Goal: Task Accomplishment & Management: Manage account settings

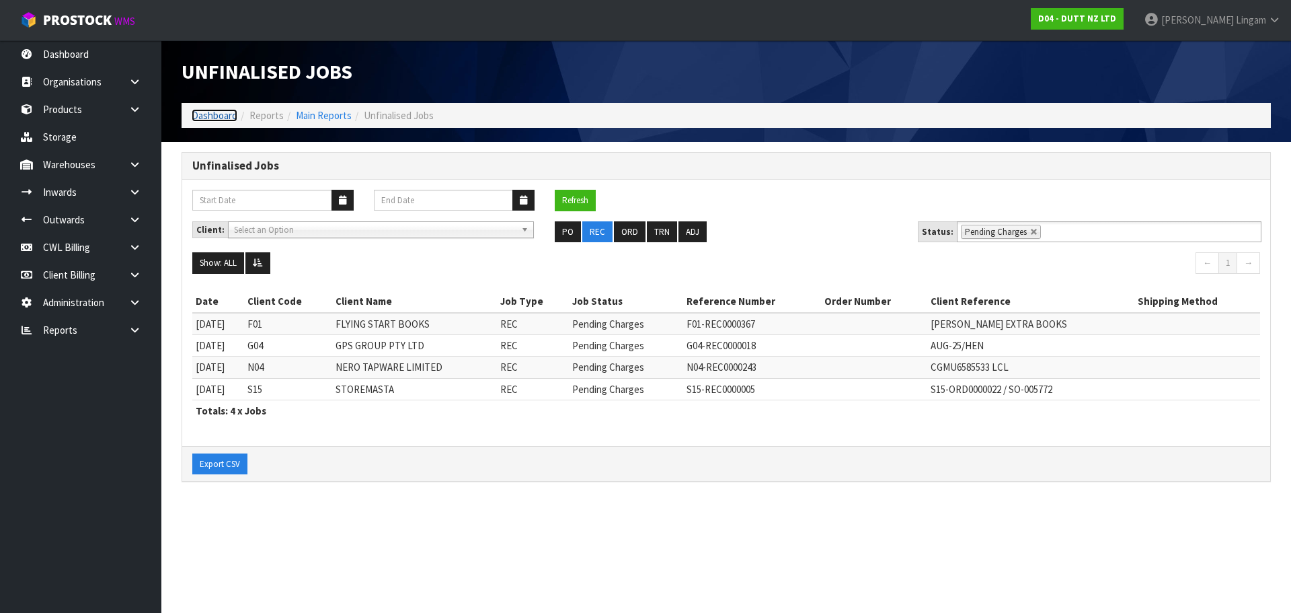
click at [219, 117] on link "Dashboard" at bounding box center [215, 115] width 46 height 13
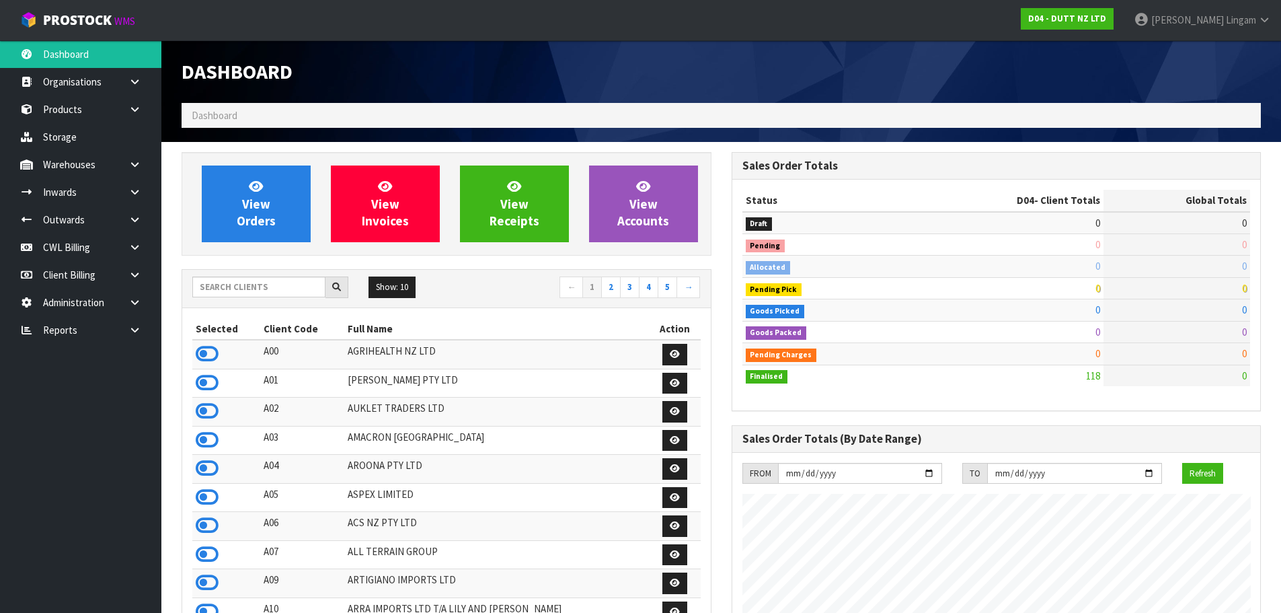
scroll to position [997, 550]
click at [261, 291] on input "text" at bounding box center [258, 286] width 133 height 21
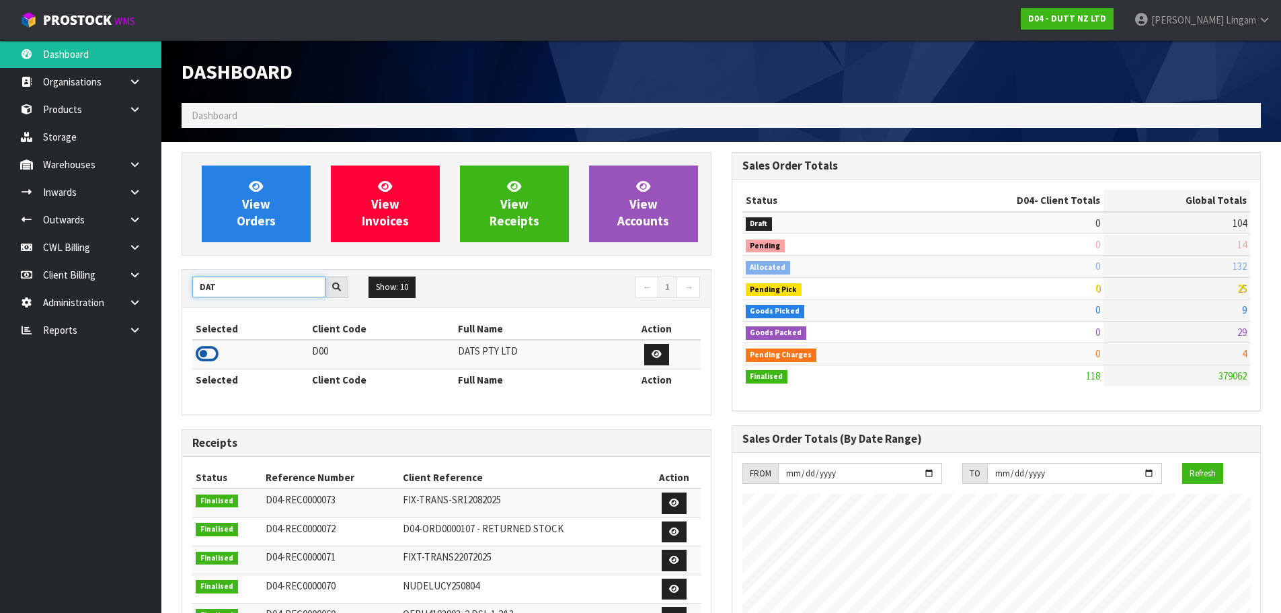
type input "DAT"
click at [202, 353] on icon at bounding box center [207, 354] width 23 height 20
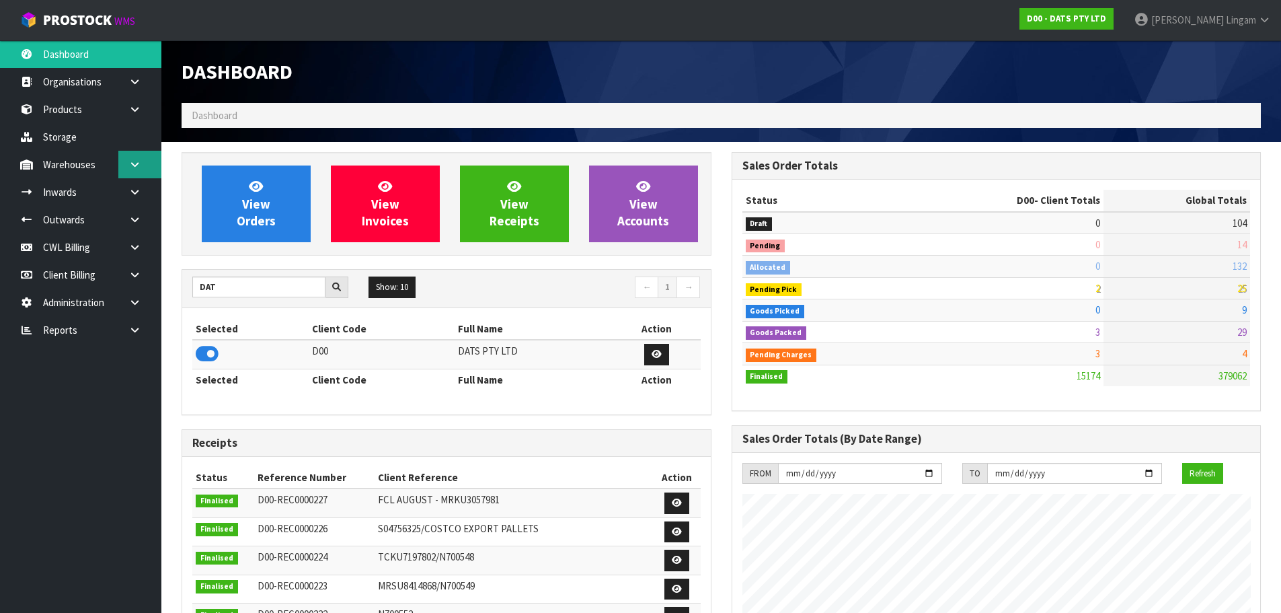
scroll to position [1019, 550]
click at [131, 167] on icon at bounding box center [134, 164] width 13 height 10
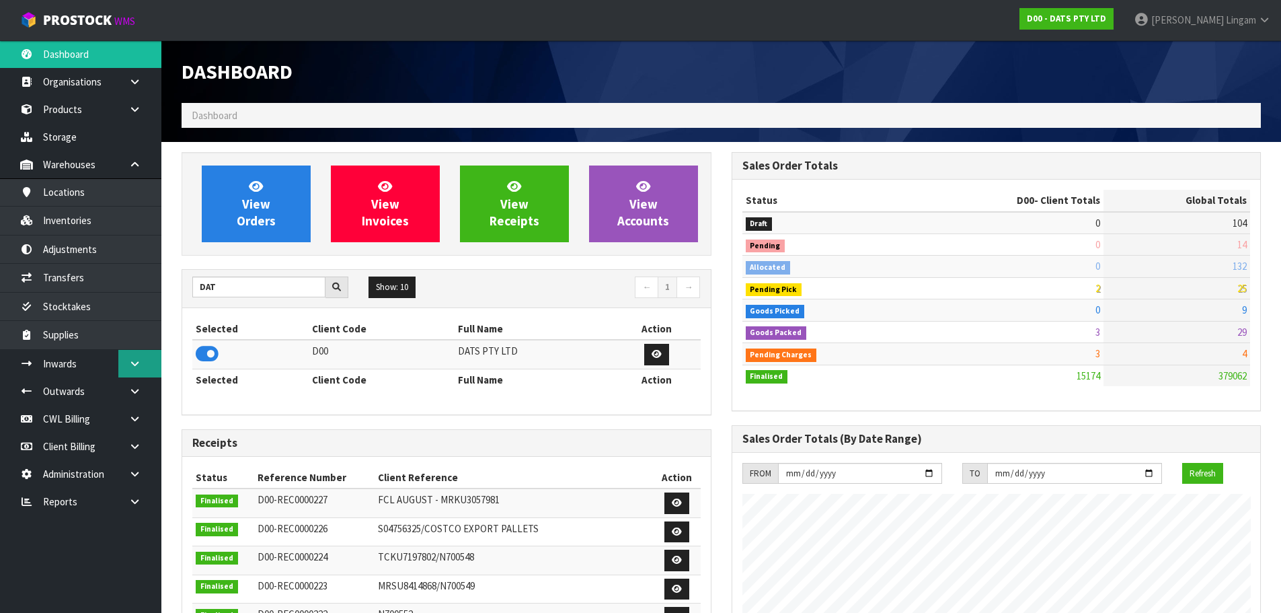
click at [139, 368] on icon at bounding box center [134, 363] width 13 height 10
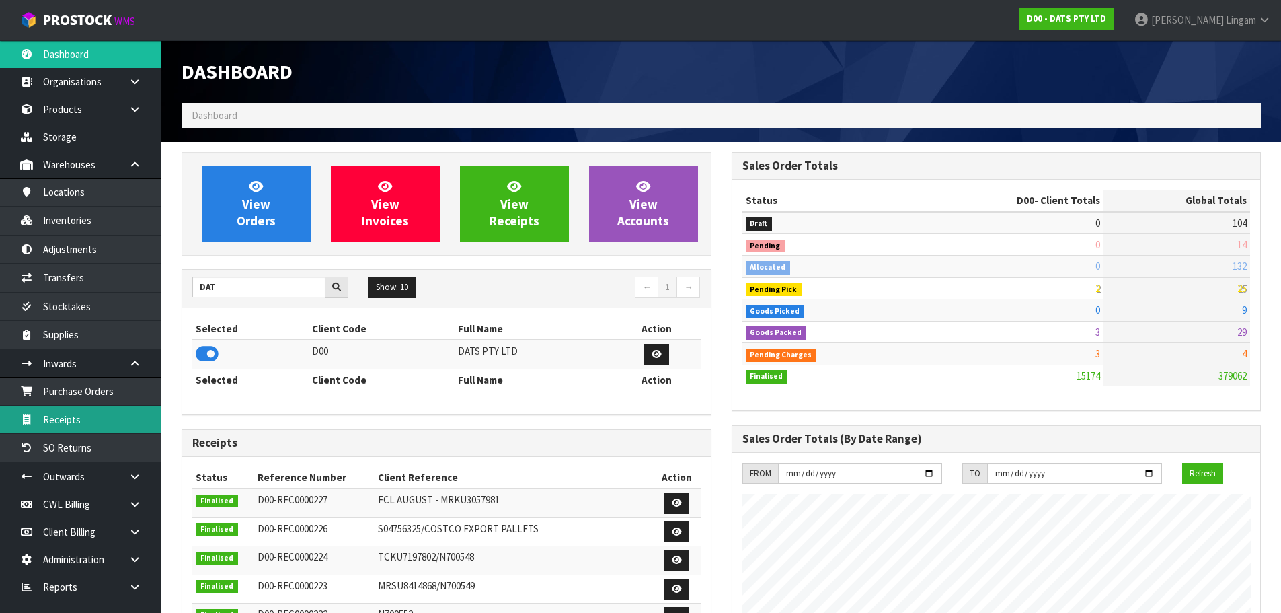
click at [81, 402] on link "Receipts" at bounding box center [80, 420] width 161 height 28
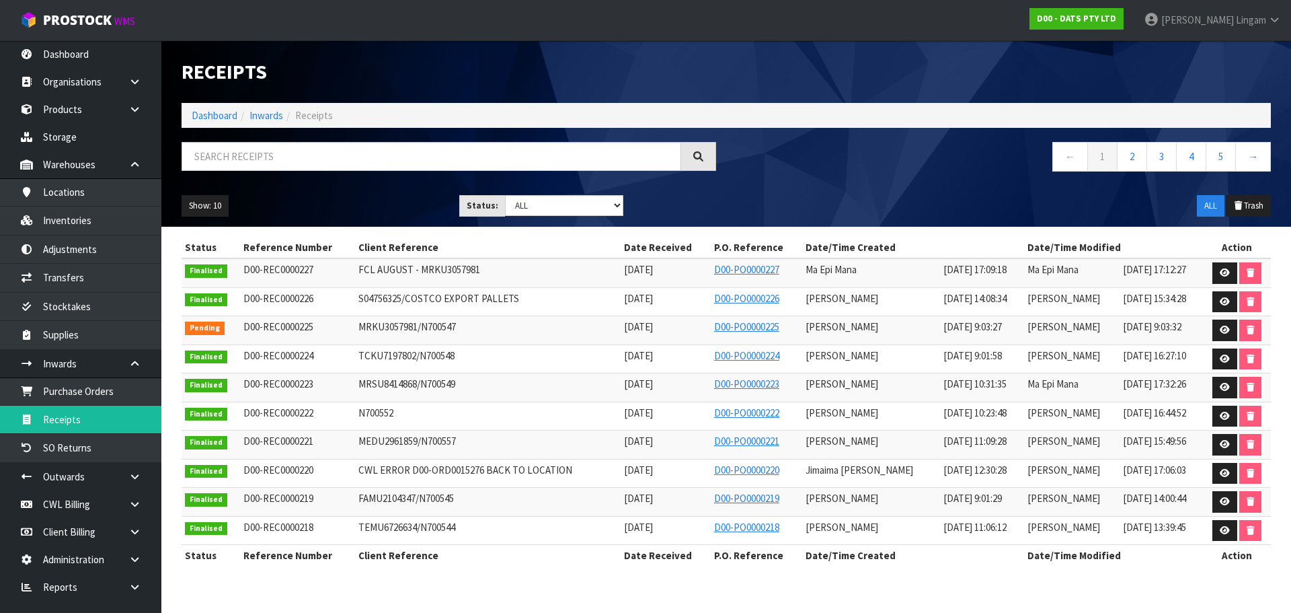
click at [373, 323] on span "MRKU3057981/N700547" at bounding box center [407, 326] width 98 height 13
copy span "MRKU3057981"
click at [678, 332] on icon at bounding box center [1225, 330] width 10 height 9
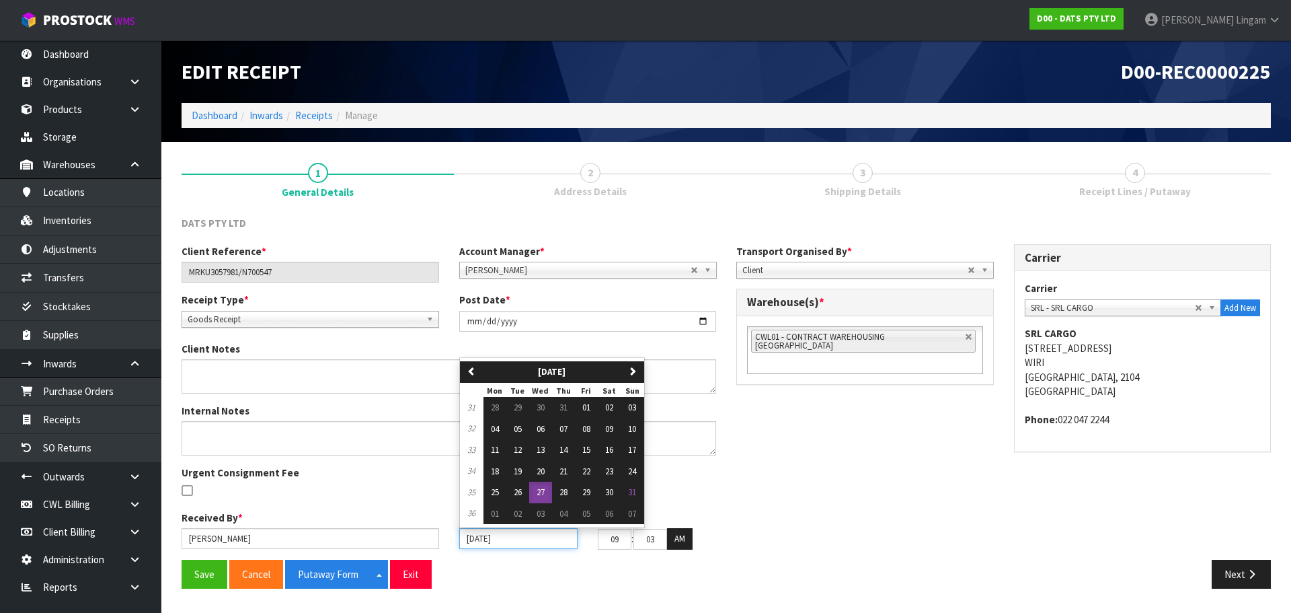
click at [466, 402] on input "[DATE]" at bounding box center [518, 538] width 118 height 21
click at [492, 402] on span "01" at bounding box center [495, 513] width 8 height 11
type input "[DATE]"
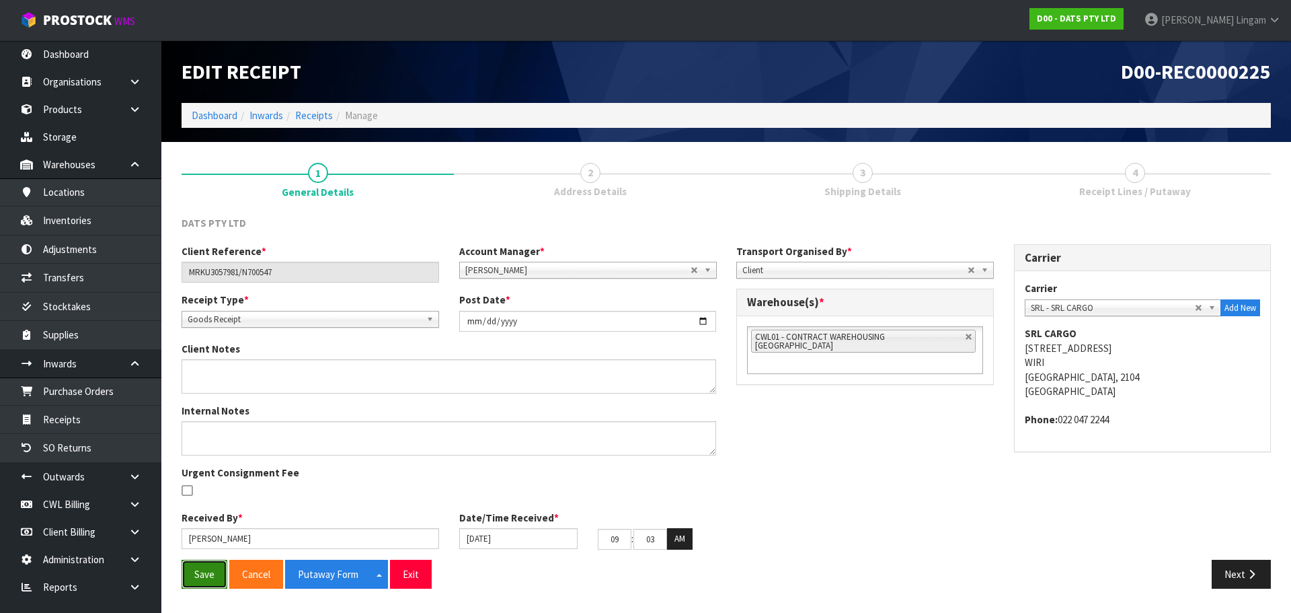
click at [188, 402] on button "Save" at bounding box center [205, 574] width 46 height 29
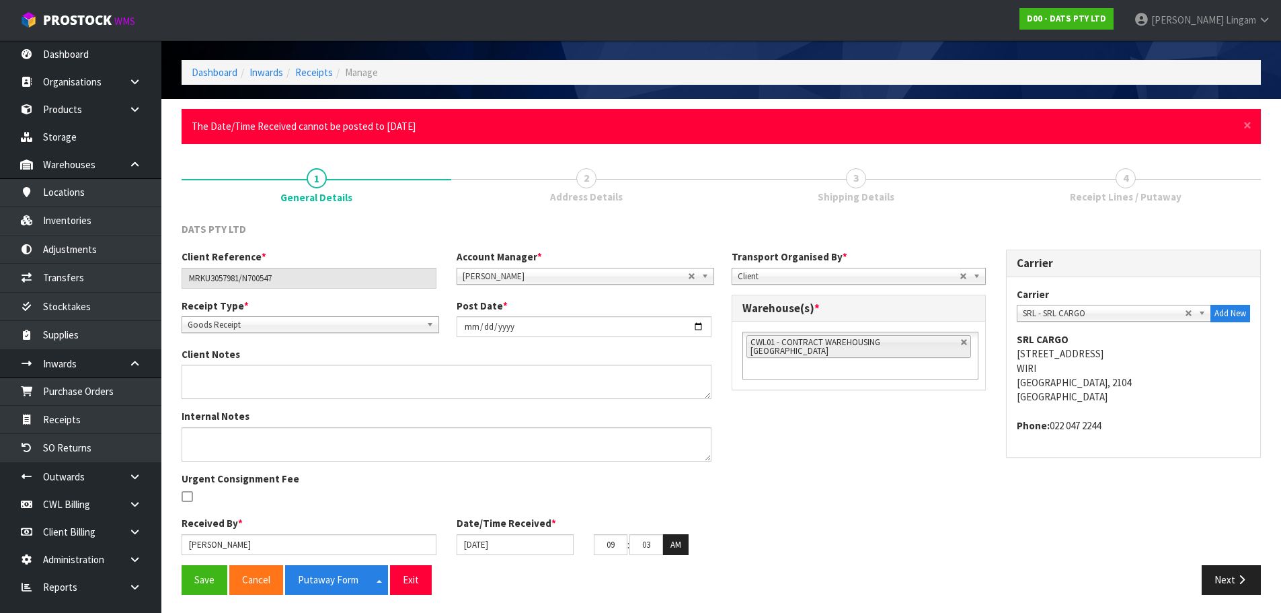
scroll to position [45, 0]
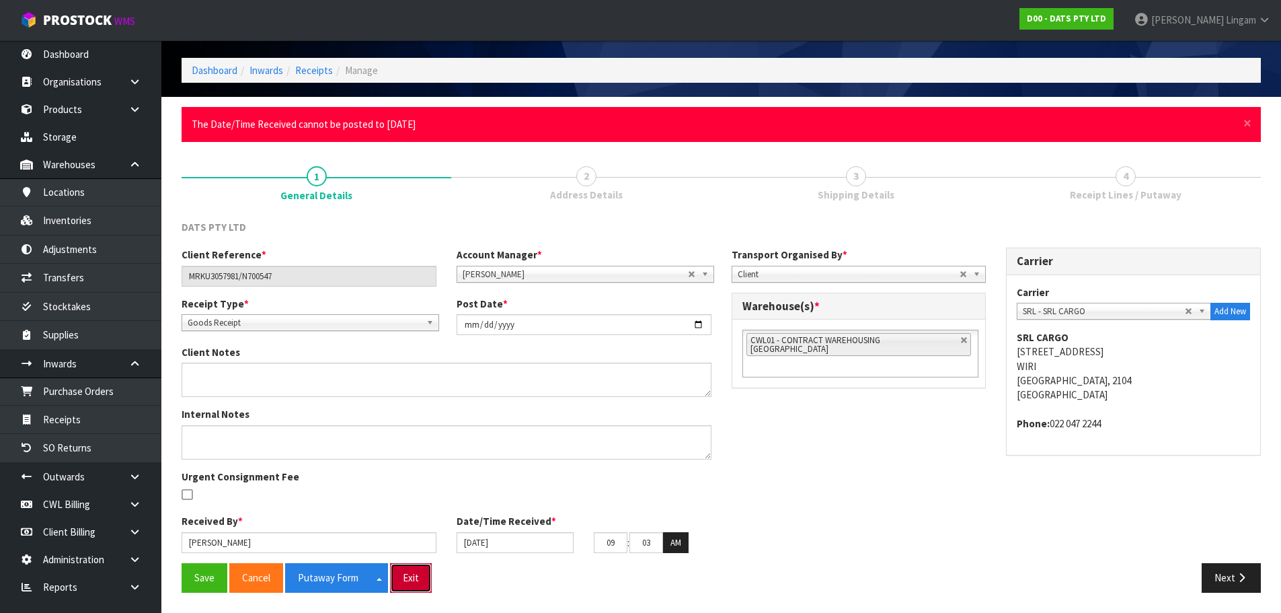
click at [401, 402] on button "Exit" at bounding box center [411, 577] width 42 height 29
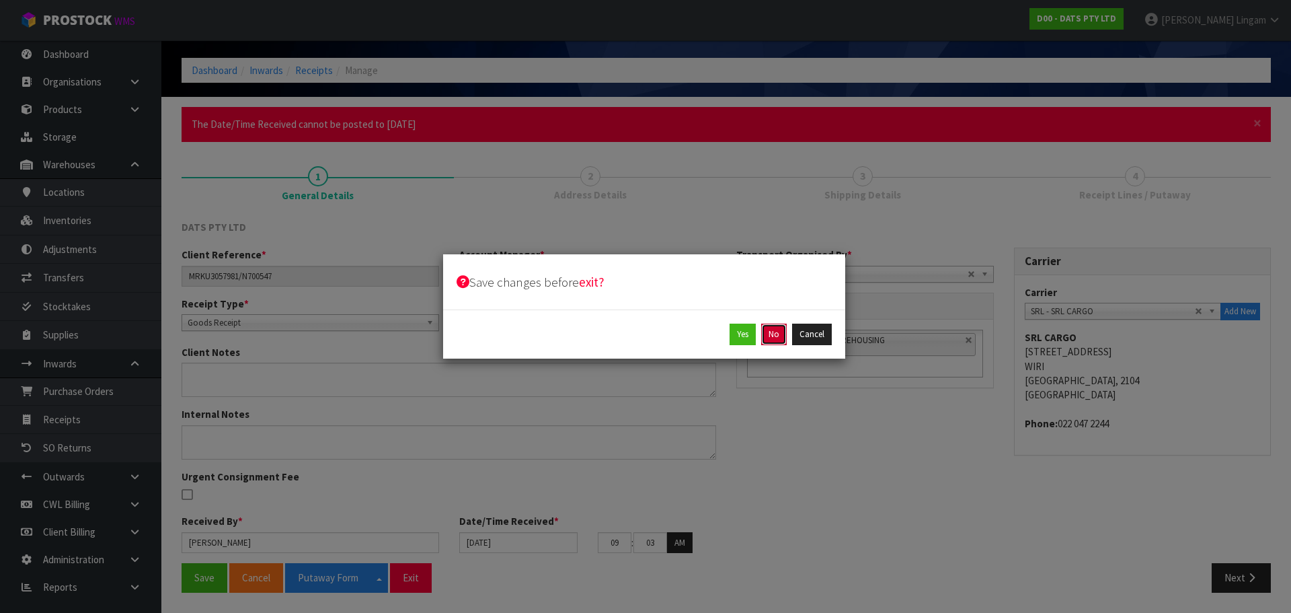
click at [678, 336] on button "No" at bounding box center [774, 335] width 26 height 22
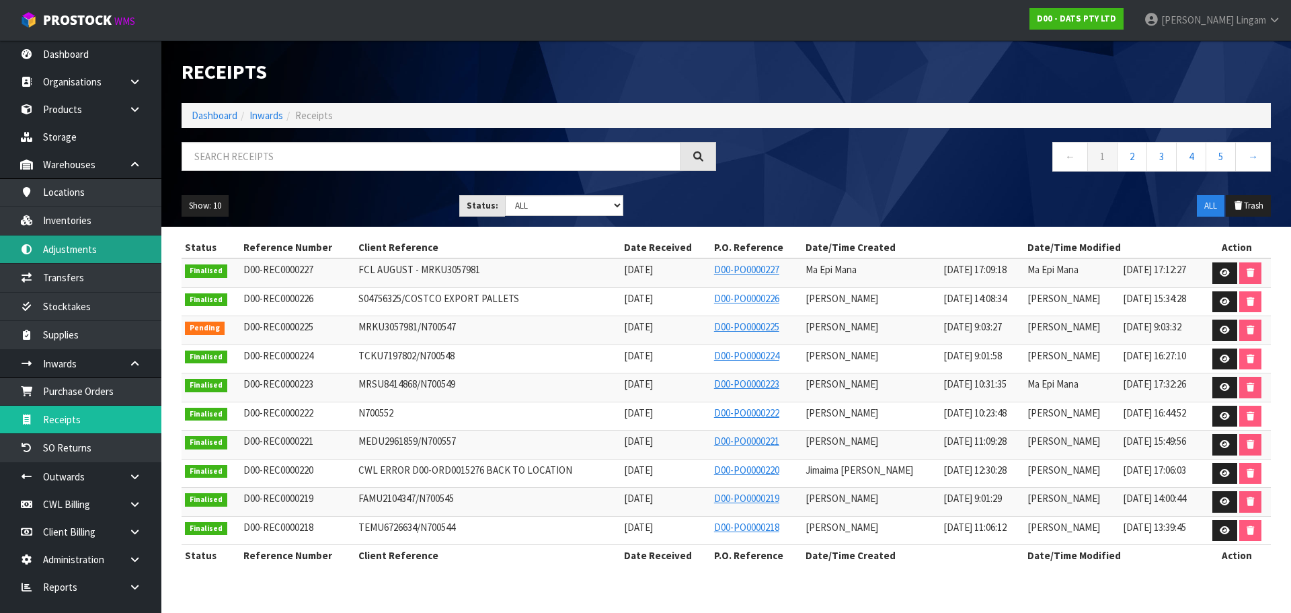
click at [76, 248] on link "Adjustments" at bounding box center [80, 249] width 161 height 28
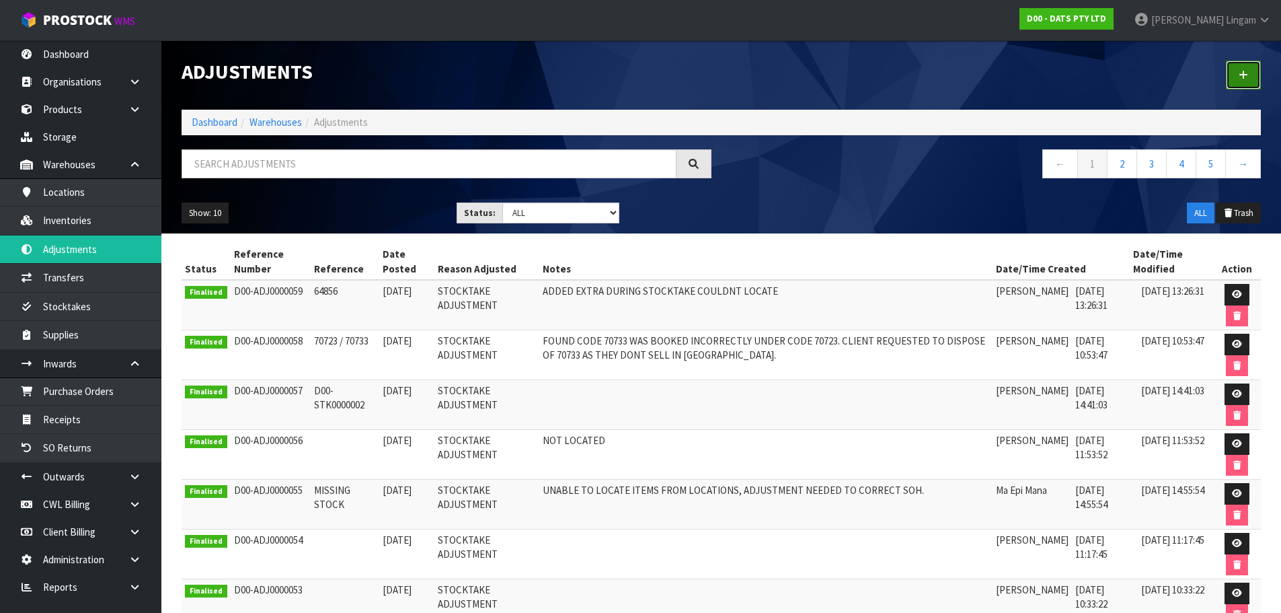
click at [678, 69] on link at bounding box center [1243, 75] width 35 height 29
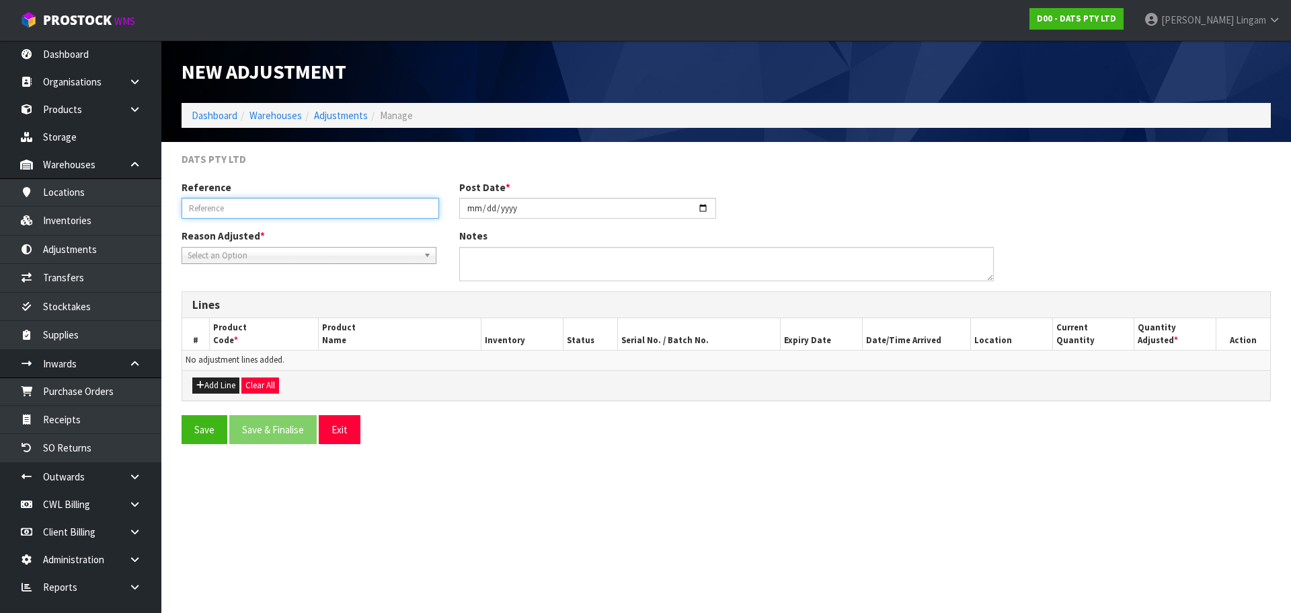
click at [247, 211] on input "text" at bounding box center [311, 208] width 258 height 21
paste input "MRKU3057981"
type input "MRKU3057981 - FCL"
click at [247, 254] on span "Select an Option" at bounding box center [303, 256] width 231 height 16
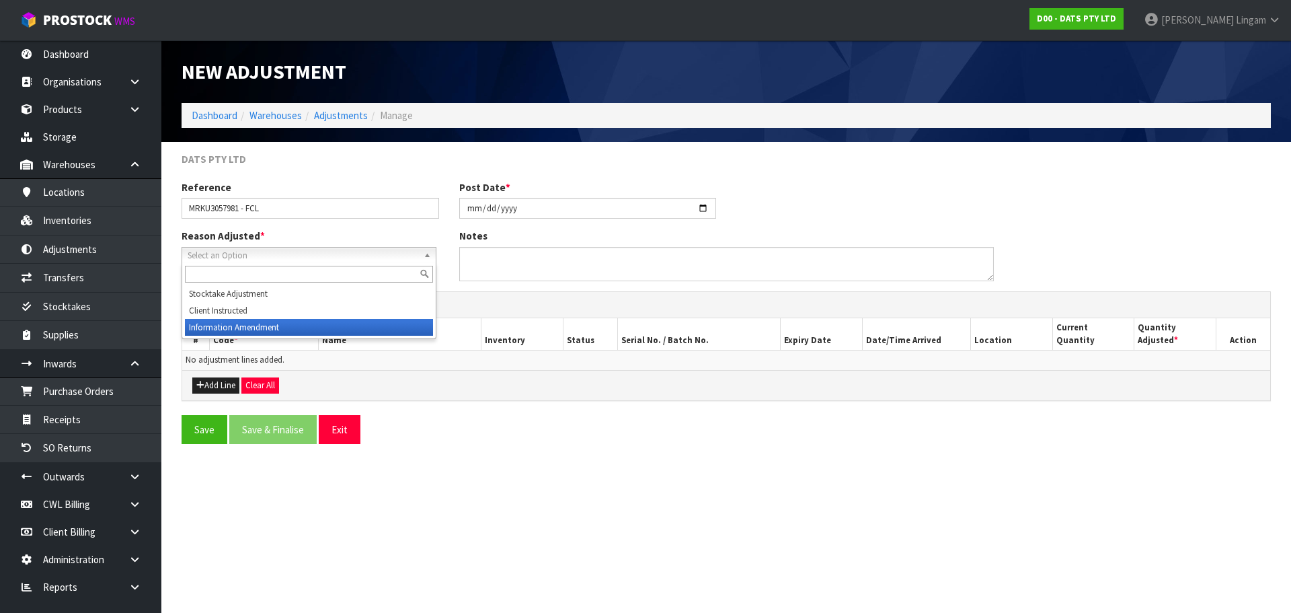
drag, startPoint x: 235, startPoint y: 313, endPoint x: 228, endPoint y: 326, distance: 14.2
click at [228, 326] on ul "Stocktake Adjustment Client Instructed Information Amendment" at bounding box center [307, 310] width 251 height 50
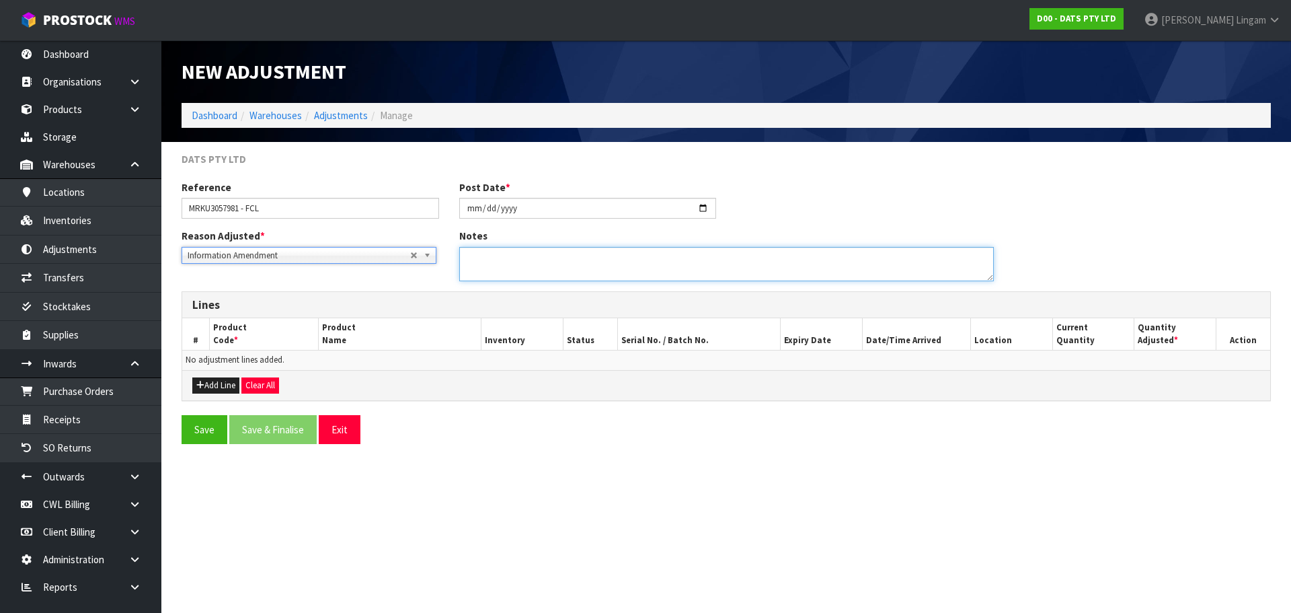
click at [559, 253] on textarea at bounding box center [726, 264] width 535 height 34
type textarea "REMOVING FCL"
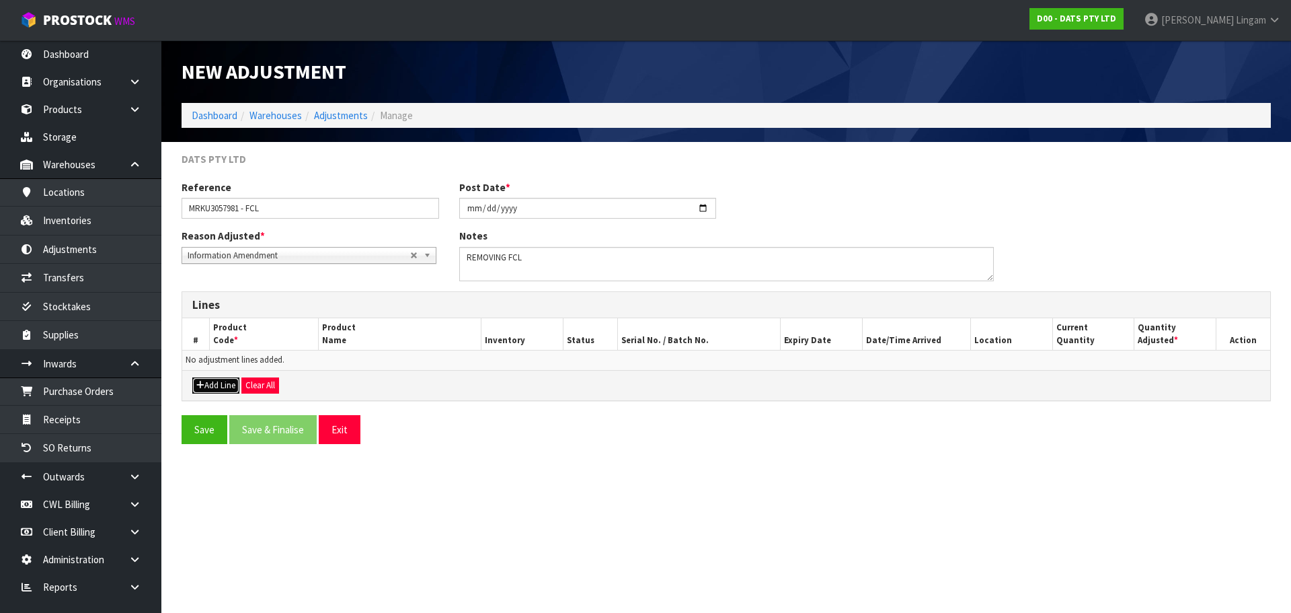
click at [219, 379] on button "Add Line" at bounding box center [215, 385] width 47 height 16
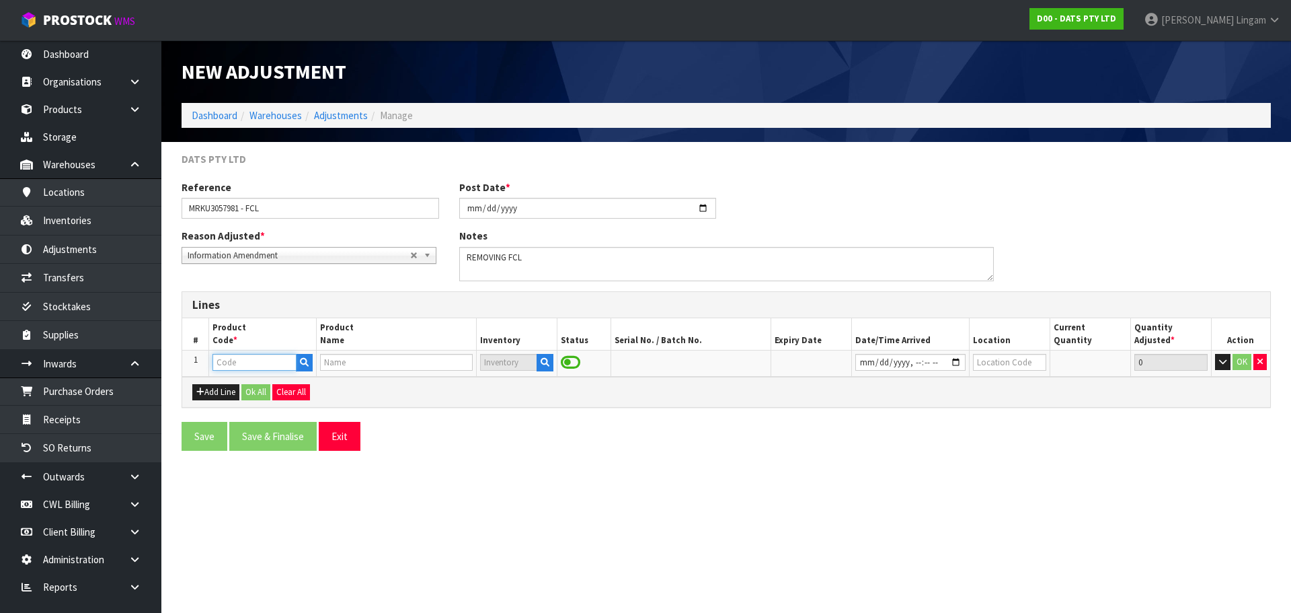
click at [228, 369] on input "text" at bounding box center [254, 362] width 83 height 17
type input "FCL"
click at [547, 367] on icon "button" at bounding box center [545, 362] width 9 height 9
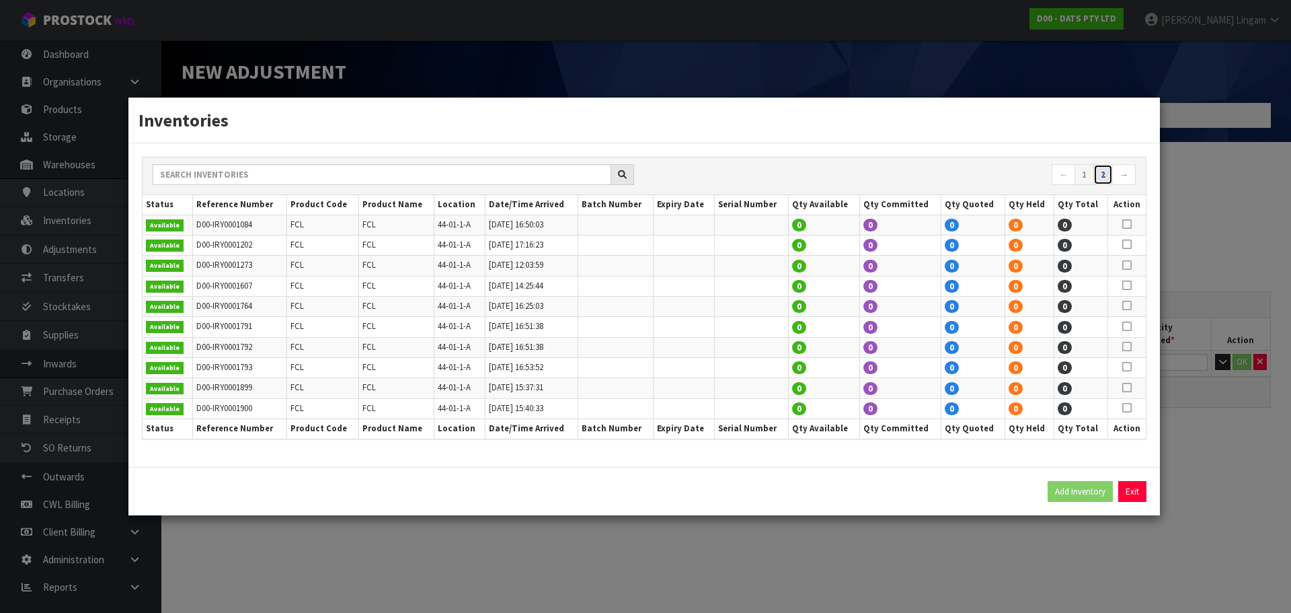
click at [678, 172] on link "2" at bounding box center [1104, 175] width 20 height 22
click at [678, 402] on icon at bounding box center [1127, 408] width 9 height 1
click at [678, 402] on button "Add Inventory" at bounding box center [1080, 492] width 65 height 22
type input "D00-IRY0004161"
type input "2025-08-27T09:03:18"
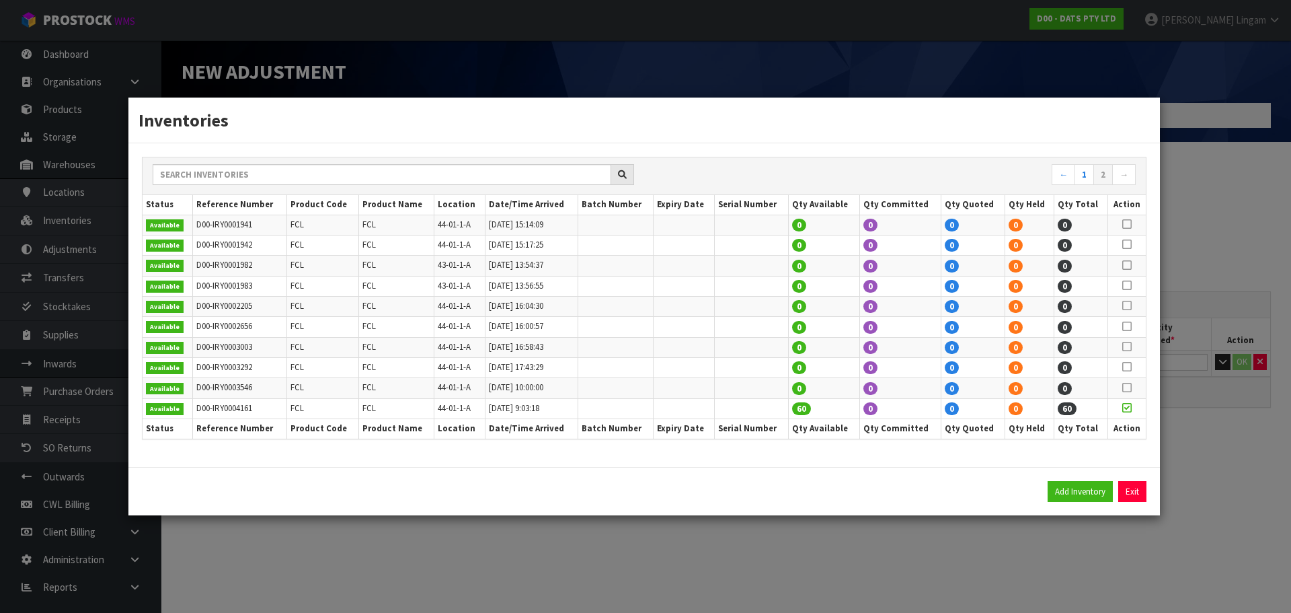
type input "44-01-1-A"
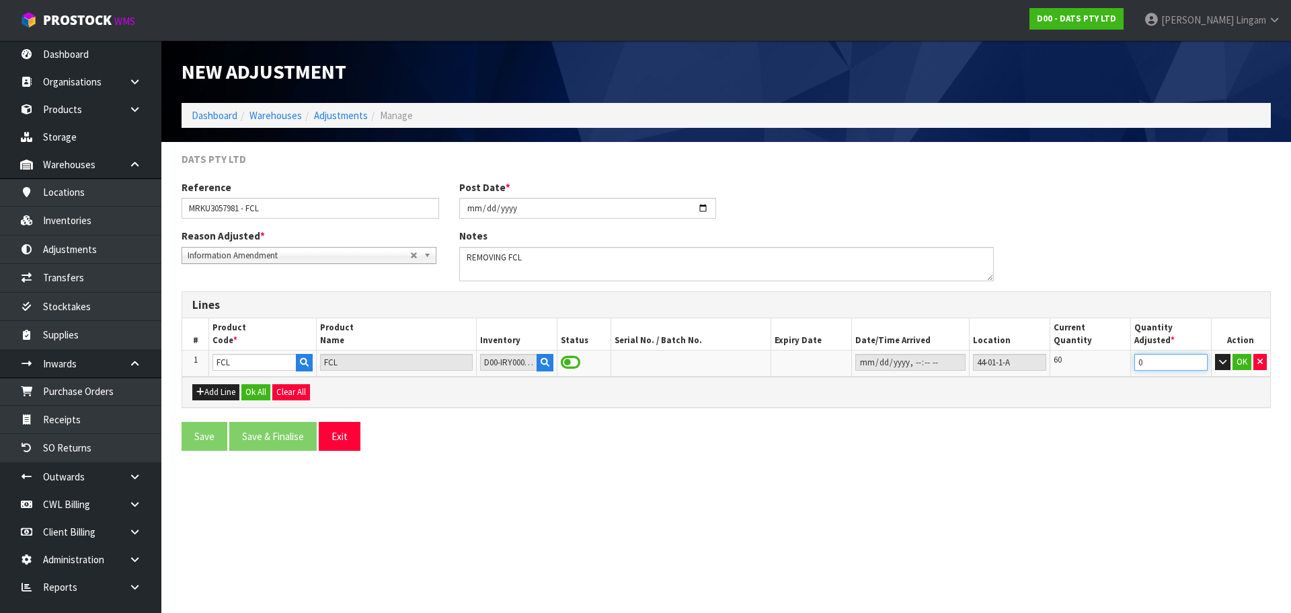
drag, startPoint x: 1155, startPoint y: 365, endPoint x: 1088, endPoint y: 368, distance: 66.6
click at [678, 368] on tr "1 FCL FCL D00-IRY0004161 44-01-1-A 60 0 OK" at bounding box center [726, 363] width 1088 height 26
type input "-60"
click at [261, 390] on button "Ok All" at bounding box center [255, 392] width 29 height 16
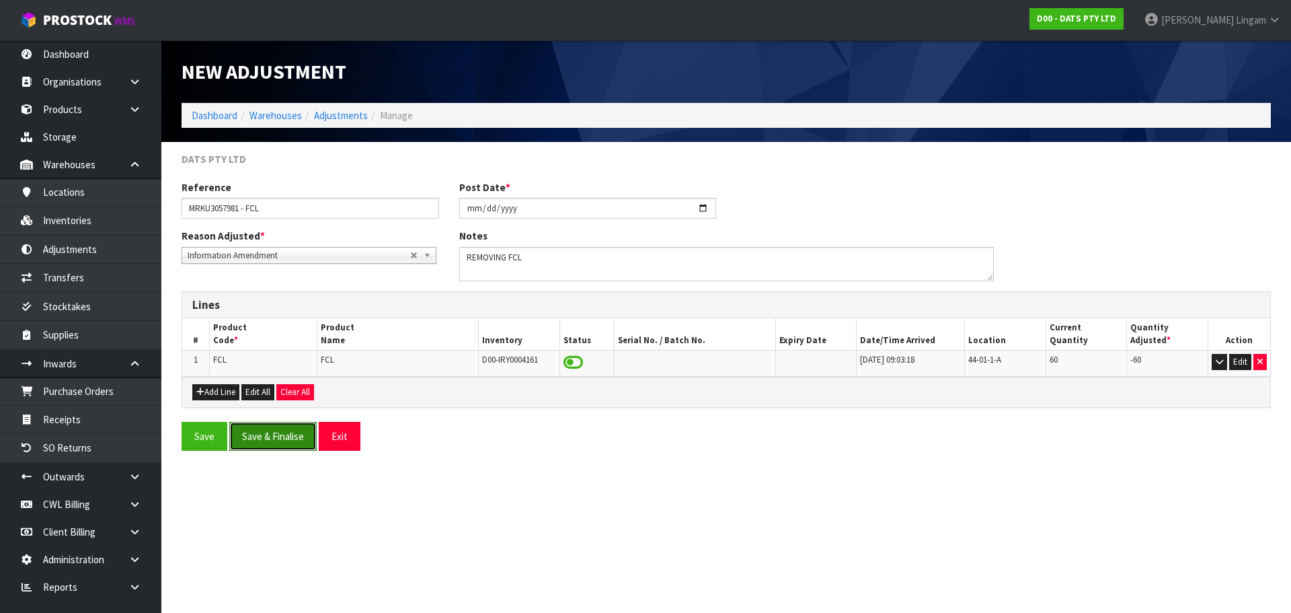
click at [267, 402] on button "Save & Finalise" at bounding box center [272, 436] width 87 height 29
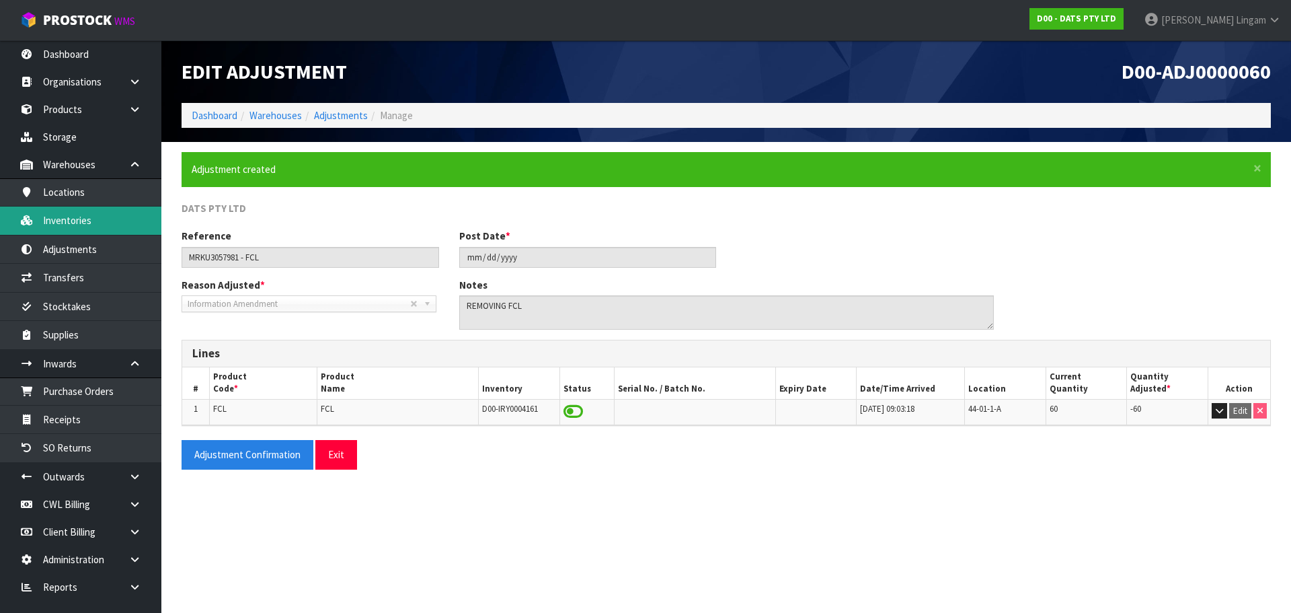
click at [81, 216] on link "Inventories" at bounding box center [80, 220] width 161 height 28
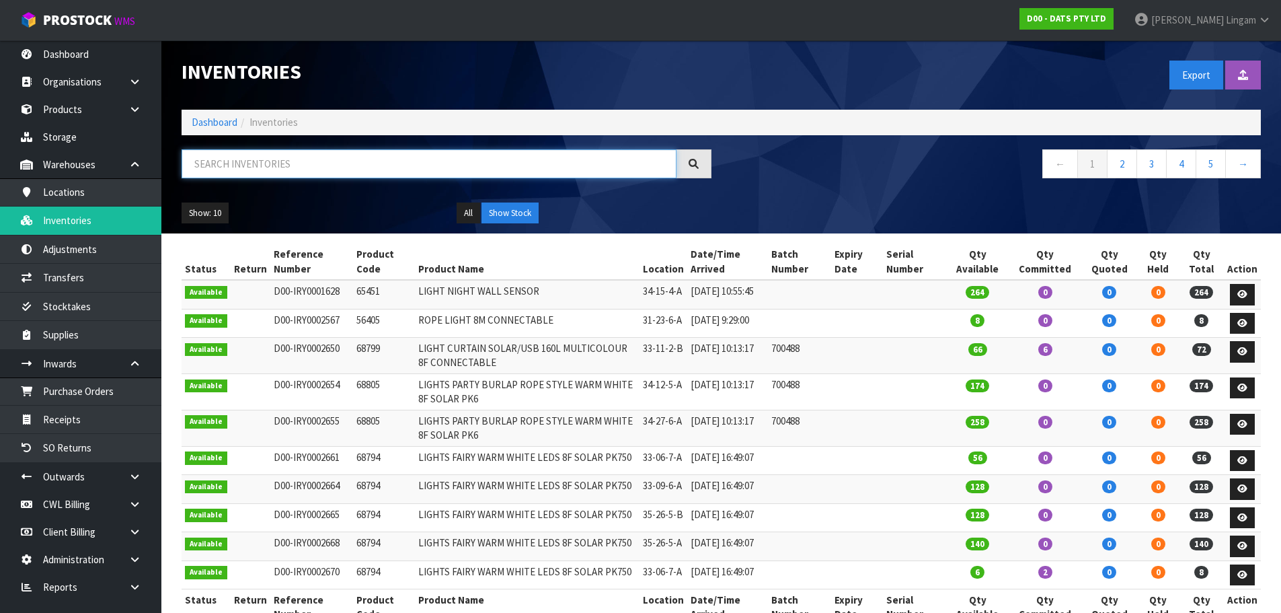
click at [273, 167] on input "text" at bounding box center [429, 163] width 495 height 29
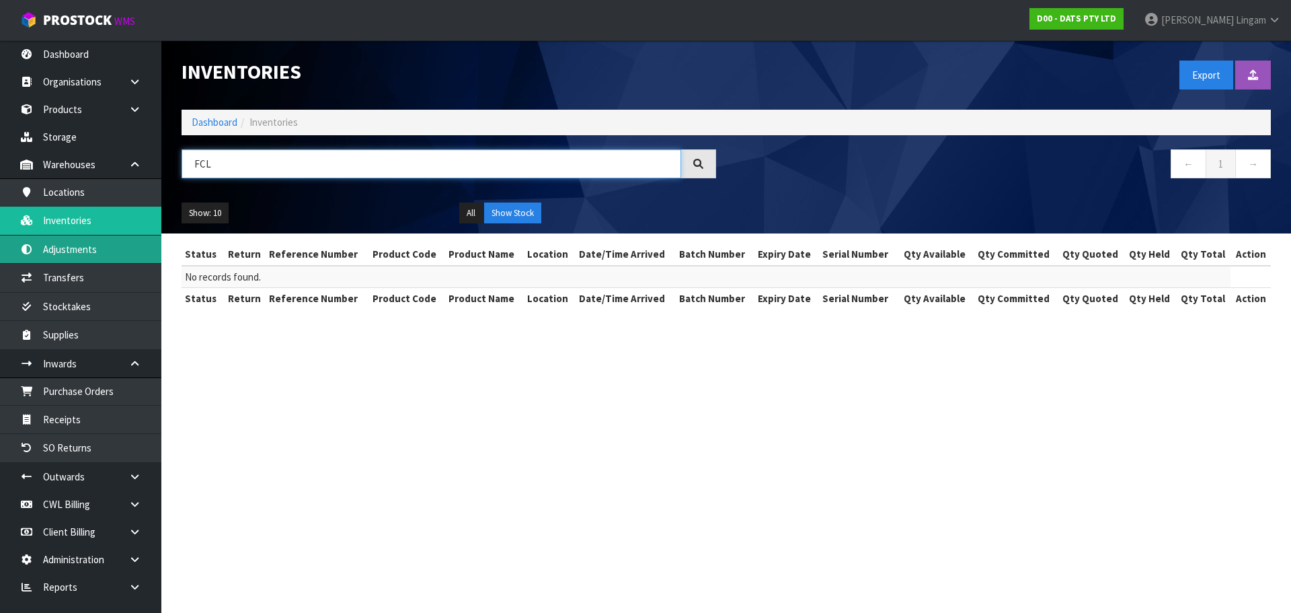
type input "FCL"
click at [83, 248] on link "Adjustments" at bounding box center [80, 249] width 161 height 28
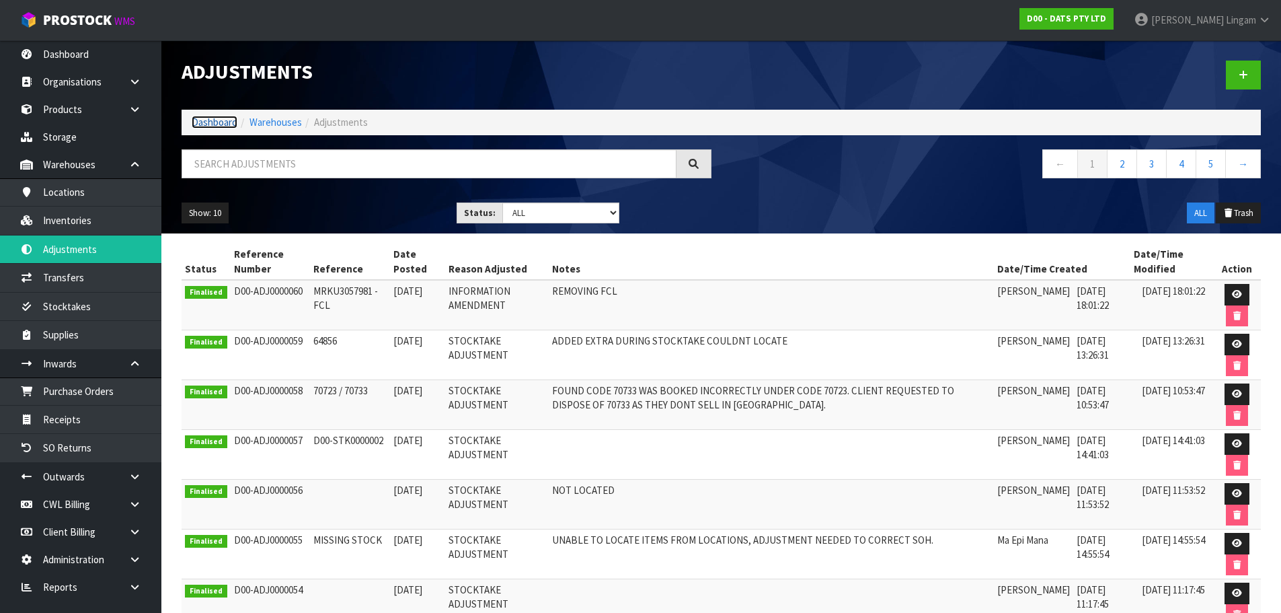
click at [200, 122] on link "Dashboard" at bounding box center [215, 122] width 46 height 13
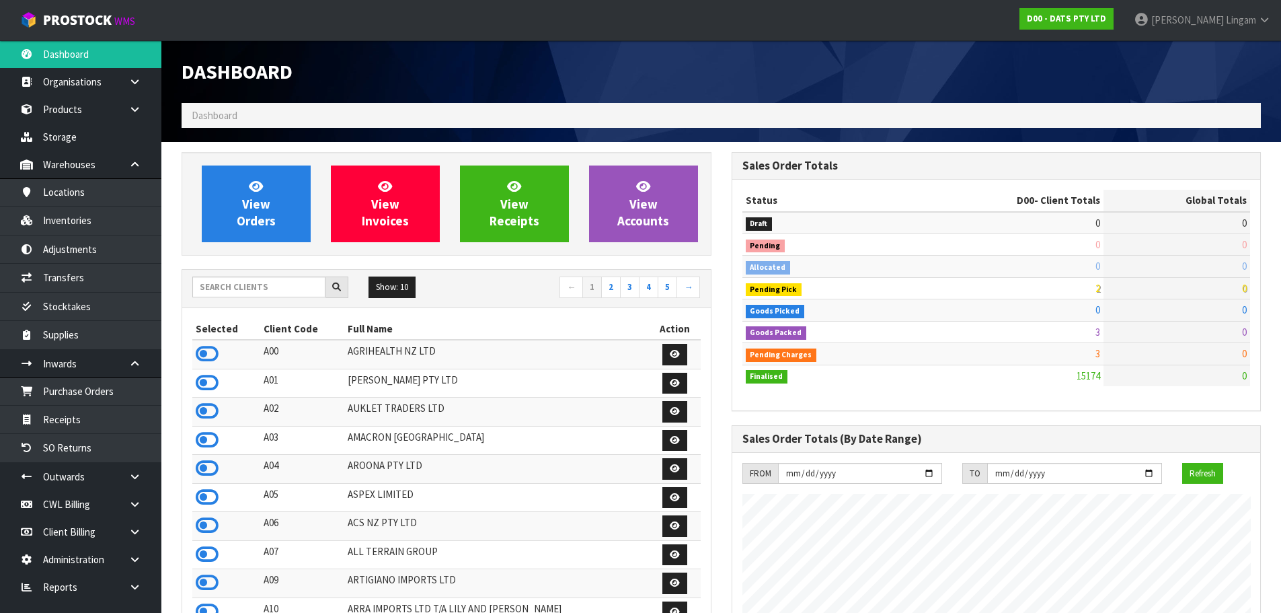
scroll to position [1019, 550]
click at [266, 202] on span "View Orders" at bounding box center [256, 203] width 39 height 50
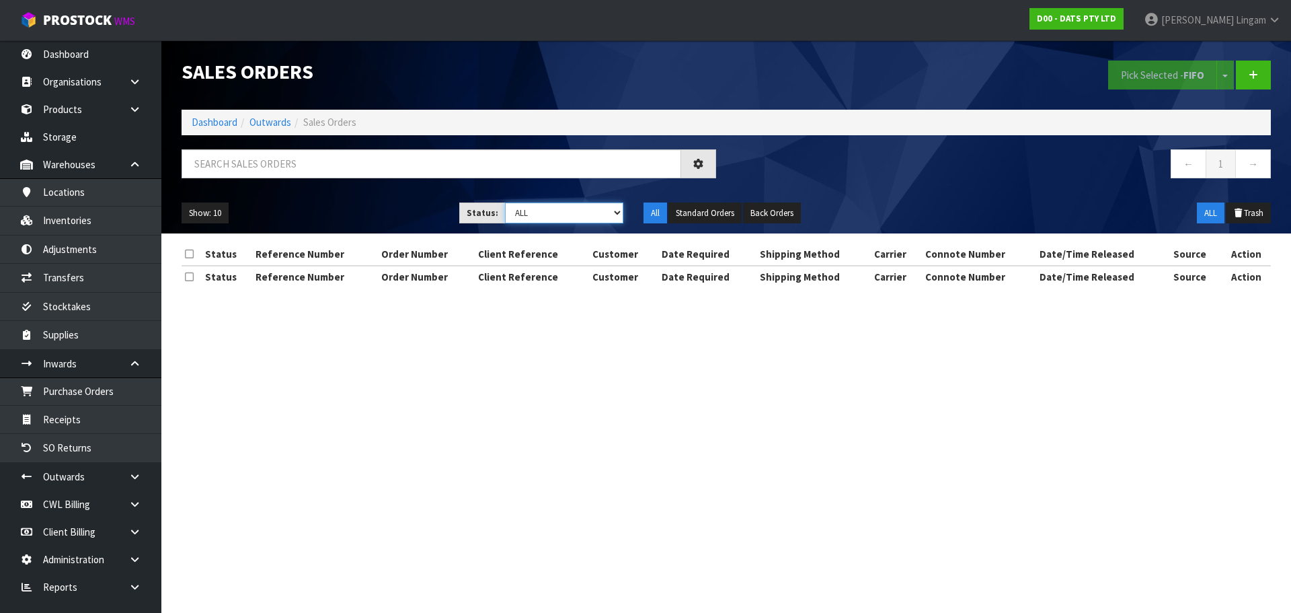
click at [597, 211] on select "Draft Pending Allocated Pending Pick Goods Picked Goods Packed Pending Charges …" at bounding box center [564, 212] width 119 height 21
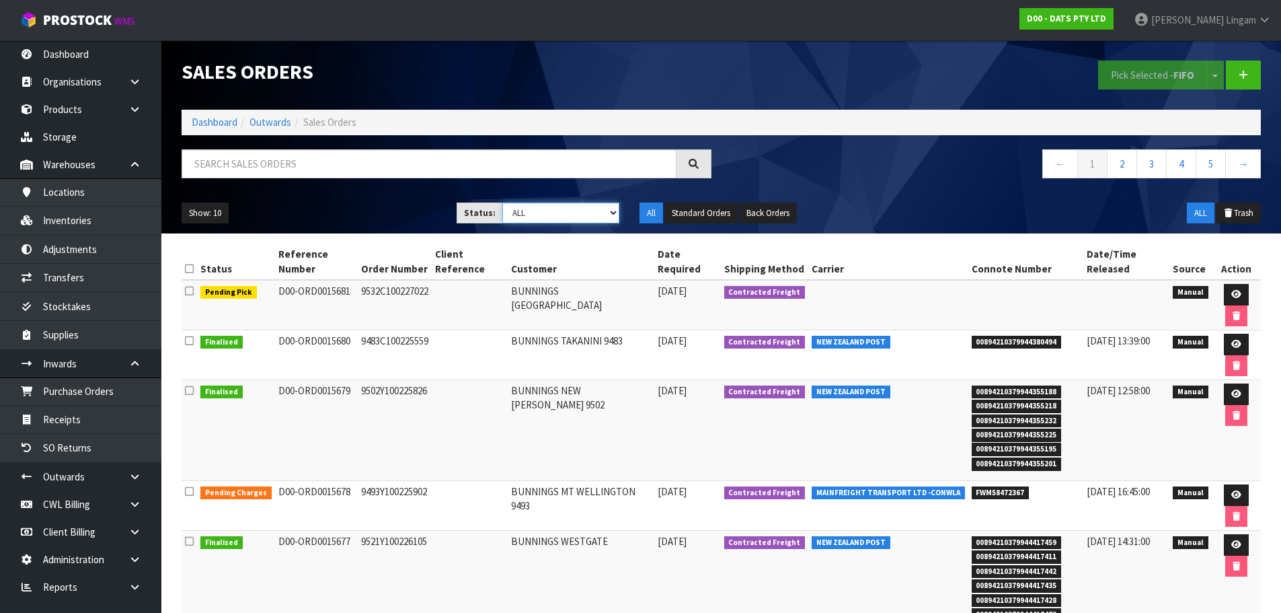
select select "string:6"
click at [502, 202] on select "Draft Pending Allocated Pending Pick Goods Picked Goods Packed Pending Charges …" at bounding box center [560, 212] width 117 height 21
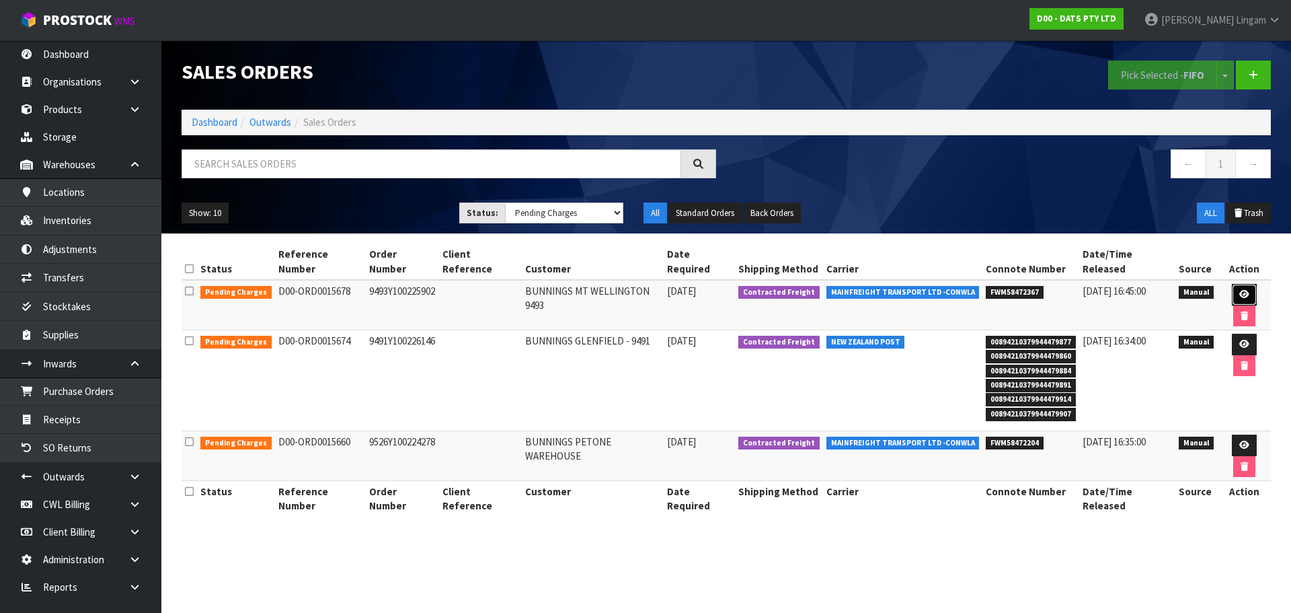
click at [678, 290] on icon at bounding box center [1245, 294] width 10 height 9
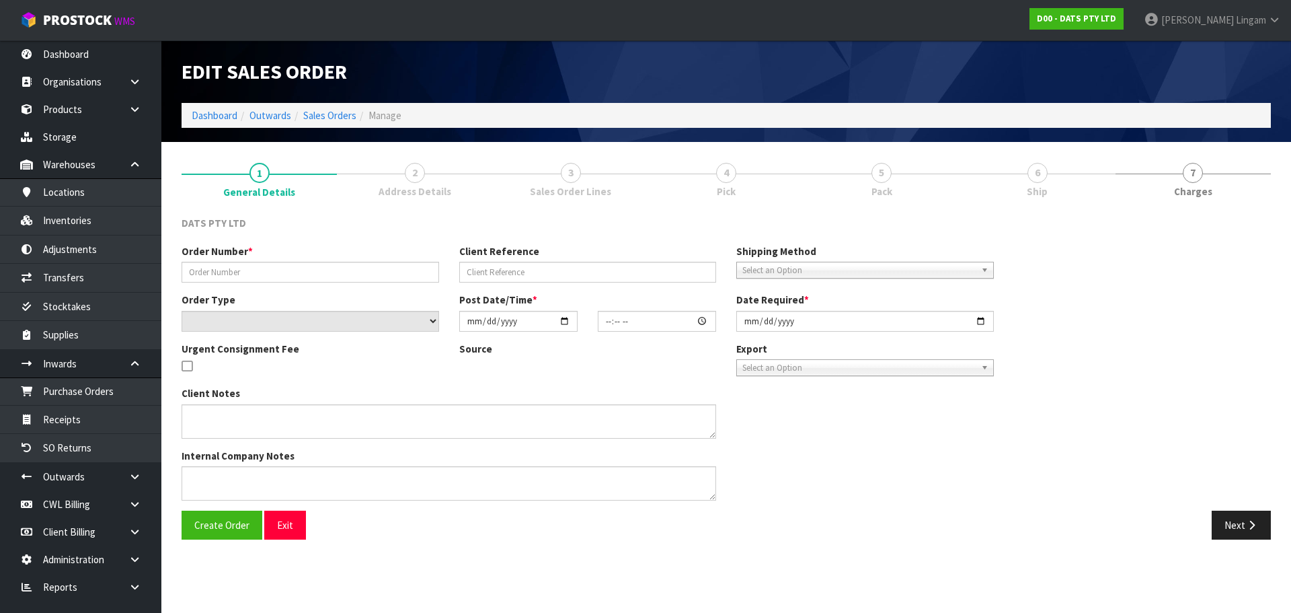
type input "9493Y100225902"
select select "number:0"
type input "[DATE]"
type input "09:06:00.000"
type input "[DATE]"
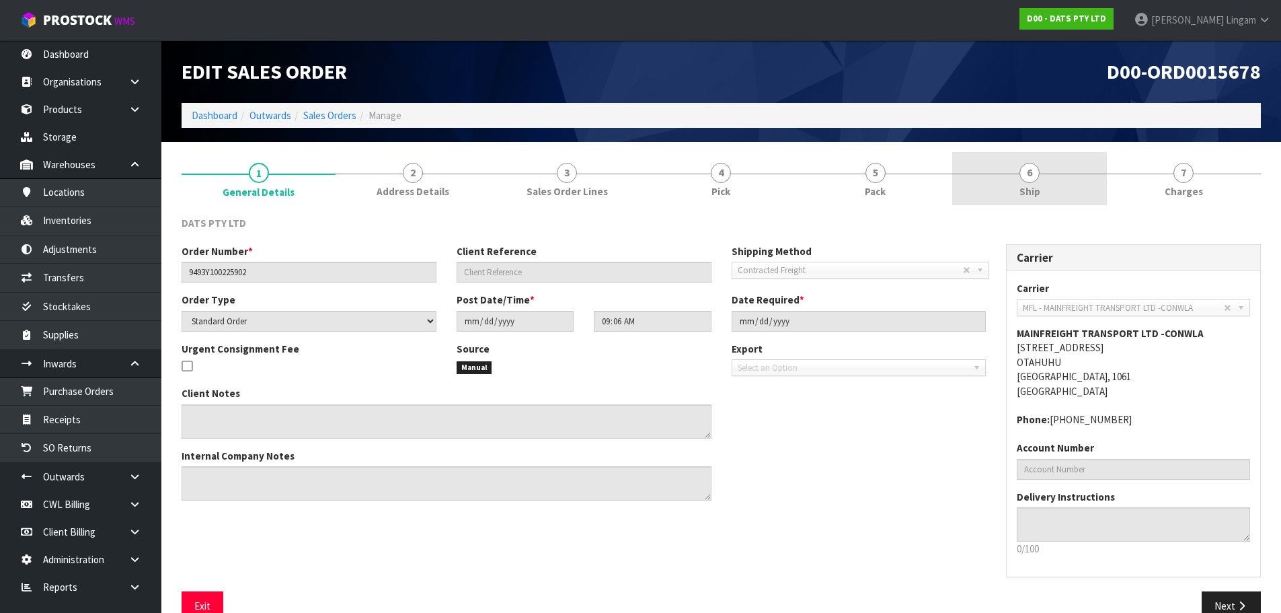
click at [678, 178] on link "6 Ship" at bounding box center [1029, 178] width 154 height 53
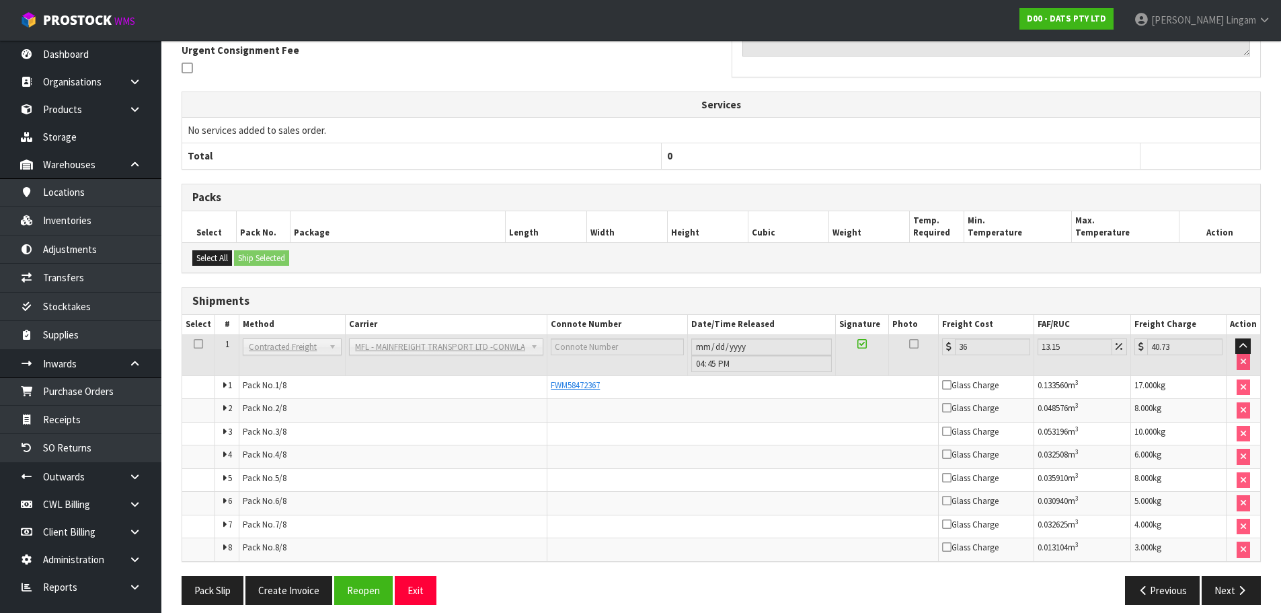
scroll to position [368, 0]
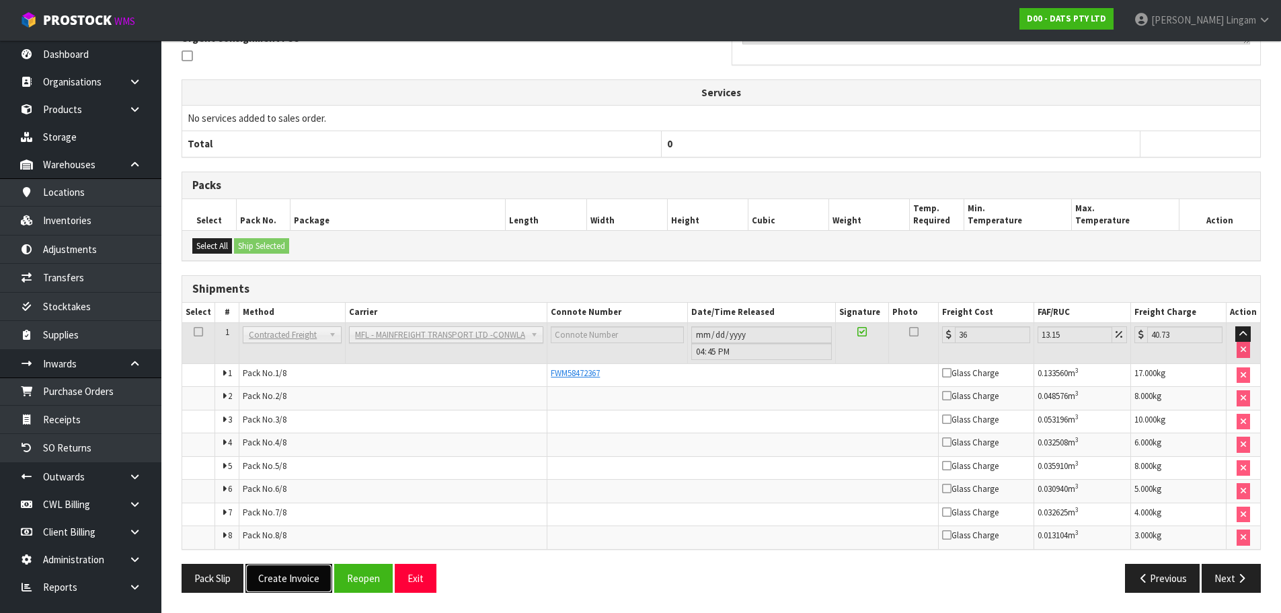
click at [313, 402] on button "Create Invoice" at bounding box center [289, 578] width 87 height 29
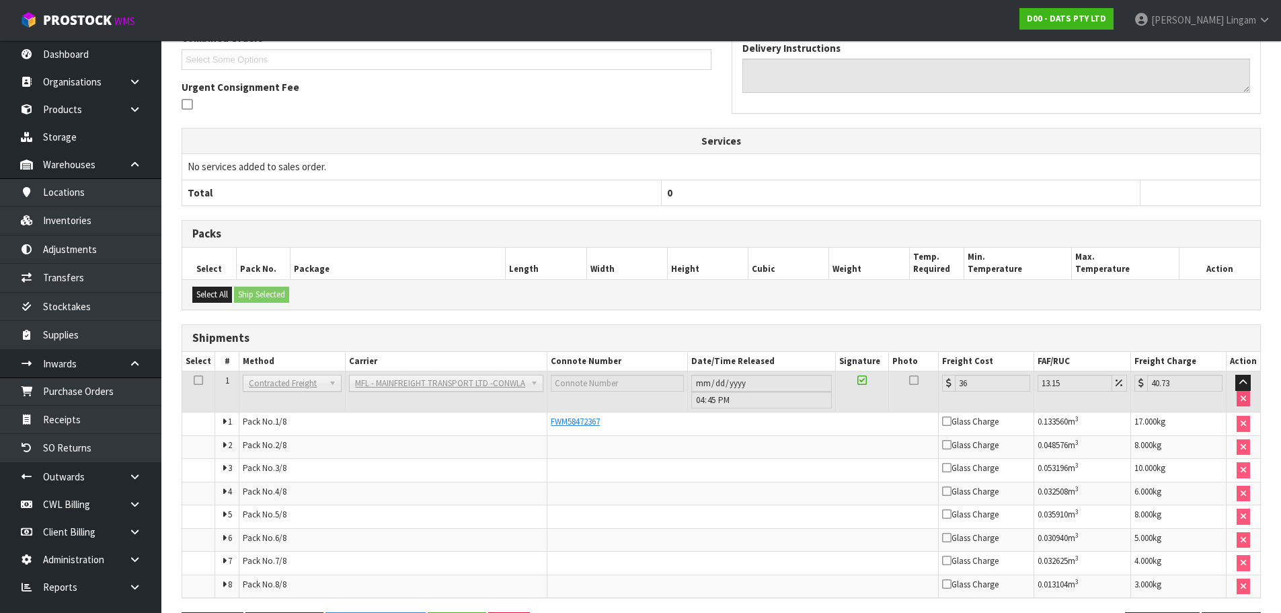
scroll to position [0, 0]
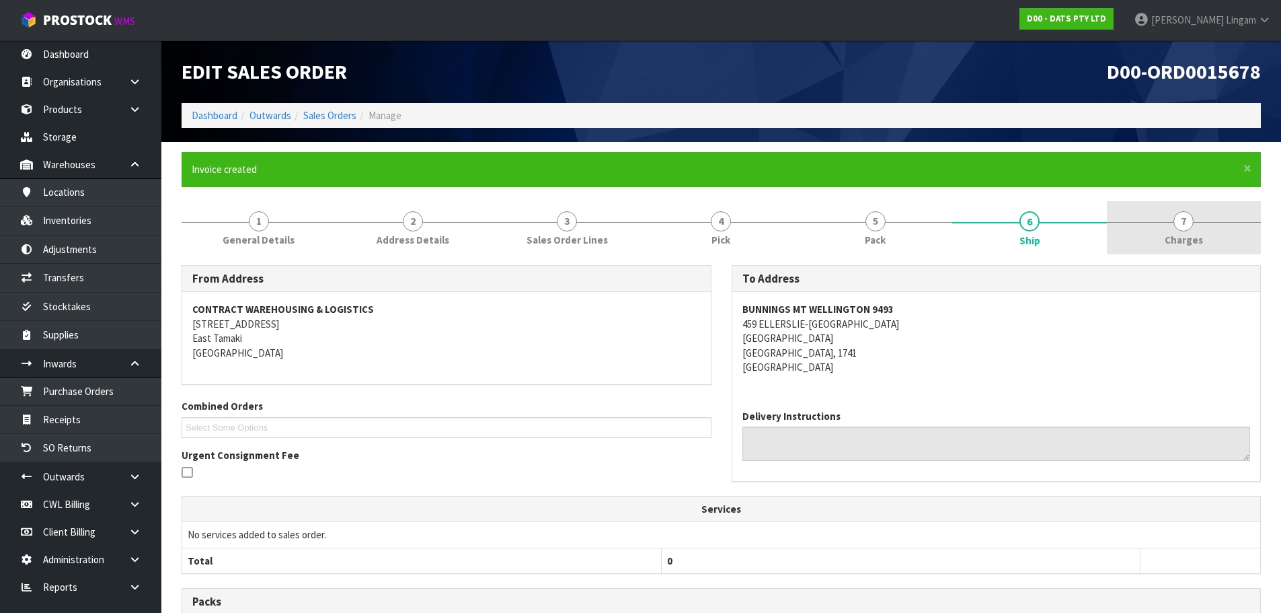
click at [678, 236] on link "7 Charges" at bounding box center [1184, 227] width 154 height 53
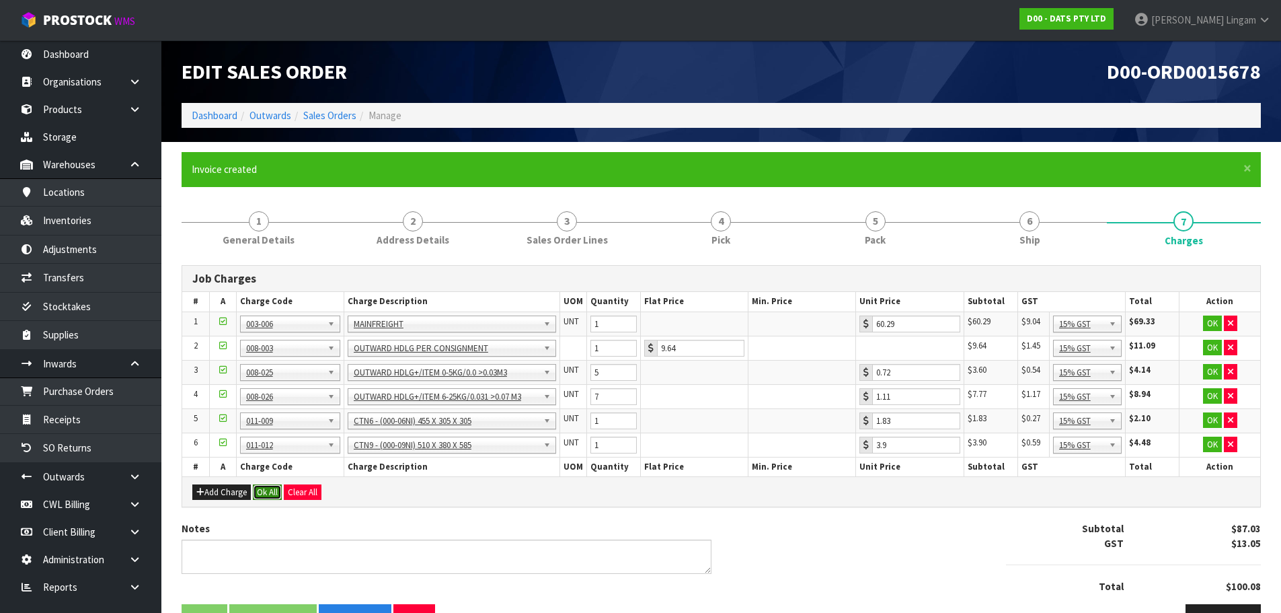
click at [268, 402] on button "Ok All" at bounding box center [267, 492] width 29 height 16
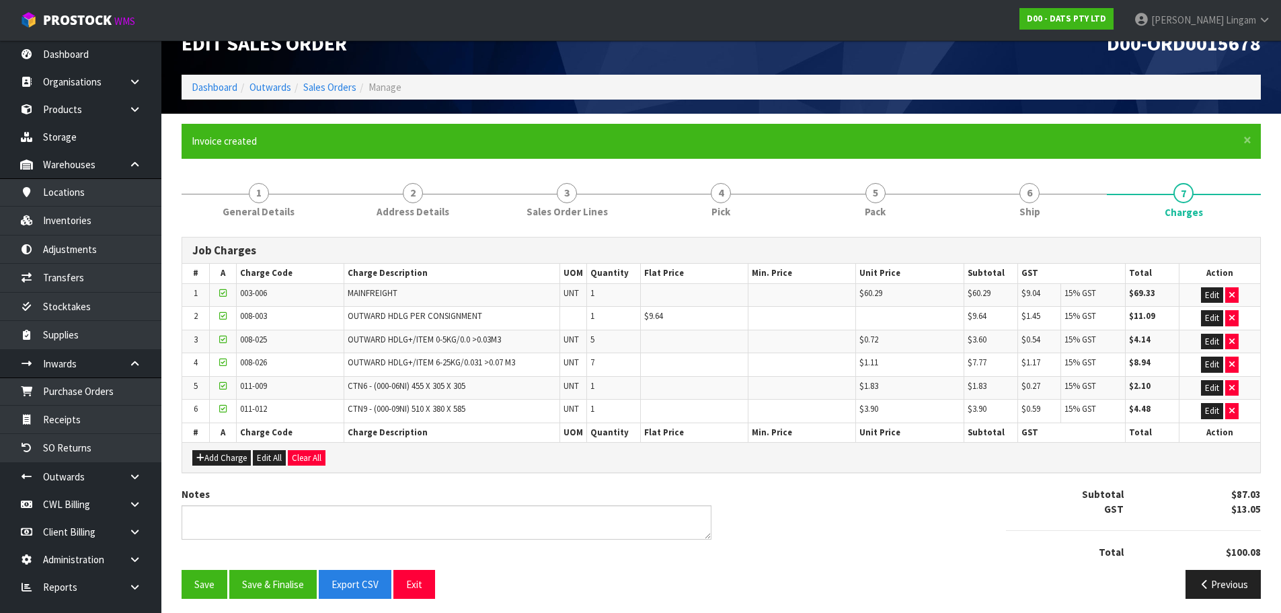
scroll to position [34, 0]
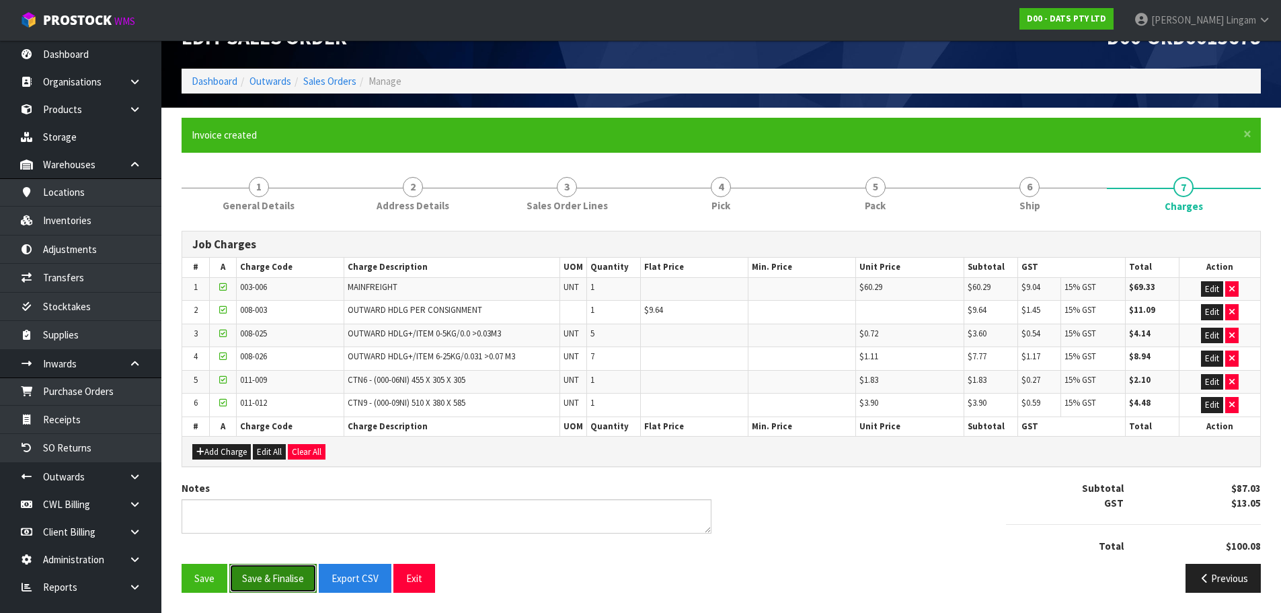
click at [283, 402] on button "Save & Finalise" at bounding box center [272, 578] width 87 height 29
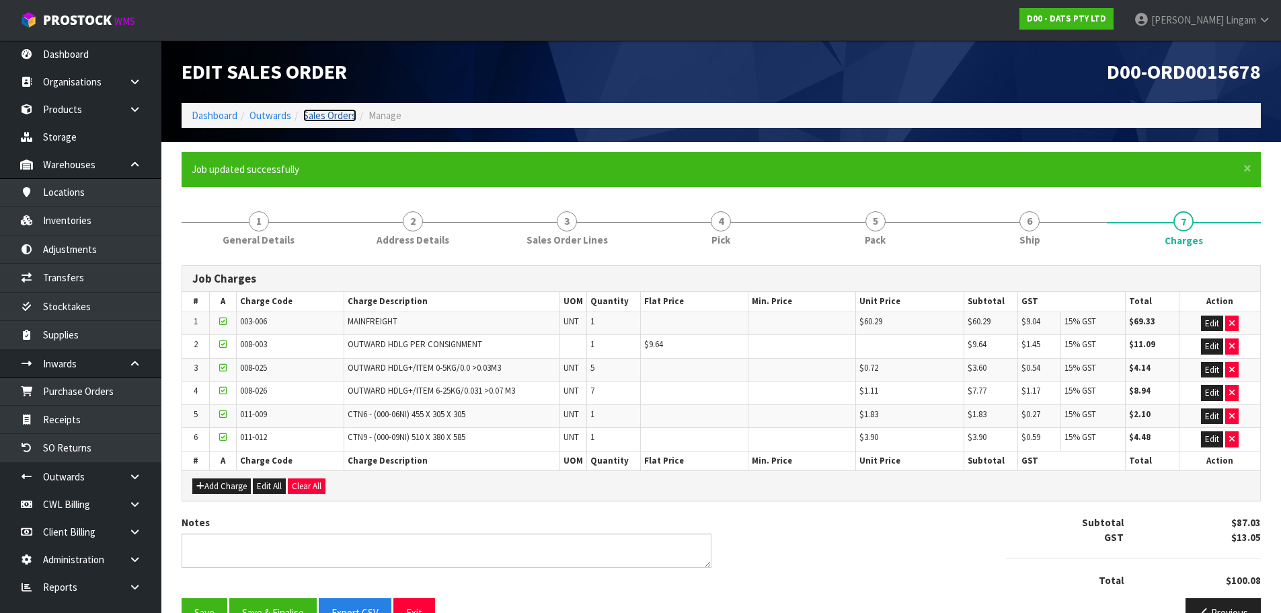
click at [328, 114] on link "Sales Orders" at bounding box center [329, 115] width 53 height 13
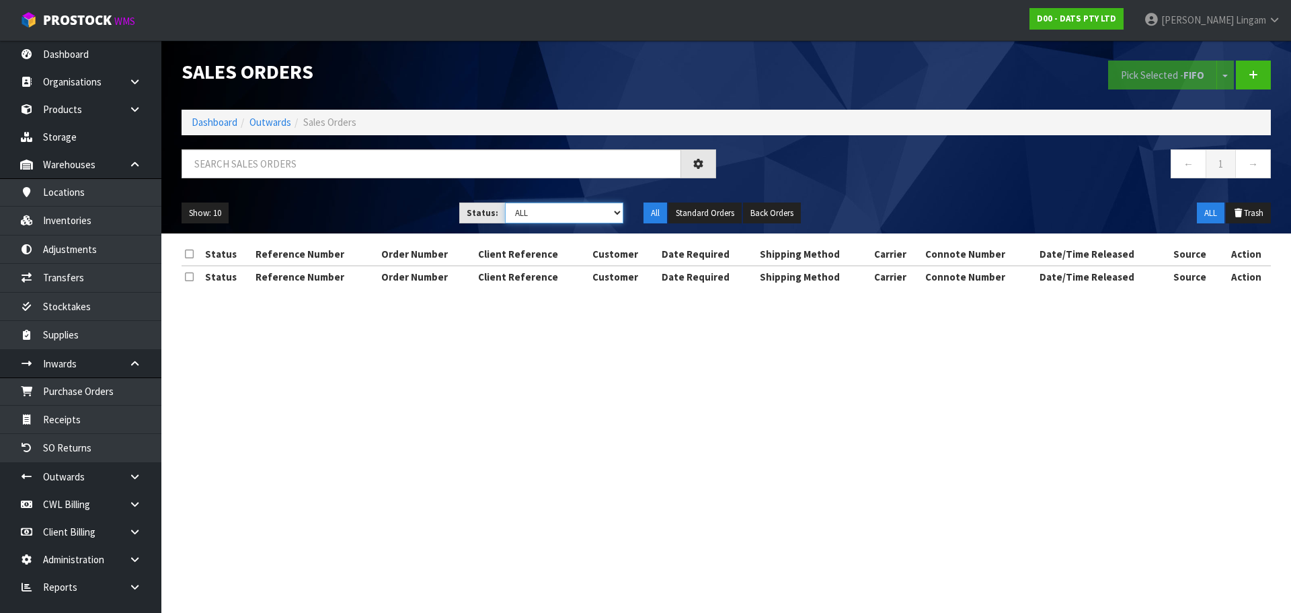
click at [599, 206] on select "Draft Pending Allocated Pending Pick Goods Picked Goods Packed Pending Charges …" at bounding box center [564, 212] width 119 height 21
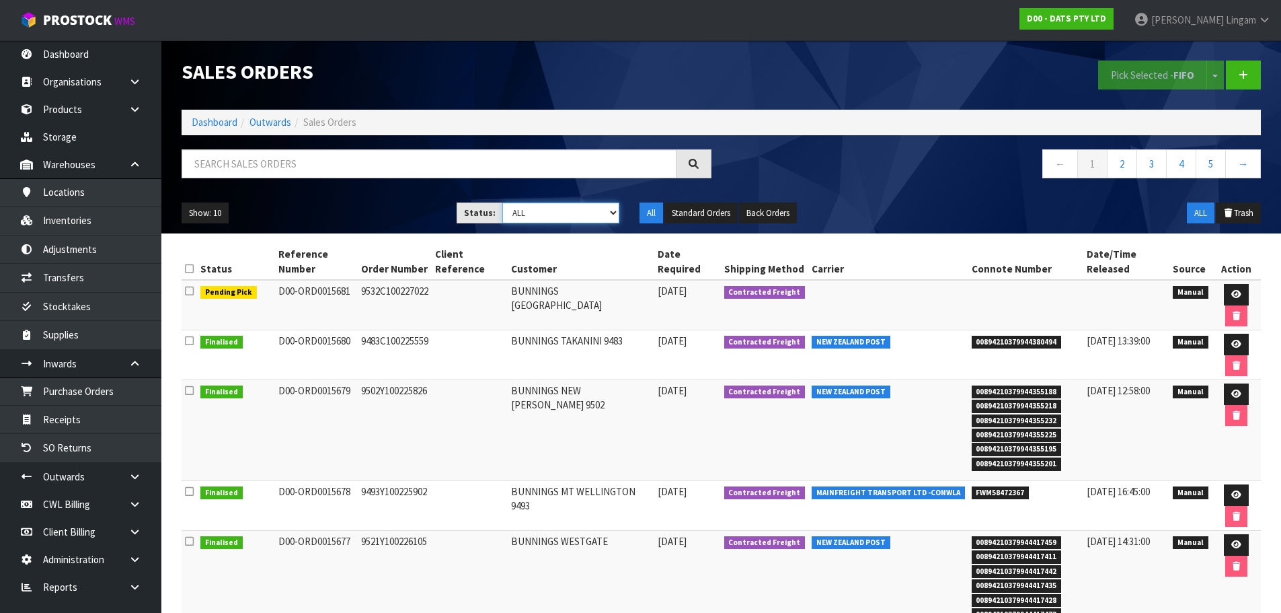
select select "string:6"
click at [502, 202] on select "Draft Pending Allocated Pending Pick Goods Picked Goods Packed Pending Charges …" at bounding box center [560, 212] width 117 height 21
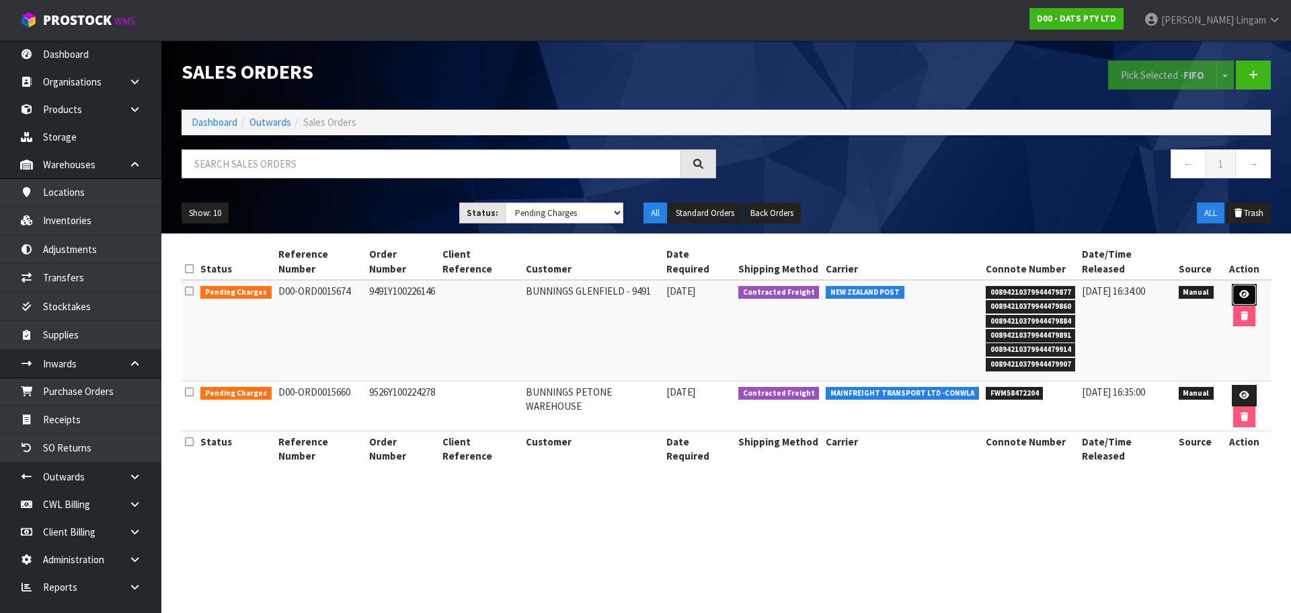
click at [678, 290] on icon at bounding box center [1245, 294] width 10 height 9
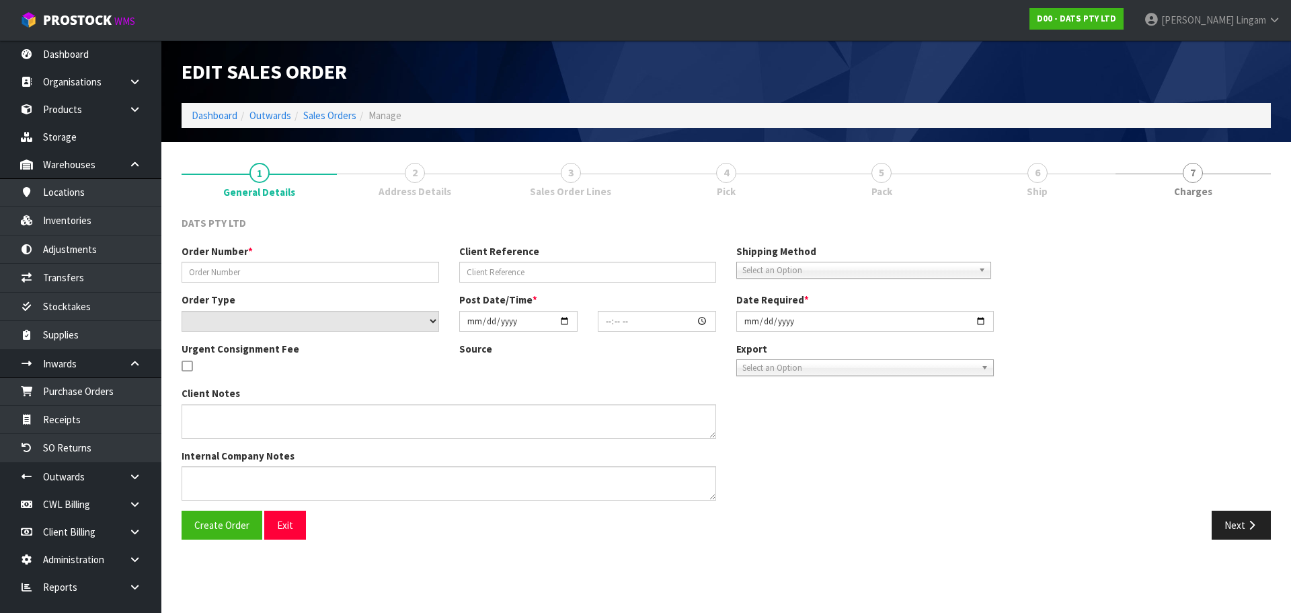
type input "9491Y100226146"
select select "number:0"
type input "[DATE]"
type input "08:55:00.000"
type input "[DATE]"
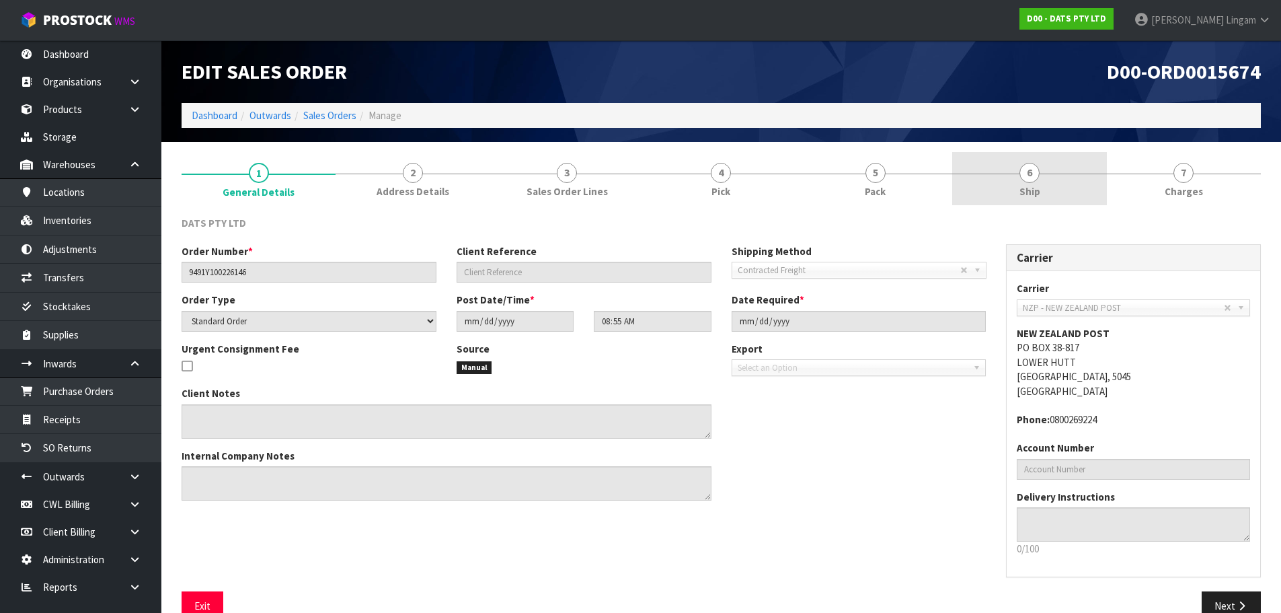
click at [678, 193] on link "6 Ship" at bounding box center [1029, 178] width 154 height 53
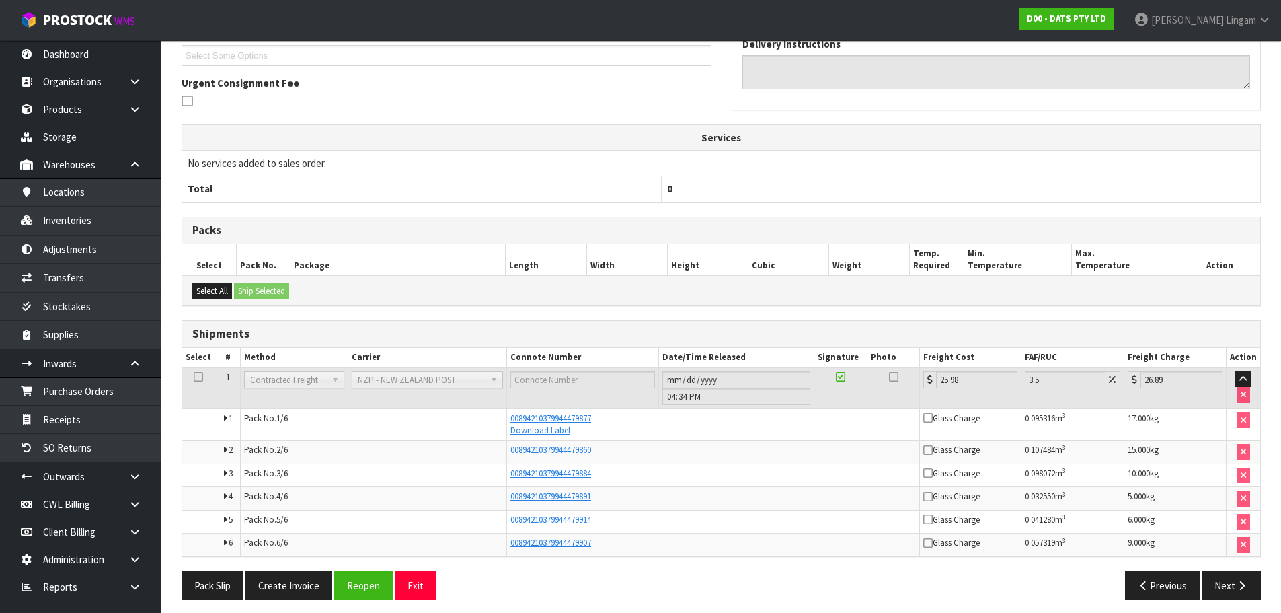
scroll to position [330, 0]
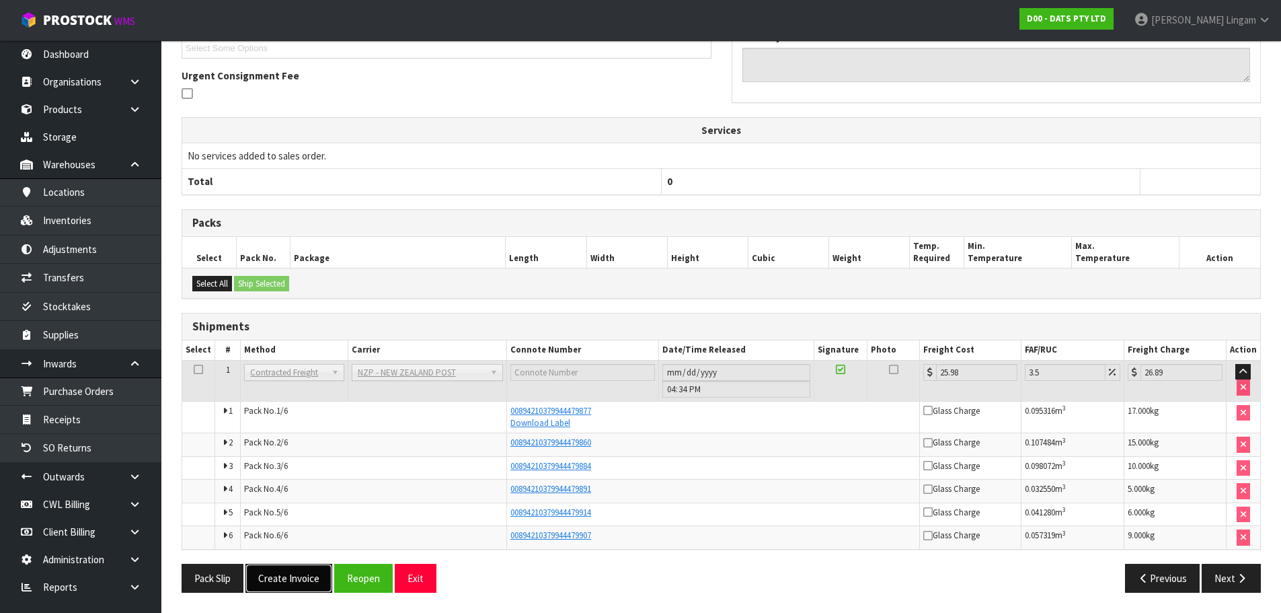
click at [307, 402] on button "Create Invoice" at bounding box center [289, 578] width 87 height 29
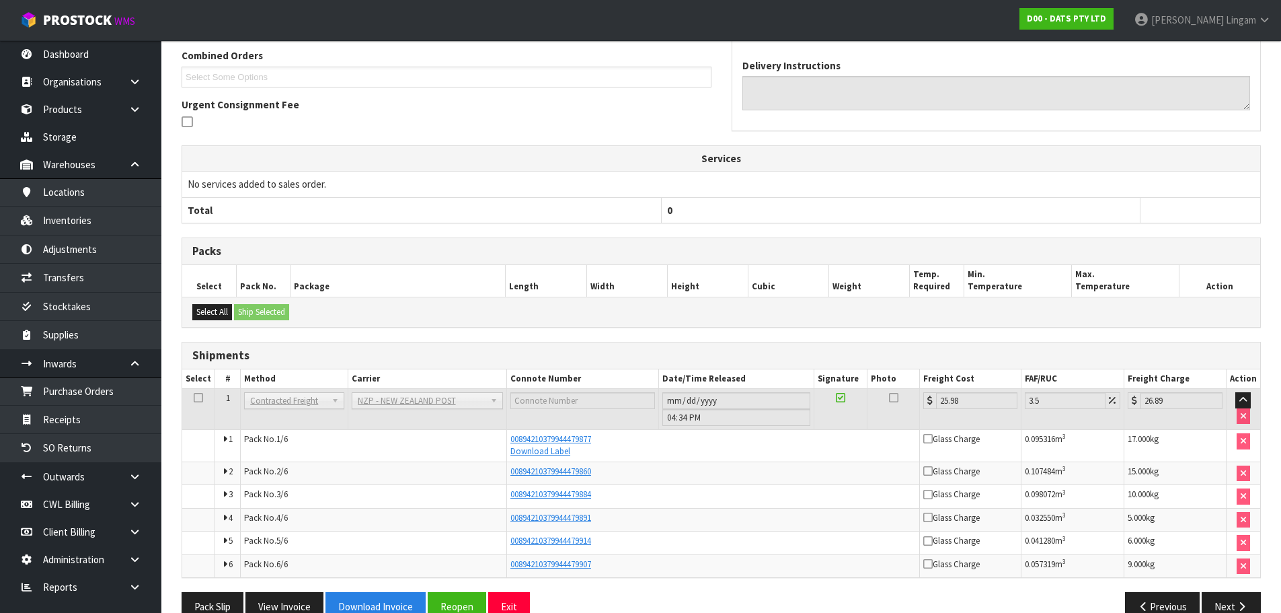
scroll to position [379, 0]
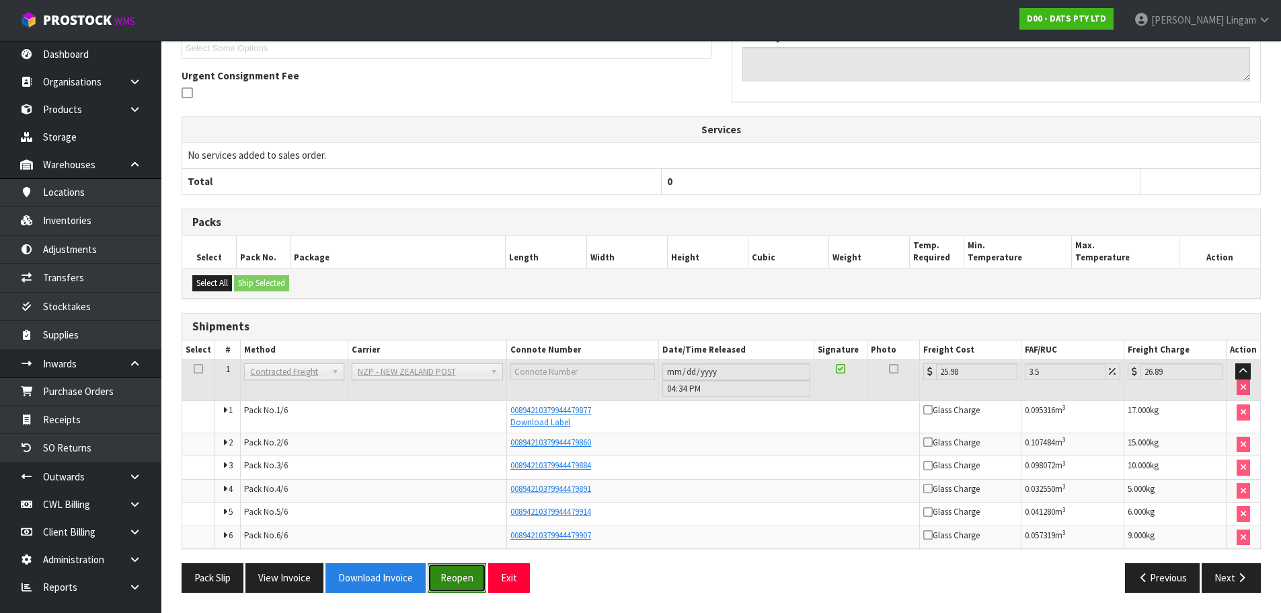
click at [471, 402] on button "Reopen" at bounding box center [457, 577] width 59 height 29
click at [478, 402] on button "Reopen" at bounding box center [457, 577] width 59 height 29
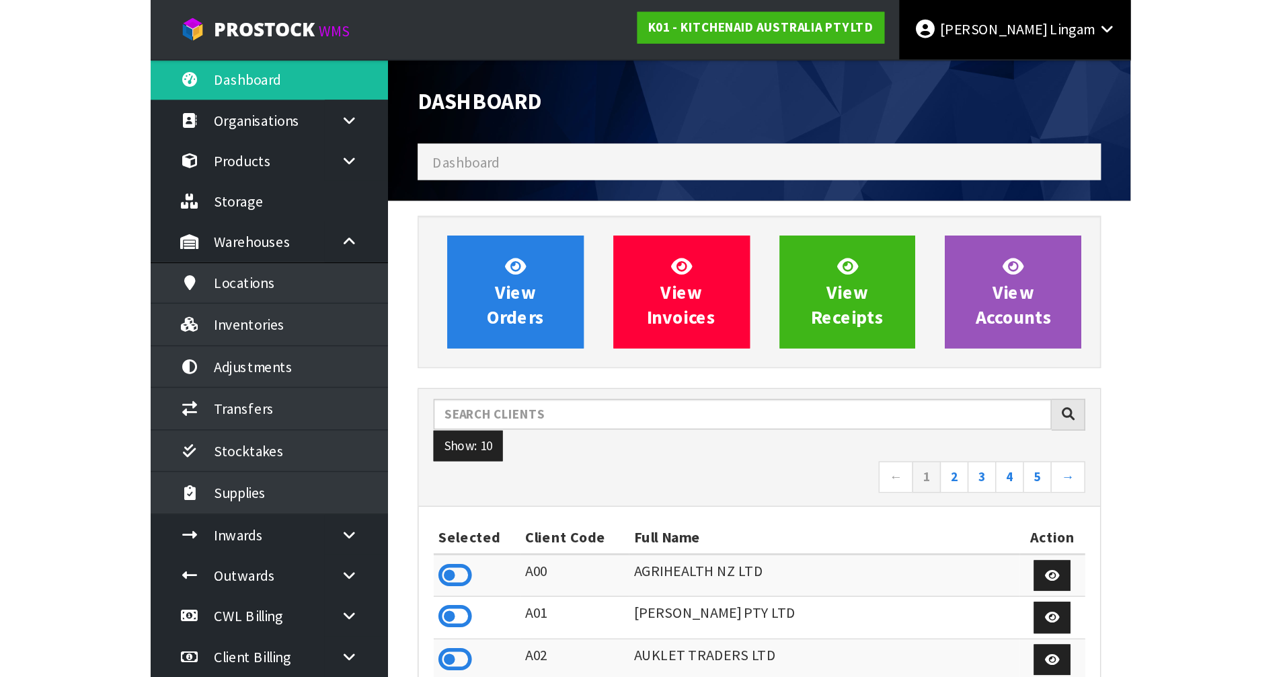
scroll to position [1019, 550]
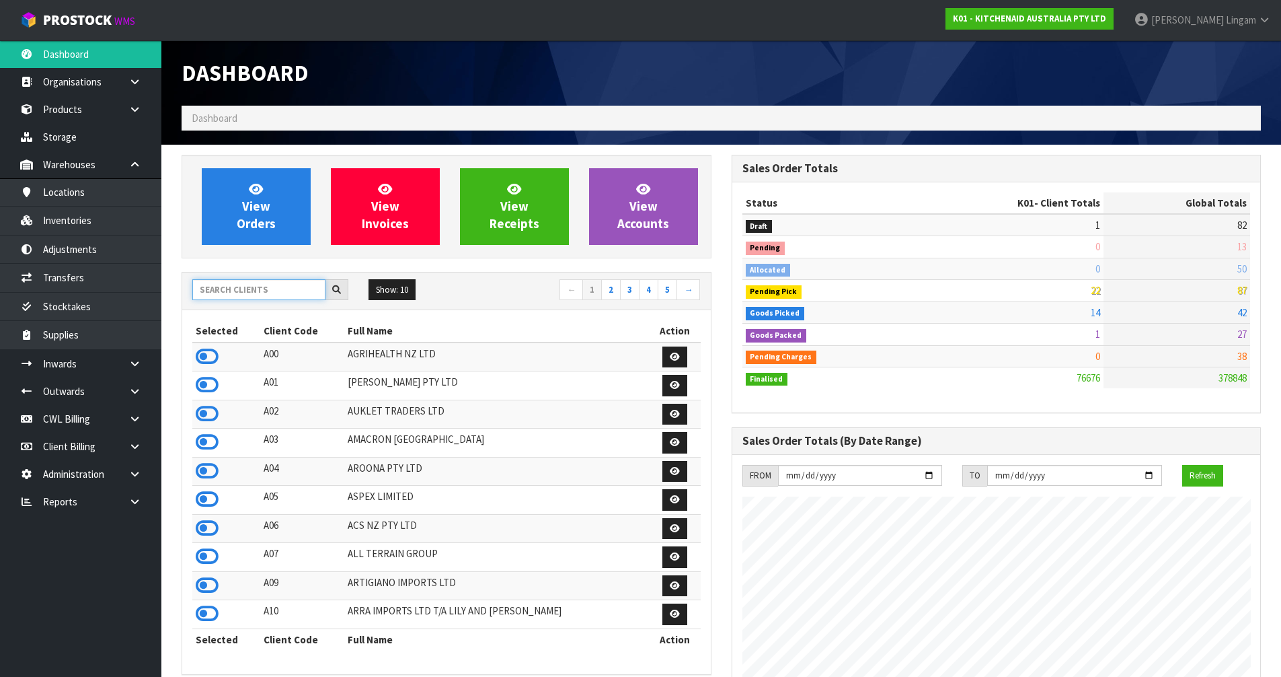
click at [299, 292] on input "text" at bounding box center [258, 289] width 133 height 21
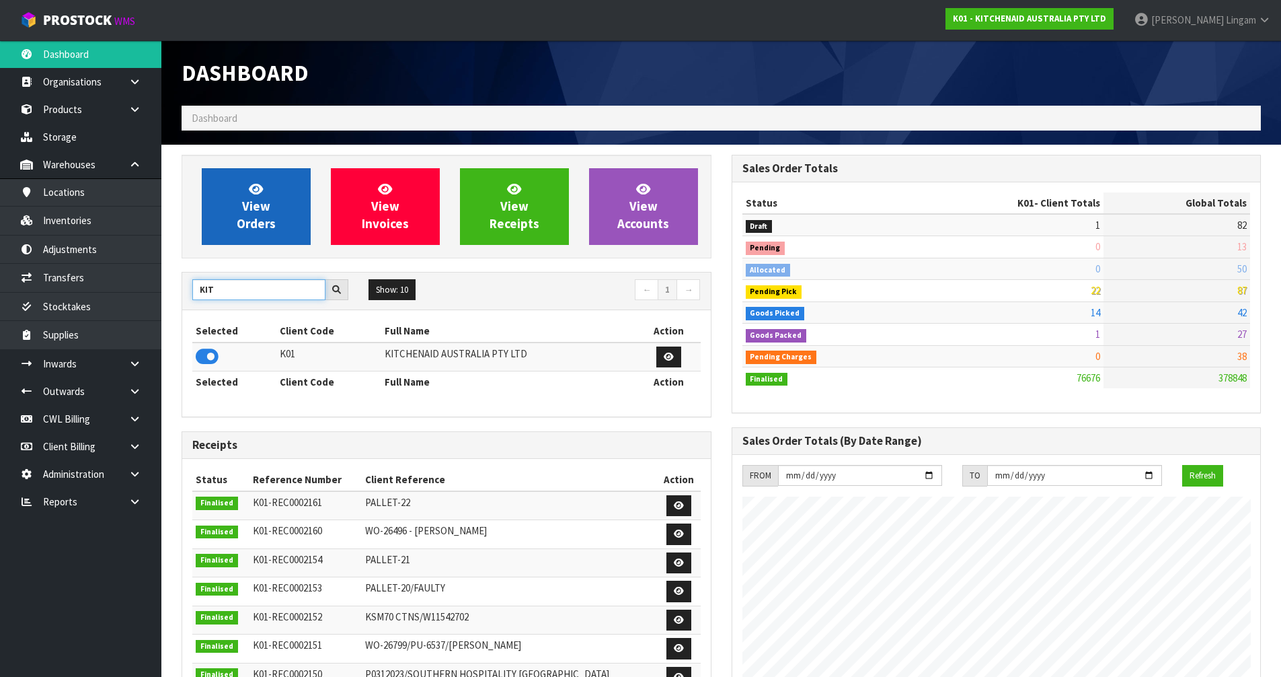
type input "KIT"
click at [287, 200] on link "View Orders" at bounding box center [256, 206] width 109 height 77
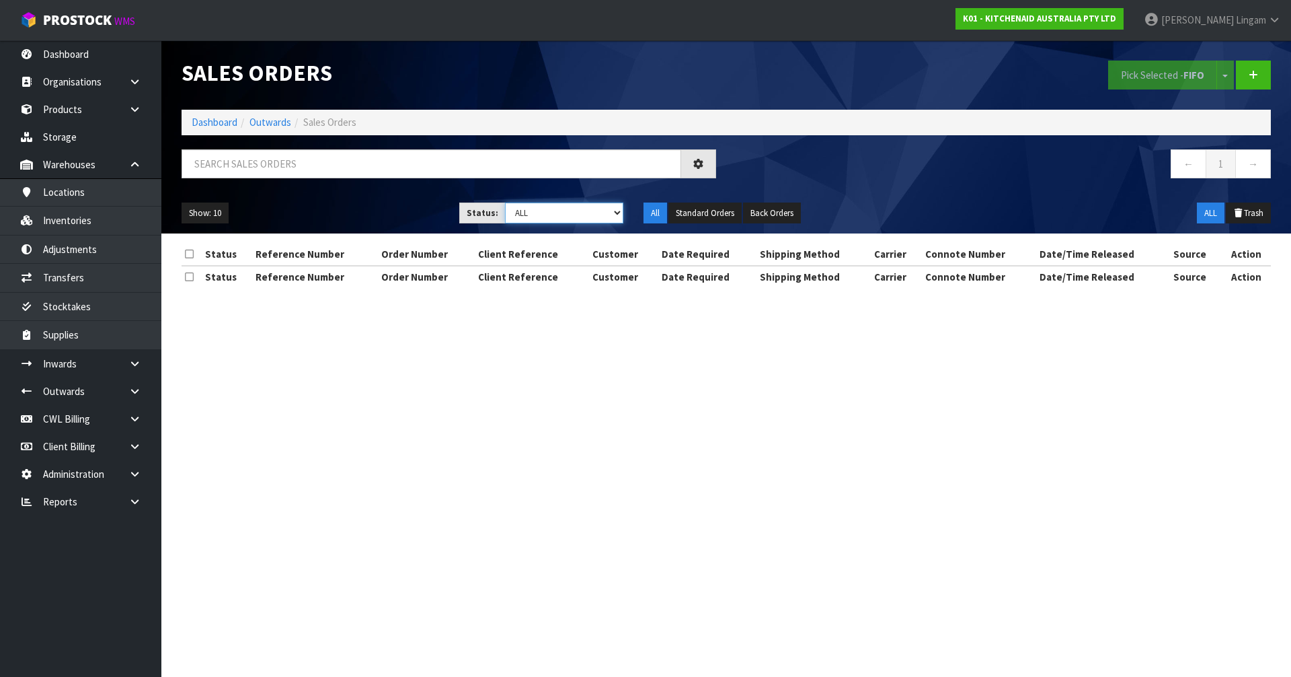
click at [597, 211] on select "Draft Pending Allocated Pending Pick Goods Picked Goods Packed Pending Charges …" at bounding box center [564, 212] width 119 height 21
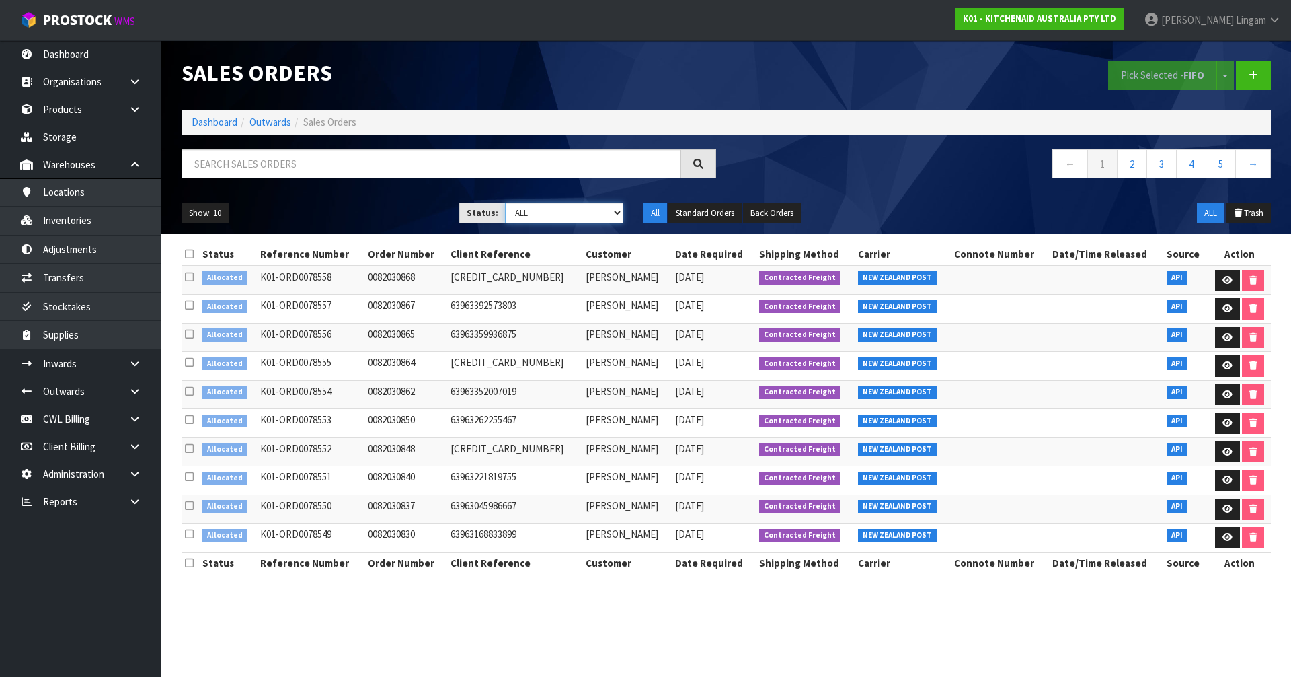
select select "string:2"
click at [505, 202] on select "Draft Pending Allocated Pending Pick Goods Picked Goods Packed Pending Charges …" at bounding box center [564, 212] width 119 height 21
click at [678, 173] on link "5" at bounding box center [1221, 163] width 30 height 29
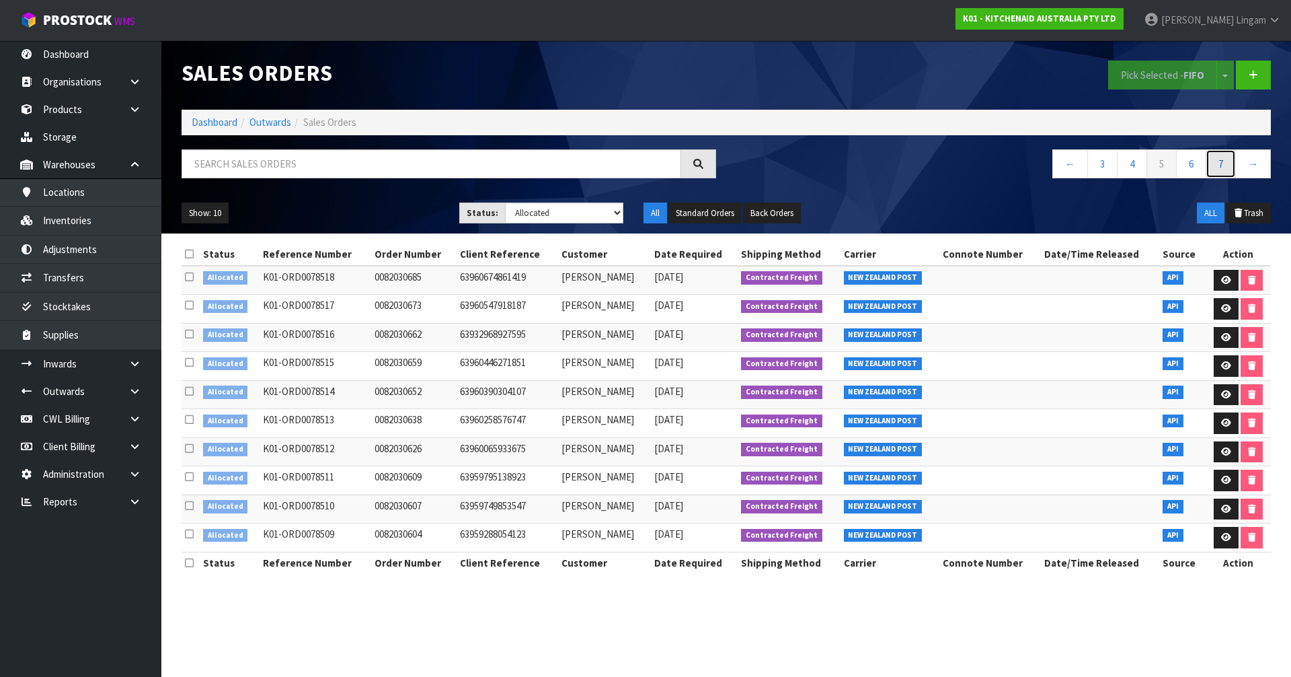
click at [678, 167] on link "7" at bounding box center [1221, 163] width 30 height 29
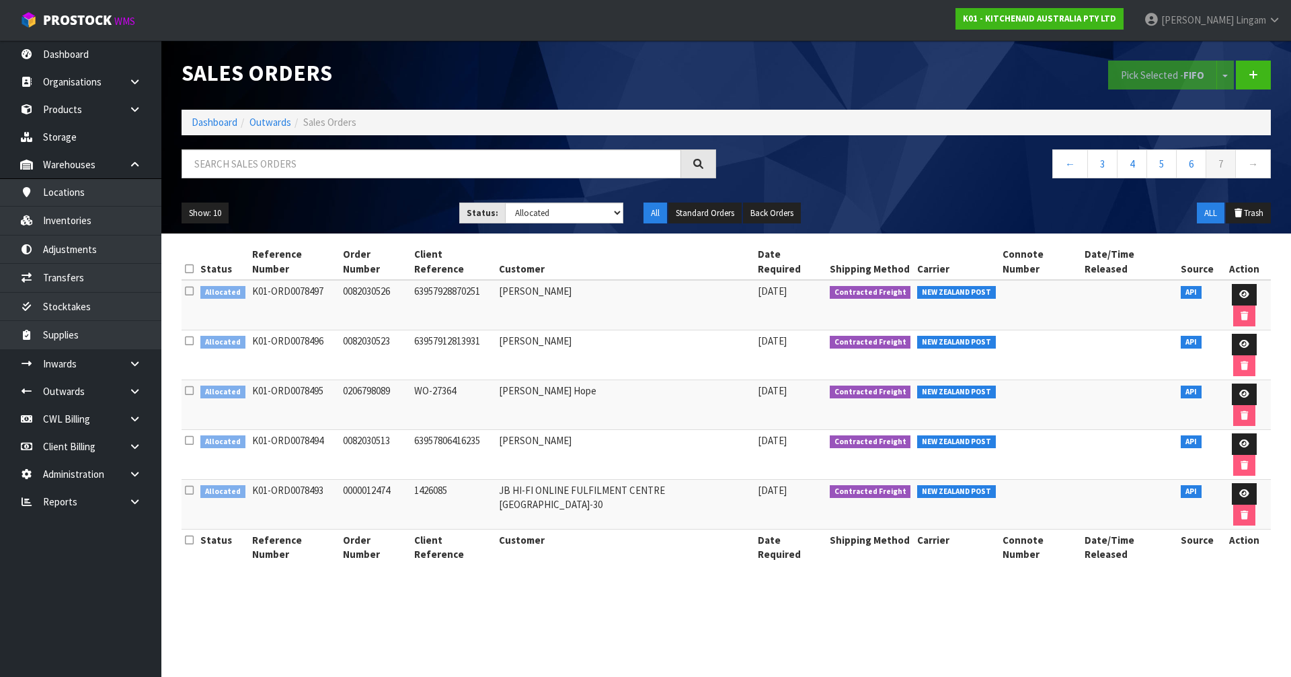
click at [188, 466] on icon at bounding box center [189, 490] width 9 height 10
click at [0, 0] on input "checkbox" at bounding box center [0, 0] width 0 height 0
click at [678, 83] on button "Pick Selected - FIFO" at bounding box center [1162, 75] width 109 height 29
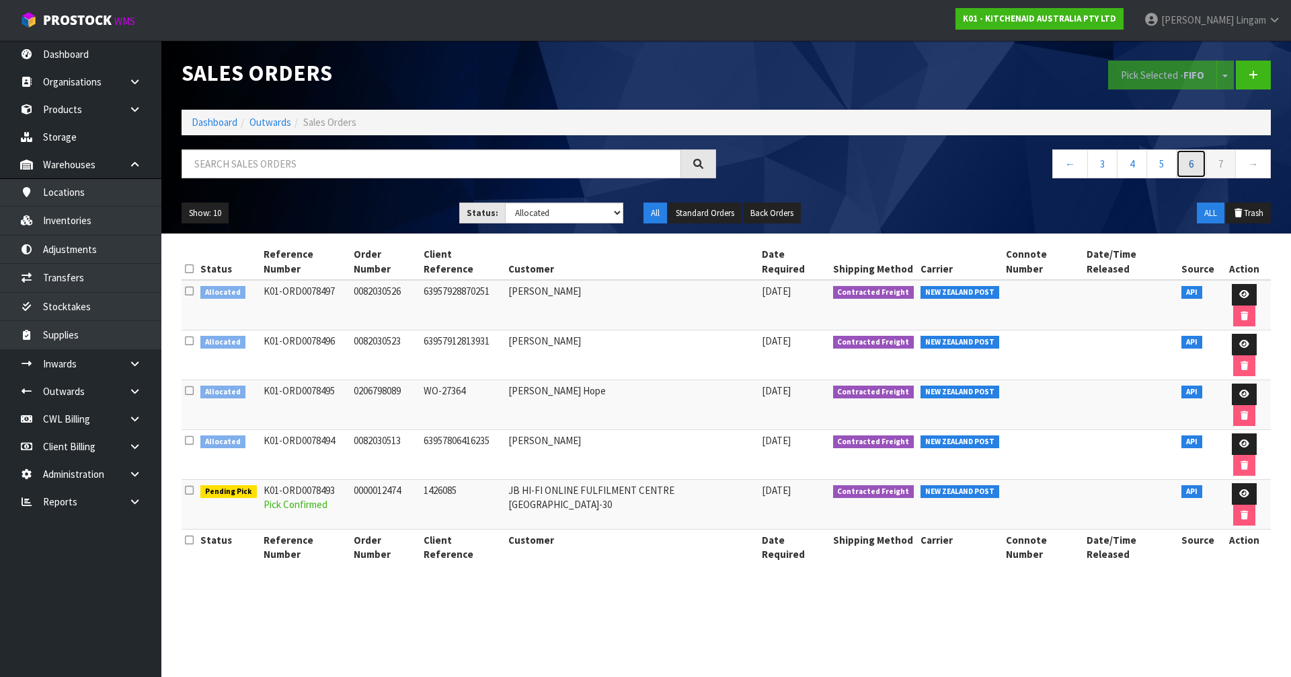
click at [678, 168] on link "6" at bounding box center [1191, 163] width 30 height 29
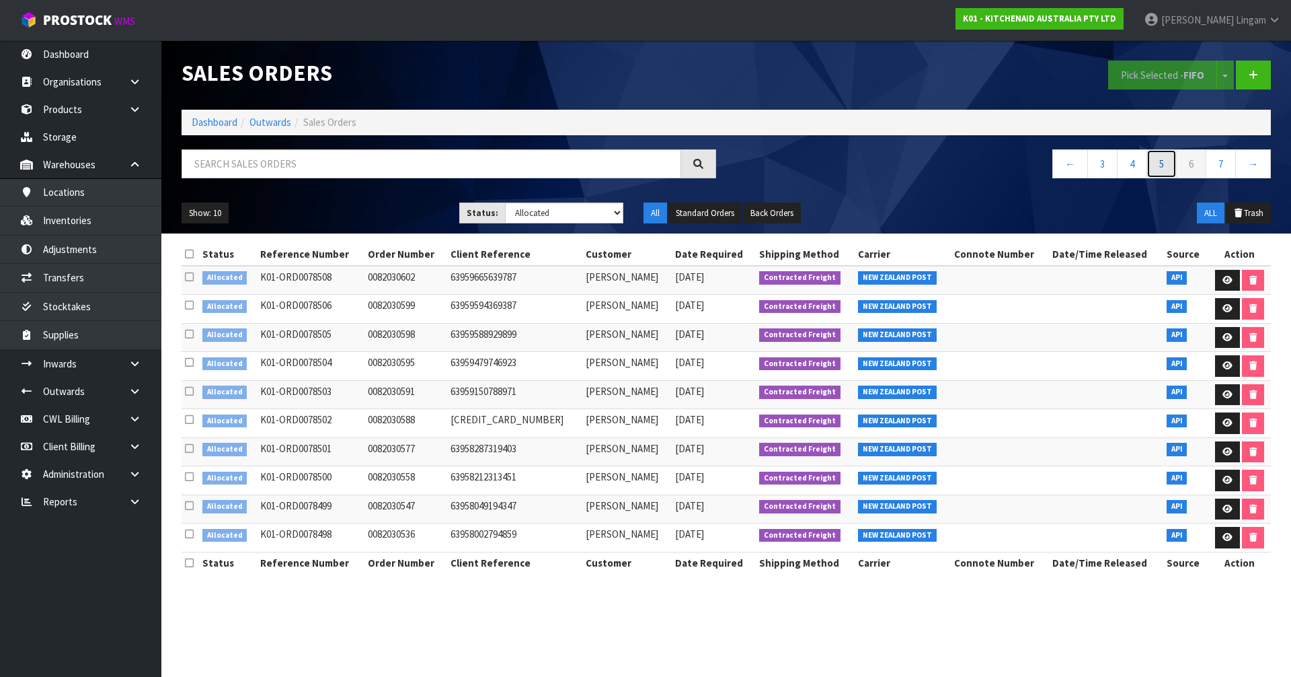
click at [678, 165] on link "5" at bounding box center [1162, 163] width 30 height 29
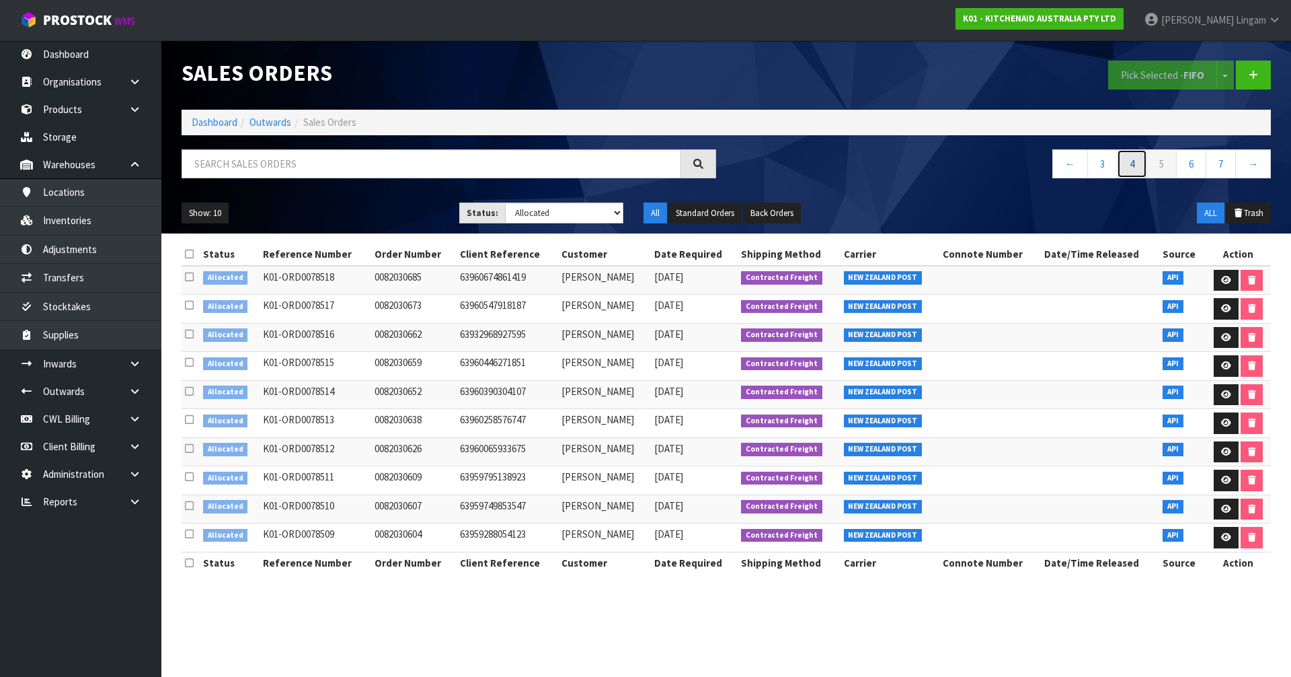
click at [678, 164] on link "4" at bounding box center [1132, 163] width 30 height 29
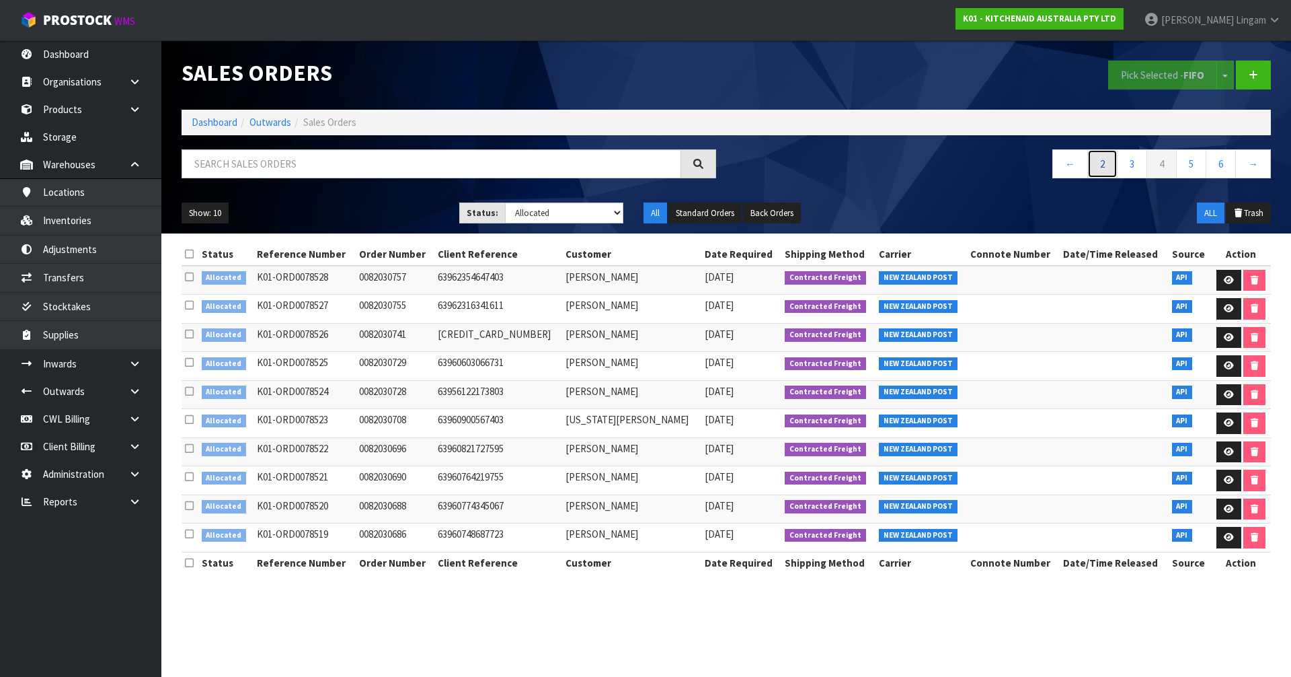
click at [678, 164] on link "2" at bounding box center [1103, 163] width 30 height 29
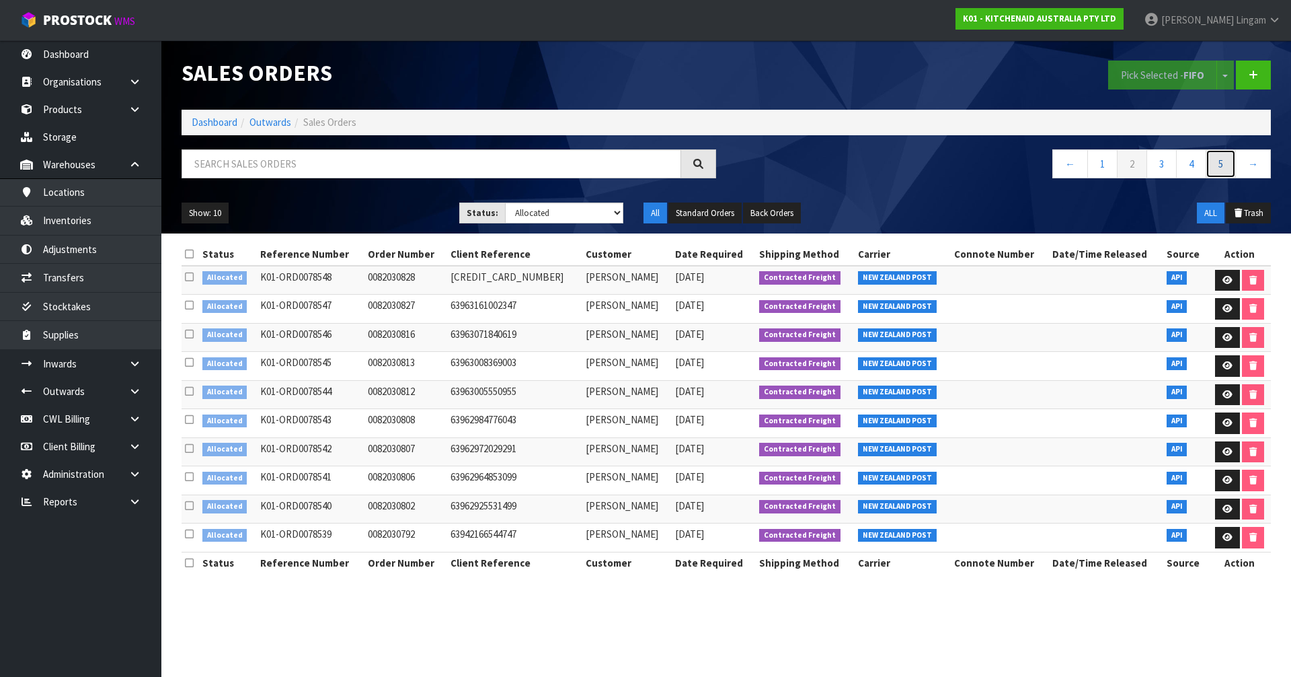
click at [678, 163] on link "5" at bounding box center [1221, 163] width 30 height 29
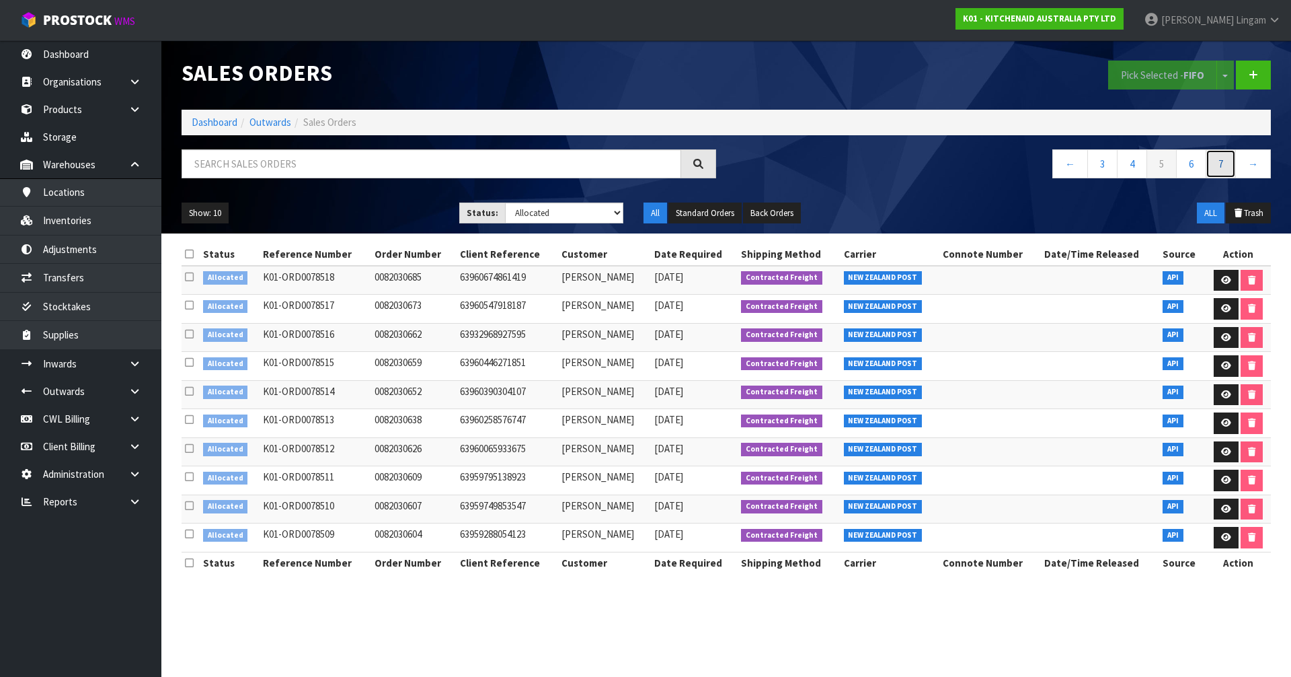
click at [678, 166] on link "7" at bounding box center [1221, 163] width 30 height 29
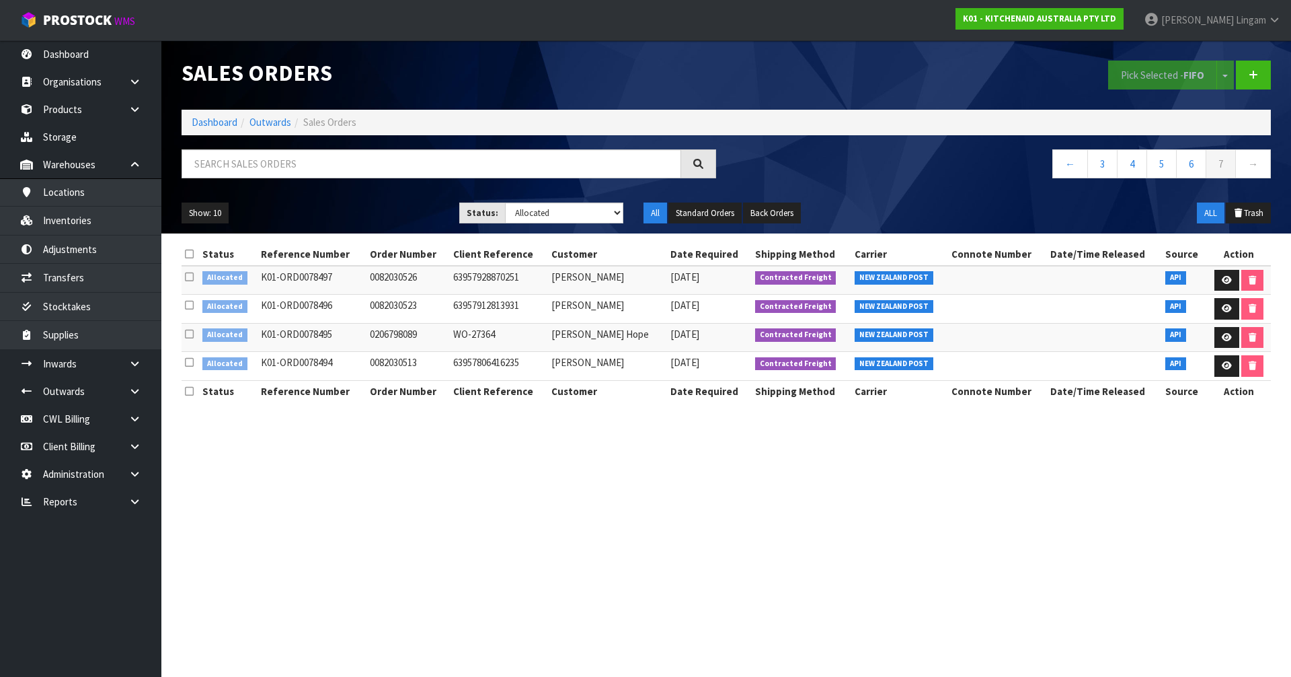
click at [184, 252] on th at bounding box center [190, 254] width 17 height 22
click at [188, 253] on icon at bounding box center [189, 254] width 9 height 10
click at [678, 79] on button "Pick Selected - FIFO" at bounding box center [1162, 75] width 109 height 29
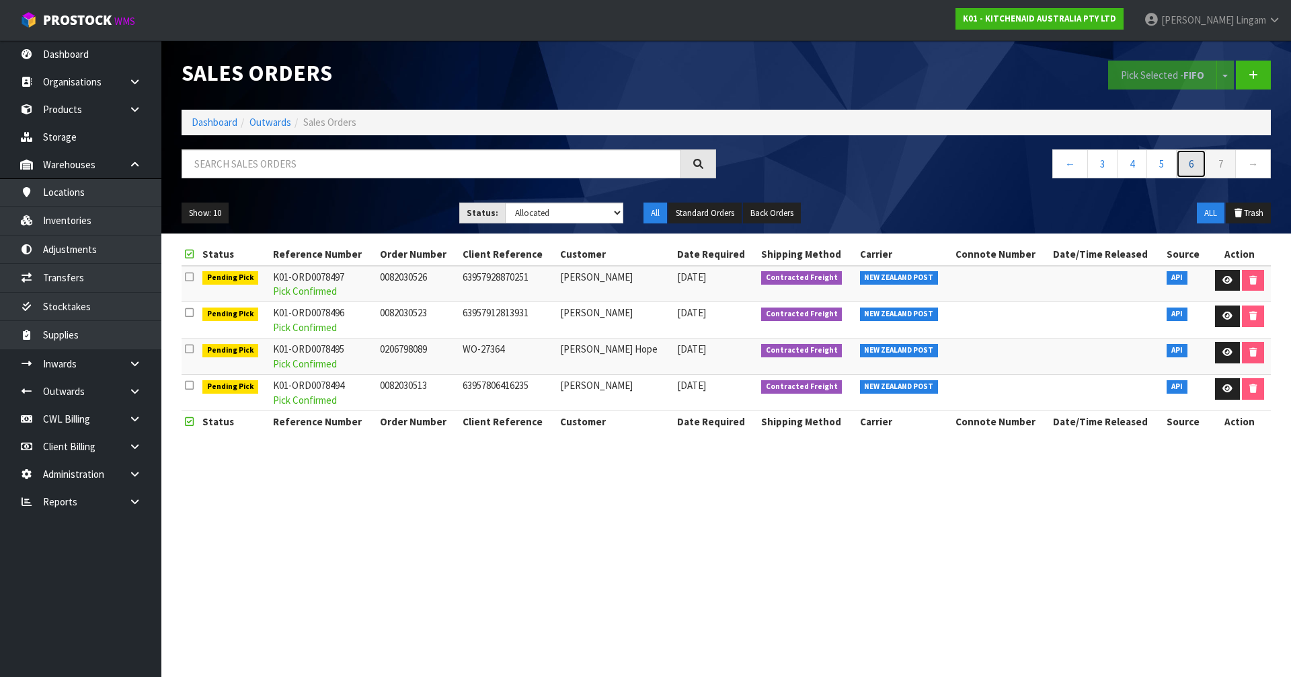
click at [678, 159] on link "6" at bounding box center [1191, 163] width 30 height 29
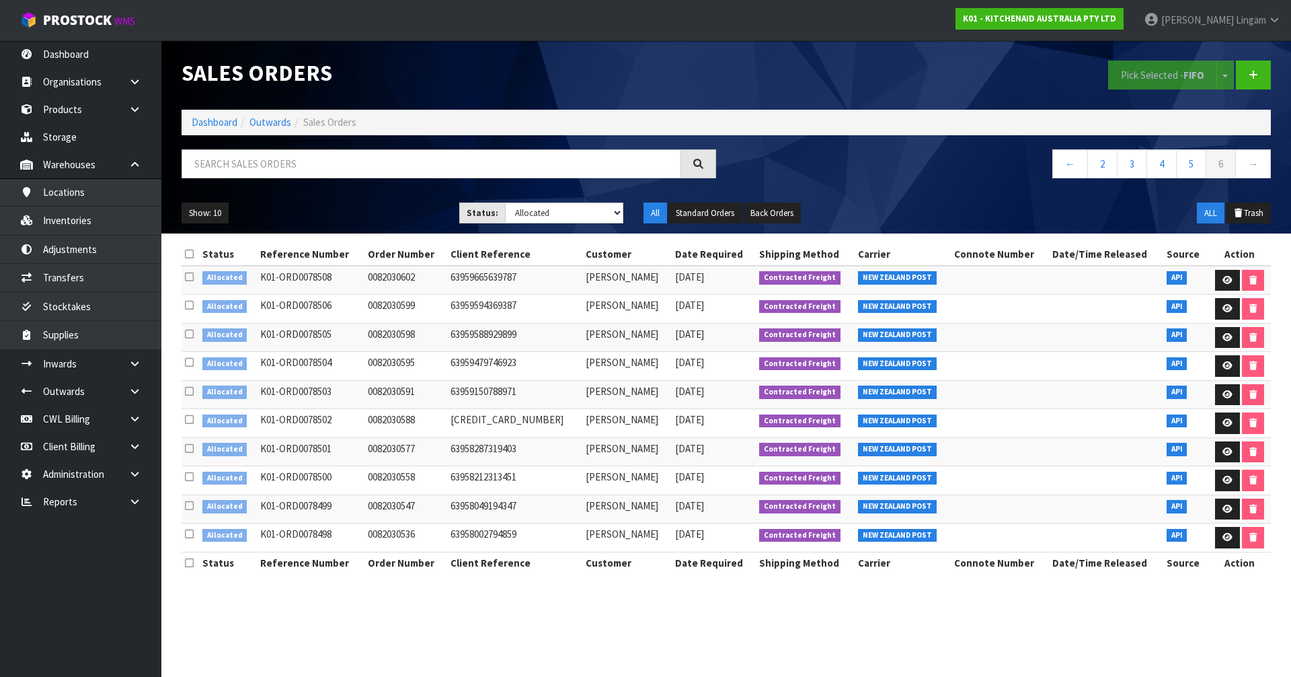
click at [189, 254] on icon at bounding box center [189, 254] width 9 height 10
click at [678, 82] on button "Pick Selected - FIFO" at bounding box center [1162, 75] width 109 height 29
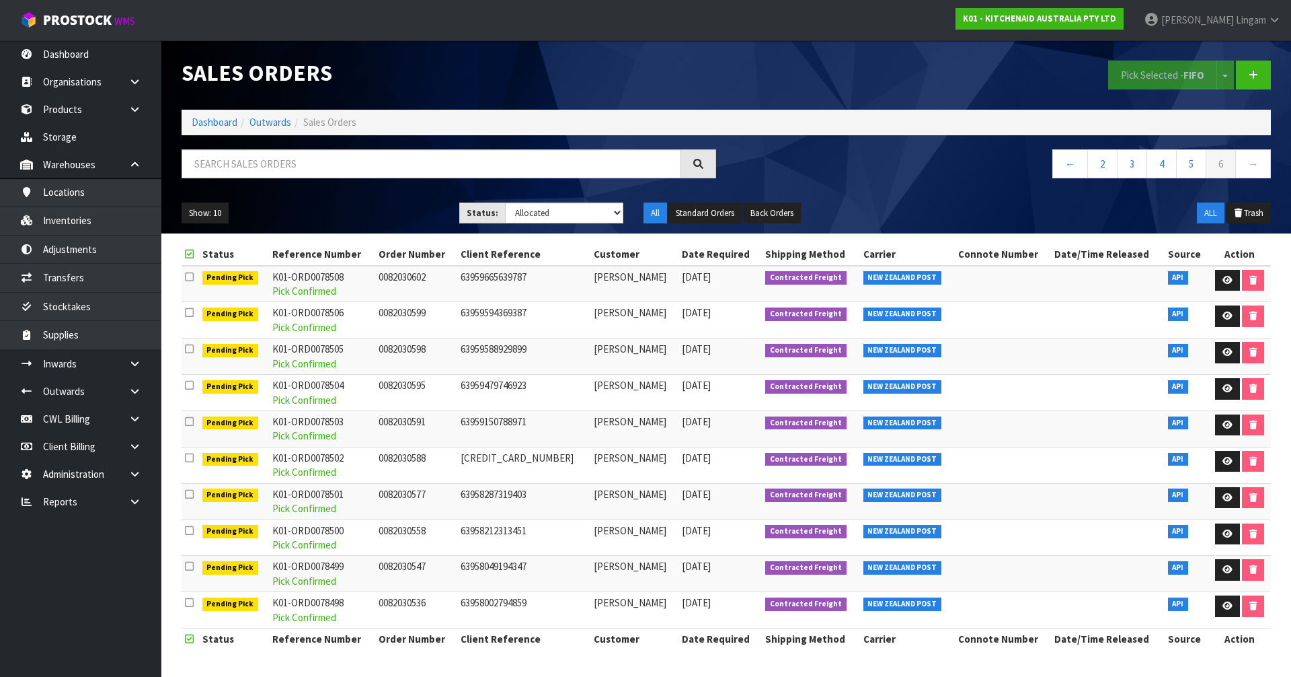
click at [678, 77] on div "Pick Selected - FIFO Split button! FIFO - First In First Out FEFO - First Expir…" at bounding box center [1003, 74] width 555 height 69
click at [678, 164] on link "5" at bounding box center [1191, 163] width 30 height 29
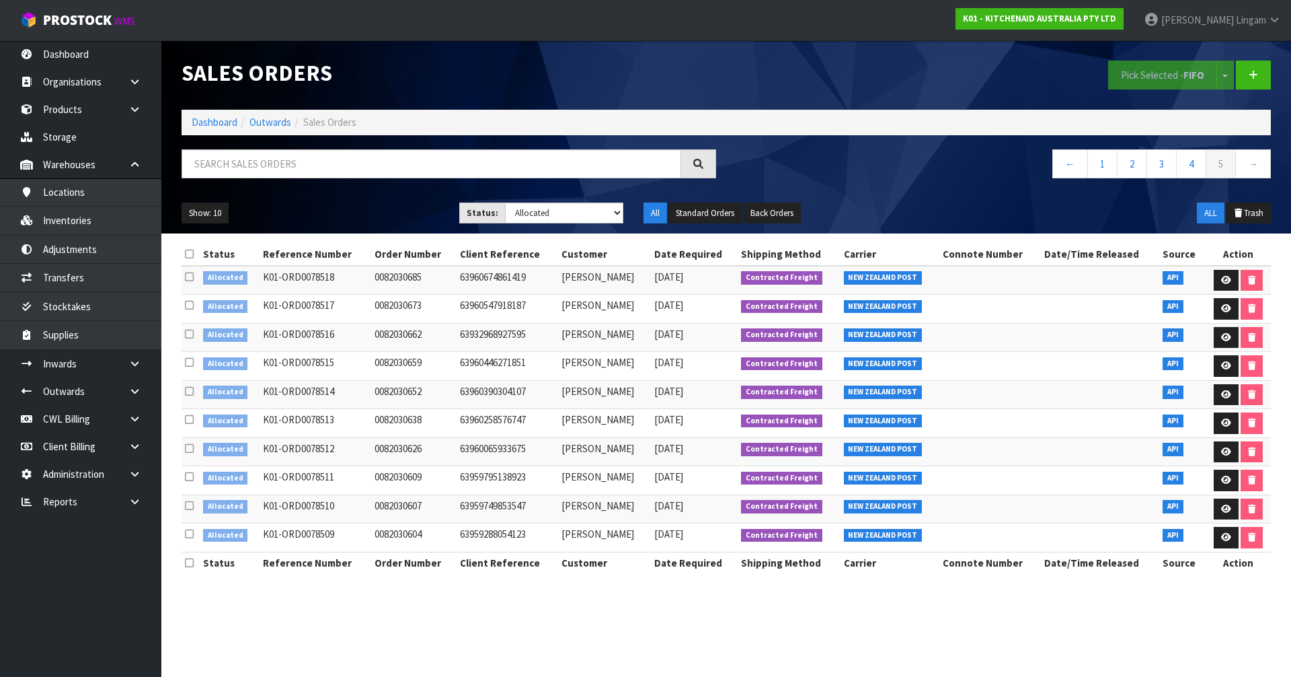
click at [186, 255] on icon at bounding box center [189, 254] width 9 height 10
click at [678, 69] on button "Pick Selected - FIFO" at bounding box center [1162, 75] width 109 height 29
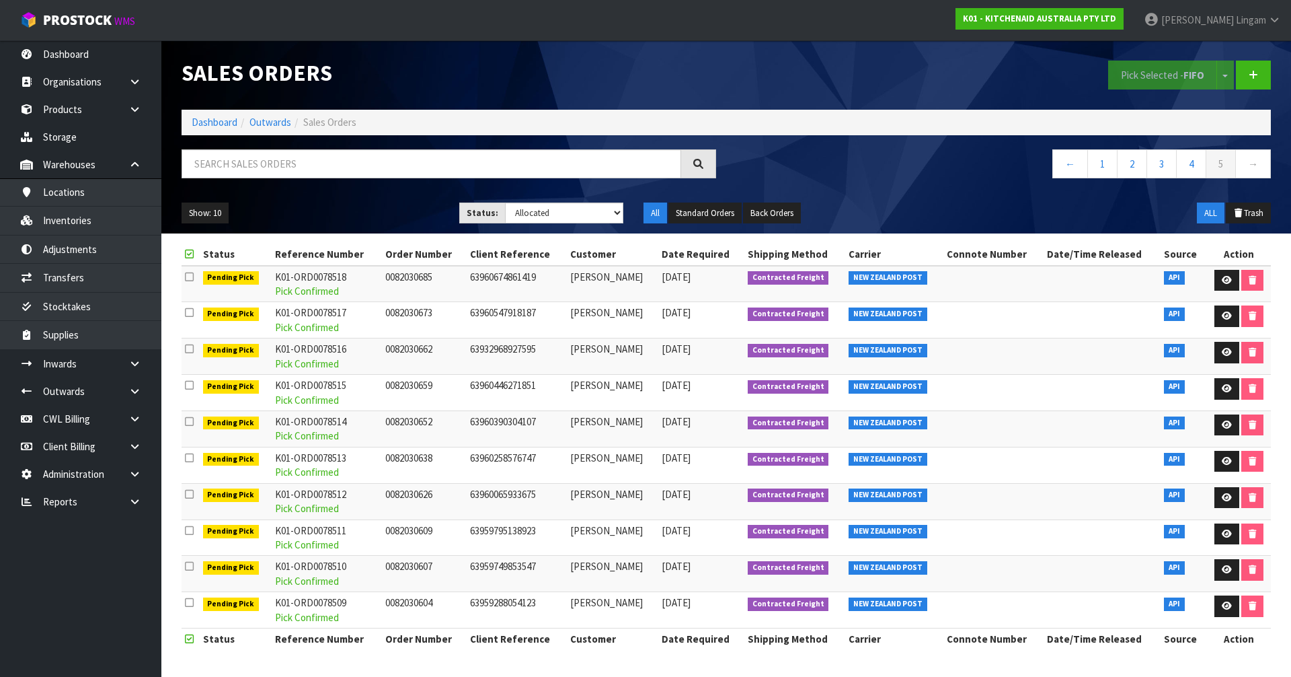
click at [678, 17] on nav "Toggle navigation ProStock WMS K01 - KITCHENAID AUSTRALIA PTY LTD [PERSON_NAME]…" at bounding box center [645, 20] width 1291 height 41
click at [678, 165] on link "4" at bounding box center [1191, 163] width 30 height 29
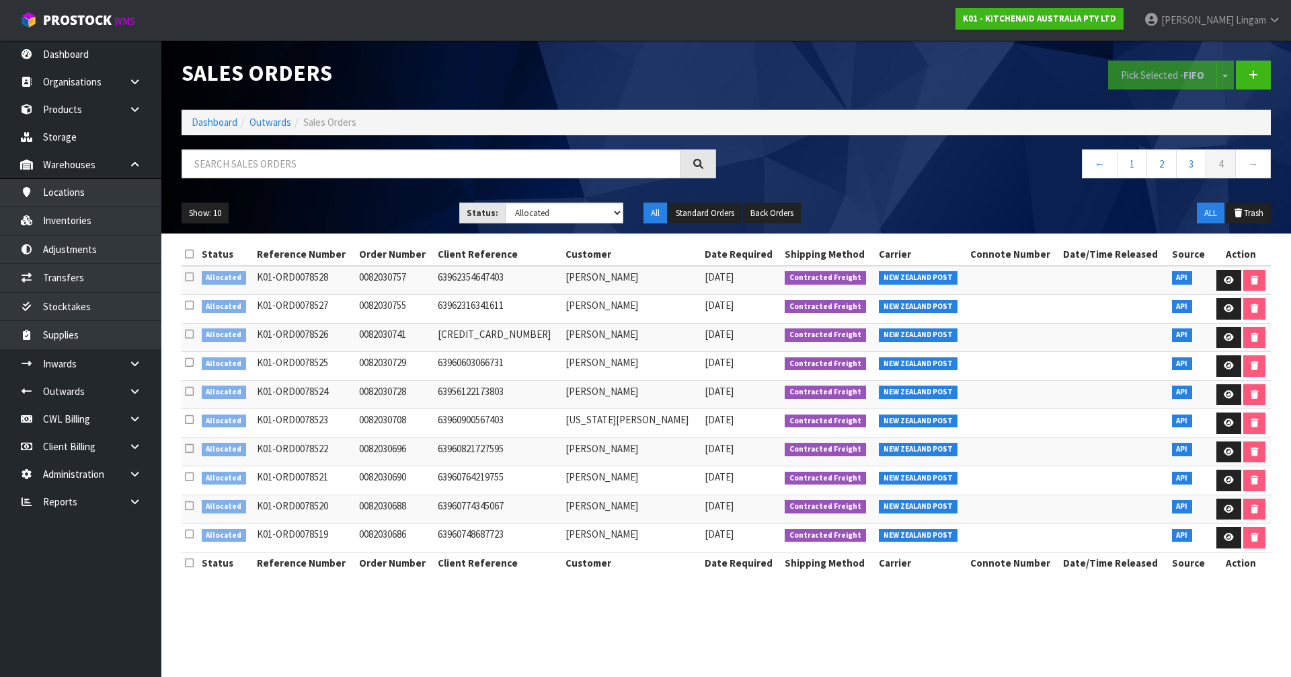
click at [190, 255] on icon at bounding box center [189, 254] width 9 height 10
click at [678, 72] on button "Pick Selected - FIFO" at bounding box center [1162, 75] width 109 height 29
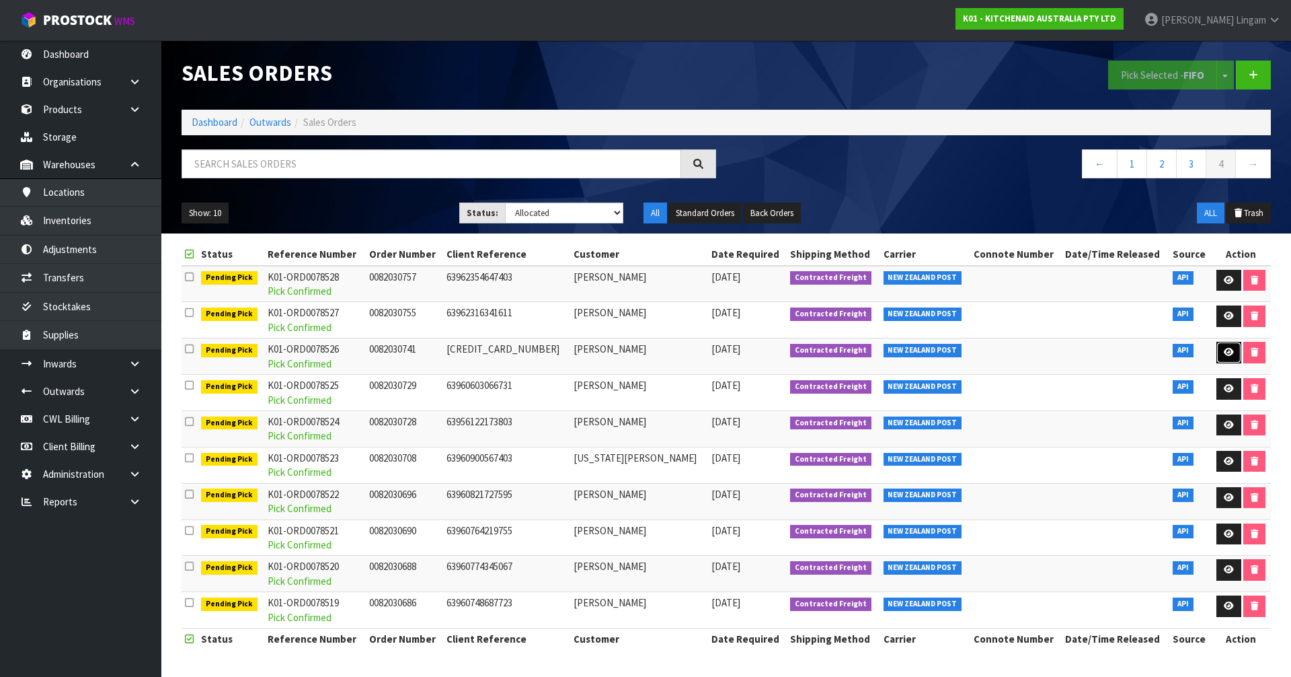
click at [678, 356] on icon at bounding box center [1229, 352] width 10 height 9
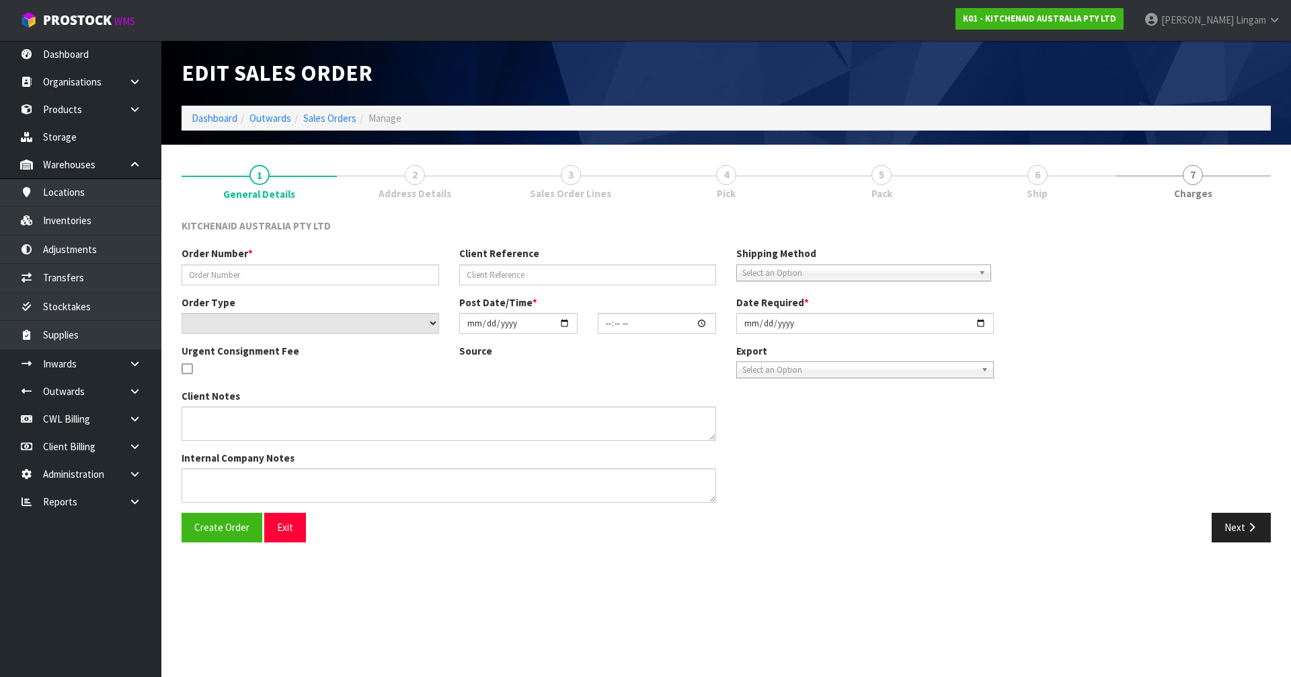
type input "0082030741"
type input "[CREDIT_CARD_NUMBER]"
select select "number:0"
type input "[DATE]"
type input "05:33:54.000"
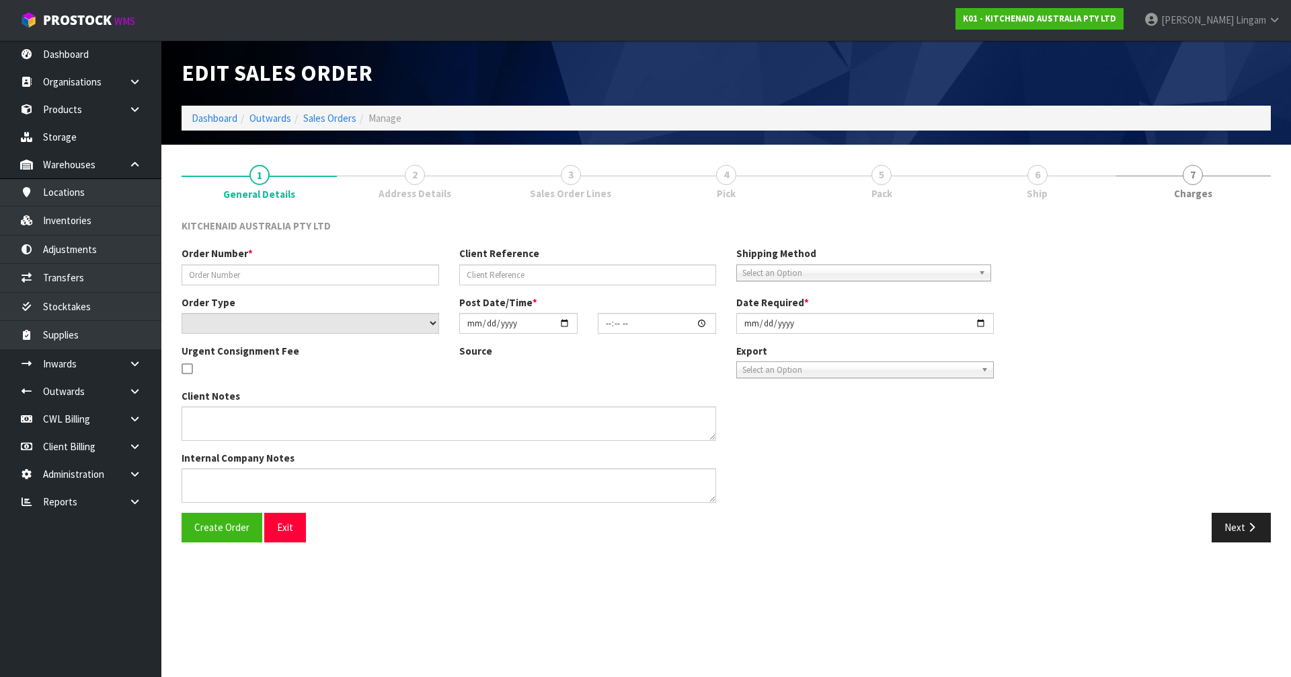
type input "[DATE]"
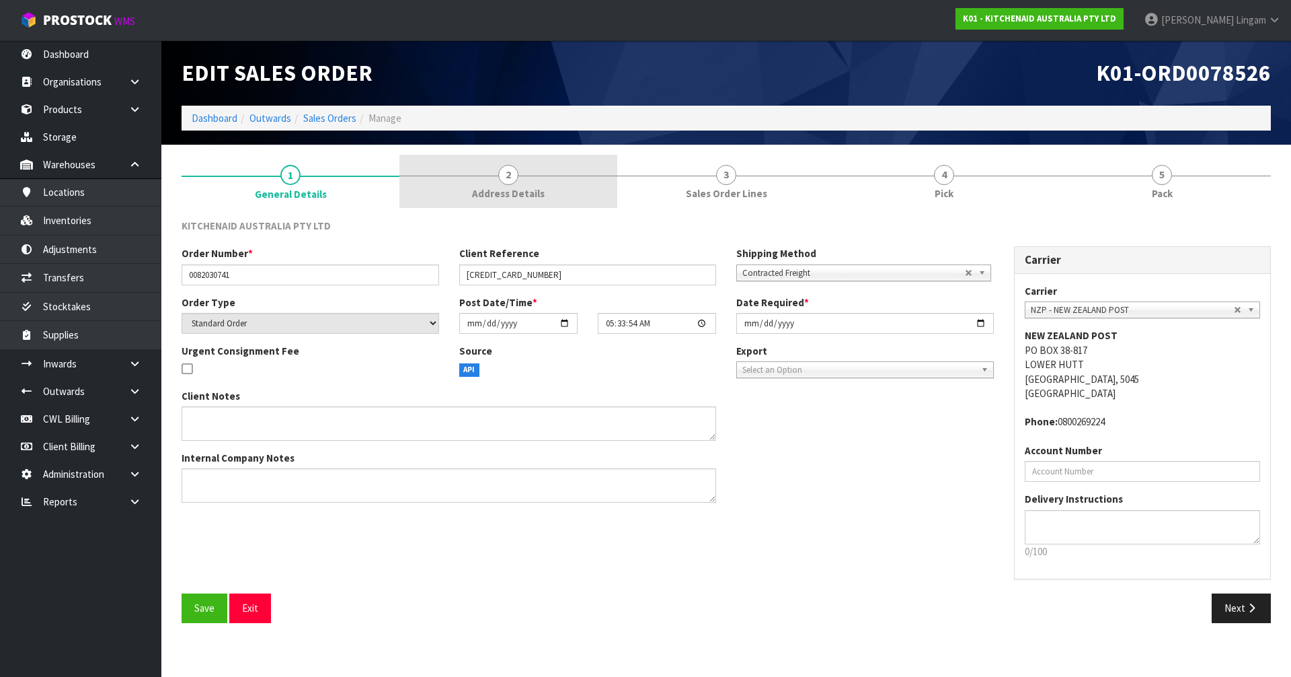
click at [509, 184] on span "2" at bounding box center [508, 175] width 20 height 20
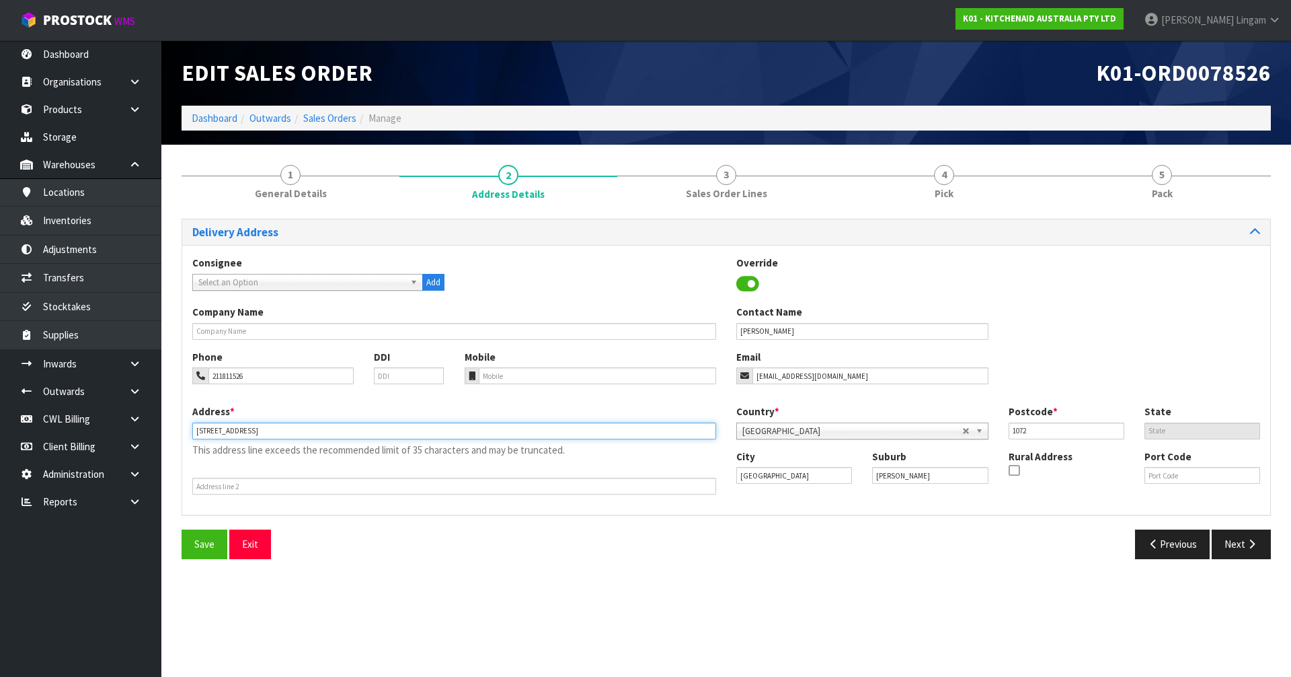
click at [320, 427] on input "[STREET_ADDRESS]" at bounding box center [454, 430] width 524 height 17
type input "1/6 DELEMERE PLACE"
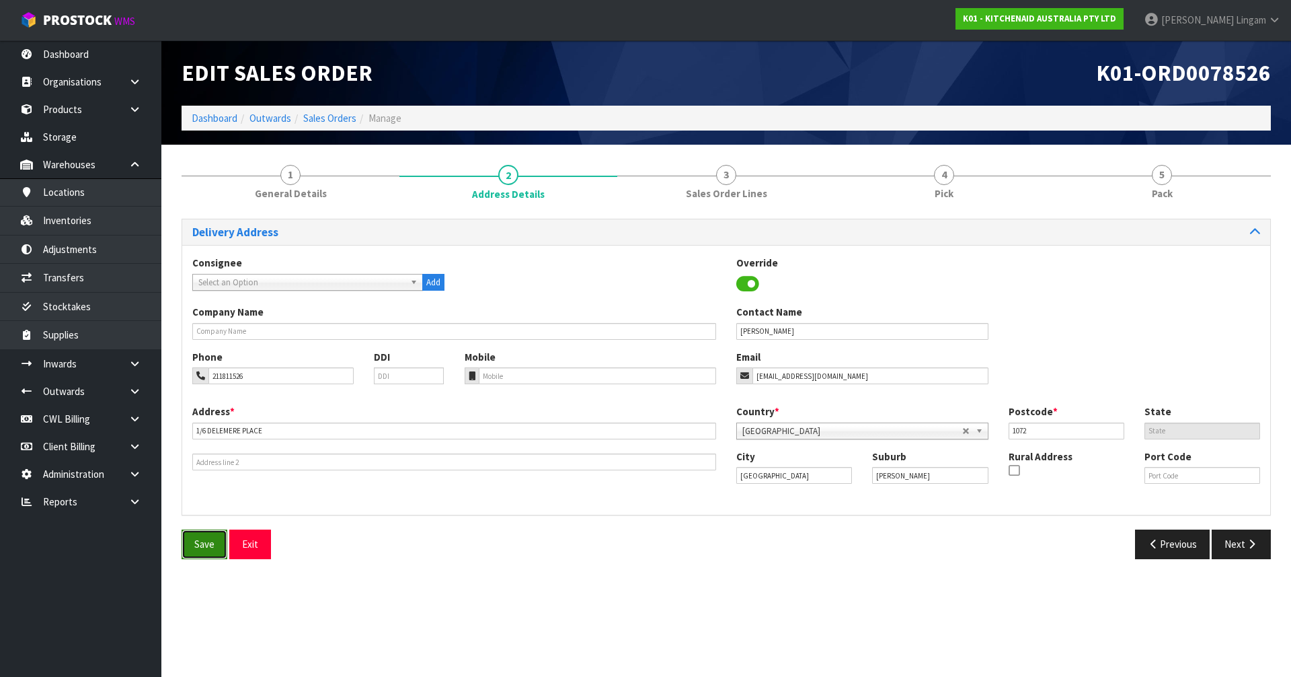
click at [198, 466] on span "Save" at bounding box center [204, 543] width 20 height 13
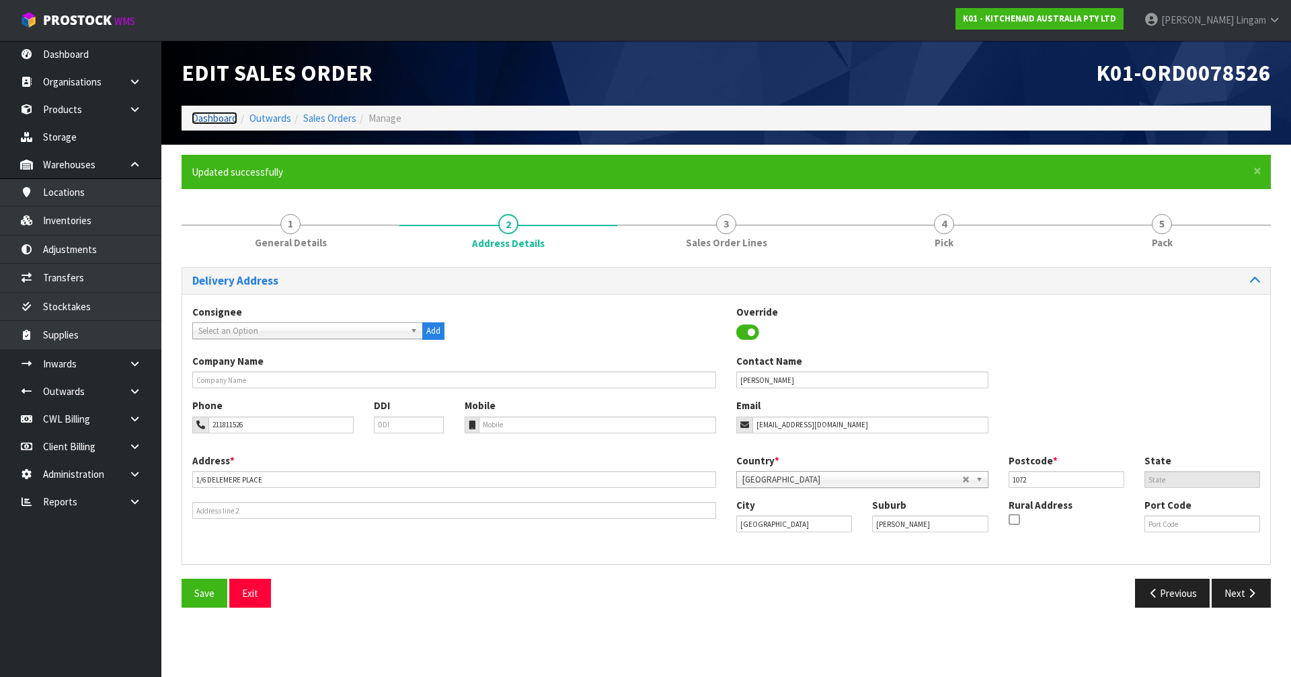
click at [217, 116] on link "Dashboard" at bounding box center [215, 118] width 46 height 13
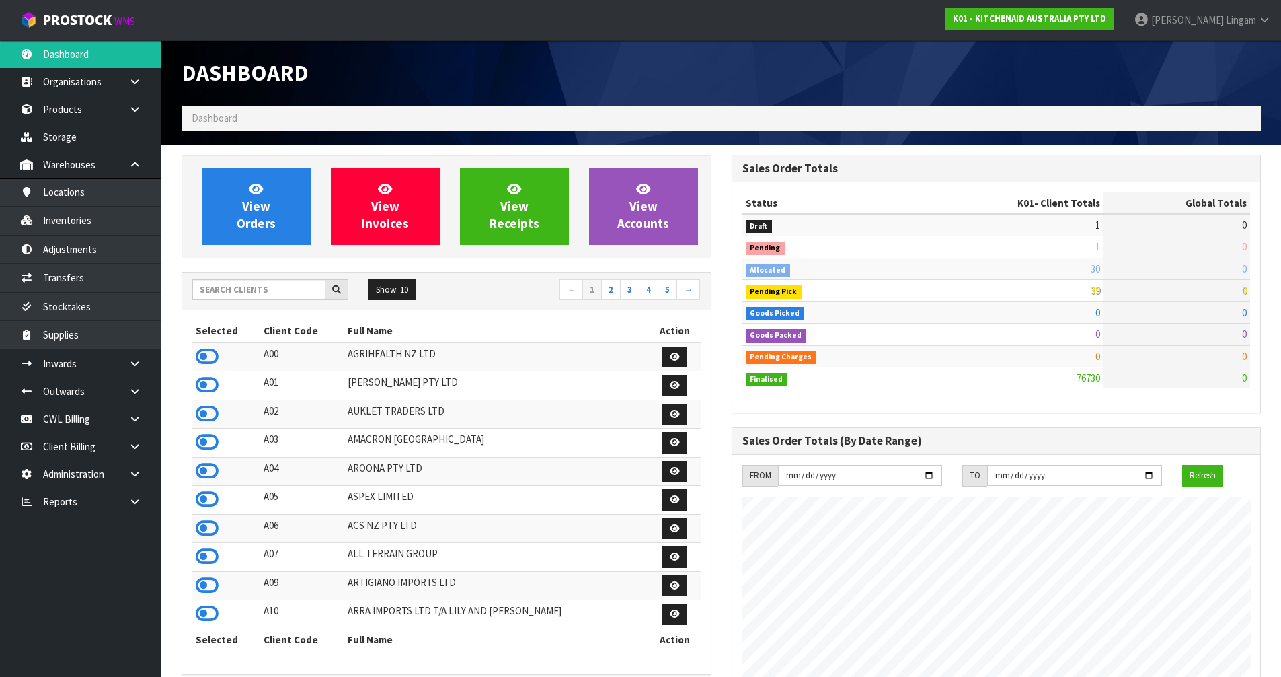
scroll to position [1019, 550]
click at [250, 220] on span "View Orders" at bounding box center [256, 206] width 39 height 50
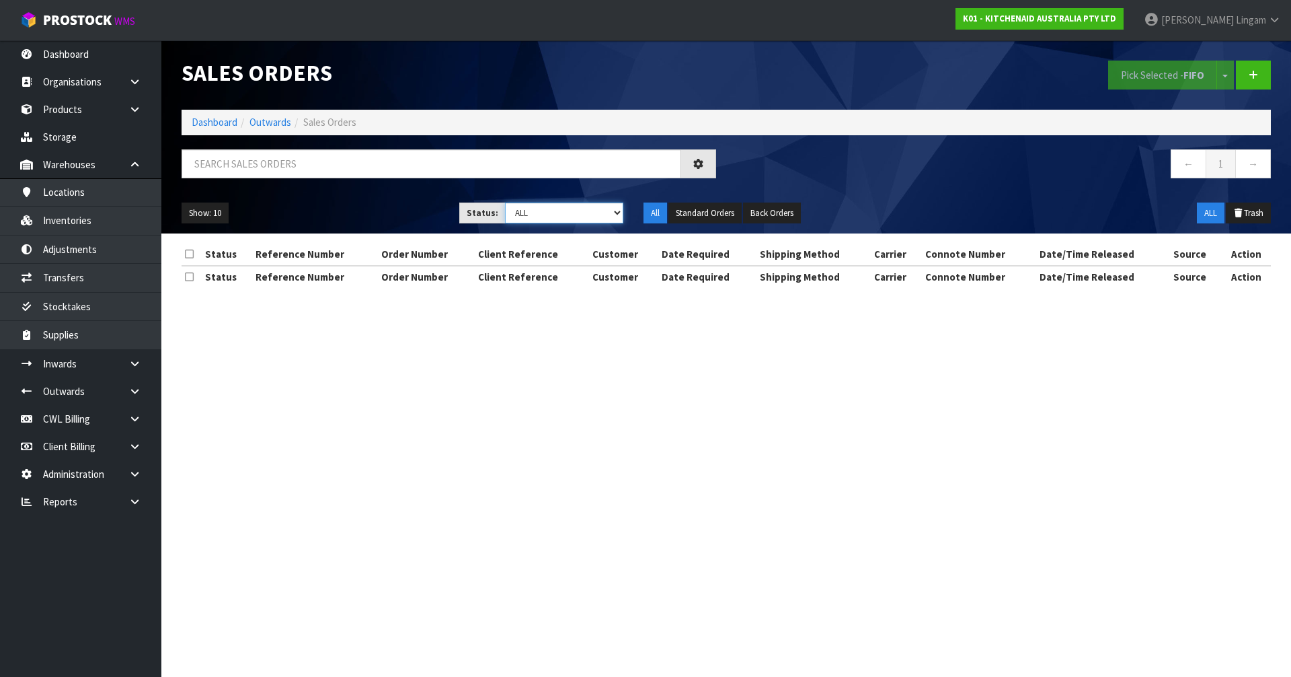
click at [578, 219] on select "Draft Pending Allocated Pending Pick Goods Picked Goods Packed Pending Charges …" at bounding box center [564, 212] width 119 height 21
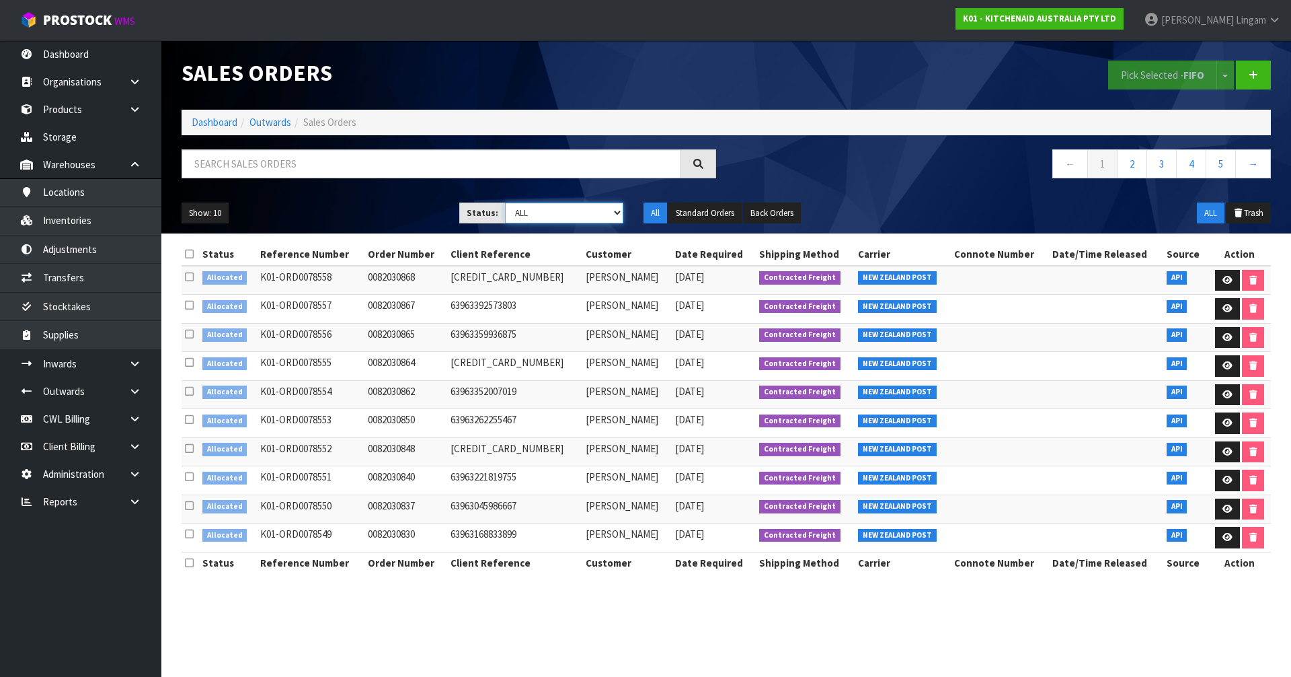
select select "string:2"
click at [505, 202] on select "Draft Pending Allocated Pending Pick Goods Picked Goods Packed Pending Charges …" at bounding box center [564, 212] width 119 height 21
click at [678, 167] on link "3" at bounding box center [1221, 163] width 30 height 29
click at [189, 256] on icon at bounding box center [189, 254] width 9 height 10
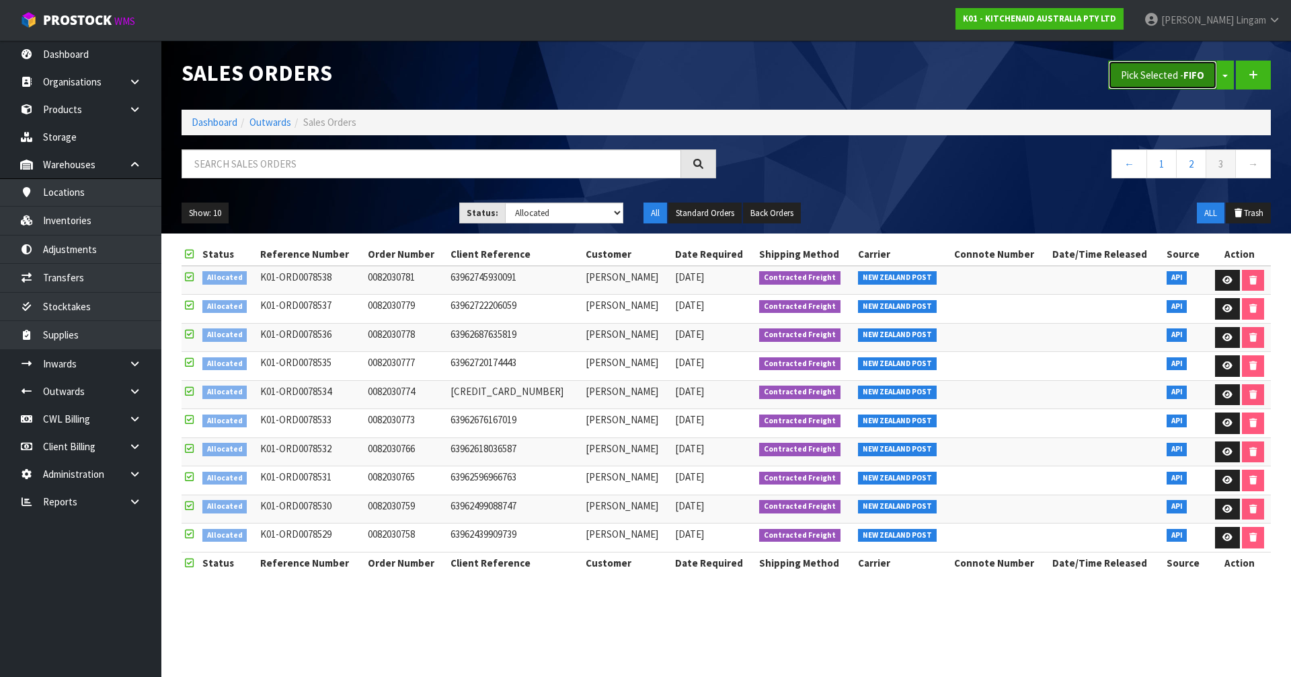
click at [678, 79] on button "Pick Selected - FIFO" at bounding box center [1162, 75] width 109 height 29
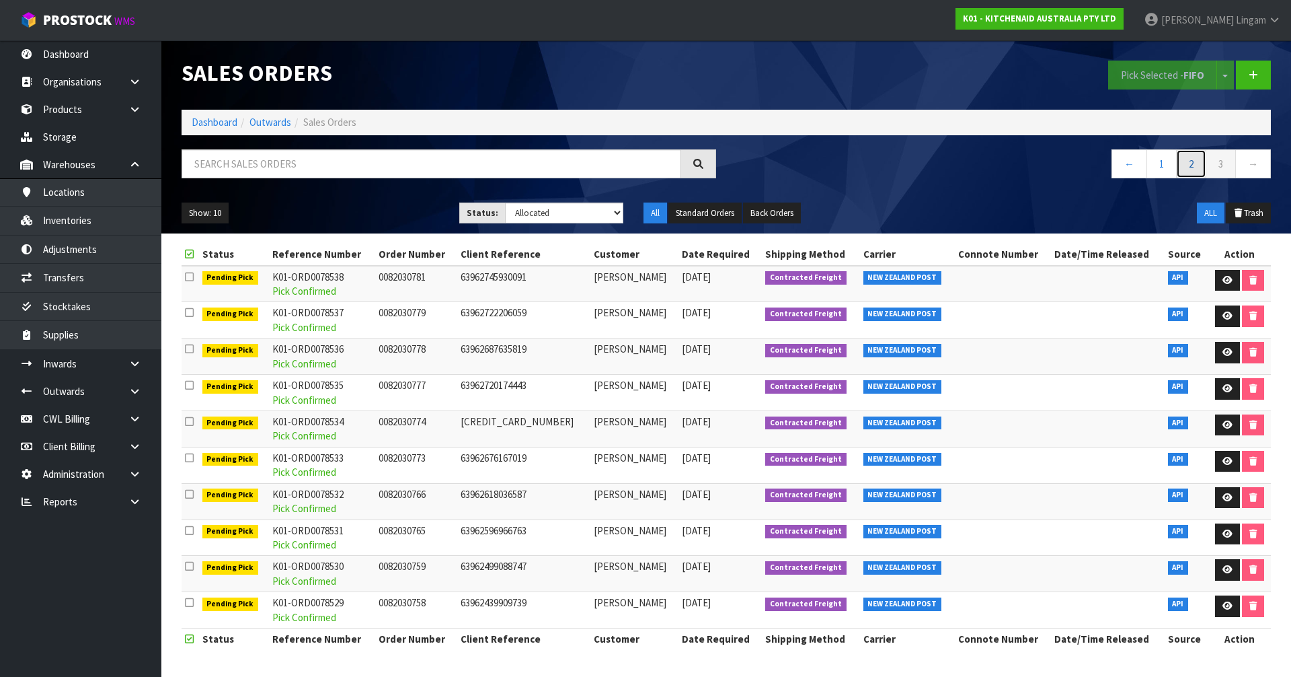
click at [678, 168] on link "2" at bounding box center [1191, 163] width 30 height 29
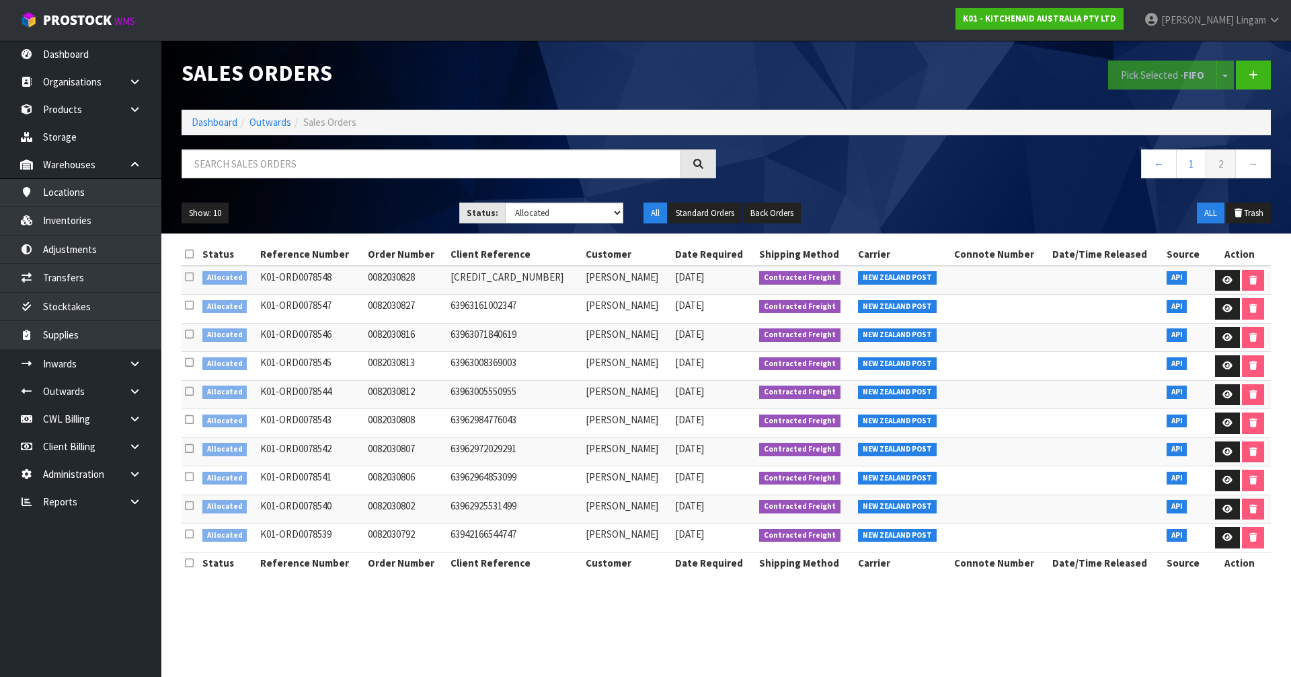
click at [188, 250] on icon at bounding box center [189, 254] width 9 height 10
click at [678, 77] on button "Pick Selected - FIFO" at bounding box center [1162, 75] width 109 height 29
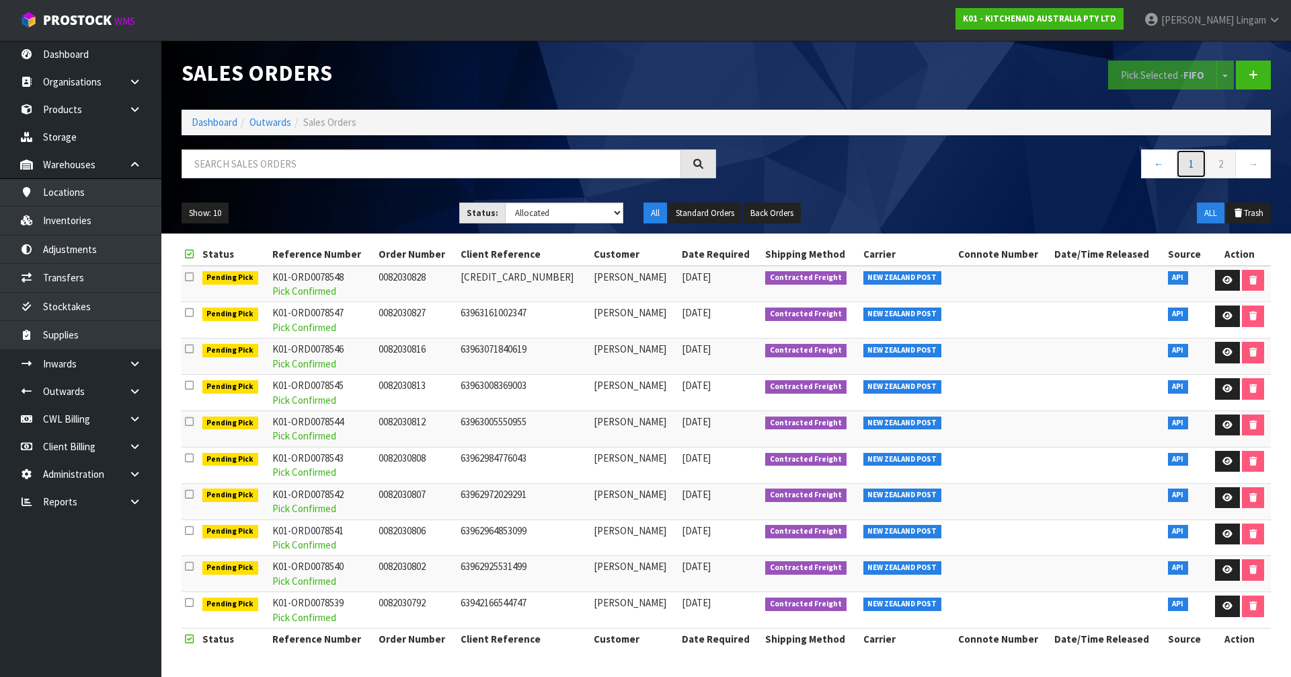
click at [678, 169] on link "1" at bounding box center [1191, 163] width 30 height 29
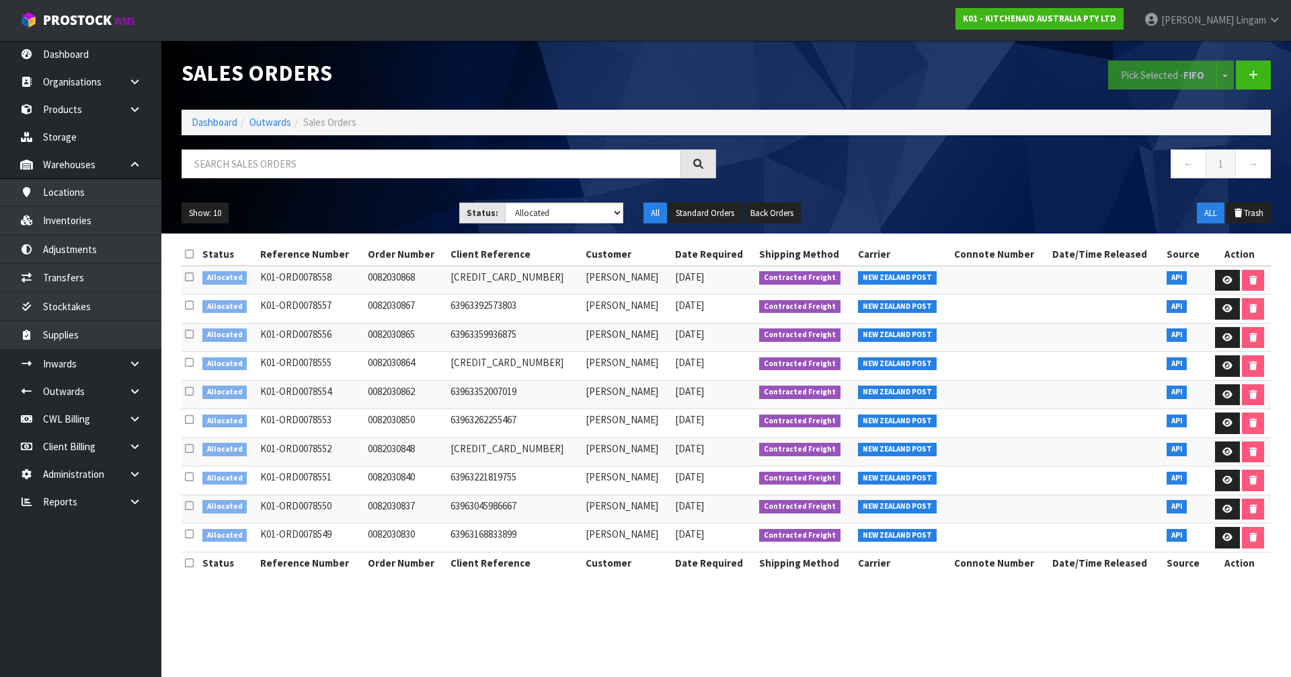
click at [189, 253] on icon at bounding box center [189, 254] width 9 height 10
click at [678, 76] on button "Pick Selected - FIFO" at bounding box center [1162, 75] width 109 height 29
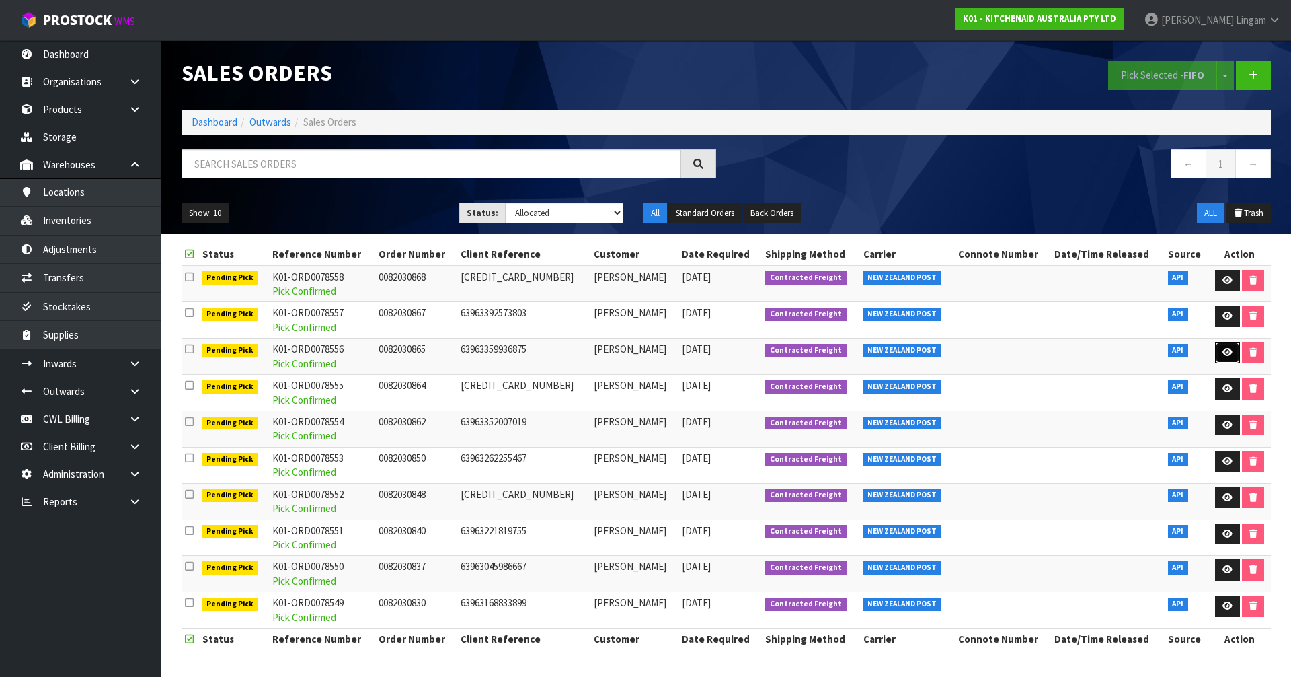
click at [678, 357] on link at bounding box center [1227, 353] width 25 height 22
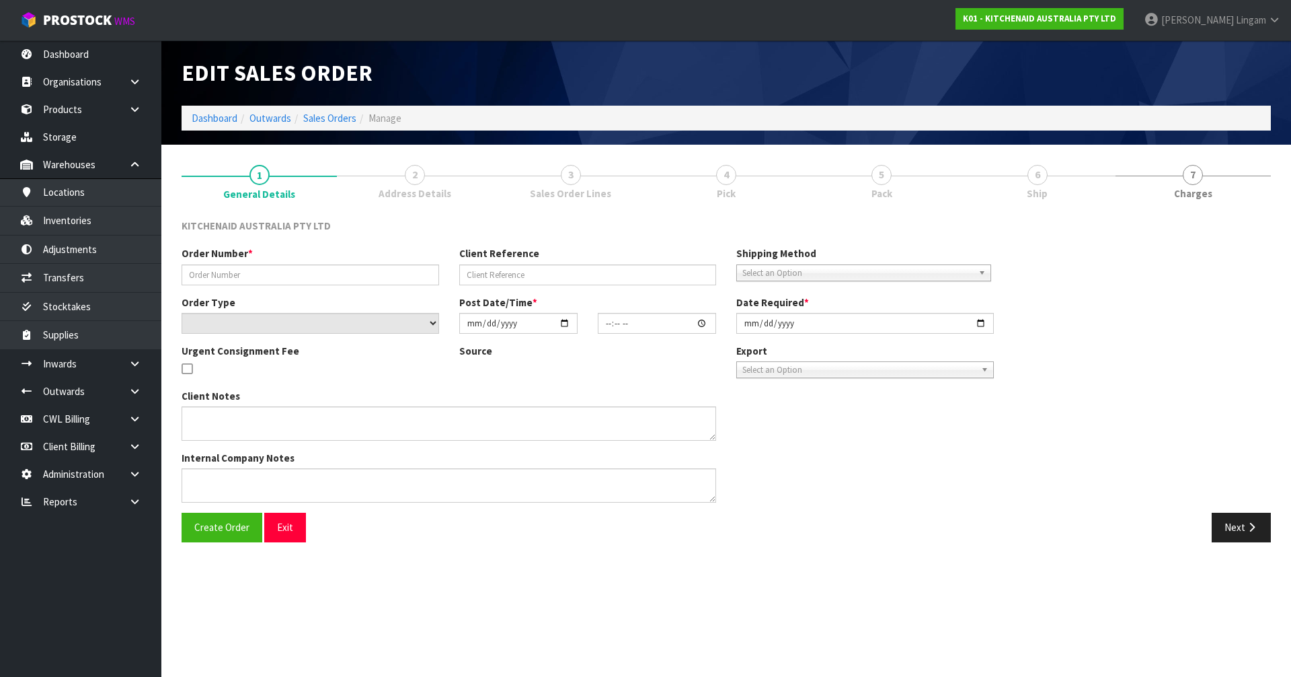
type input "0082030865"
type input "63963359936875"
select select "number:0"
type input "[DATE]"
type input "17:33:49.000"
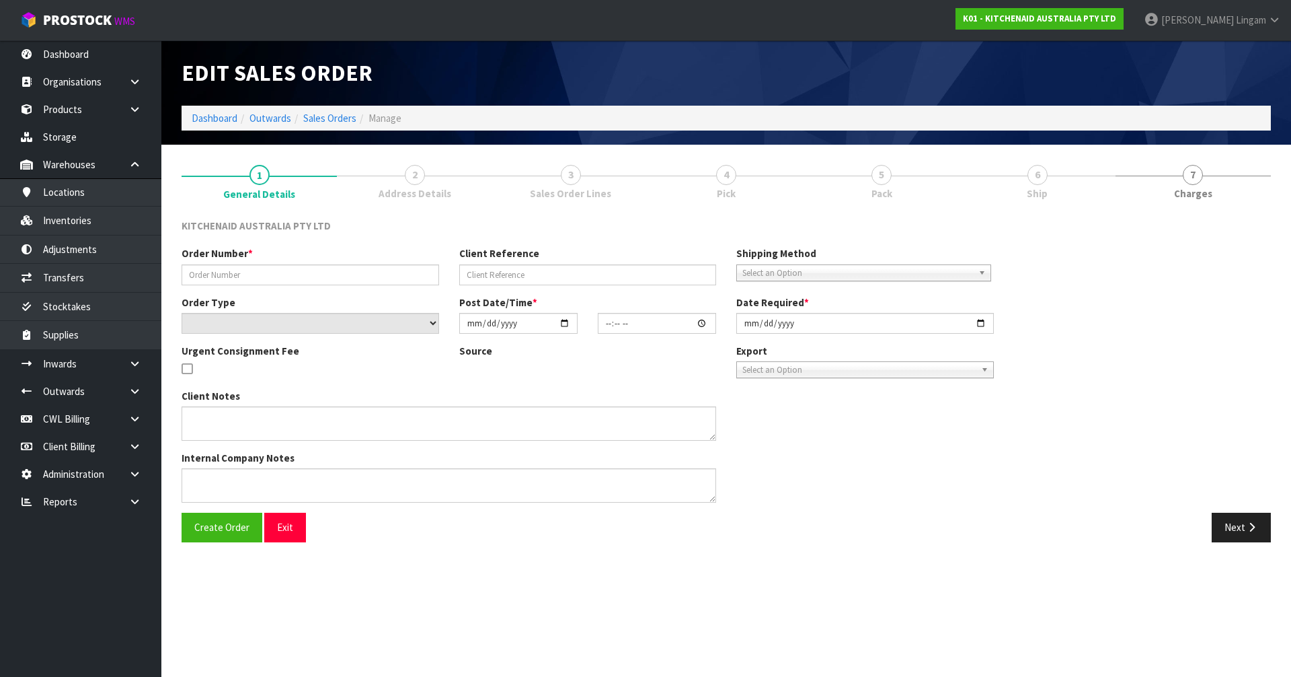
type input "[DATE]"
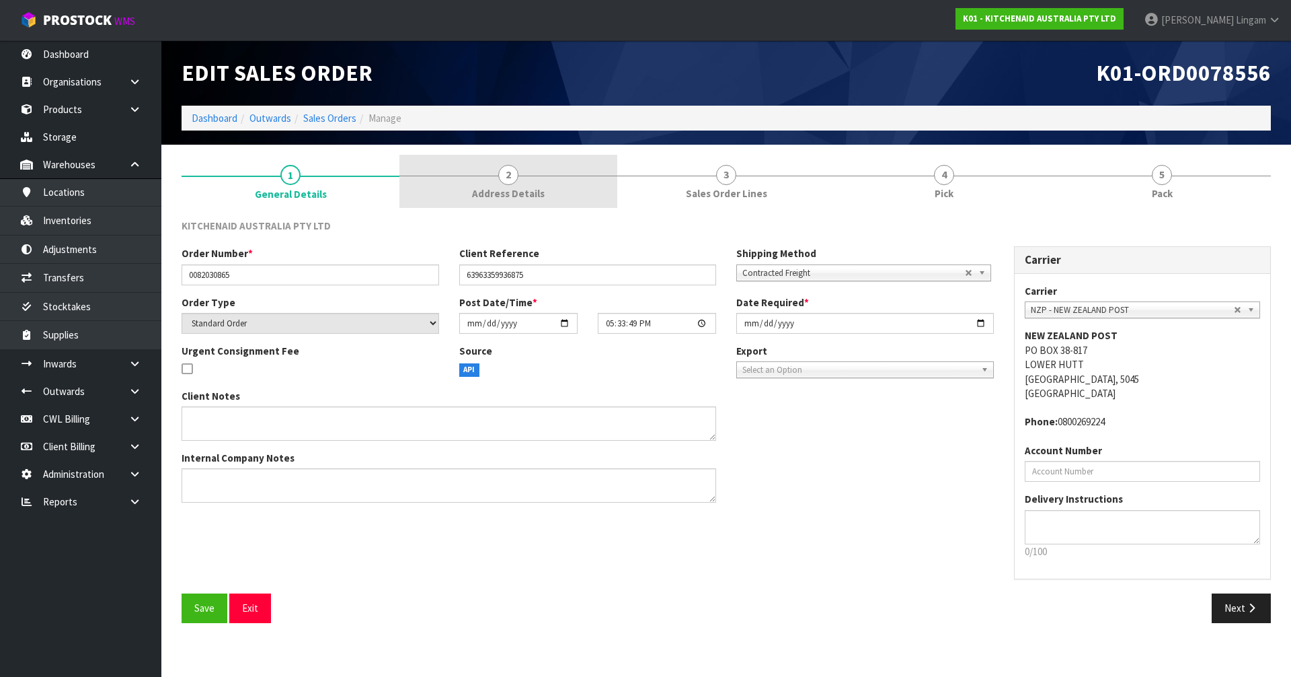
click at [515, 187] on span "Address Details" at bounding box center [508, 193] width 73 height 14
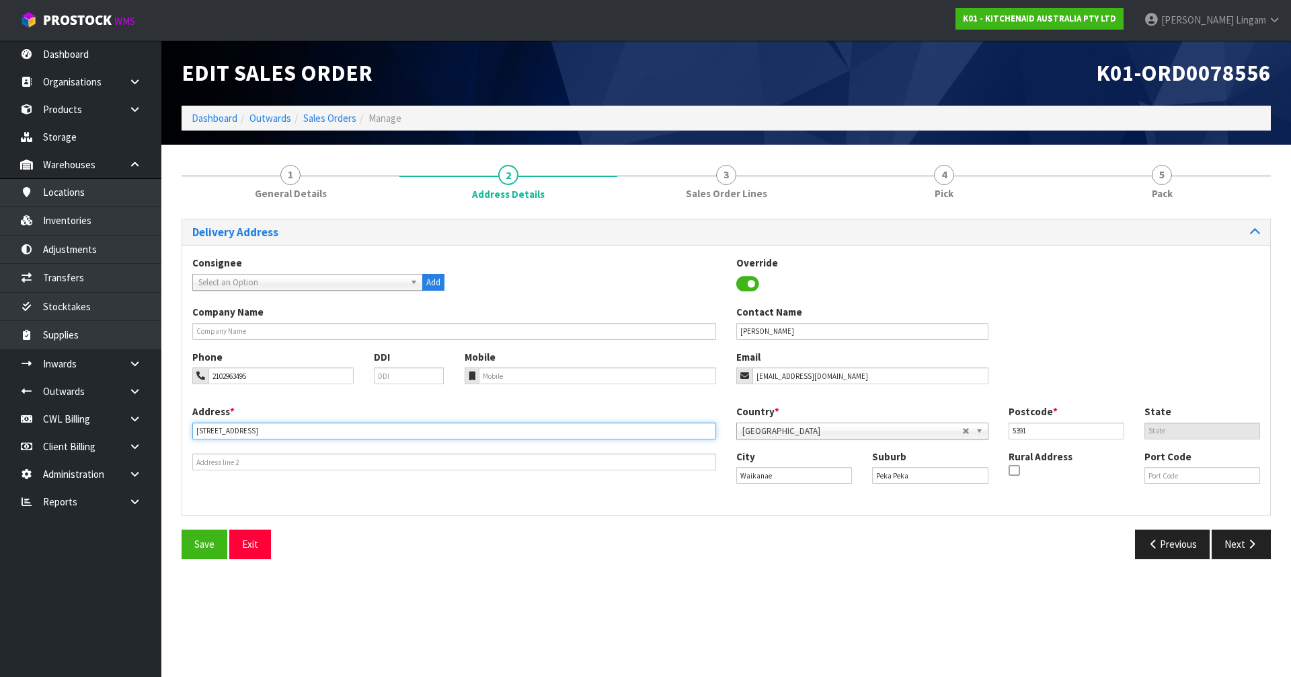
click at [291, 433] on input "184 Peka Peka Road, 184" at bounding box center [454, 430] width 524 height 17
type input "184 PEKA PEKA ROAD,"
click at [204, 466] on button "Save" at bounding box center [205, 543] width 46 height 29
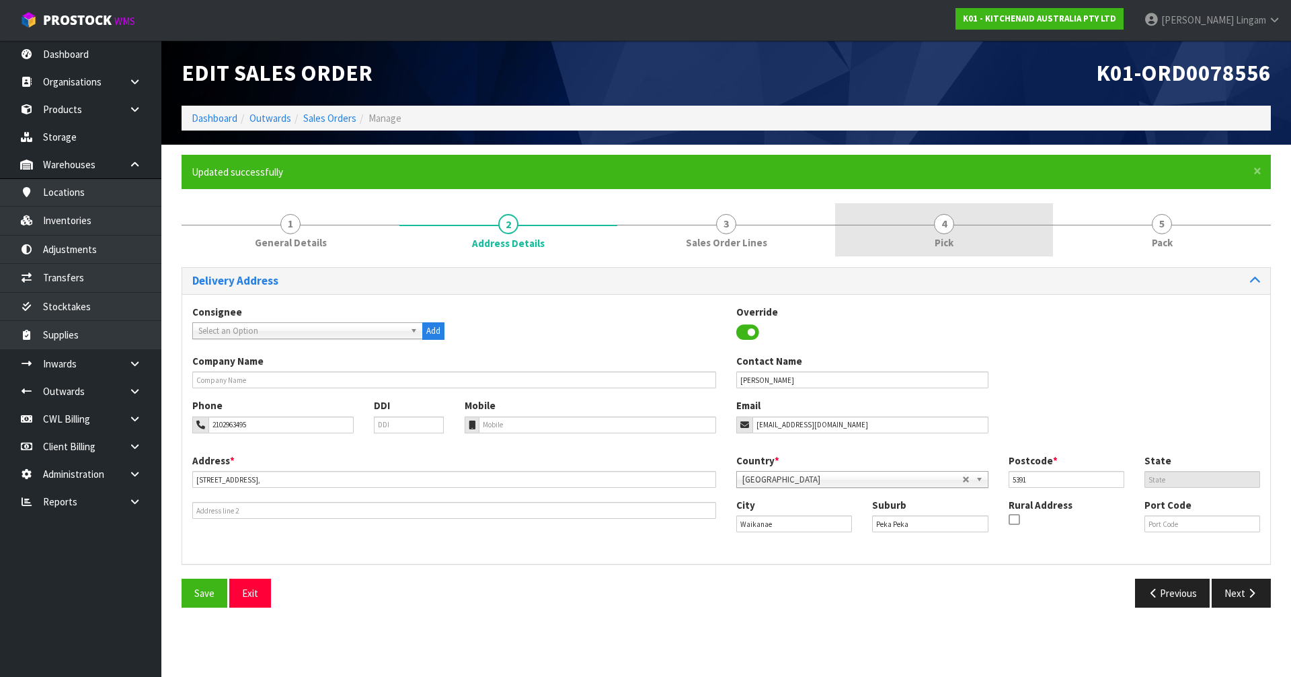
click at [678, 234] on link "4 Pick" at bounding box center [944, 229] width 218 height 53
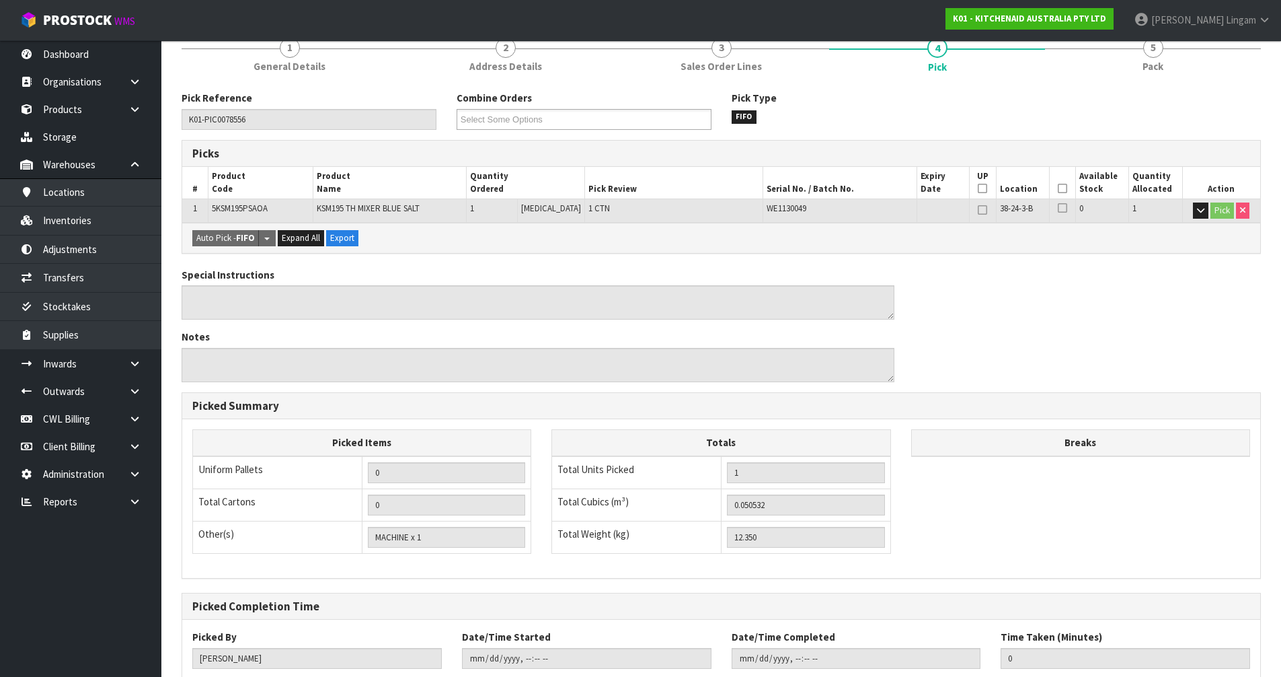
scroll to position [262, 0]
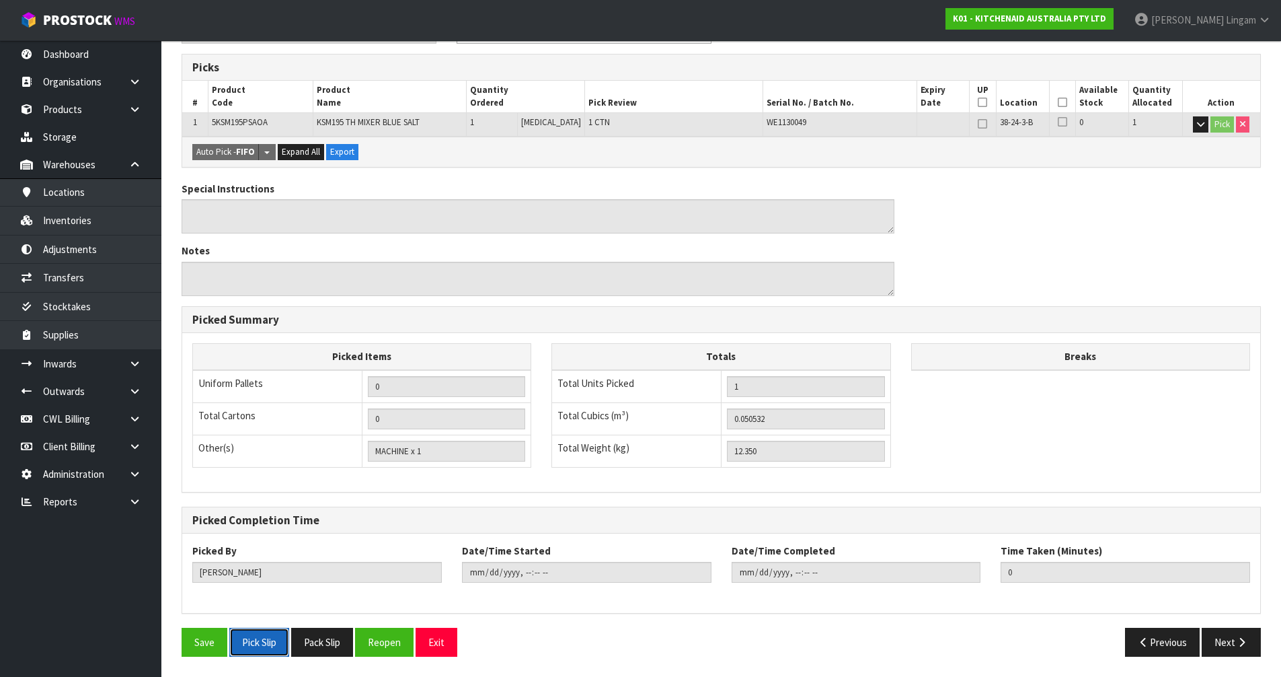
click at [261, 466] on button "Pick Slip" at bounding box center [259, 642] width 60 height 29
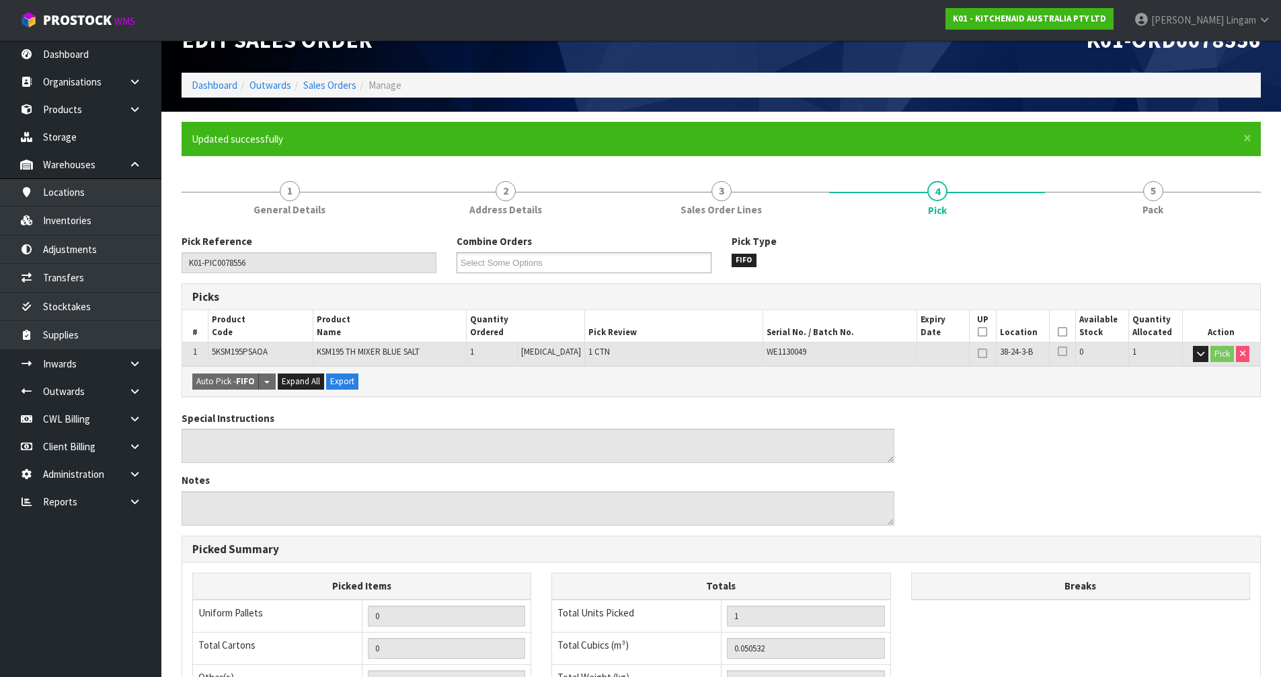
scroll to position [0, 0]
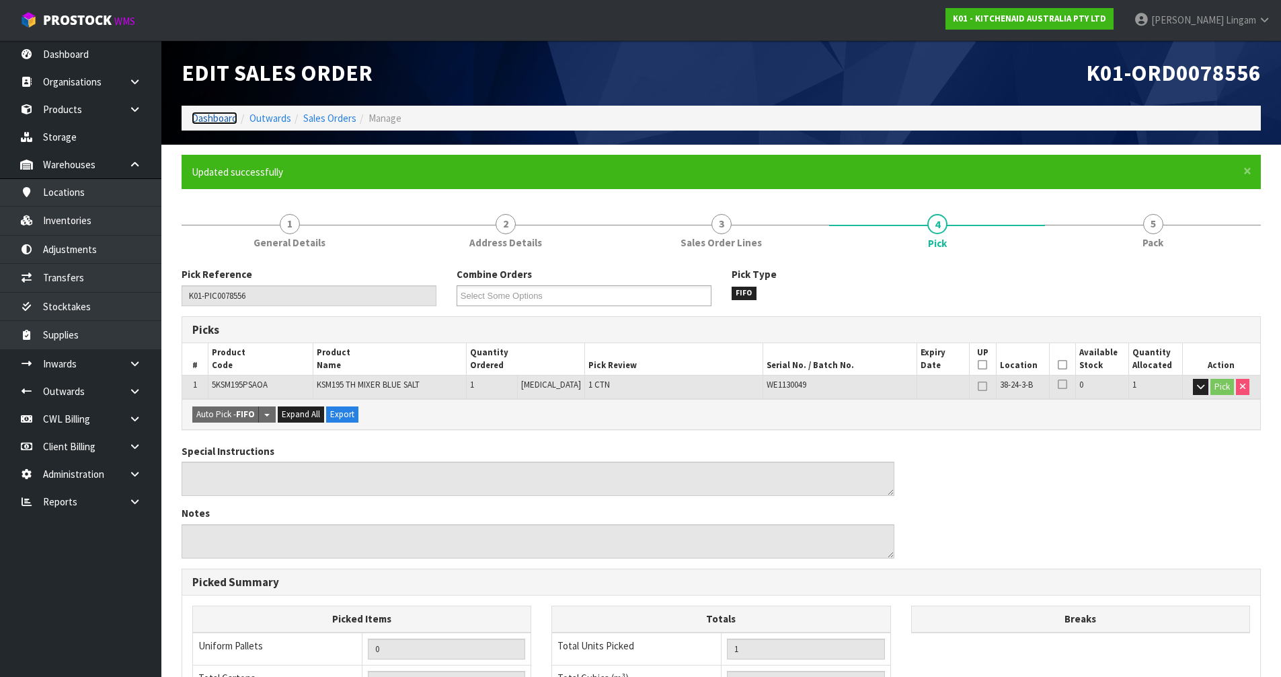
click at [202, 120] on link "Dashboard" at bounding box center [215, 118] width 46 height 13
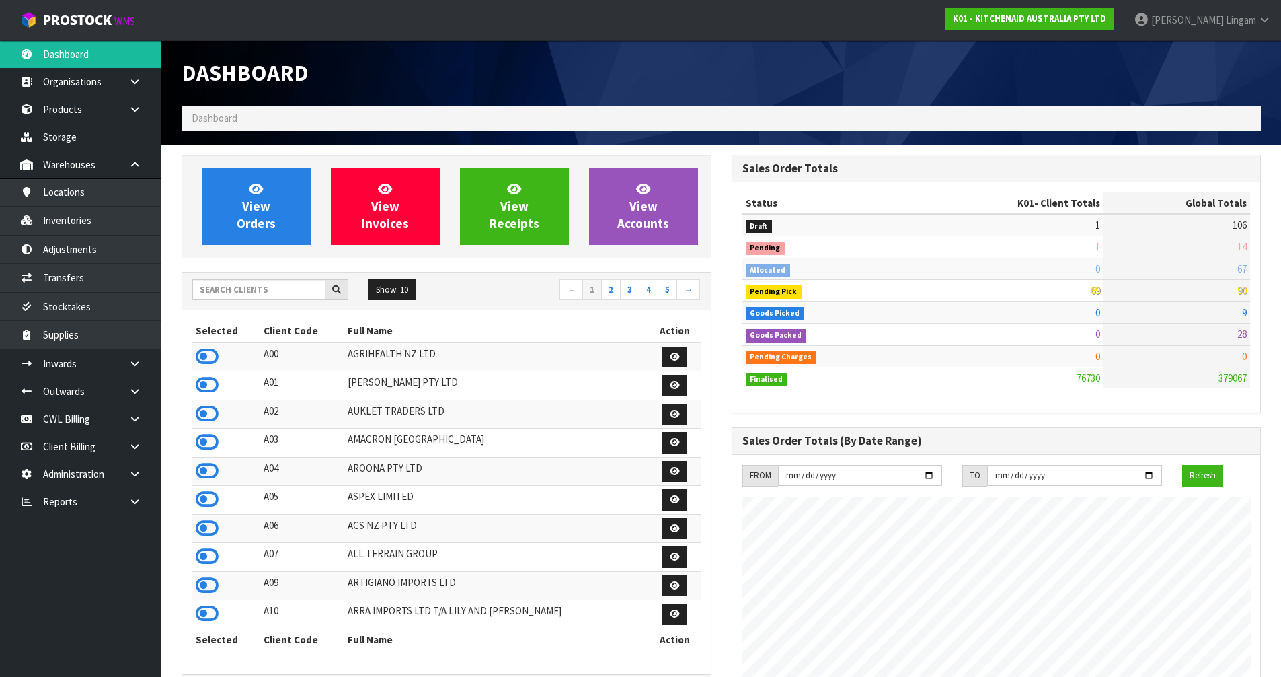
scroll to position [1019, 550]
click at [270, 206] on link "View Orders" at bounding box center [256, 206] width 109 height 77
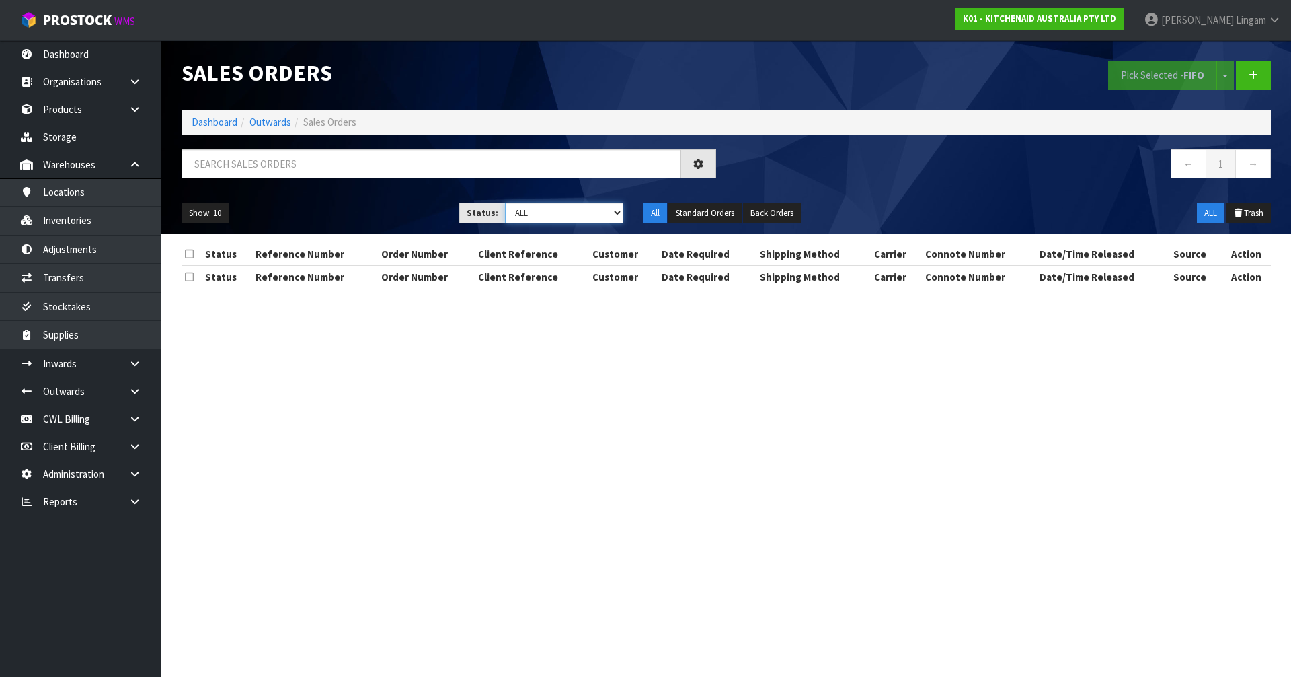
click at [602, 206] on select "Draft Pending Allocated Pending Pick Goods Picked Goods Packed Pending Charges …" at bounding box center [564, 212] width 119 height 21
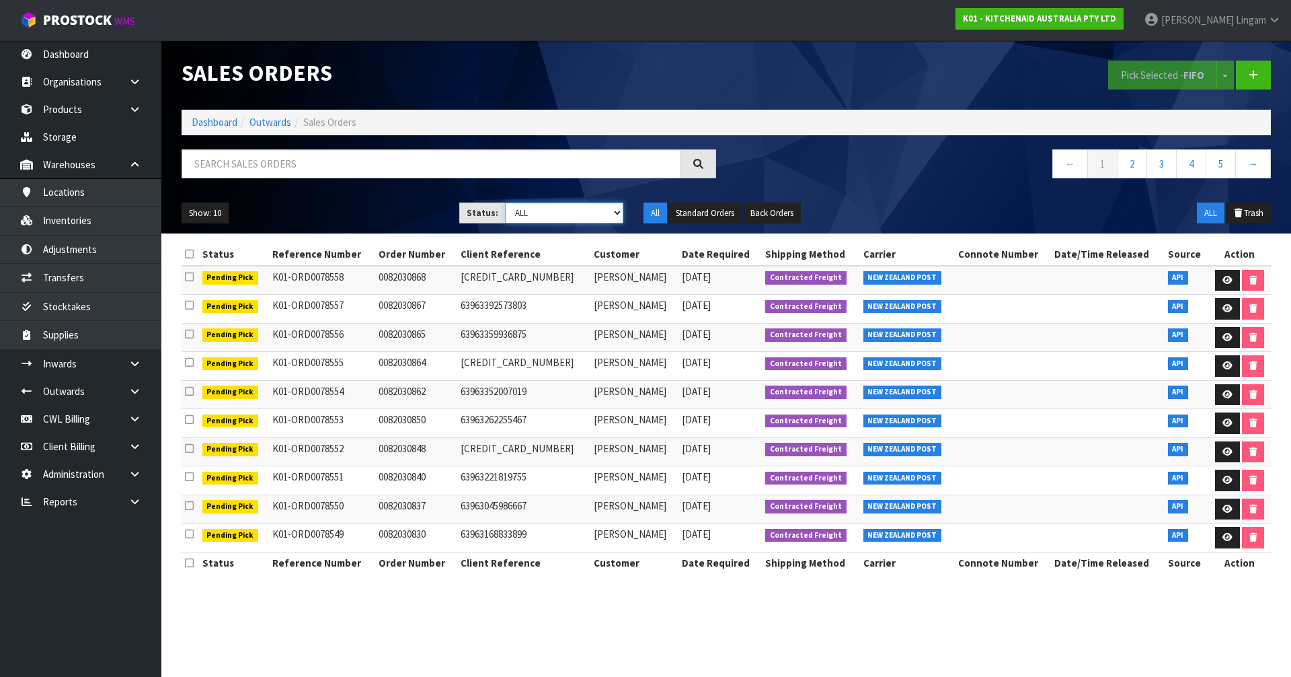
select select "string:0"
click at [505, 202] on select "Draft Pending Allocated Pending Pick Goods Picked Goods Packed Pending Charges …" at bounding box center [564, 212] width 119 height 21
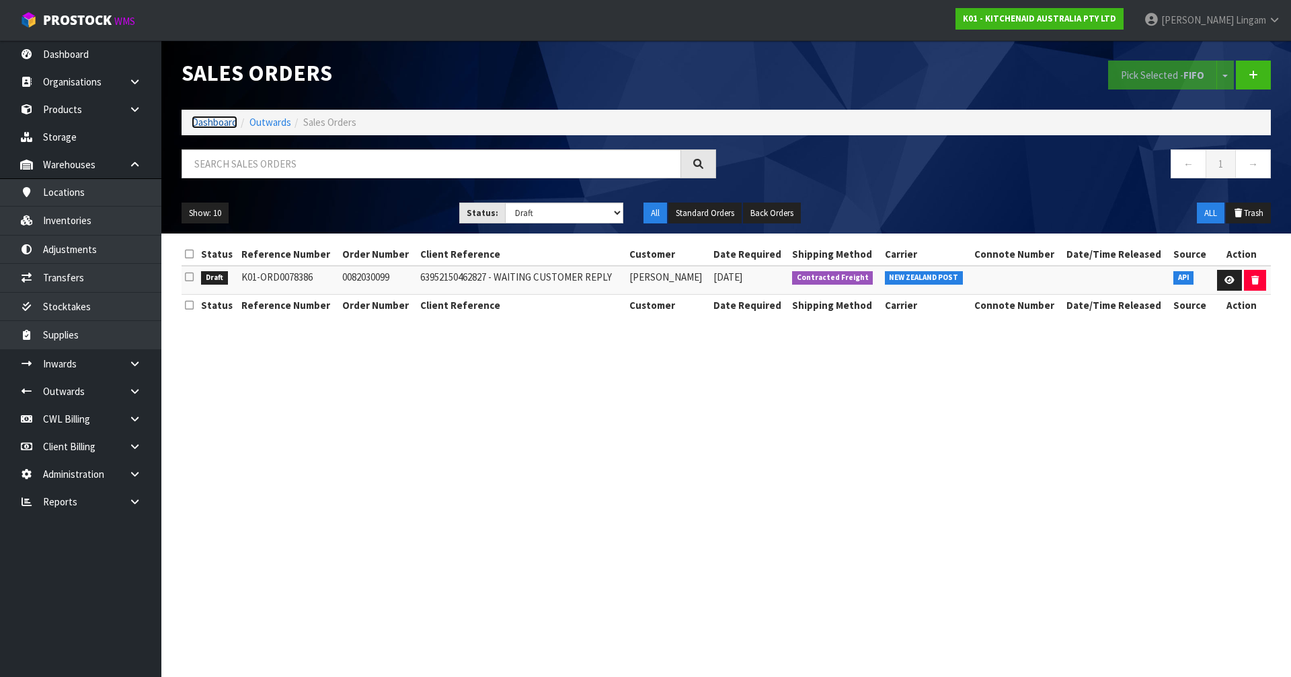
click at [221, 120] on link "Dashboard" at bounding box center [215, 122] width 46 height 13
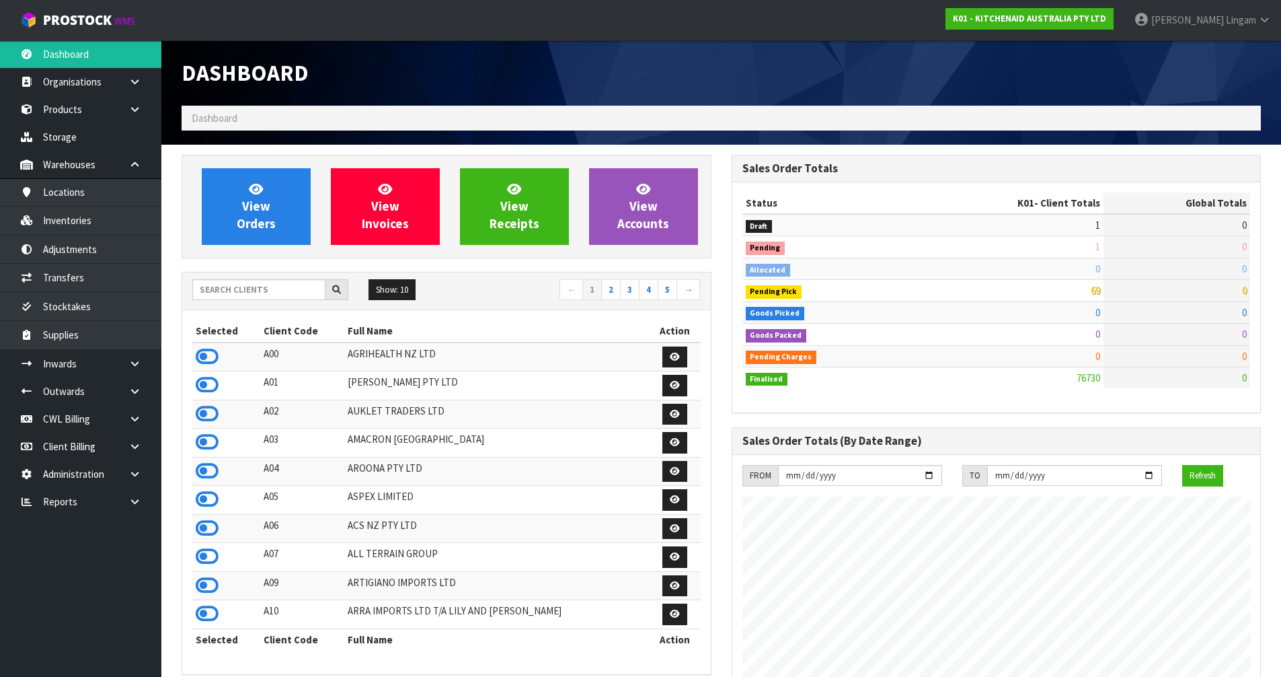
scroll to position [1019, 550]
click at [264, 291] on input "text" at bounding box center [258, 289] width 133 height 21
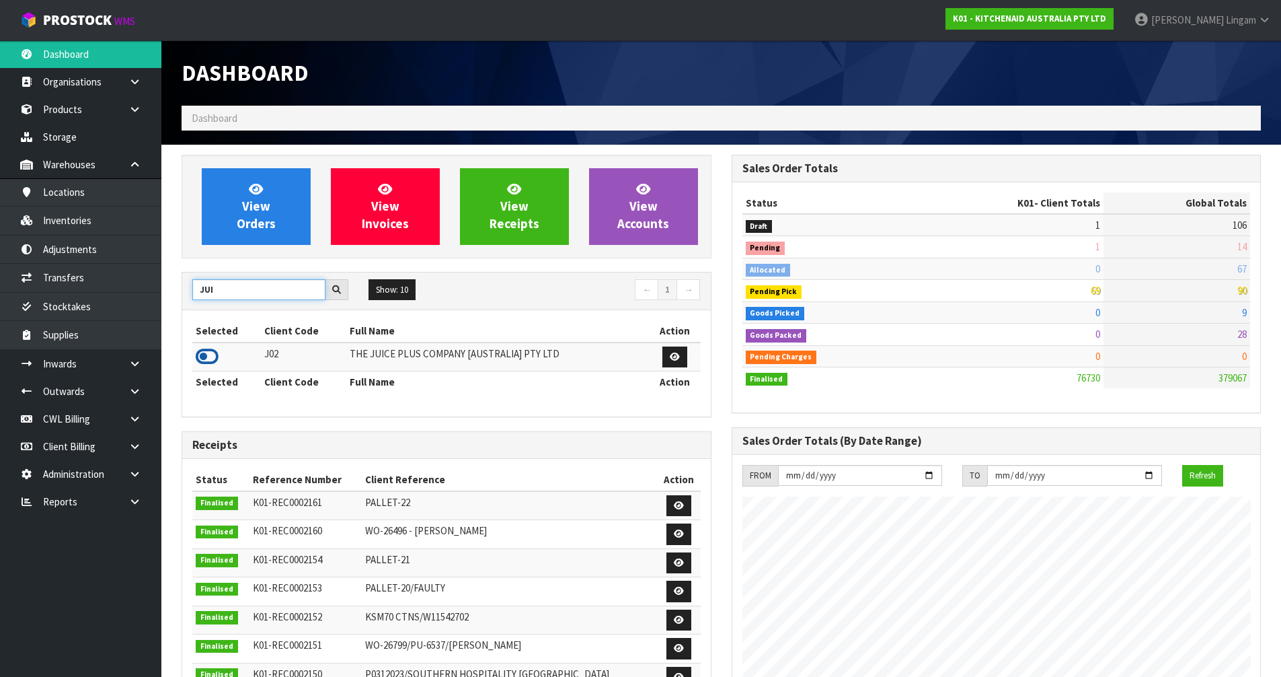
type input "JUI"
click at [213, 354] on icon at bounding box center [207, 356] width 23 height 20
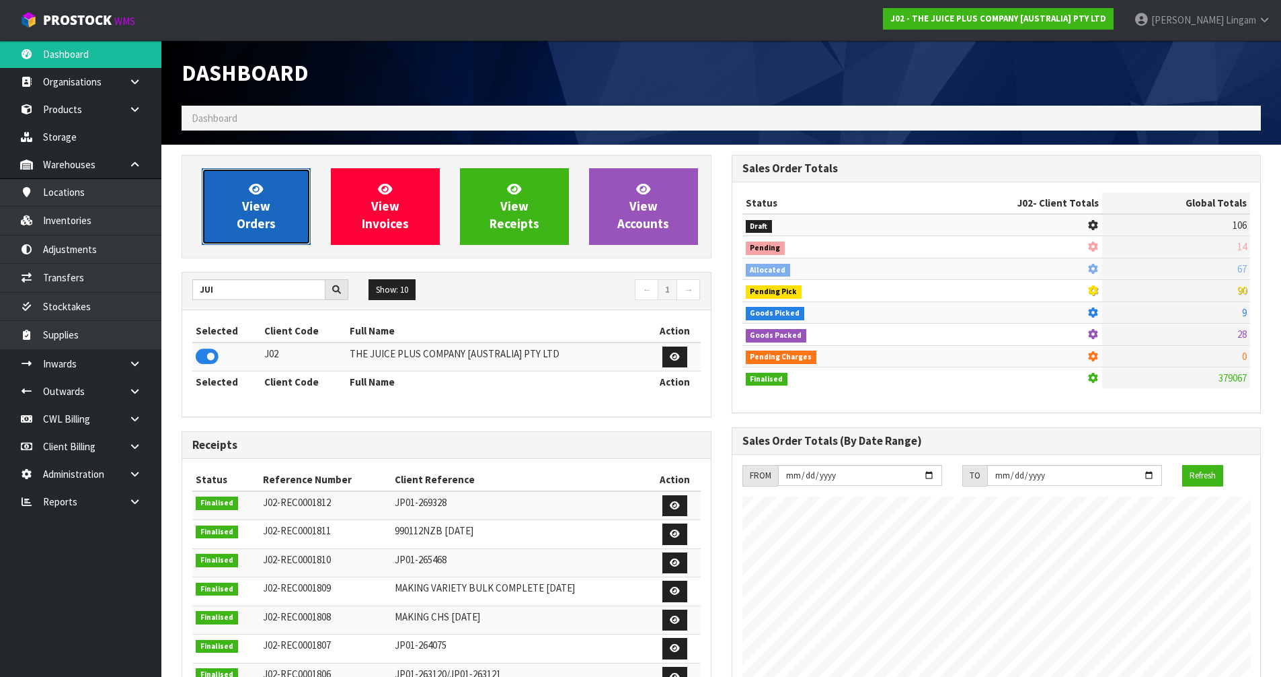
click at [261, 223] on span "View Orders" at bounding box center [256, 206] width 39 height 50
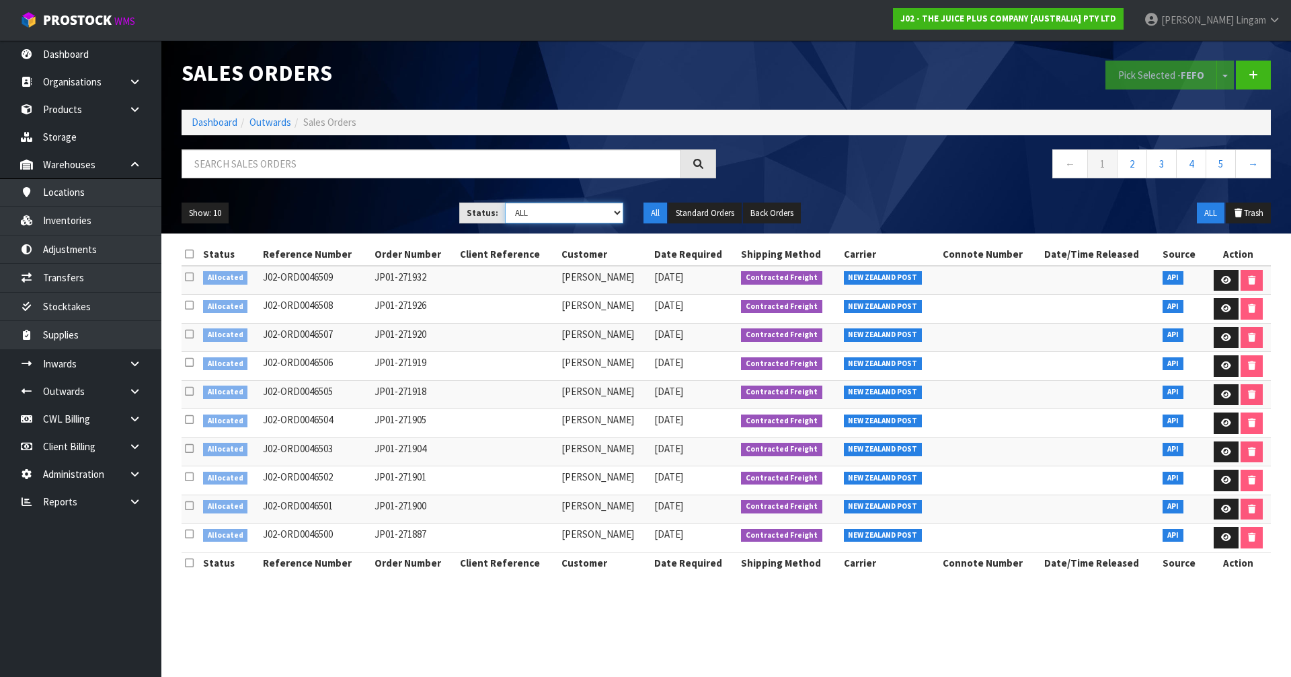
click at [600, 213] on select "Draft Pending Allocated Pending Pick Goods Picked Goods Packed Pending Charges …" at bounding box center [564, 212] width 119 height 21
select select "string:2"
click at [505, 202] on select "Draft Pending Allocated Pending Pick Goods Picked Goods Packed Pending Charges …" at bounding box center [564, 212] width 119 height 21
click at [678, 164] on link "3" at bounding box center [1221, 163] width 30 height 29
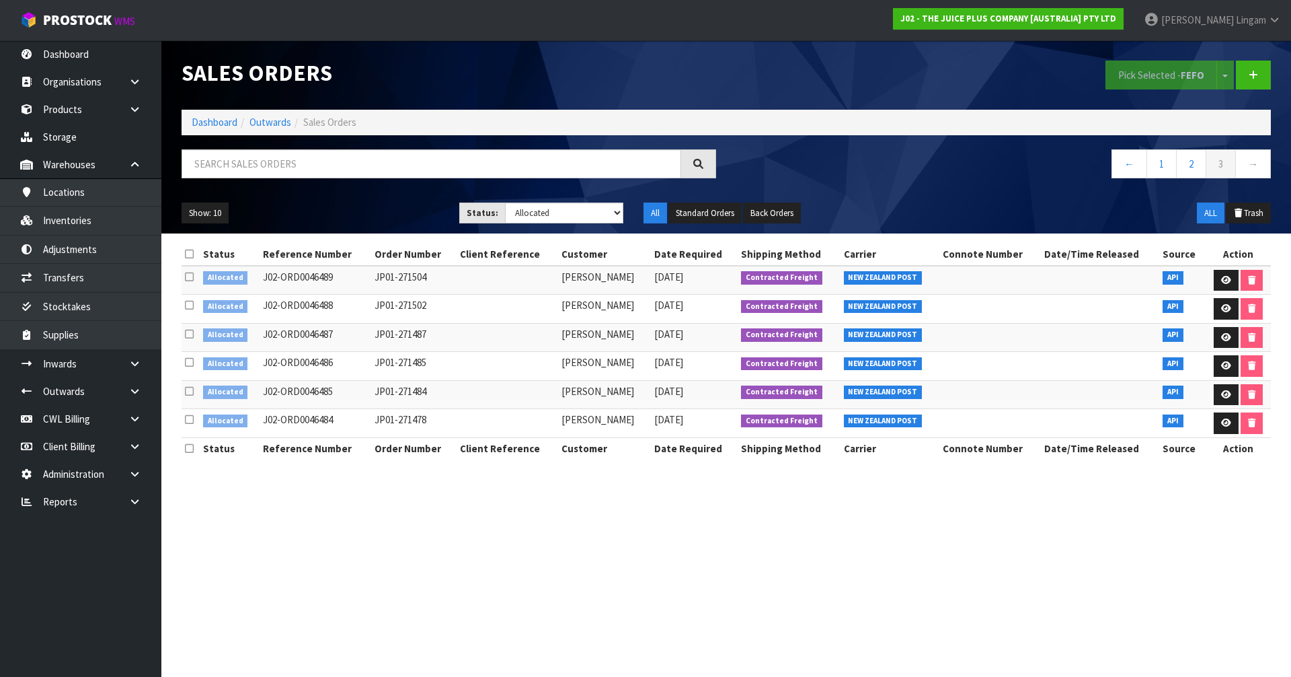
click at [190, 254] on icon at bounding box center [189, 254] width 9 height 10
click at [678, 71] on button "Pick Selected - FEFO" at bounding box center [1162, 75] width 112 height 29
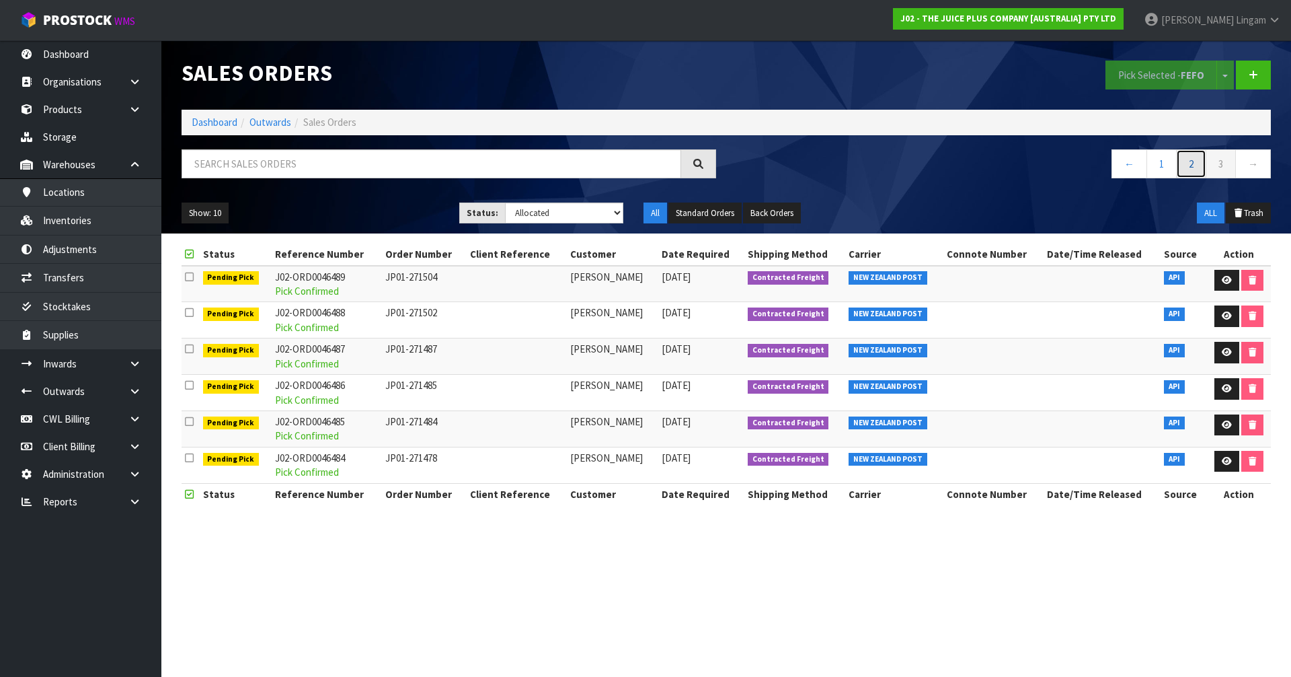
click at [678, 167] on link "2" at bounding box center [1191, 163] width 30 height 29
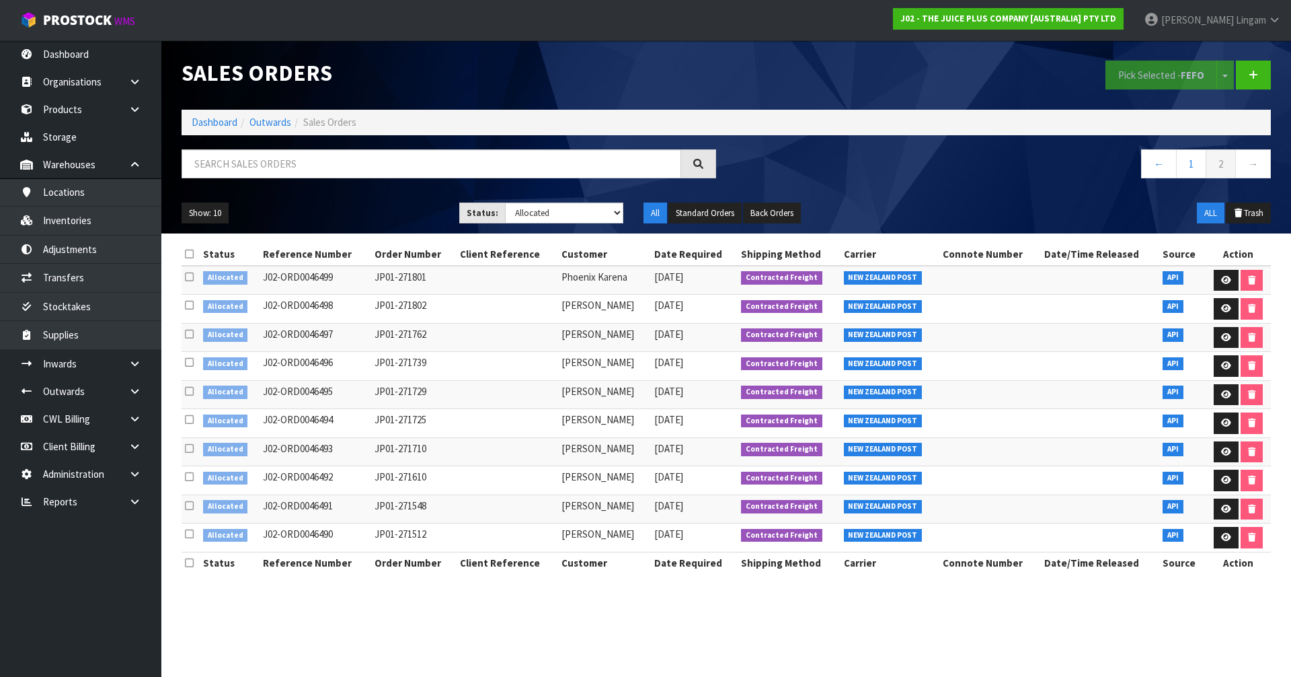
click at [189, 250] on icon at bounding box center [189, 254] width 9 height 10
click at [678, 78] on button "Pick Selected - FEFO" at bounding box center [1162, 75] width 112 height 29
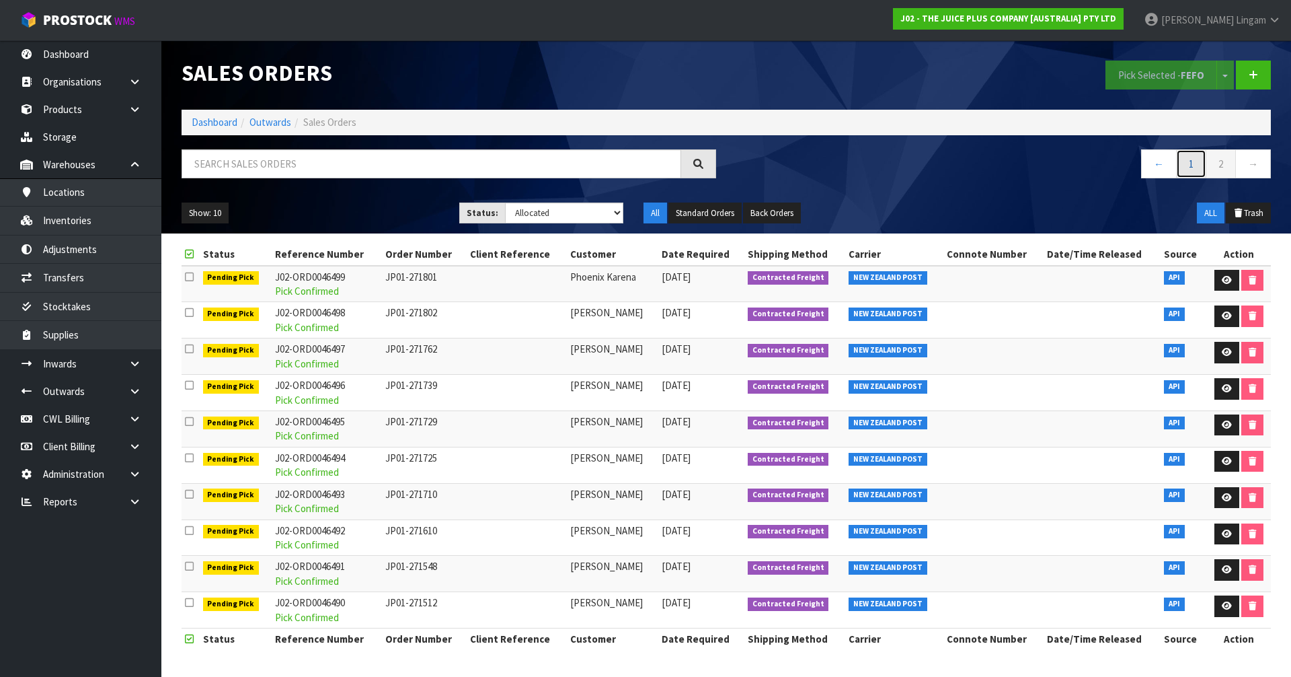
click at [678, 170] on link "1" at bounding box center [1191, 163] width 30 height 29
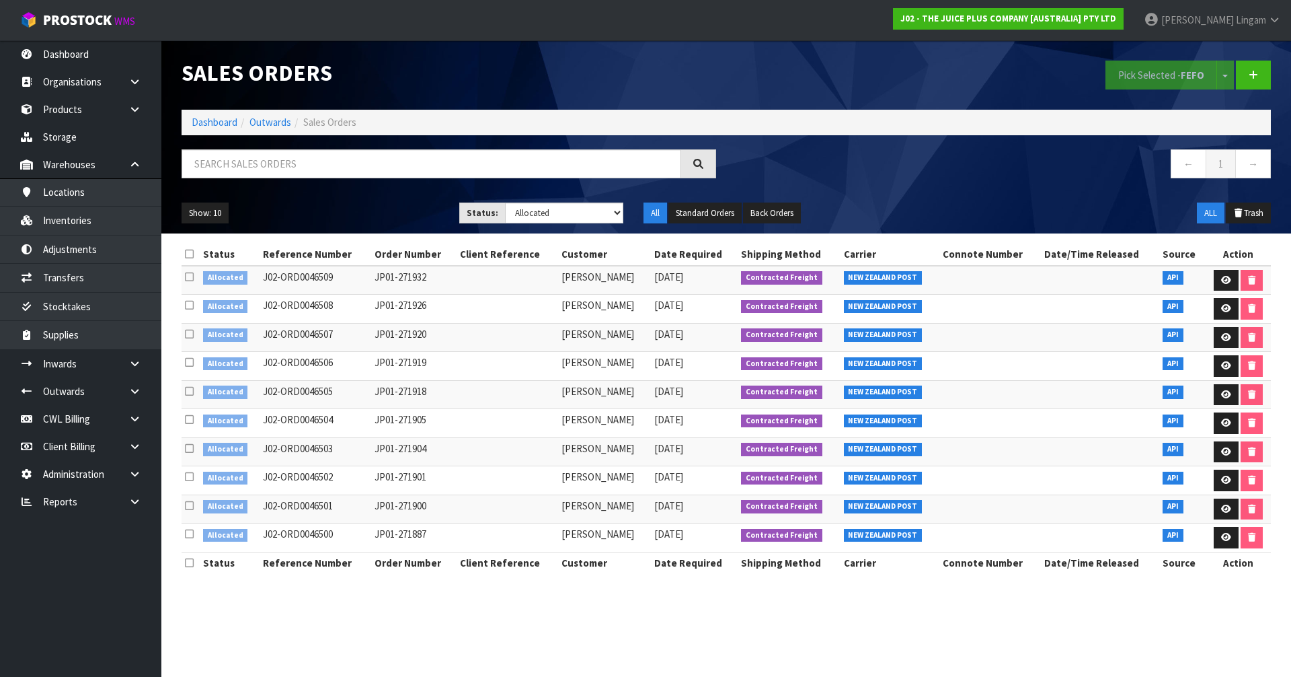
click at [188, 253] on icon at bounding box center [189, 254] width 9 height 10
click at [678, 77] on button "Pick Selected - FEFO" at bounding box center [1162, 75] width 112 height 29
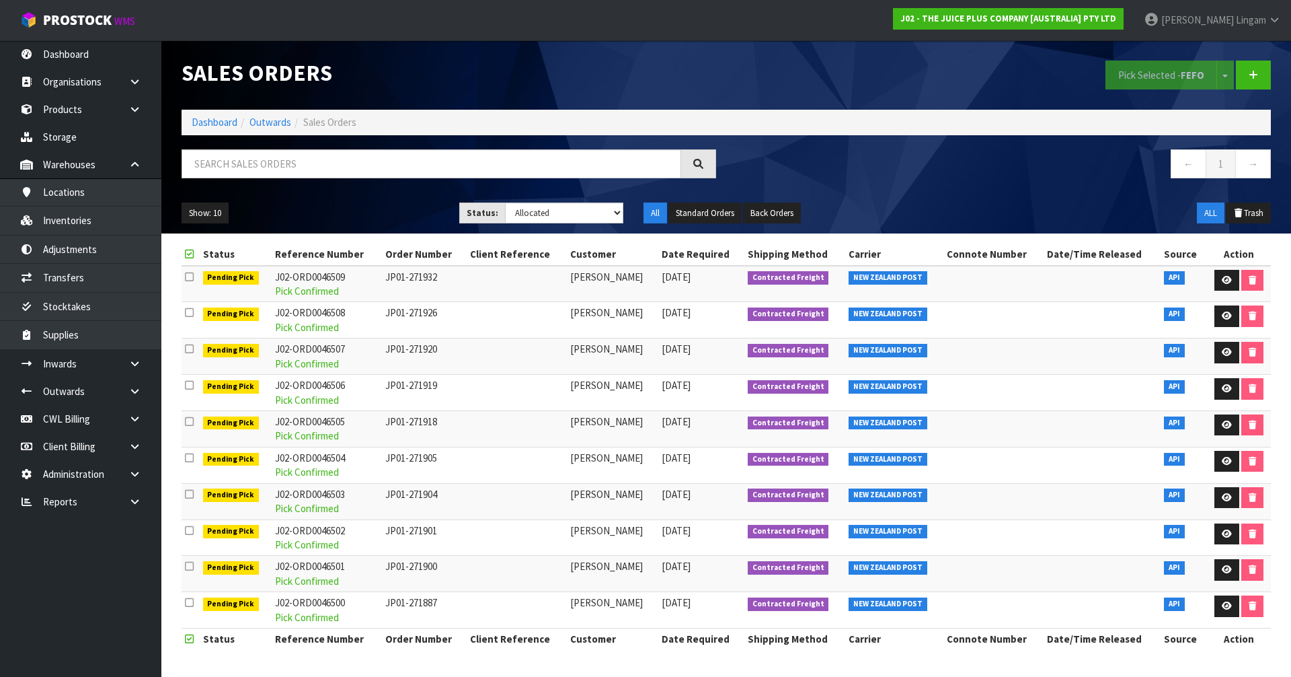
click at [678, 77] on div "Pick Selected - FEFO Split button! FIFO - First In First Out FEFO - First Expir…" at bounding box center [1003, 74] width 555 height 69
click at [219, 116] on link "Dashboard" at bounding box center [215, 122] width 46 height 13
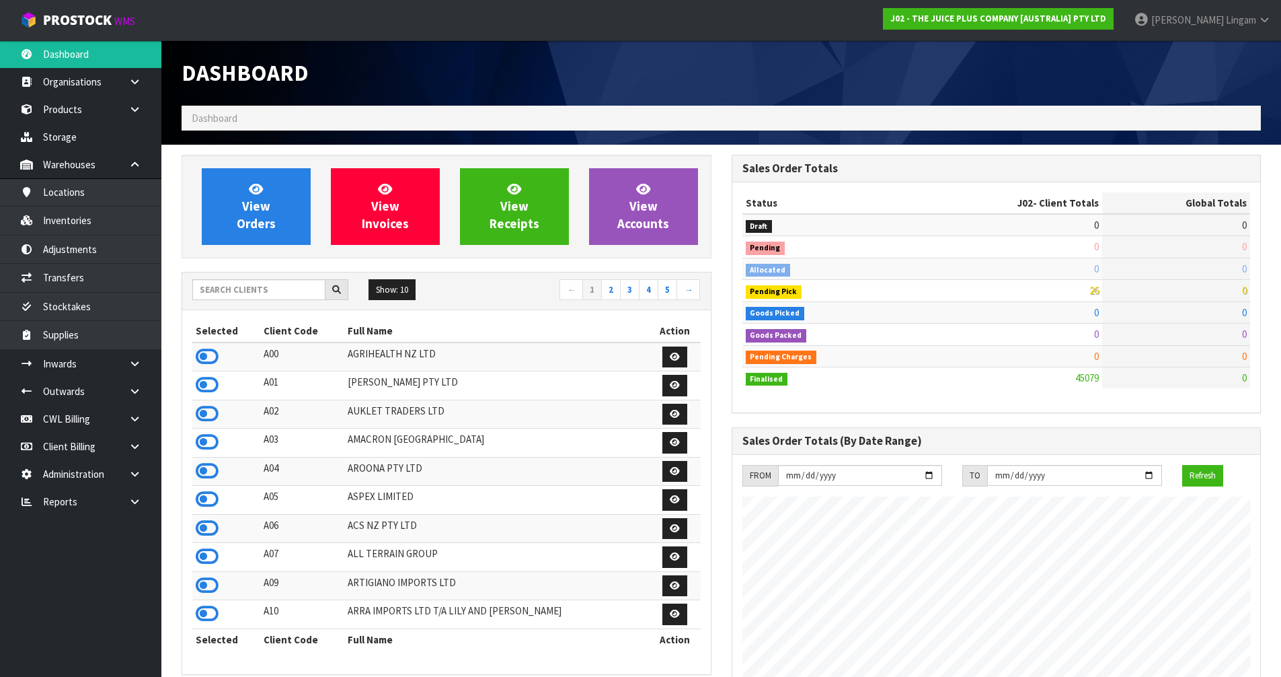
scroll to position [1019, 550]
click at [246, 290] on input "text" at bounding box center [258, 289] width 133 height 21
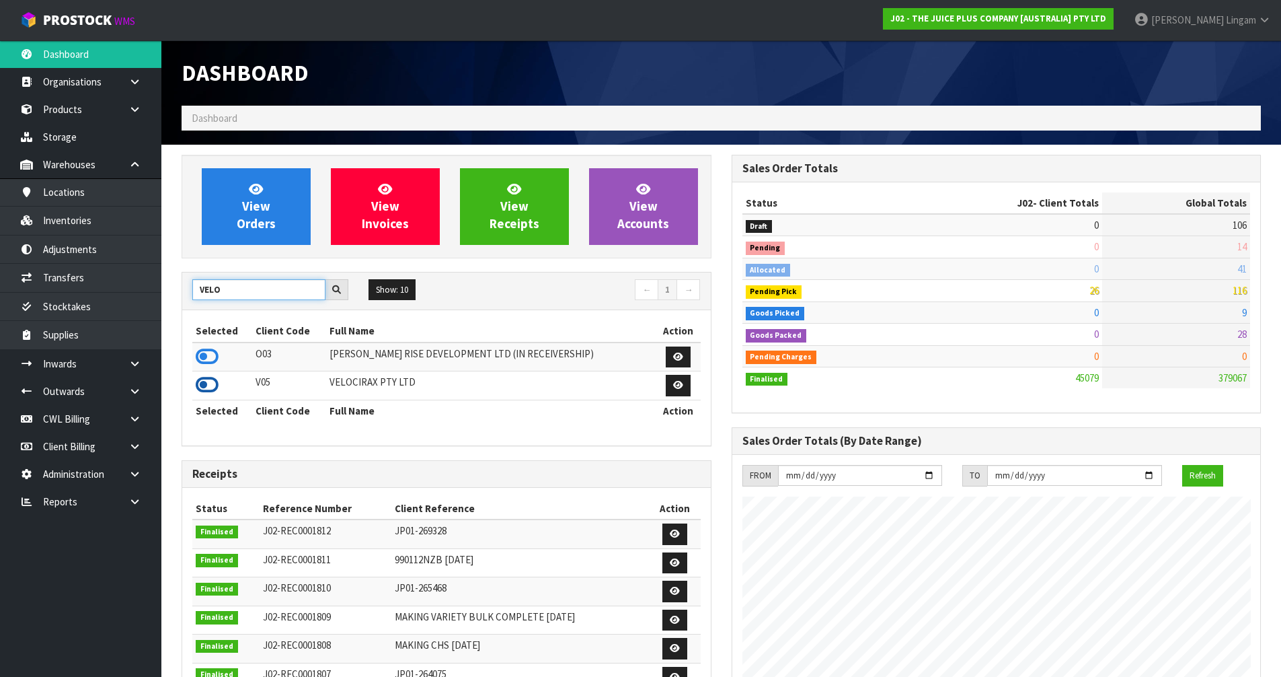
type input "VELO"
click at [205, 385] on icon at bounding box center [207, 385] width 23 height 20
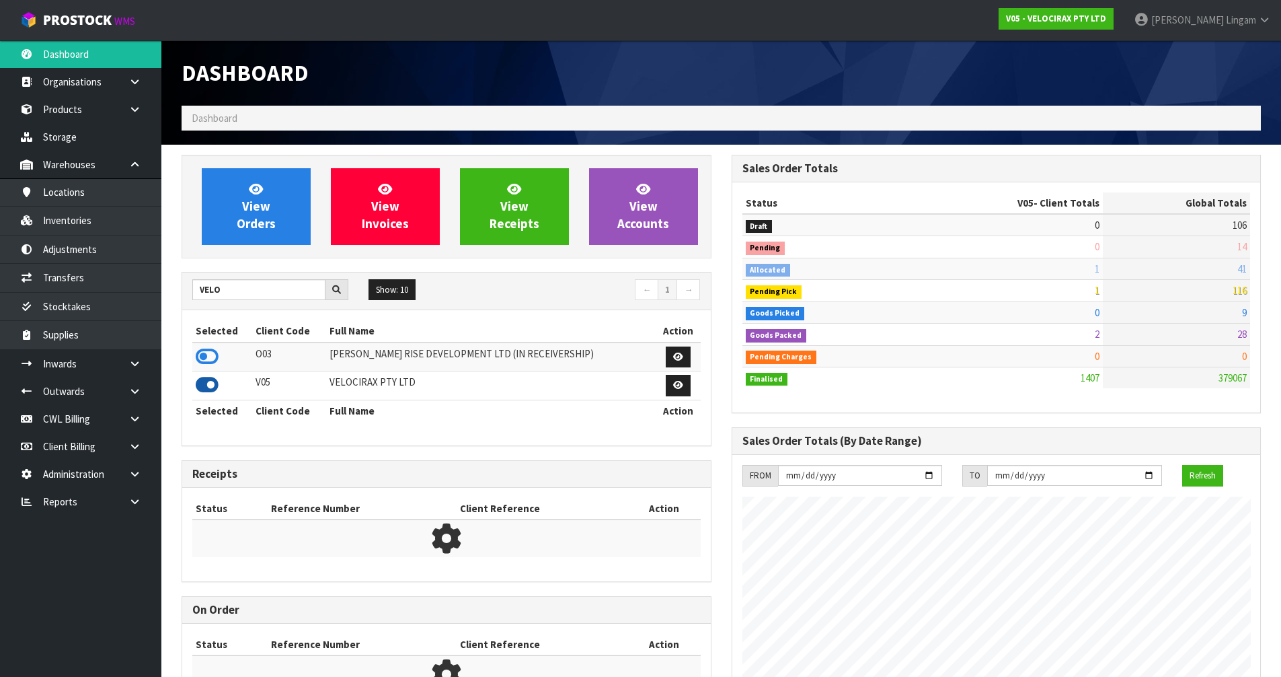
scroll to position [1048, 550]
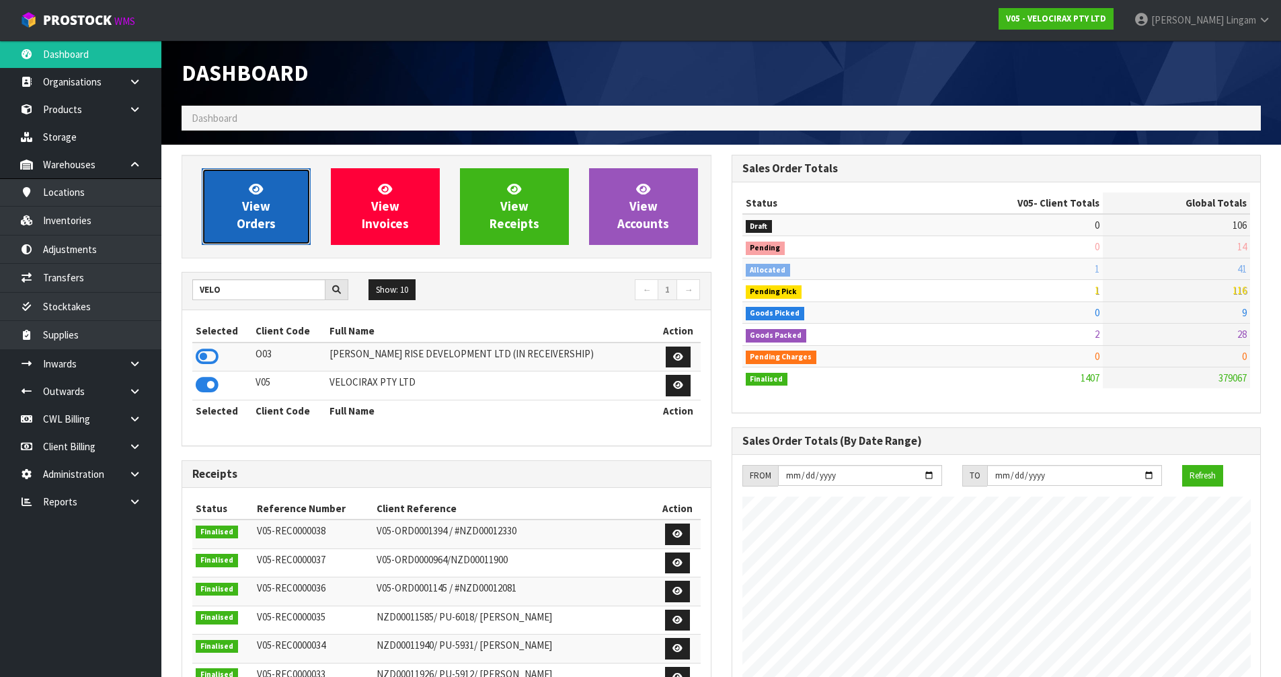
click at [273, 192] on link "View Orders" at bounding box center [256, 206] width 109 height 77
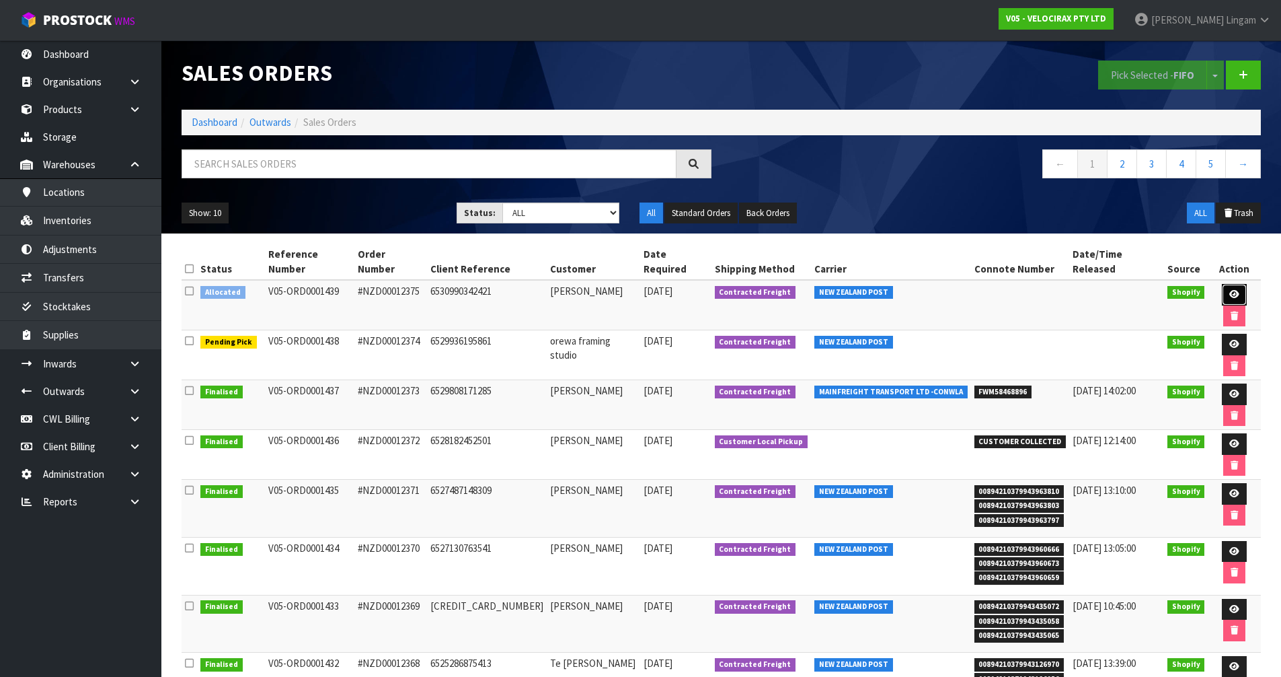
click at [678, 284] on link at bounding box center [1234, 295] width 25 height 22
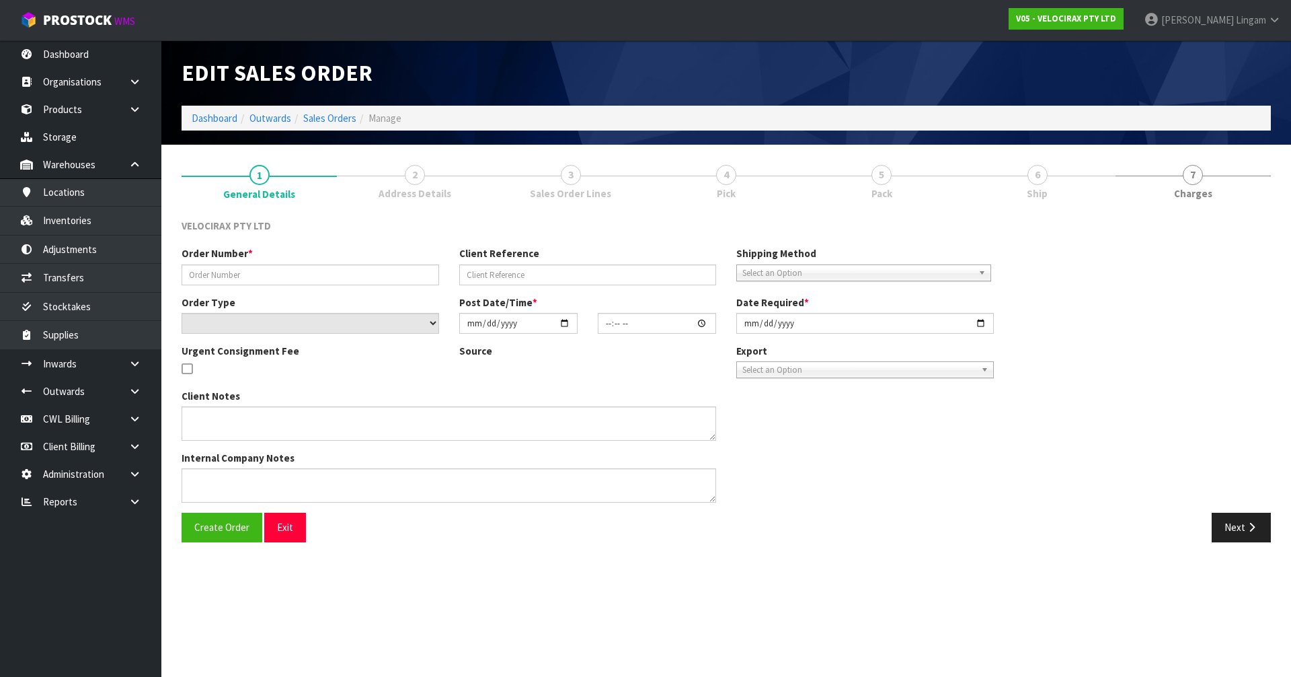
type input "#NZD00012375"
type input "6530990342421"
select select "number:0"
type input "2025-08-30"
type input "07:10:31.000"
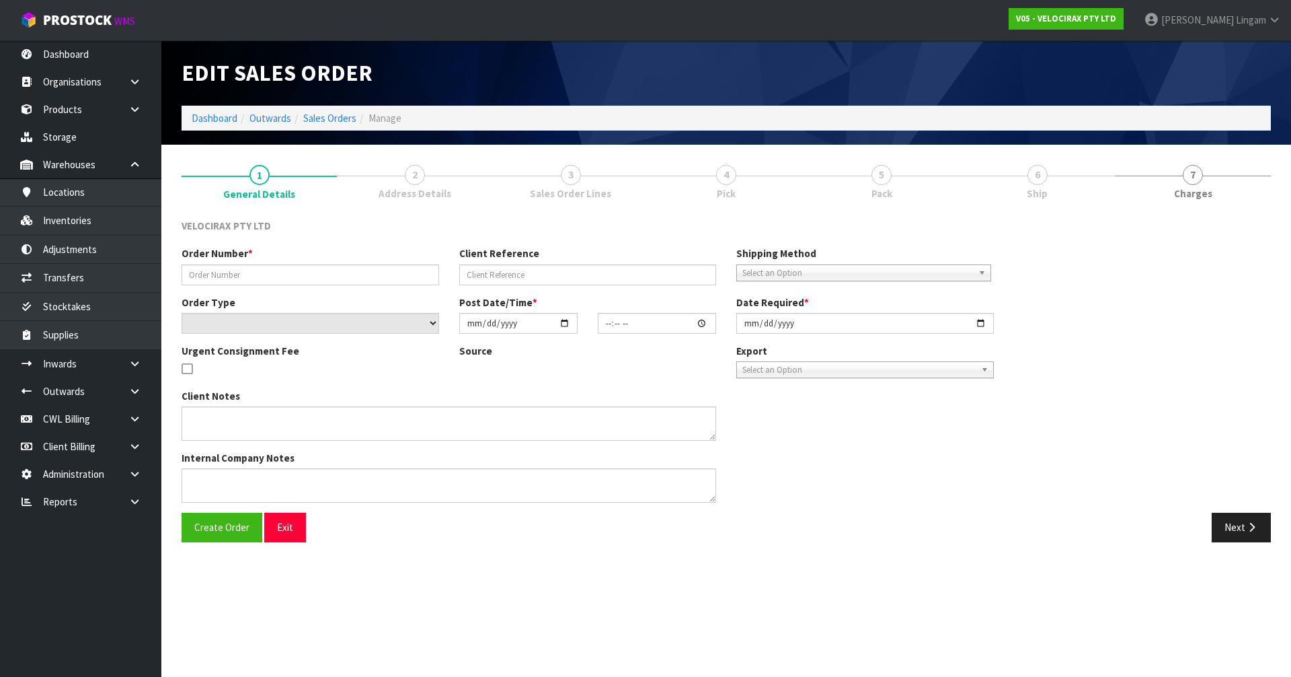
type input "2025-08-30"
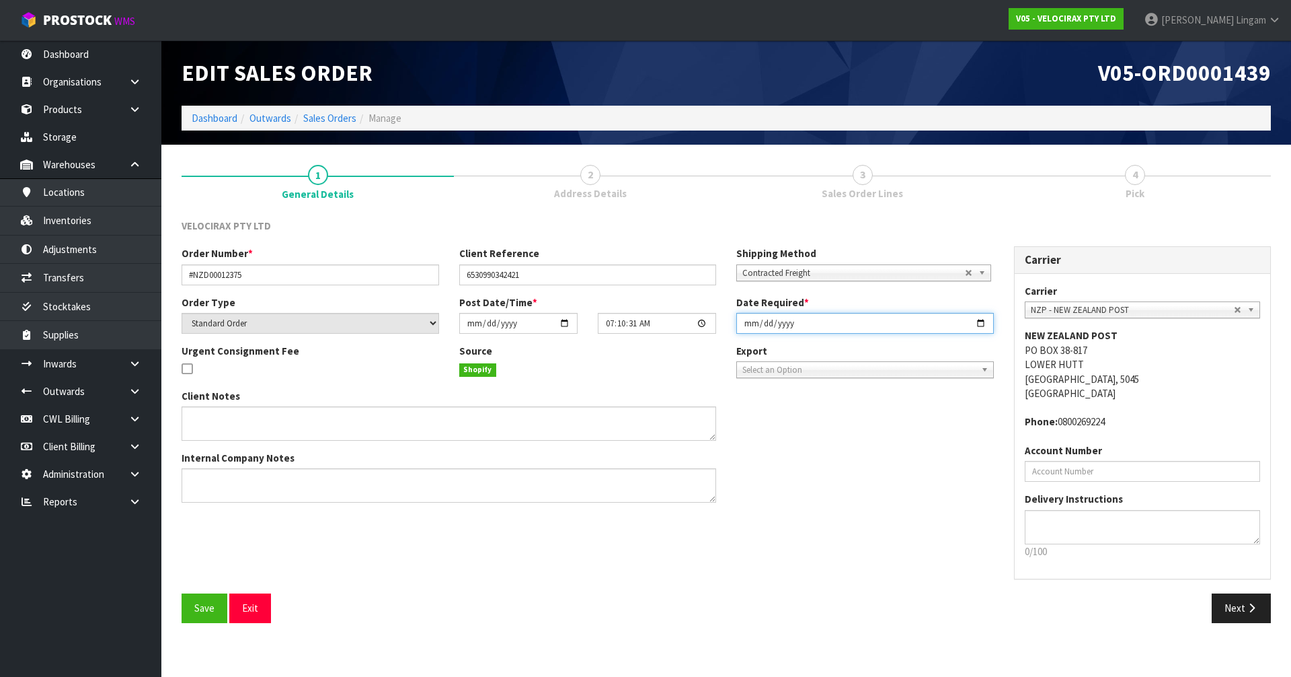
click at [678, 324] on input "2025-08-30" at bounding box center [866, 323] width 258 height 21
type input "[DATE]"
type input "2025-09-01"
click at [206, 466] on span "Save" at bounding box center [204, 607] width 20 height 13
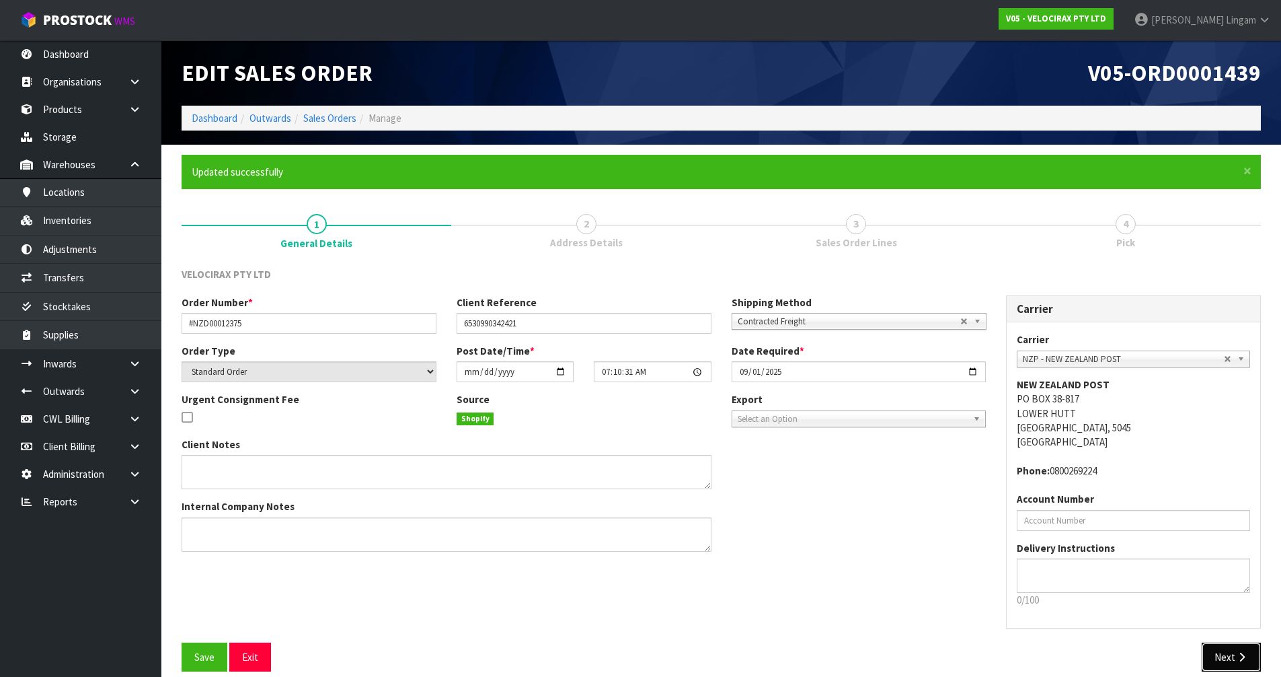
click at [678, 466] on button "Next" at bounding box center [1231, 656] width 59 height 29
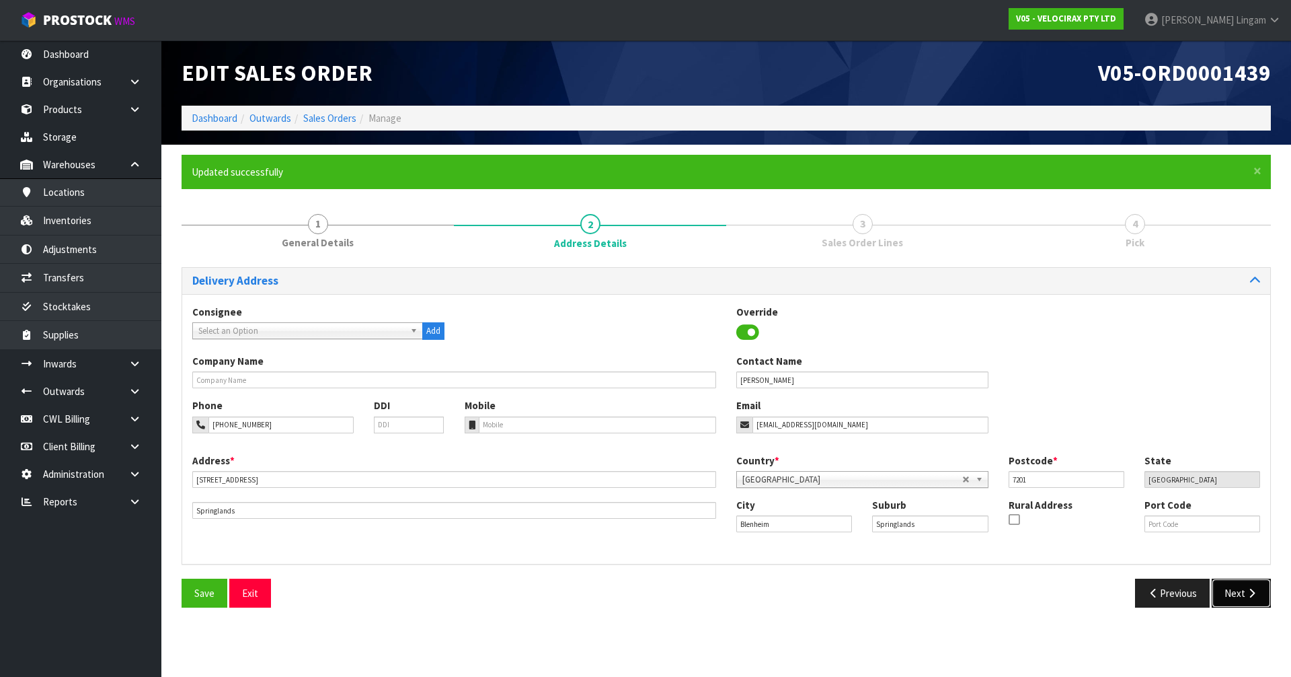
click at [678, 466] on button "Next" at bounding box center [1241, 592] width 59 height 29
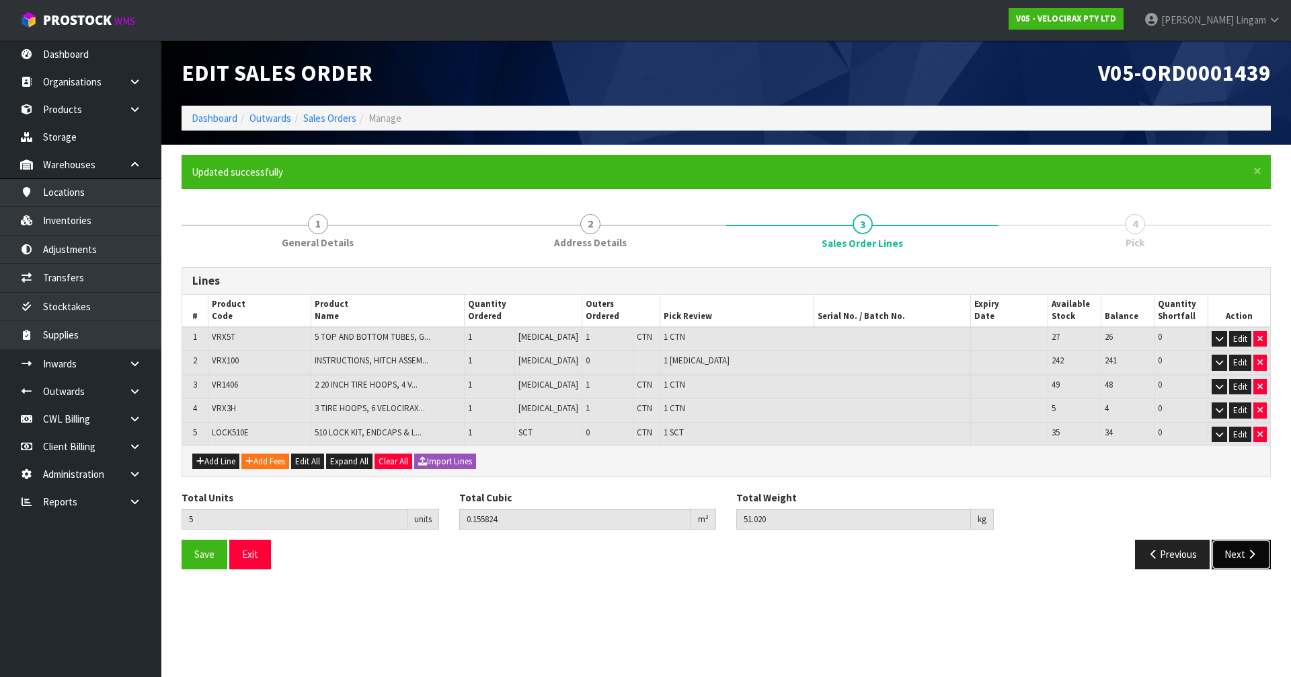
click at [678, 466] on button "Next" at bounding box center [1241, 553] width 59 height 29
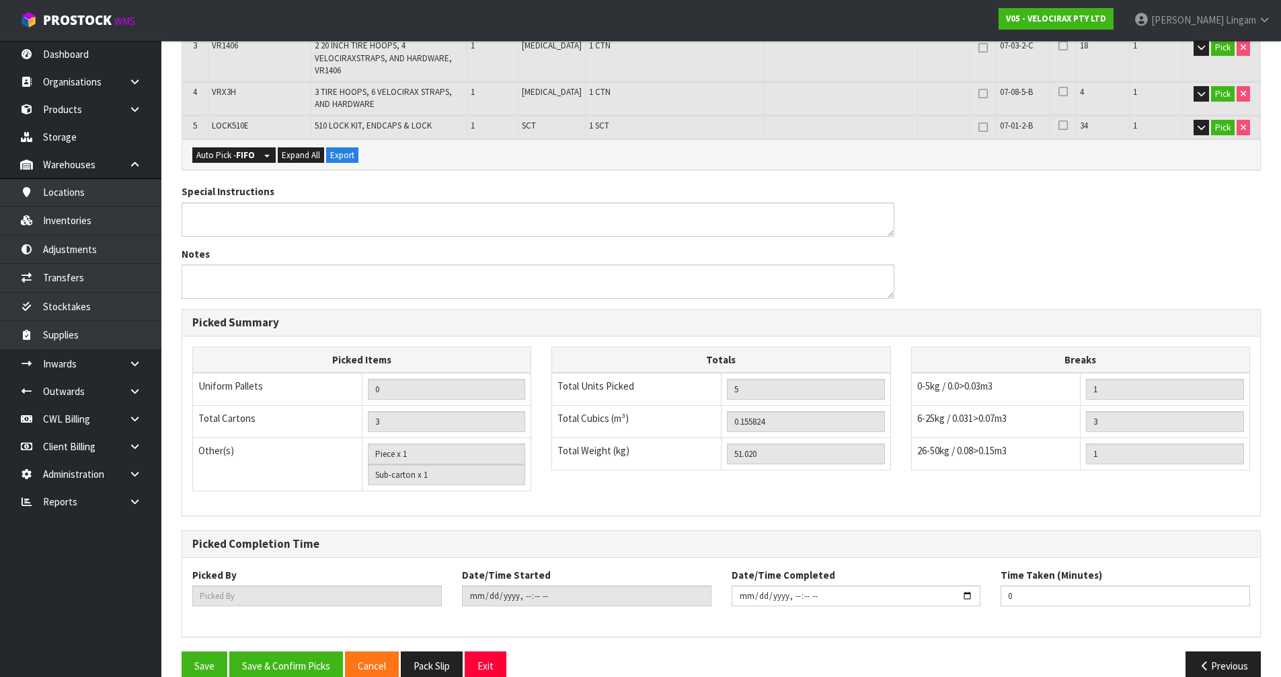
scroll to position [443, 0]
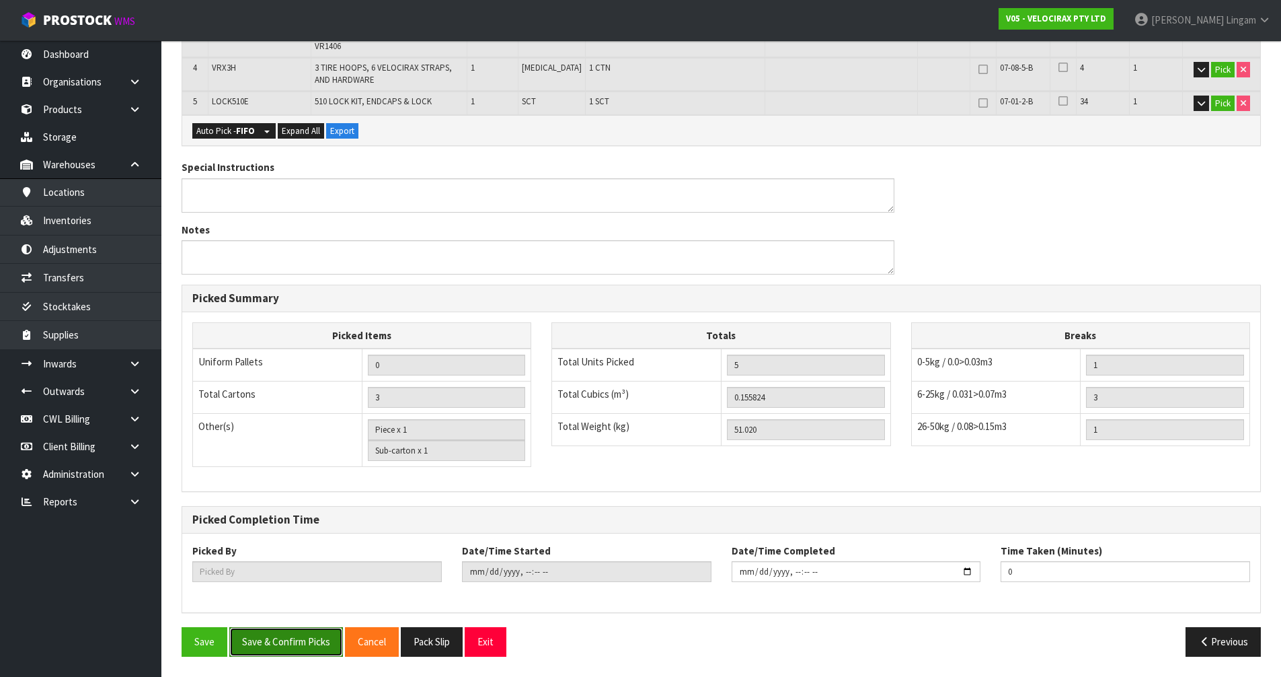
click at [303, 466] on button "Save & Confirm Picks" at bounding box center [286, 641] width 114 height 29
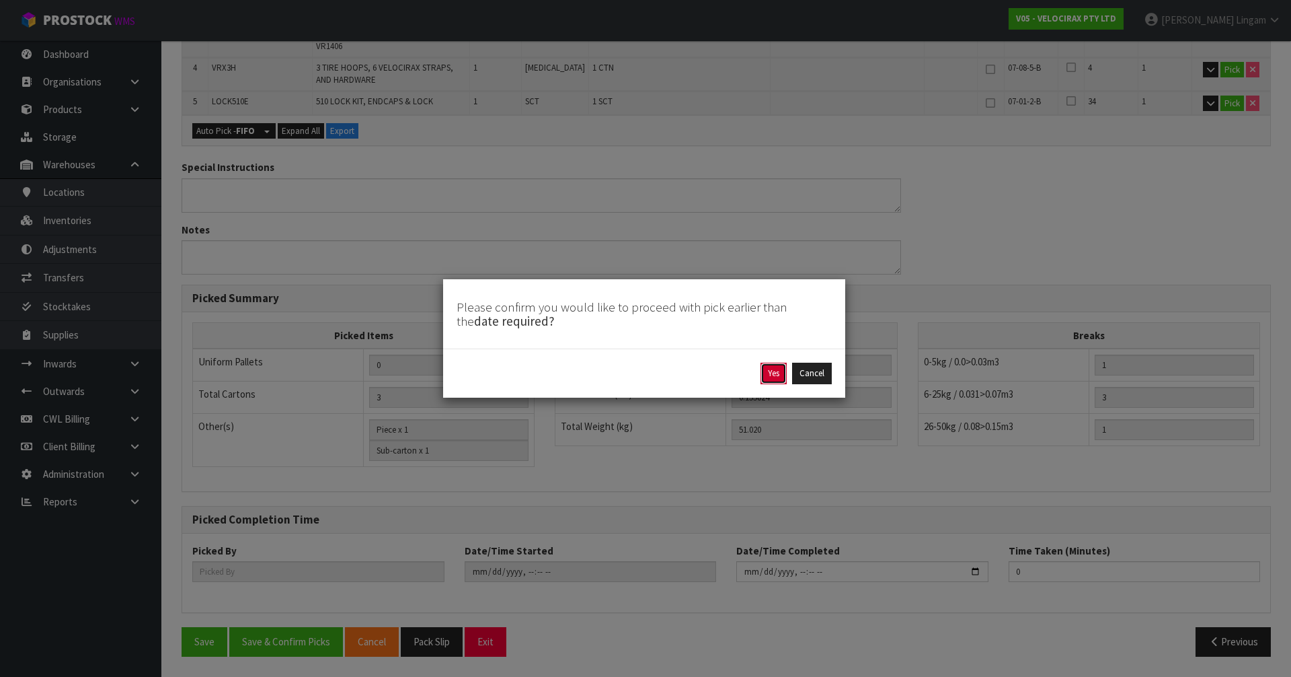
click at [678, 375] on button "Yes" at bounding box center [774, 374] width 26 height 22
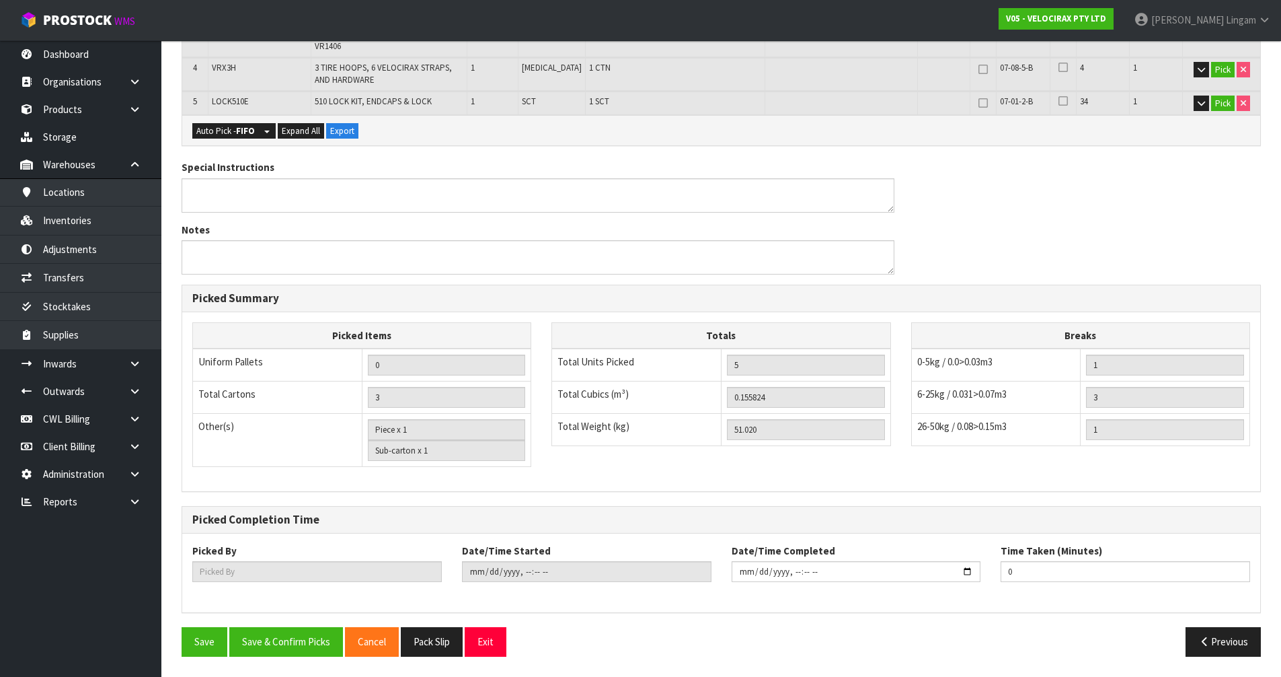
scroll to position [0, 0]
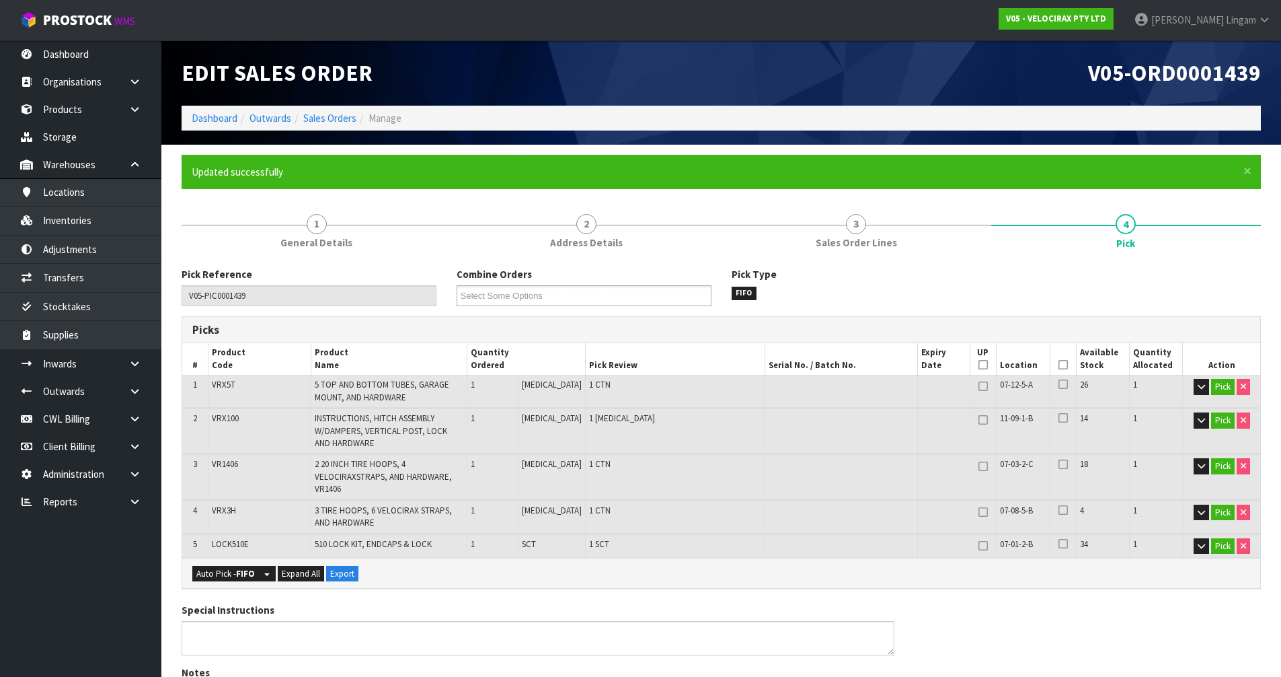
type input "[PERSON_NAME]"
type input "2025-08-31T18:42:49"
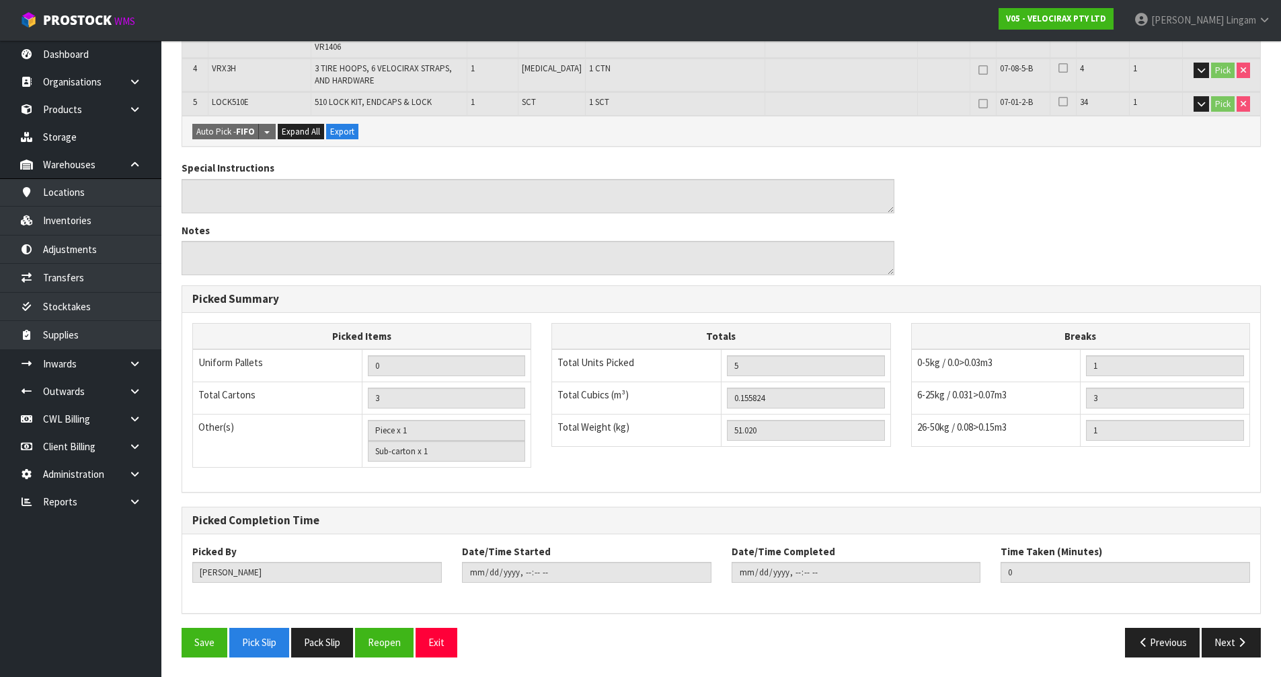
scroll to position [443, 0]
click at [331, 466] on button "Pack Slip" at bounding box center [322, 641] width 62 height 29
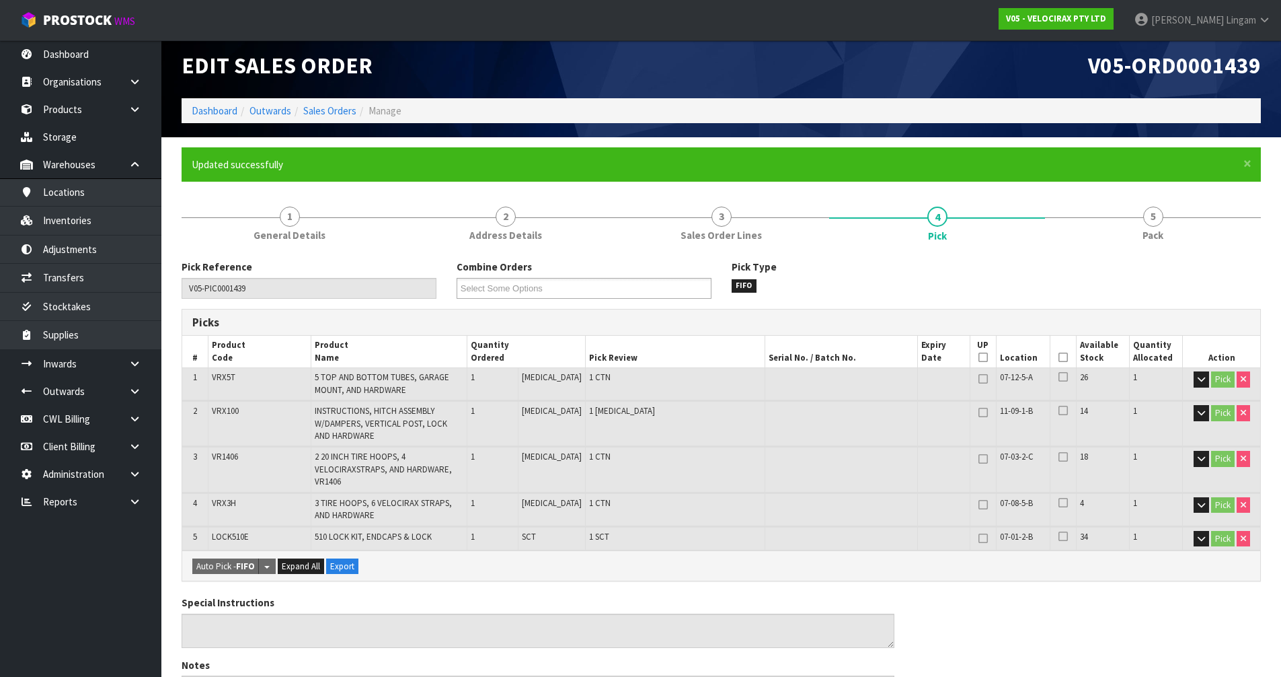
scroll to position [0, 0]
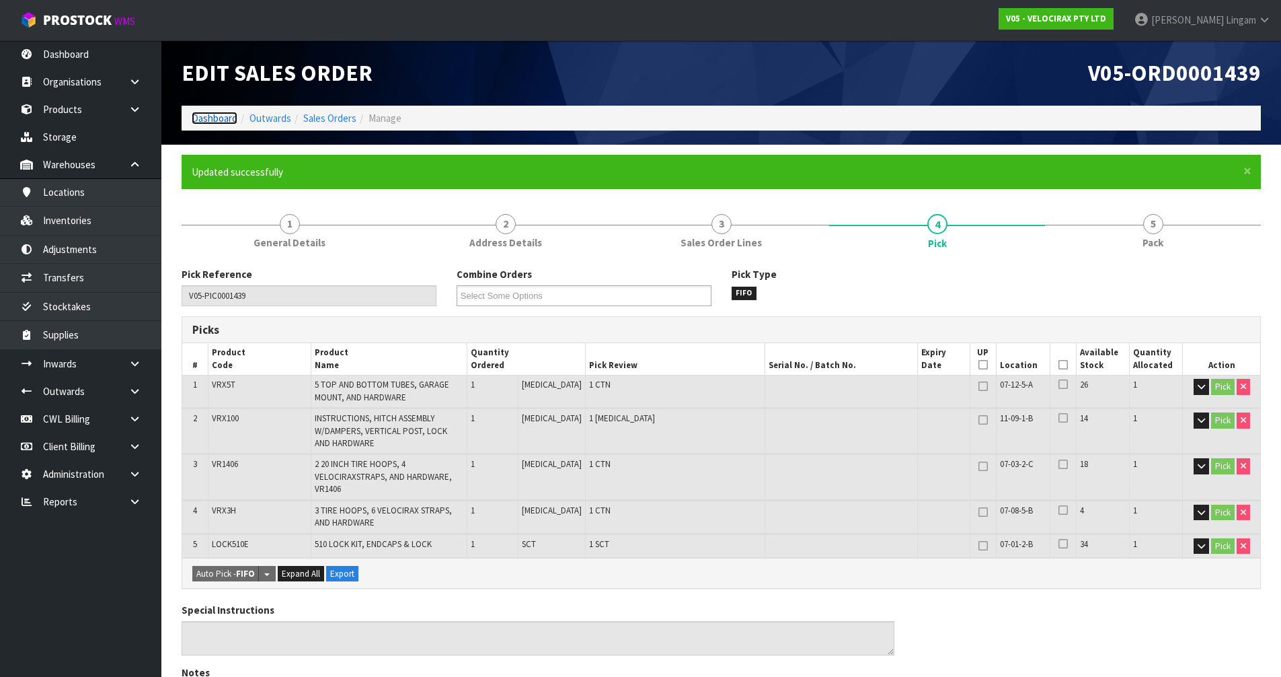
click at [202, 117] on link "Dashboard" at bounding box center [215, 118] width 46 height 13
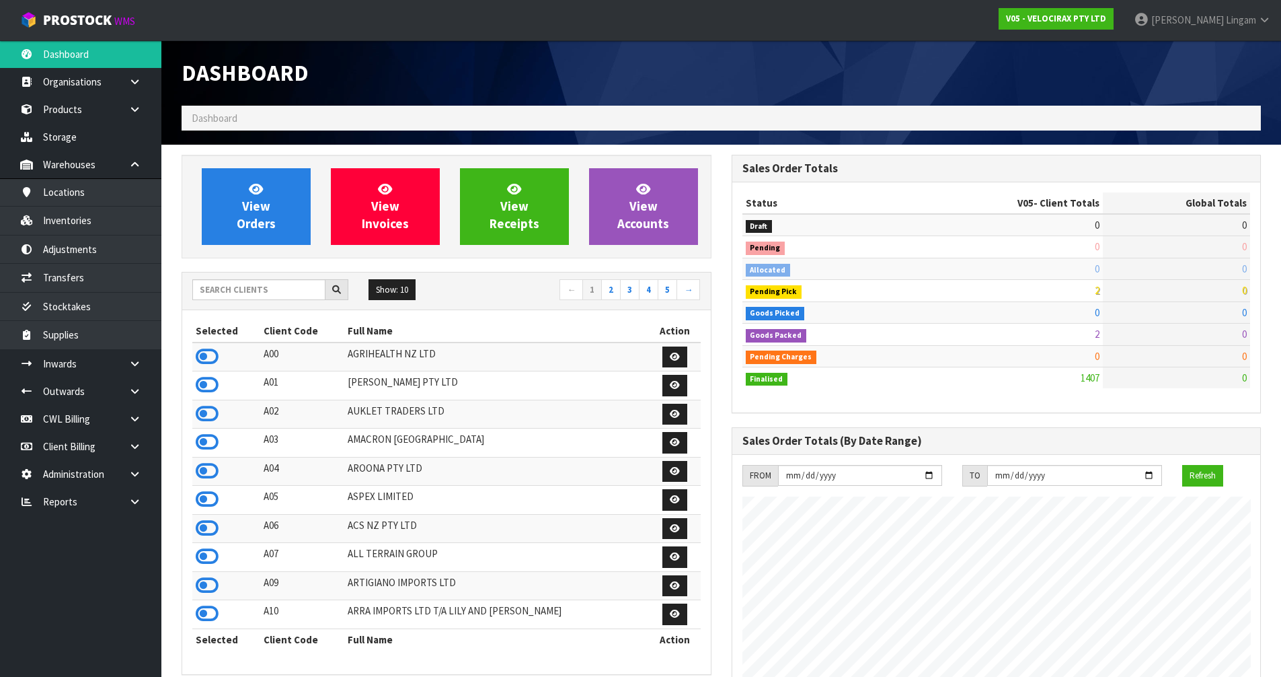
scroll to position [1048, 550]
click at [261, 289] on input "text" at bounding box center [258, 289] width 133 height 21
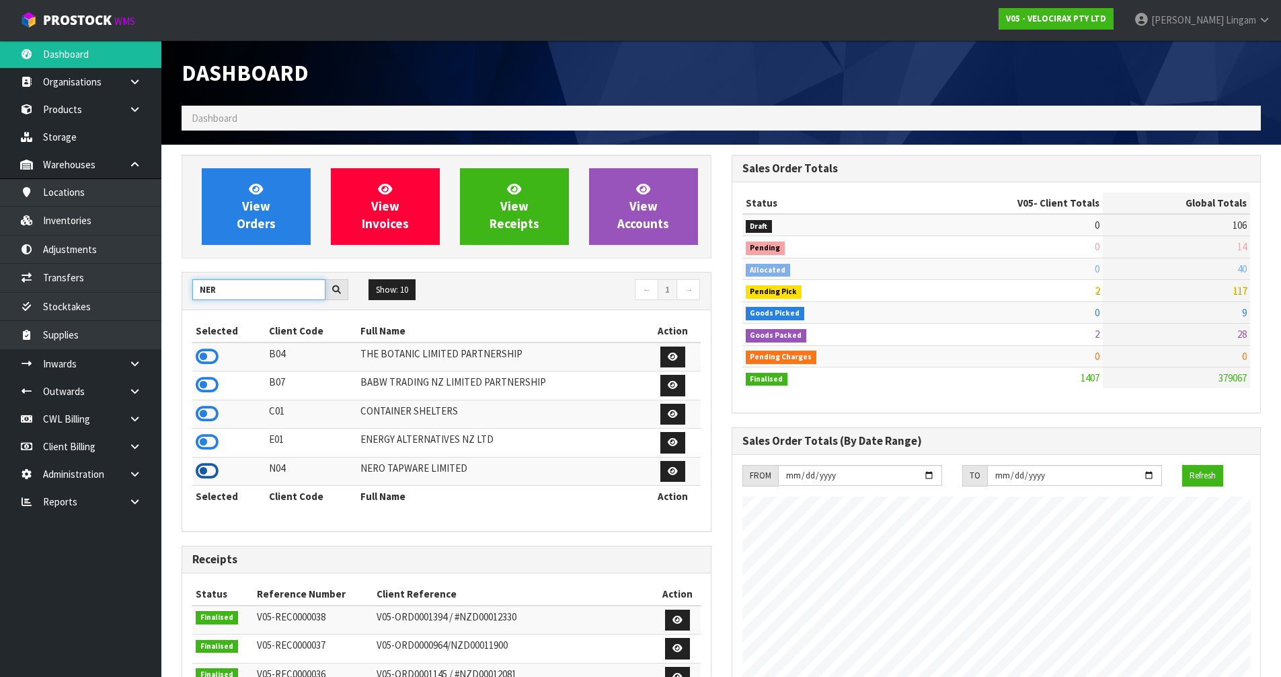
type input "NER"
click at [205, 466] on icon at bounding box center [207, 471] width 23 height 20
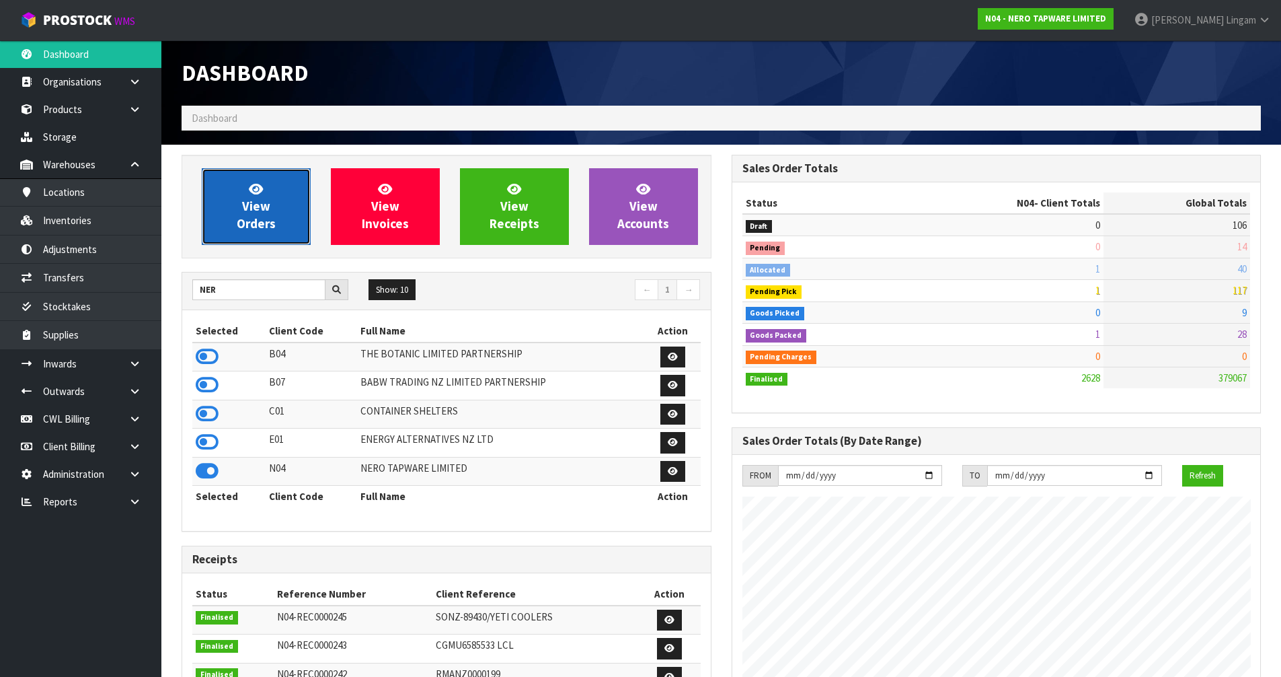
scroll to position [1076, 550]
click at [244, 216] on span "View Orders" at bounding box center [256, 206] width 39 height 50
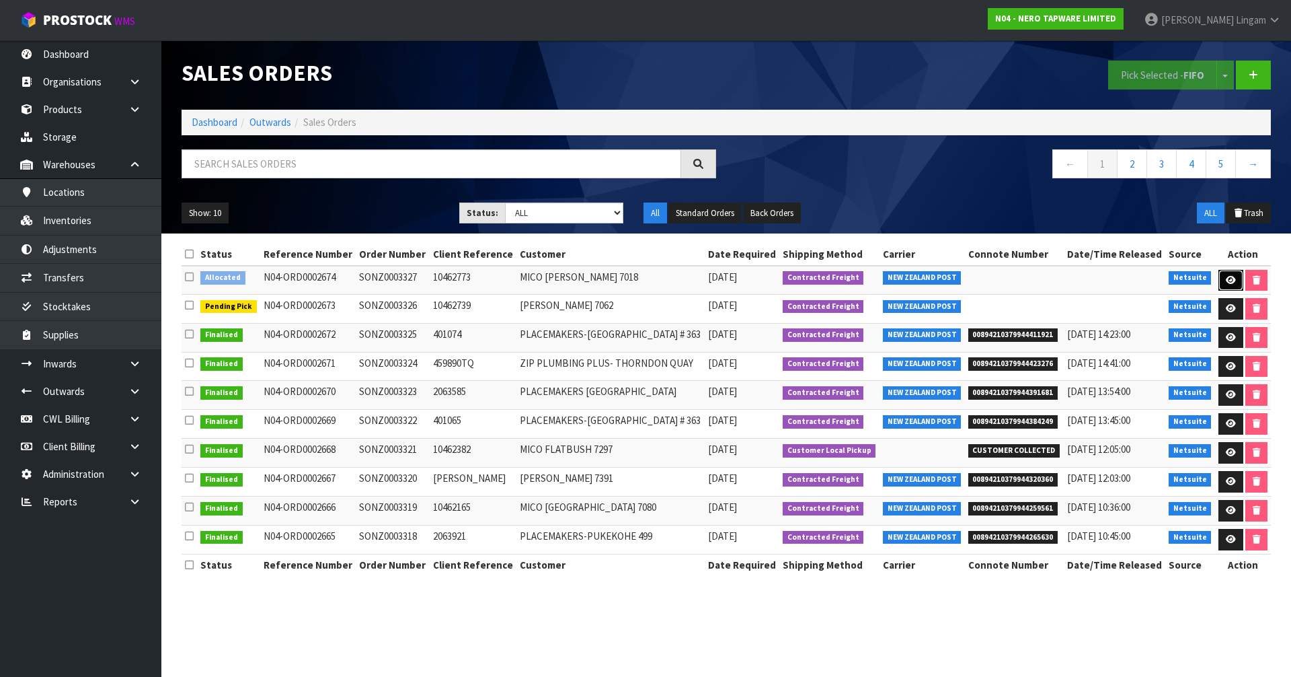
click at [678, 282] on icon at bounding box center [1231, 280] width 10 height 9
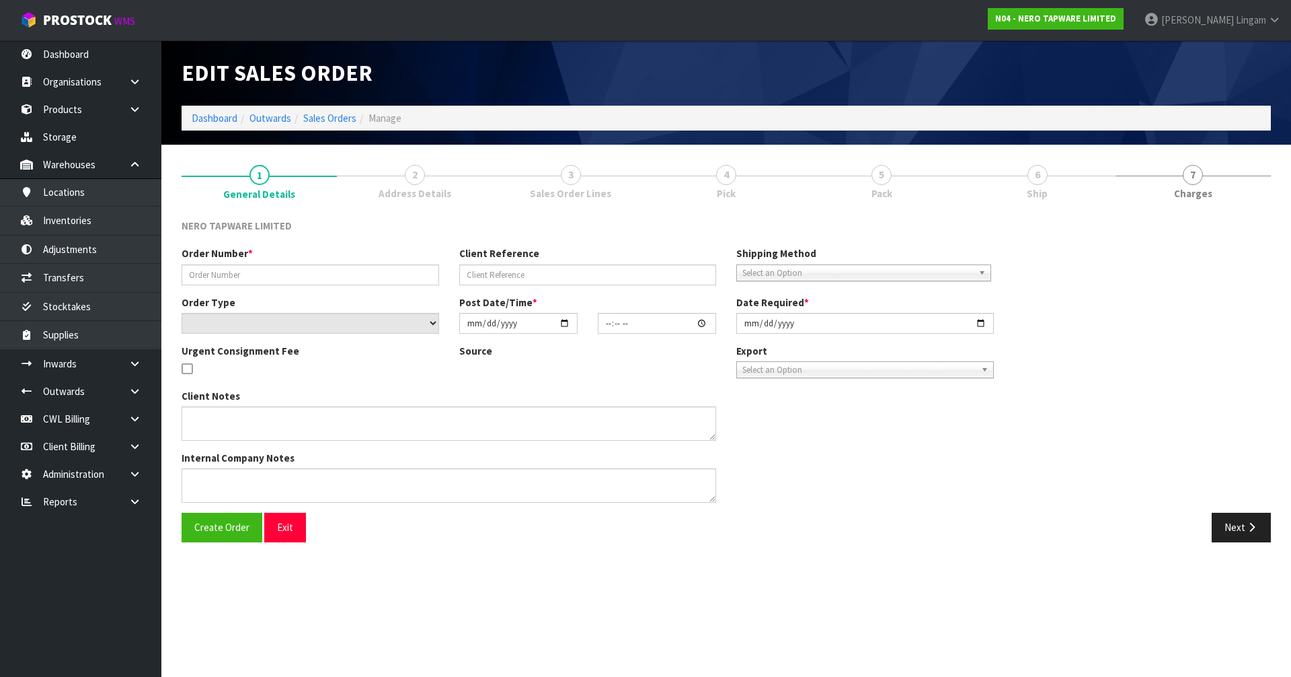
type input "SONZ0003327"
type input "10462773"
select select "number:0"
type input "2025-08-29"
type input "16:15:05.000"
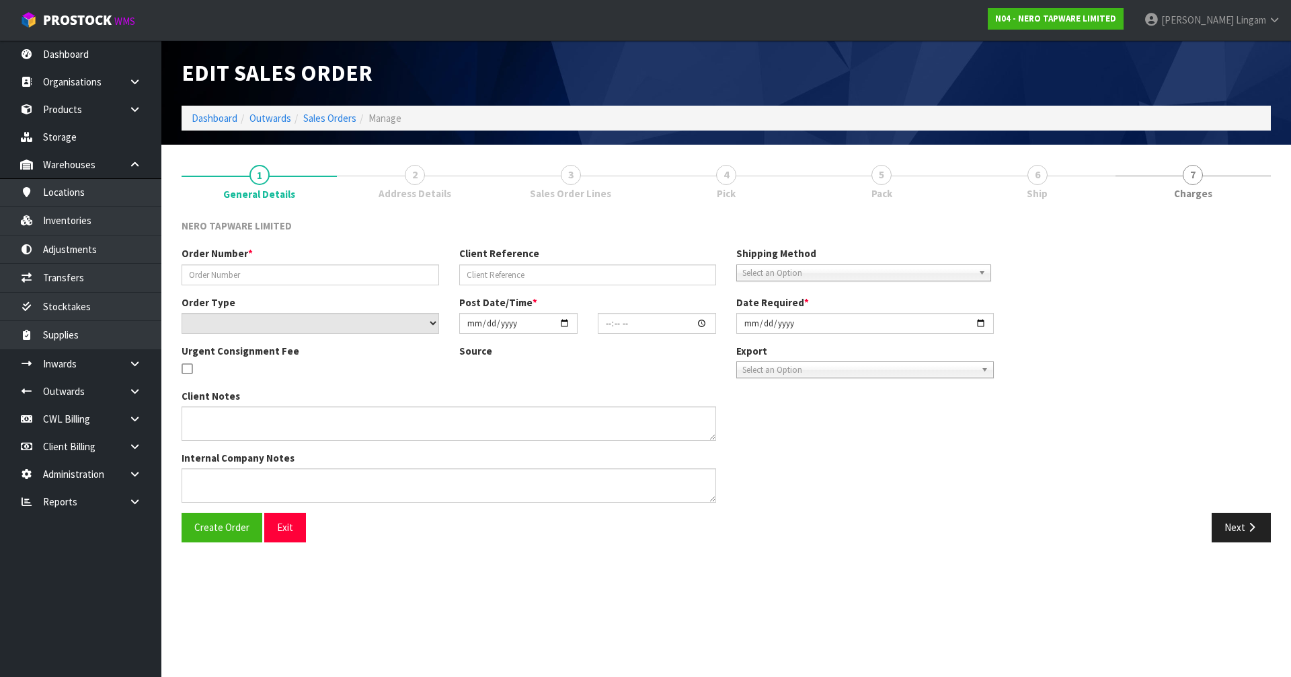
type input "2025-08-29"
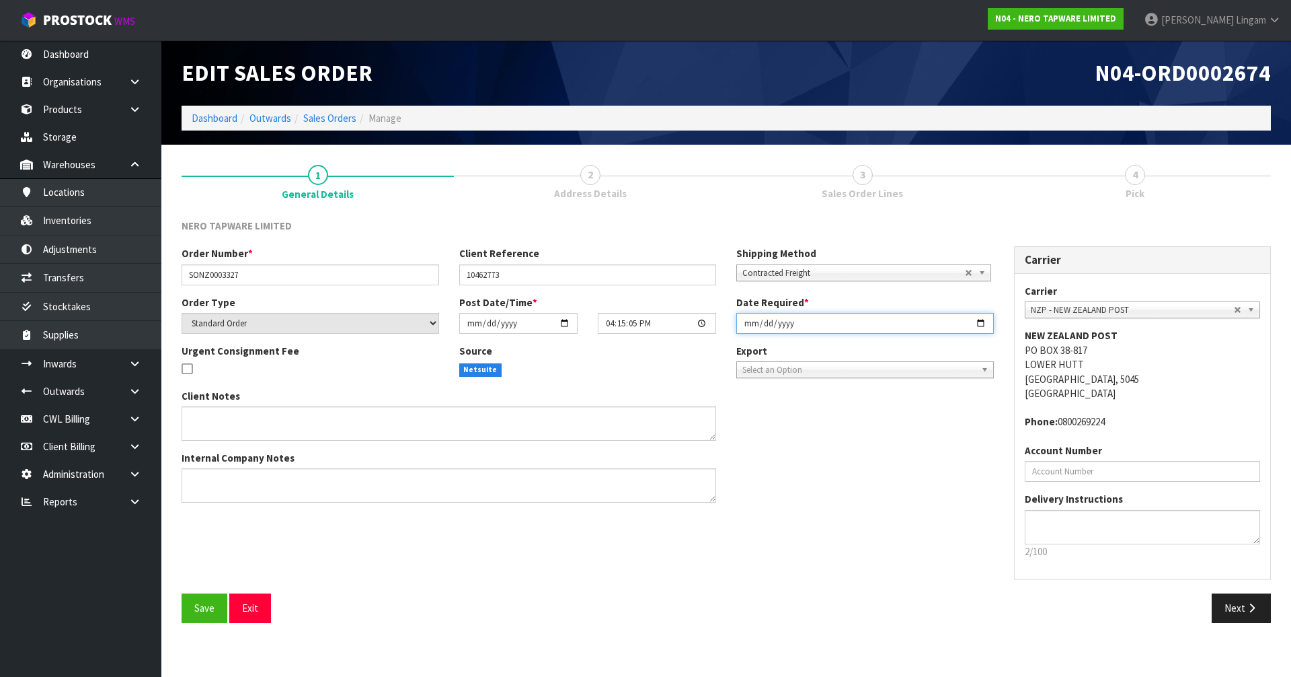
click at [678, 326] on input "2025-08-29" at bounding box center [866, 323] width 258 height 21
type input "[DATE]"
type input "2025-09-01"
click at [208, 466] on span "Save" at bounding box center [204, 607] width 20 height 13
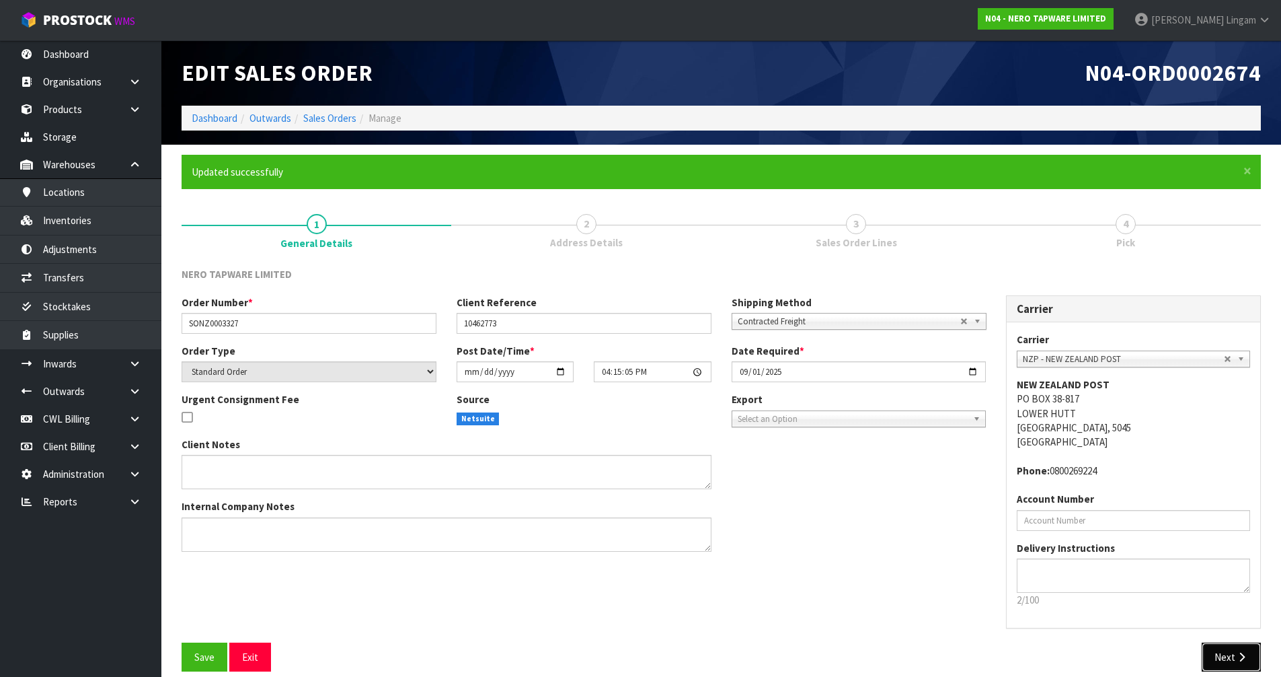
click at [678, 466] on button "Next" at bounding box center [1231, 656] width 59 height 29
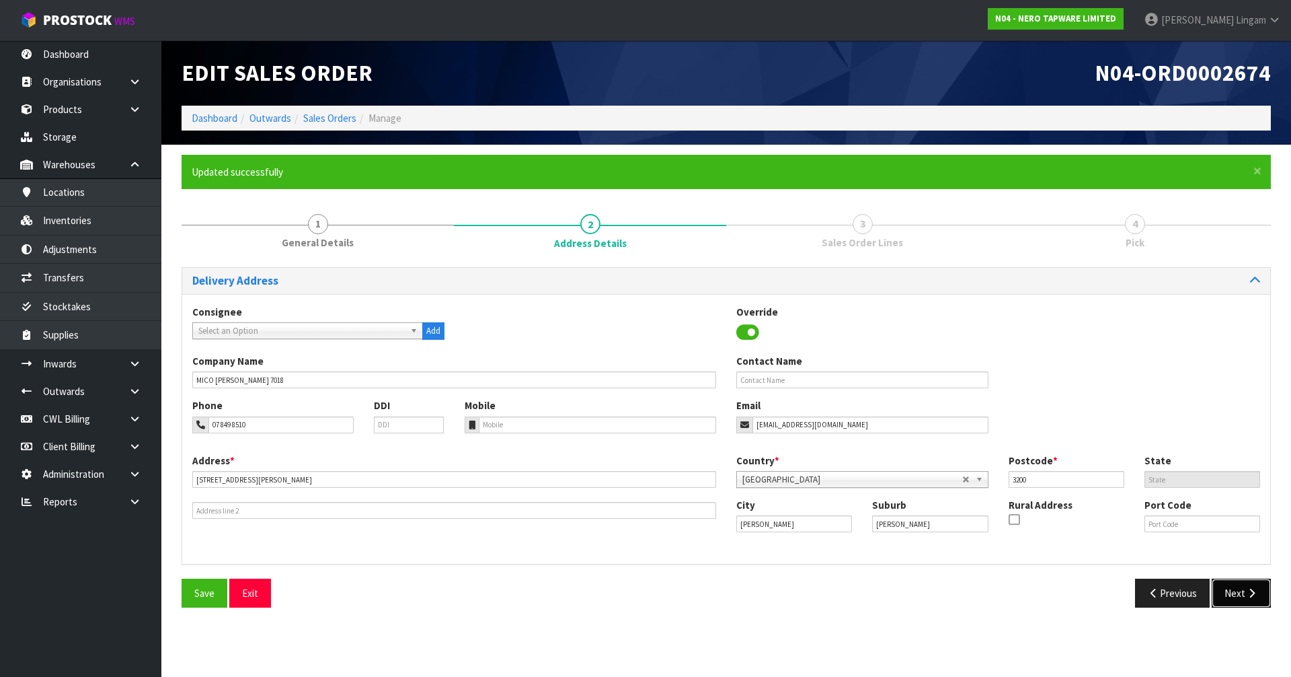
click at [678, 466] on button "Next" at bounding box center [1241, 592] width 59 height 29
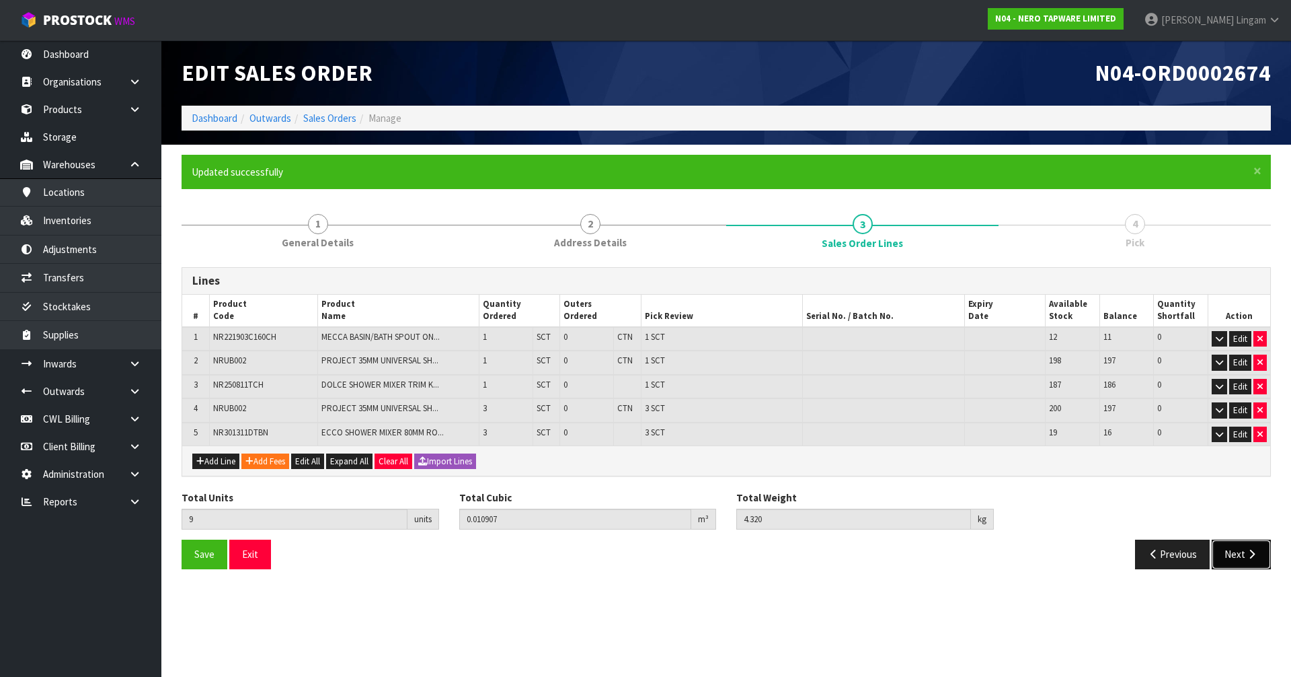
click at [678, 466] on button "Next" at bounding box center [1241, 553] width 59 height 29
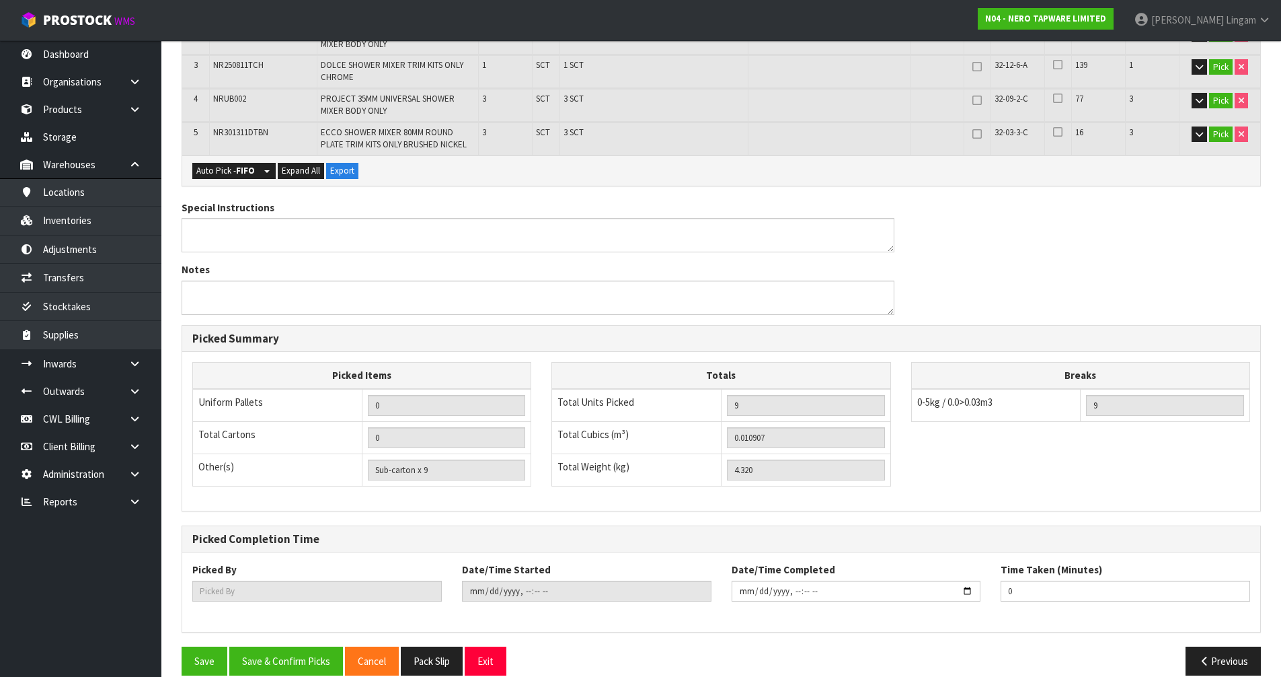
scroll to position [406, 0]
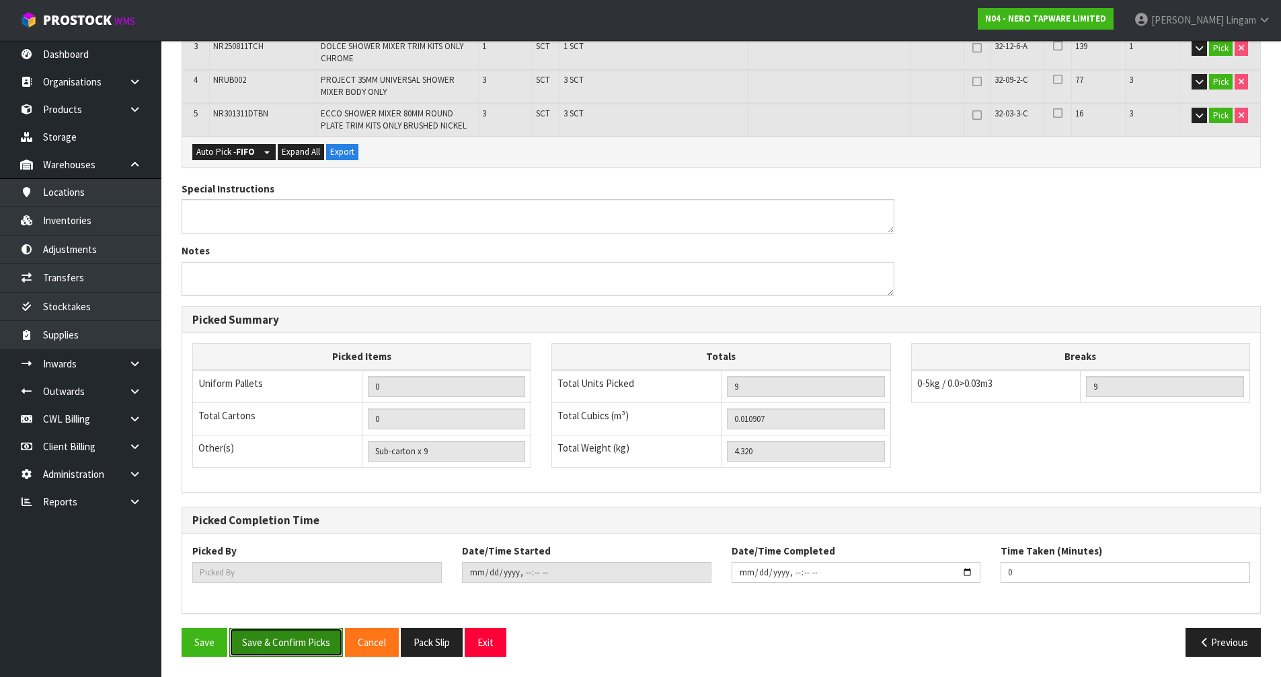
click at [266, 466] on button "Save & Confirm Picks" at bounding box center [286, 642] width 114 height 29
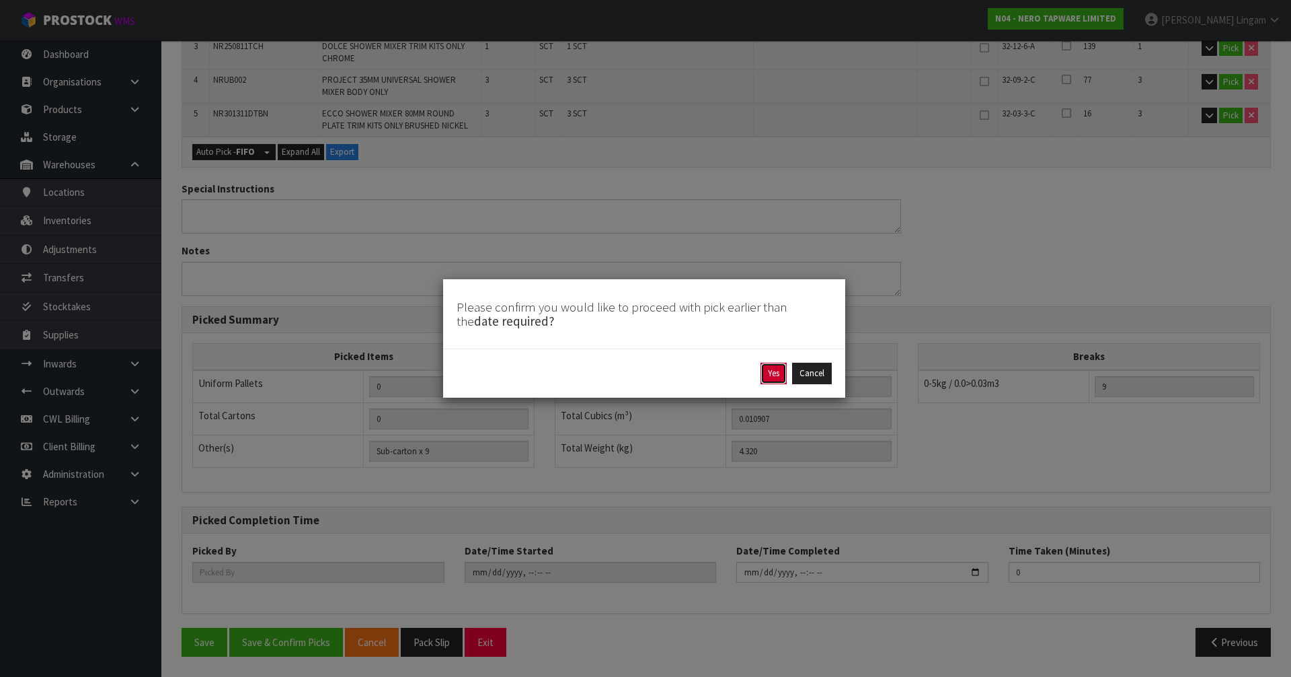
click at [678, 376] on button "Yes" at bounding box center [774, 374] width 26 height 22
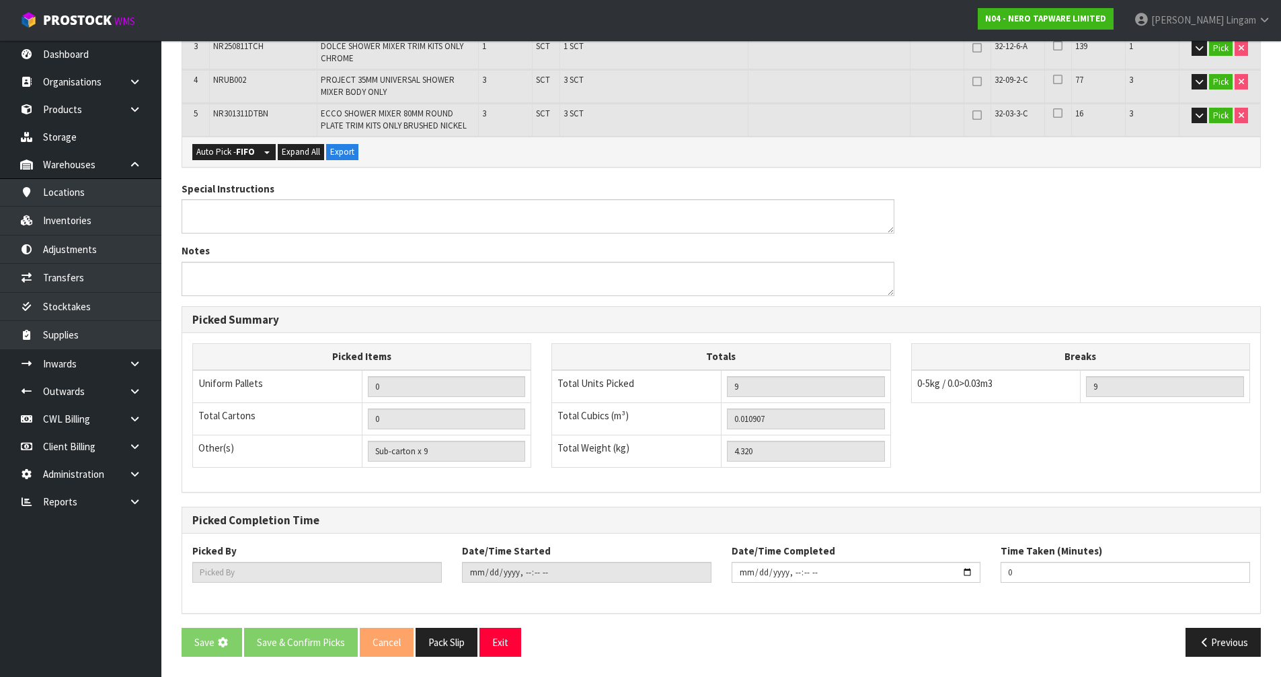
scroll to position [0, 0]
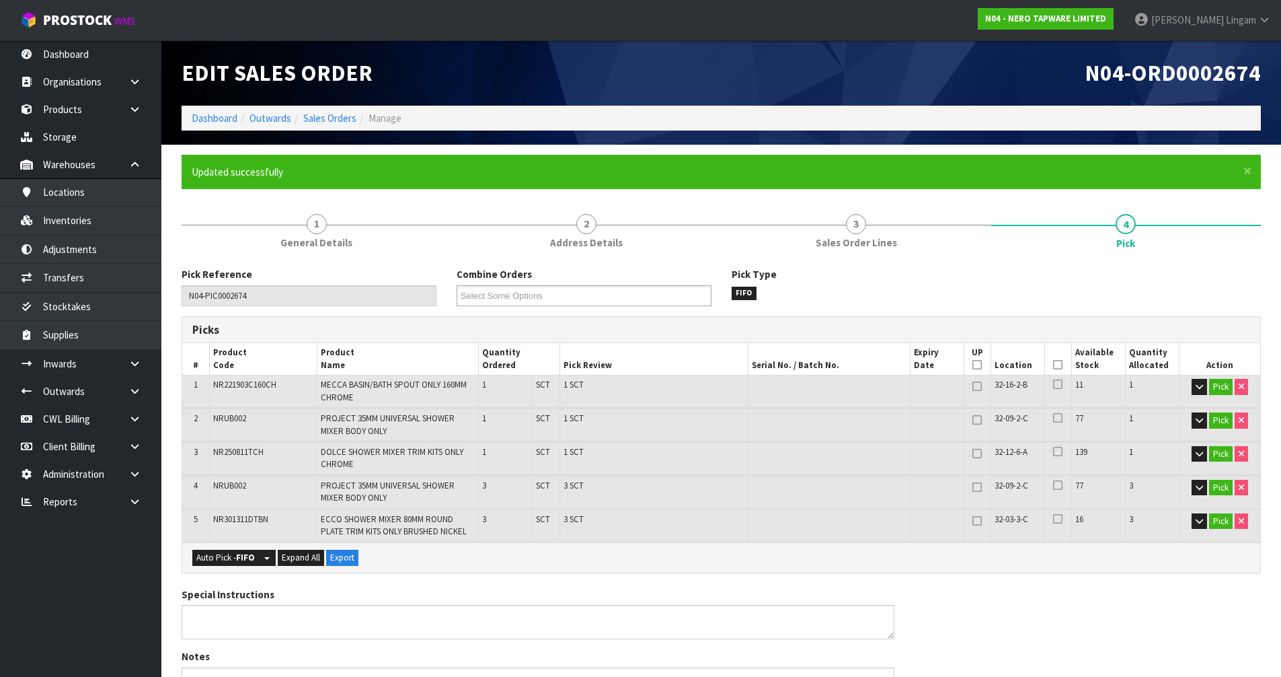
type input "[PERSON_NAME]"
type input "2025-08-31T18:44:35"
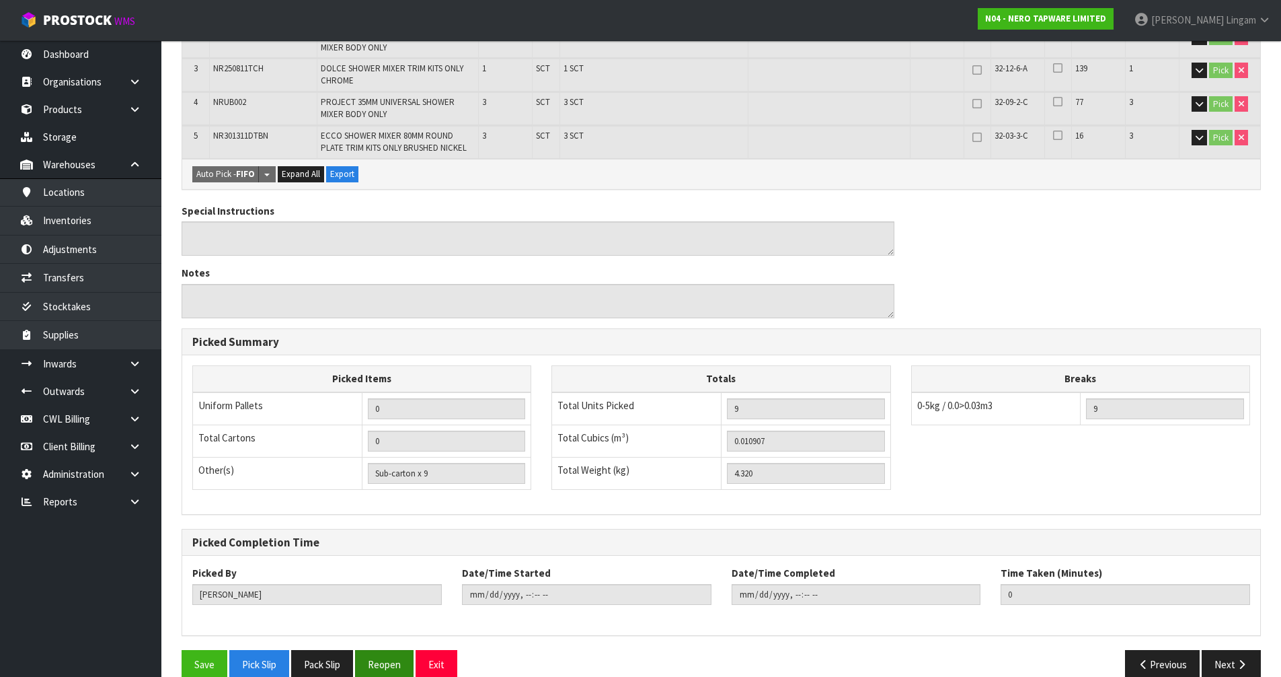
scroll to position [406, 0]
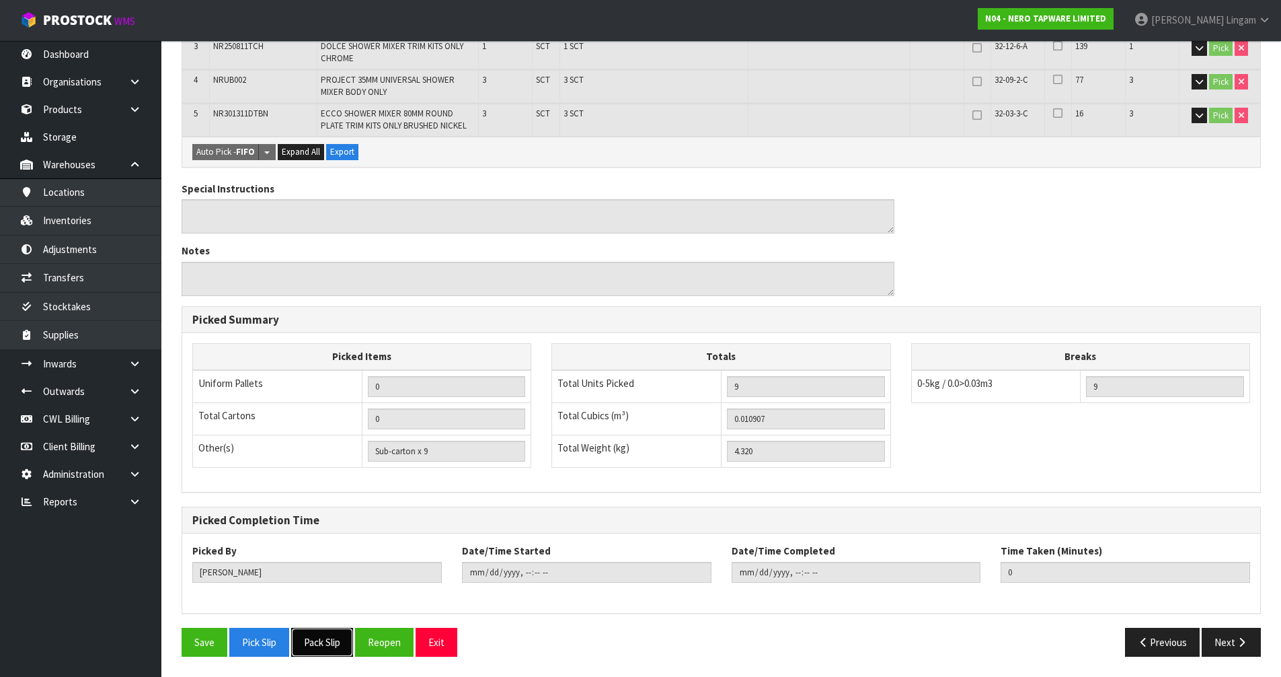
click at [335, 466] on button "Pack Slip" at bounding box center [322, 642] width 62 height 29
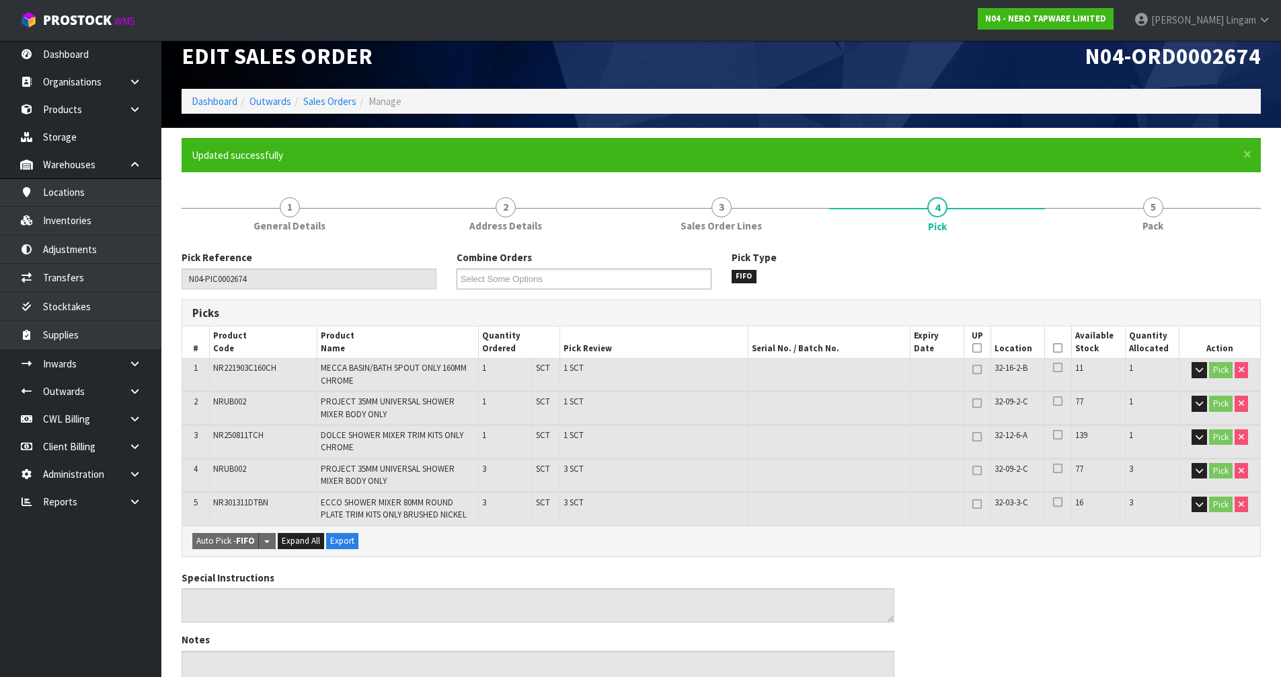
scroll to position [2, 0]
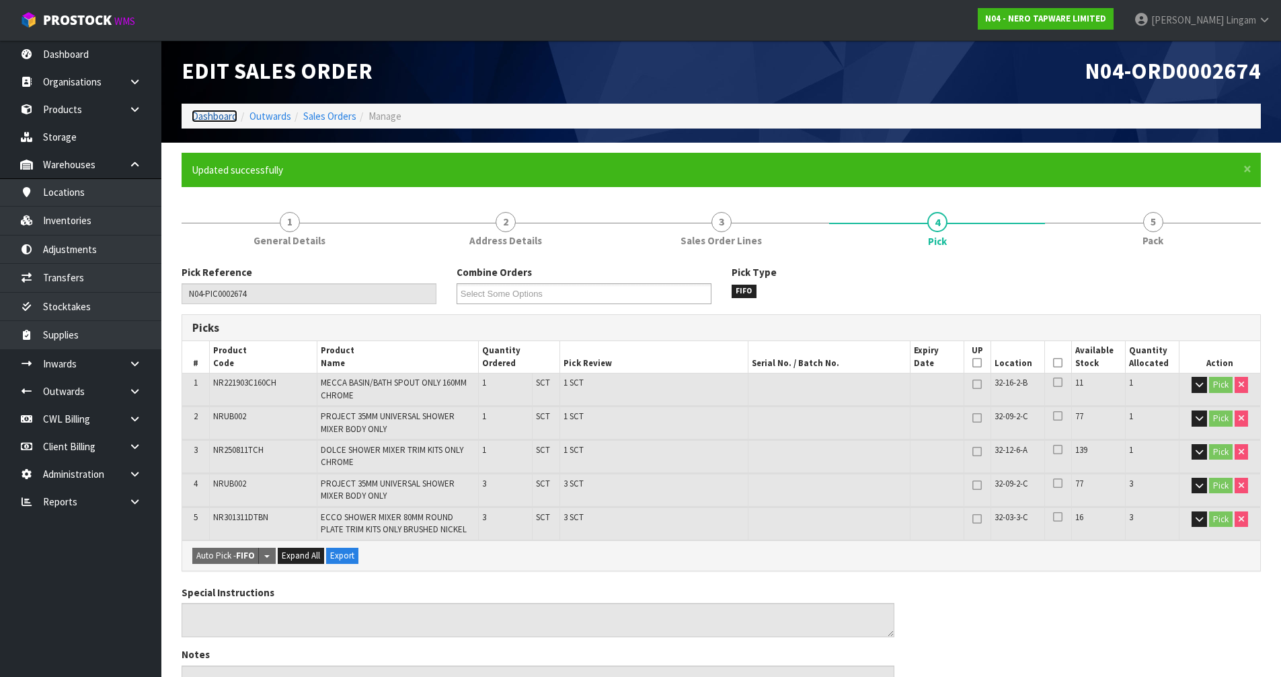
click at [215, 118] on link "Dashboard" at bounding box center [215, 116] width 46 height 13
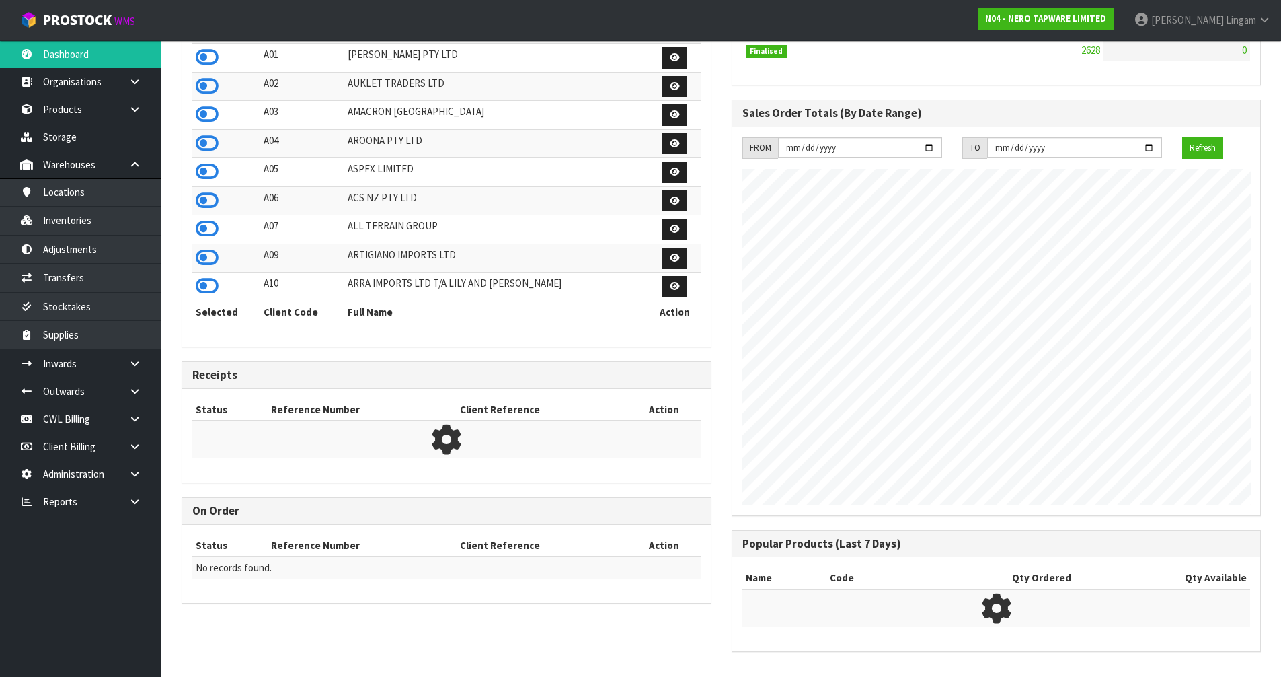
scroll to position [1048, 550]
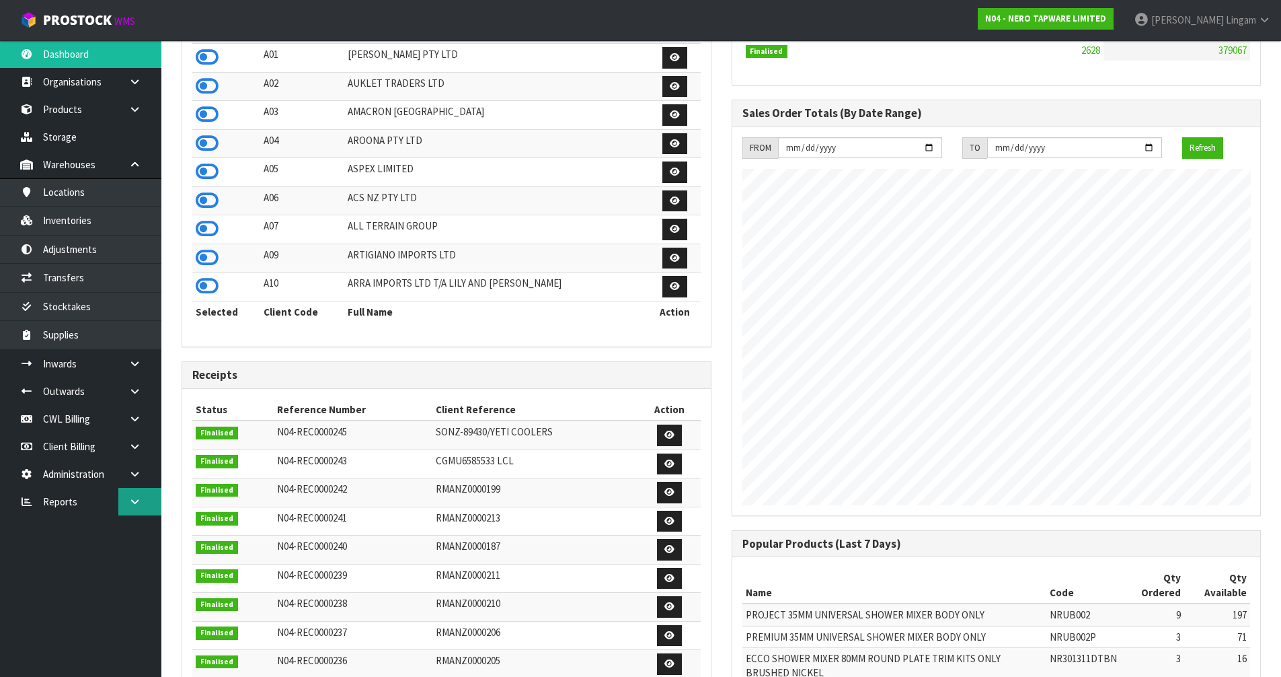
click at [135, 466] on icon at bounding box center [134, 501] width 13 height 10
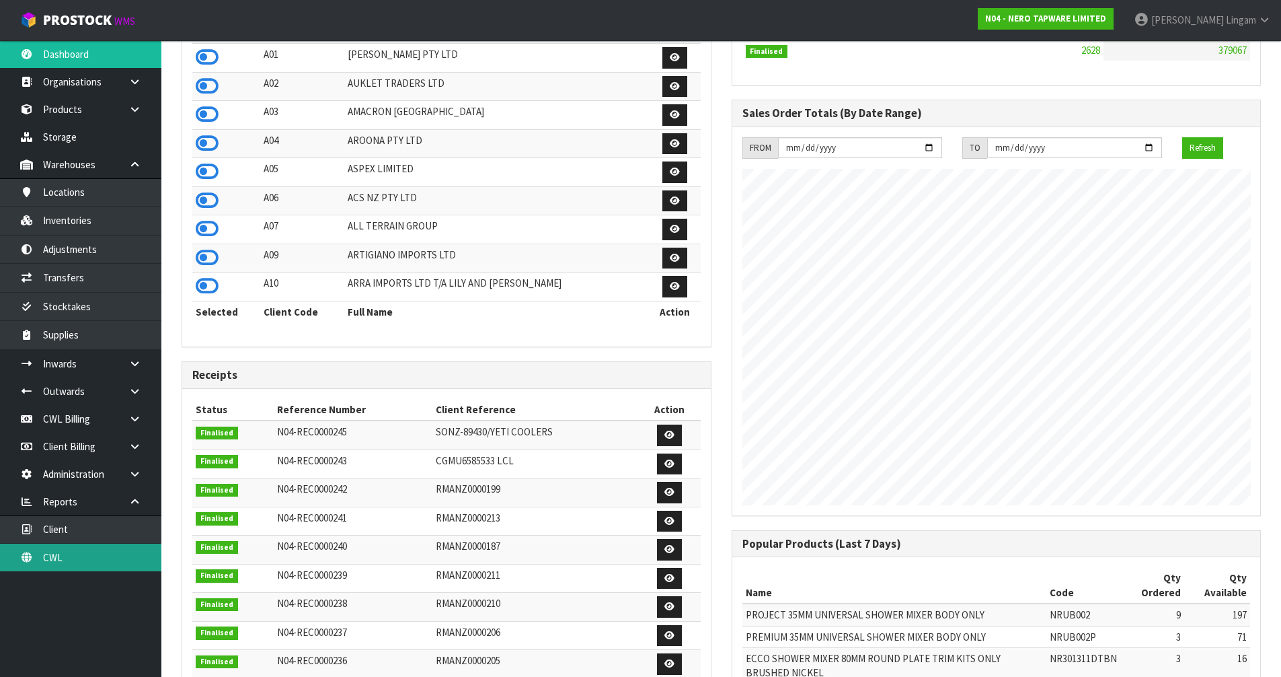
click at [101, 466] on link "CWL" at bounding box center [80, 557] width 161 height 28
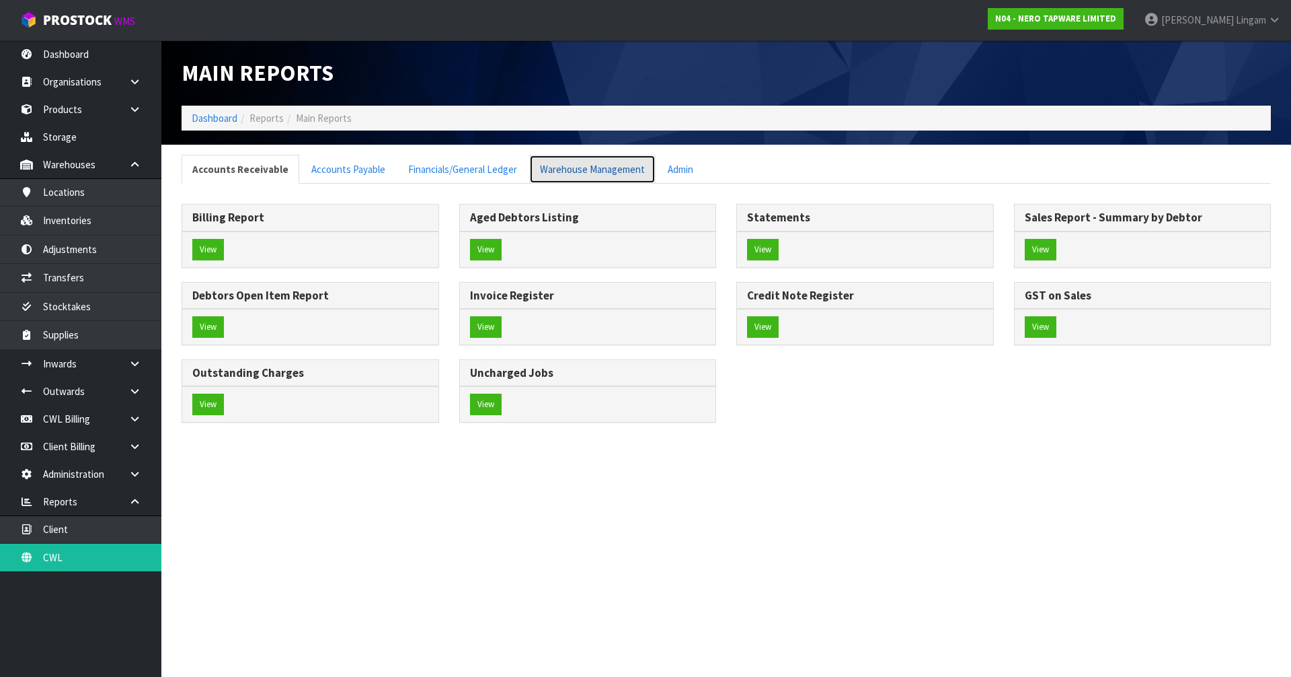
click at [568, 169] on link "Warehouse Management" at bounding box center [592, 169] width 126 height 29
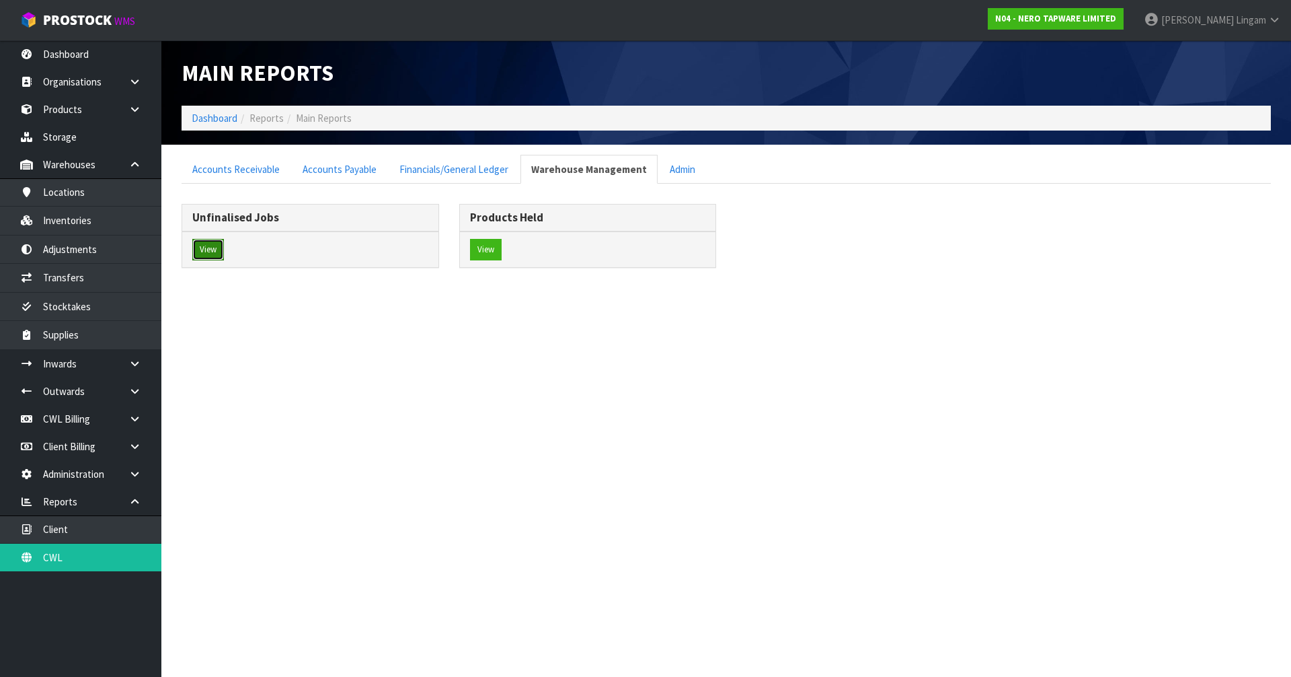
click at [217, 252] on button "View" at bounding box center [208, 250] width 32 height 22
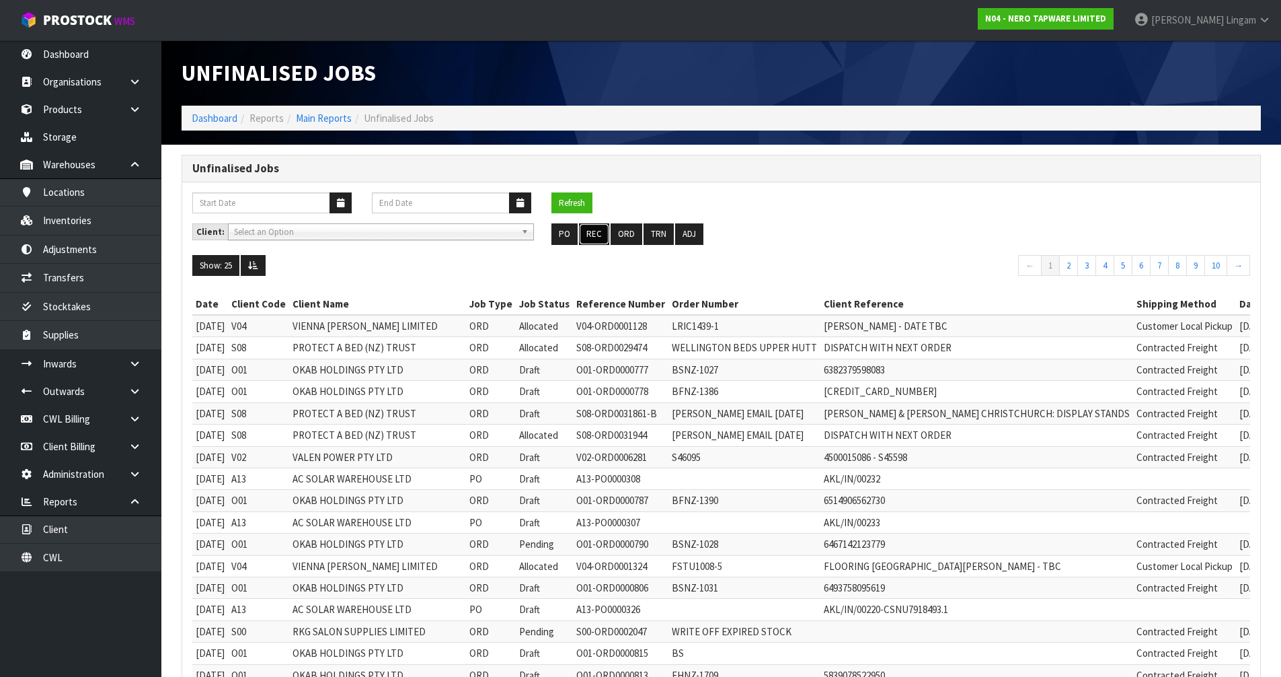
click at [595, 239] on button "REC" at bounding box center [594, 234] width 30 height 22
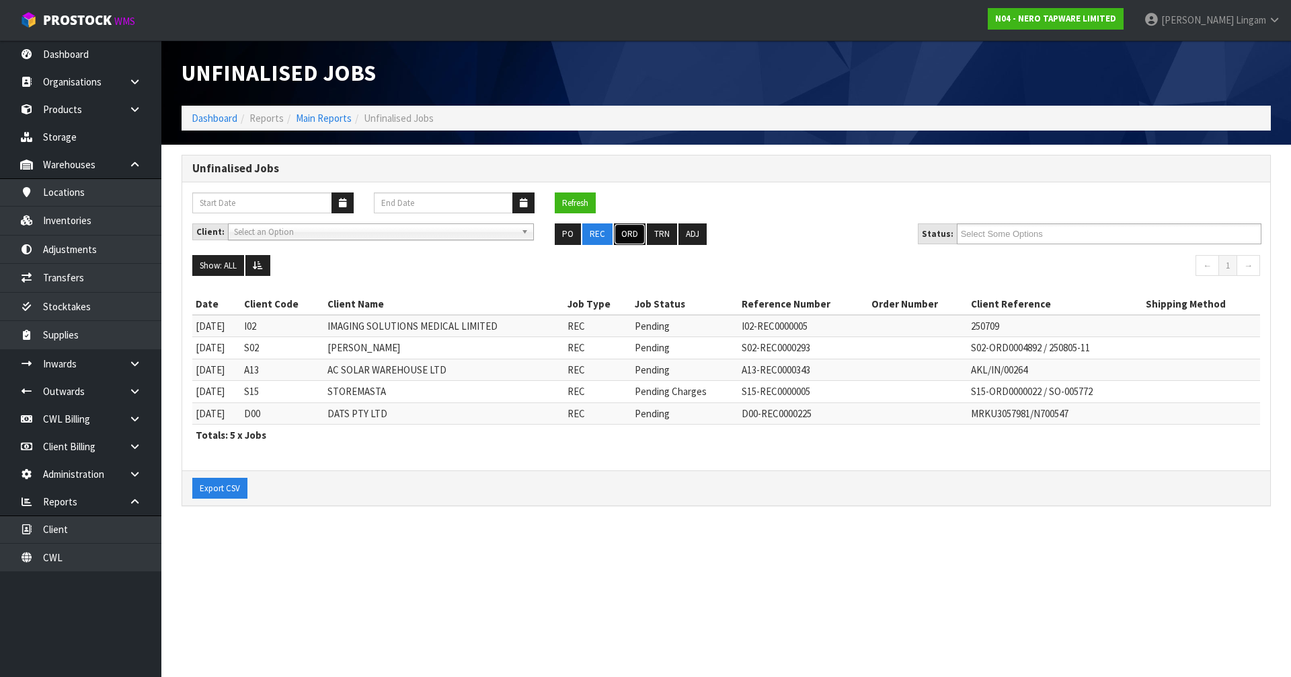
click at [625, 234] on button "ORD" at bounding box center [630, 234] width 32 height 22
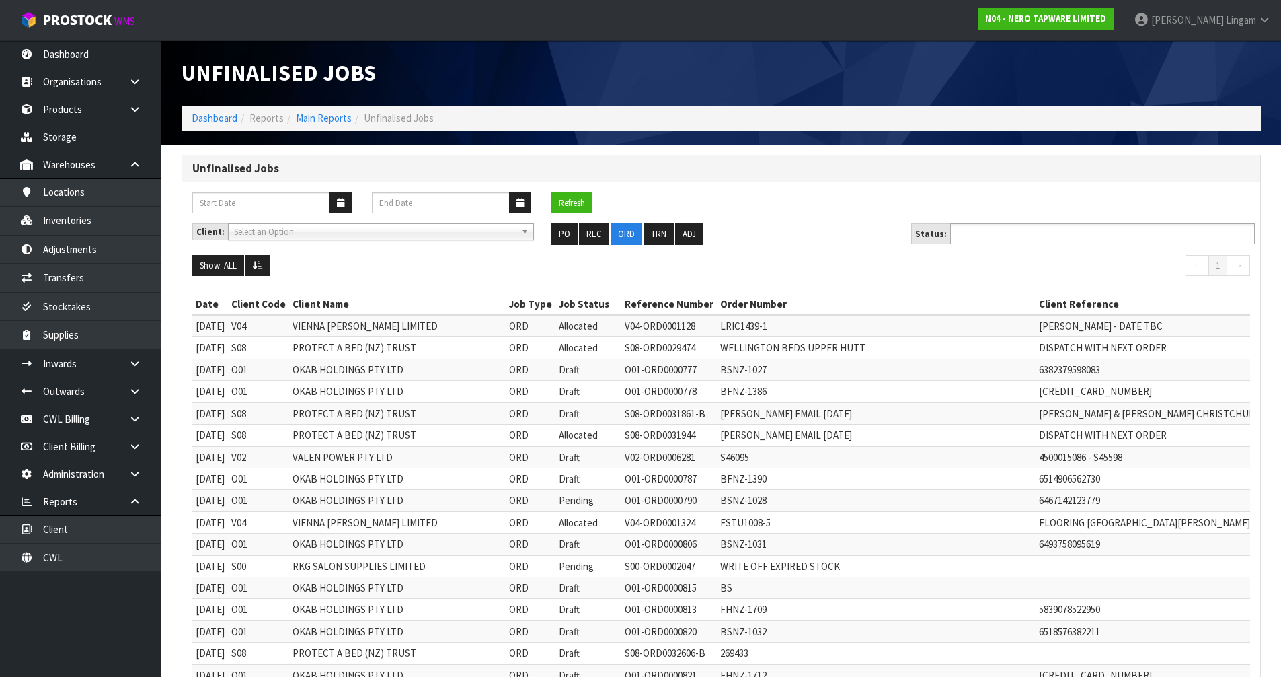
click at [678, 229] on input "text" at bounding box center [1003, 233] width 99 height 17
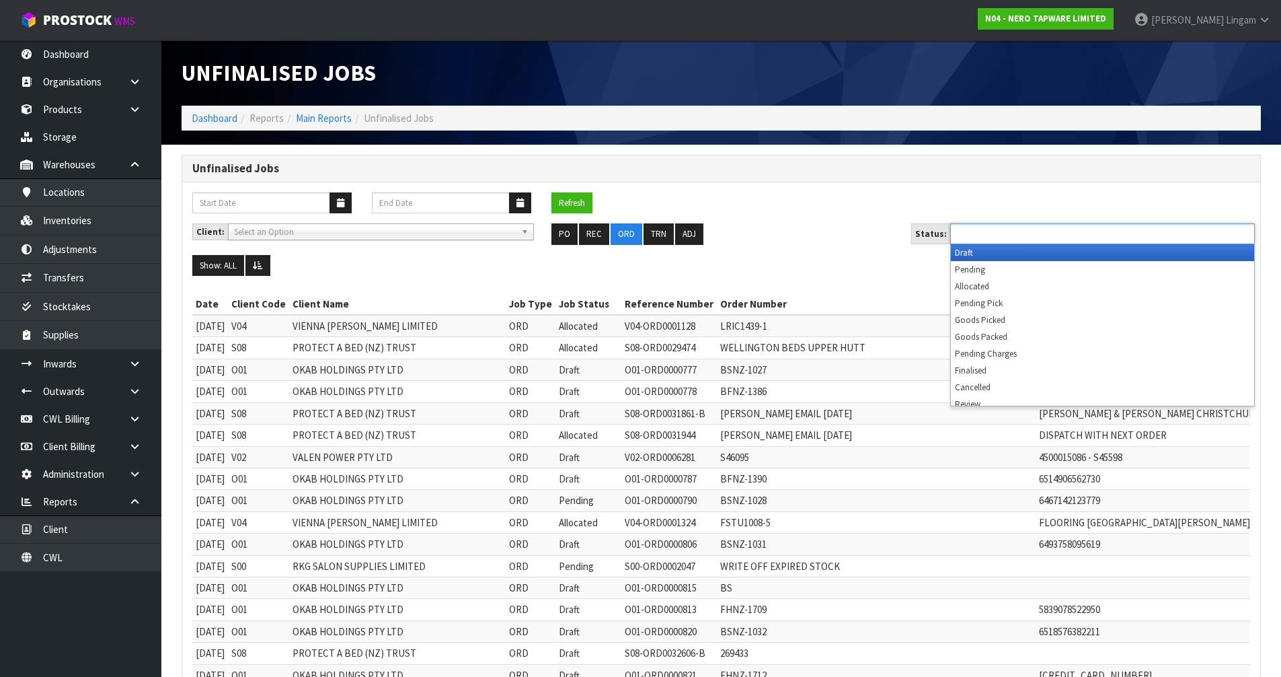
click at [678, 250] on li "Draft" at bounding box center [1102, 252] width 303 height 17
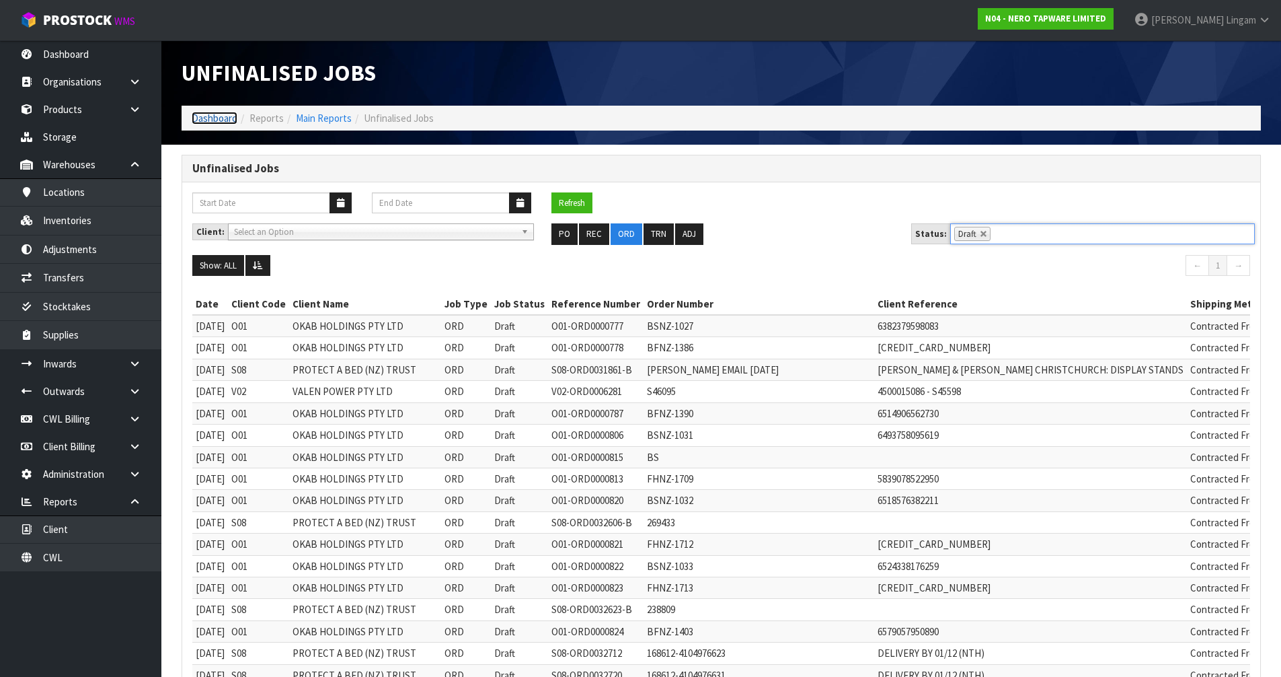
click at [217, 118] on link "Dashboard" at bounding box center [215, 118] width 46 height 13
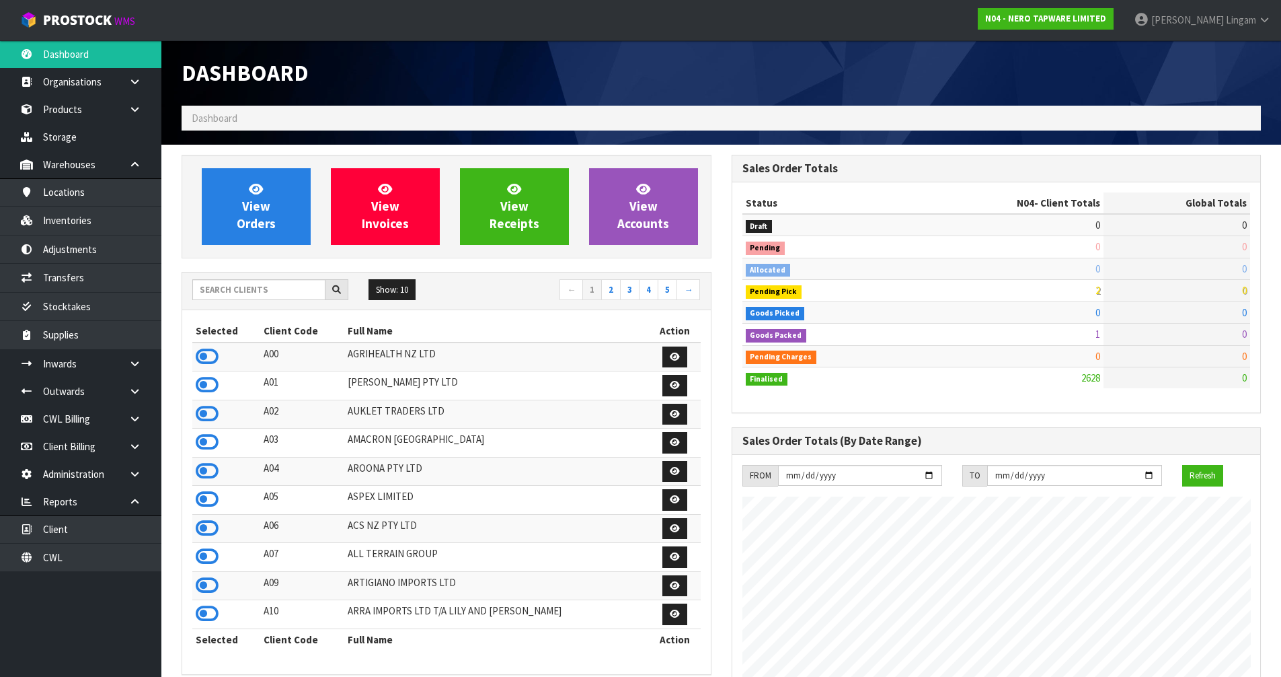
scroll to position [1076, 550]
click at [261, 292] on input "text" at bounding box center [258, 289] width 133 height 21
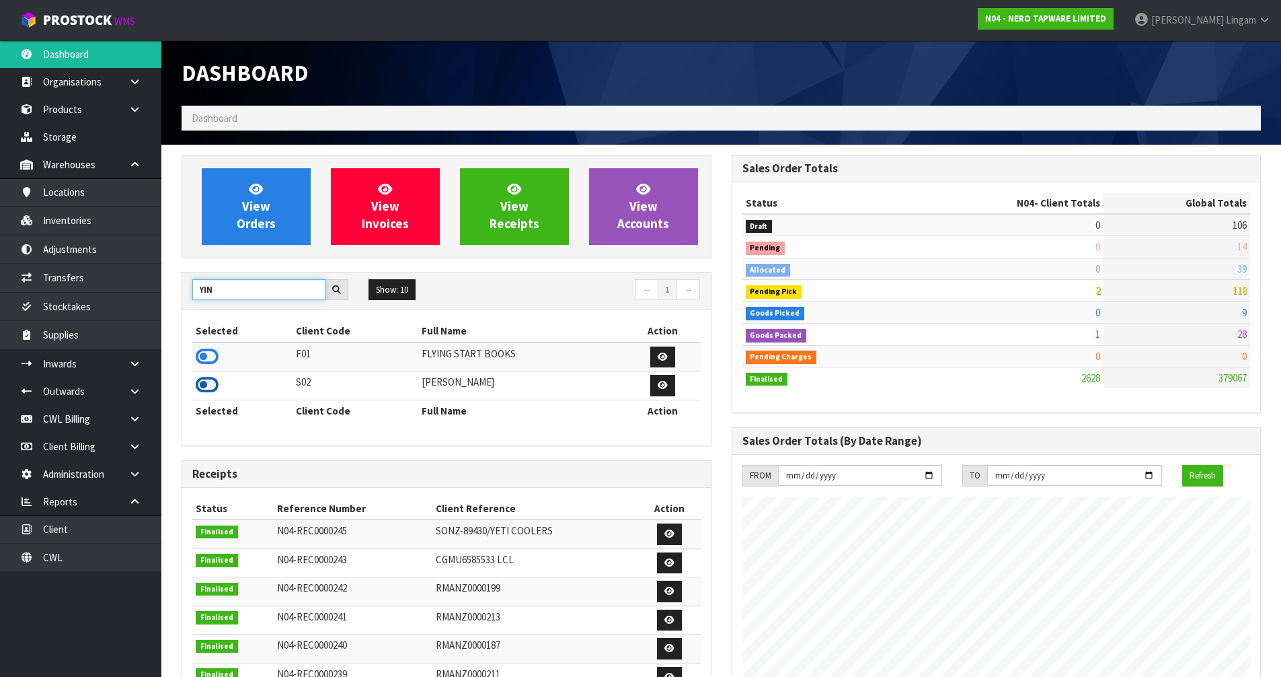
type input "YIN"
click at [215, 379] on icon at bounding box center [207, 385] width 23 height 20
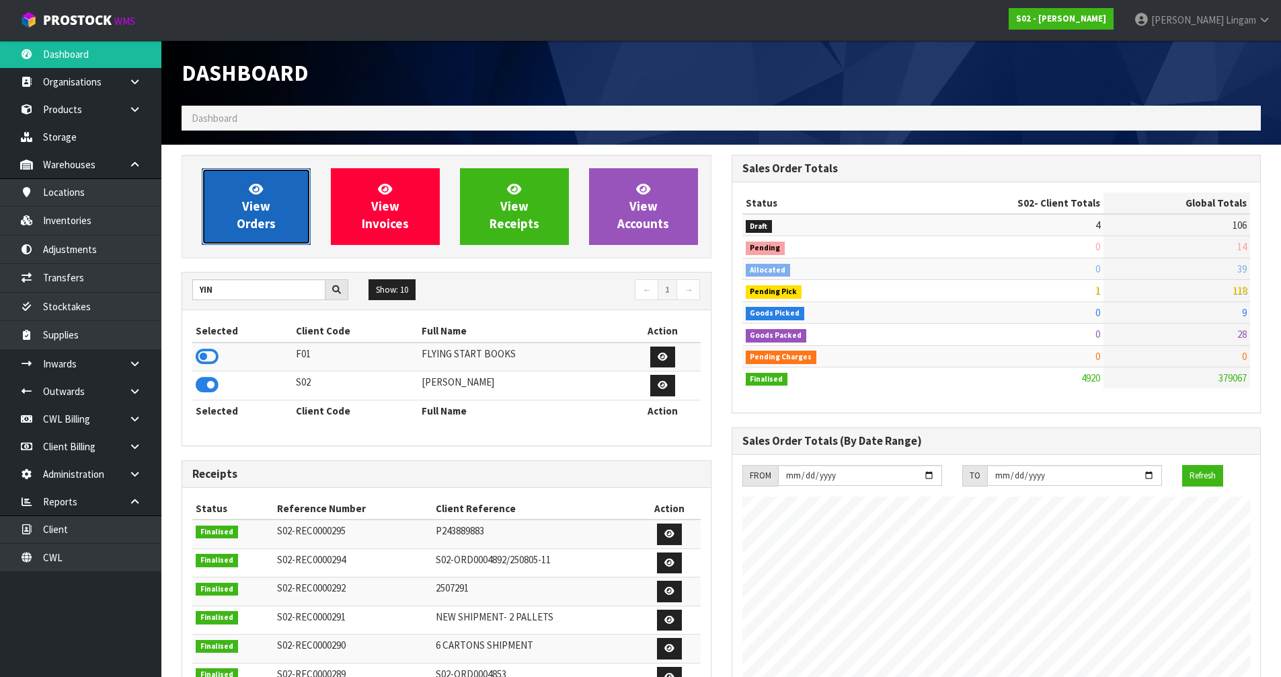
scroll to position [1019, 550]
click at [264, 222] on span "View Orders" at bounding box center [256, 206] width 39 height 50
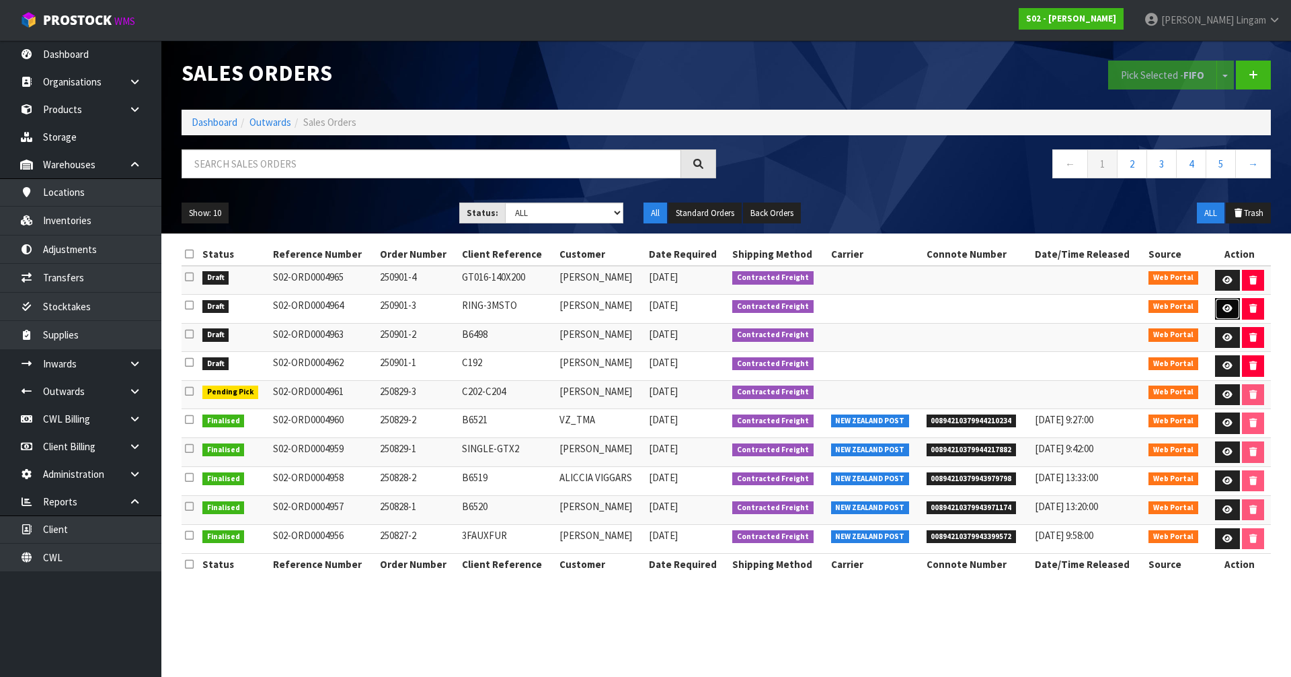
click at [678, 305] on link at bounding box center [1227, 309] width 25 height 22
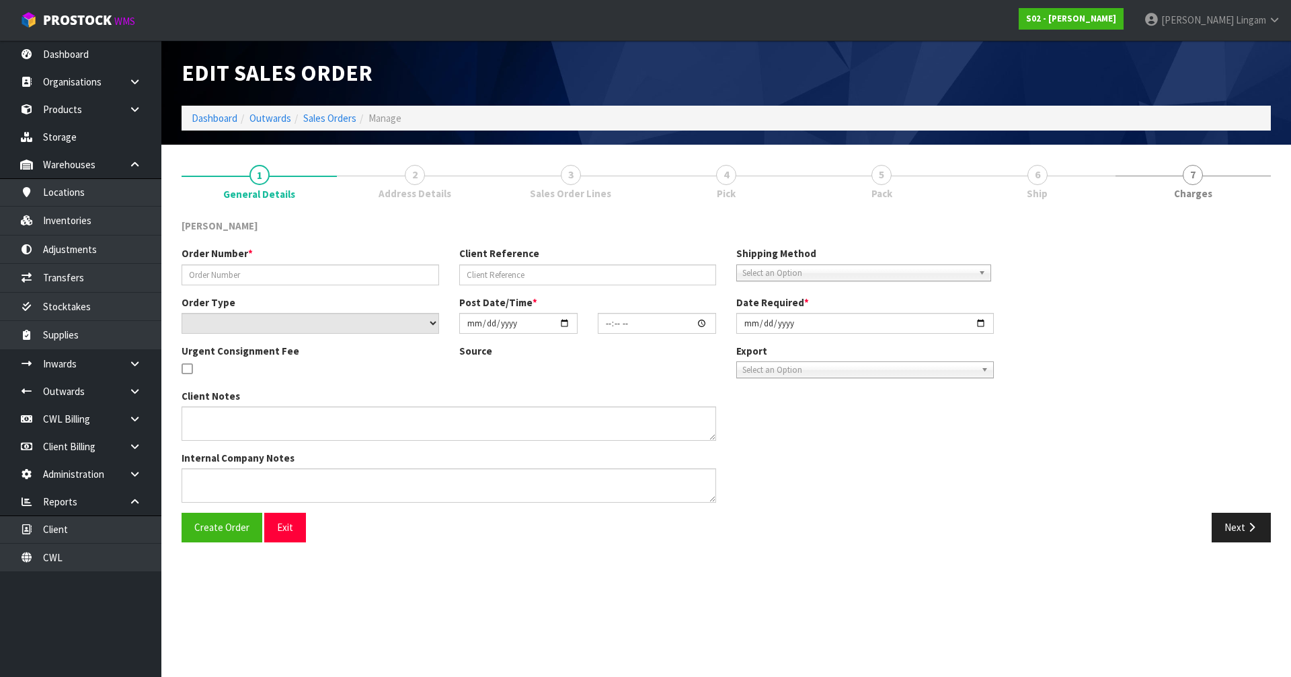
type input "250901-3"
type input "RING-3MSTO"
select select "number:0"
type input "[DATE]"
type input "17:59:00.000"
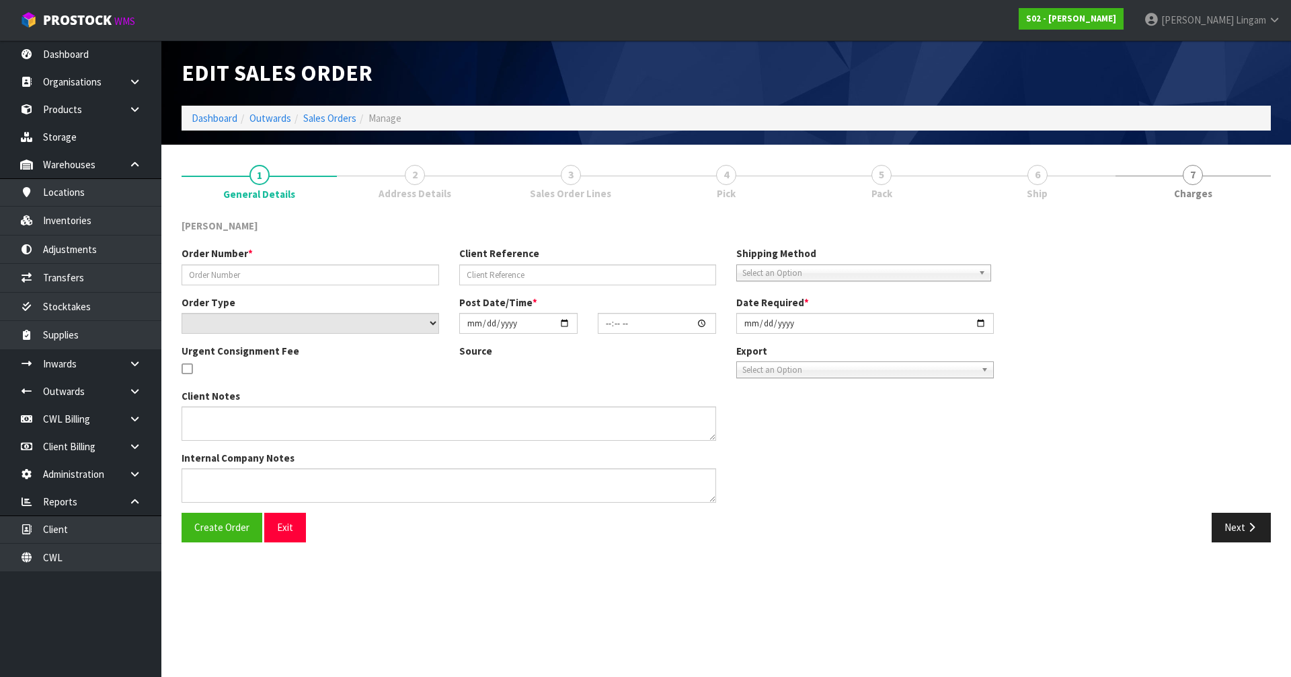
type input "[DATE]"
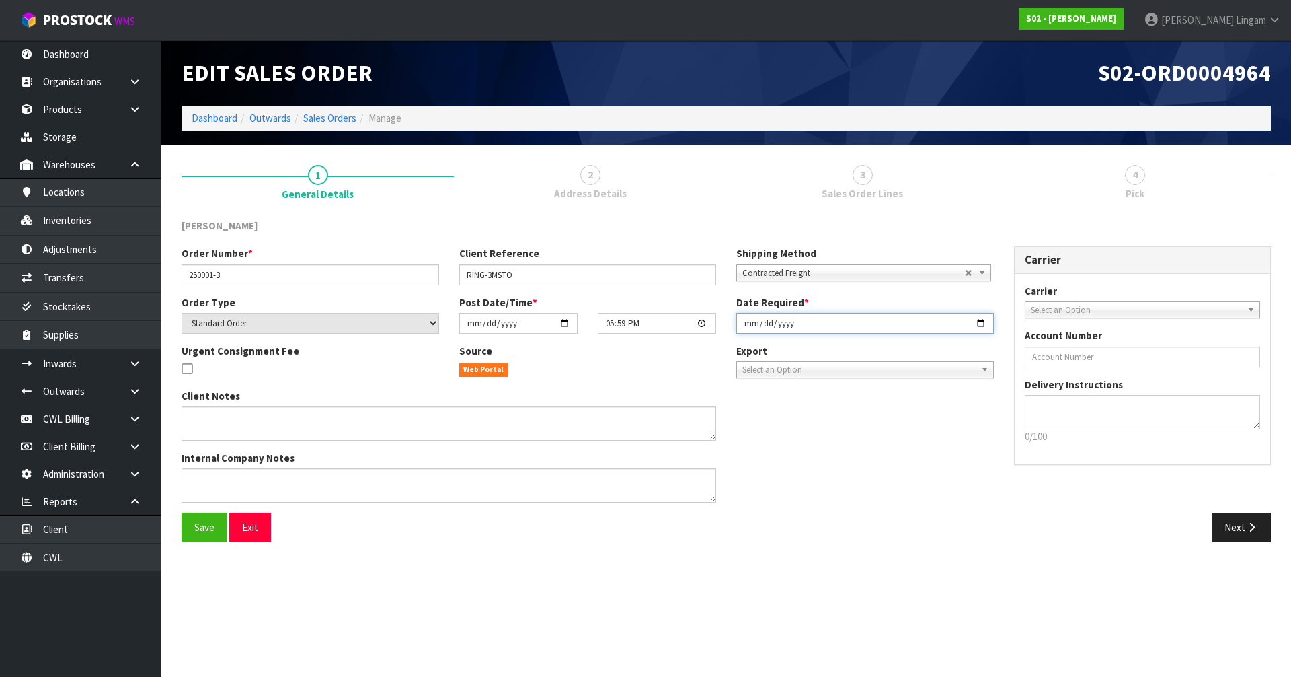
click at [678, 324] on input "[DATE]" at bounding box center [866, 323] width 258 height 21
type input "[DATE]"
type input "2025-09-01"
click at [217, 466] on button "Save" at bounding box center [205, 527] width 46 height 29
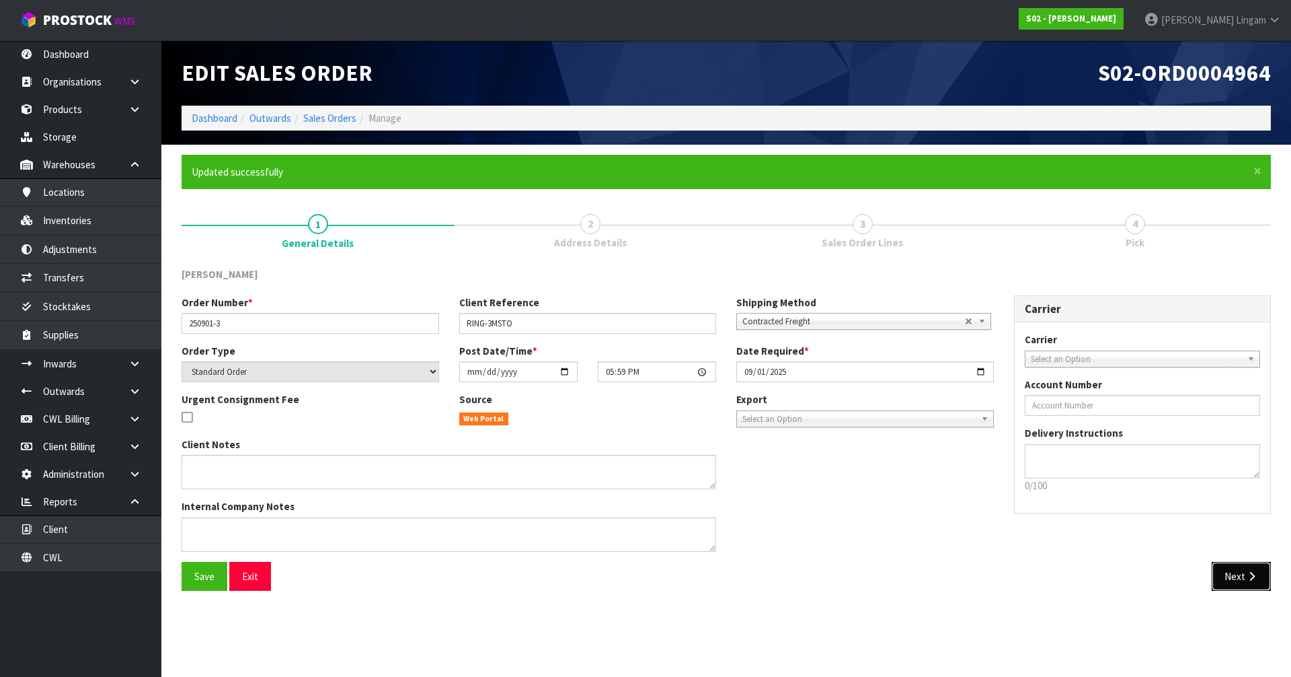
click at [678, 466] on button "Next" at bounding box center [1241, 576] width 59 height 29
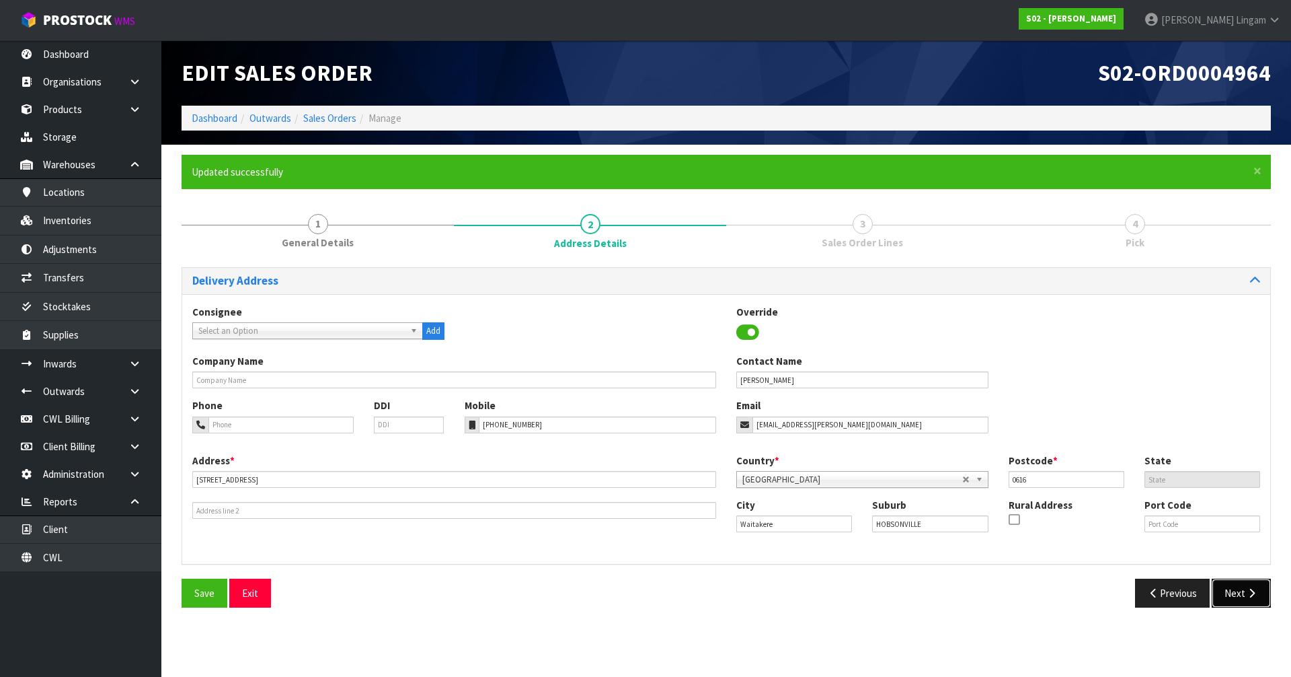
click at [678, 466] on button "Next" at bounding box center [1241, 592] width 59 height 29
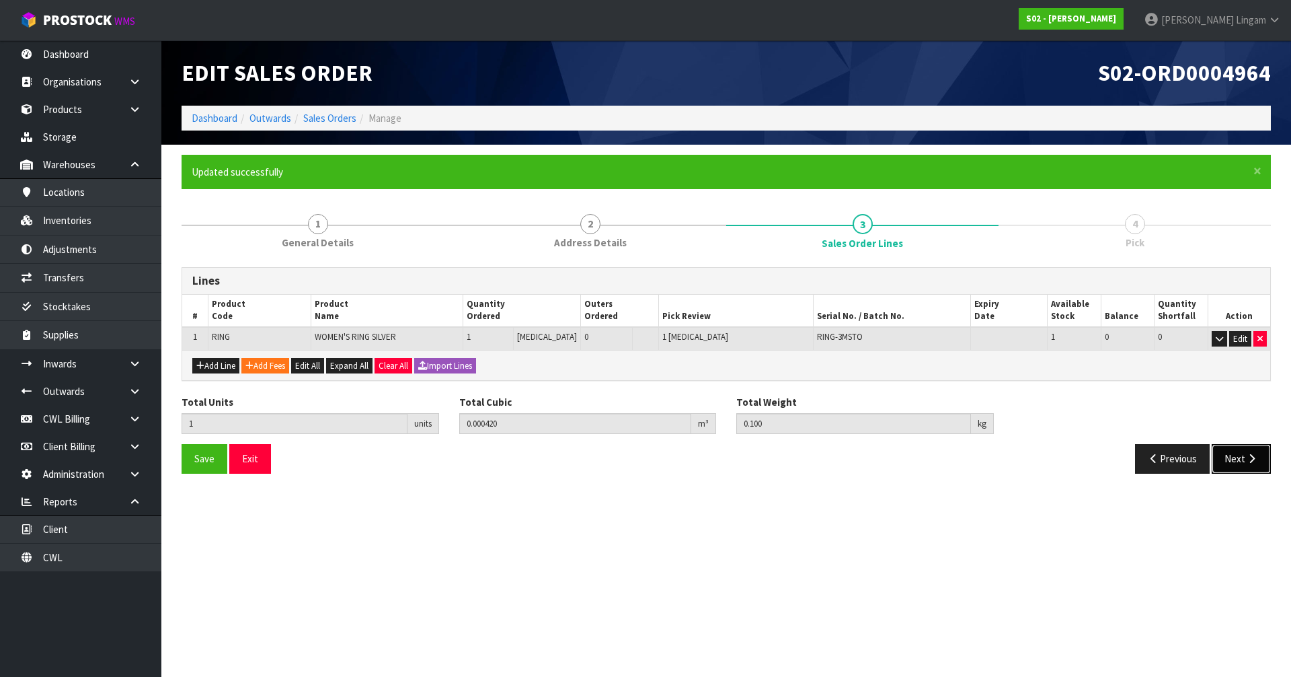
click at [678, 448] on button "Next" at bounding box center [1241, 458] width 59 height 29
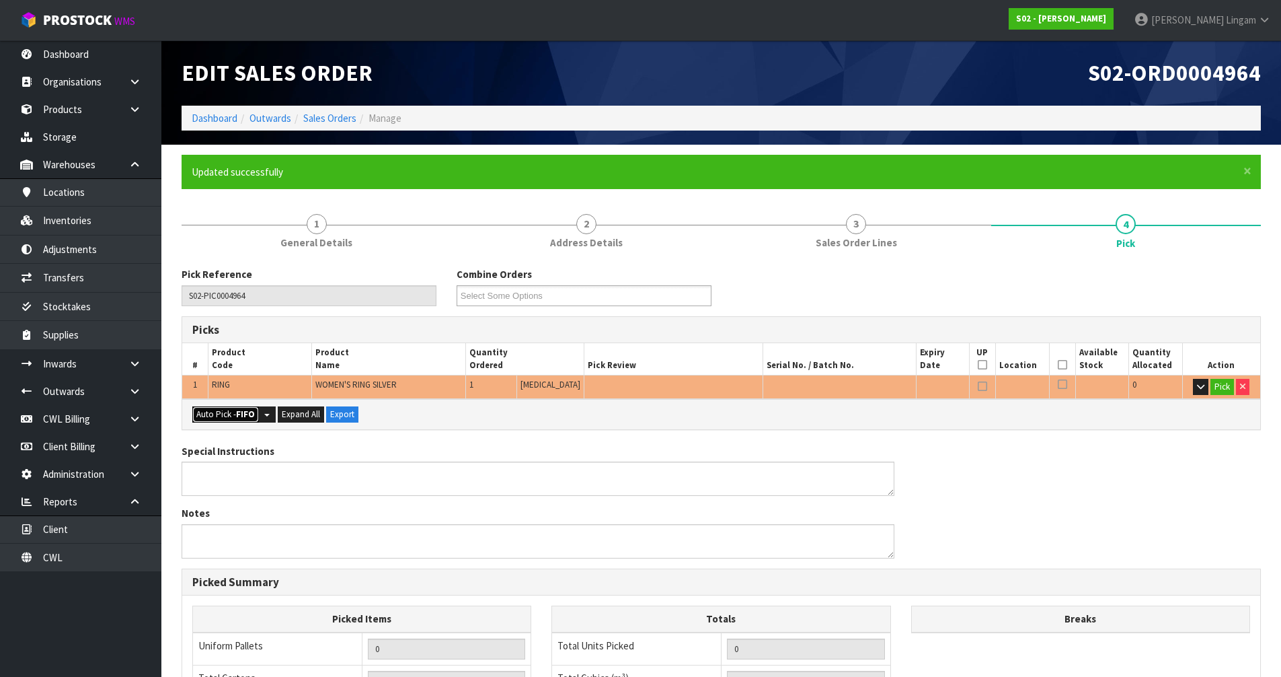
click at [214, 414] on button "Auto Pick - FIFO" at bounding box center [225, 414] width 67 height 16
type input "Piece x 1"
type input "1"
type input "0.000420"
type input "0.100"
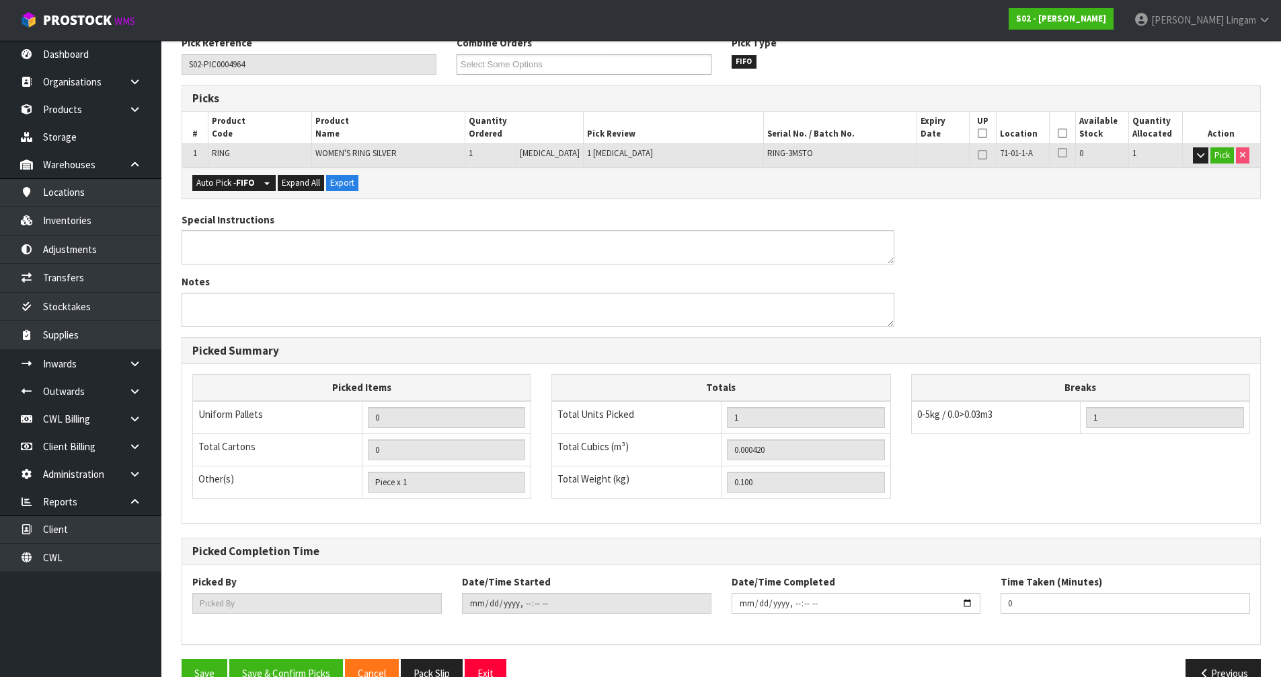
scroll to position [262, 0]
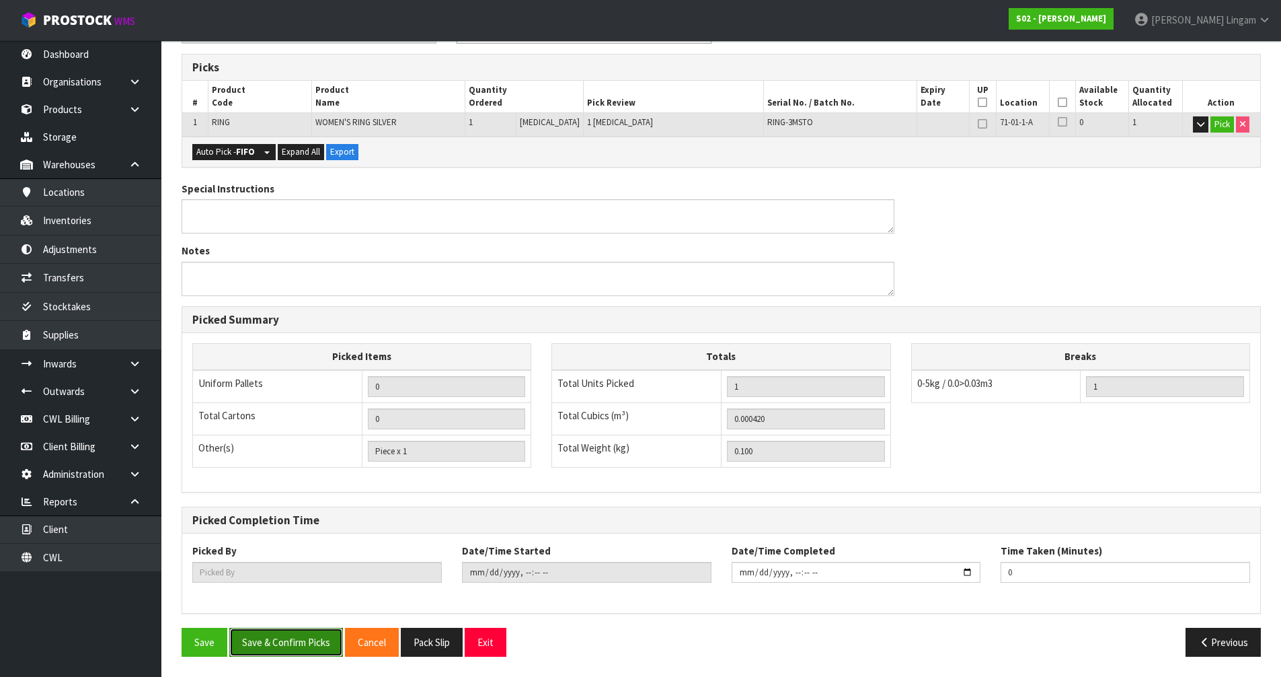
click at [280, 466] on button "Save & Confirm Picks" at bounding box center [286, 642] width 114 height 29
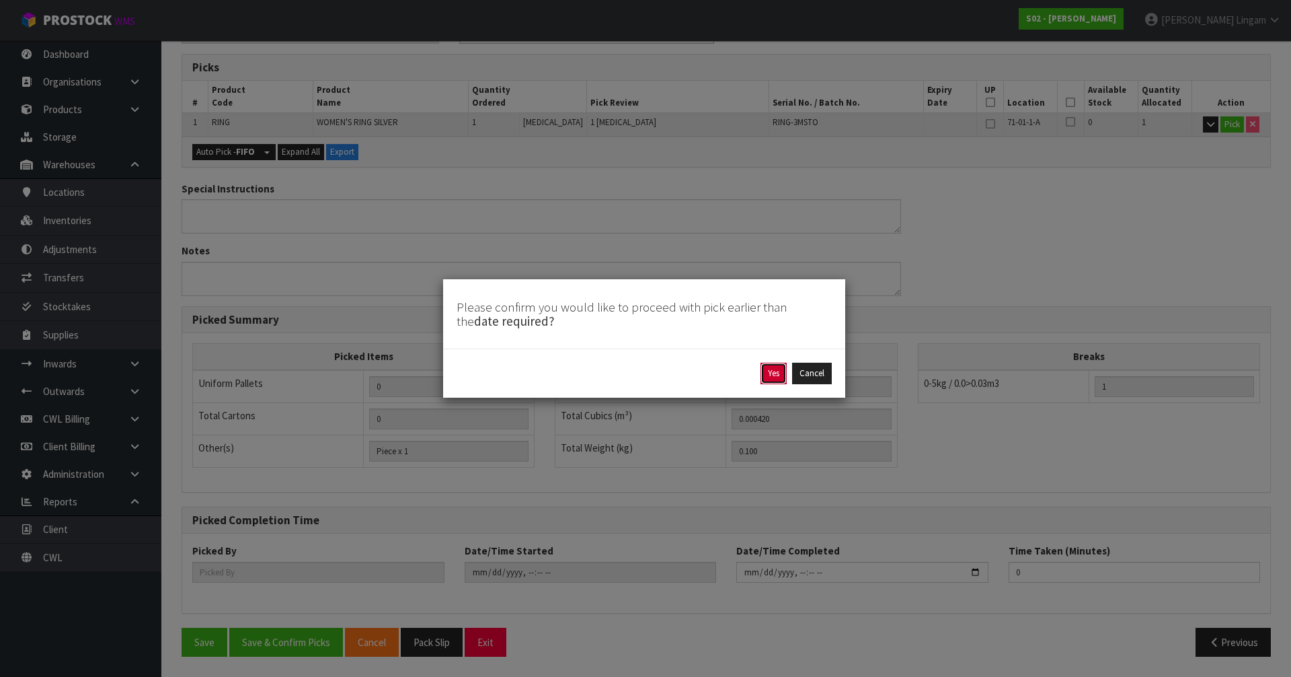
click at [678, 373] on button "Yes" at bounding box center [774, 374] width 26 height 22
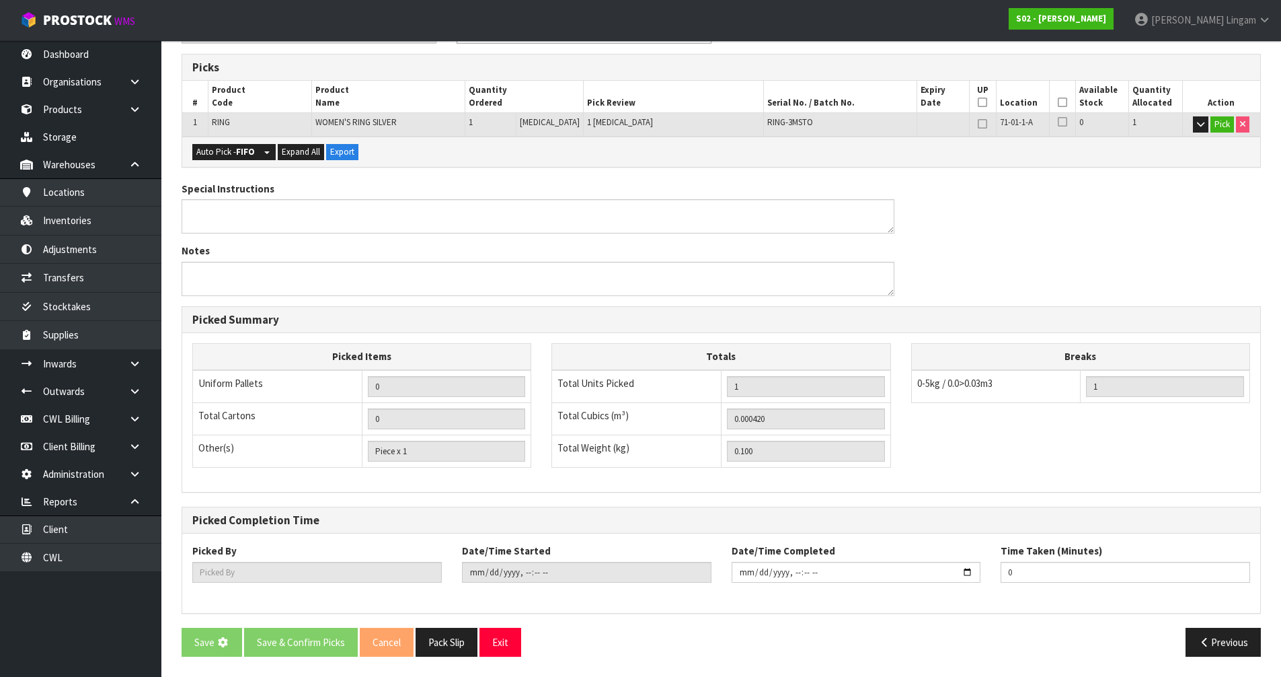
scroll to position [0, 0]
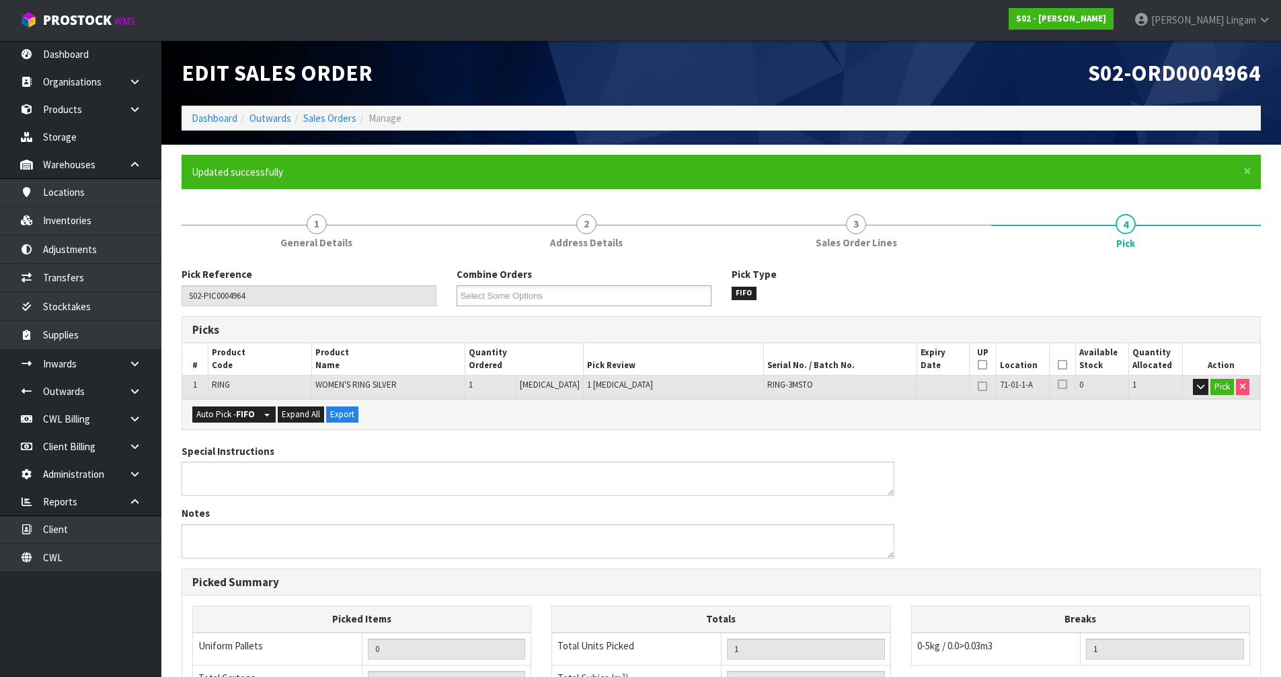
type input "[PERSON_NAME]"
type input "2025-08-31T18:46:17"
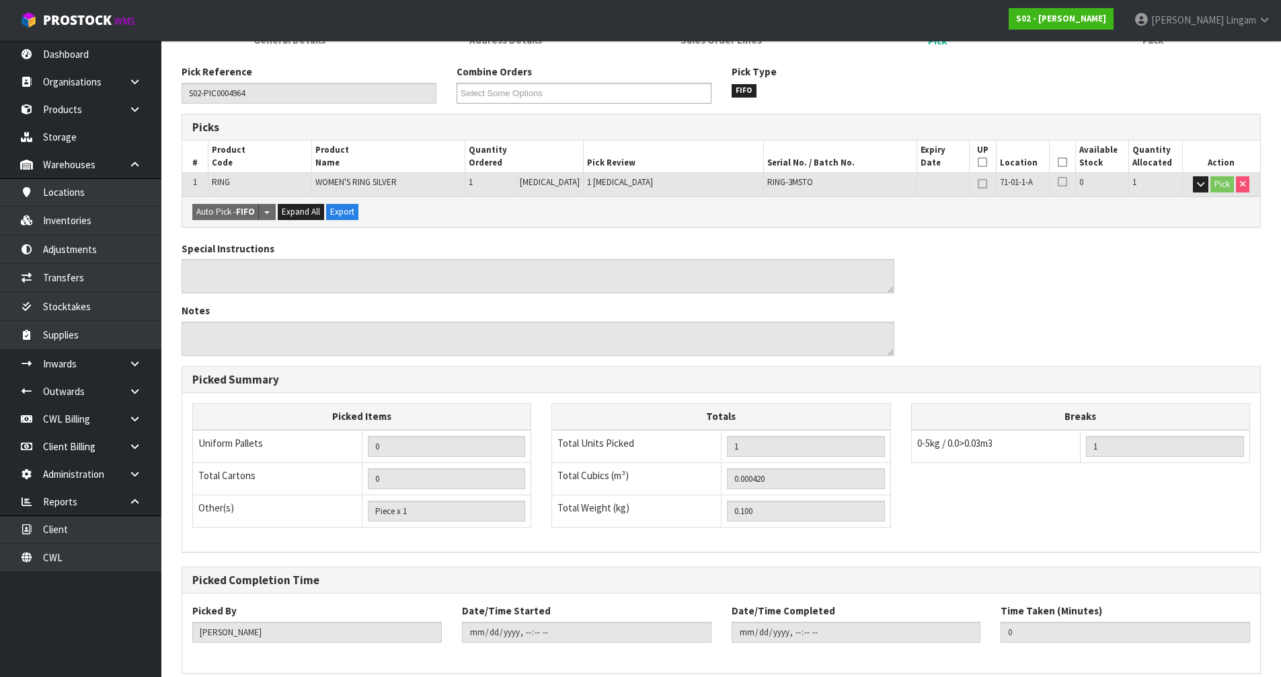
scroll to position [262, 0]
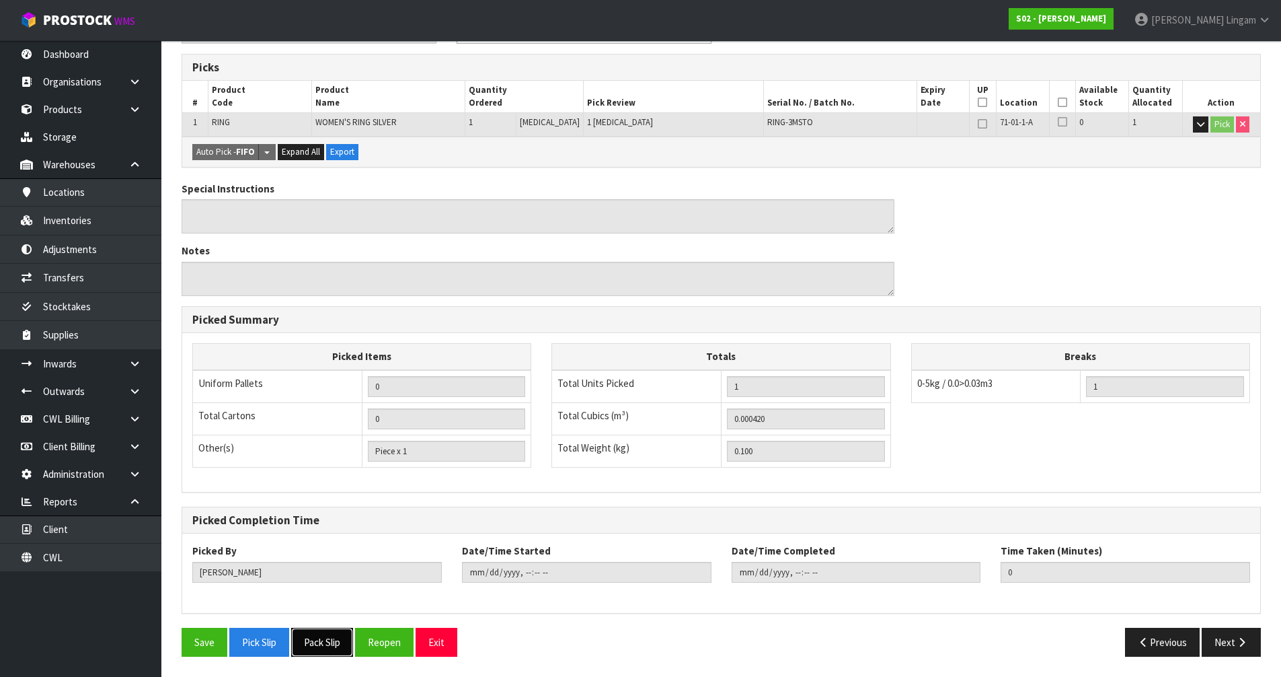
click at [328, 466] on button "Pack Slip" at bounding box center [322, 642] width 62 height 29
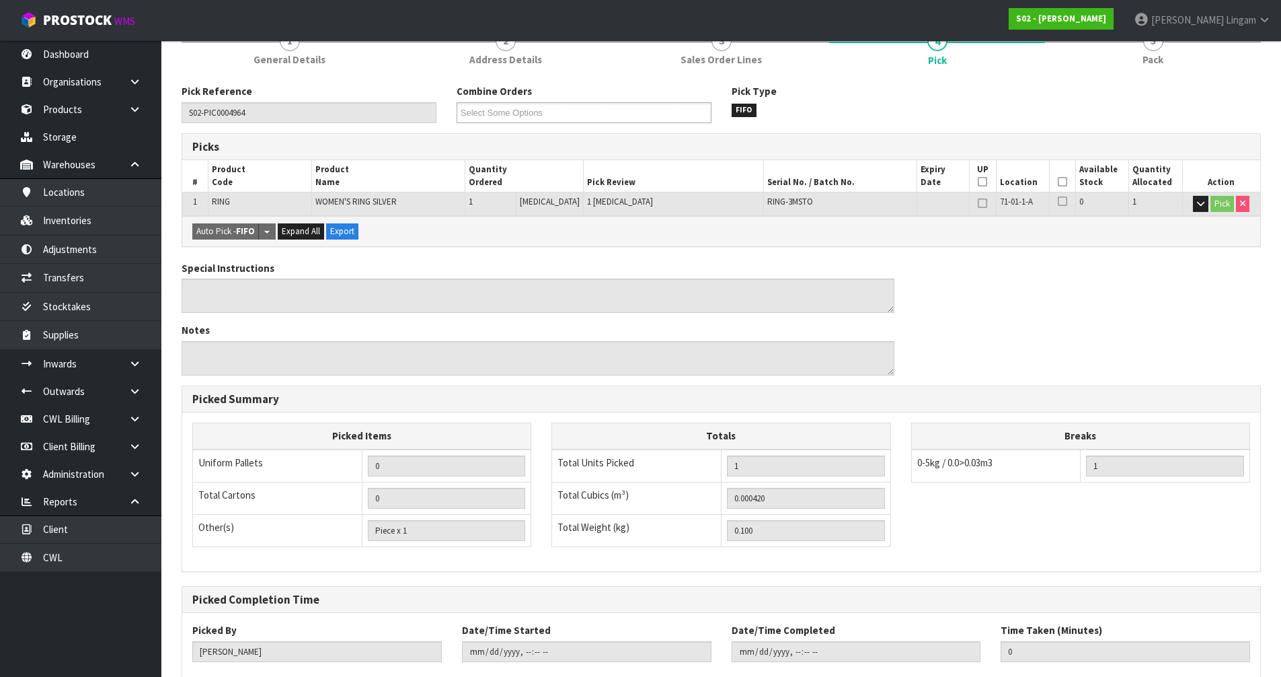
scroll to position [0, 0]
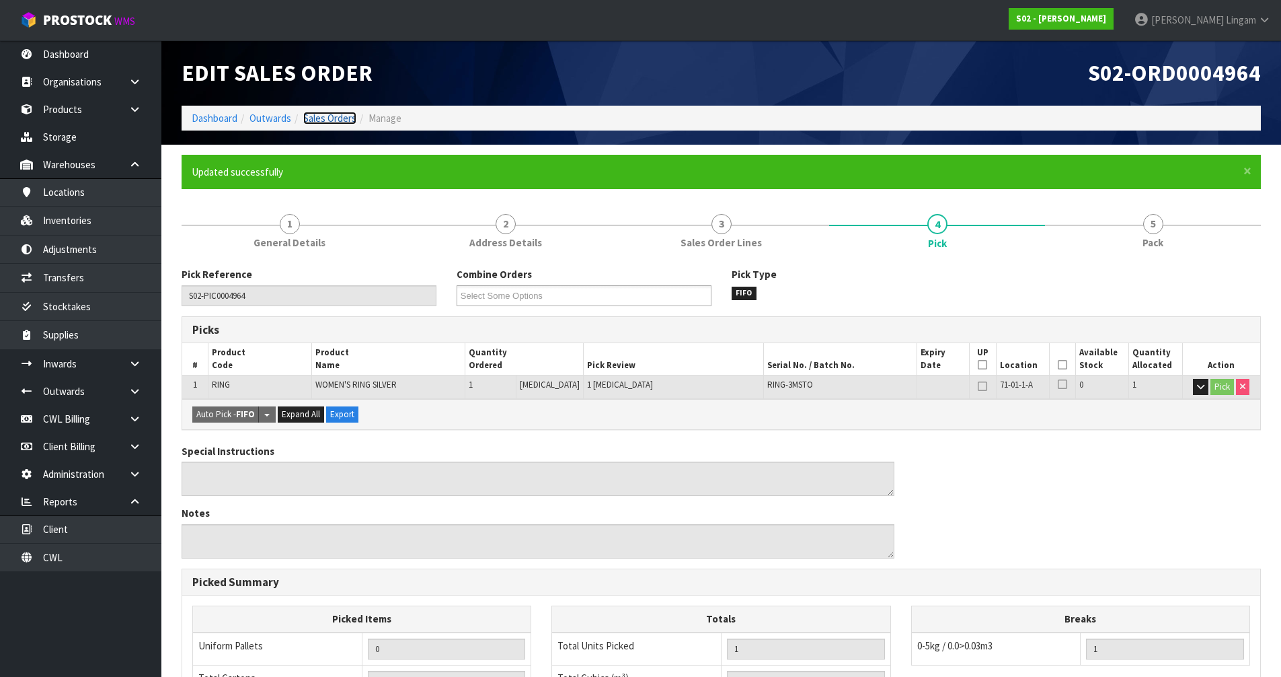
click at [338, 120] on link "Sales Orders" at bounding box center [329, 118] width 53 height 13
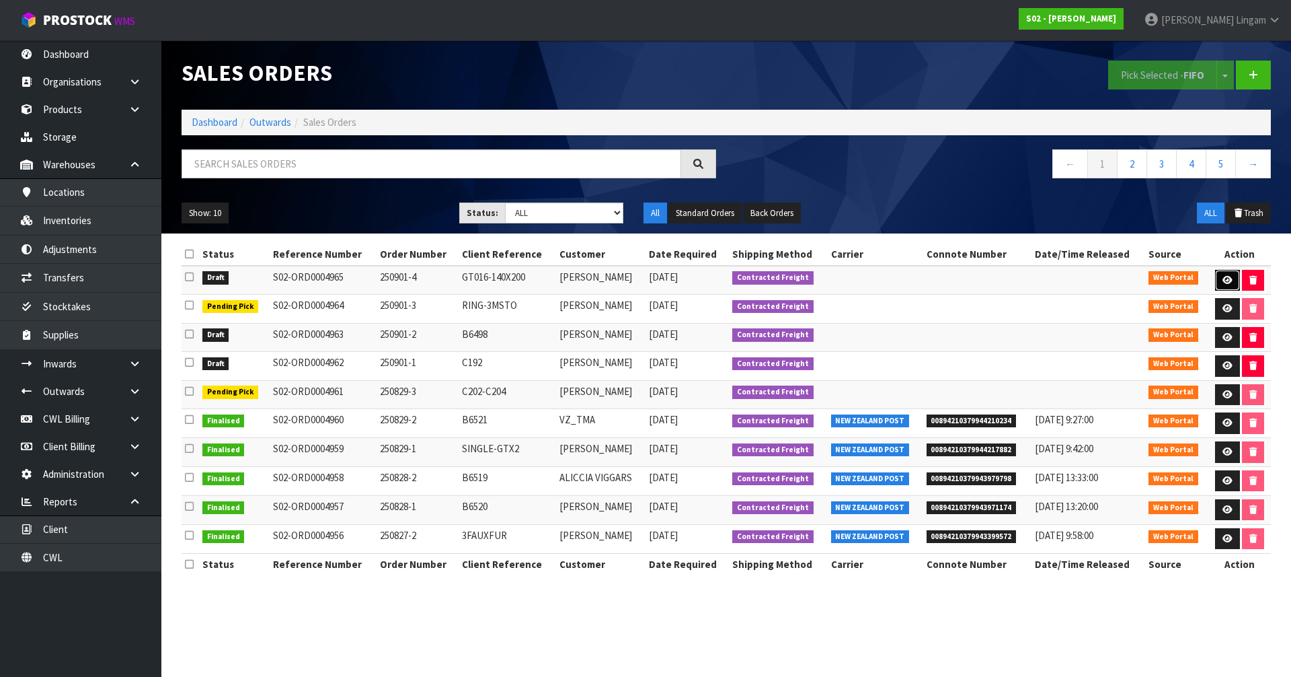
click at [678, 282] on icon at bounding box center [1228, 280] width 10 height 9
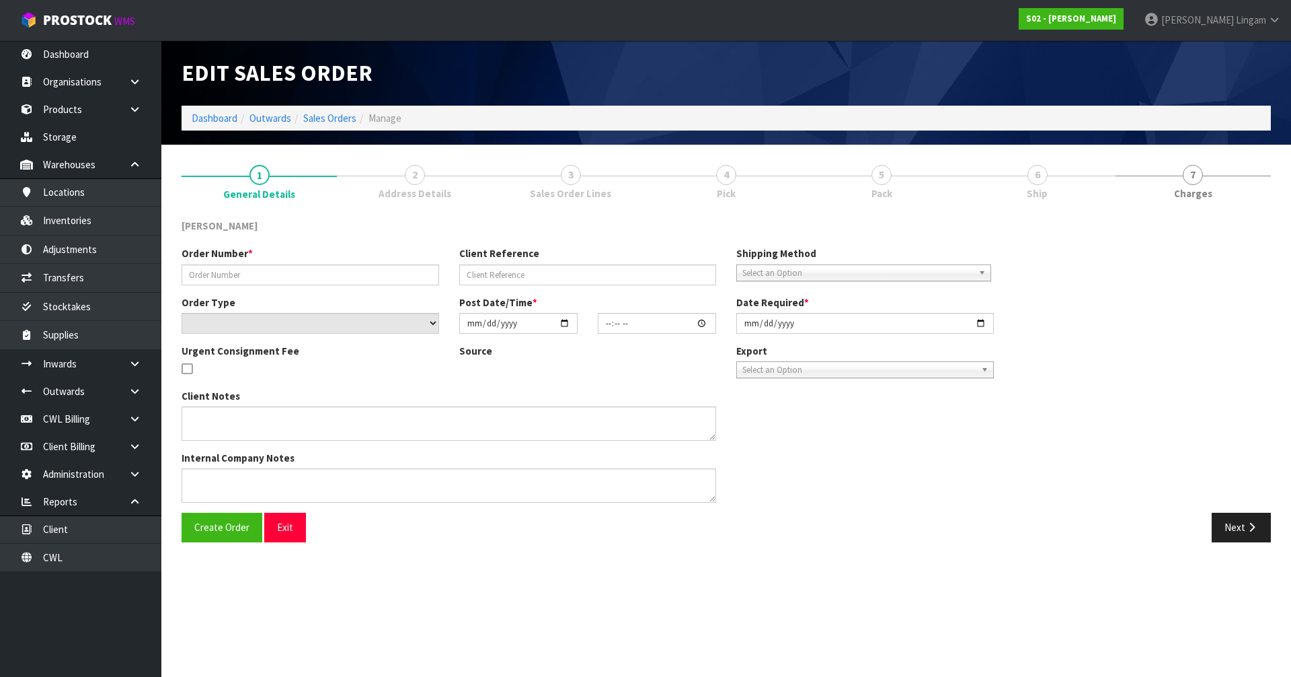
type input "250901-4"
type input "GT016-140X200"
select select "number:0"
type input "[DATE]"
type input "18:04:00.000"
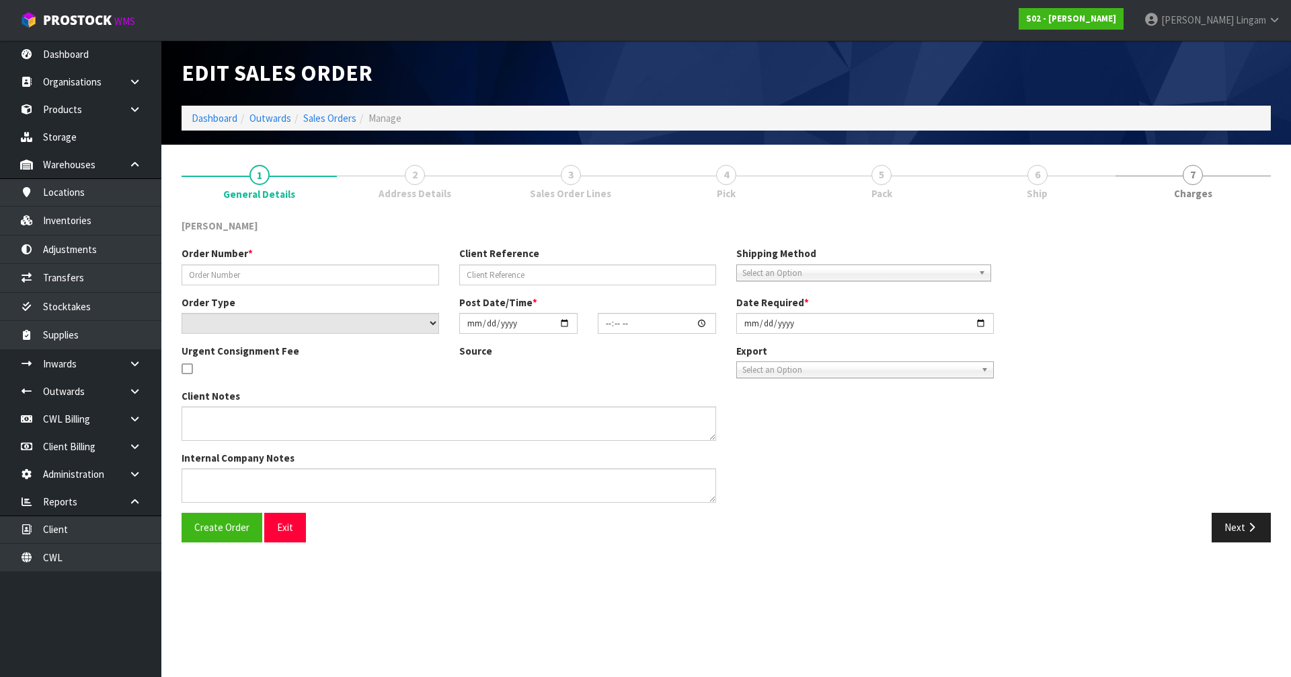
type input "[DATE]"
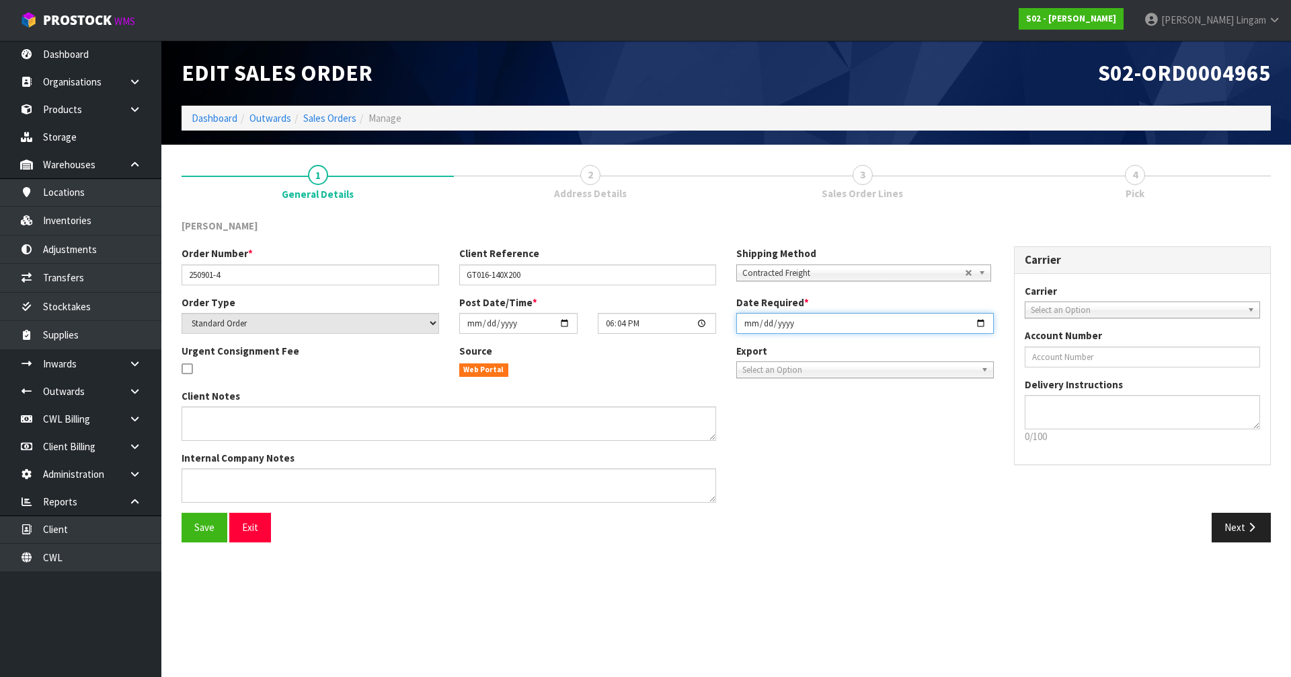
click at [678, 325] on input "[DATE]" at bounding box center [866, 323] width 258 height 21
type input "[DATE]"
type input "2025-09-01"
click at [195, 466] on span "Save" at bounding box center [204, 527] width 20 height 13
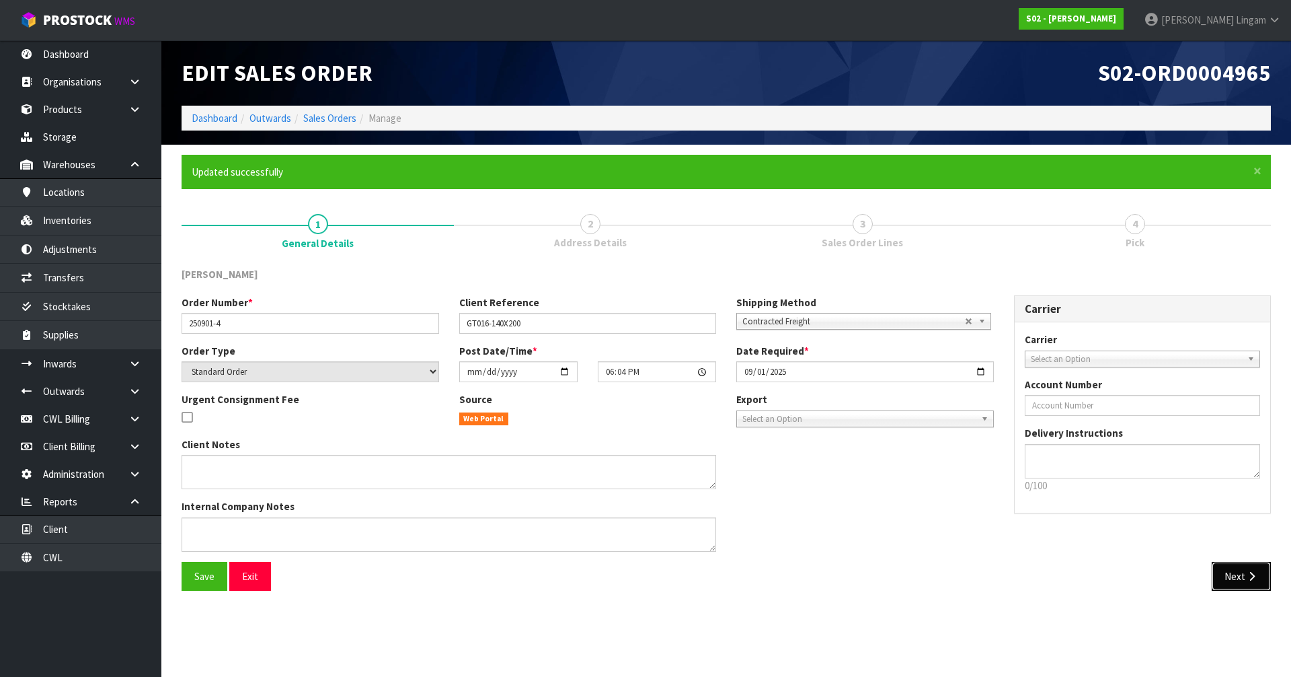
click at [678, 466] on button "Next" at bounding box center [1241, 576] width 59 height 29
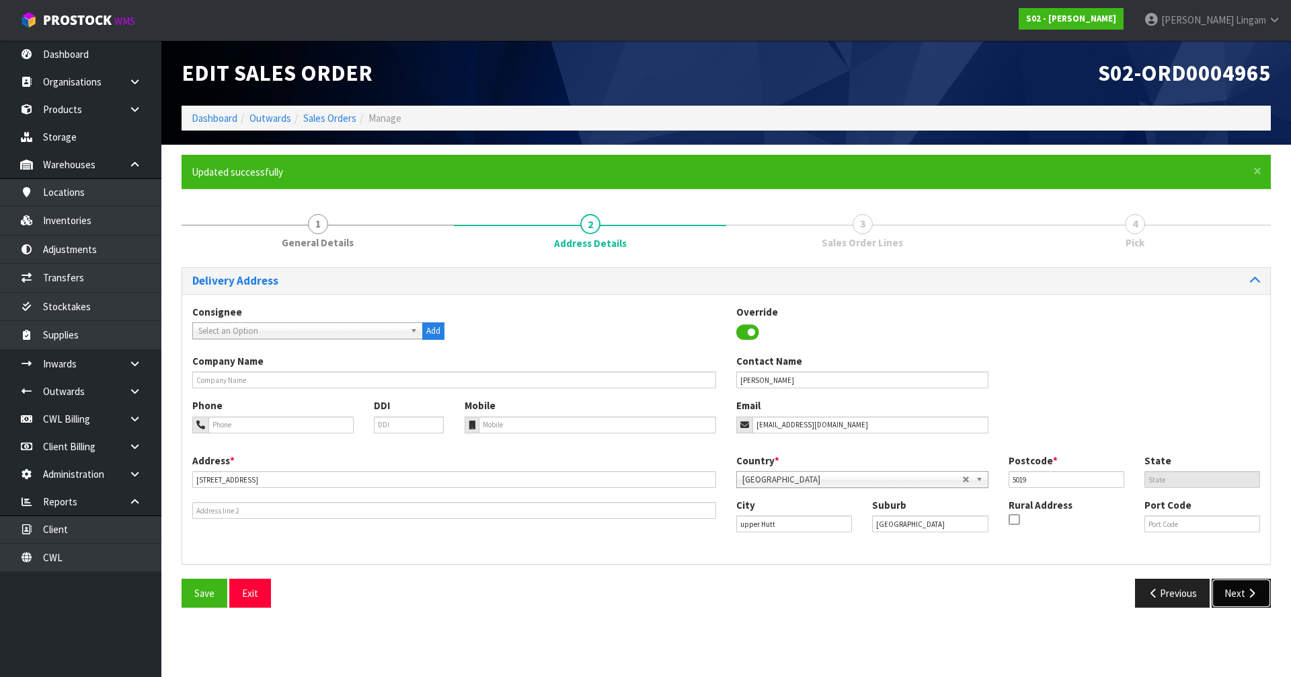
click at [678, 466] on button "Next" at bounding box center [1241, 592] width 59 height 29
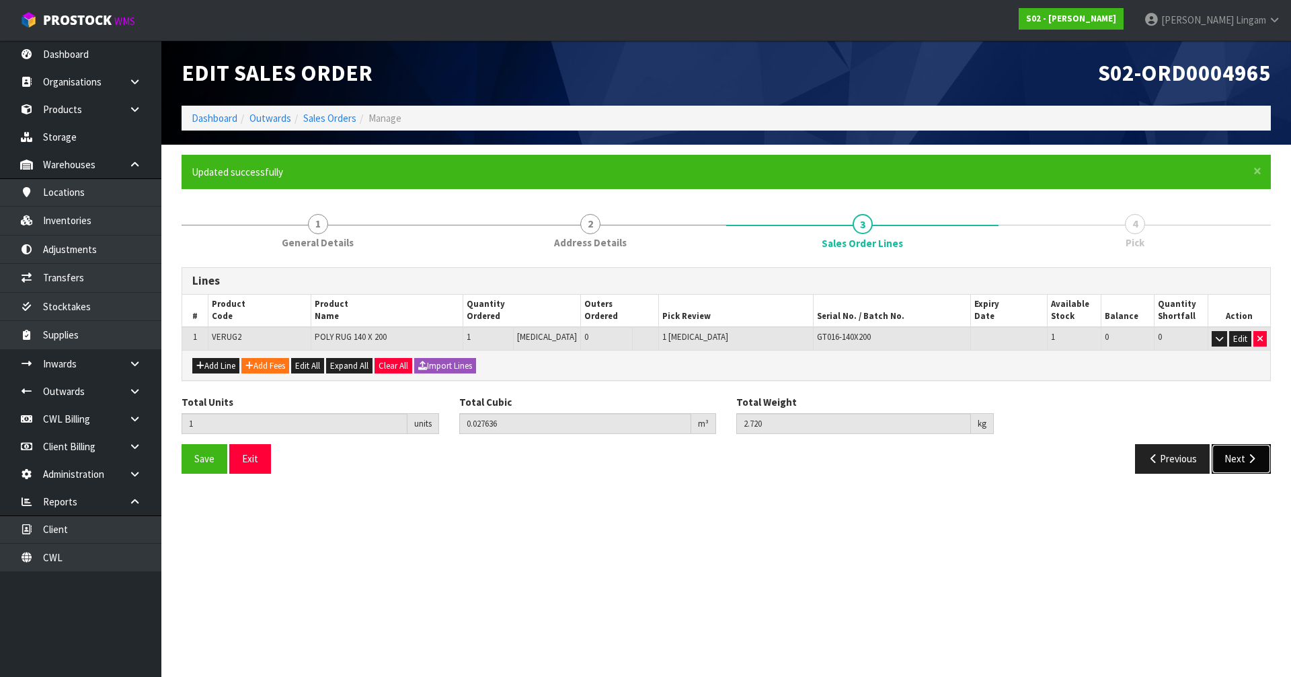
click at [678, 461] on button "Next" at bounding box center [1241, 458] width 59 height 29
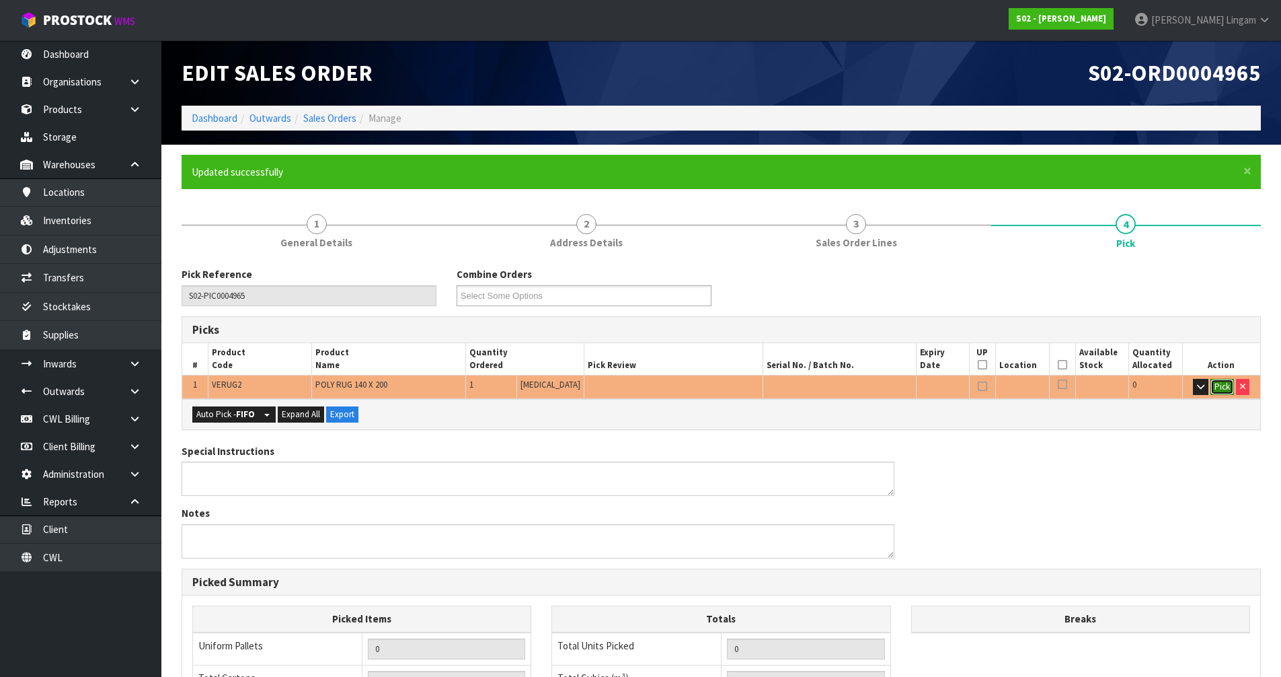
click at [678, 386] on button "Pick" at bounding box center [1223, 387] width 24 height 16
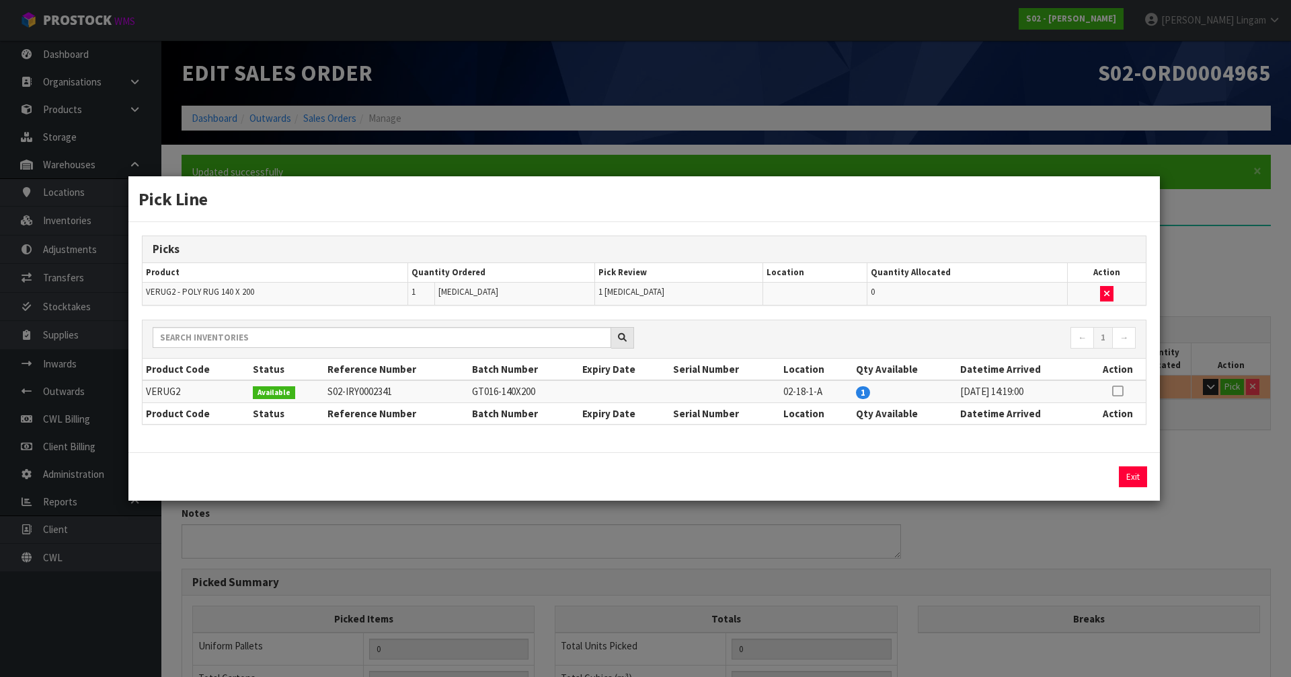
click at [678, 391] on icon at bounding box center [1117, 391] width 11 height 1
click at [678, 466] on button "Assign Pick" at bounding box center [1087, 476] width 55 height 21
type input "Piece x 1"
type input "1"
type input "0.027636"
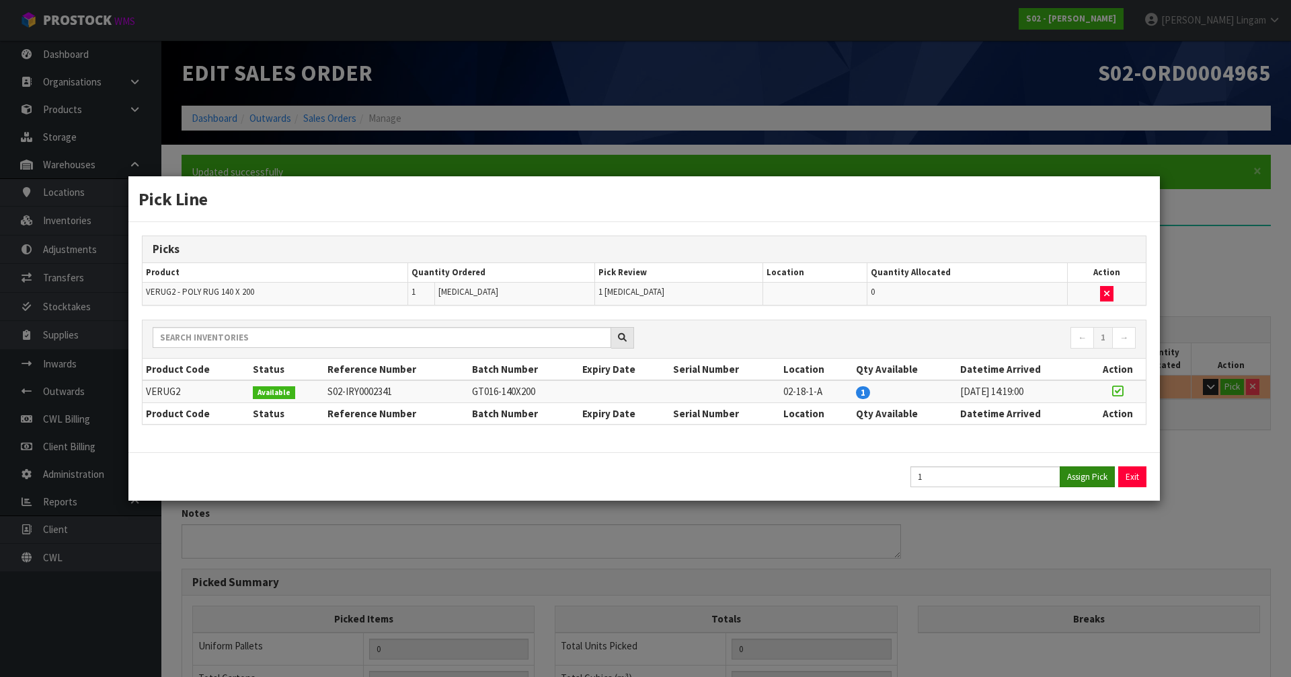
type input "2.72"
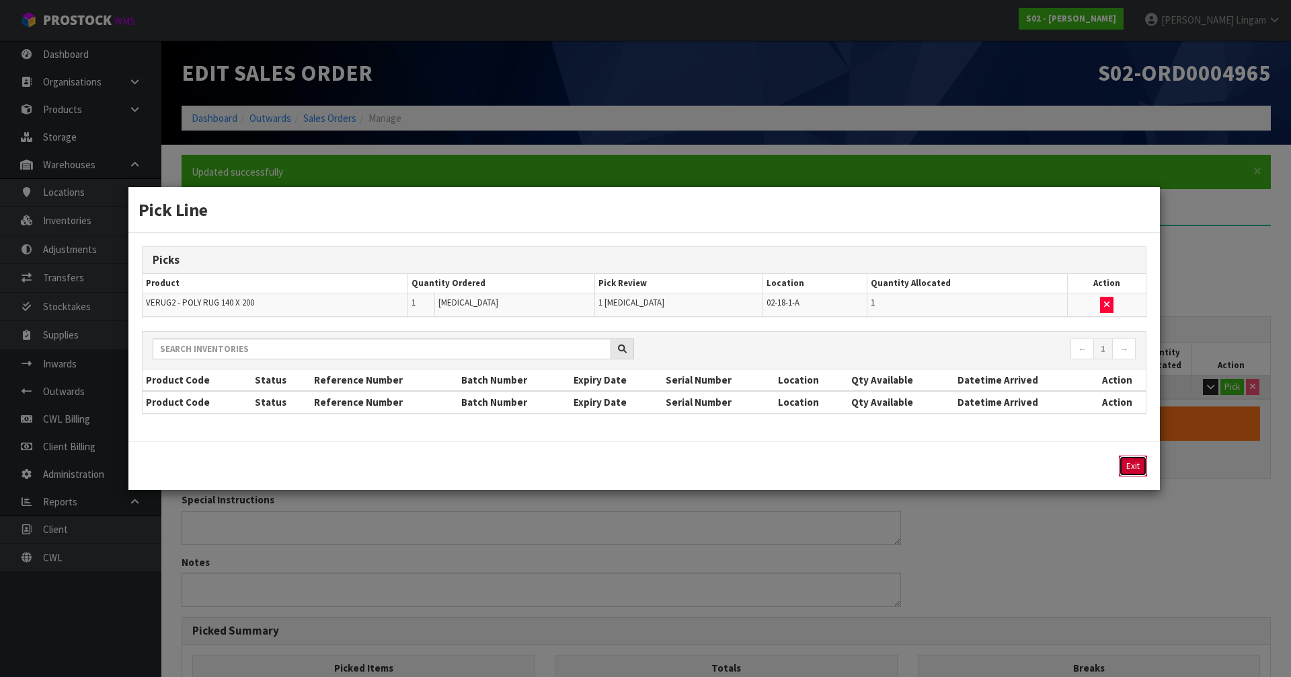
click at [678, 466] on button "Exit" at bounding box center [1133, 465] width 28 height 21
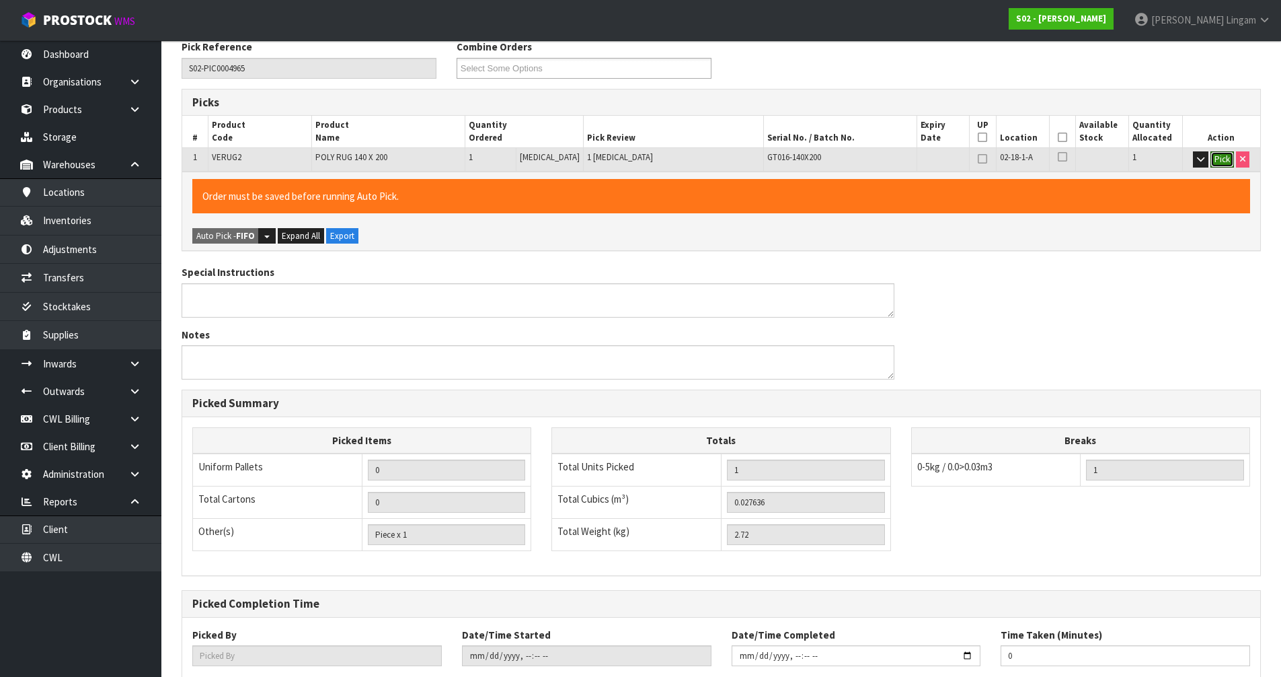
scroll to position [311, 0]
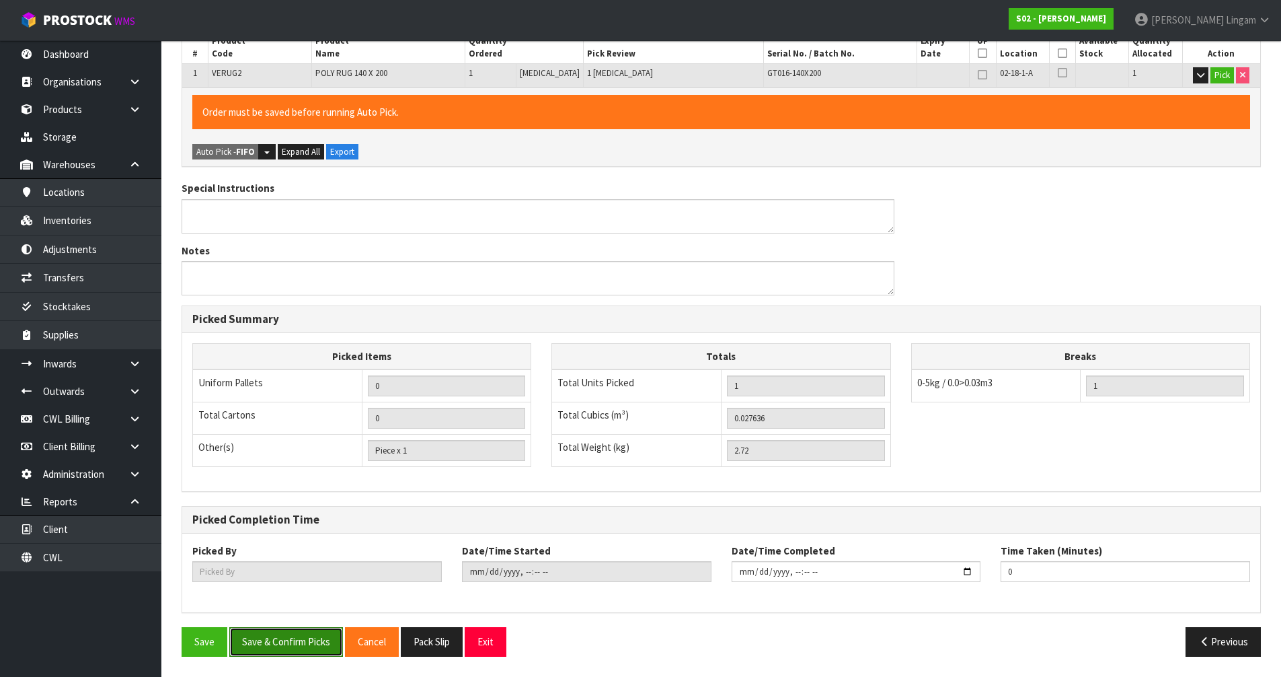
click at [306, 466] on button "Save & Confirm Picks" at bounding box center [286, 641] width 114 height 29
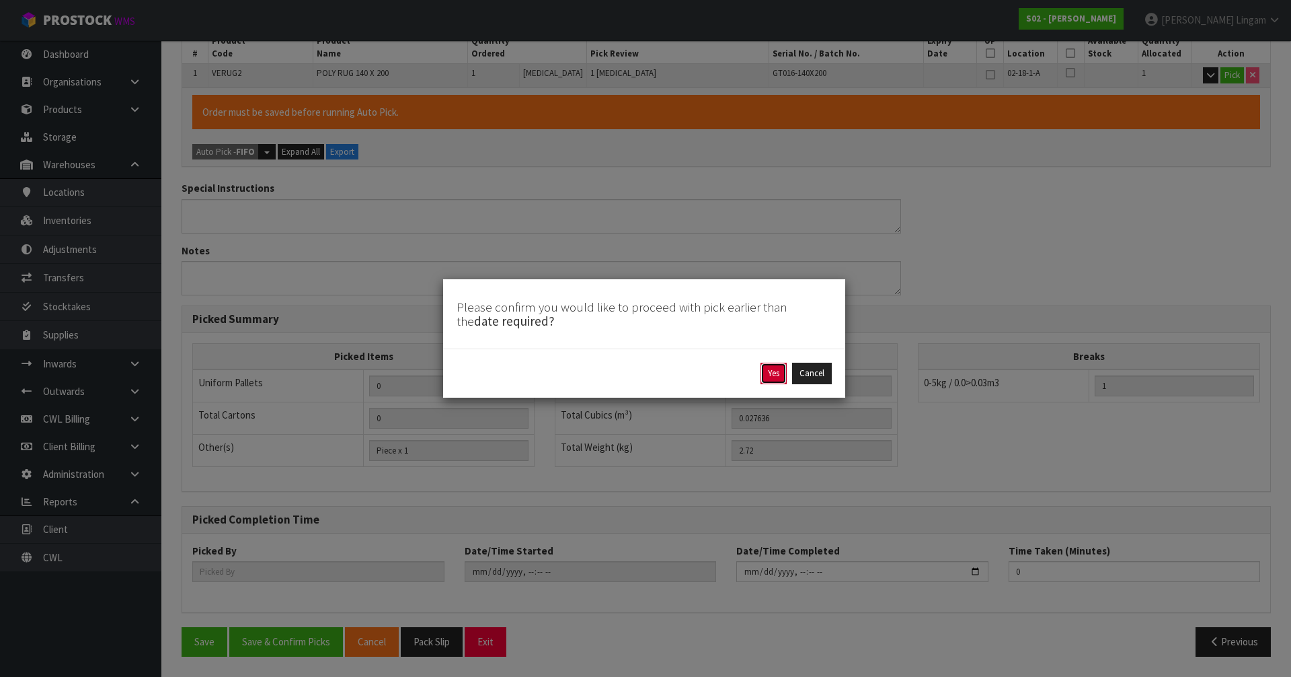
click at [678, 379] on button "Yes" at bounding box center [774, 374] width 26 height 22
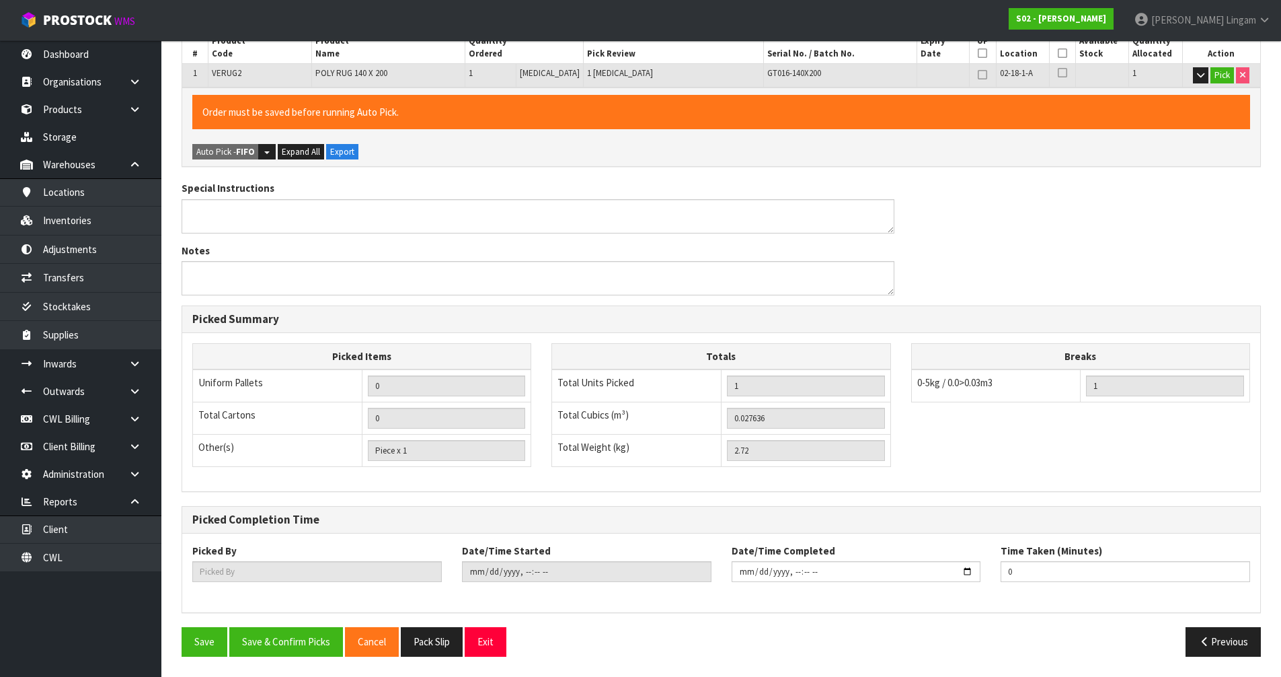
scroll to position [0, 0]
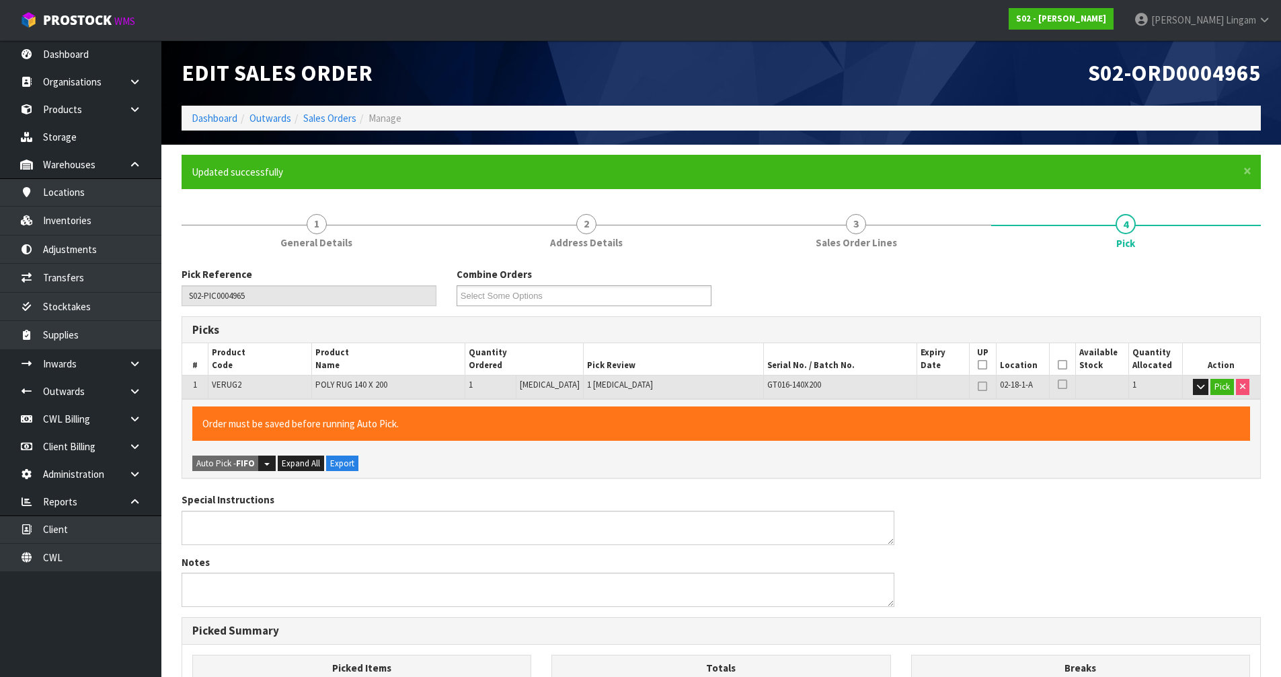
type input "[PERSON_NAME]"
type input "2025-08-31T18:47:33"
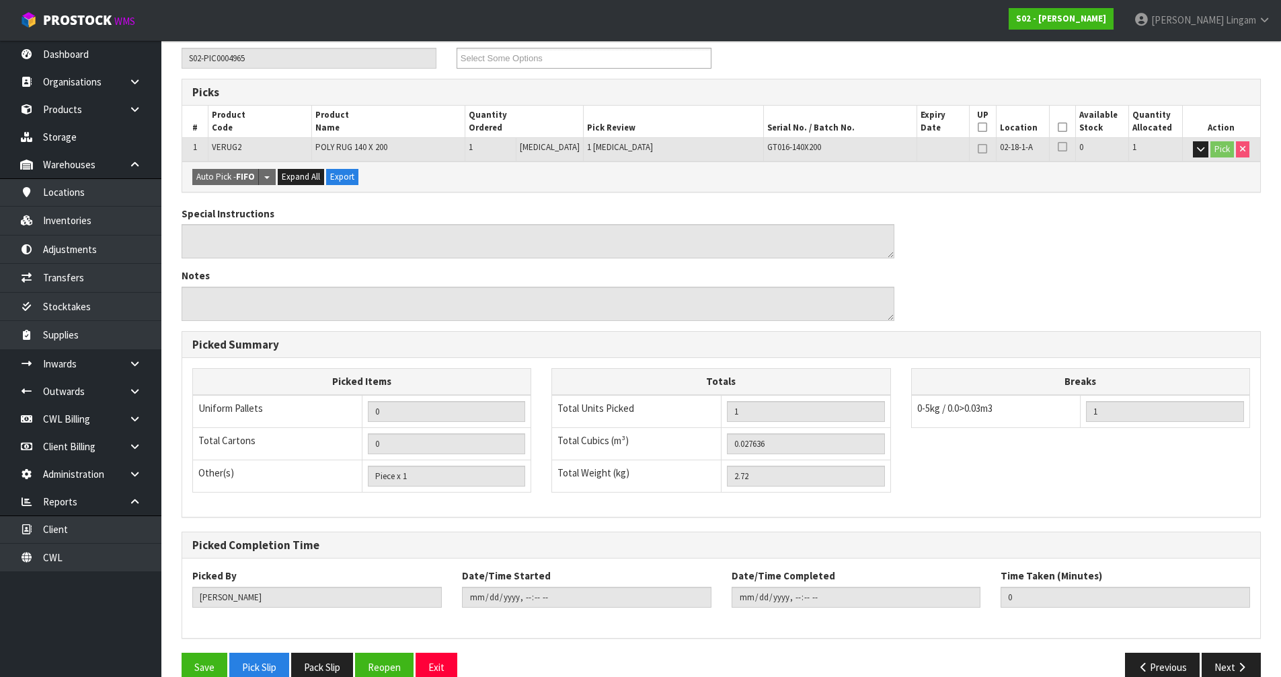
scroll to position [262, 0]
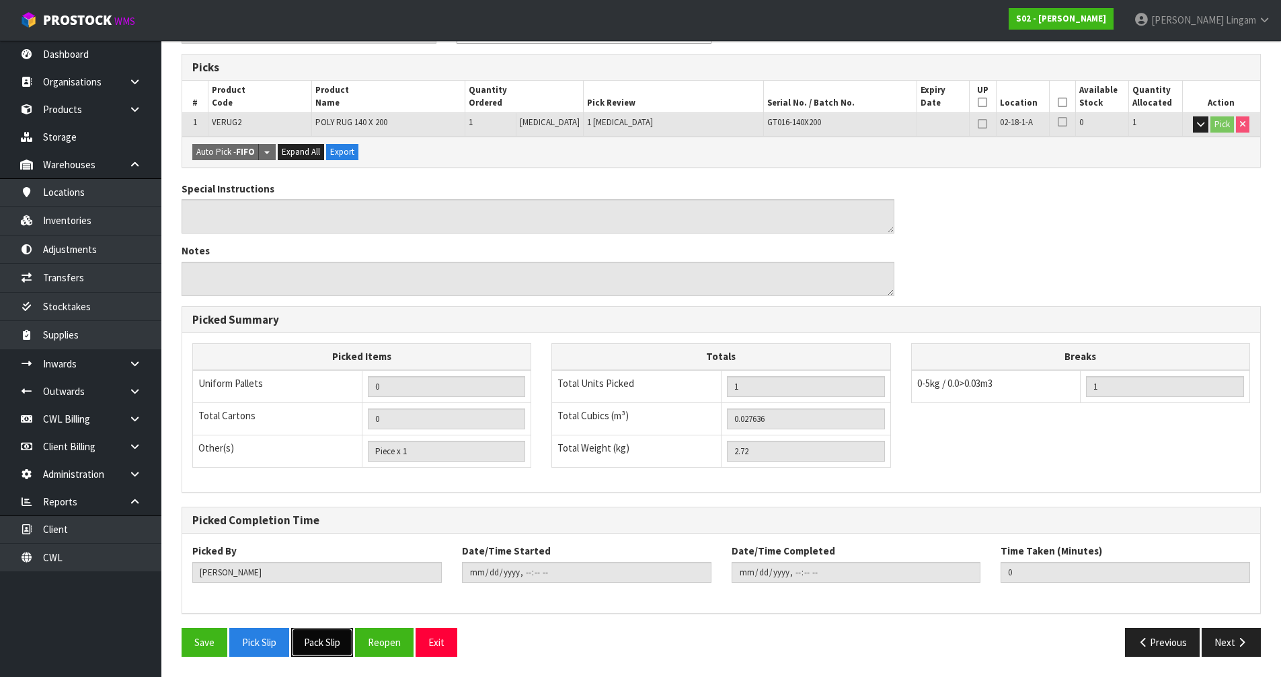
click at [333, 466] on button "Pack Slip" at bounding box center [322, 642] width 62 height 29
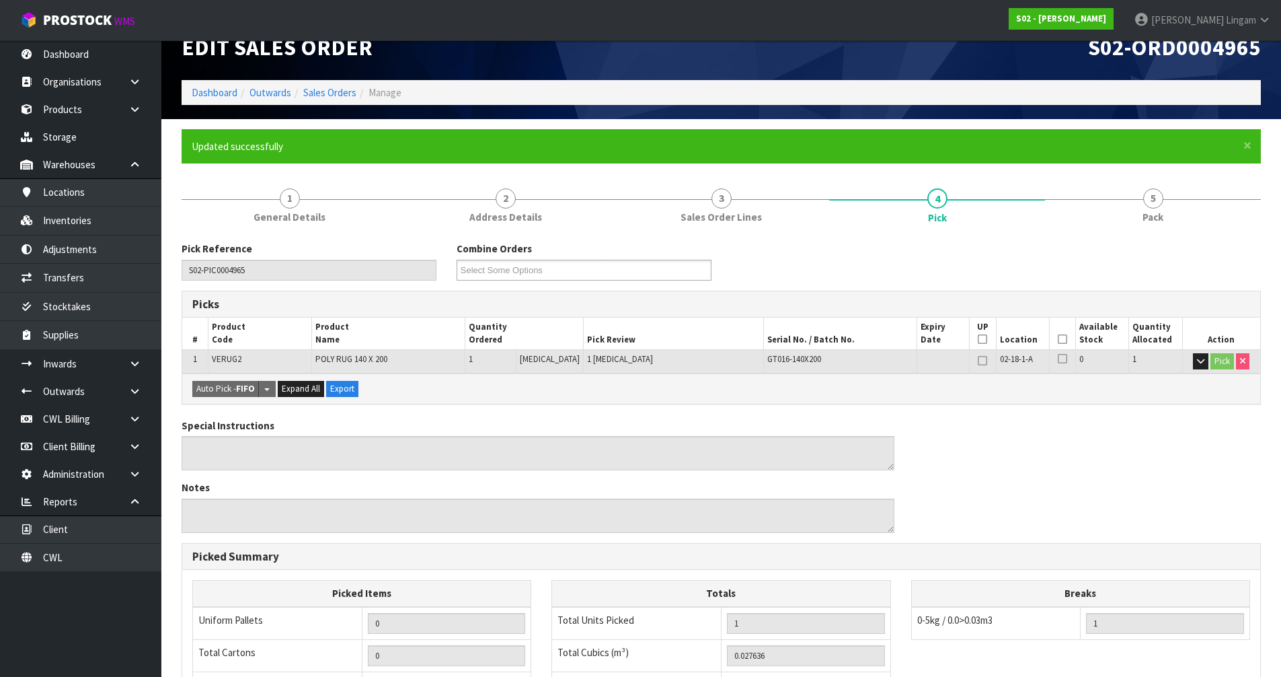
scroll to position [0, 0]
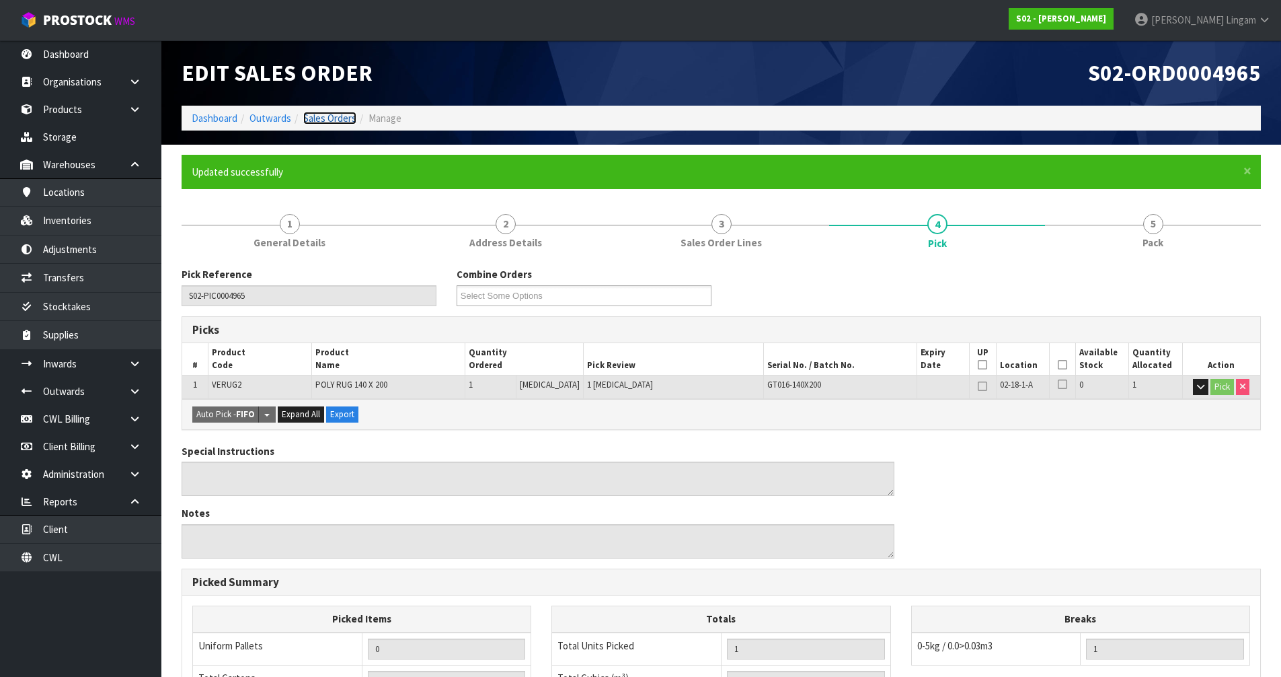
click at [330, 114] on link "Sales Orders" at bounding box center [329, 118] width 53 height 13
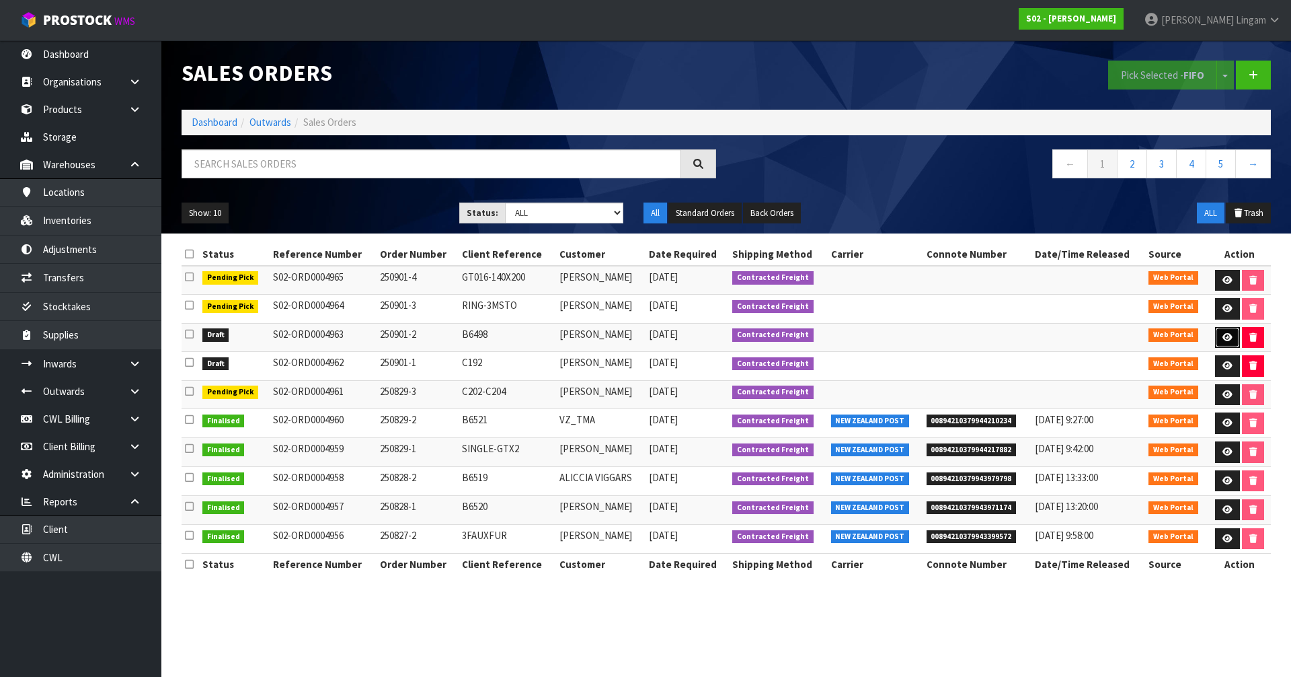
click at [678, 338] on icon at bounding box center [1228, 337] width 10 height 9
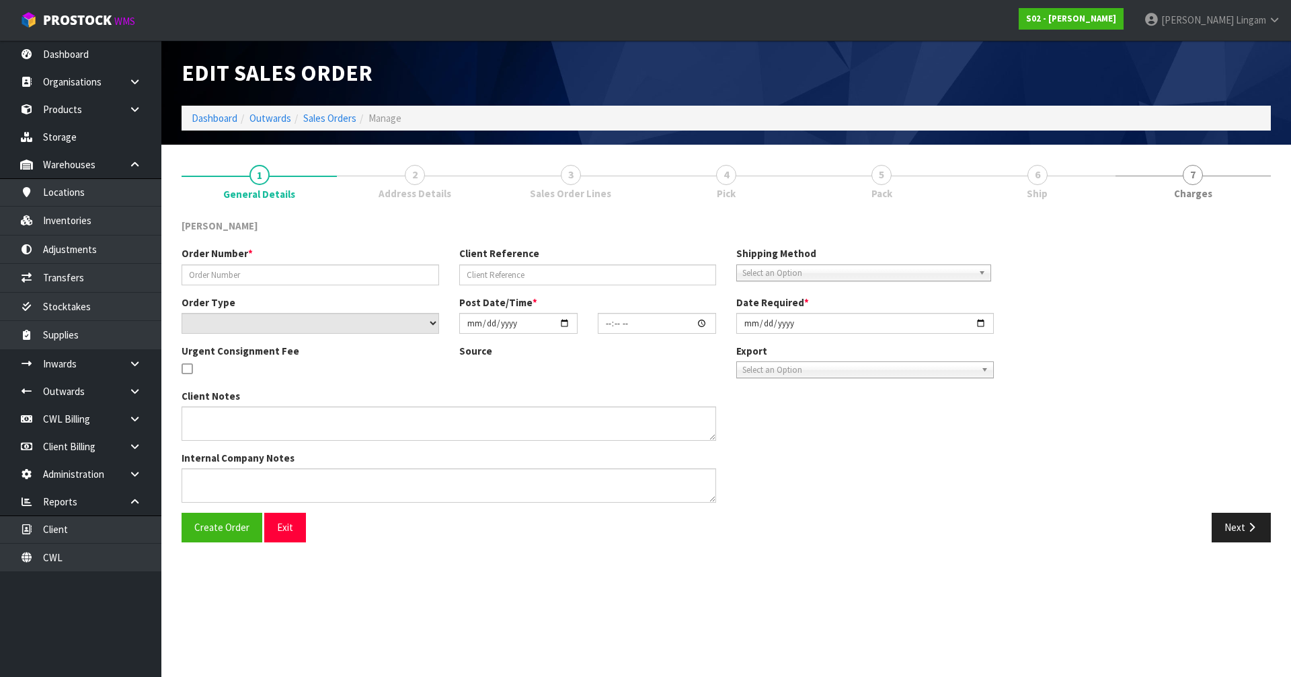
type input "250901-2"
type input "B6498"
select select "number:0"
type input "2025-08-30"
type input "18:47:00.000"
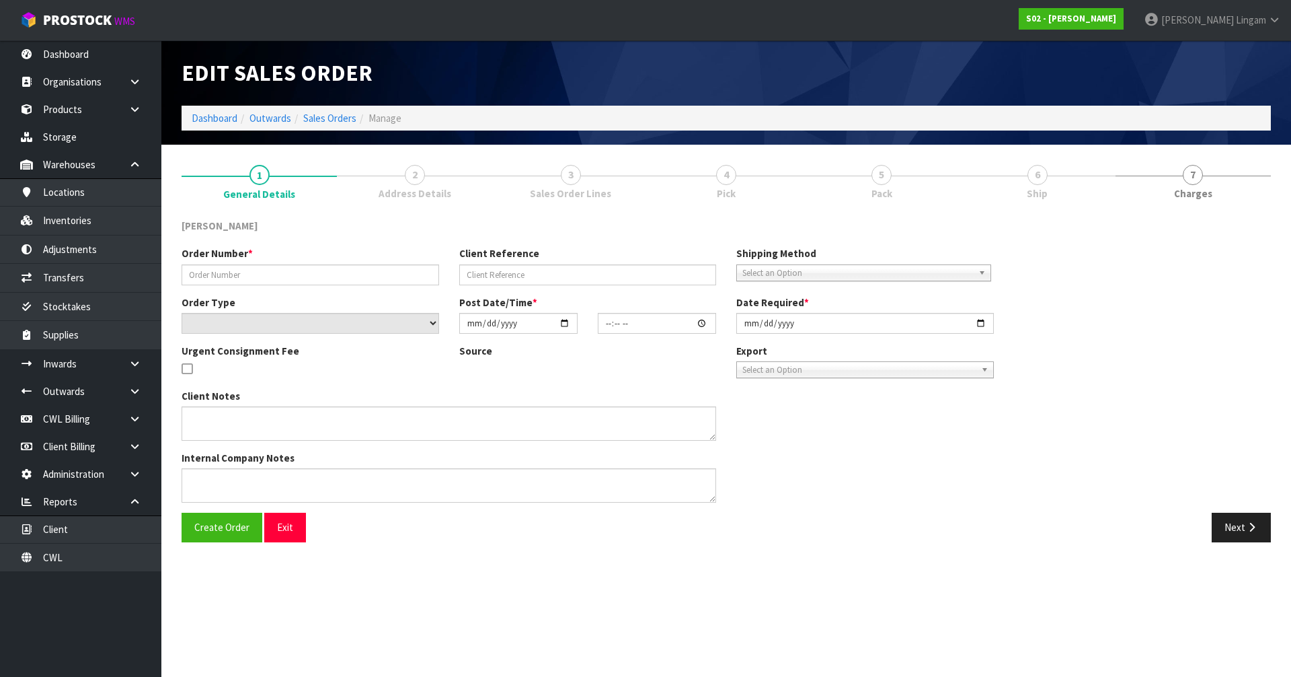
type input "2025-08-30"
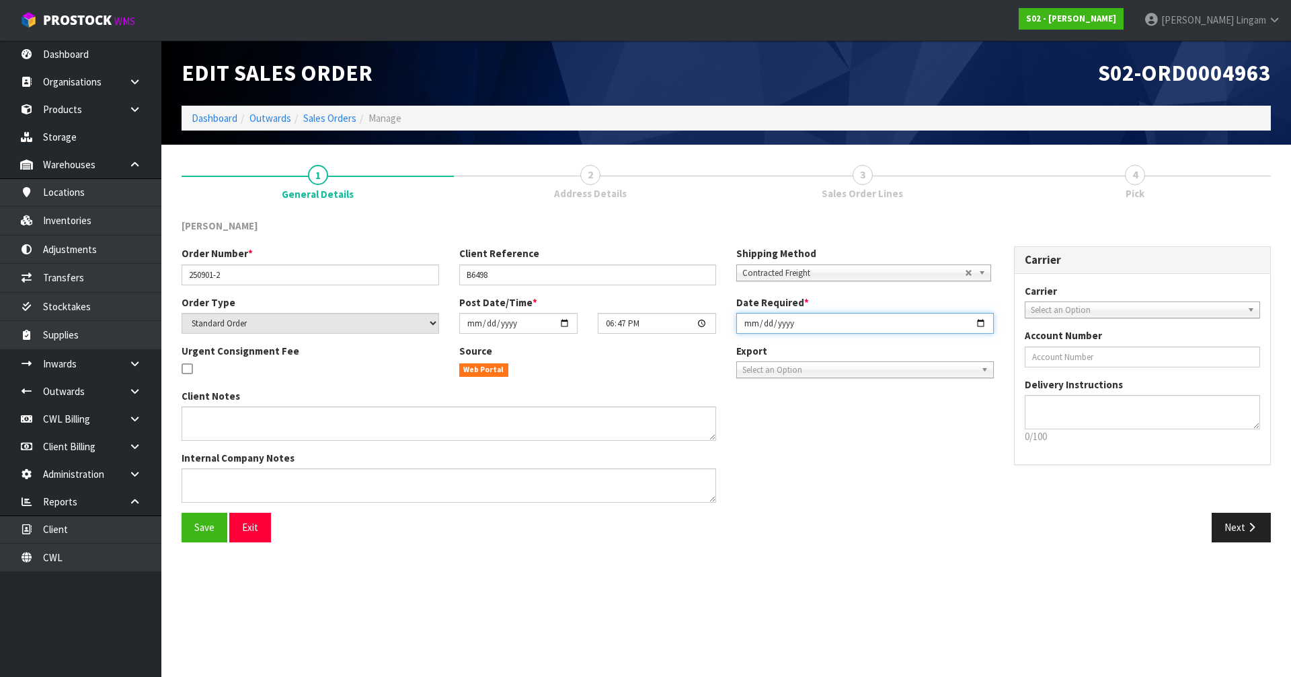
click at [678, 322] on input "2025-08-30" at bounding box center [866, 323] width 258 height 21
type input "[DATE]"
type input "2025-09-01"
click at [199, 466] on span "Save" at bounding box center [204, 527] width 20 height 13
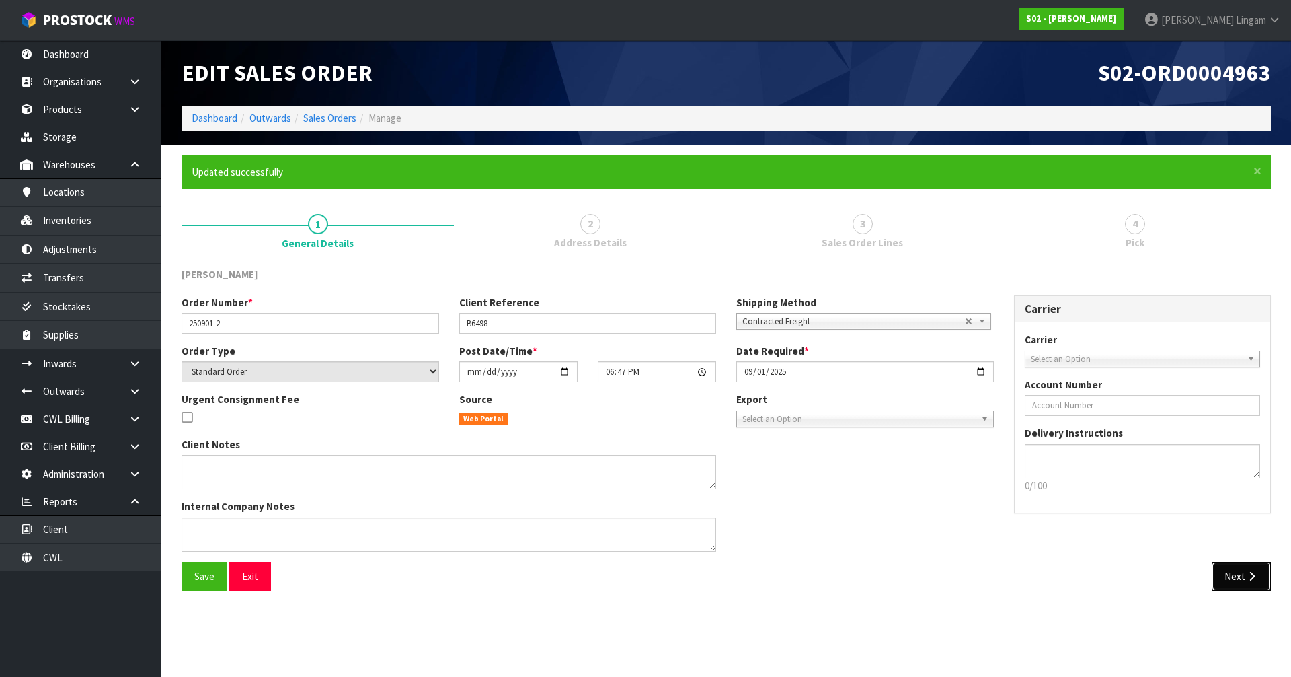
click at [678, 466] on button "Next" at bounding box center [1241, 576] width 59 height 29
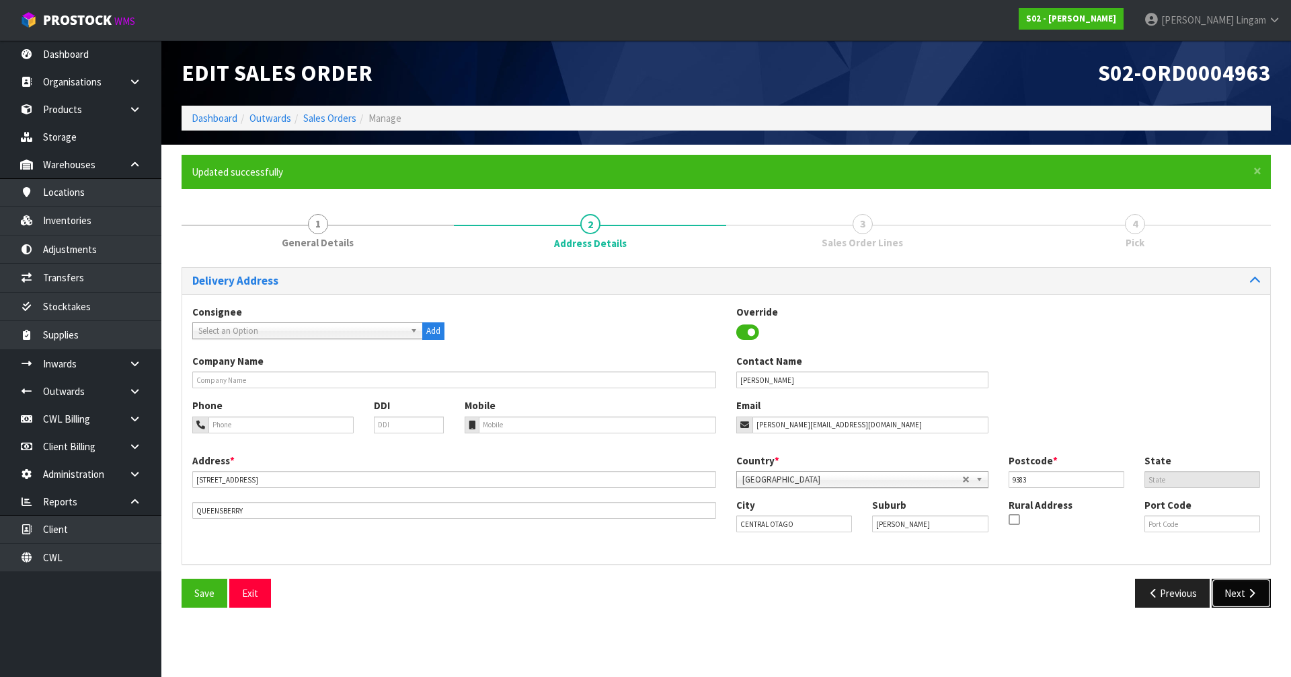
click at [678, 466] on button "Next" at bounding box center [1241, 592] width 59 height 29
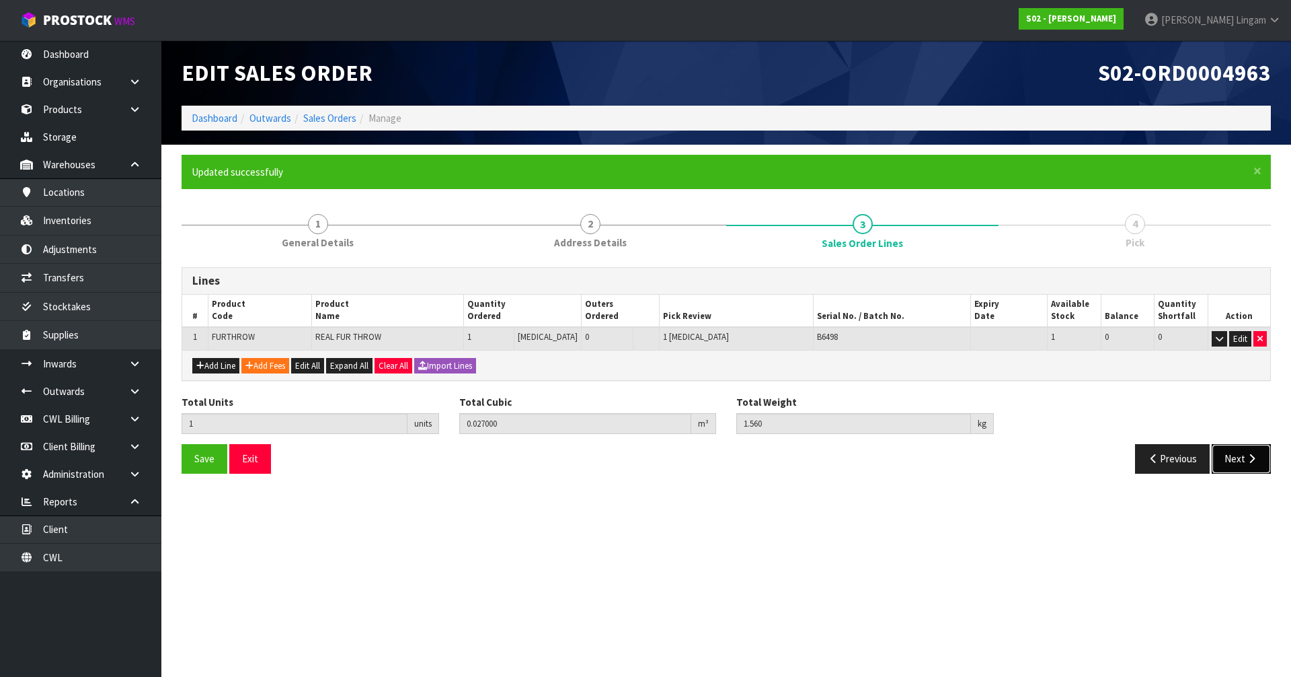
click at [678, 459] on button "Next" at bounding box center [1241, 458] width 59 height 29
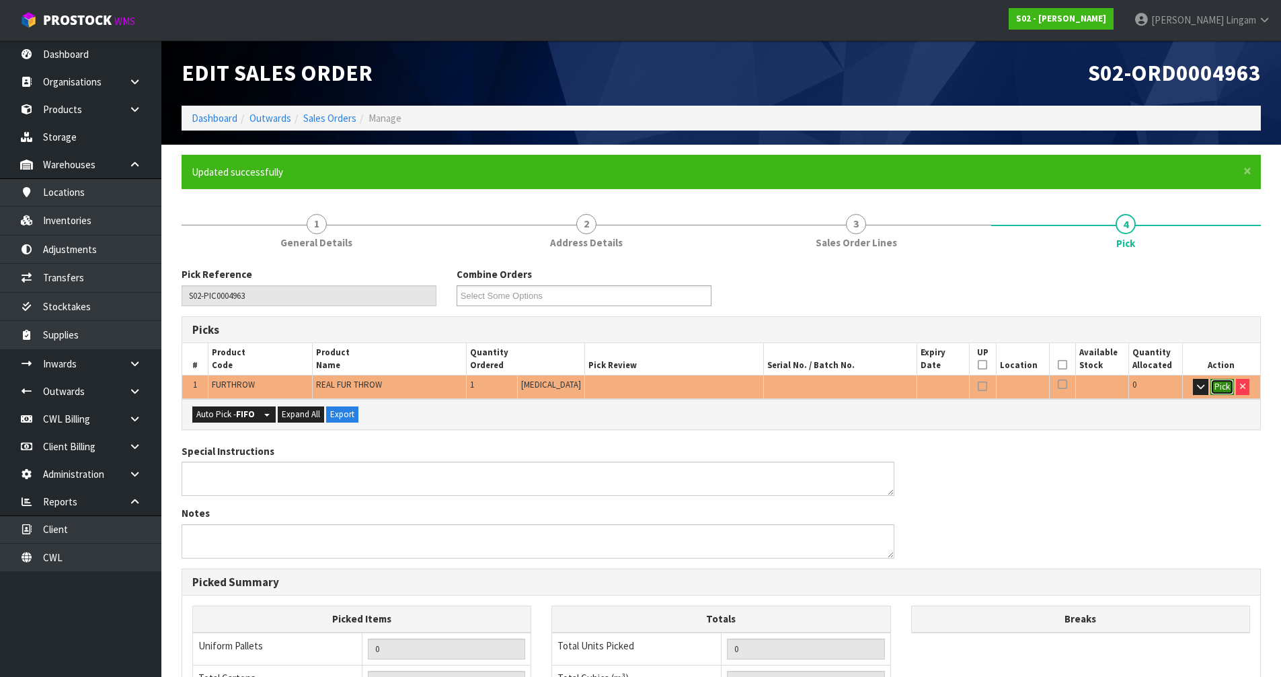
click at [678, 388] on button "Pick" at bounding box center [1223, 387] width 24 height 16
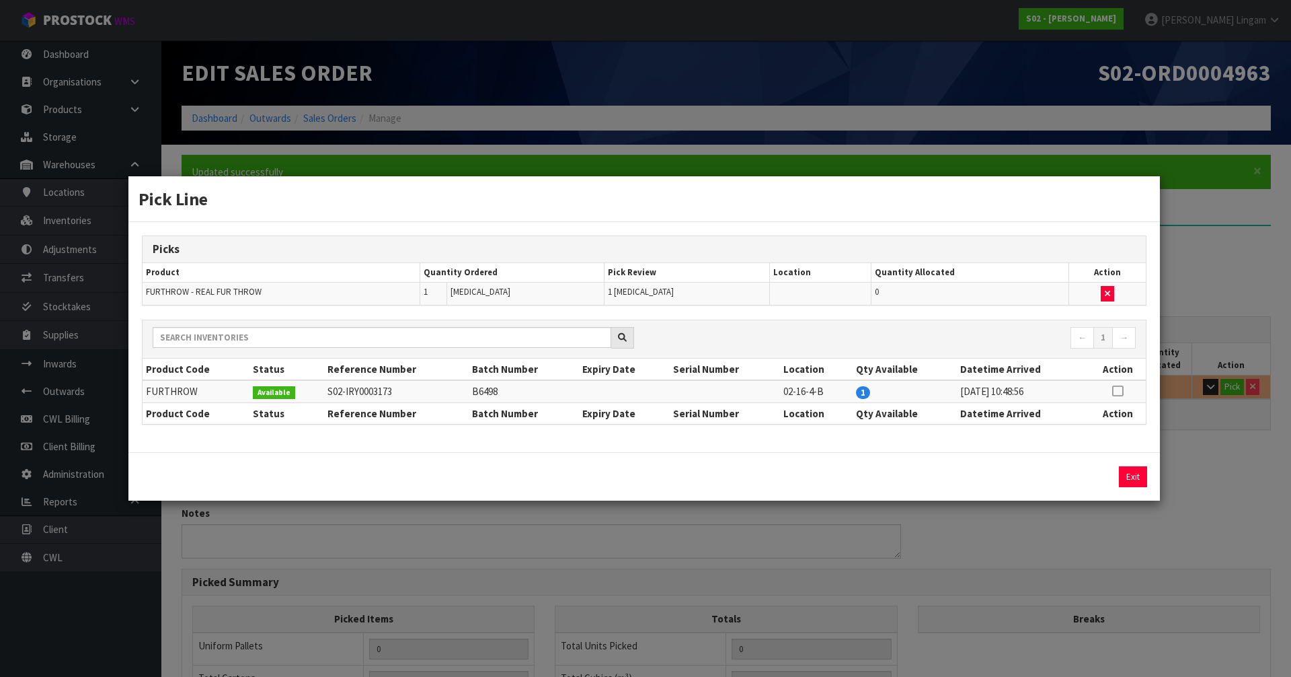
click at [678, 391] on icon at bounding box center [1117, 391] width 11 height 1
click at [678, 466] on button "Assign Pick" at bounding box center [1087, 476] width 55 height 21
type input "Piece x 1"
type input "1"
type input "0.027"
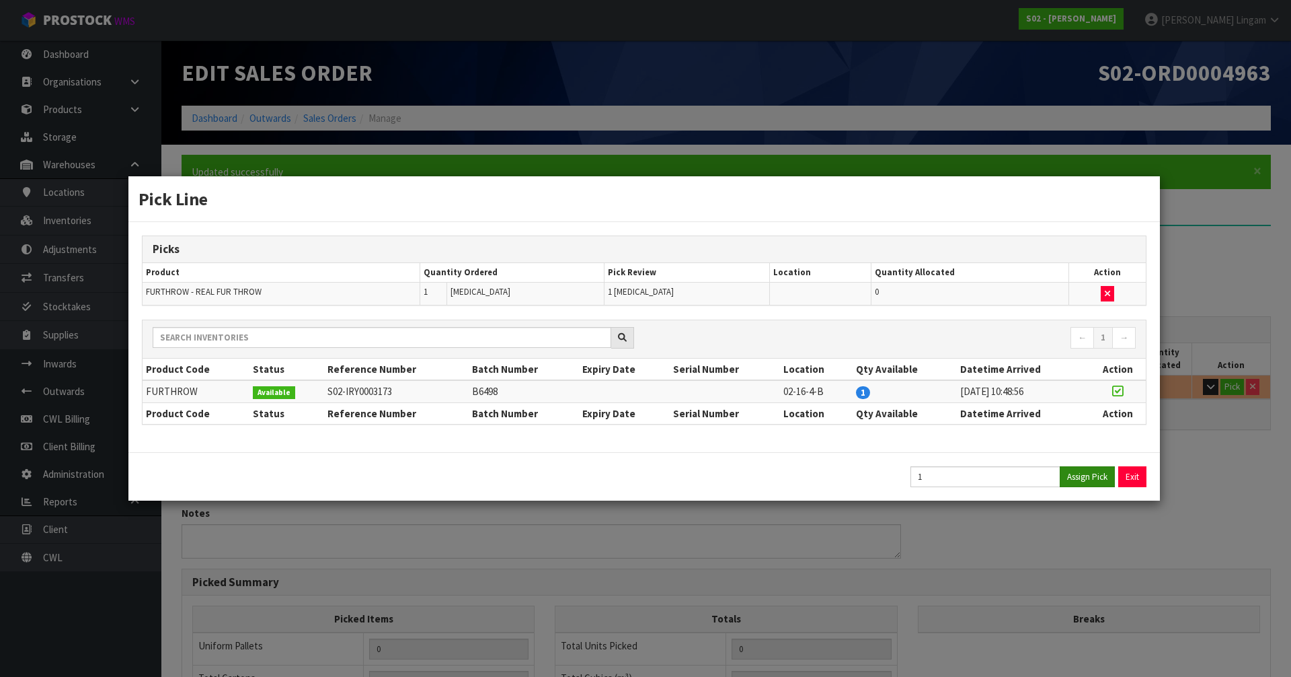
type input "1.56"
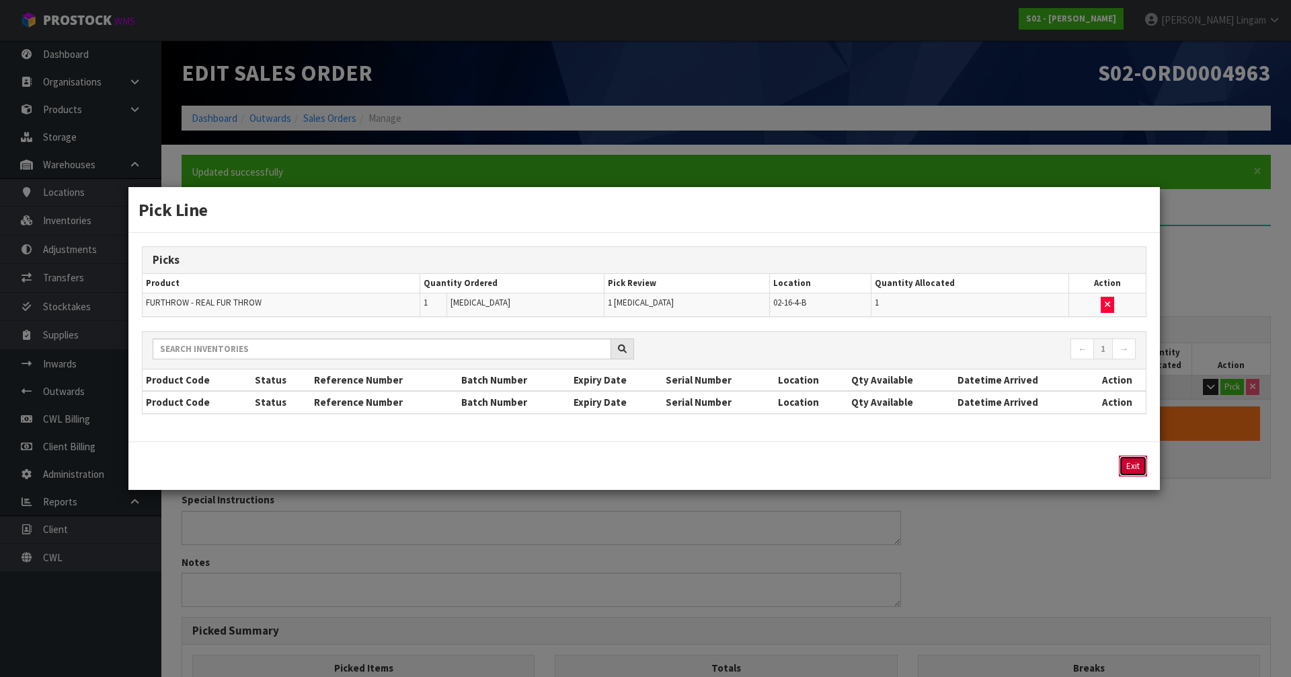
click at [678, 464] on button "Exit" at bounding box center [1133, 465] width 28 height 21
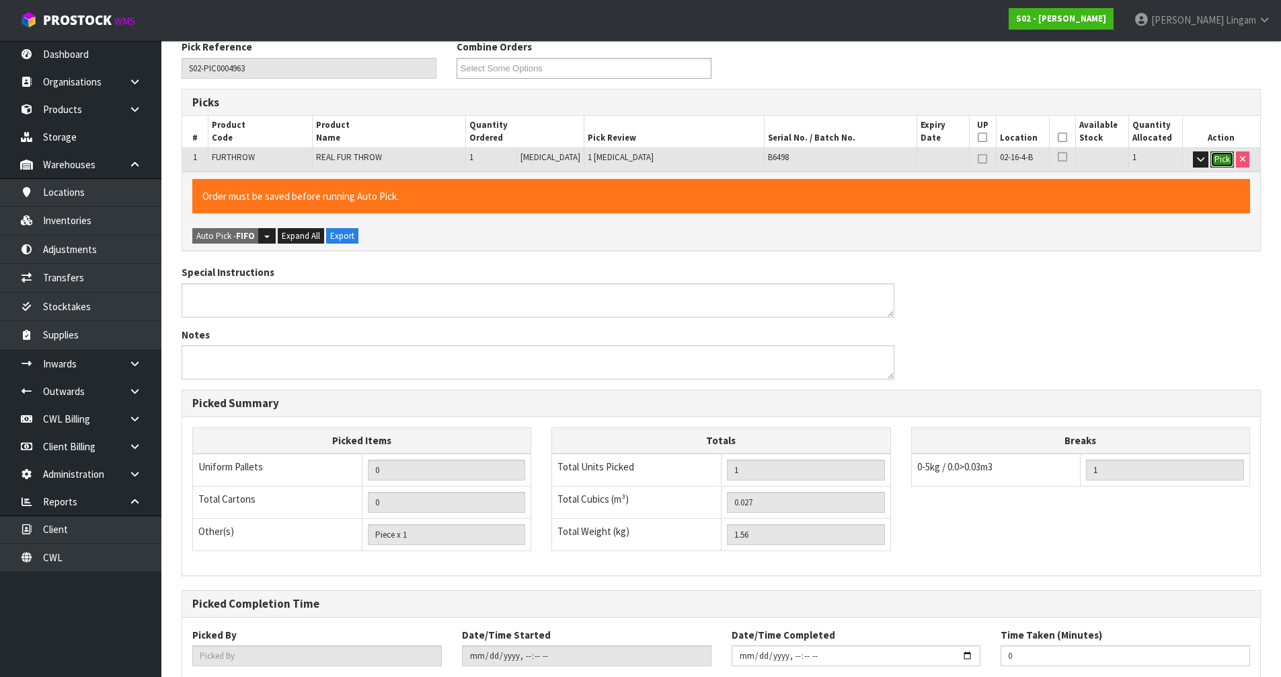
scroll to position [311, 0]
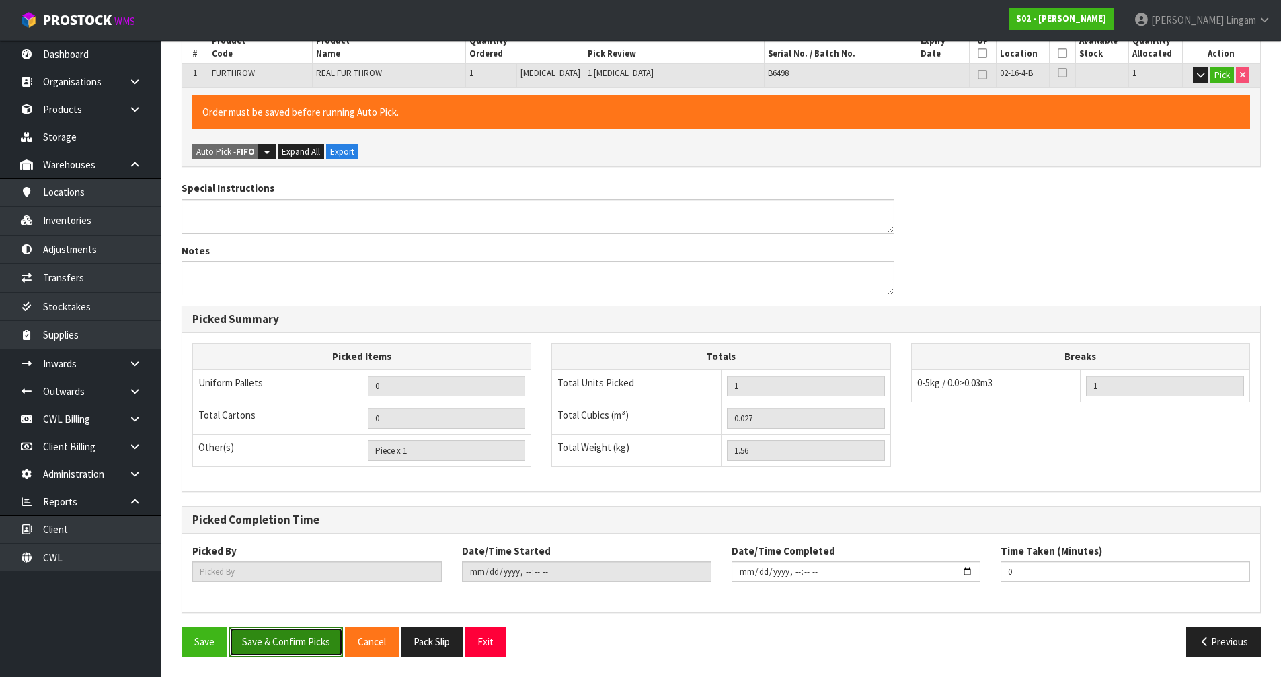
click at [300, 466] on button "Save & Confirm Picks" at bounding box center [286, 641] width 114 height 29
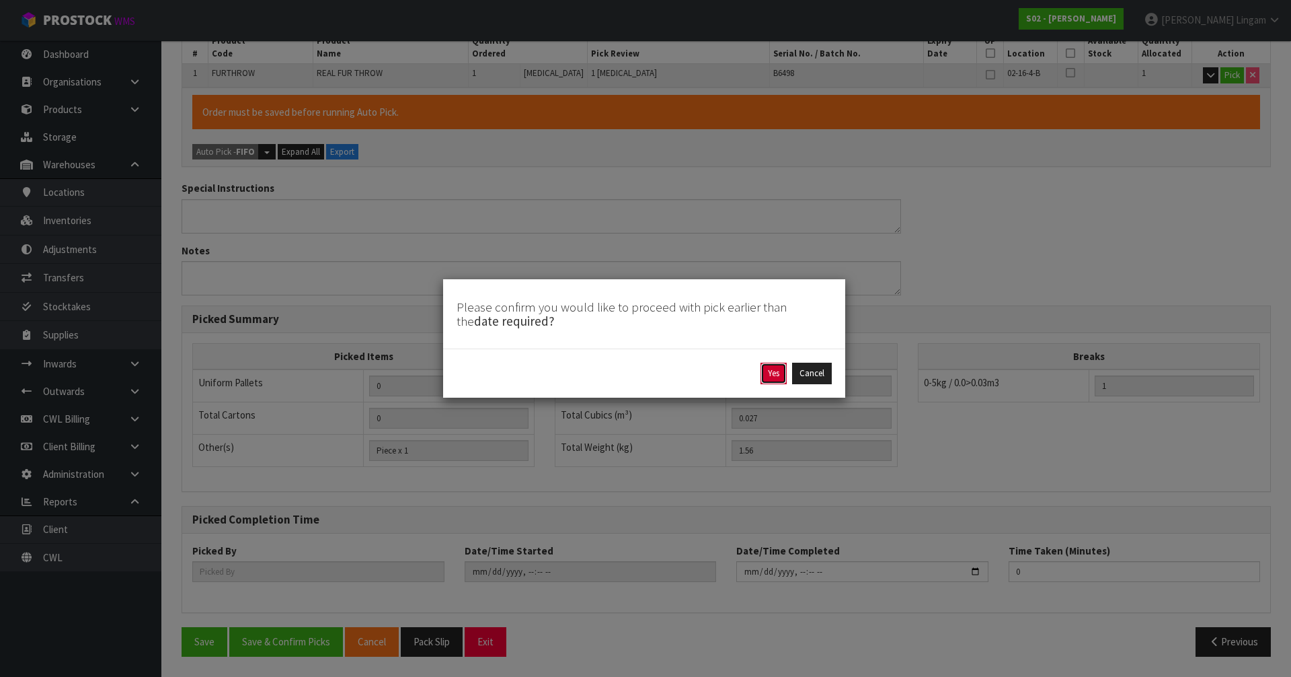
click at [678, 372] on button "Yes" at bounding box center [774, 374] width 26 height 22
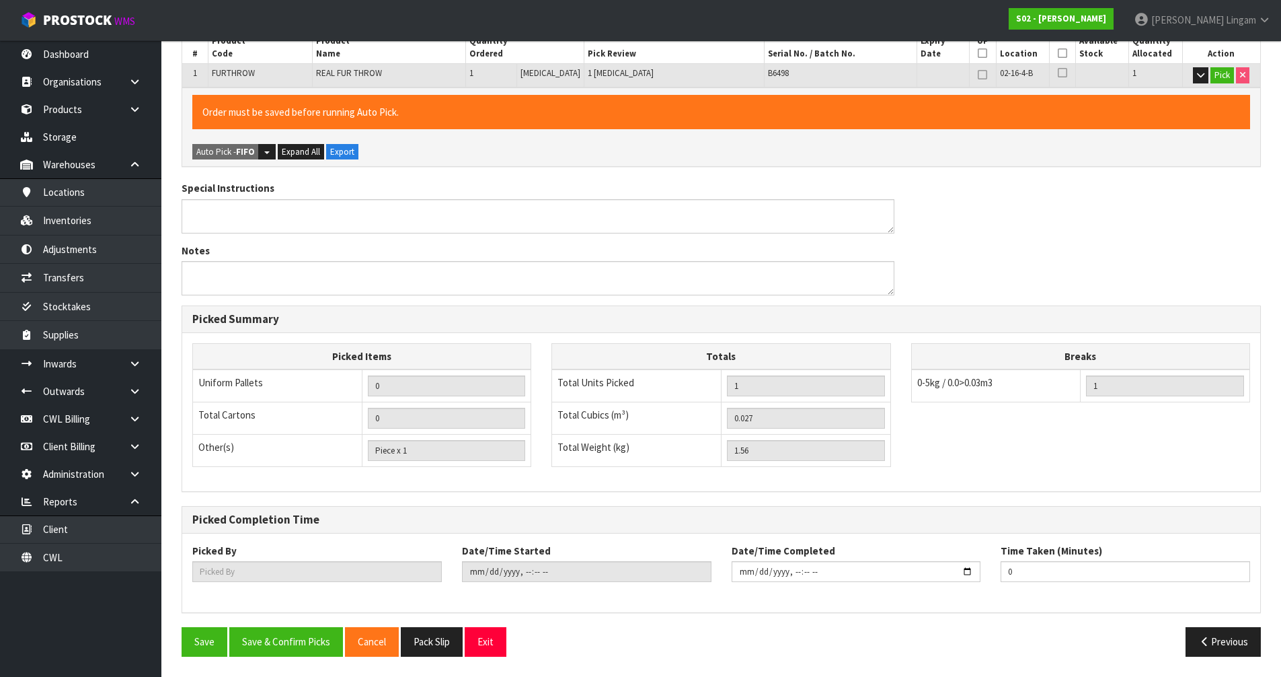
scroll to position [0, 0]
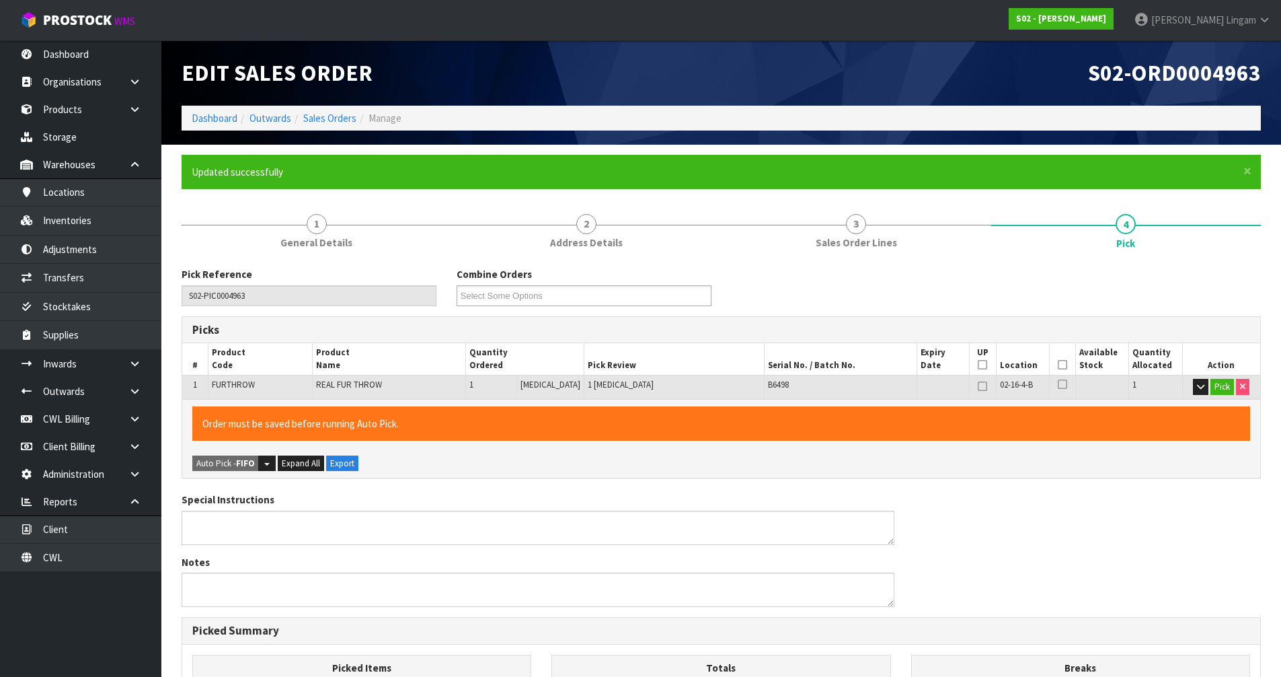
type input "[PERSON_NAME]"
type input "2025-08-31T18:48:12"
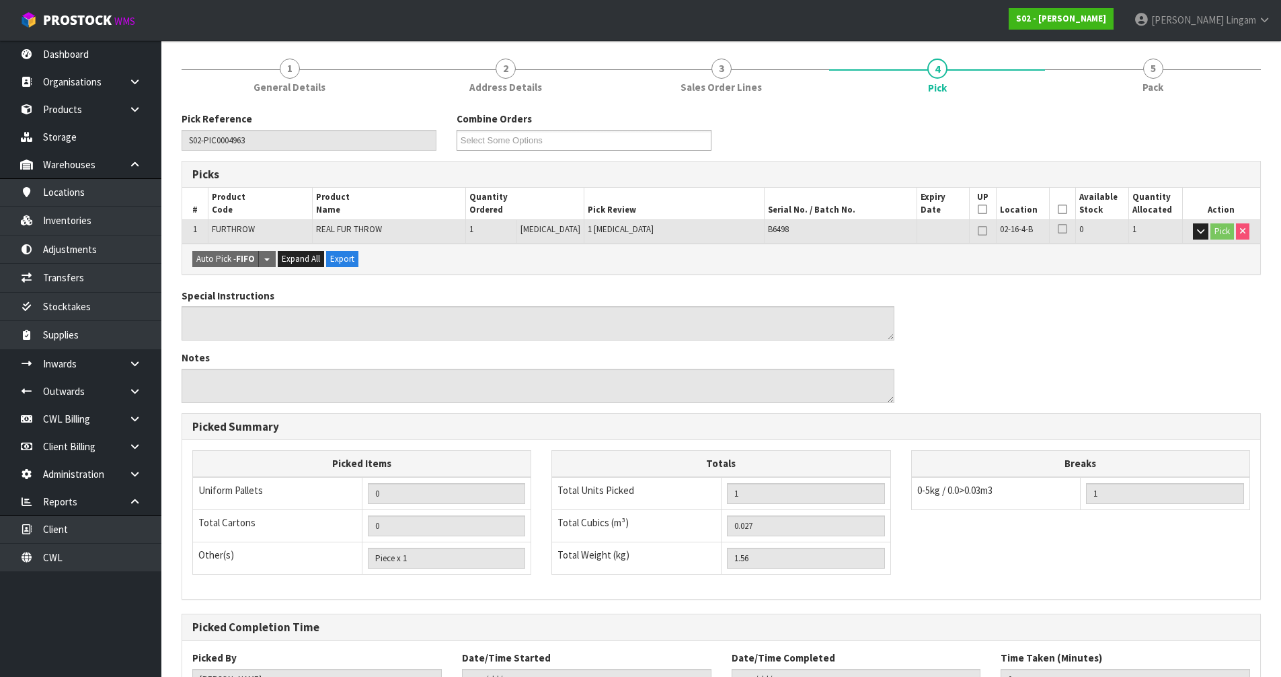
scroll to position [262, 0]
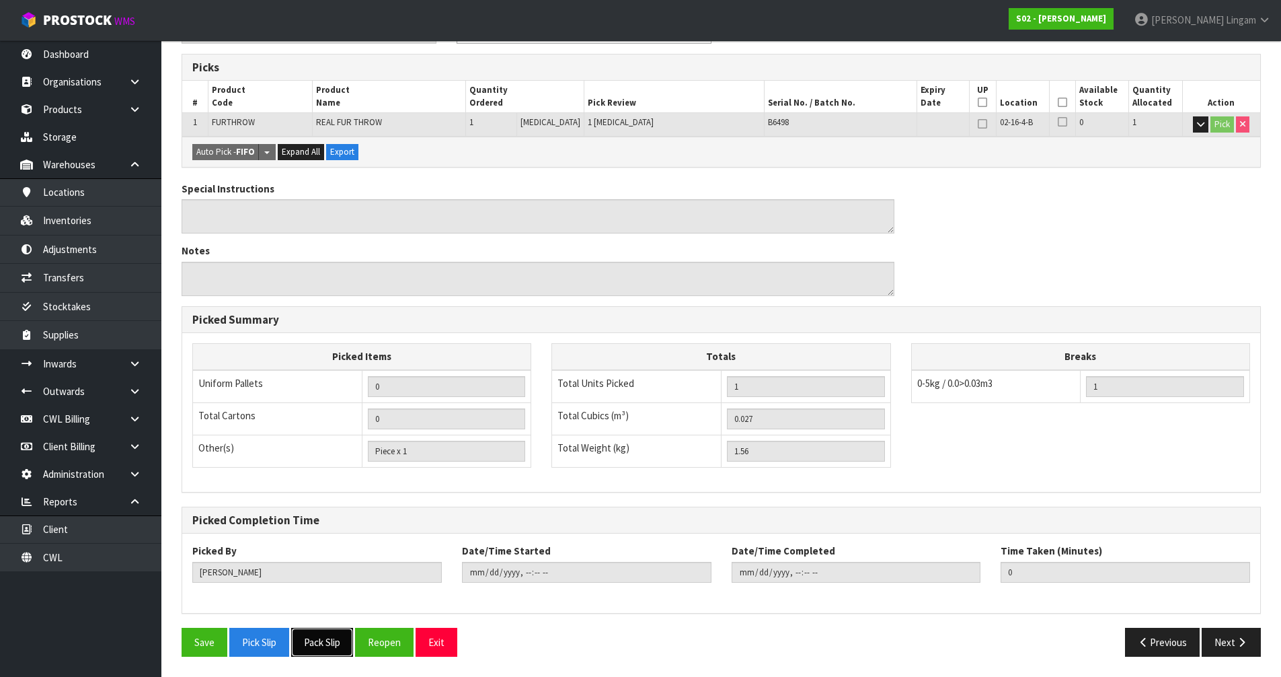
click at [343, 466] on button "Pack Slip" at bounding box center [322, 642] width 62 height 29
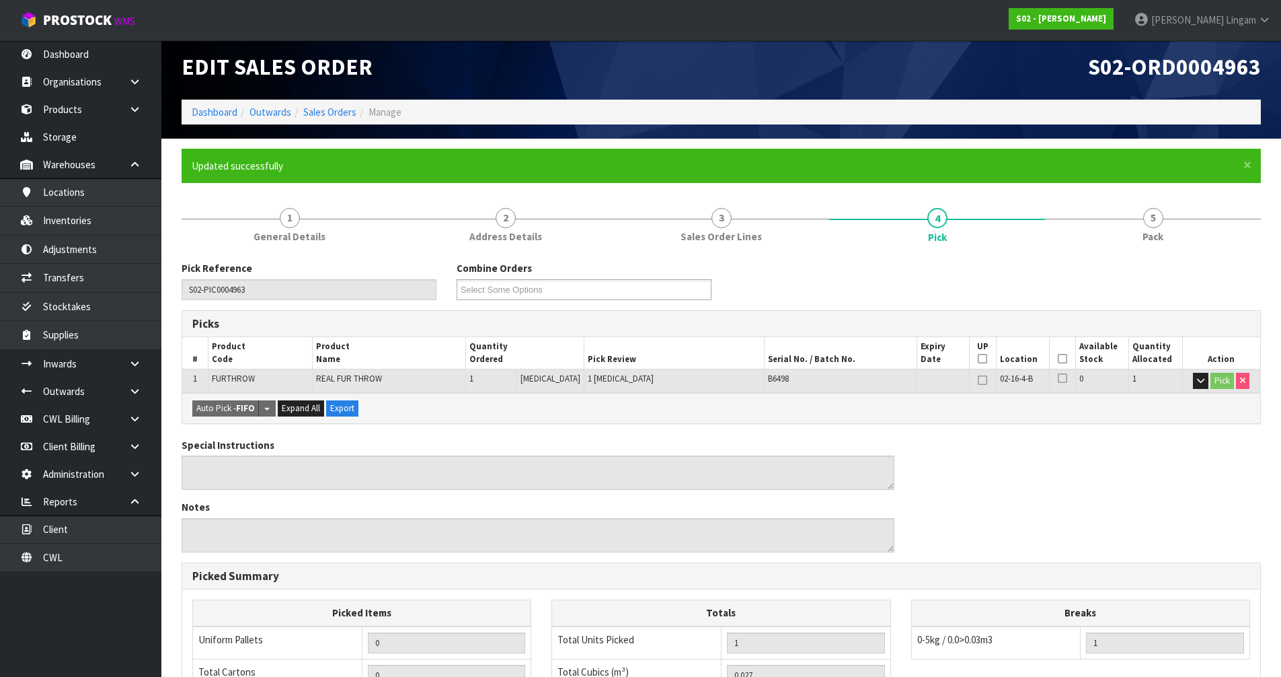
scroll to position [0, 0]
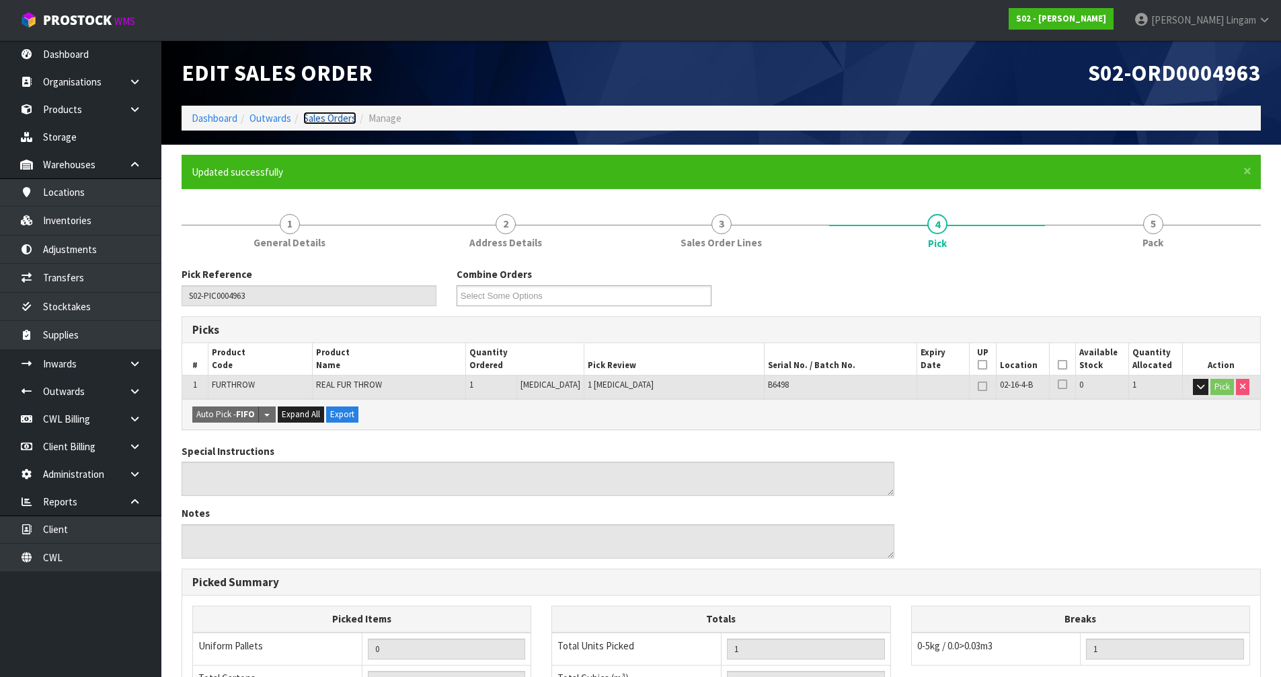
click at [346, 114] on link "Sales Orders" at bounding box center [329, 118] width 53 height 13
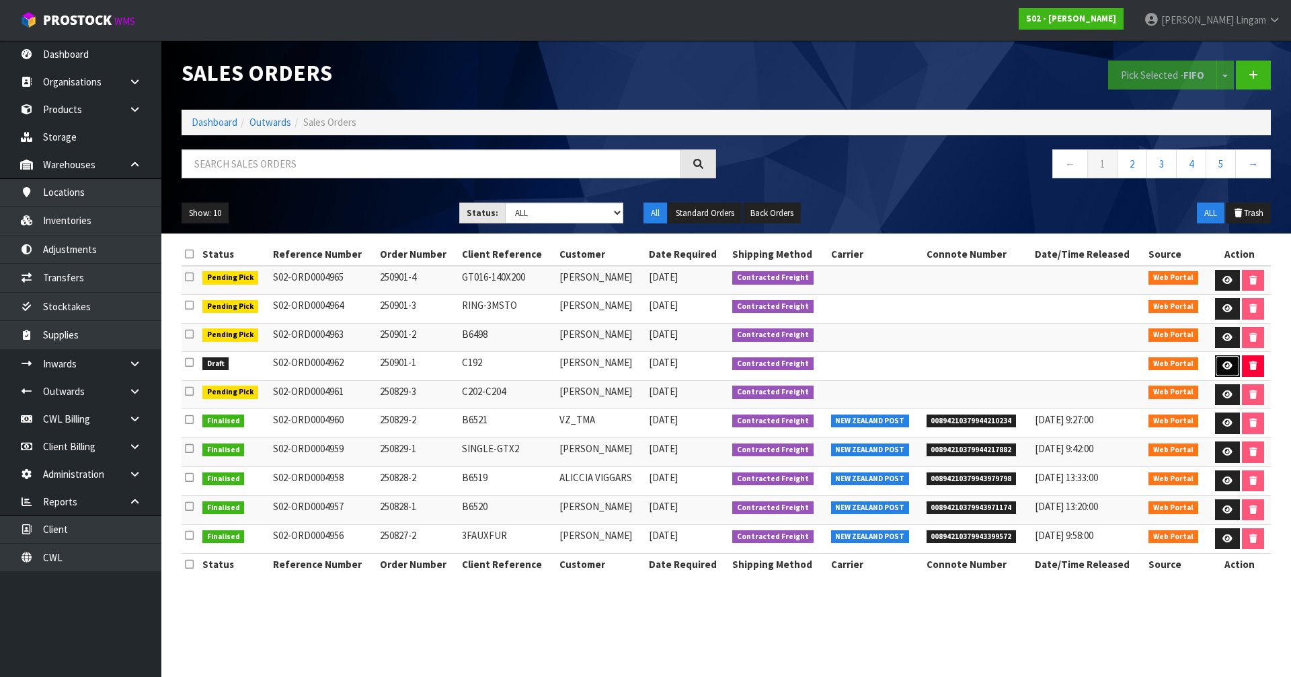
click at [678, 362] on icon at bounding box center [1228, 365] width 10 height 9
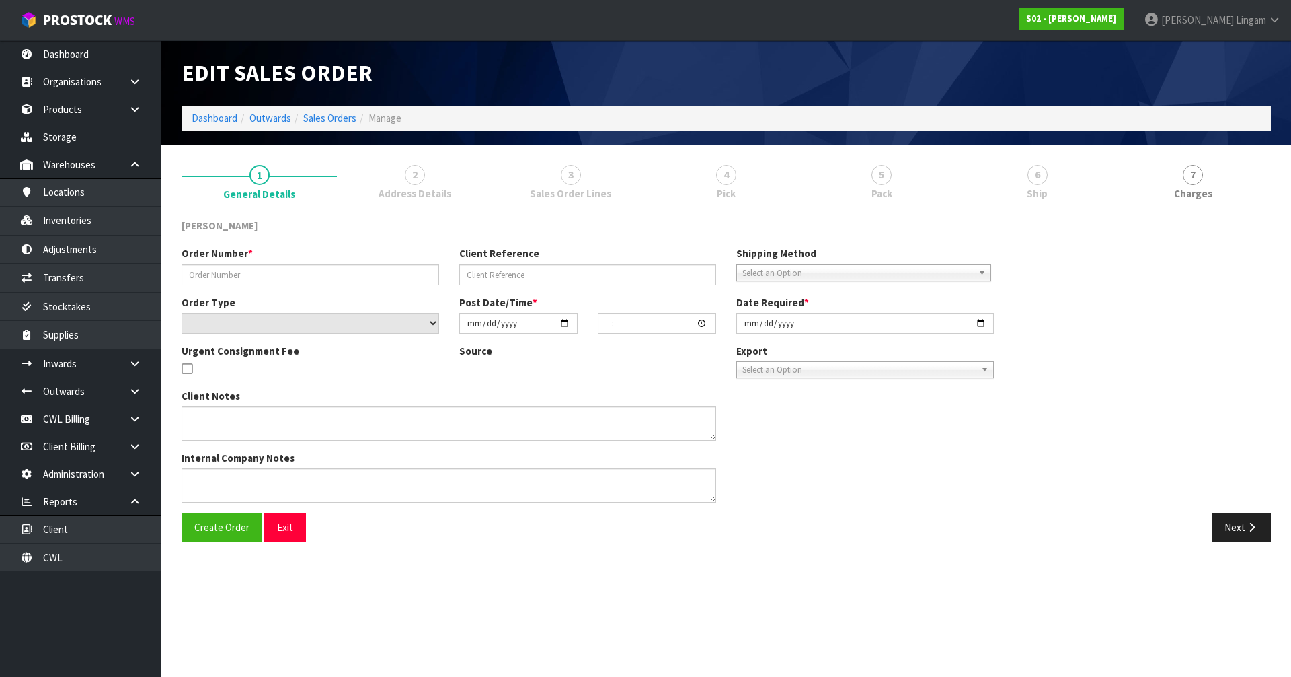
type input "250901-1"
type input "C192"
select select "number:0"
type input "2025-08-30"
type input "18:44:00.000"
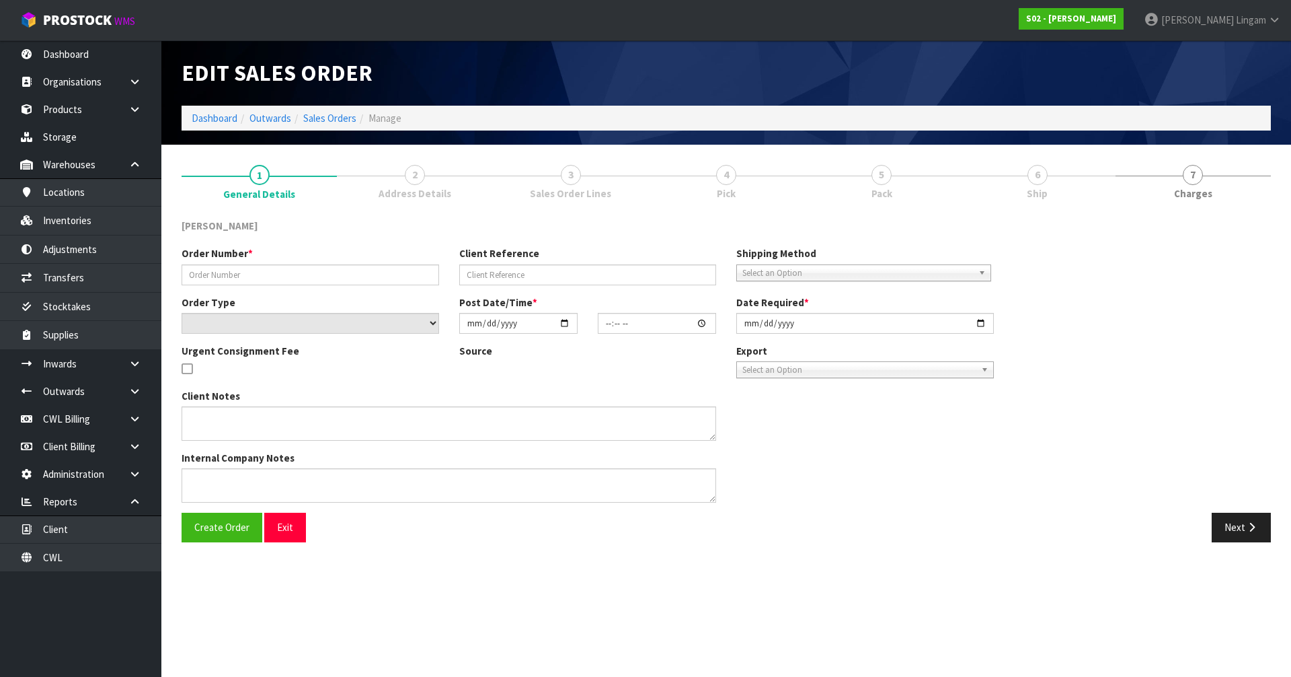
type input "2025-08-30"
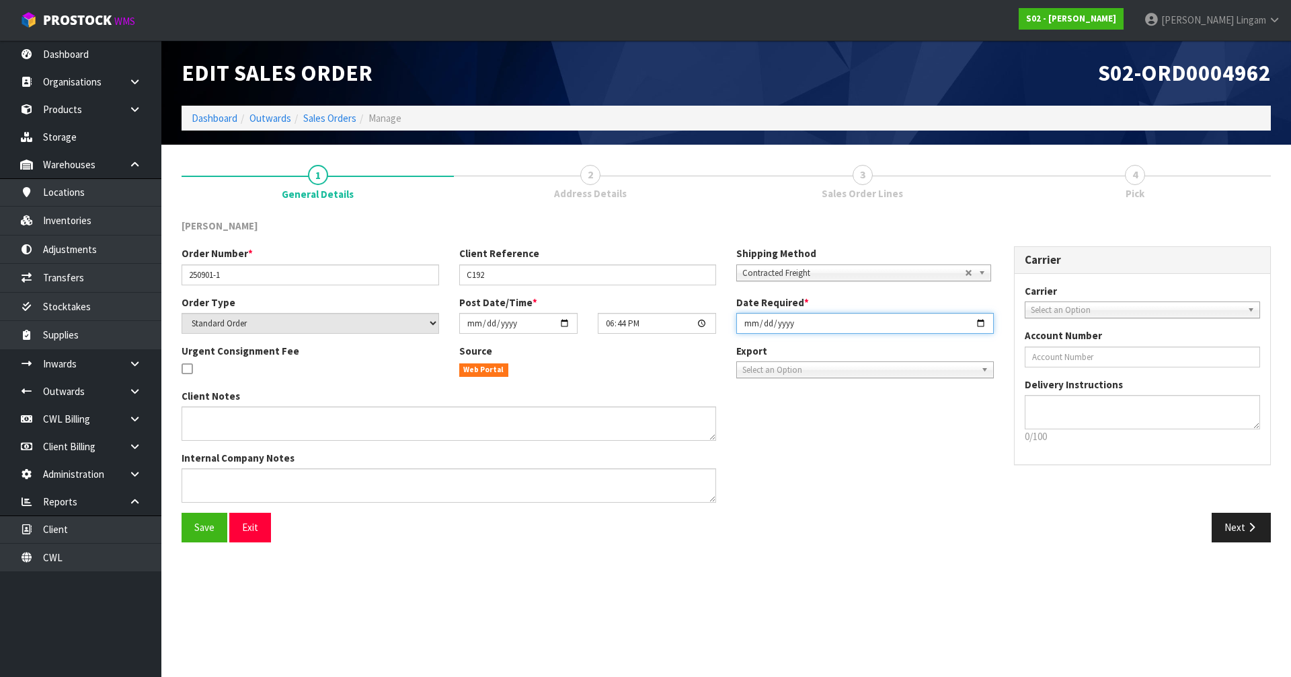
click at [678, 319] on input "2025-08-30" at bounding box center [866, 323] width 258 height 21
type input "[DATE]"
type input "2025-09-01"
click at [206, 466] on span "Save" at bounding box center [204, 527] width 20 height 13
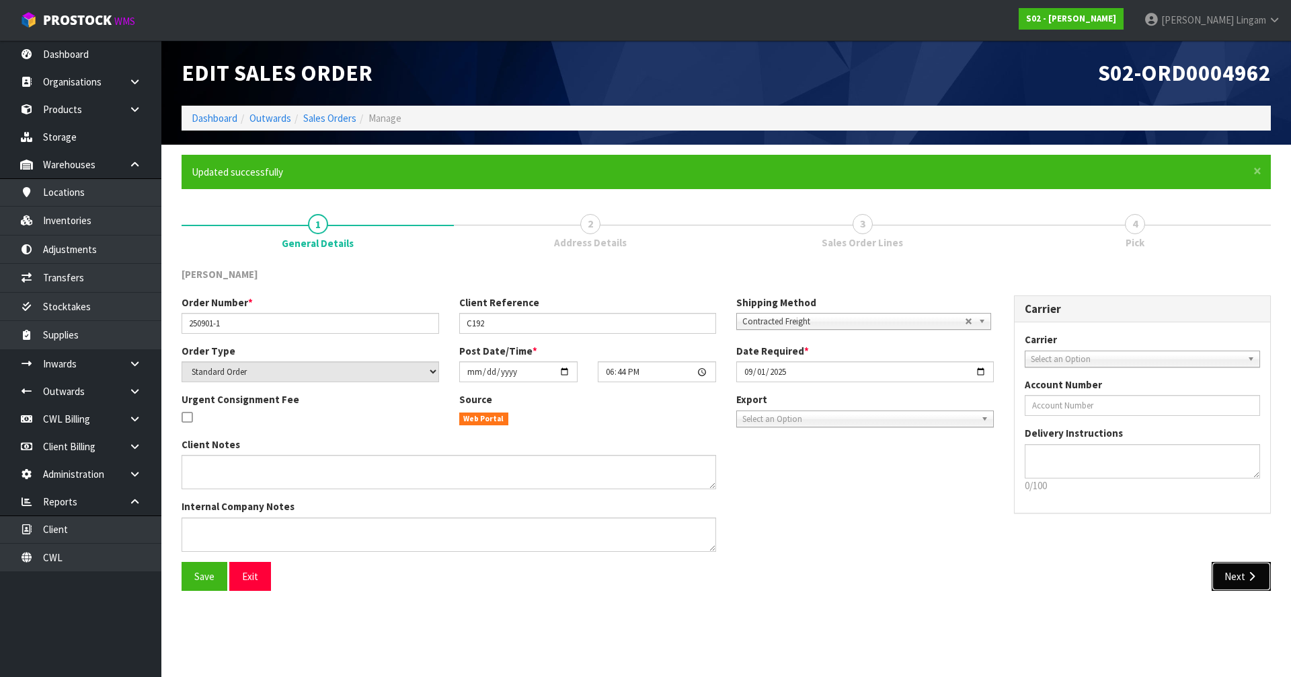
click at [678, 466] on button "Next" at bounding box center [1241, 576] width 59 height 29
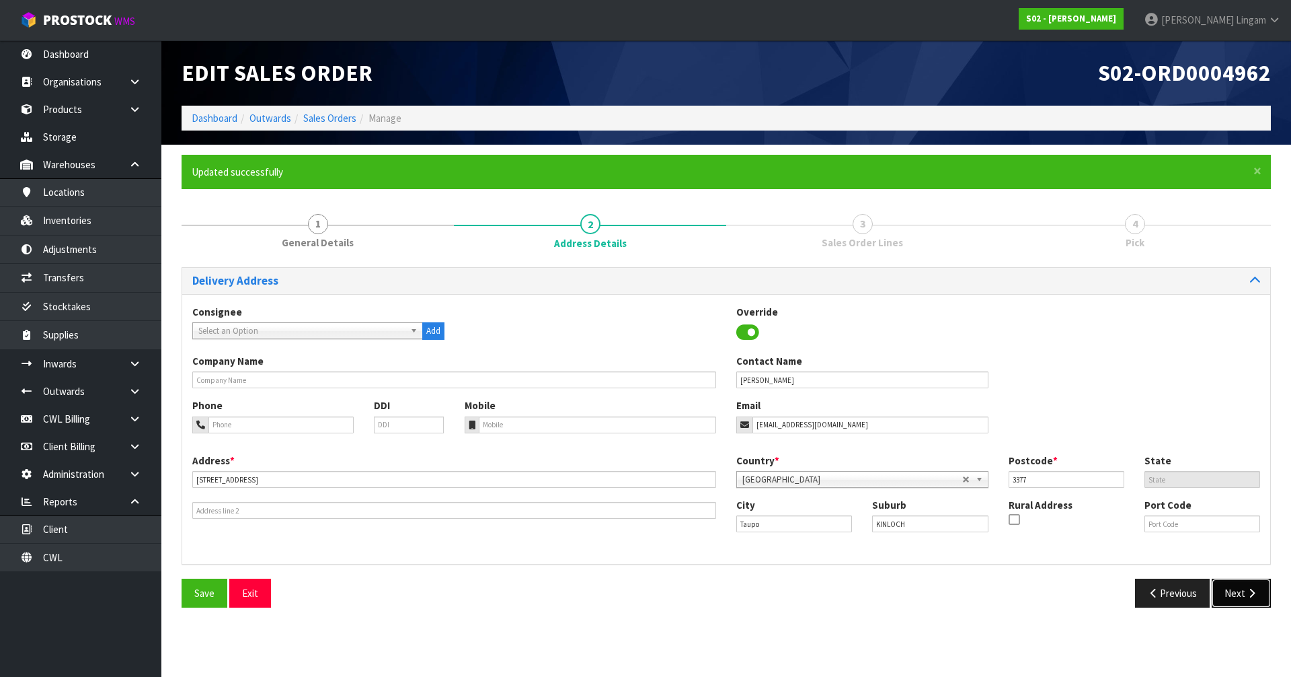
click at [678, 466] on button "Next" at bounding box center [1241, 592] width 59 height 29
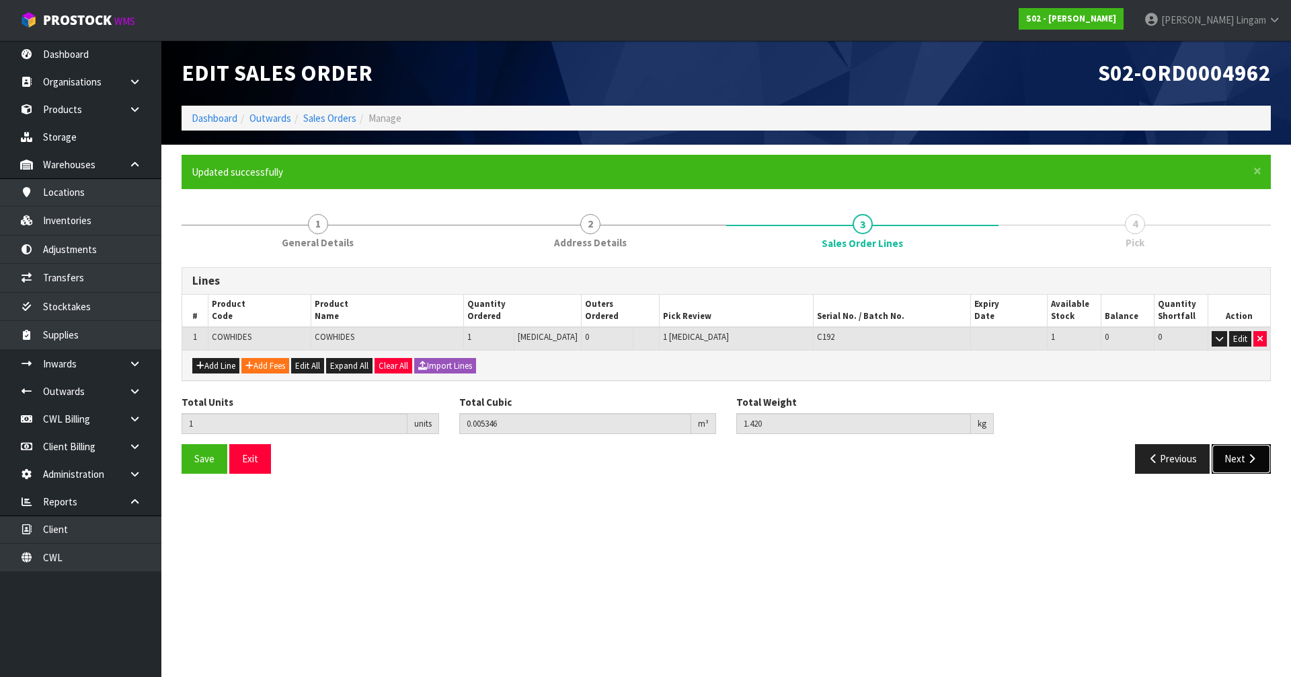
click at [678, 461] on button "Next" at bounding box center [1241, 458] width 59 height 29
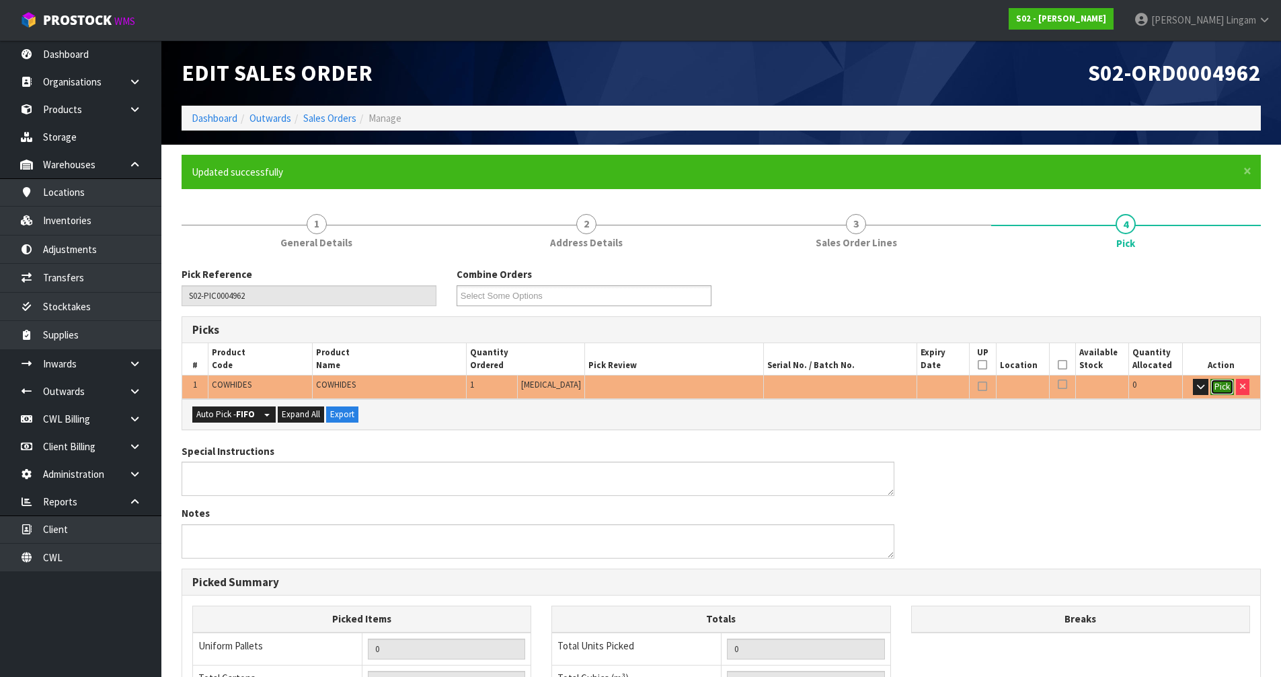
click at [678, 386] on button "Pick" at bounding box center [1223, 387] width 24 height 16
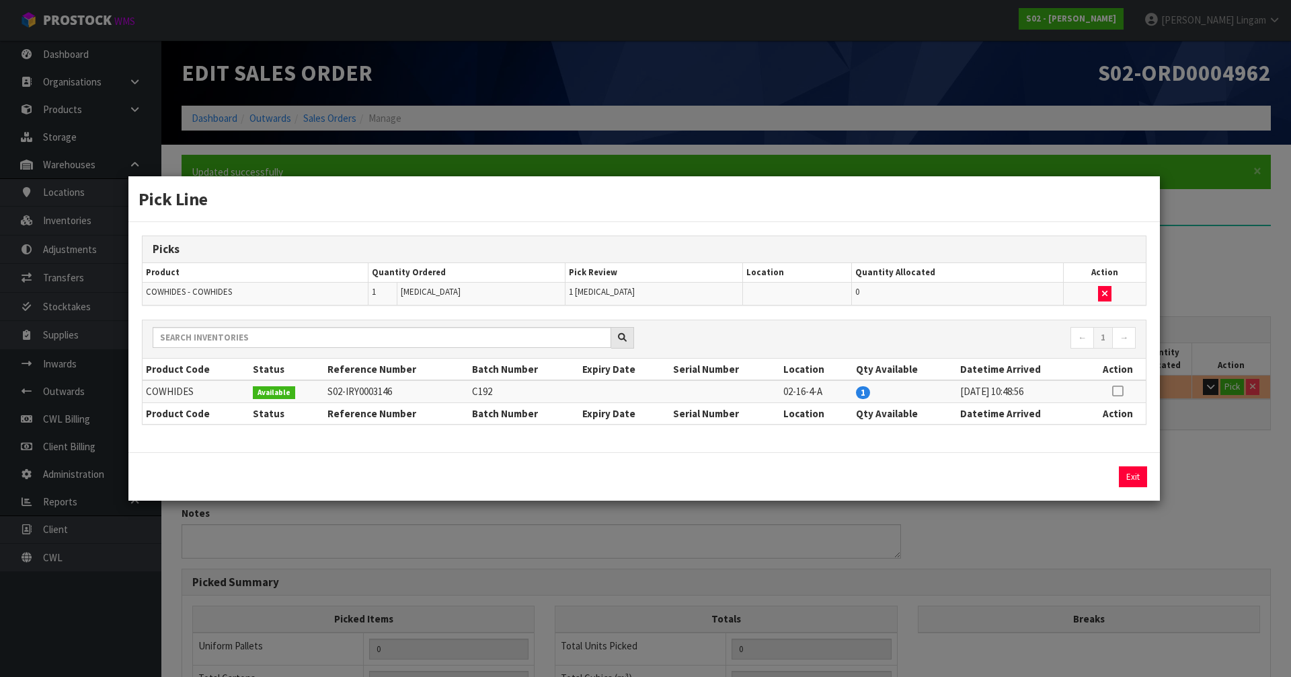
click at [678, 391] on icon at bounding box center [1117, 391] width 11 height 1
click at [678, 466] on button "Assign Pick" at bounding box center [1087, 476] width 55 height 21
type input "Piece x 1"
type input "1"
type input "0.005346"
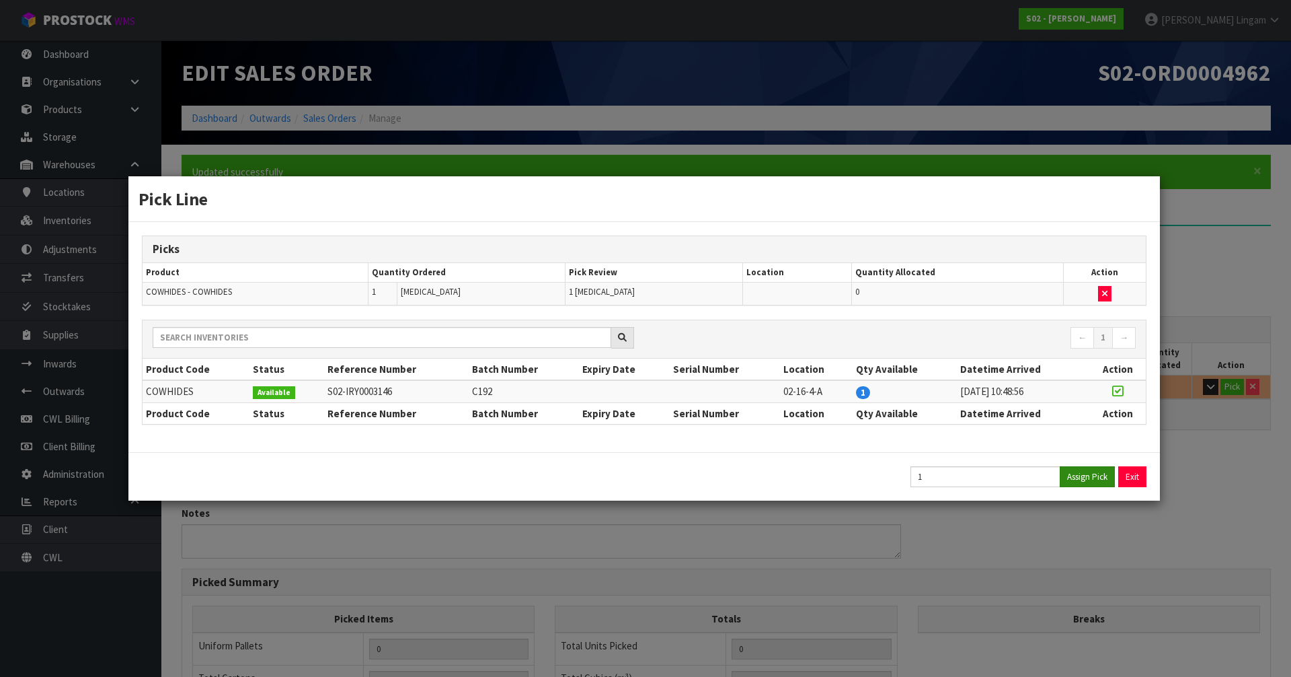
type input "1.42"
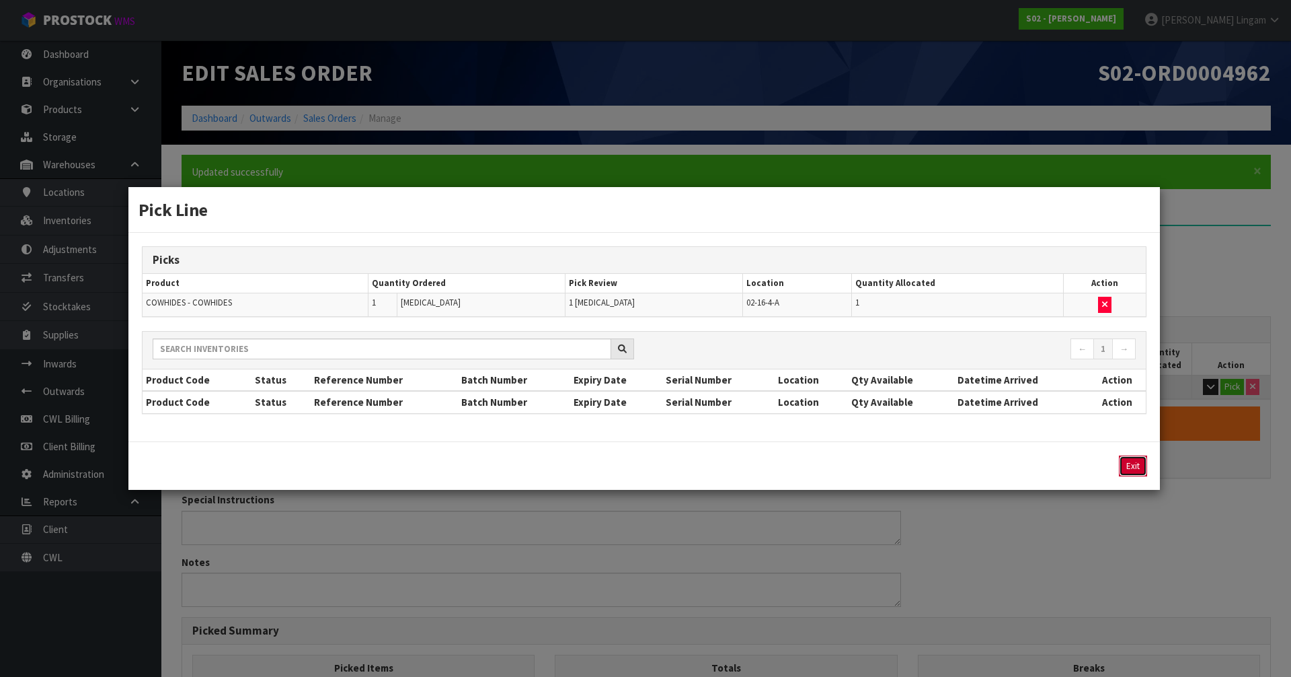
click at [678, 466] on button "Exit" at bounding box center [1133, 465] width 28 height 21
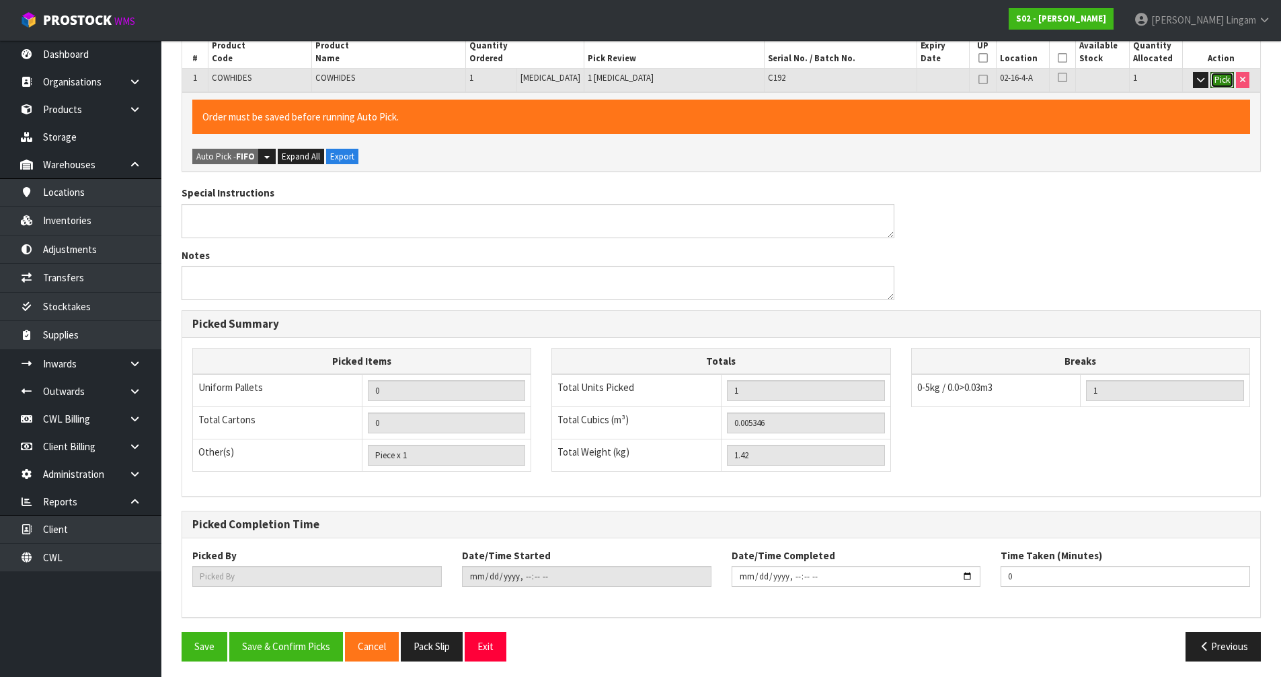
scroll to position [311, 0]
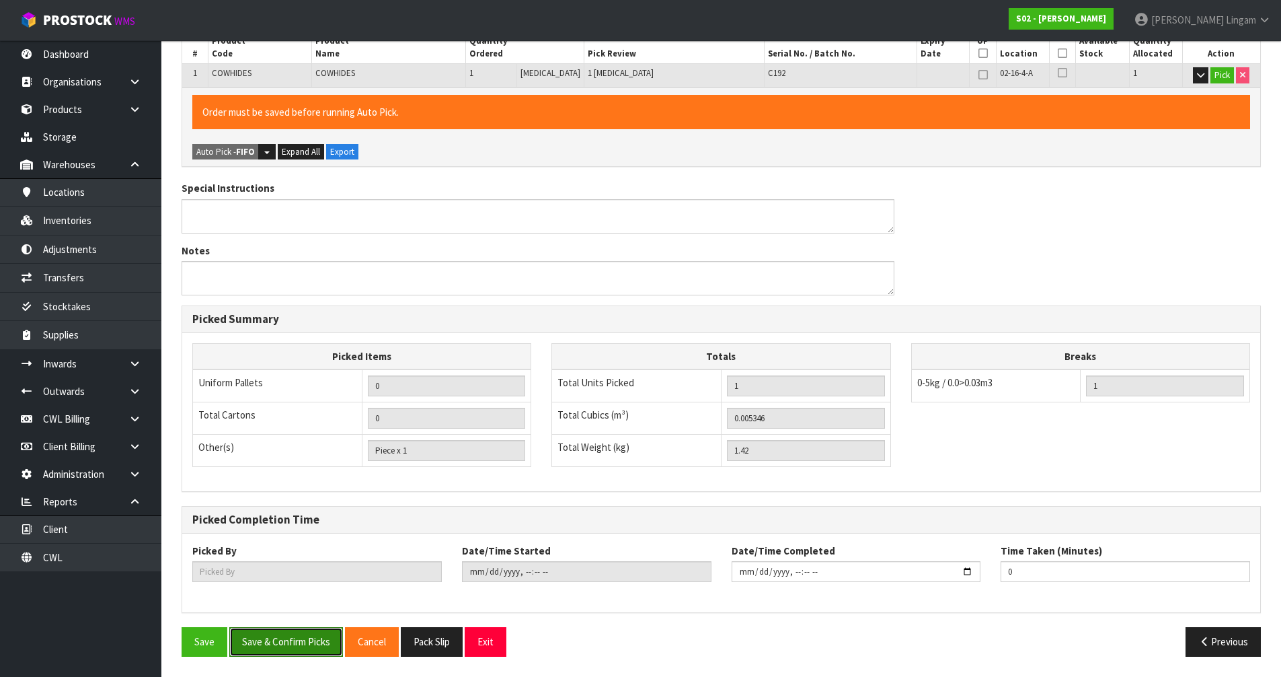
click at [286, 466] on button "Save & Confirm Picks" at bounding box center [286, 641] width 114 height 29
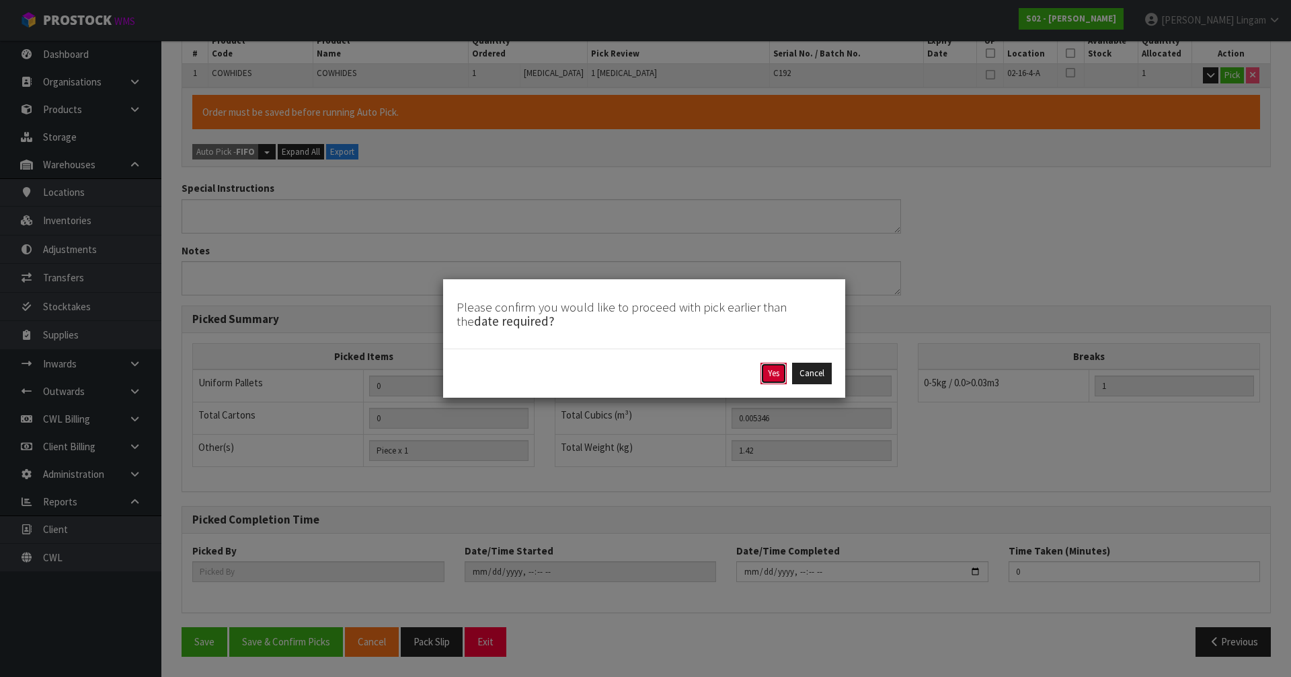
click at [678, 372] on button "Yes" at bounding box center [774, 374] width 26 height 22
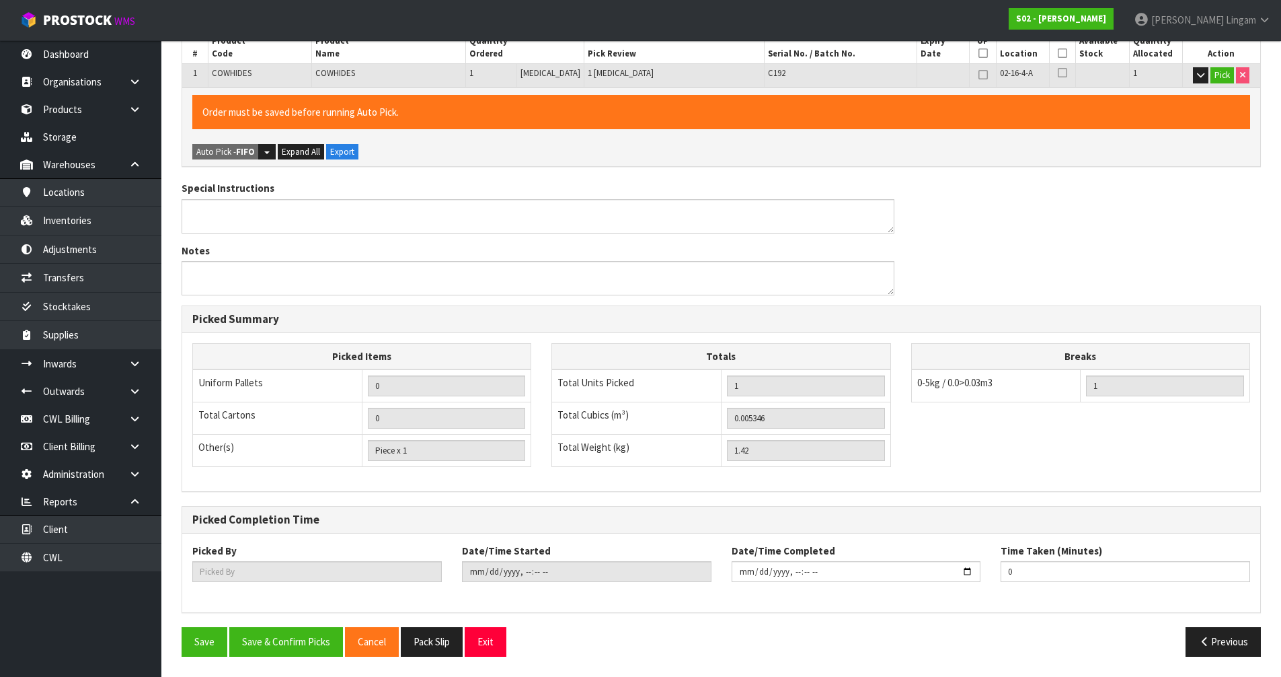
scroll to position [0, 0]
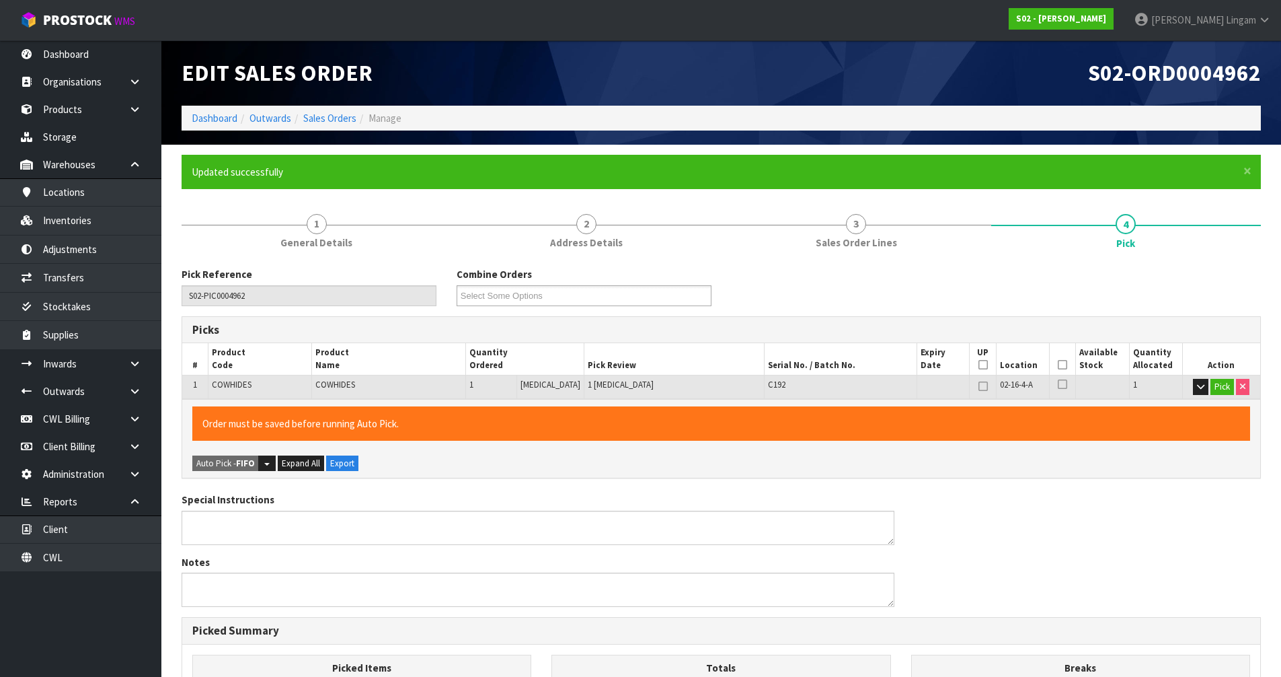
type input "[PERSON_NAME]"
type input "2025-08-31T18:48:51"
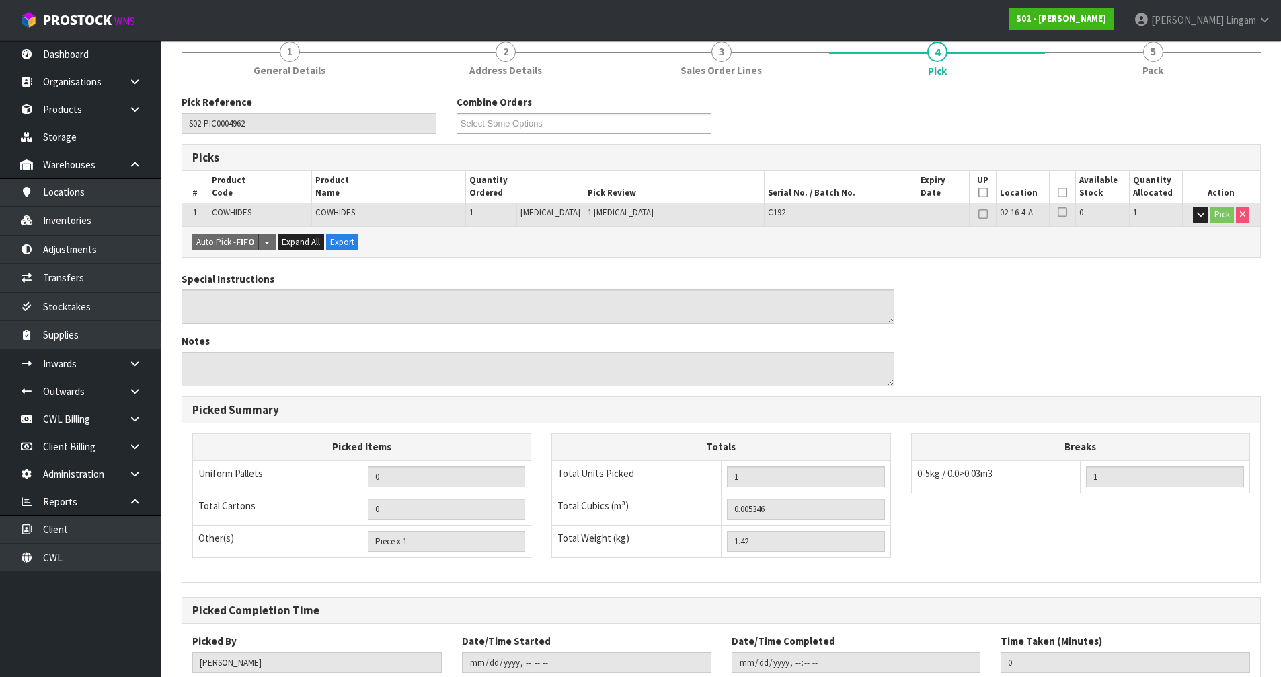
scroll to position [262, 0]
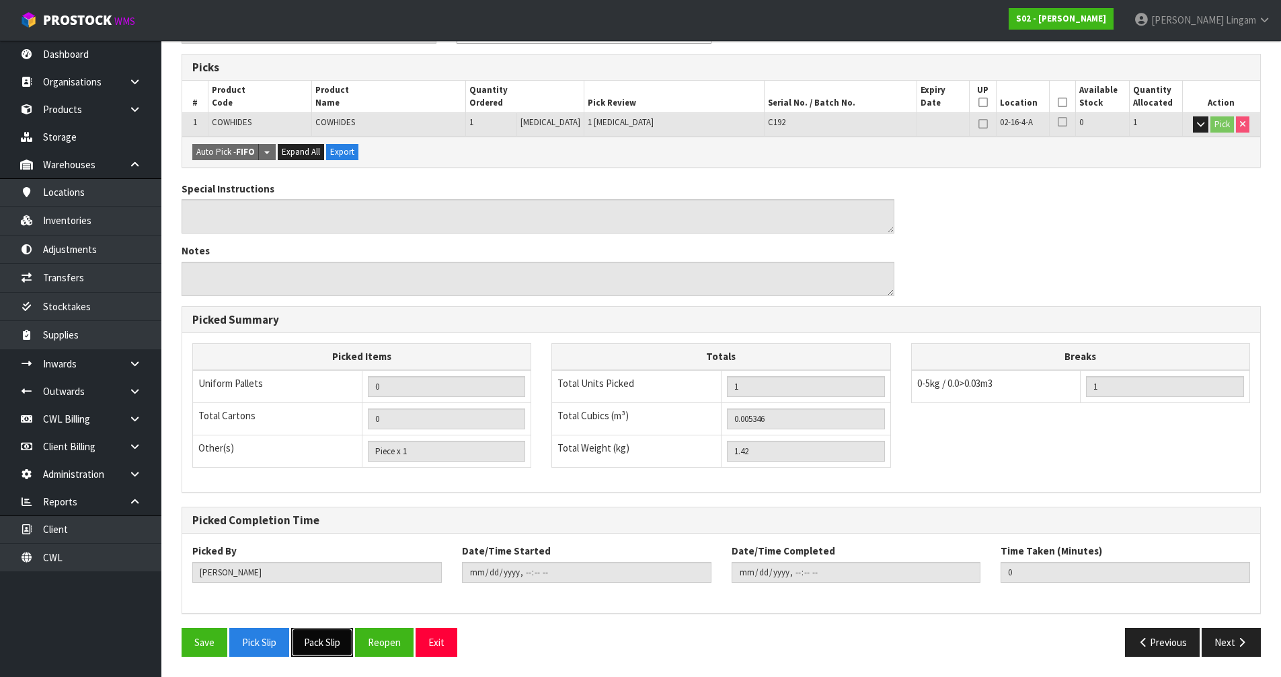
click at [343, 466] on button "Pack Slip" at bounding box center [322, 642] width 62 height 29
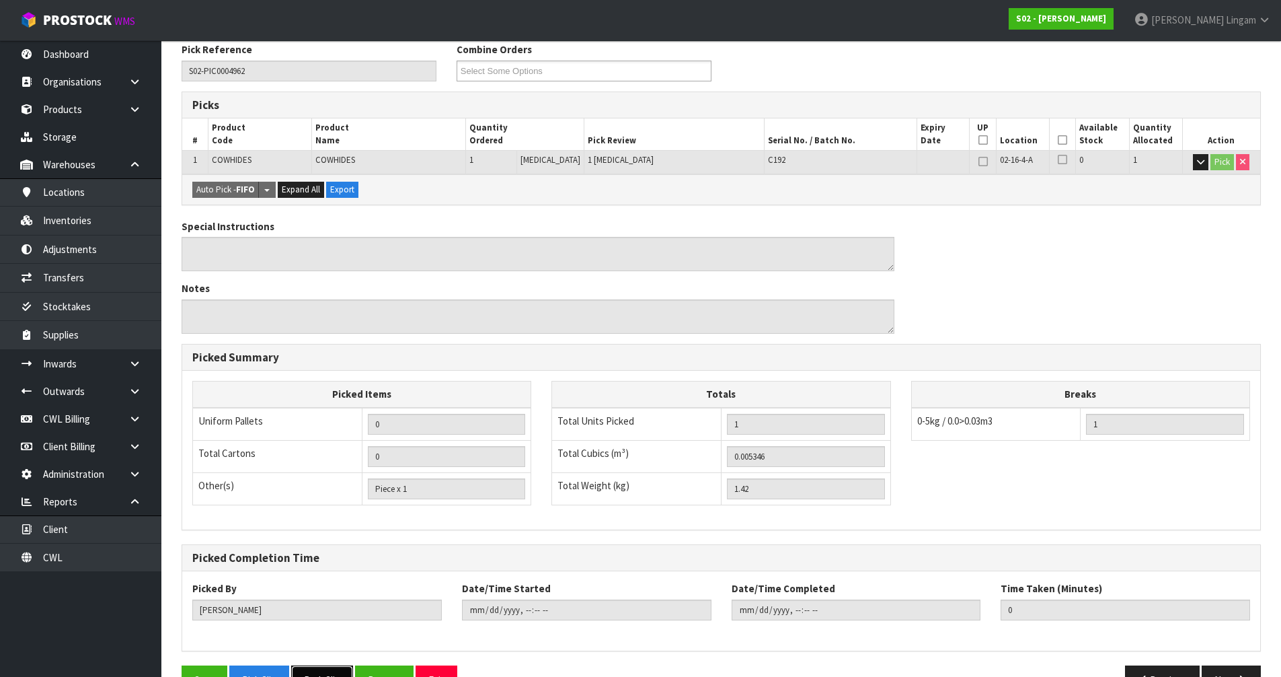
scroll to position [0, 0]
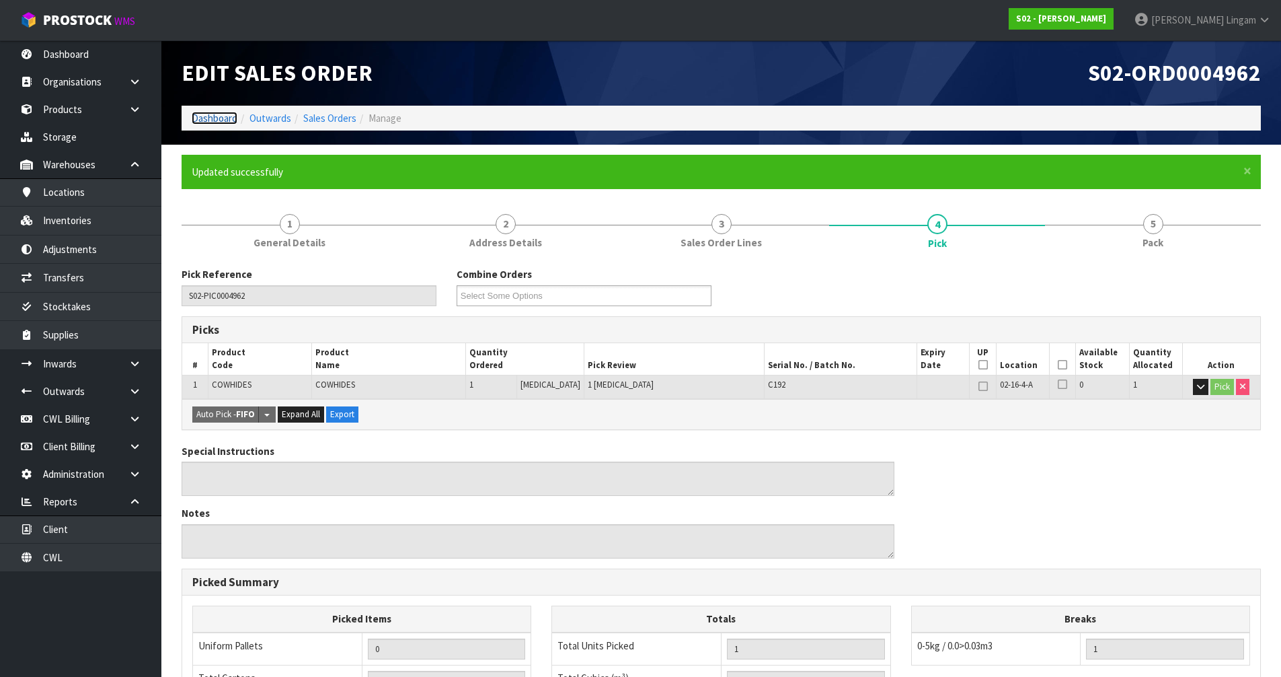
click at [224, 120] on link "Dashboard" at bounding box center [215, 118] width 46 height 13
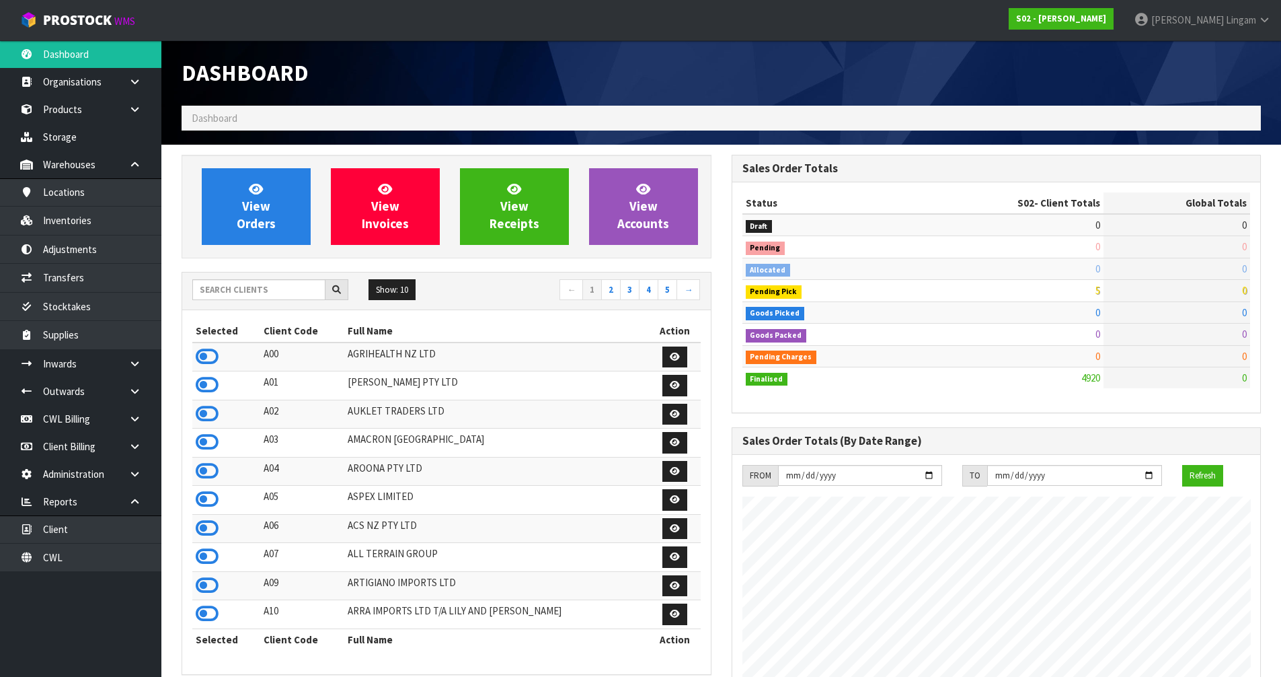
scroll to position [1019, 550]
click at [251, 285] on input "text" at bounding box center [258, 289] width 133 height 21
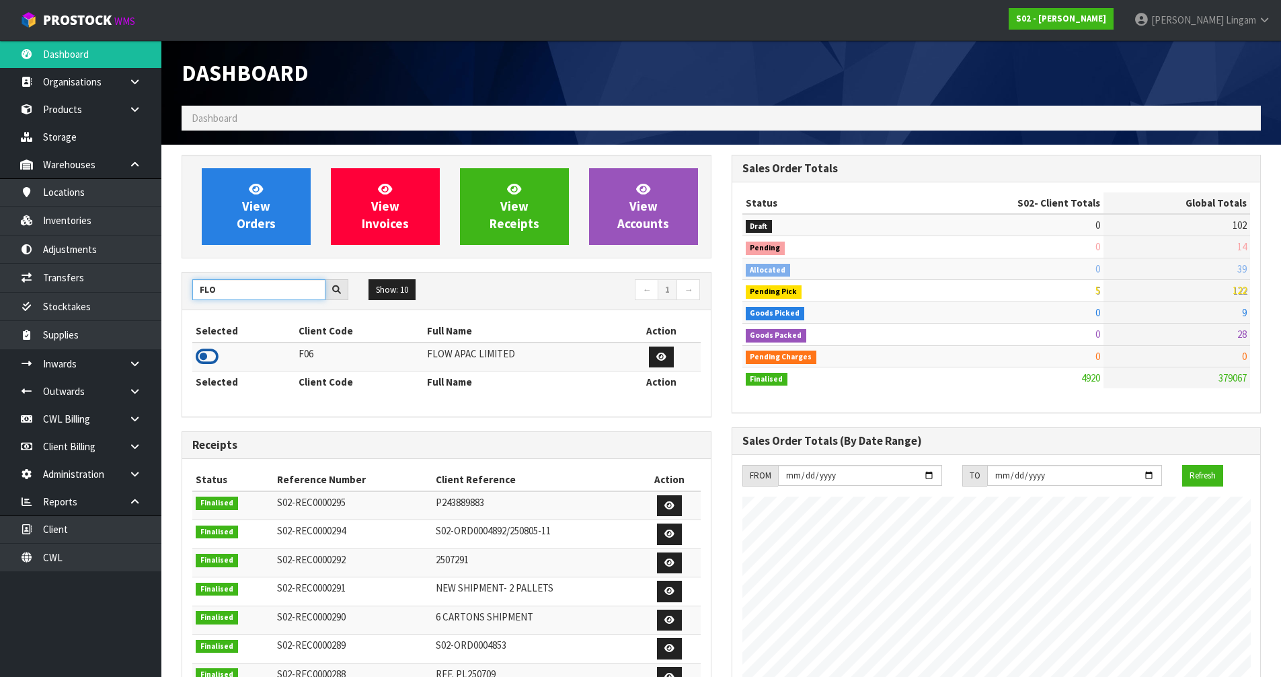
type input "FLO"
click at [206, 356] on icon at bounding box center [207, 356] width 23 height 20
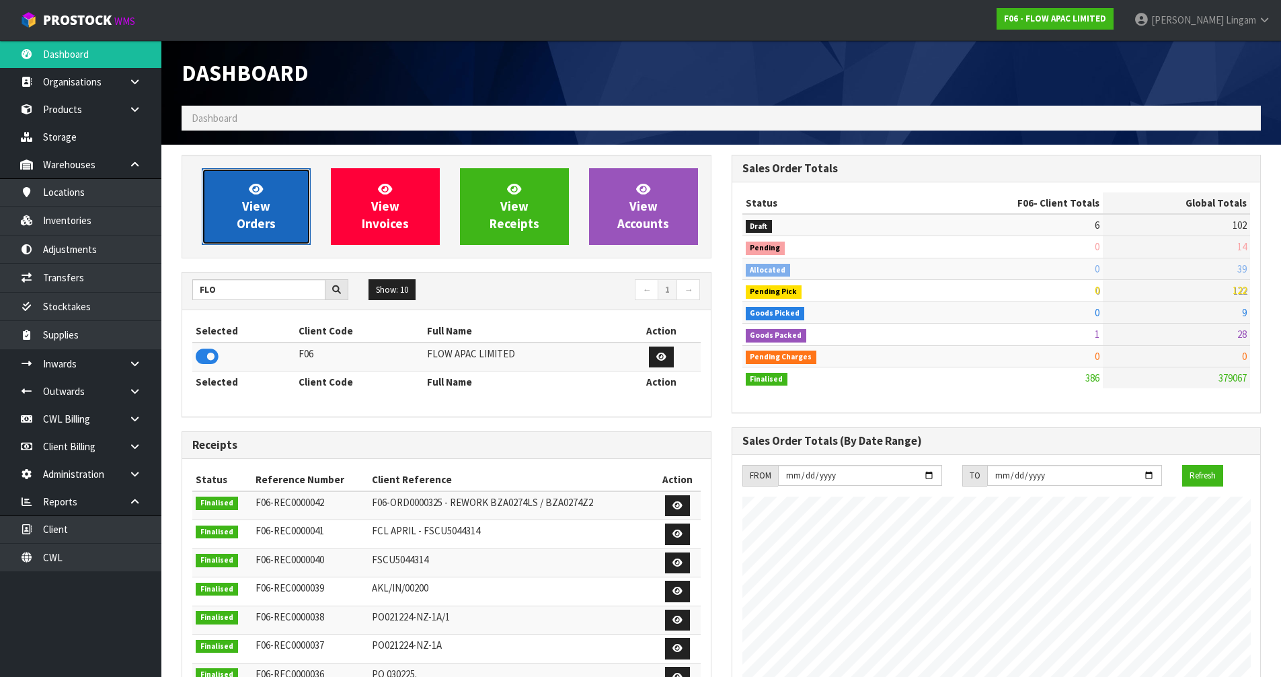
click at [246, 222] on span "View Orders" at bounding box center [256, 206] width 39 height 50
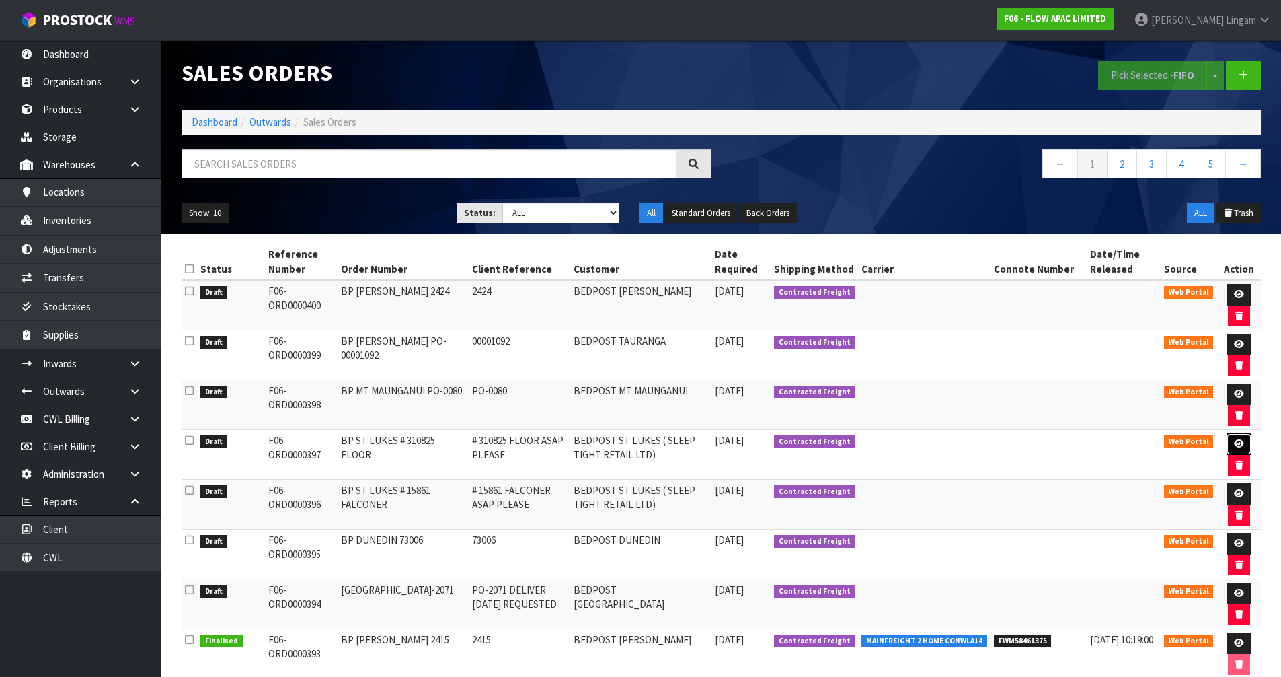
click at [678, 448] on icon at bounding box center [1239, 443] width 10 height 9
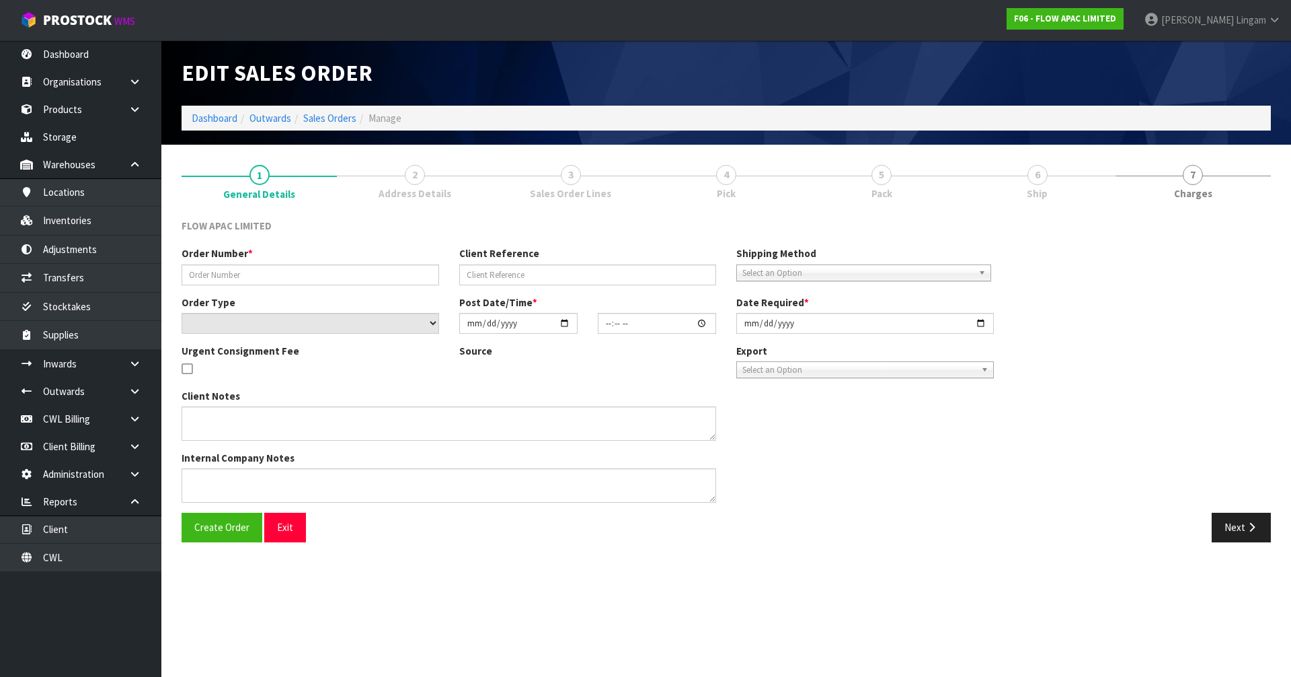
type input "BP ST LUKES # 310825 FLOOR"
type input "# 310825 FLOOR ASAP PLEASE"
select select "number:0"
type input "[DATE]"
type input "19:13:00.000"
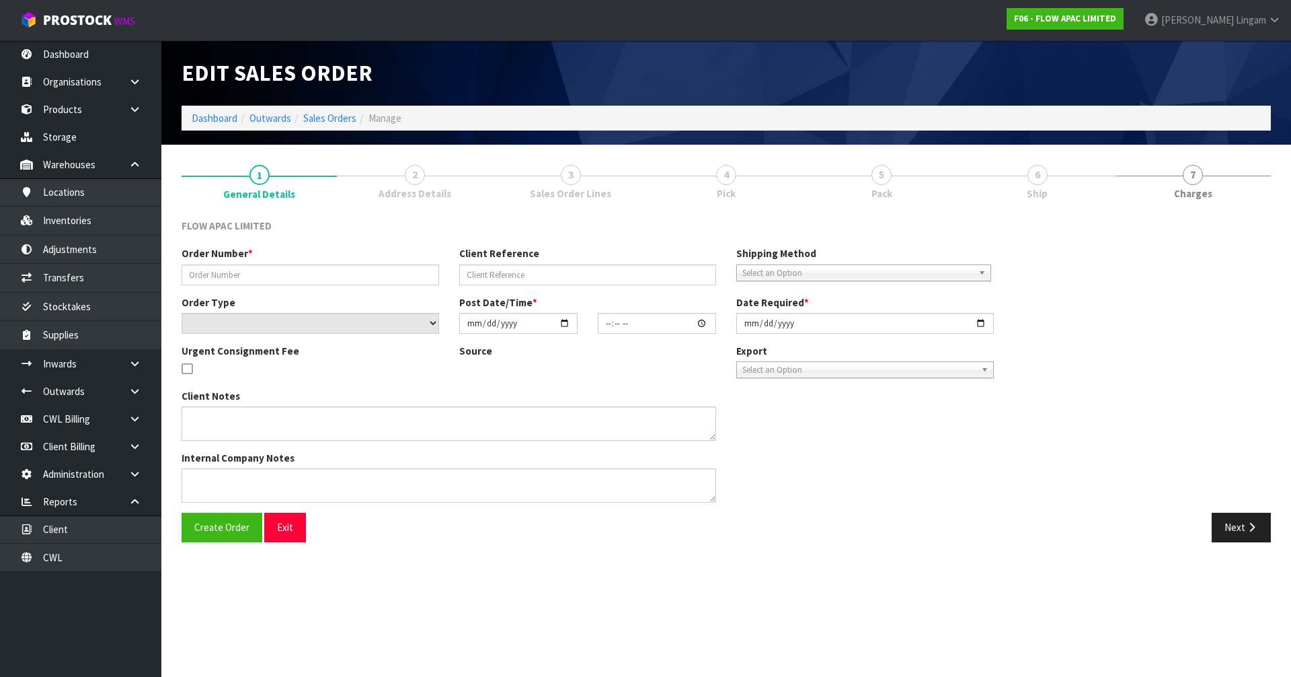
type input "2025-09-01"
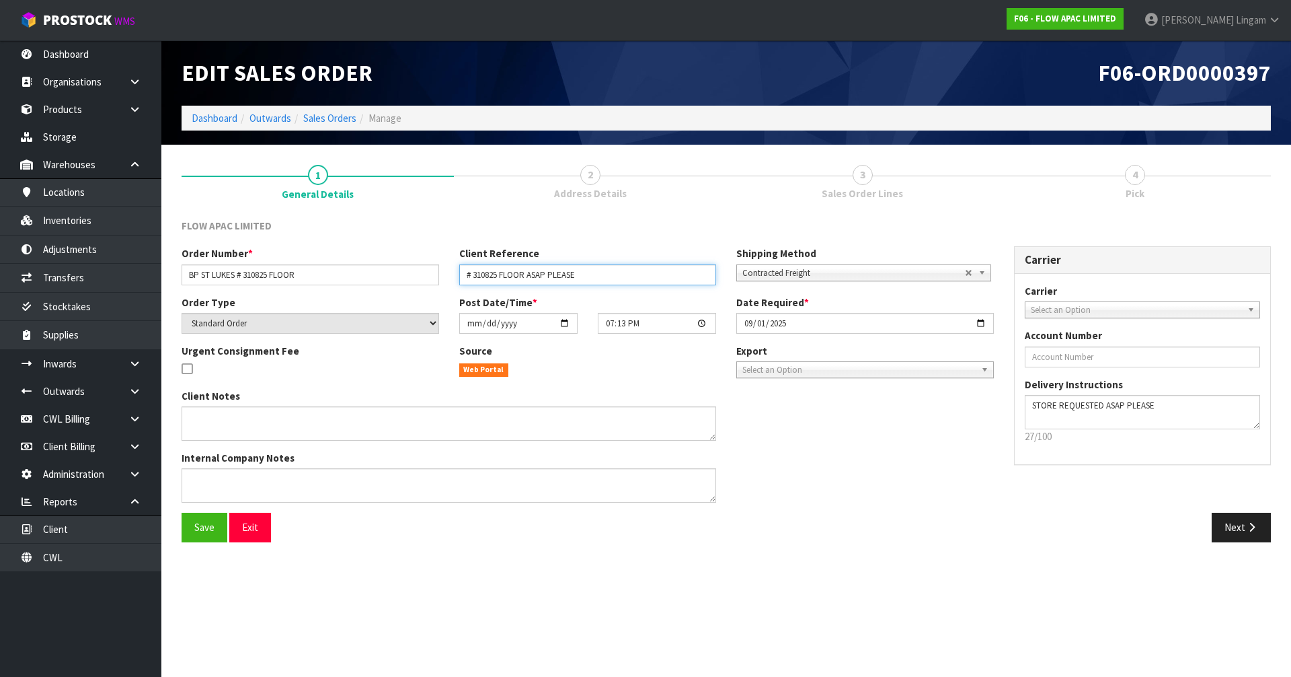
drag, startPoint x: 527, startPoint y: 272, endPoint x: 582, endPoint y: 268, distance: 56.0
click at [582, 268] on input "# 310825 FLOOR ASAP PLEASE" at bounding box center [588, 274] width 258 height 21
click at [678, 466] on button "Next" at bounding box center [1241, 527] width 59 height 29
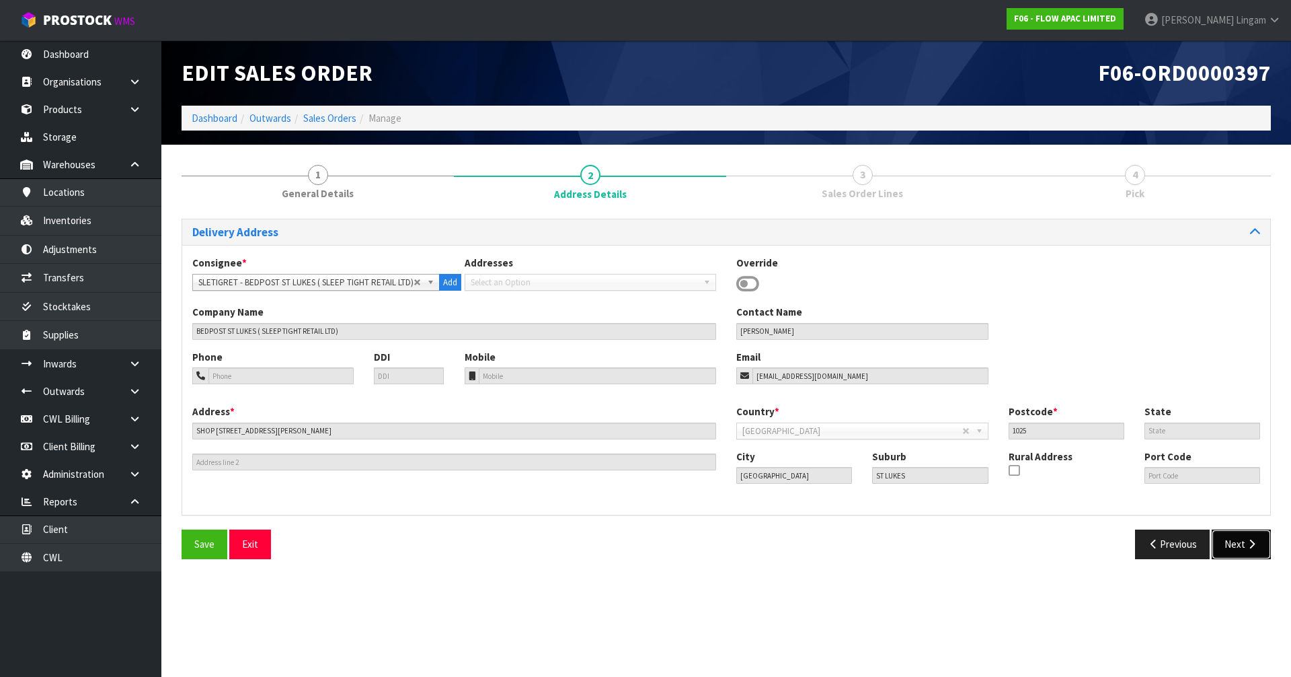
click at [678, 466] on button "Next" at bounding box center [1241, 543] width 59 height 29
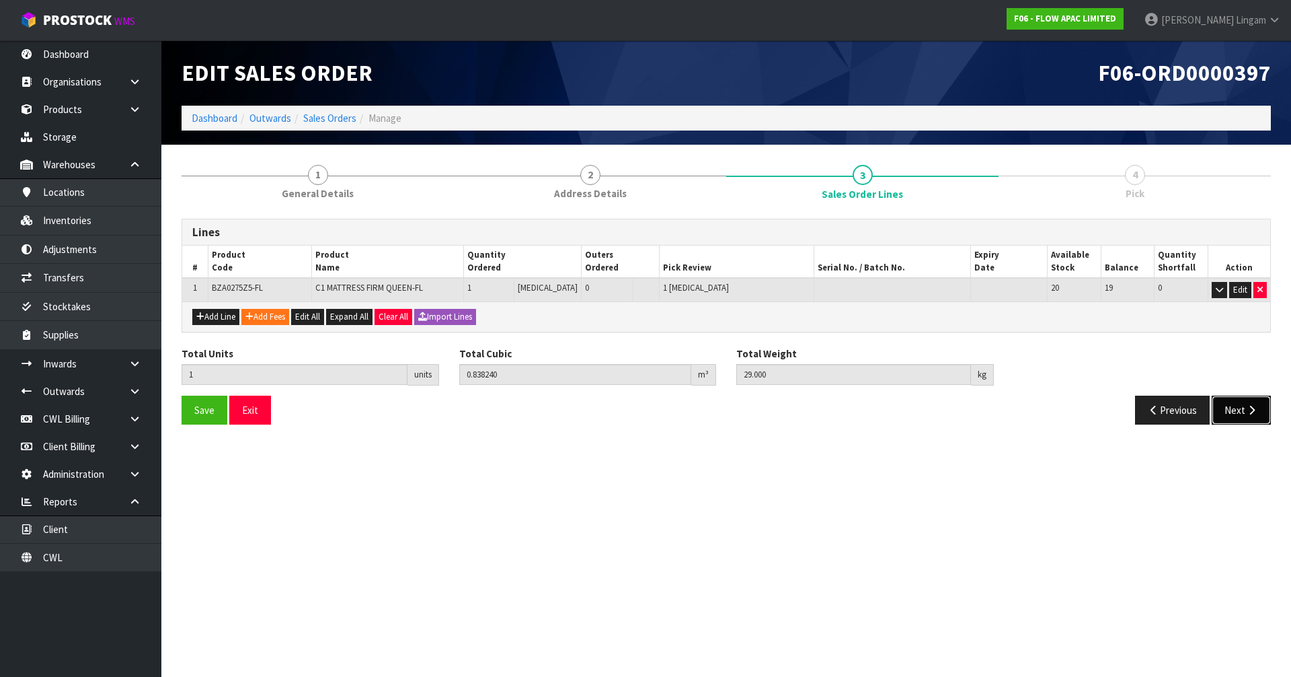
click at [678, 414] on button "Next" at bounding box center [1241, 409] width 59 height 29
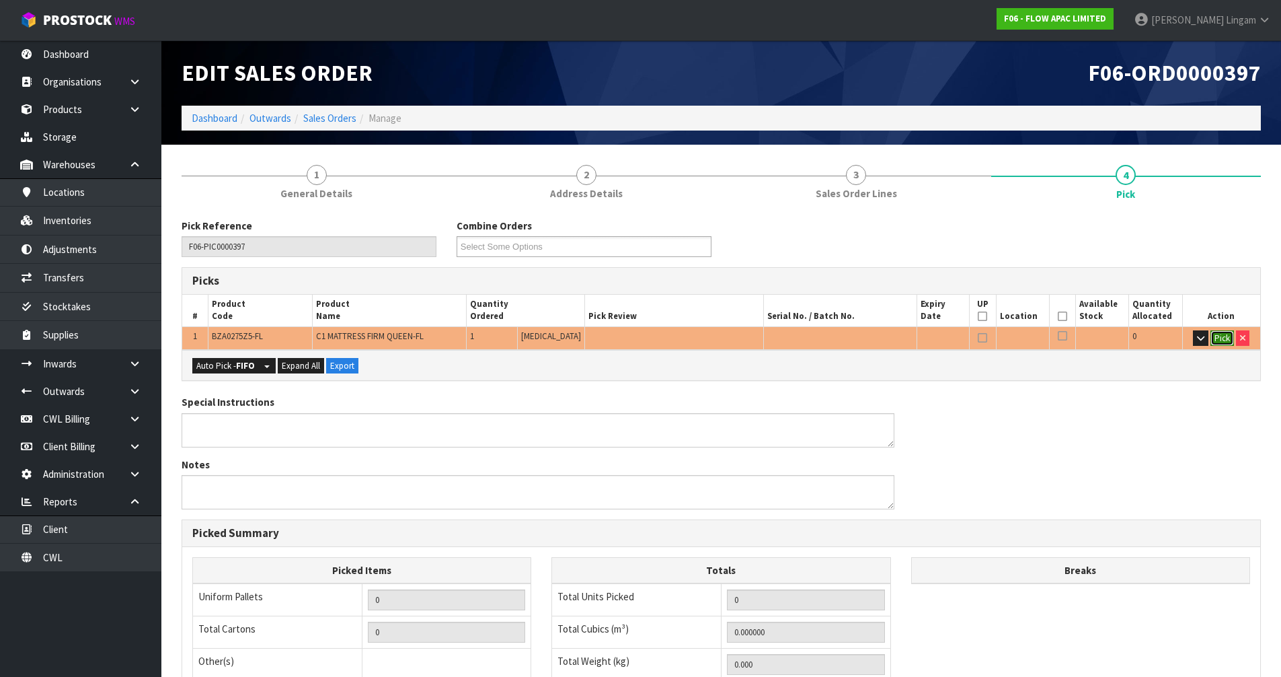
click at [678, 335] on button "Pick" at bounding box center [1223, 338] width 24 height 16
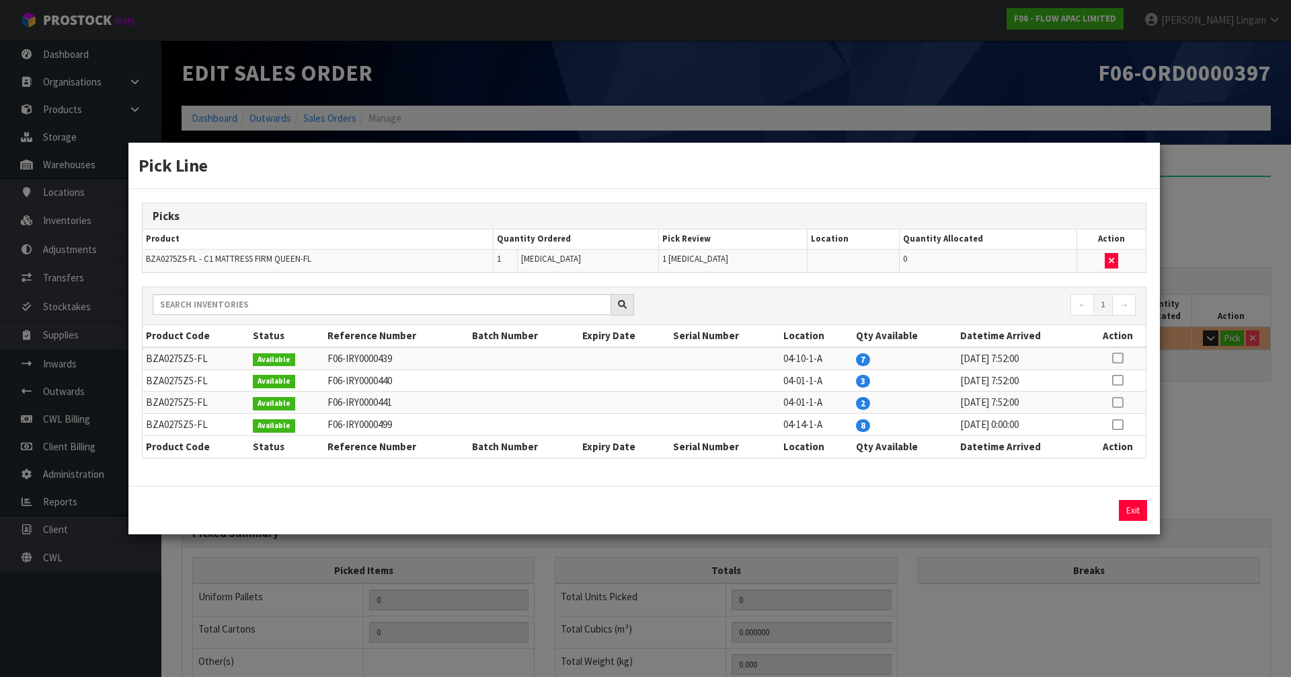
click at [678, 398] on td at bounding box center [1118, 402] width 56 height 22
click at [678, 403] on icon at bounding box center [1117, 402] width 11 height 1
click at [678, 466] on button "Assign Pick" at bounding box center [1087, 510] width 55 height 21
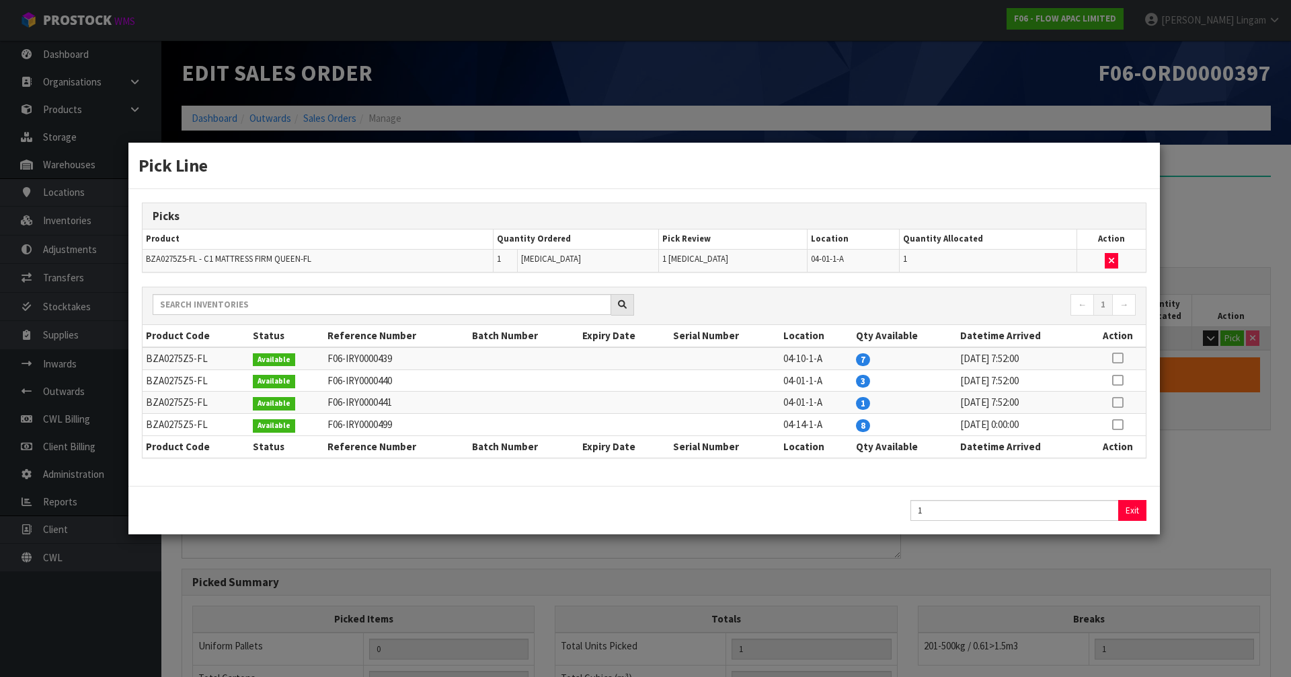
type input "Piece x 1"
type input "1"
type input "0.83824"
type input "29"
click at [678, 466] on button "Exit" at bounding box center [1133, 510] width 28 height 21
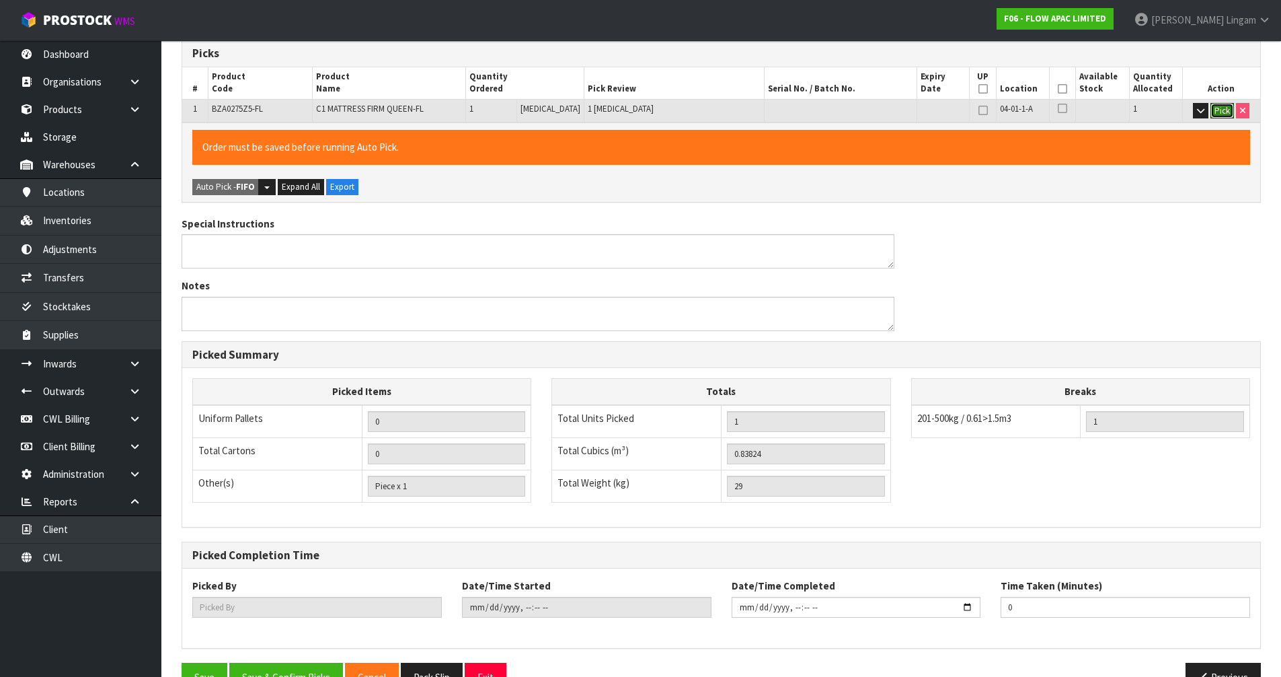
scroll to position [262, 0]
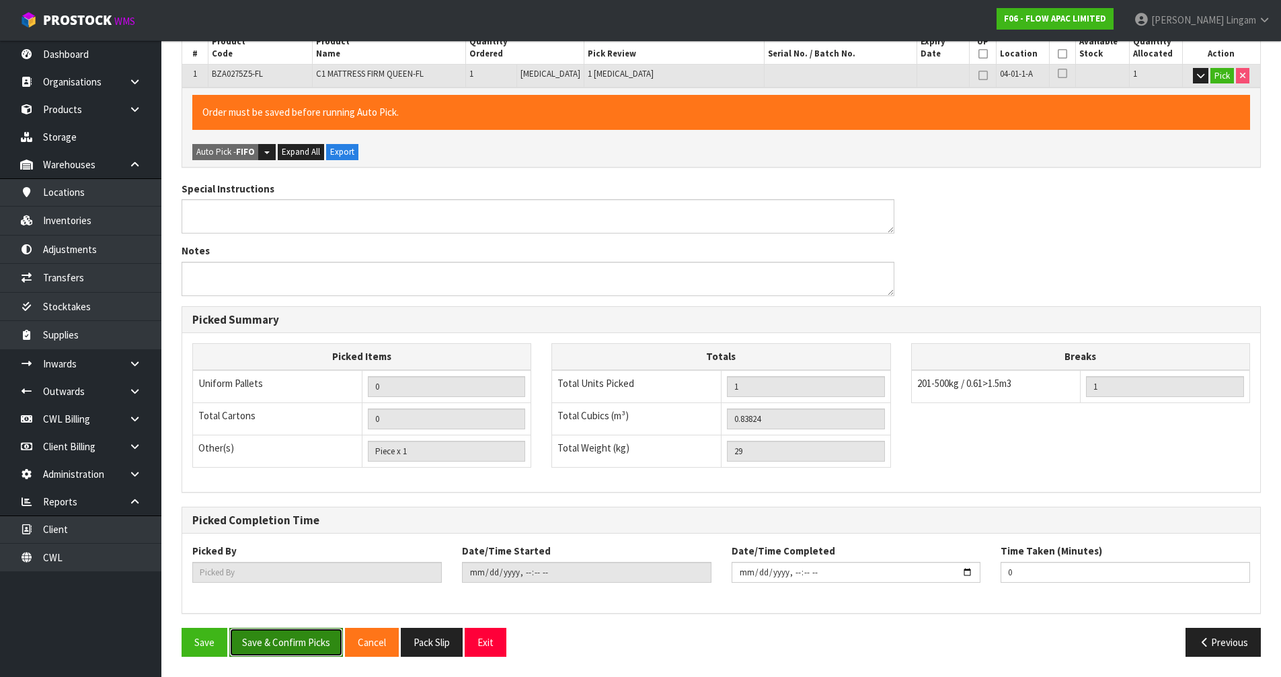
click at [310, 466] on button "Save & Confirm Picks" at bounding box center [286, 642] width 114 height 29
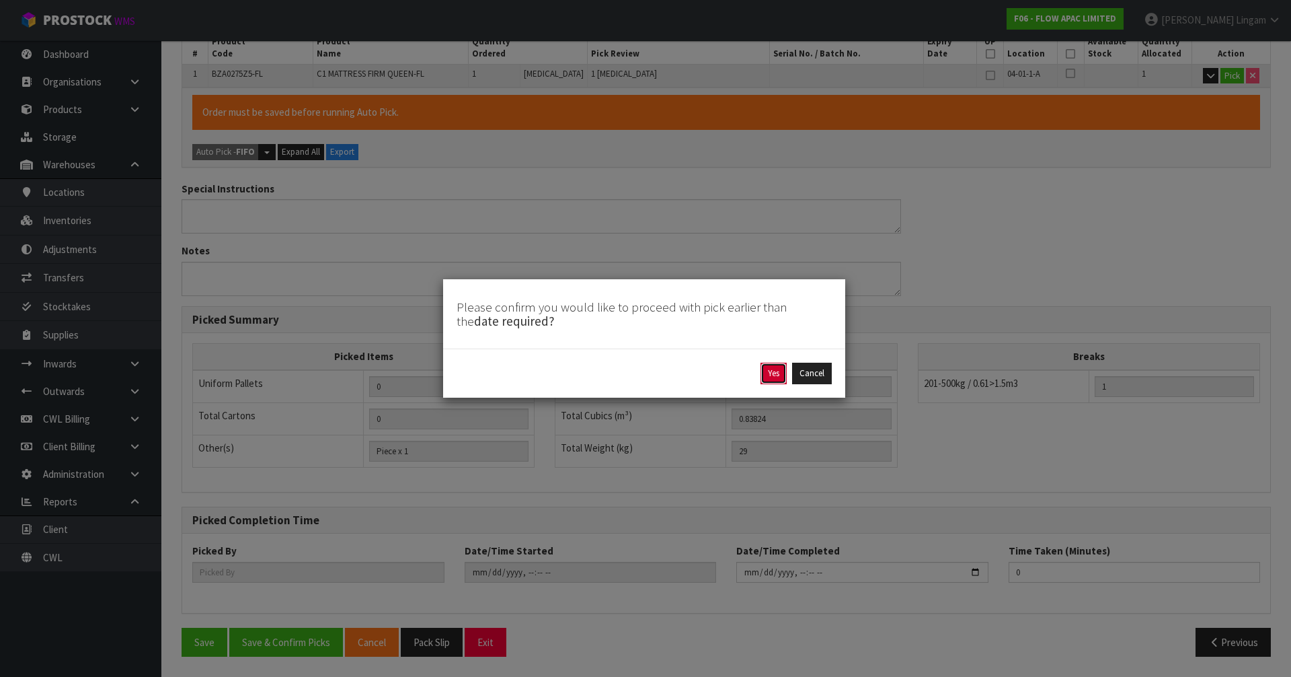
click at [678, 377] on button "Yes" at bounding box center [774, 374] width 26 height 22
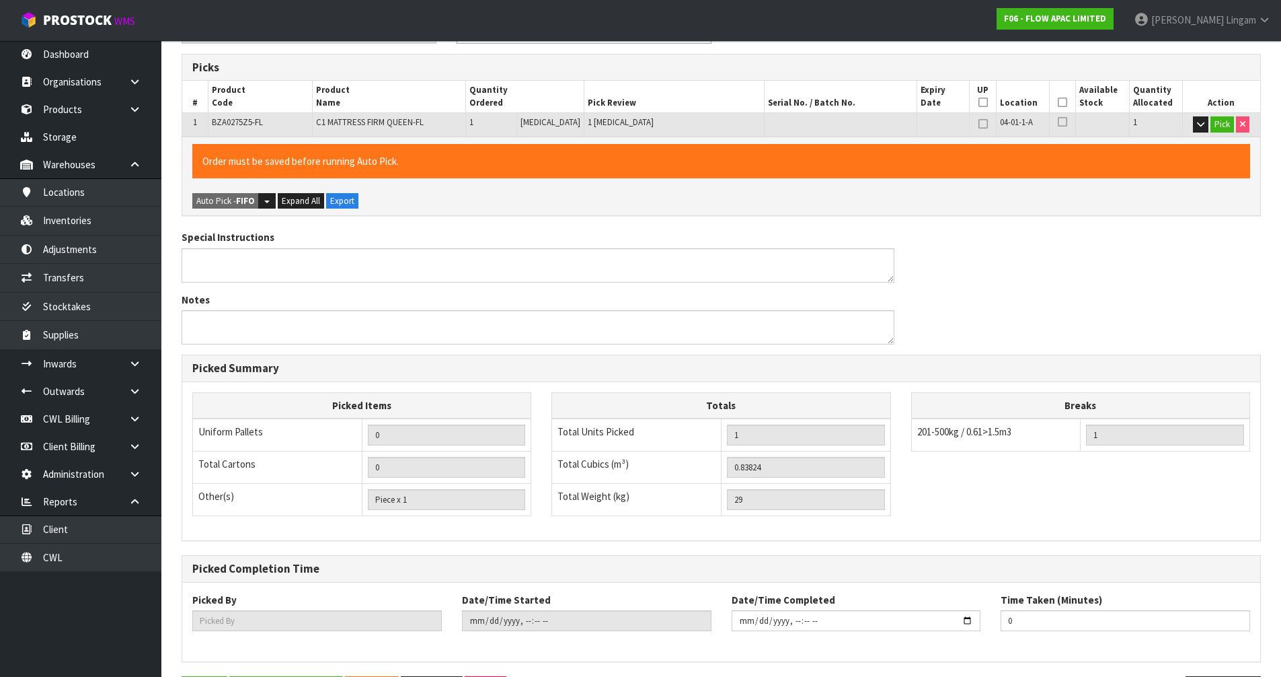
type input "[PERSON_NAME]"
type input "2025-08-31T18:51:06"
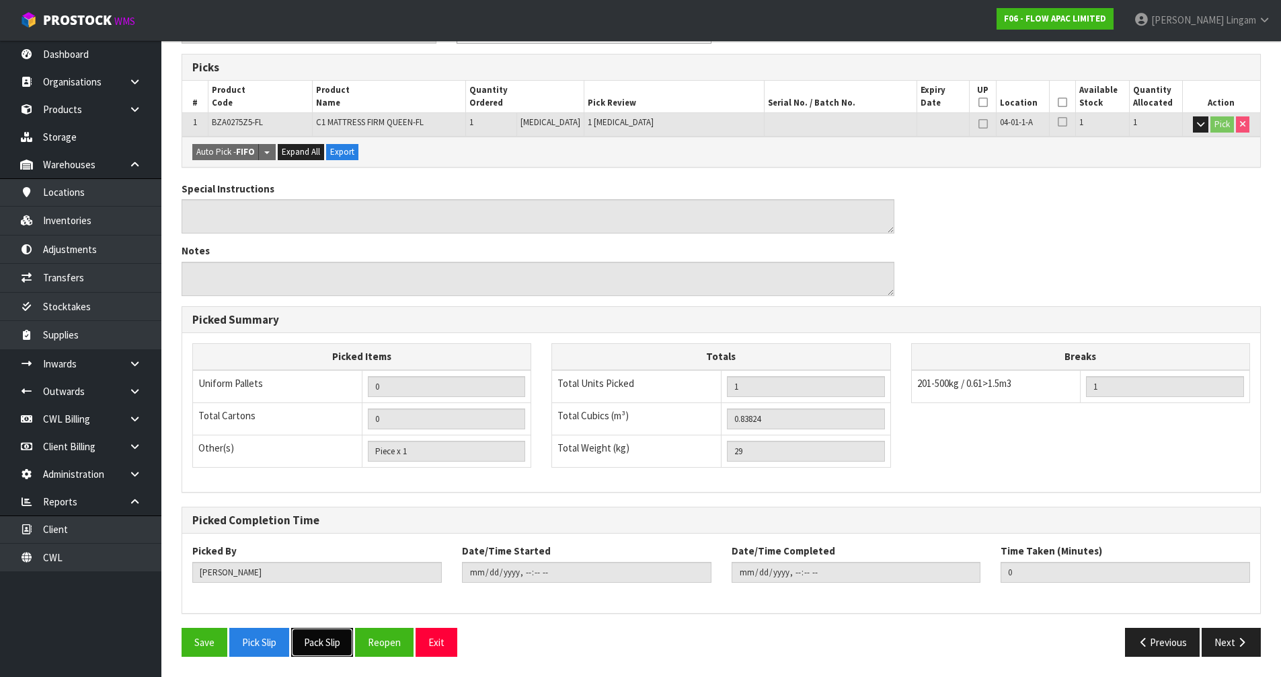
click at [322, 466] on button "Pack Slip" at bounding box center [322, 642] width 62 height 29
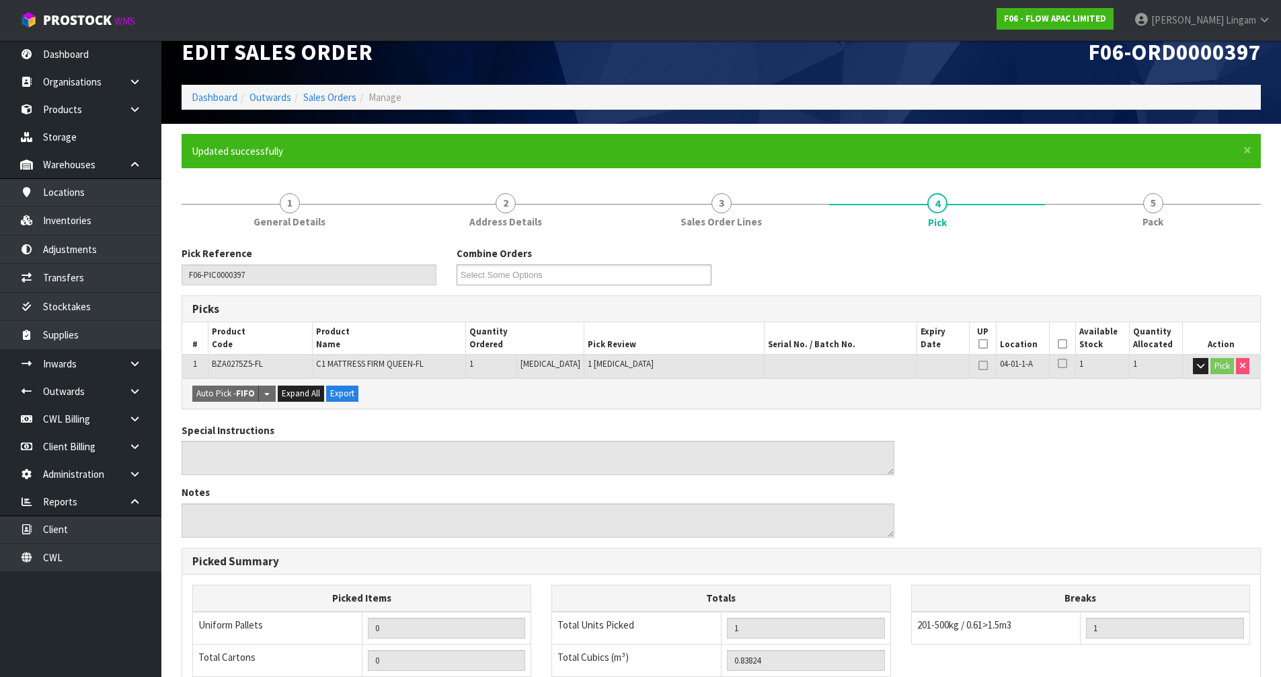
scroll to position [0, 0]
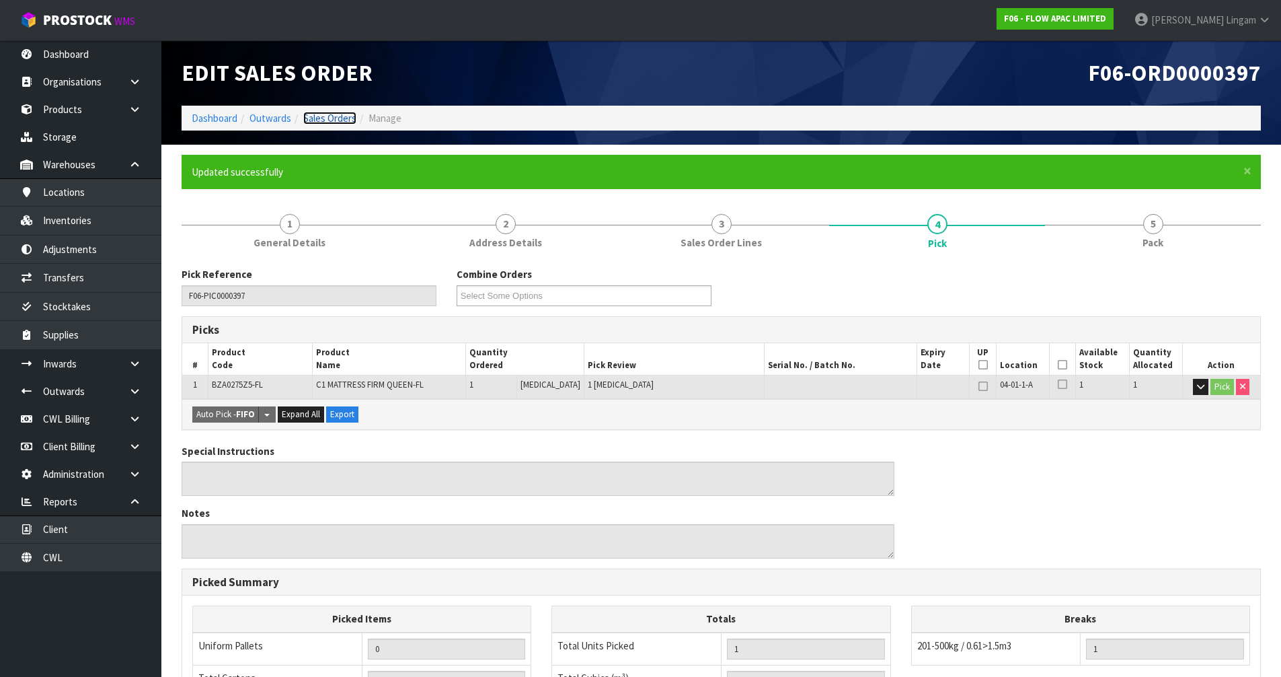
click at [333, 116] on link "Sales Orders" at bounding box center [329, 118] width 53 height 13
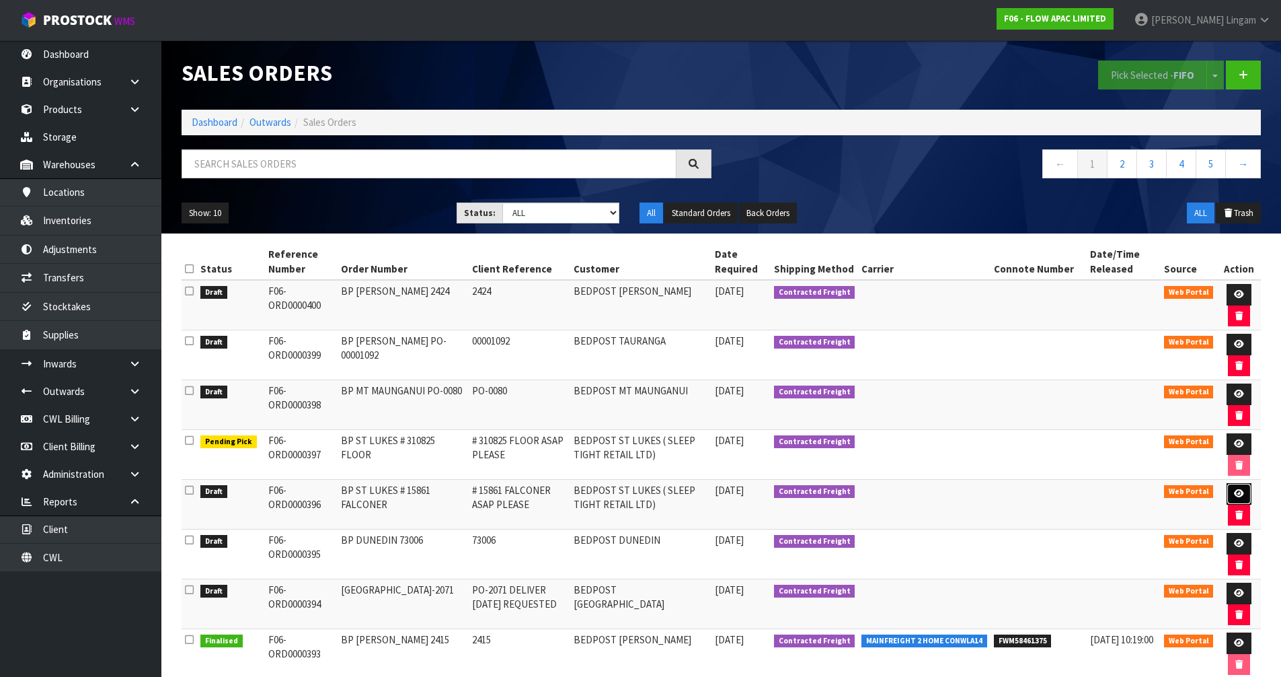
click at [678, 466] on icon at bounding box center [1239, 493] width 10 height 9
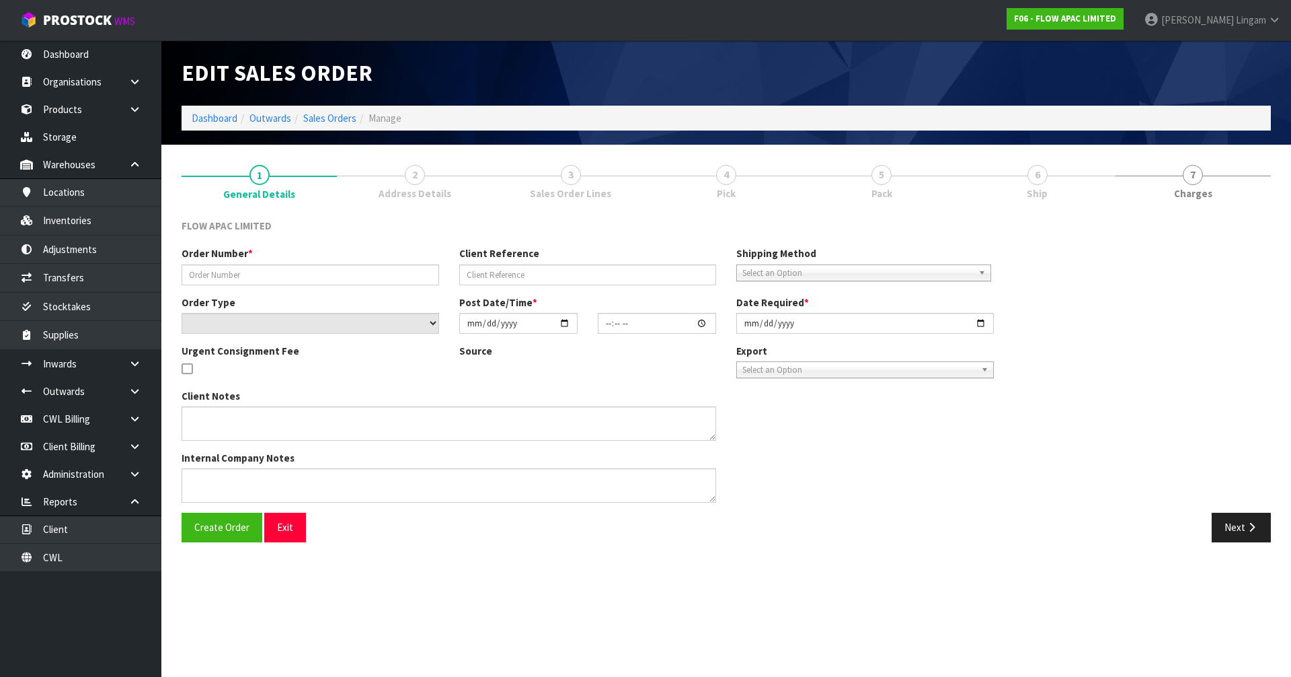
type input "BP ST LUKES # 15861 FALCONER"
type input "# 15861 FALCONER ASAP PLEASE"
select select "number:0"
type input "[DATE]"
type input "19:53:00.000"
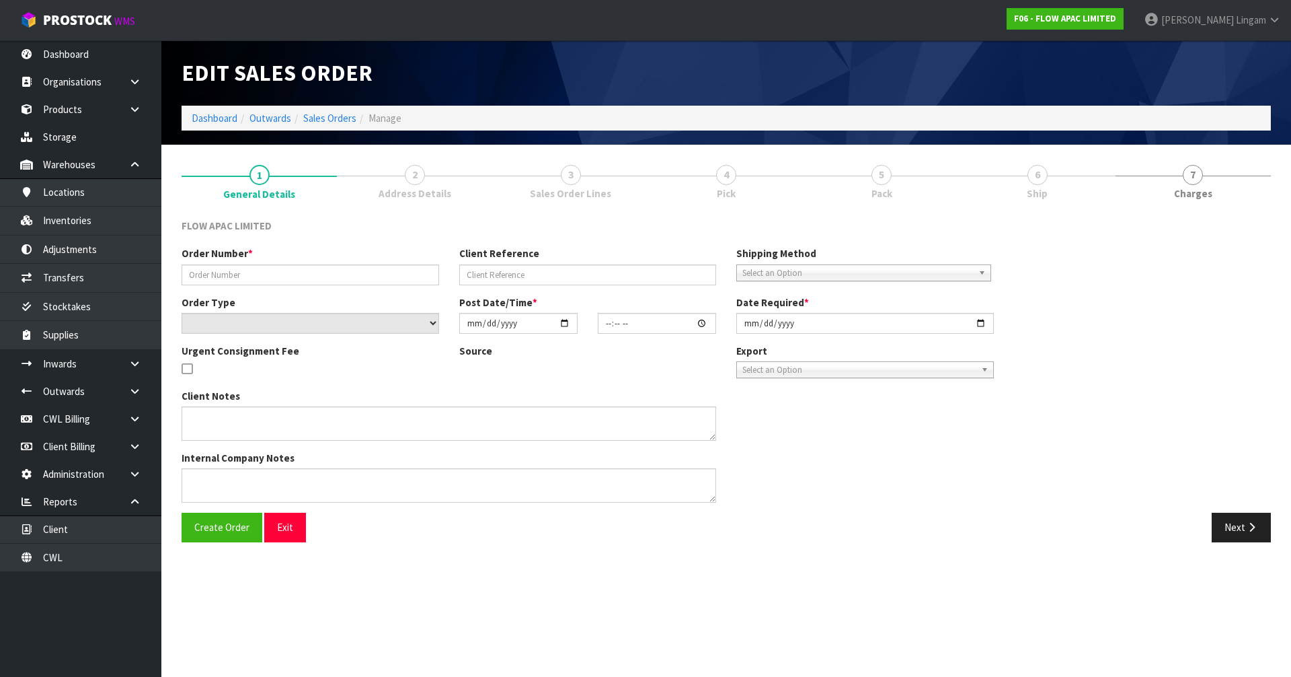
type input "2025-09-01"
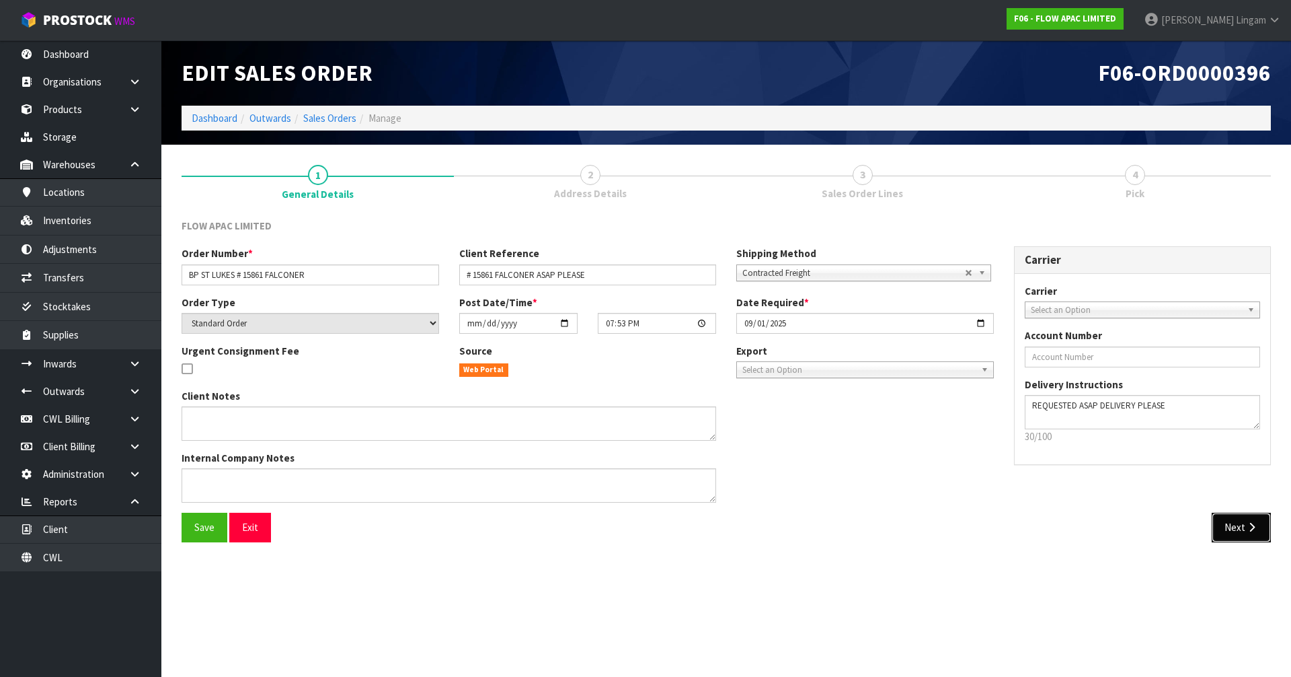
click at [678, 466] on button "Next" at bounding box center [1241, 527] width 59 height 29
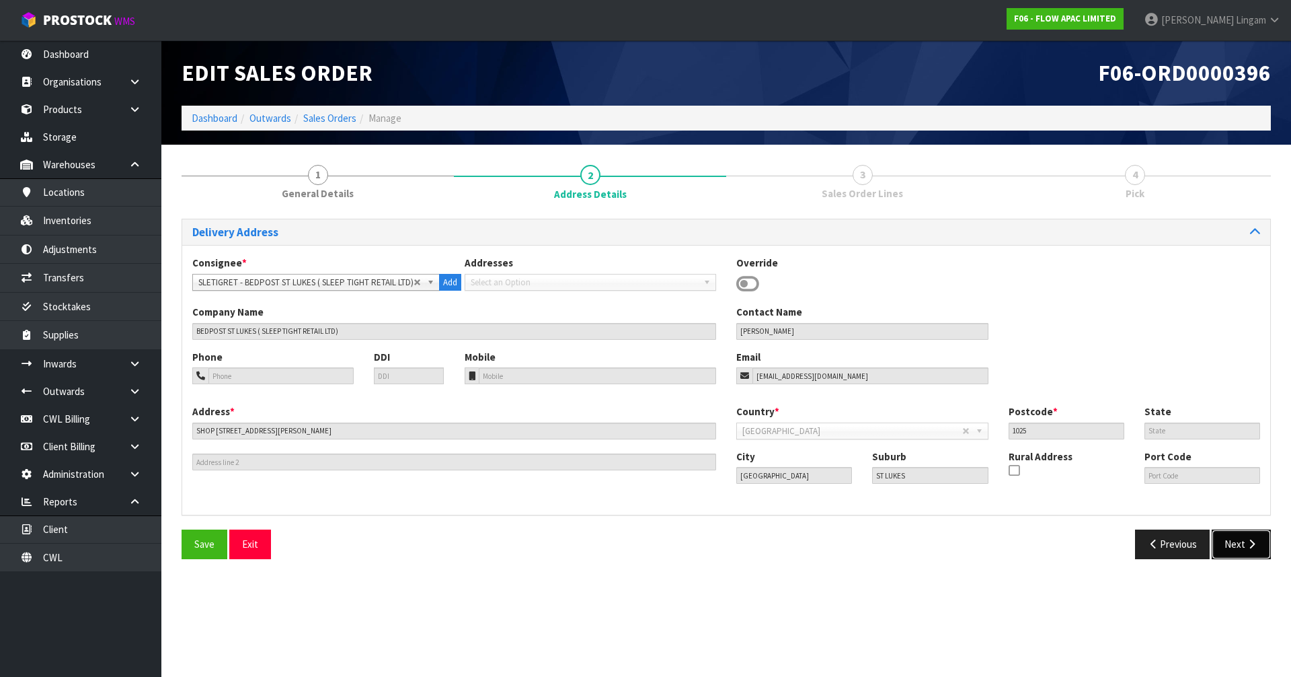
click at [678, 466] on button "Next" at bounding box center [1241, 543] width 59 height 29
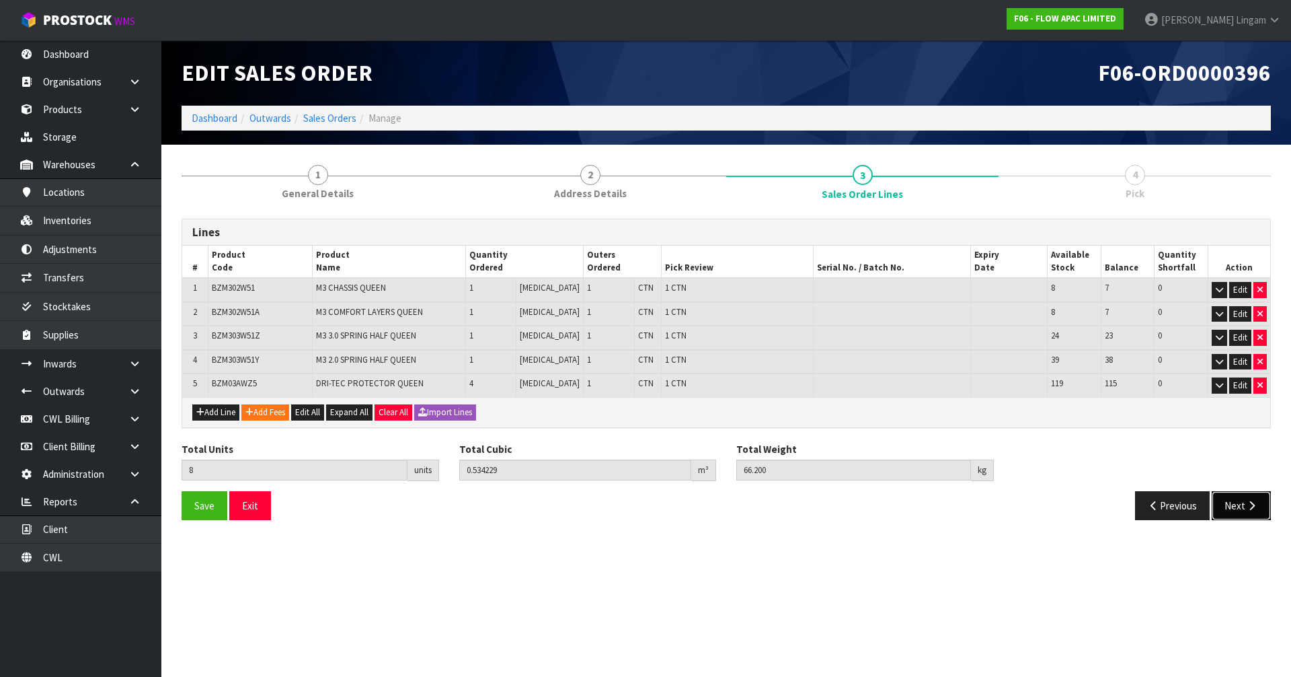
click at [678, 466] on button "Next" at bounding box center [1241, 505] width 59 height 29
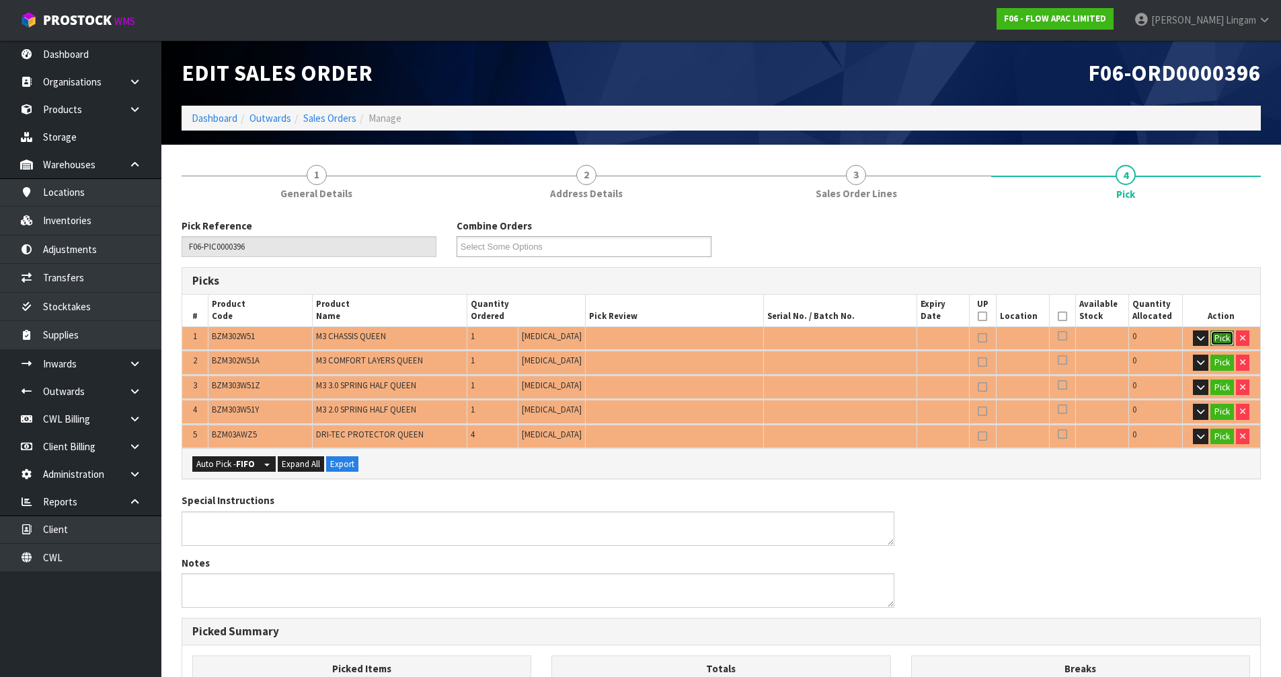
click at [678, 341] on button "Pick" at bounding box center [1223, 338] width 24 height 16
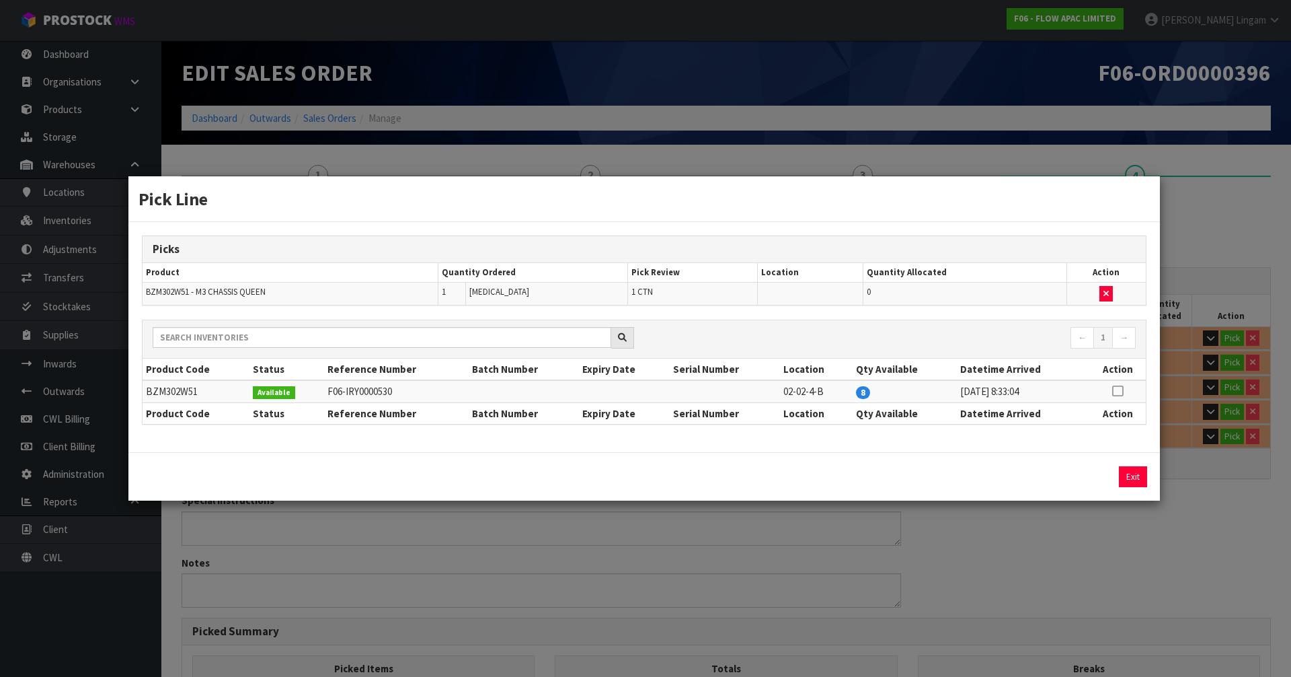
click at [678, 391] on icon at bounding box center [1117, 391] width 11 height 1
click at [678, 466] on button "Assign Pick" at bounding box center [1087, 476] width 55 height 21
type input "1"
type input "0.192052"
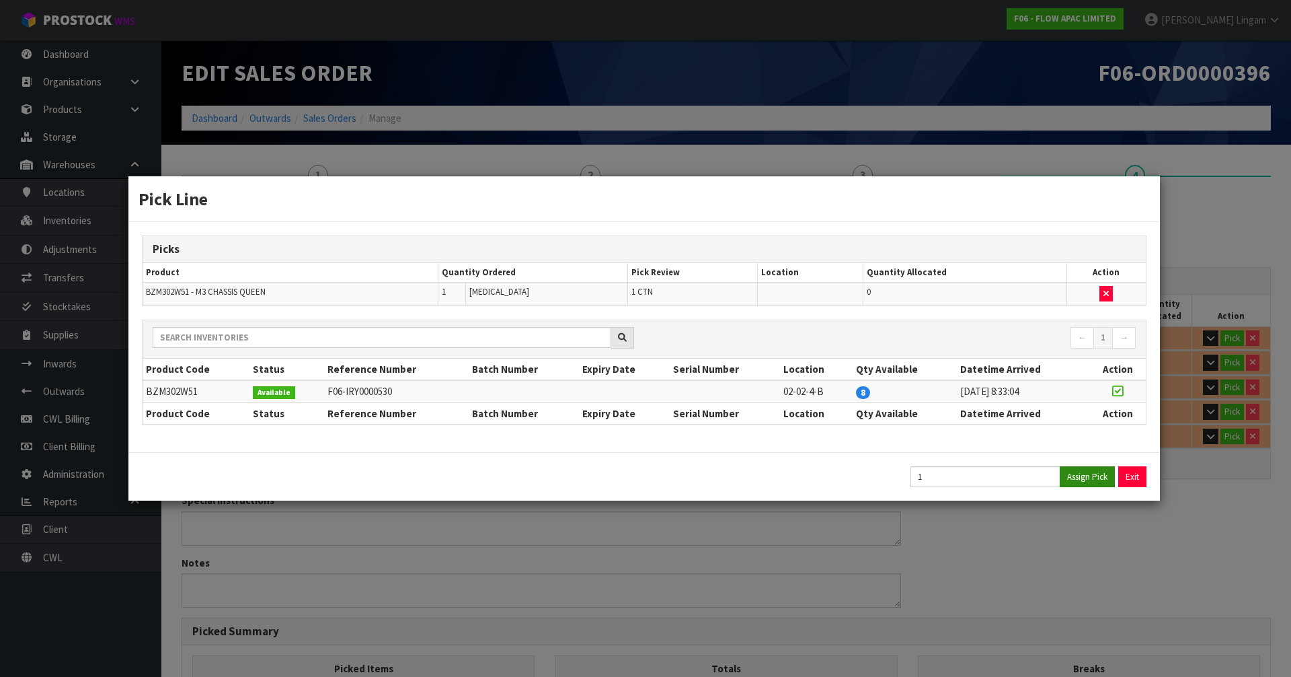
type input "17.5"
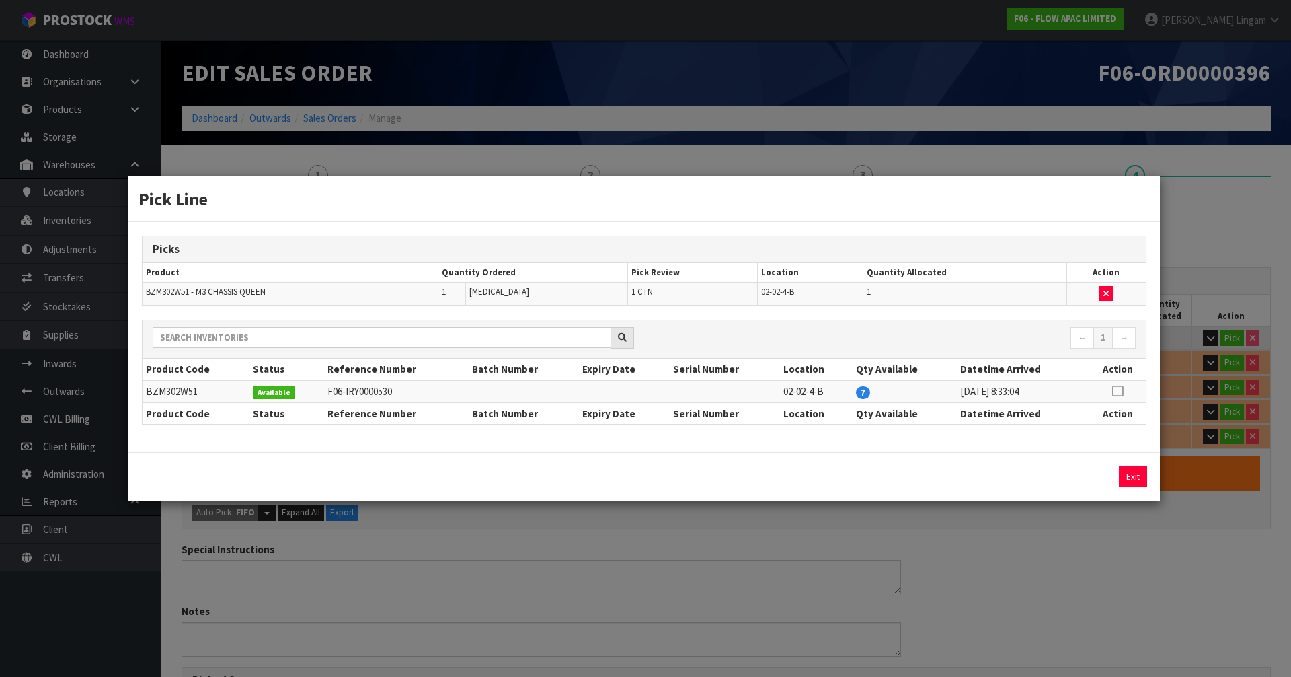
click at [678, 466] on div "Exit" at bounding box center [1029, 476] width 236 height 21
click at [678, 466] on button "Exit" at bounding box center [1133, 476] width 28 height 21
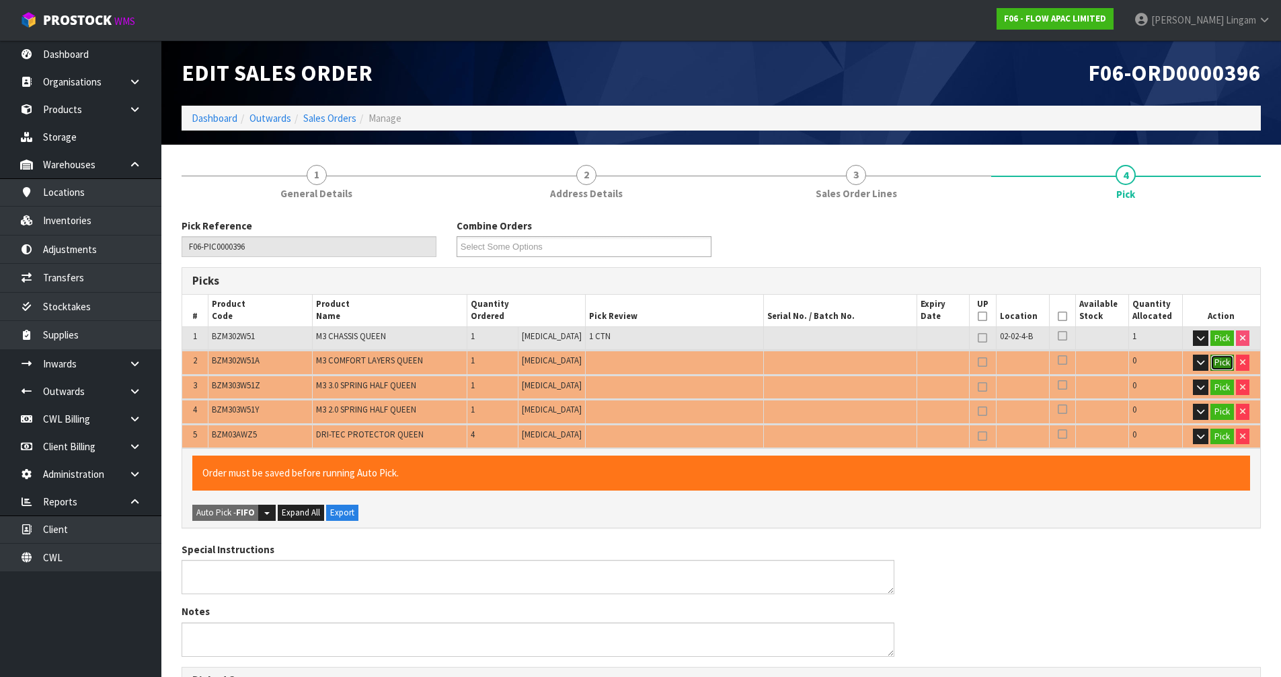
click at [678, 361] on button "Pick" at bounding box center [1223, 362] width 24 height 16
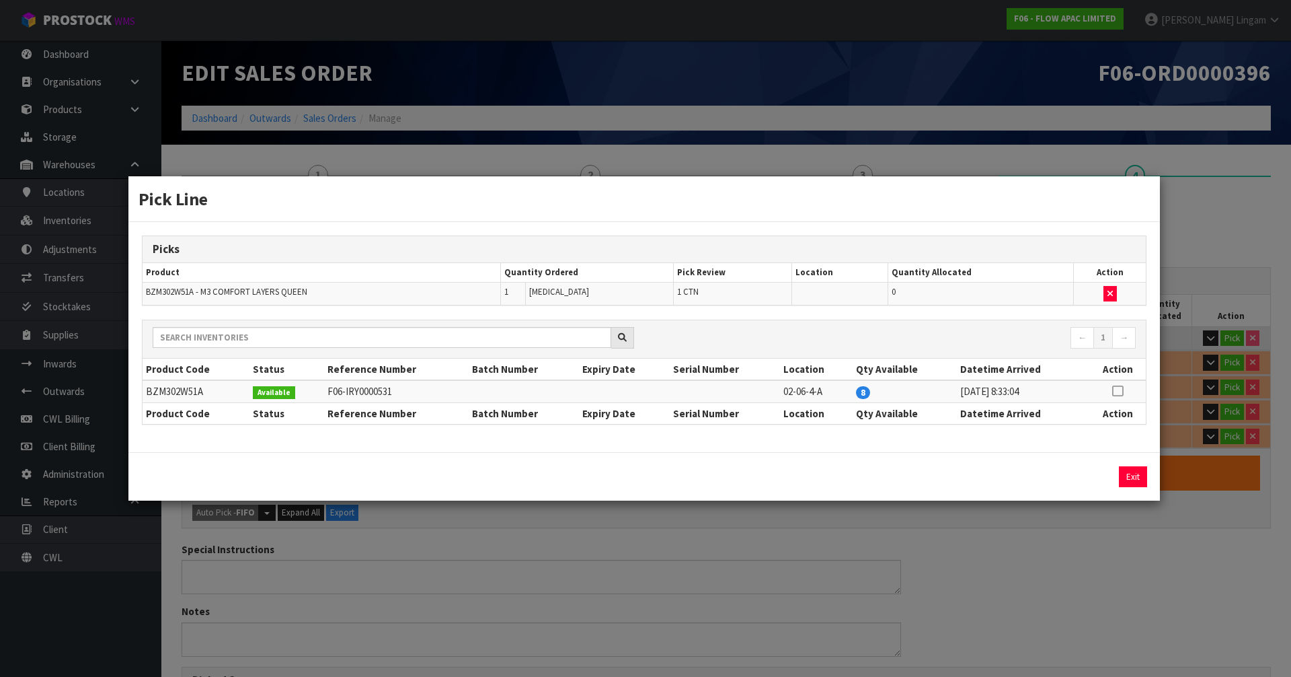
click at [678, 391] on icon at bounding box center [1117, 391] width 11 height 1
click at [678, 466] on button "Assign Pick" at bounding box center [1087, 476] width 55 height 21
type input "2"
type input "0.353617"
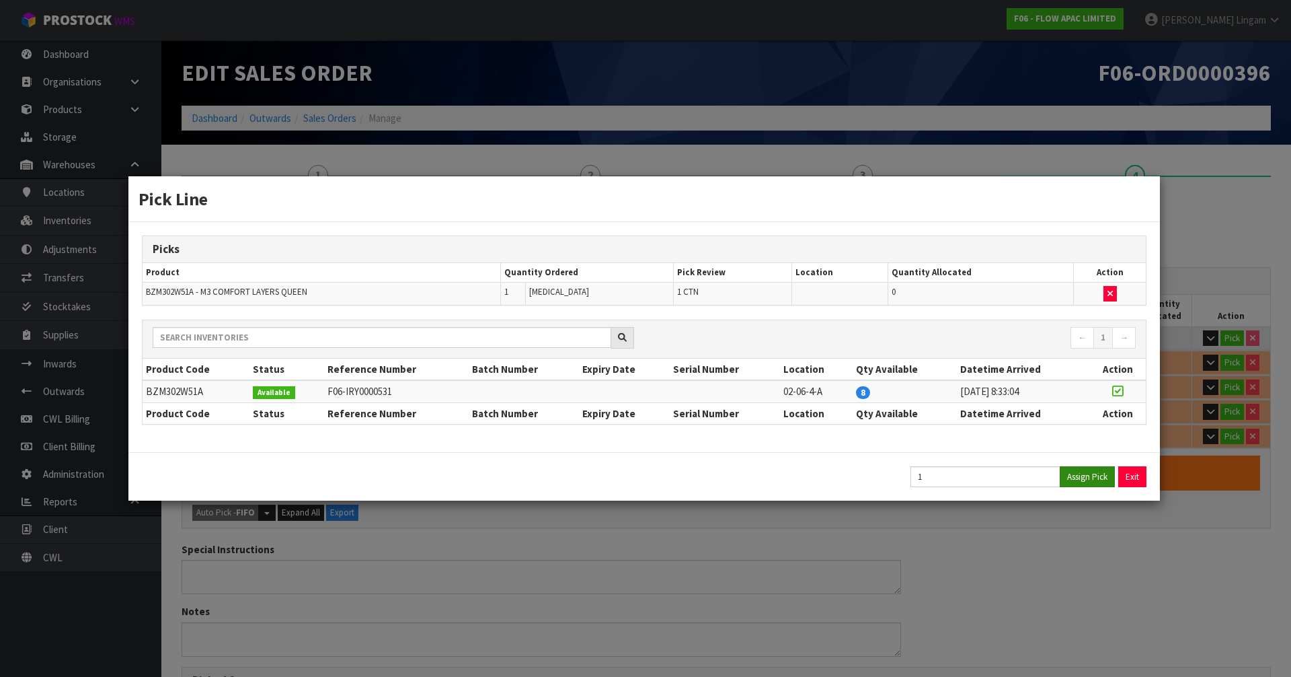
type input "36.2"
click at [678, 466] on button "Exit" at bounding box center [1133, 476] width 28 height 21
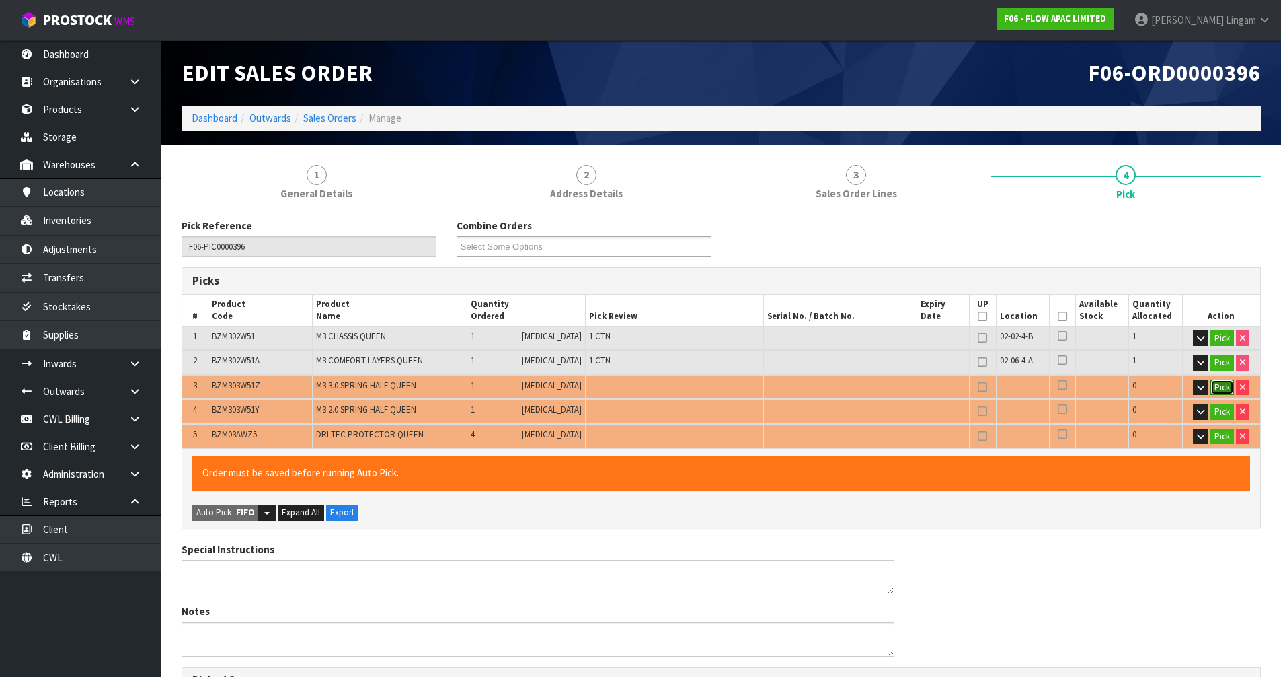
click at [678, 389] on button "Pick" at bounding box center [1223, 387] width 24 height 16
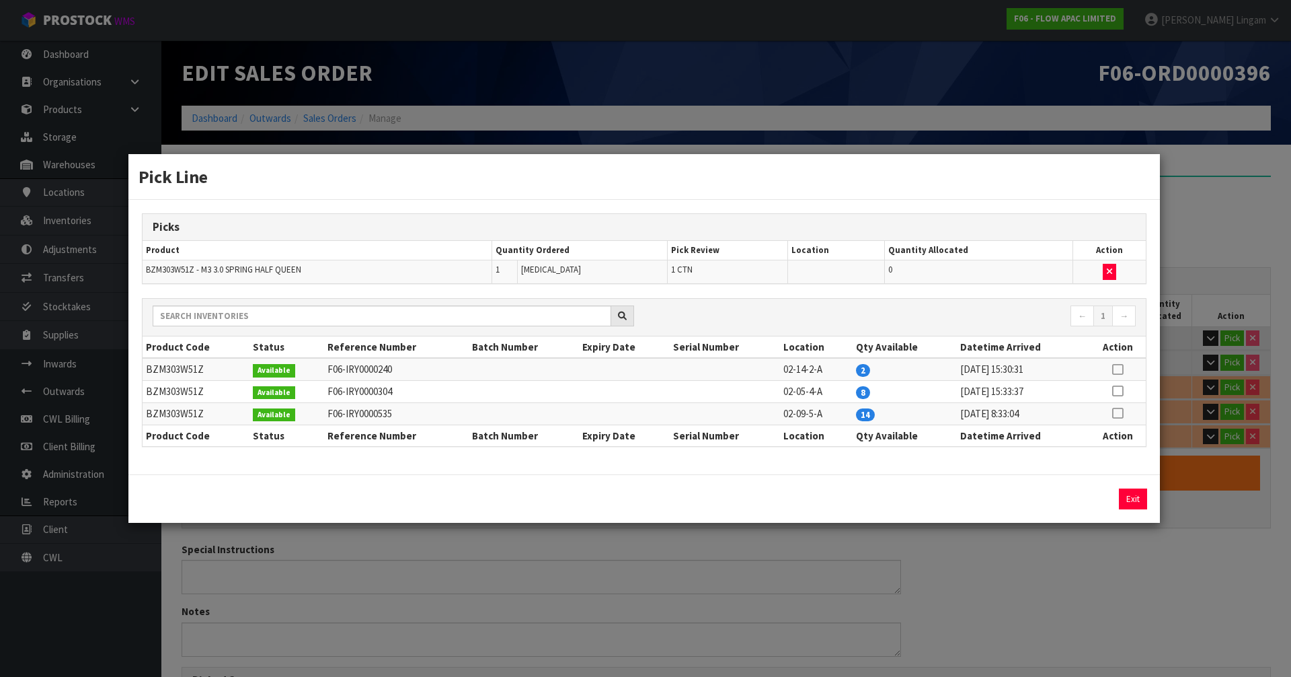
click at [678, 369] on icon at bounding box center [1117, 369] width 11 height 1
click at [678, 466] on button "Assign Pick" at bounding box center [1087, 498] width 55 height 21
type input "3"
type input "0.417171"
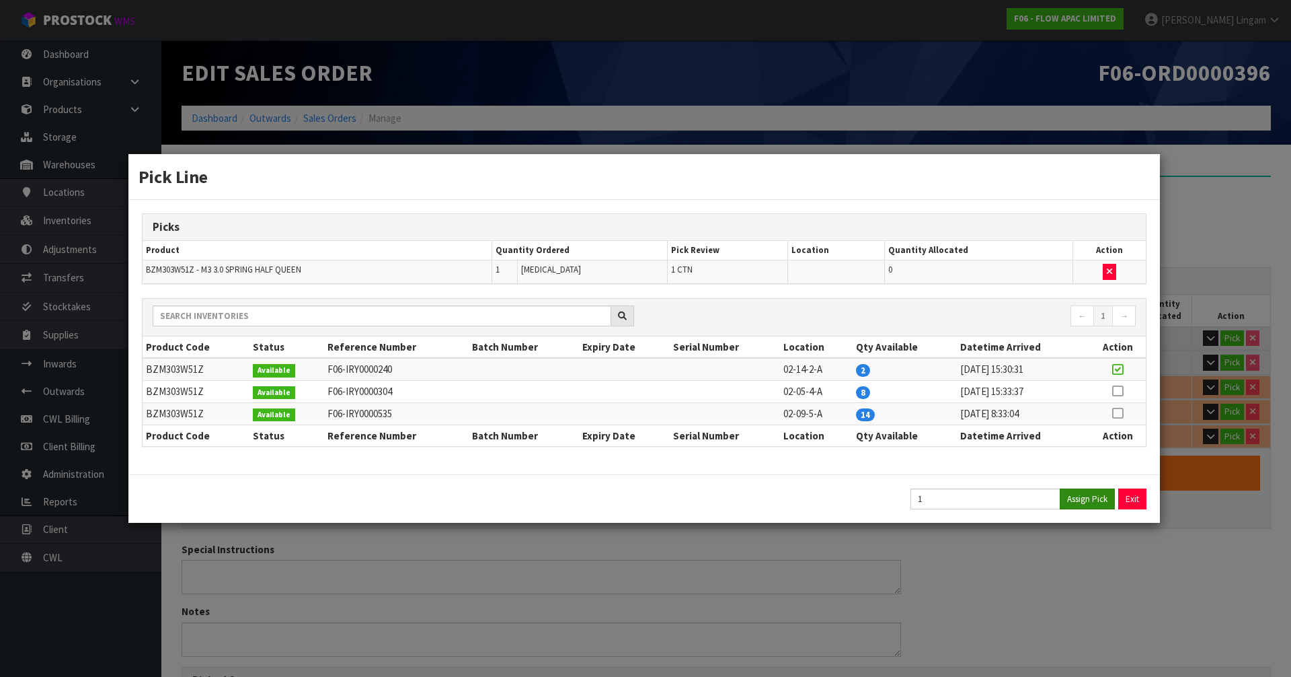
type input "46.2"
click at [678, 466] on button "Exit" at bounding box center [1133, 498] width 28 height 21
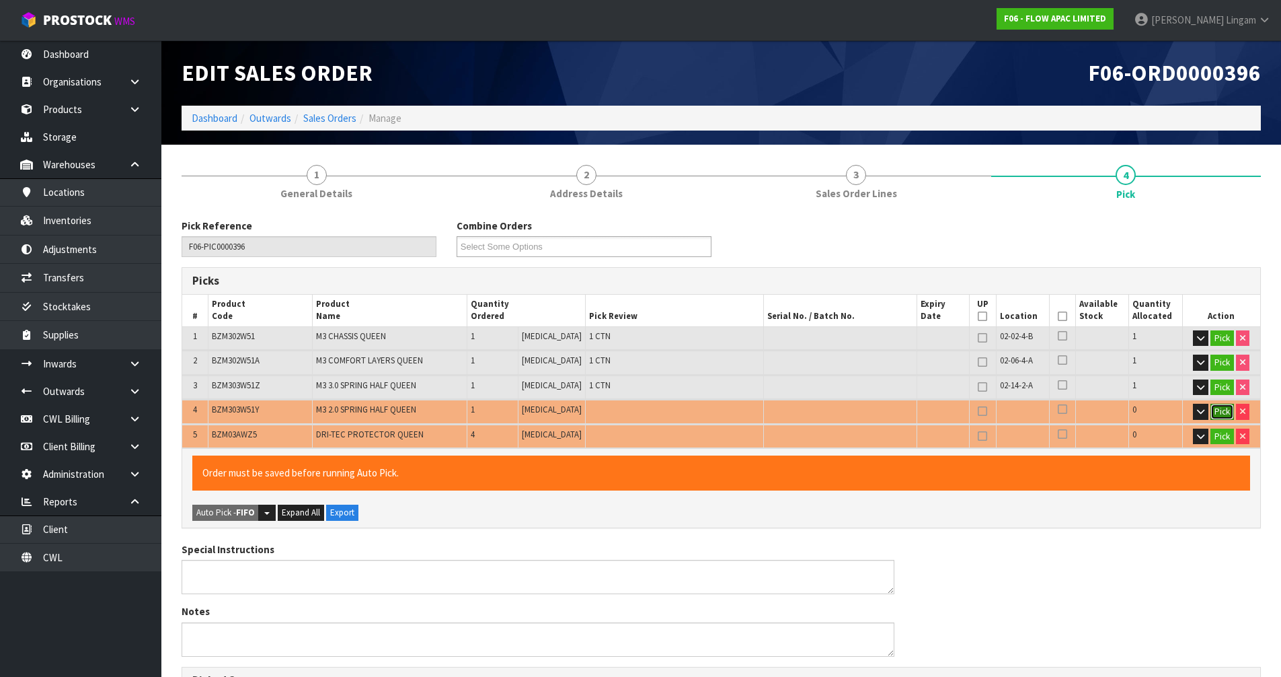
click at [678, 413] on button "Pick" at bounding box center [1223, 412] width 24 height 16
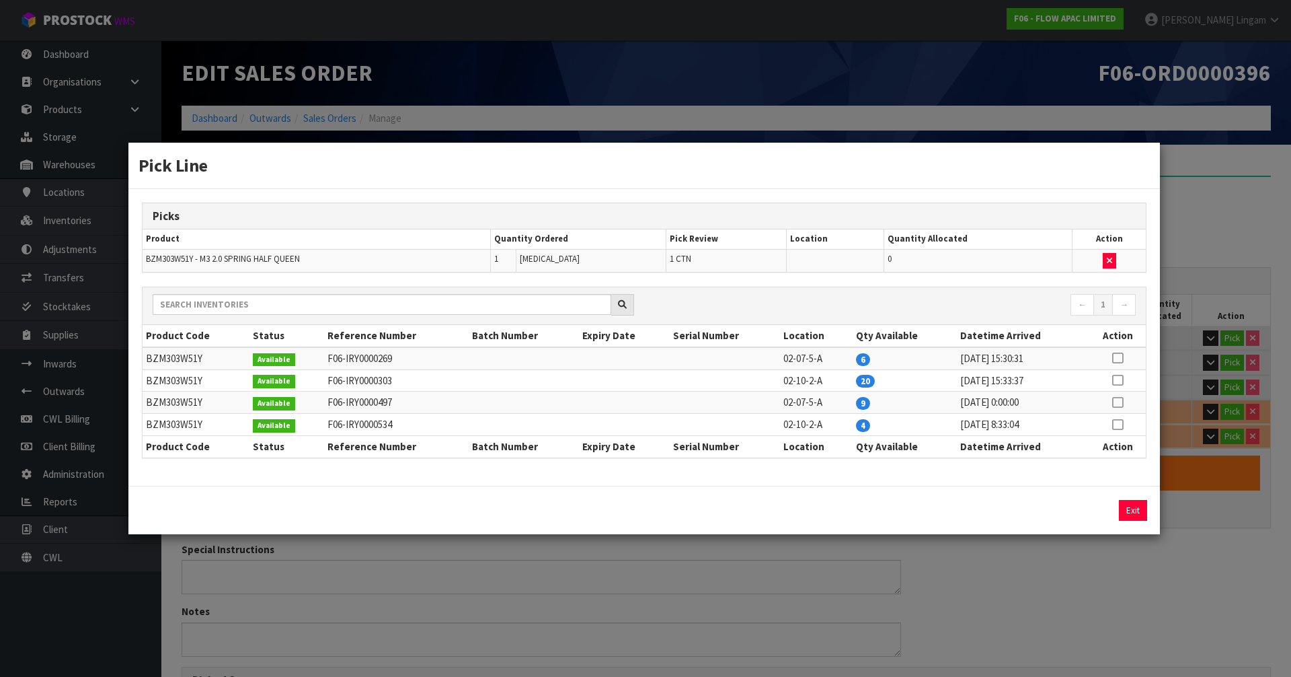
click at [678, 424] on icon at bounding box center [1117, 424] width 11 height 1
click at [678, 466] on button "Assign Pick" at bounding box center [1087, 510] width 55 height 21
type input "4"
type input "0.480725"
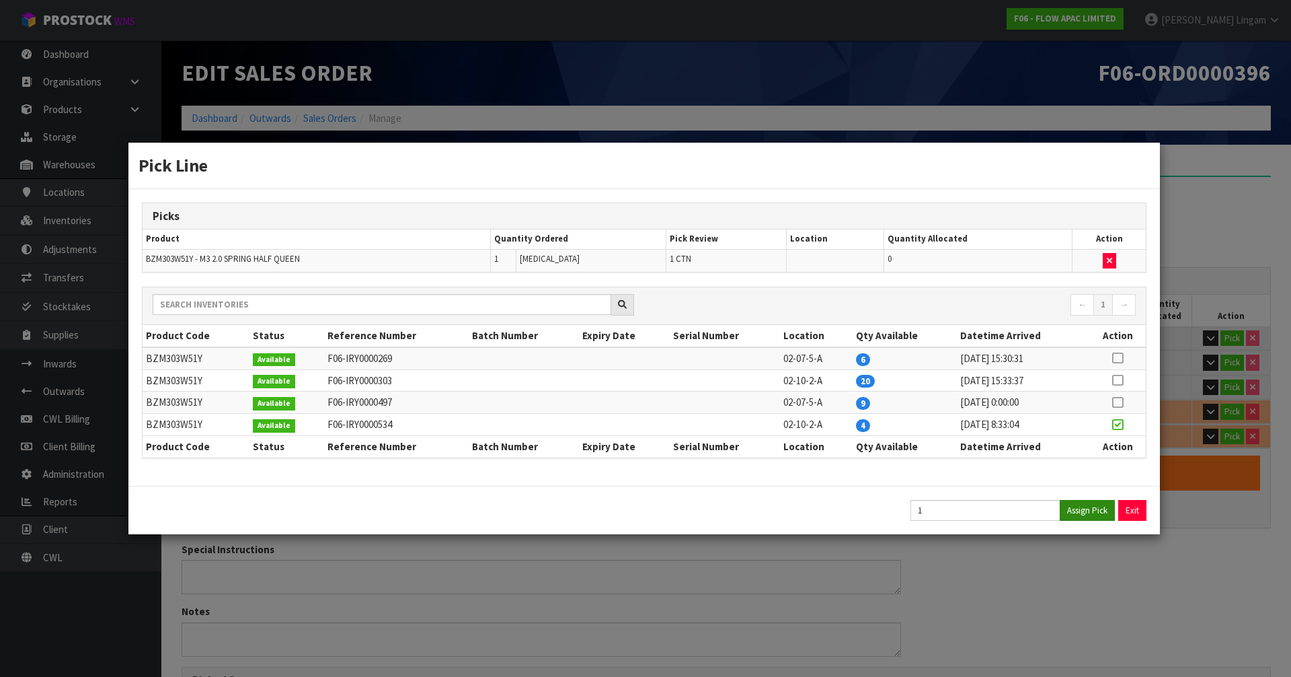
type input "59.15"
click at [678, 466] on button "Exit" at bounding box center [1133, 510] width 28 height 21
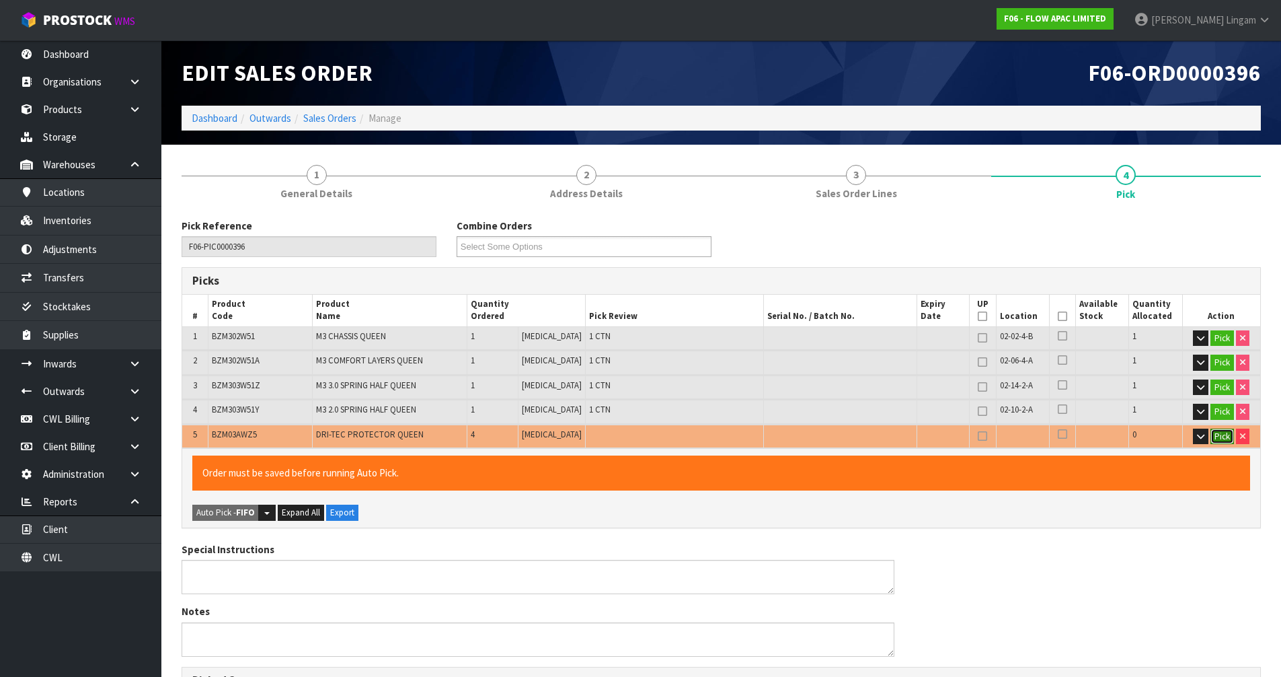
click at [678, 433] on button "Pick" at bounding box center [1223, 436] width 24 height 16
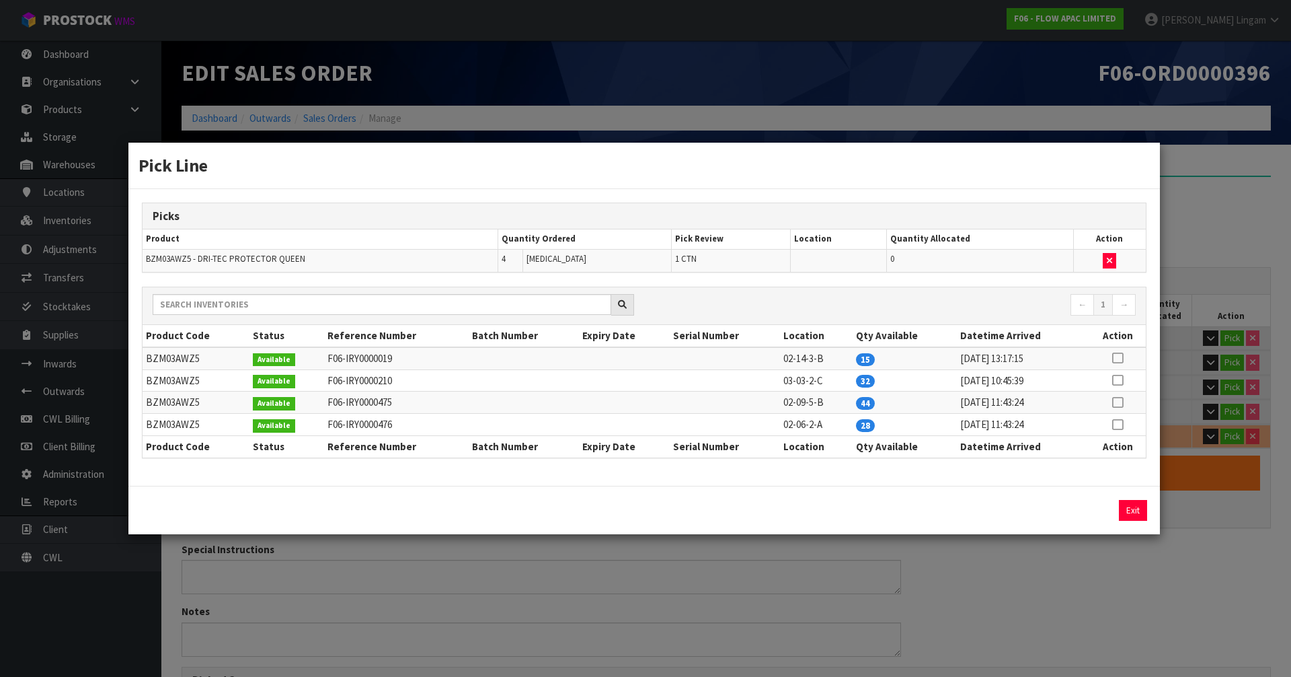
click at [678, 358] on icon at bounding box center [1117, 358] width 11 height 1
click at [678, 466] on button "Assign Pick" at bounding box center [1087, 510] width 55 height 21
type input "5"
type input "8"
type input "0.534229"
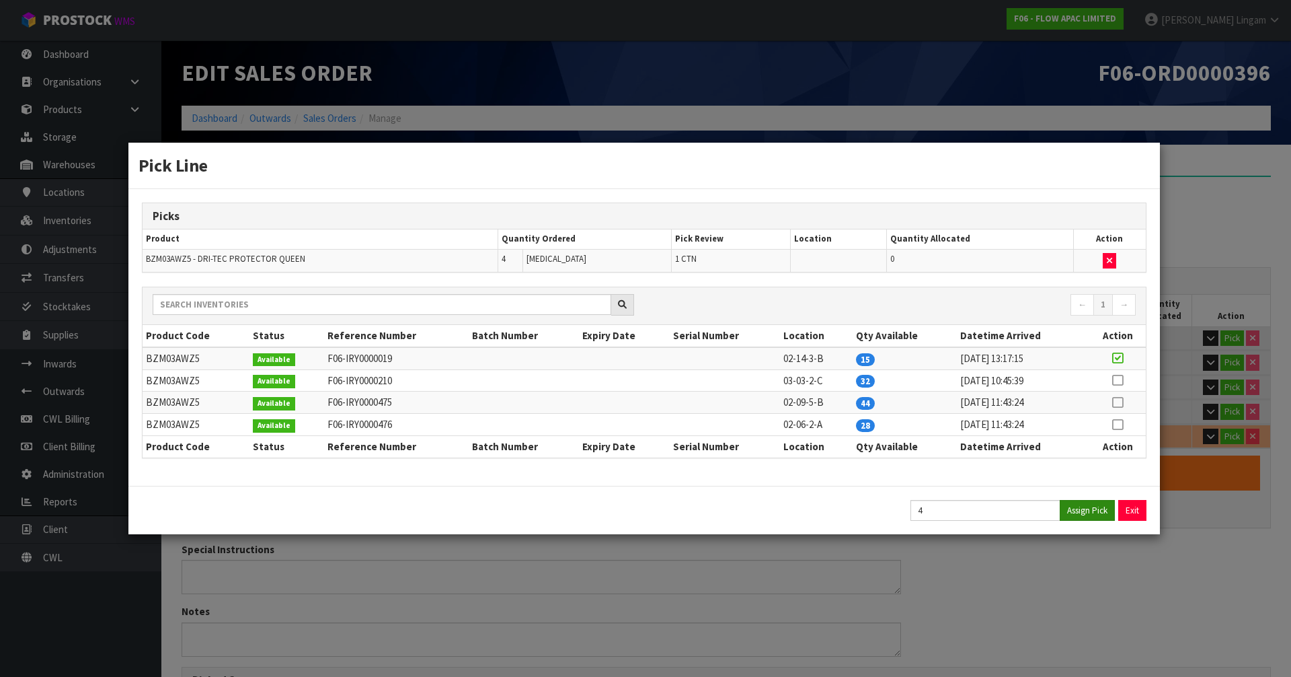
type input "66.2"
click at [678, 466] on button "Exit" at bounding box center [1133, 510] width 28 height 21
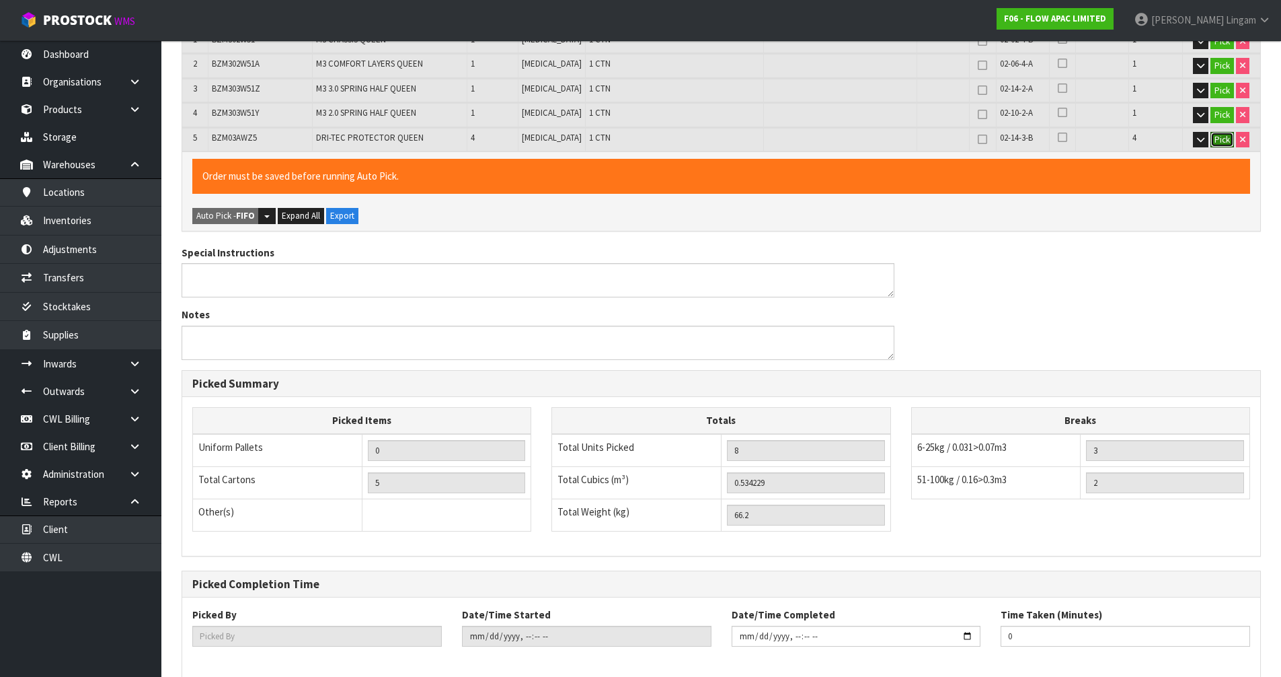
scroll to position [361, 0]
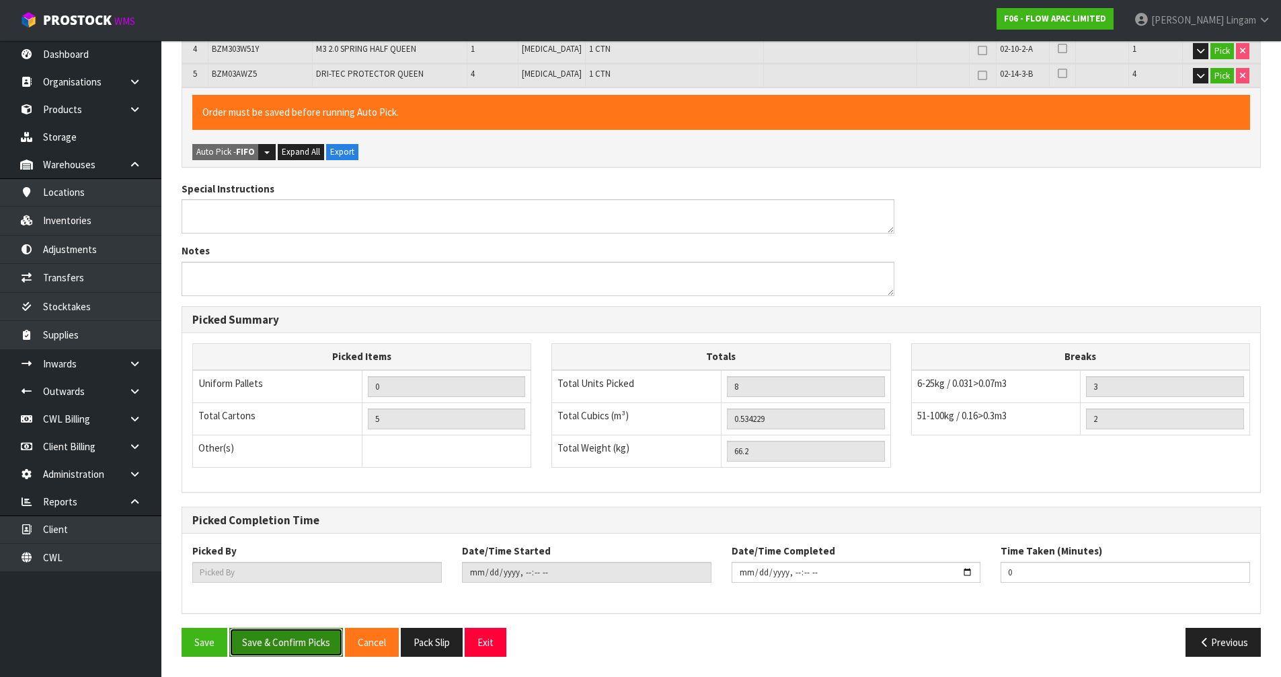
click at [297, 466] on button "Save & Confirm Picks" at bounding box center [286, 642] width 114 height 29
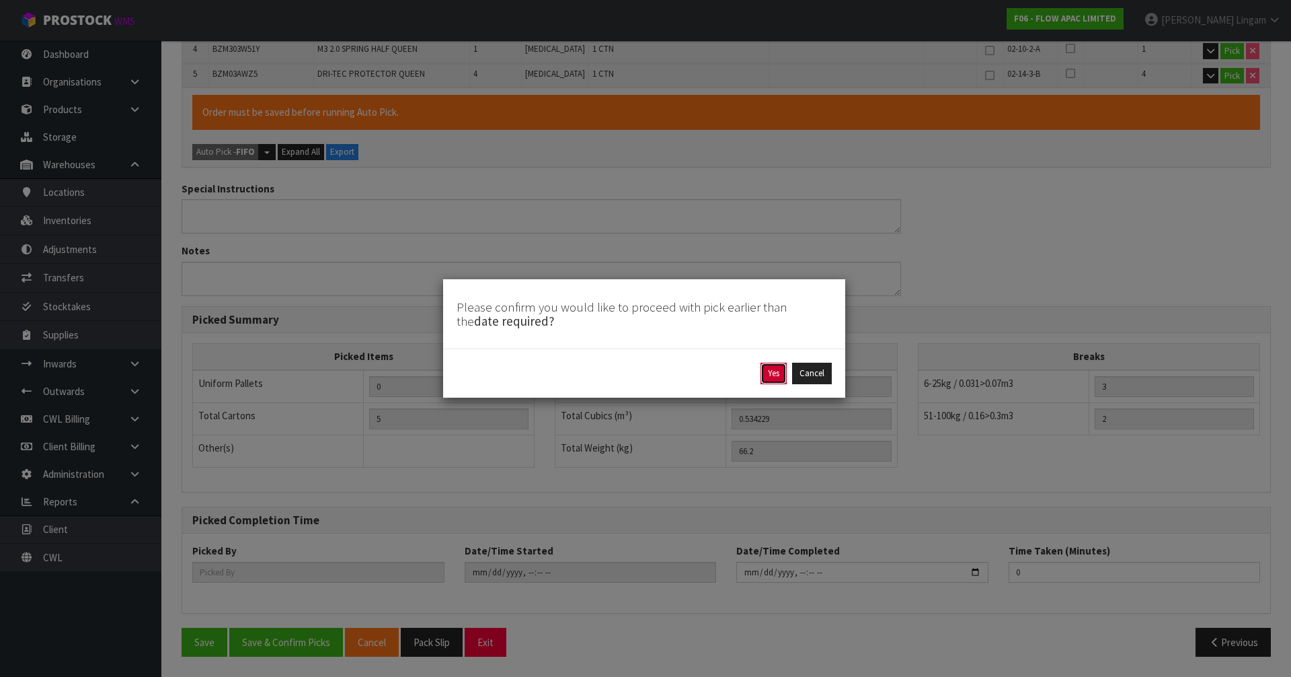
click at [678, 373] on button "Yes" at bounding box center [774, 374] width 26 height 22
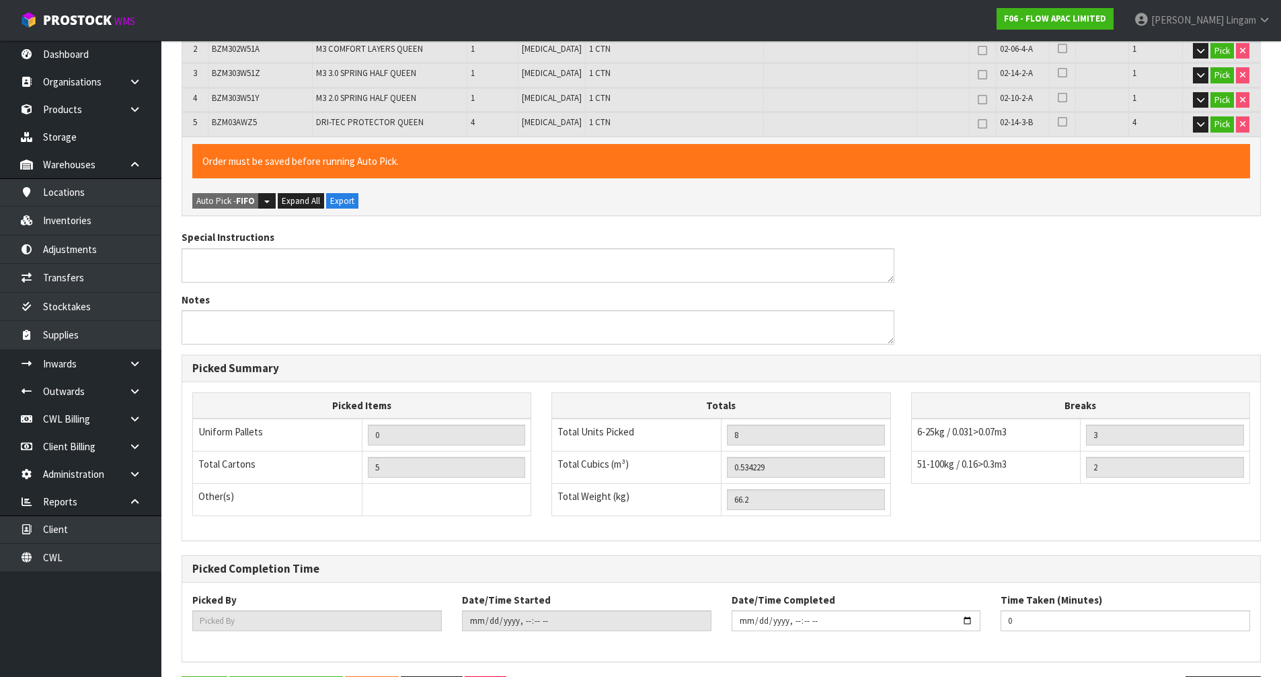
scroll to position [0, 0]
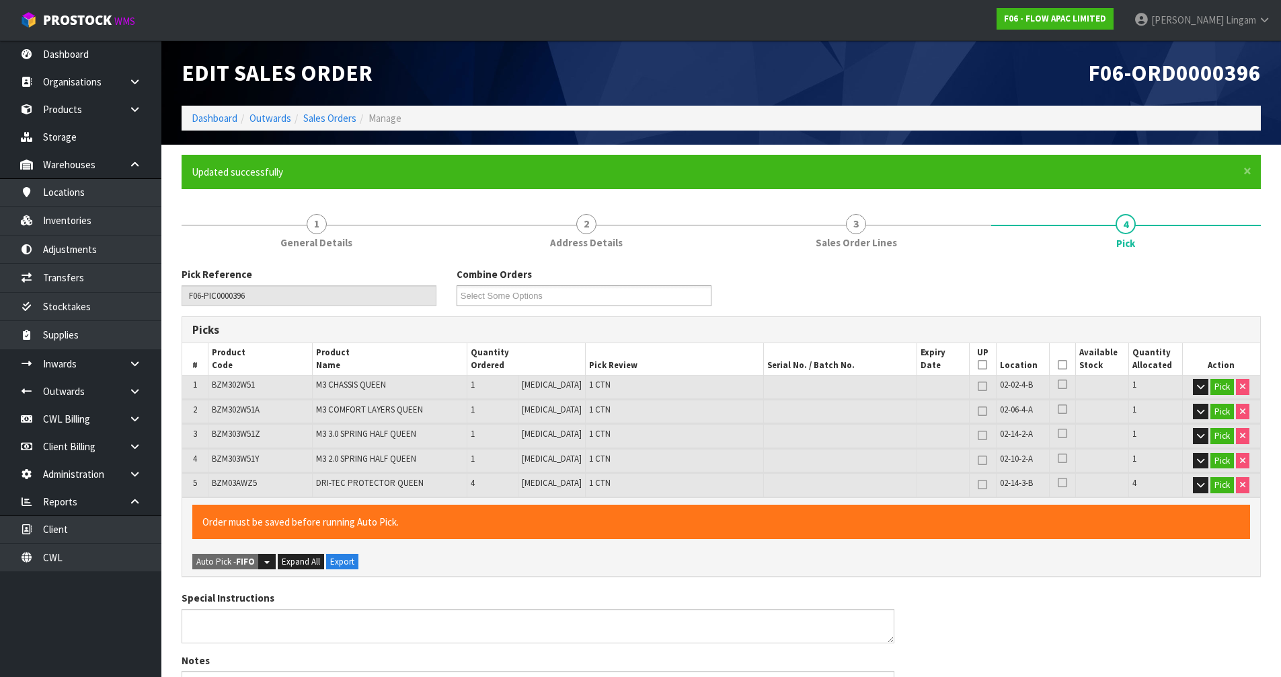
type input "[PERSON_NAME]"
type input "2025-08-31T18:53:14"
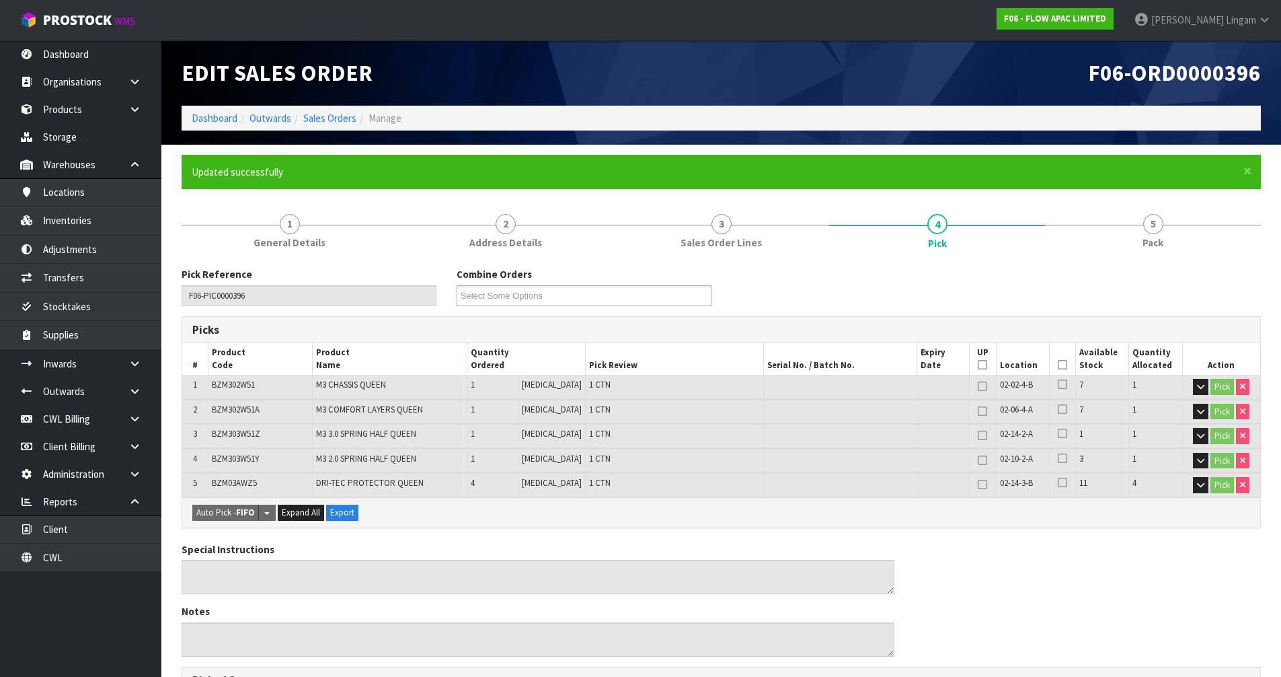
scroll to position [361, 0]
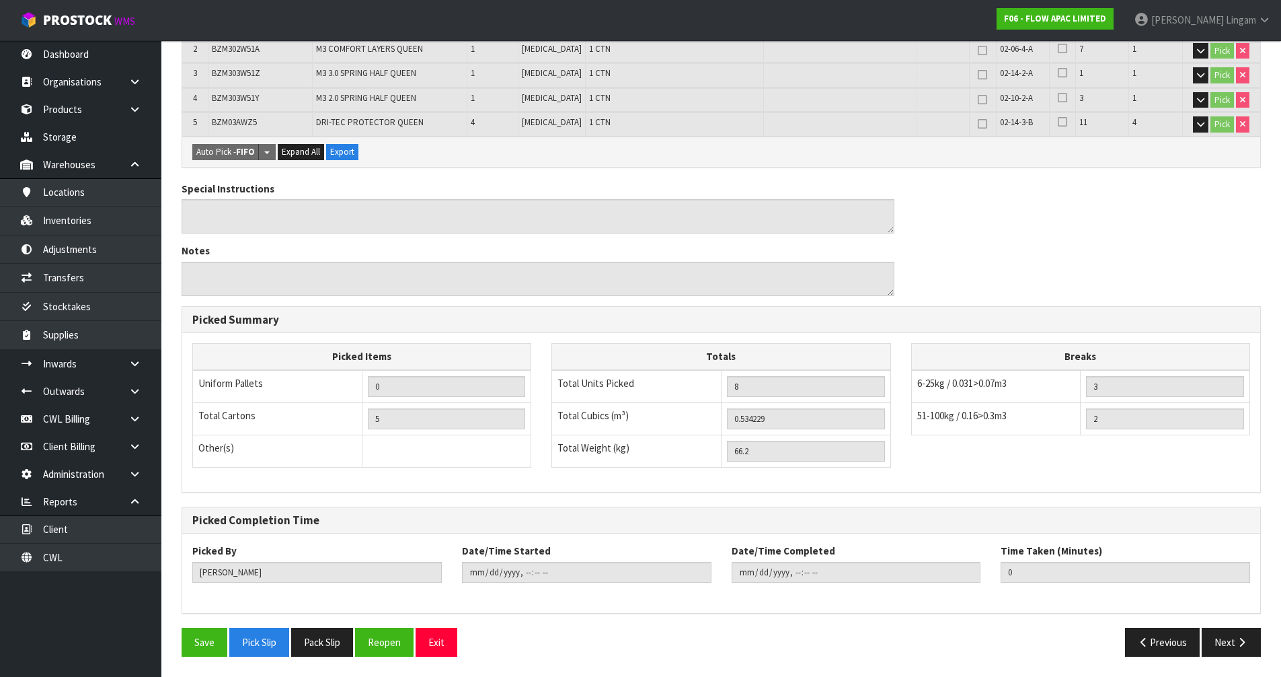
click at [338, 466] on div "Save Pick Slip Pack Slip Reopen Exit Previous Next" at bounding box center [722, 647] width 1100 height 39
click at [338, 466] on button "Pack Slip" at bounding box center [322, 642] width 62 height 29
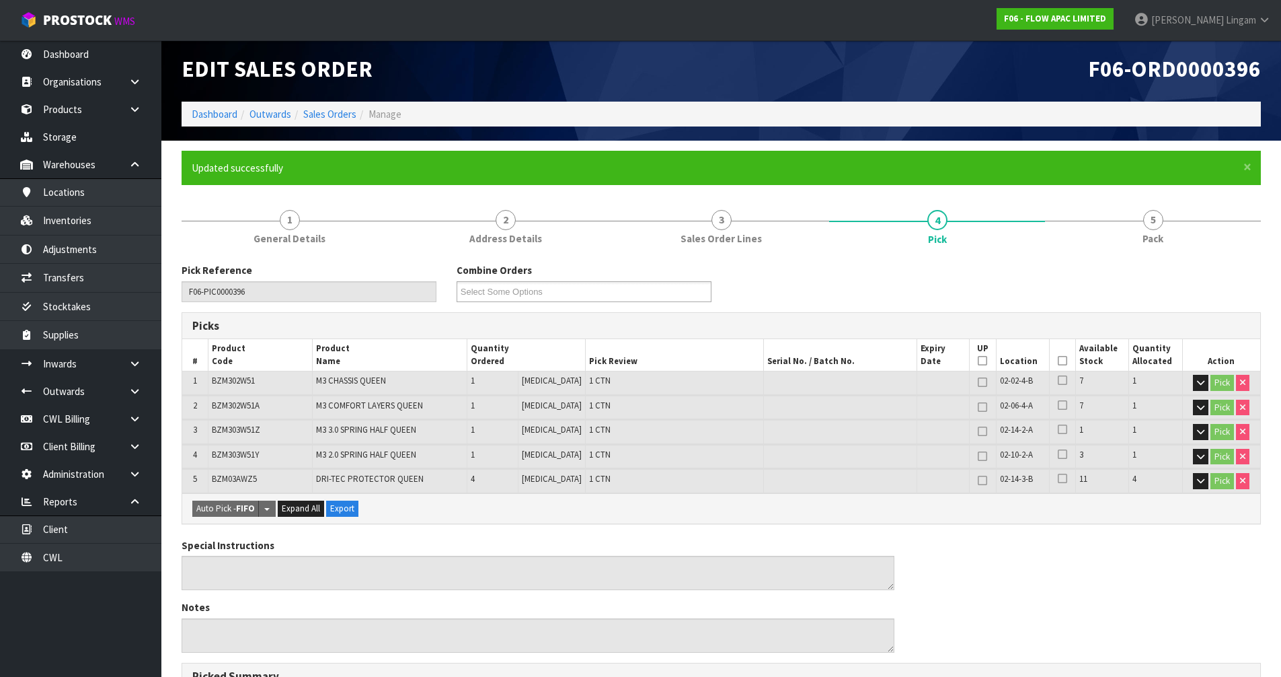
scroll to position [0, 0]
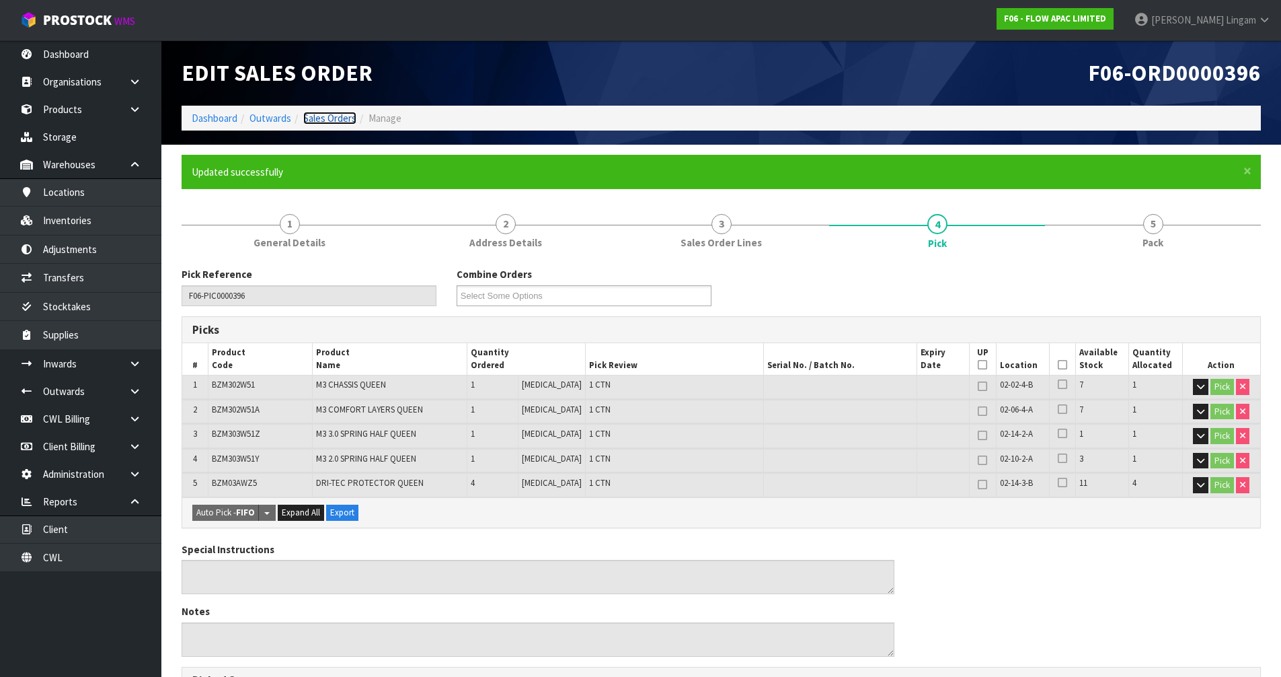
click at [334, 116] on link "Sales Orders" at bounding box center [329, 118] width 53 height 13
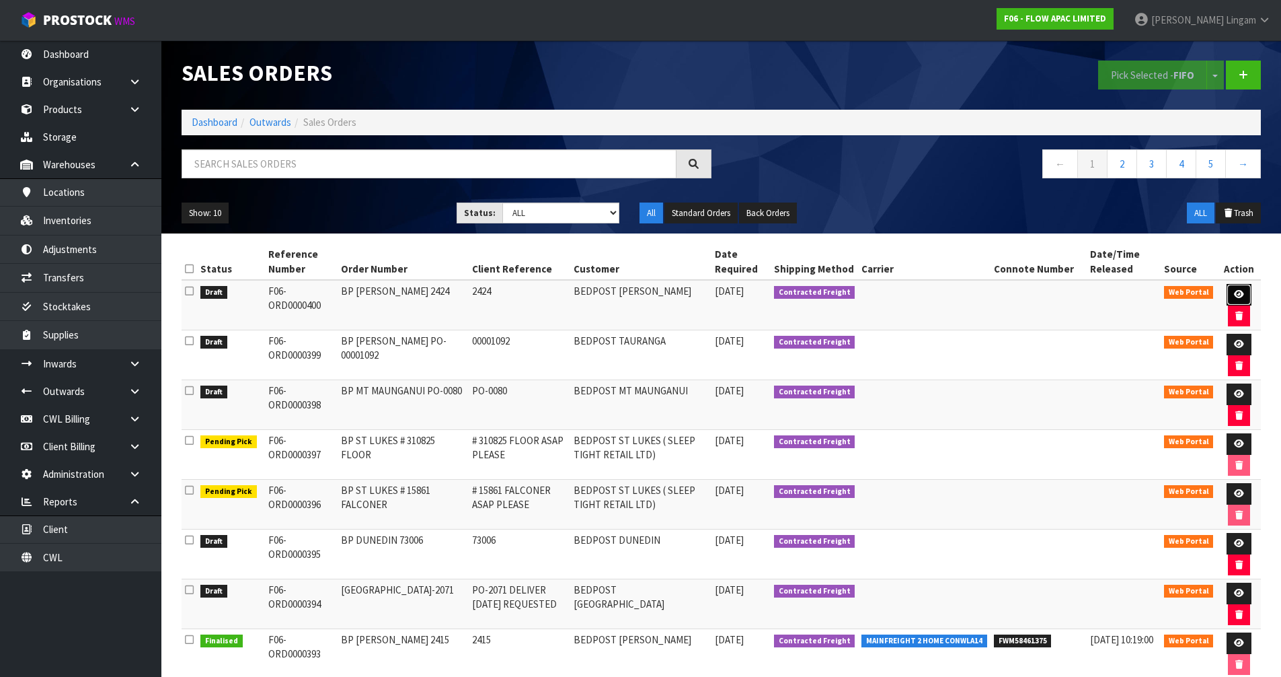
click at [678, 289] on link at bounding box center [1239, 295] width 25 height 22
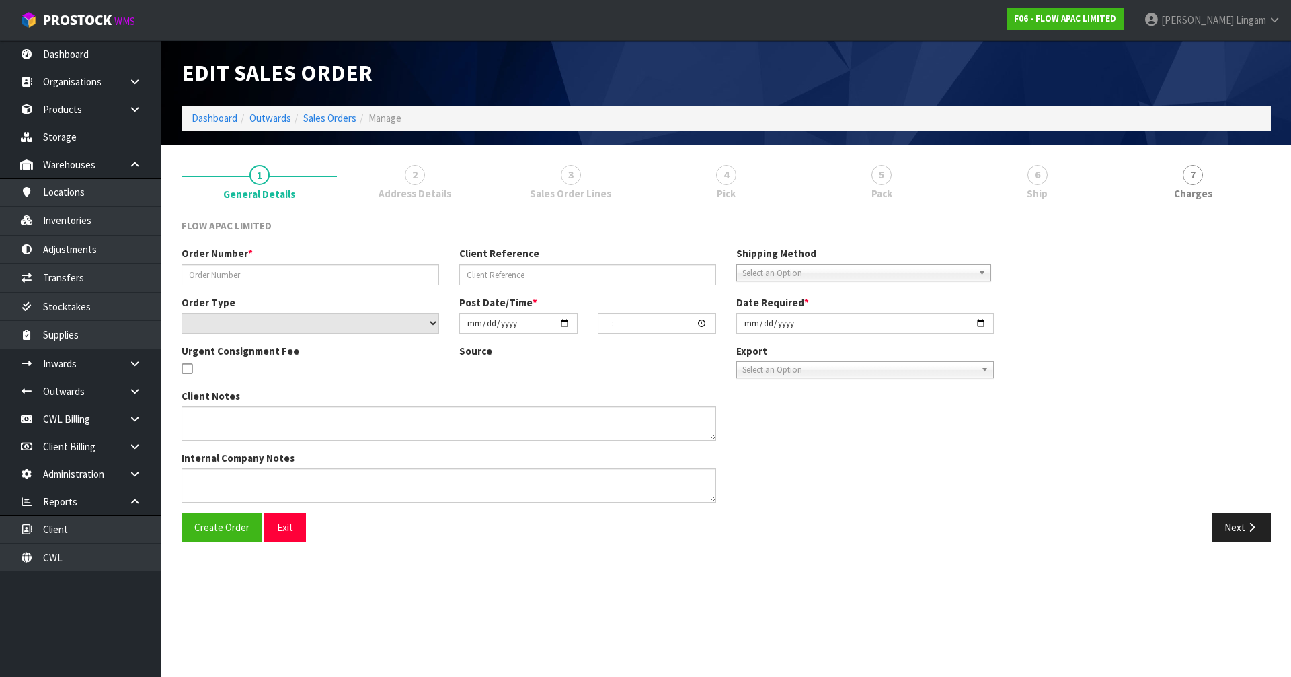
type input "BP [PERSON_NAME] 2424"
type input "2424"
select select "number:0"
type input "[DATE]"
type input "19:48:00.000"
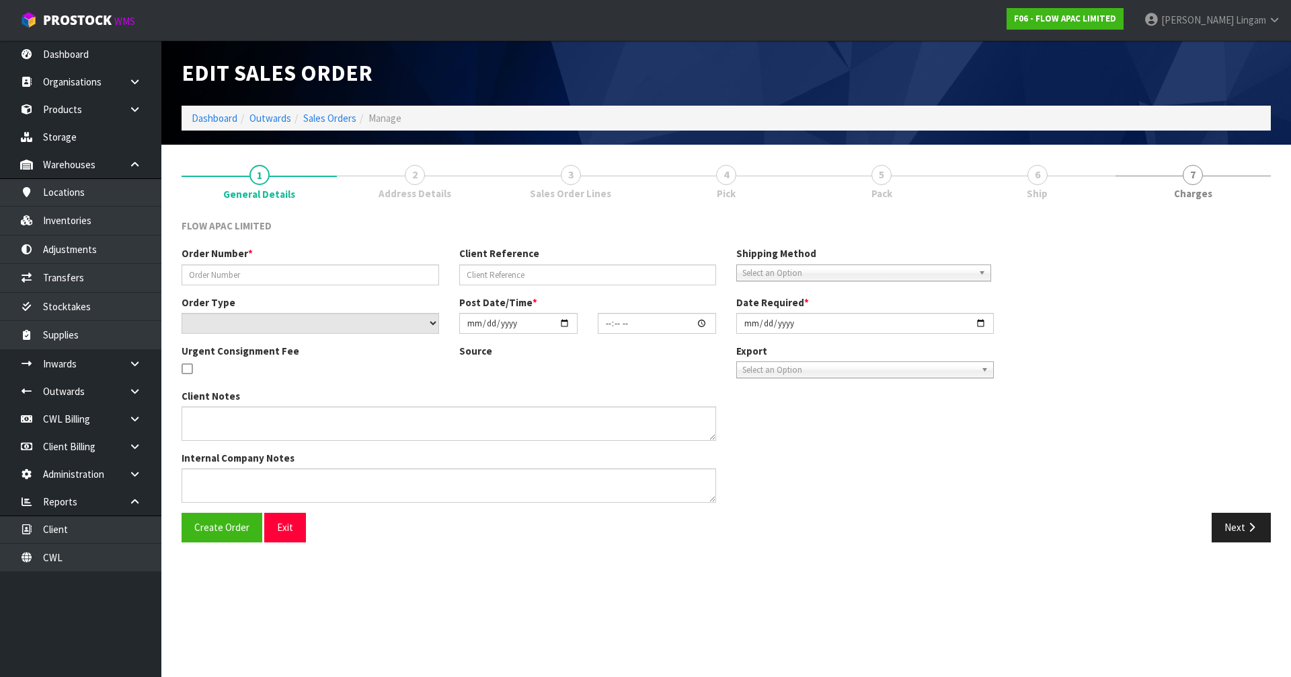
type input "2025-09-01"
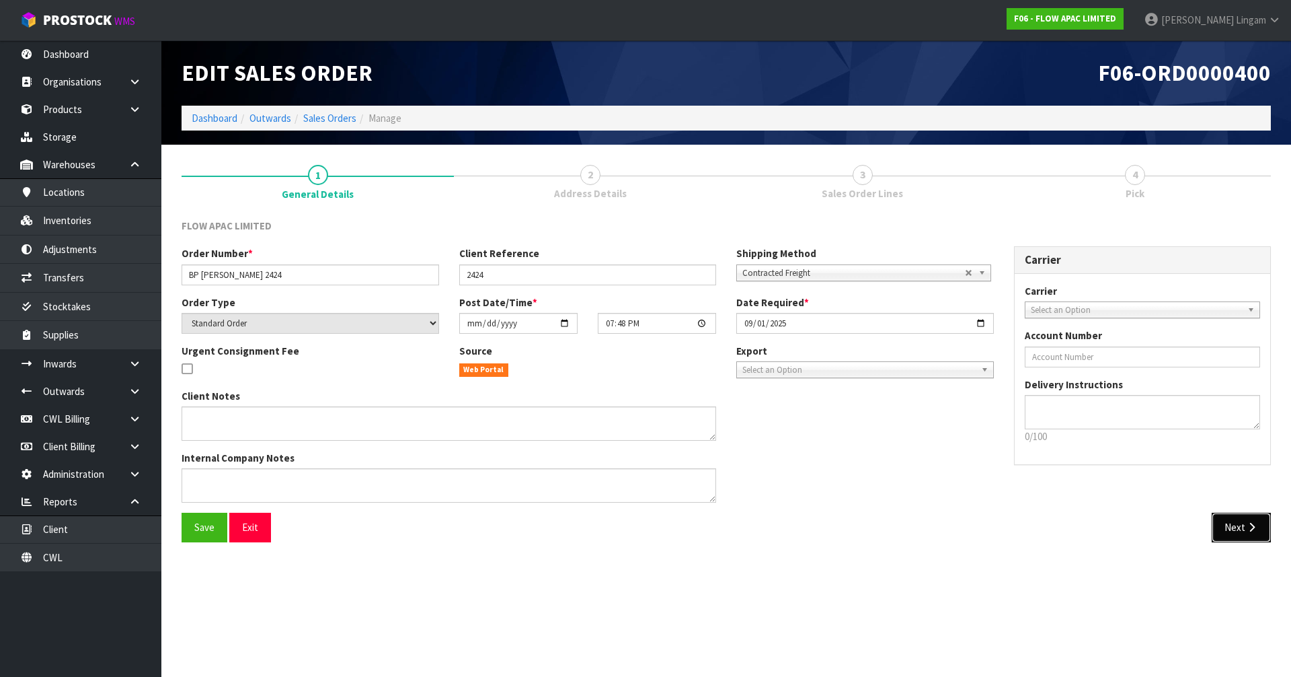
click at [678, 466] on button "Next" at bounding box center [1241, 527] width 59 height 29
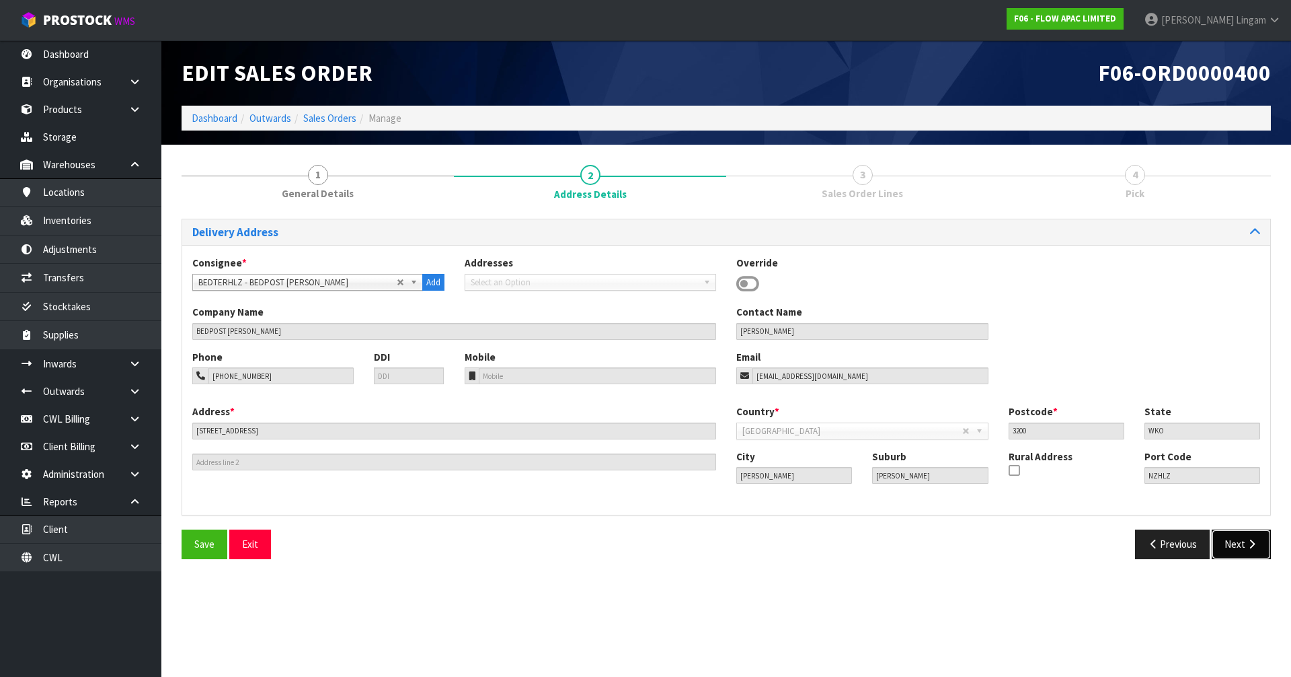
click at [678, 466] on button "Next" at bounding box center [1241, 543] width 59 height 29
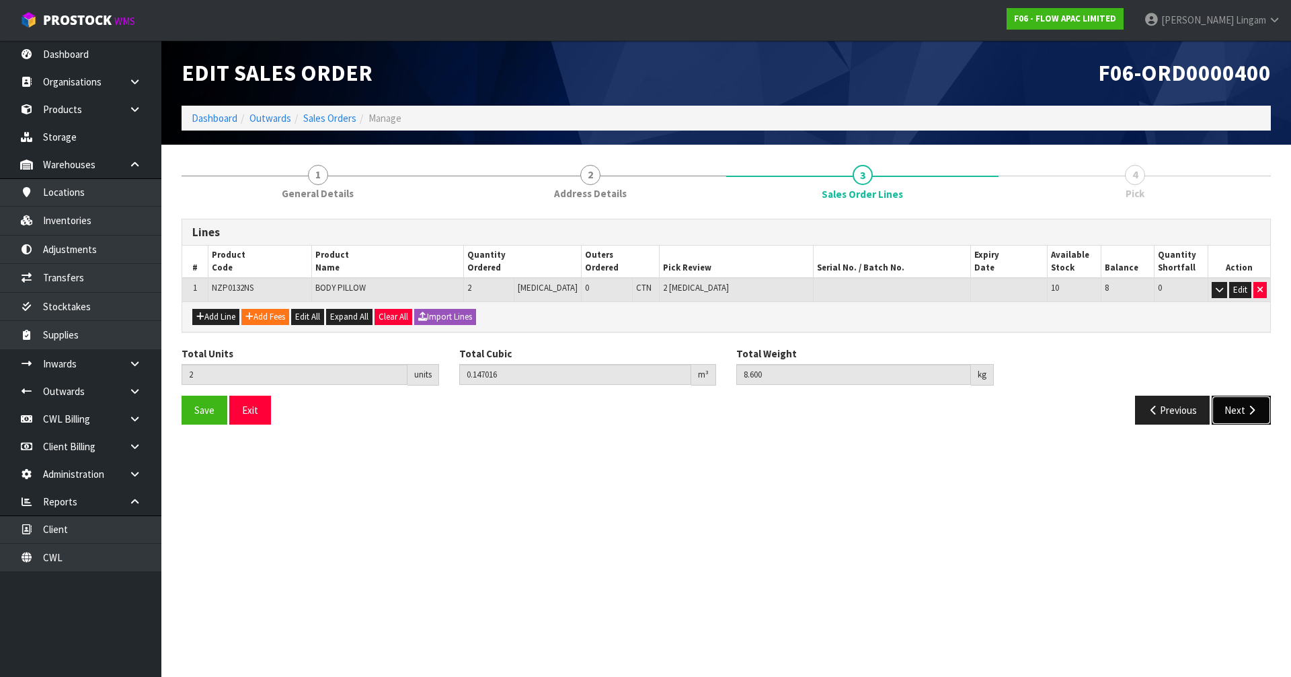
click at [678, 413] on button "Next" at bounding box center [1241, 409] width 59 height 29
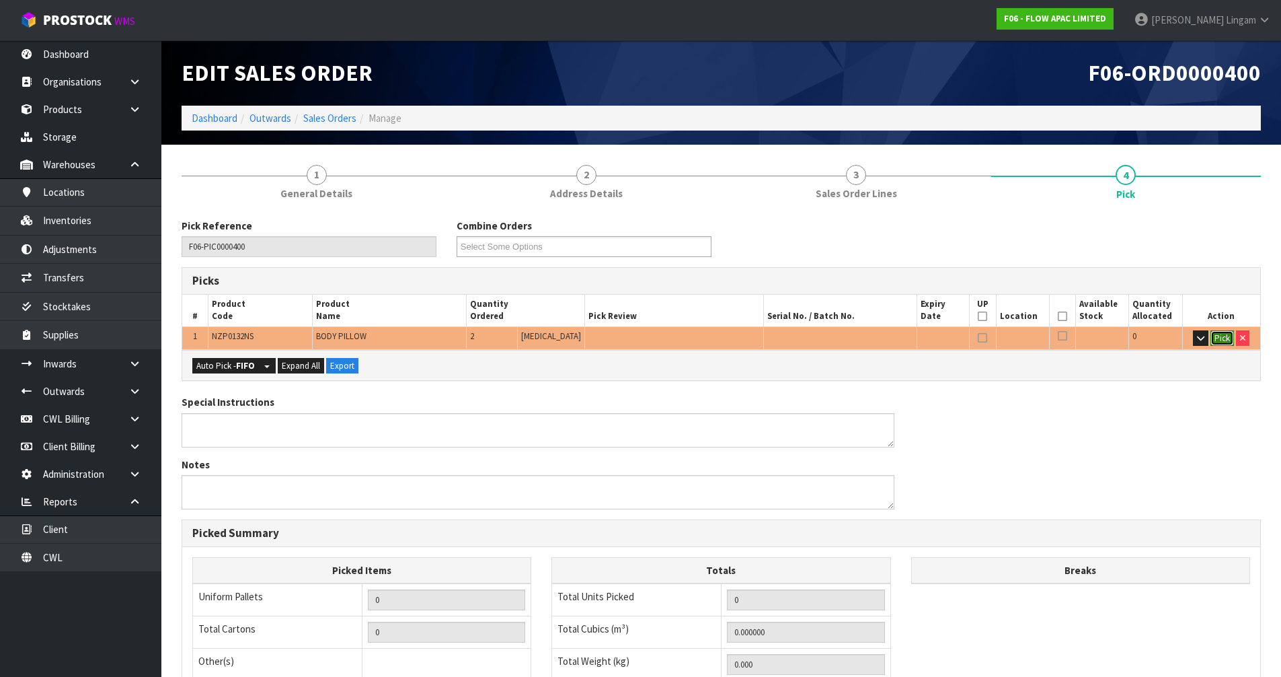
click at [678, 334] on button "Pick" at bounding box center [1223, 338] width 24 height 16
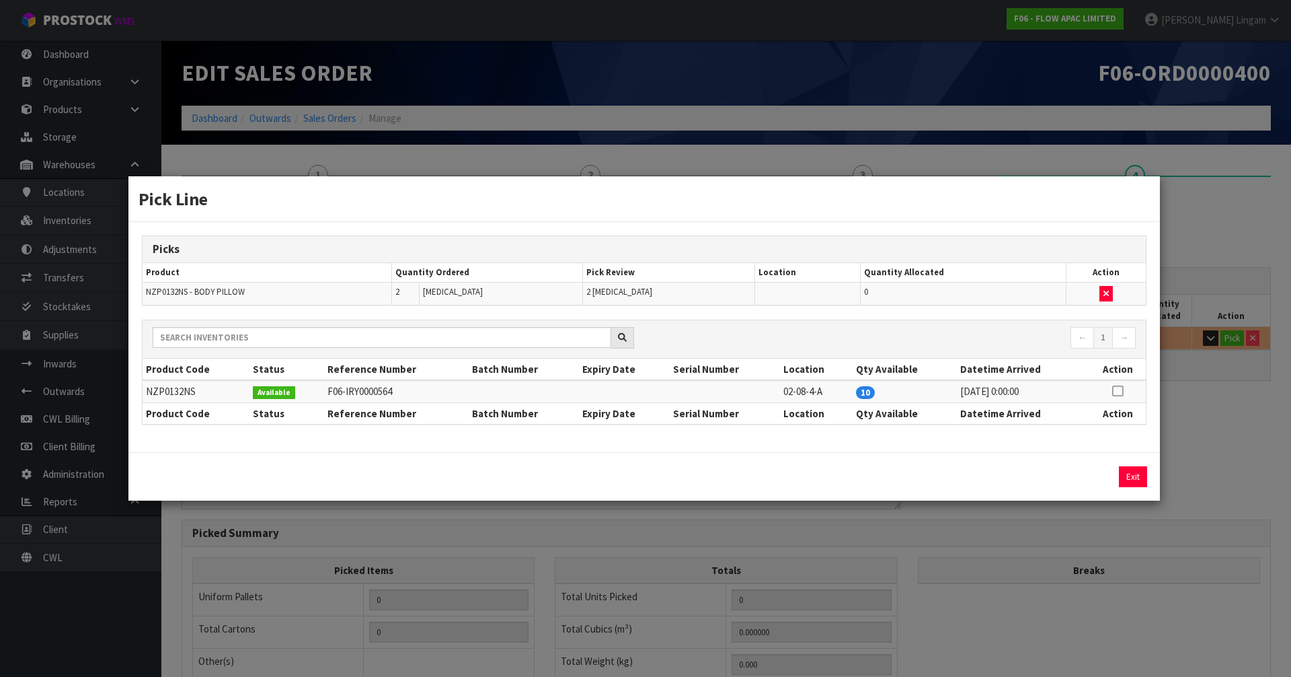
click at [678, 391] on icon at bounding box center [1117, 391] width 11 height 1
click at [678, 466] on button "Assign Pick" at bounding box center [1087, 476] width 55 height 21
type input "Piece x 2"
type input "2"
type input "0.147016"
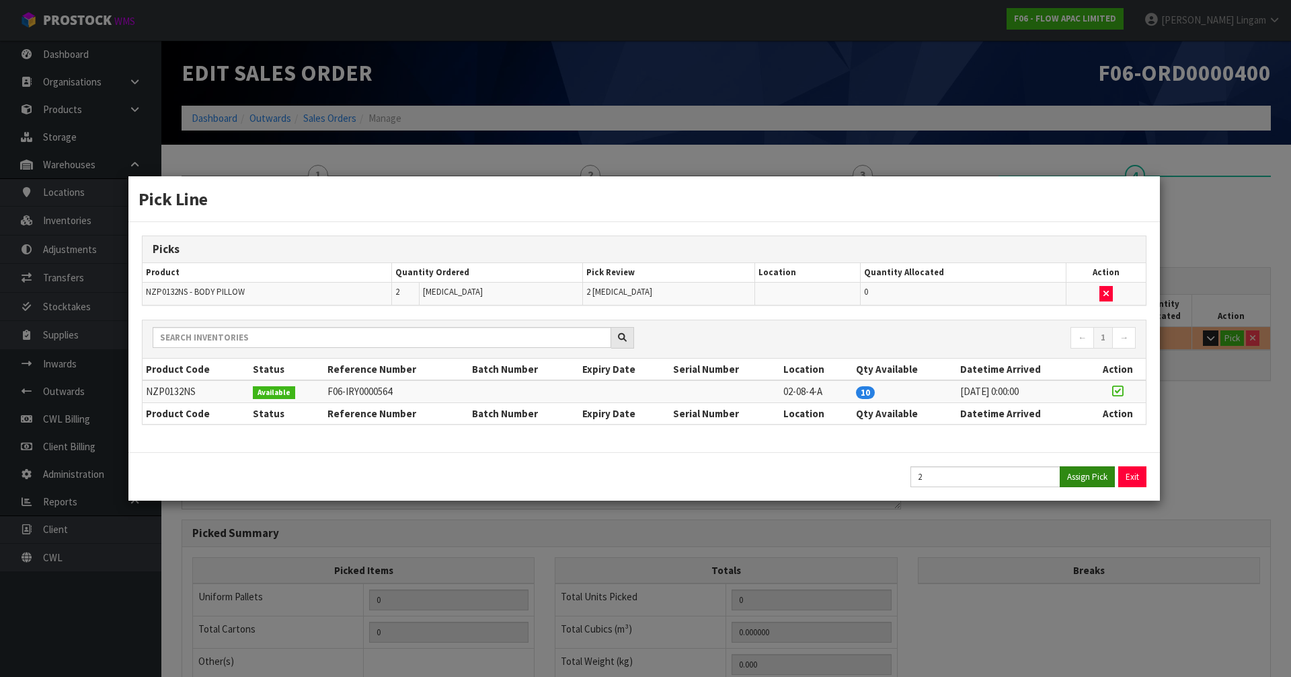
type input "8.6"
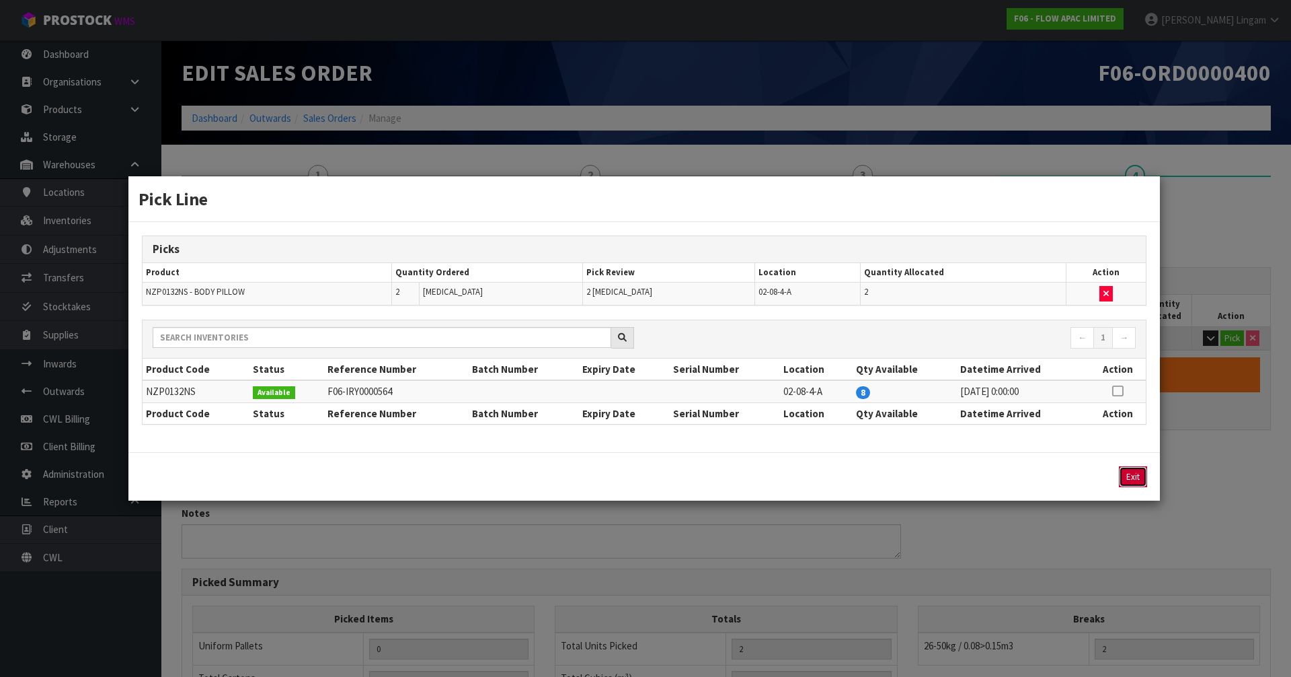
click at [678, 466] on button "Exit" at bounding box center [1133, 476] width 28 height 21
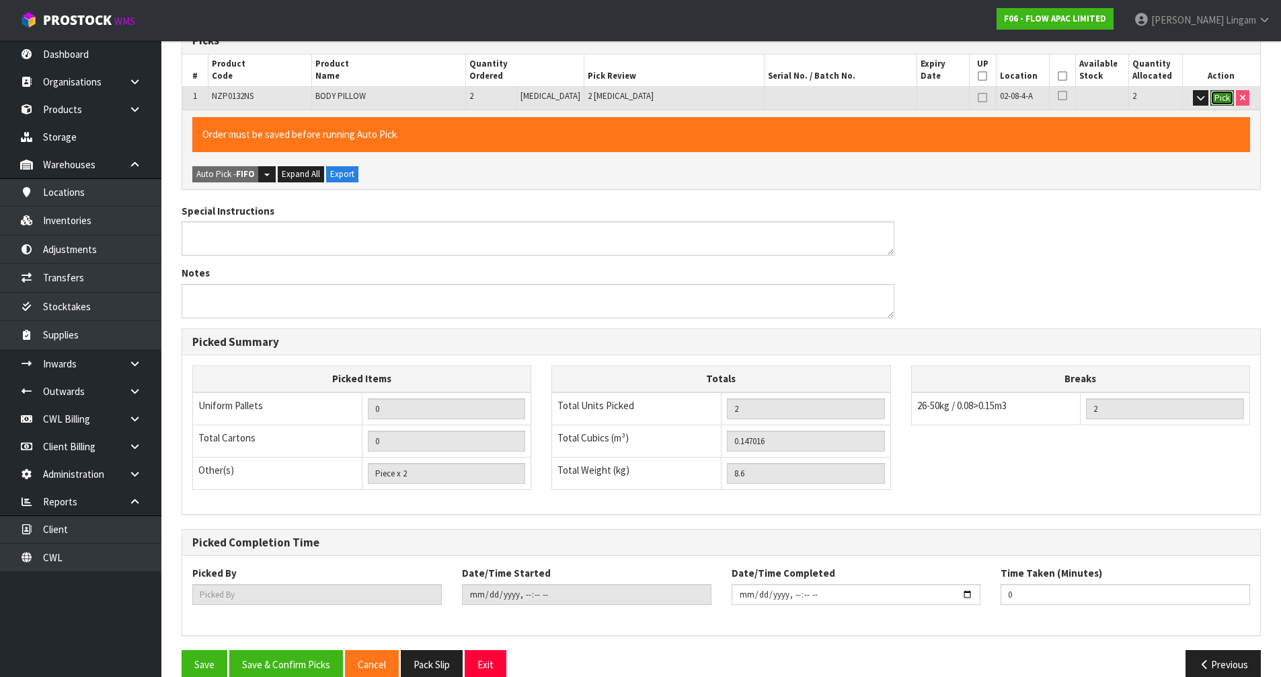
scroll to position [262, 0]
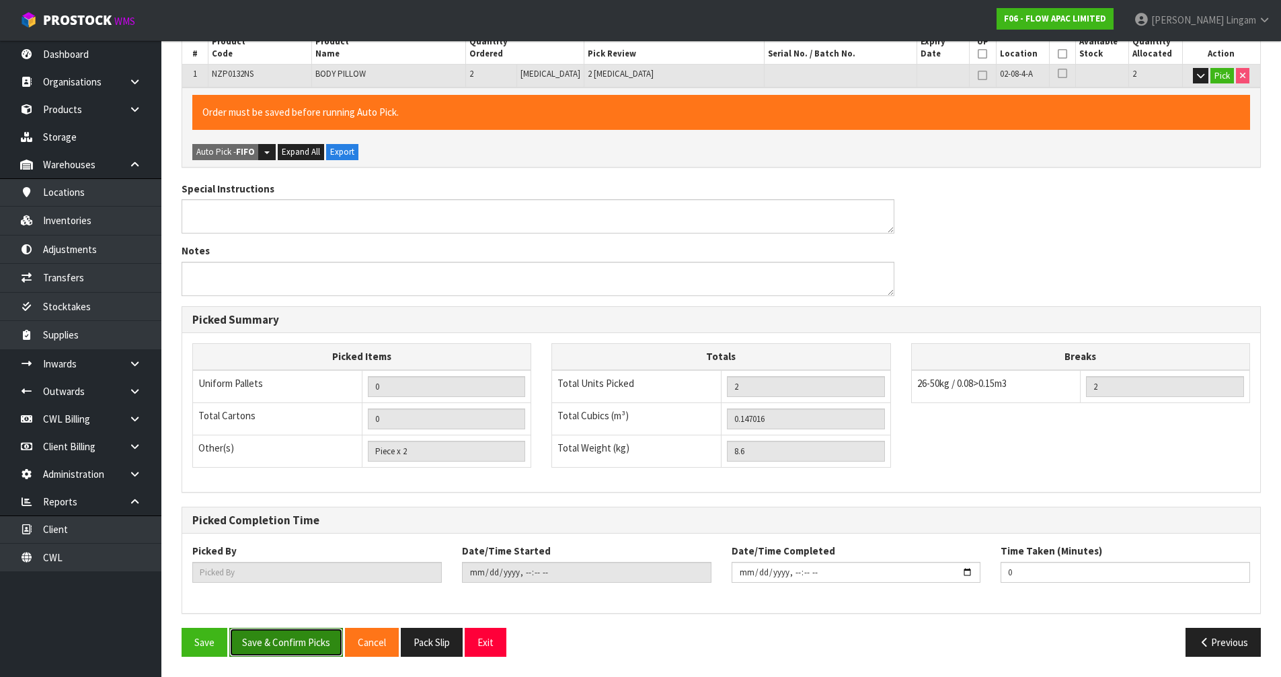
click at [281, 466] on button "Save & Confirm Picks" at bounding box center [286, 642] width 114 height 29
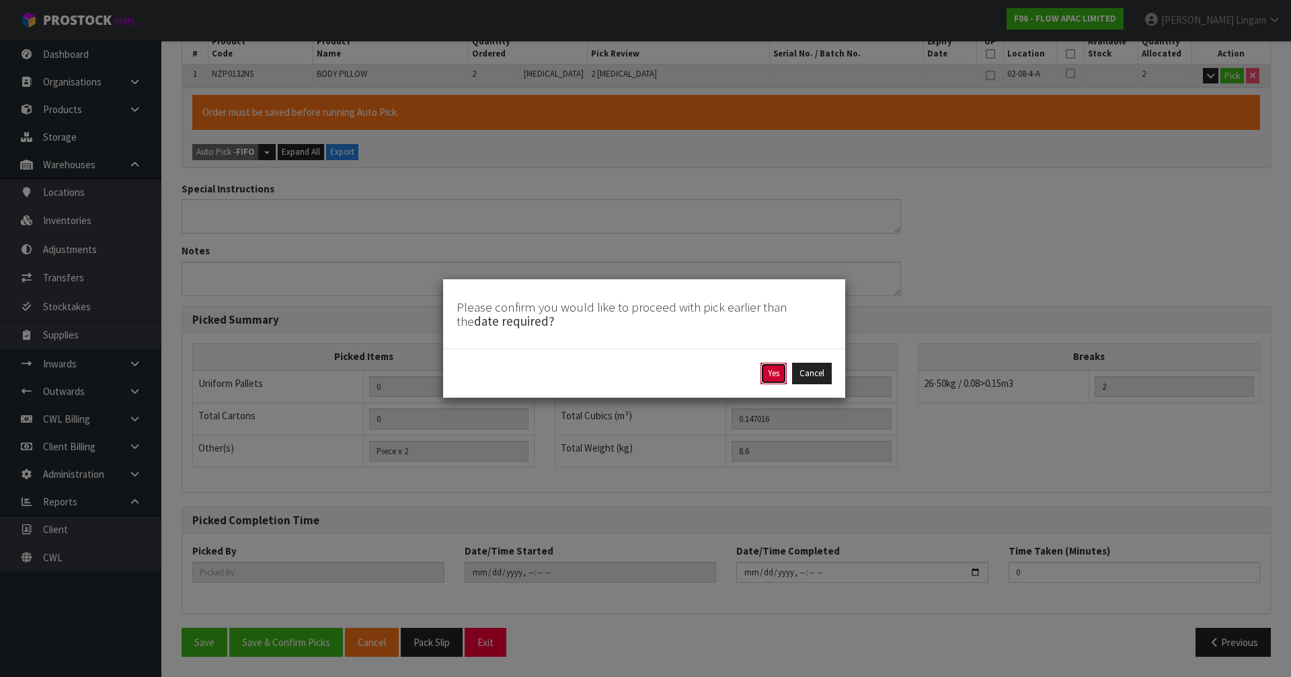
click at [678, 379] on button "Yes" at bounding box center [774, 374] width 26 height 22
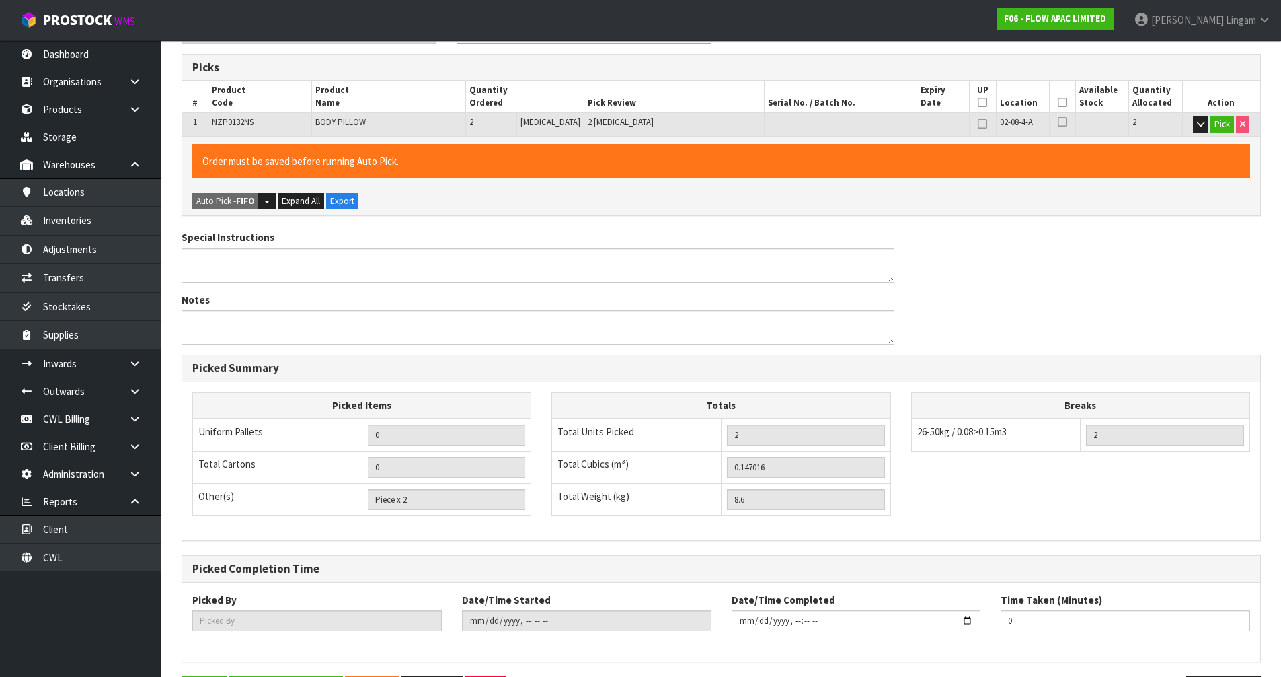
scroll to position [0, 0]
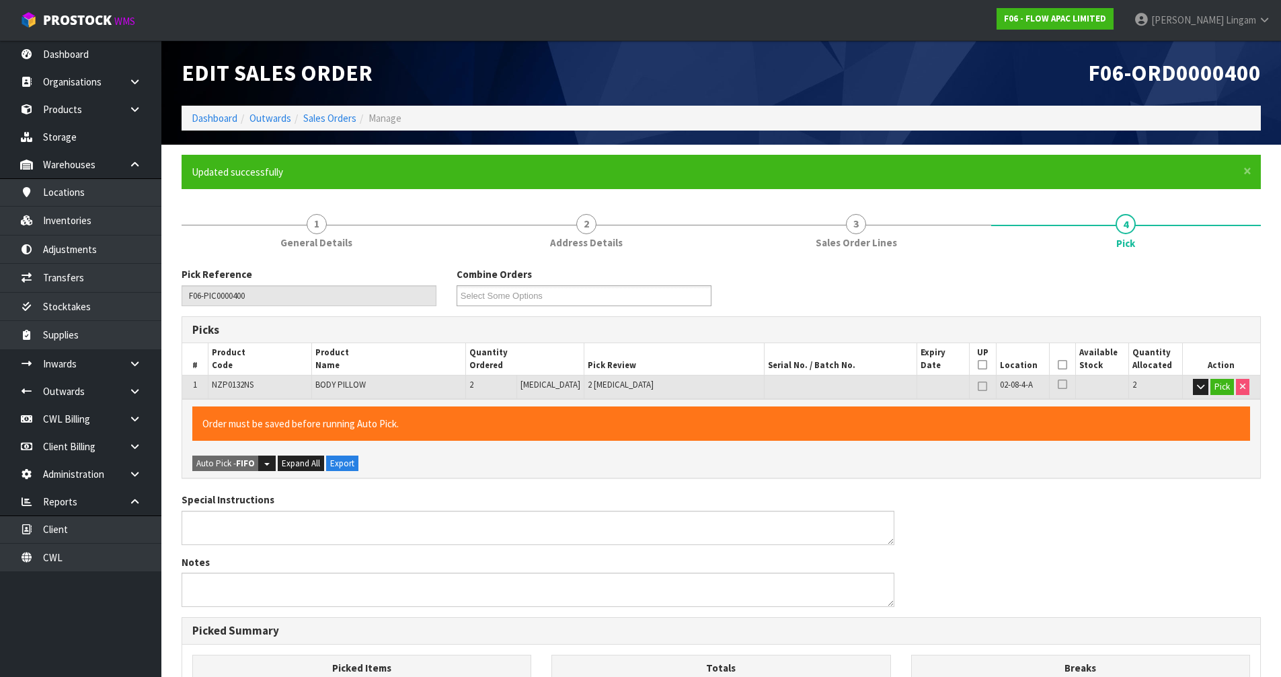
type input "[PERSON_NAME]"
type input "2025-08-31T18:54:38"
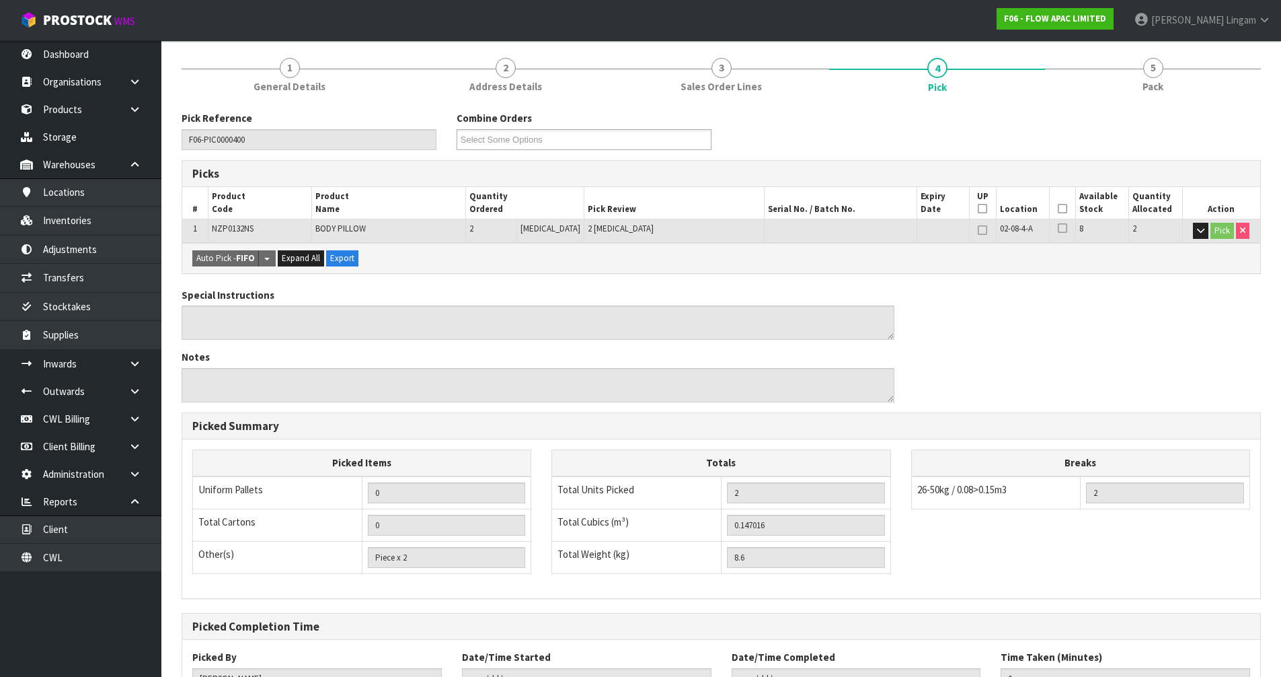
scroll to position [262, 0]
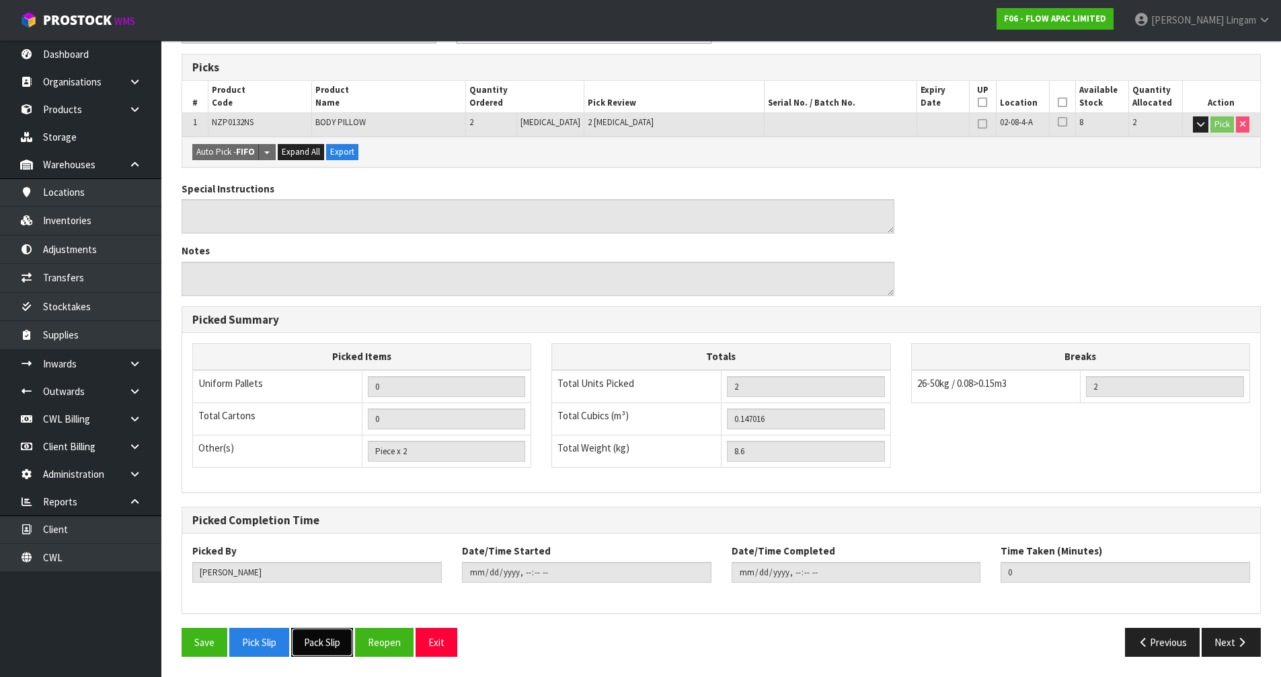
click at [313, 466] on button "Pack Slip" at bounding box center [322, 642] width 62 height 29
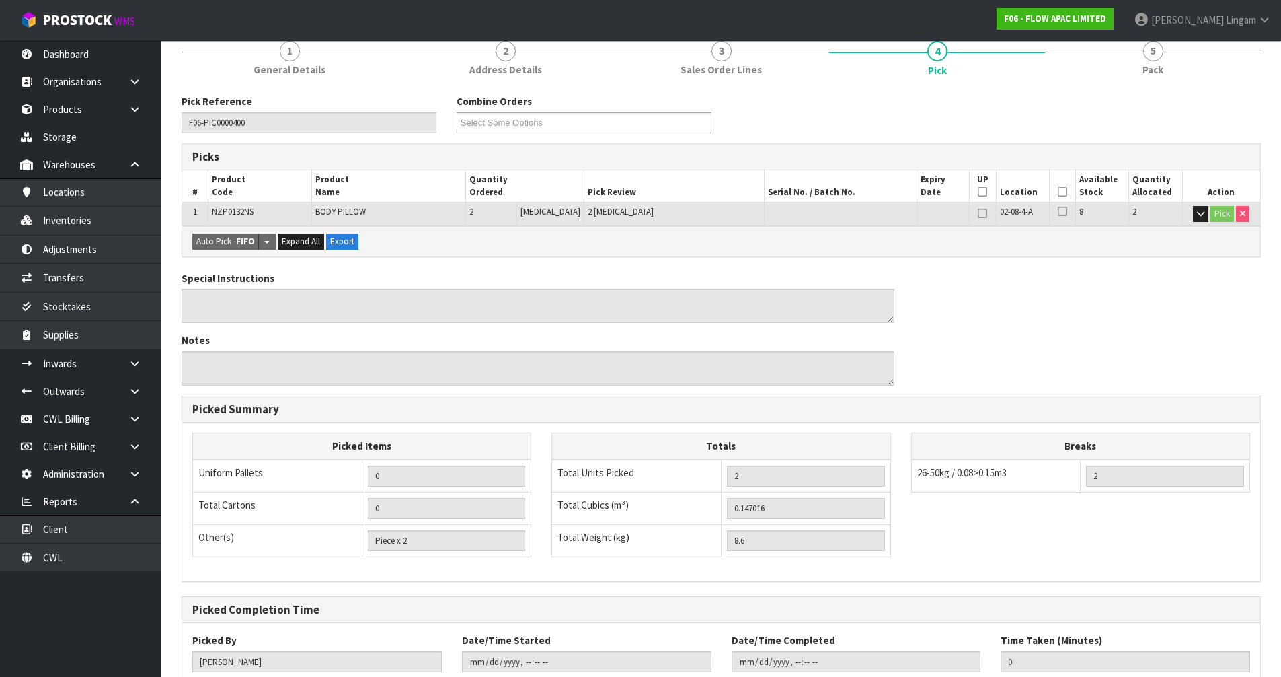
scroll to position [0, 0]
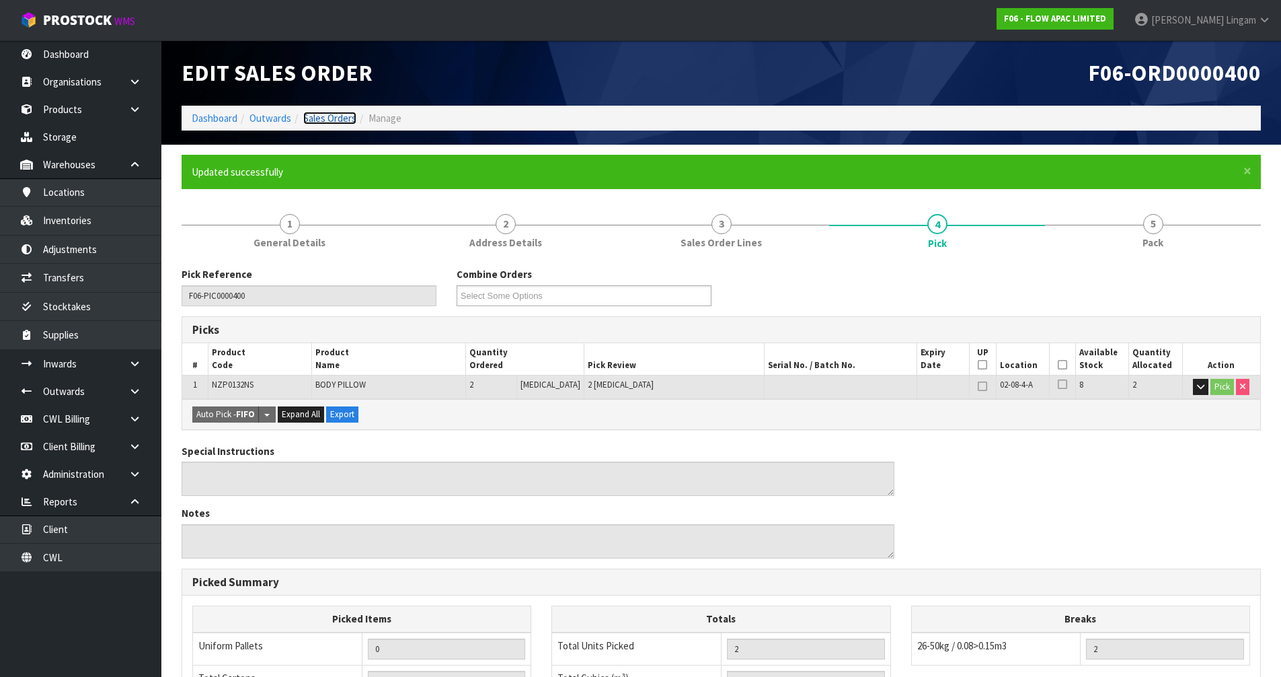
click at [328, 116] on link "Sales Orders" at bounding box center [329, 118] width 53 height 13
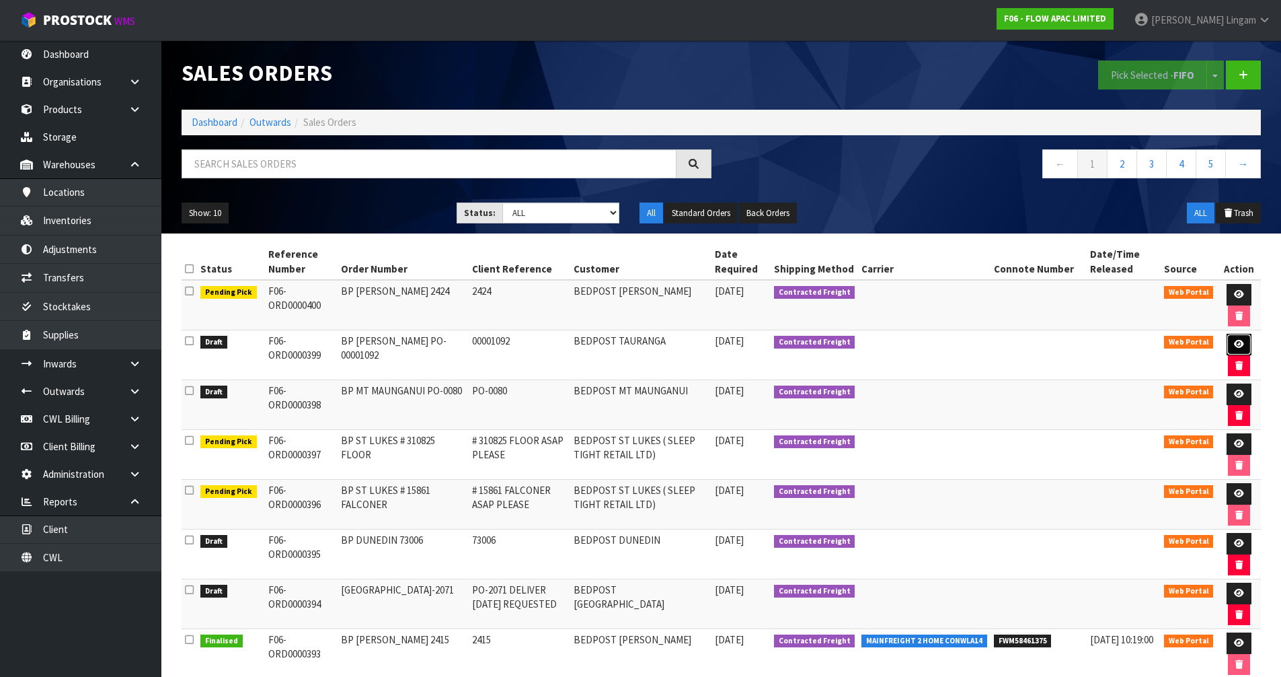
click at [678, 346] on link at bounding box center [1239, 345] width 25 height 22
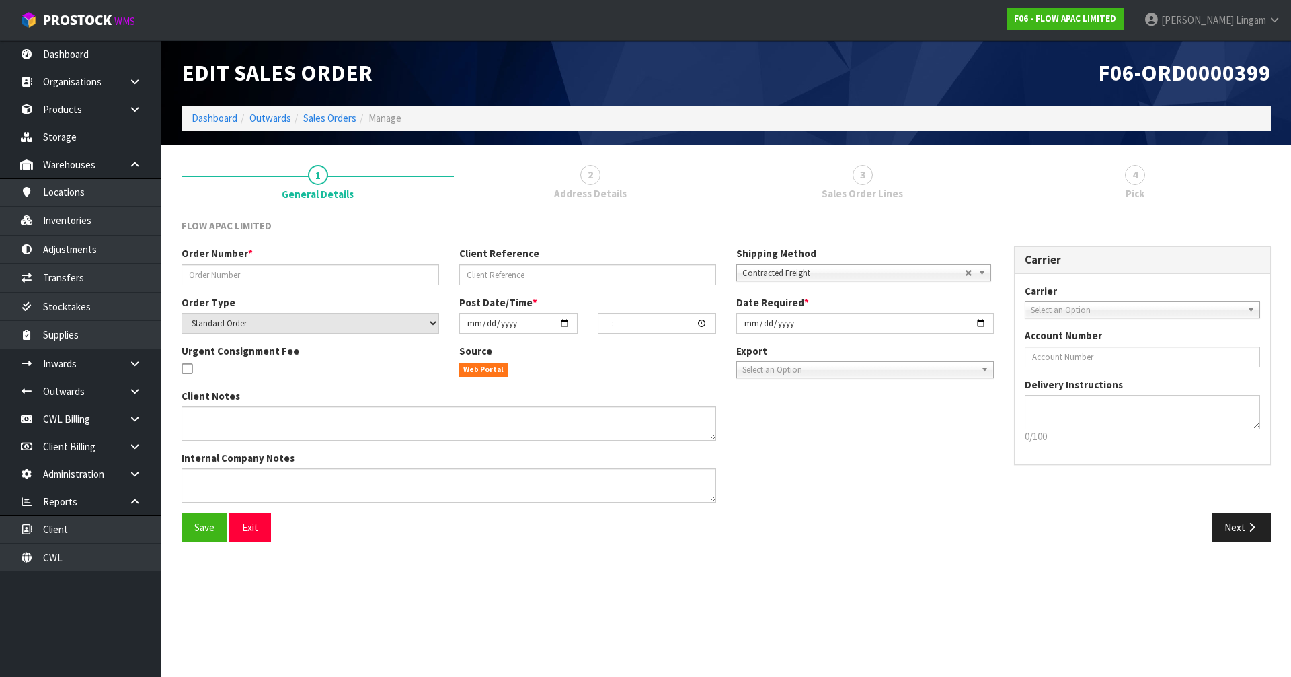
type input "BP [PERSON_NAME] PO-00001092"
type input "00001092"
select select "number:0"
type input "2025-09-01"
type input "03:34:00.000"
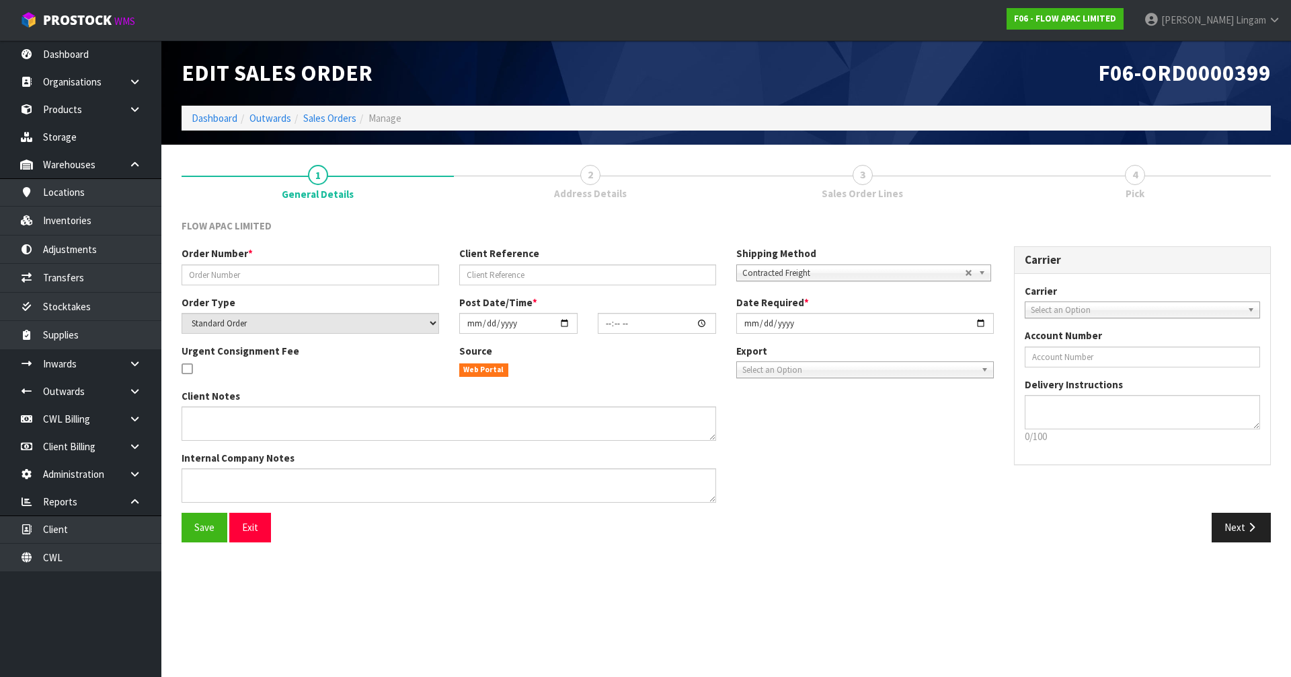
type input "2025-09-01"
click at [678, 466] on button "Next" at bounding box center [1241, 527] width 59 height 29
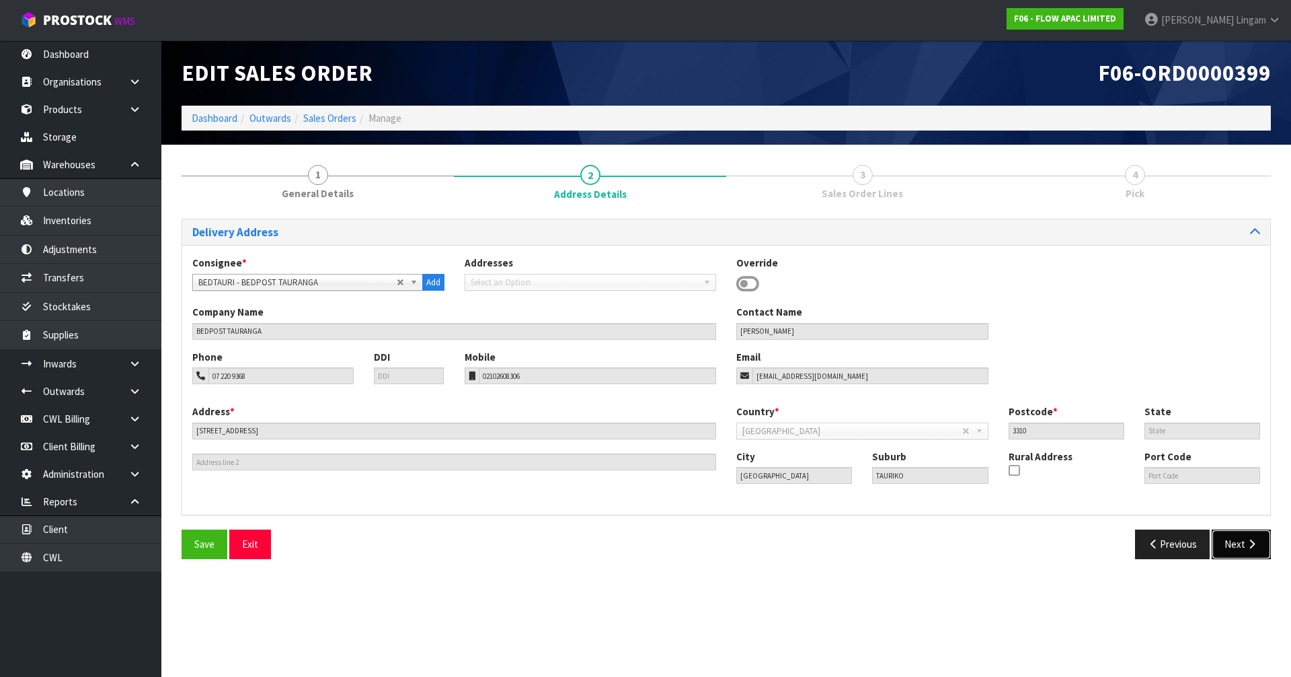
click at [678, 466] on button "Next" at bounding box center [1241, 543] width 59 height 29
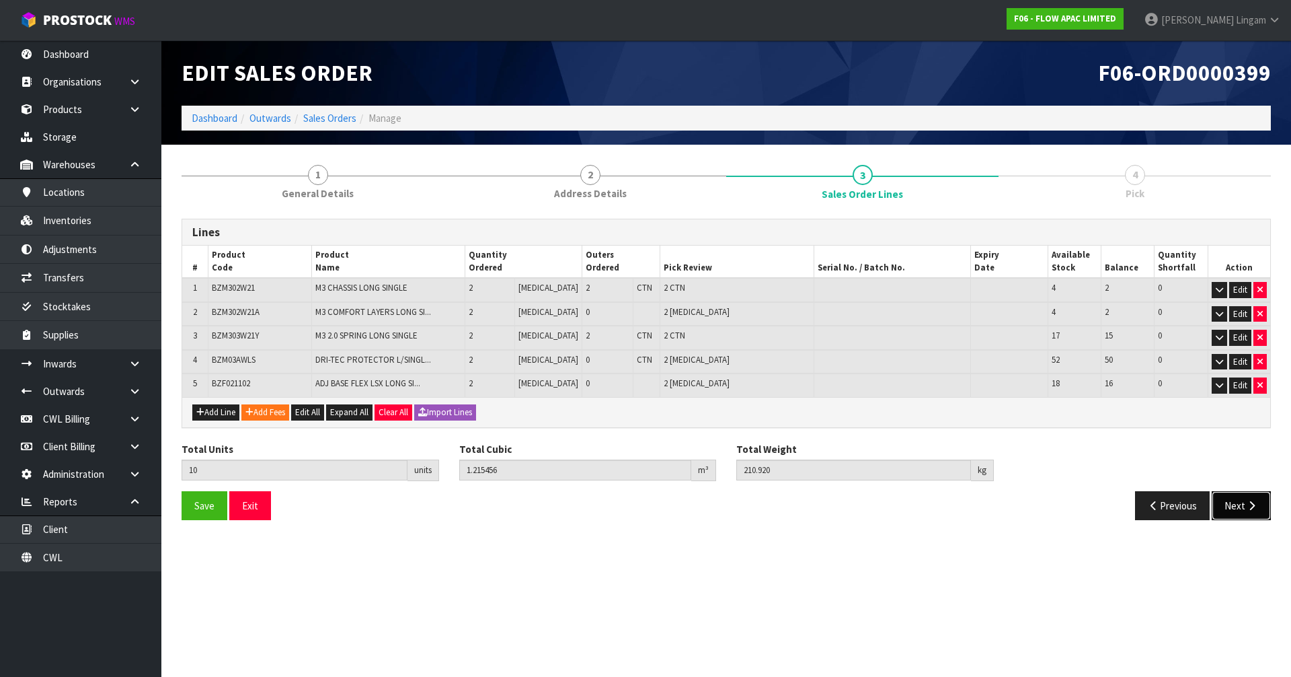
click at [678, 466] on button "Next" at bounding box center [1241, 505] width 59 height 29
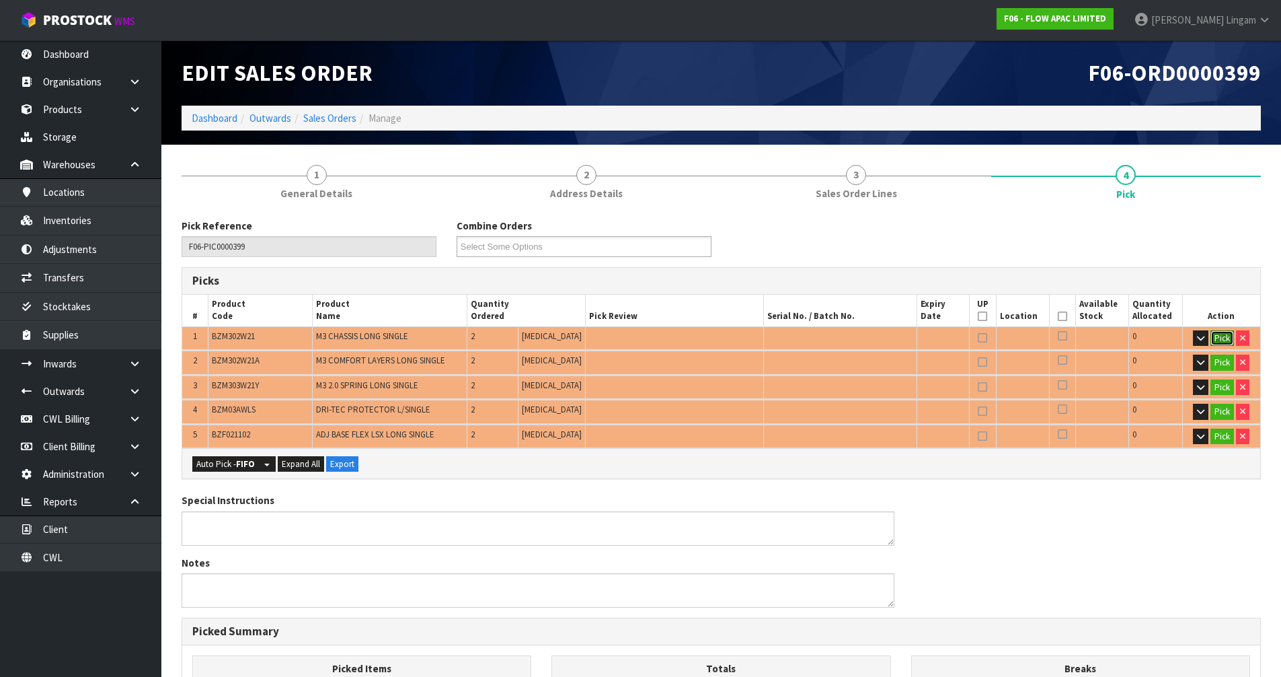
click at [678, 332] on button "Pick" at bounding box center [1223, 338] width 24 height 16
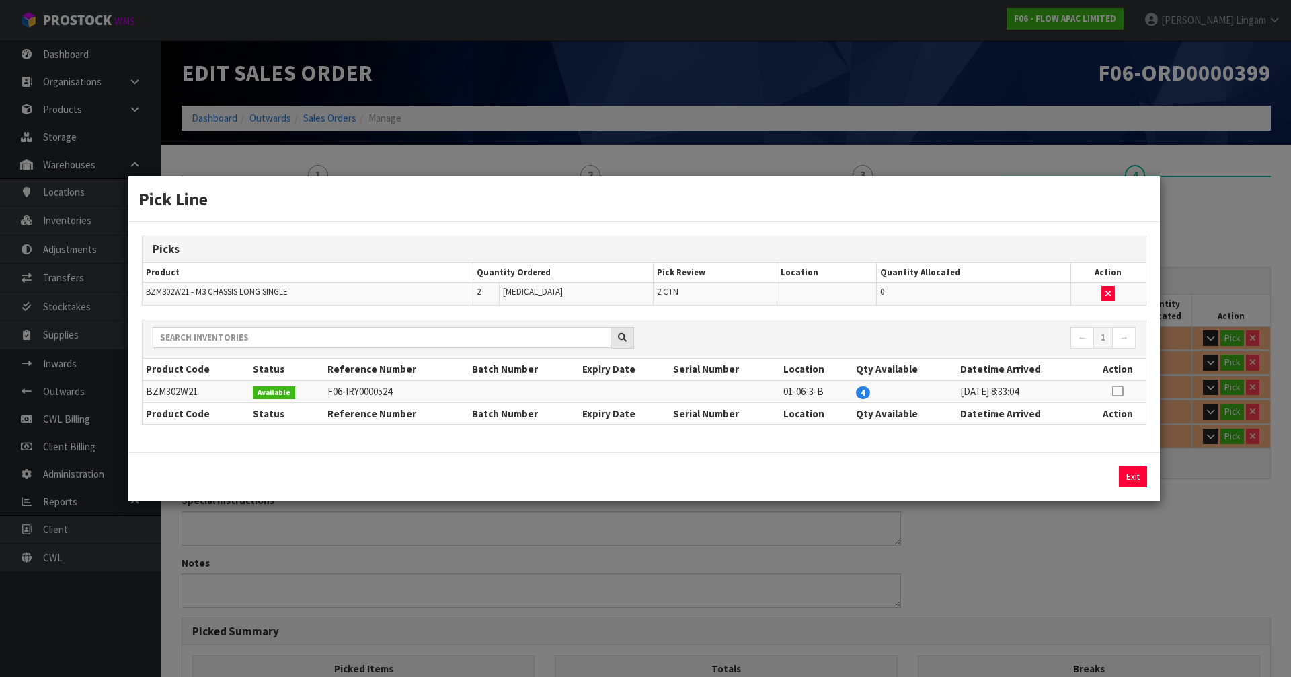
click at [678, 391] on icon at bounding box center [1117, 391] width 11 height 1
click at [678, 466] on button "Assign Pick" at bounding box center [1087, 476] width 55 height 21
type input "2"
type input "0.391314"
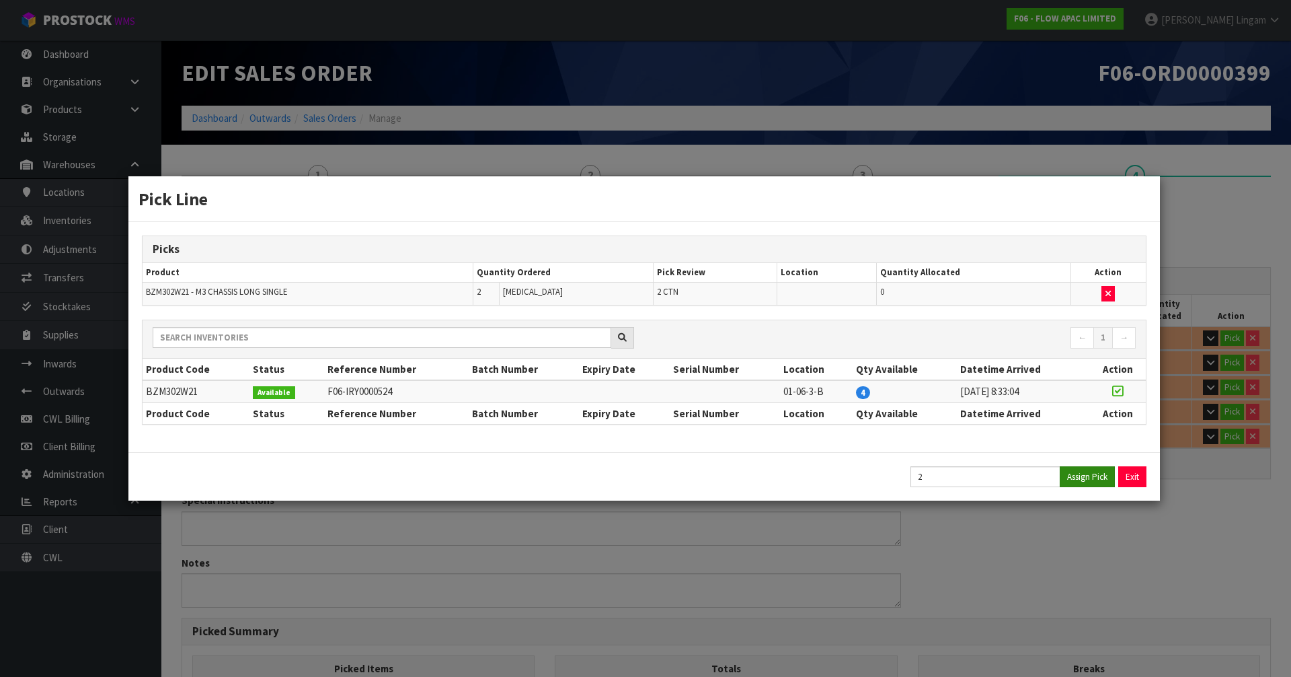
type input "25.2"
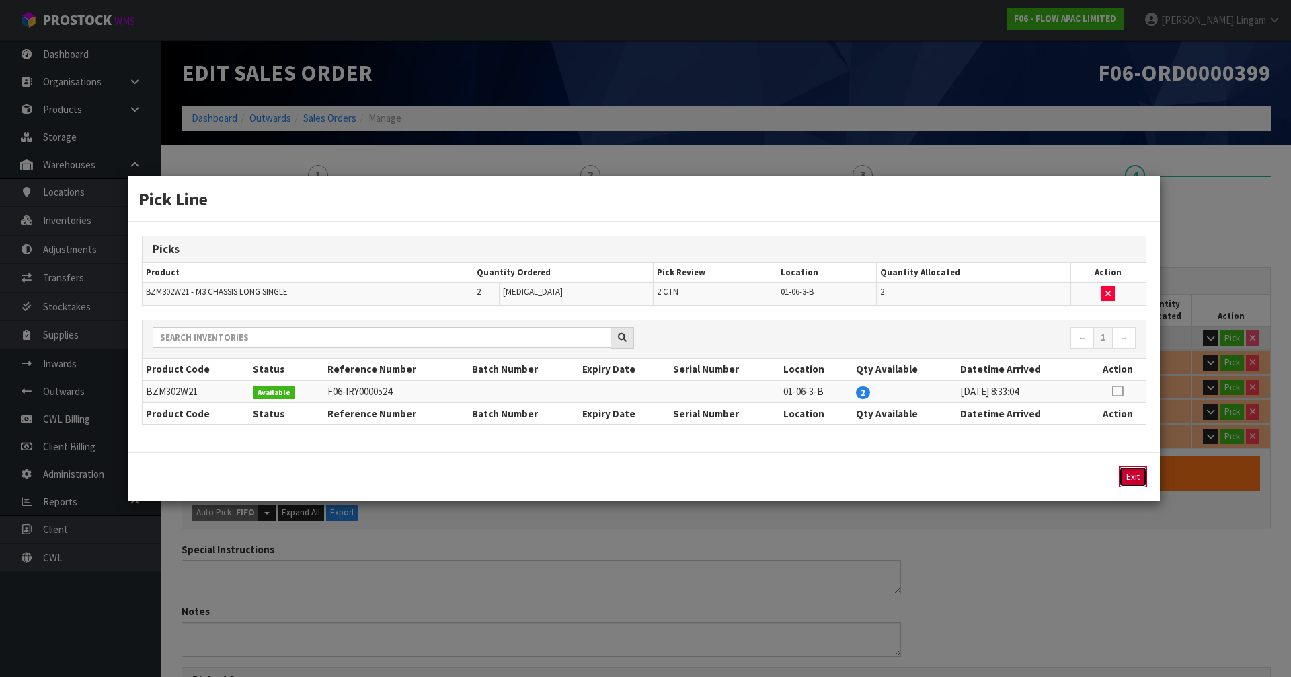
click at [678, 466] on button "Exit" at bounding box center [1133, 476] width 28 height 21
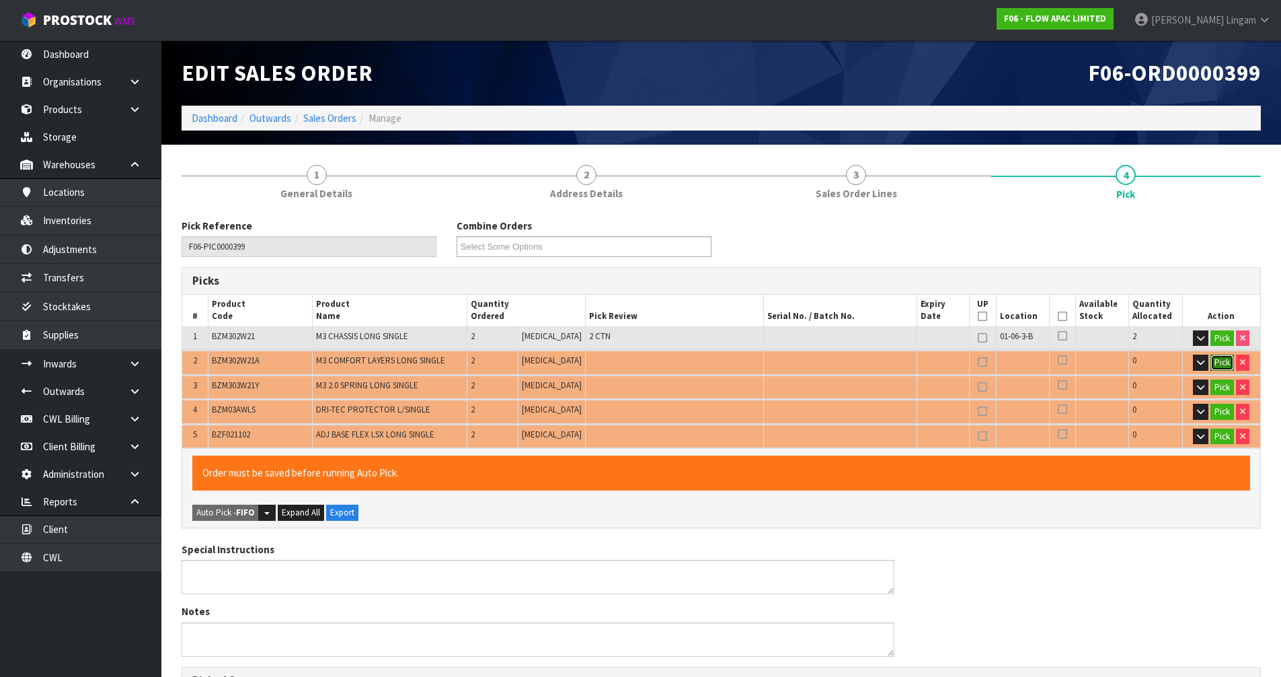
click at [678, 362] on button "Pick" at bounding box center [1223, 362] width 24 height 16
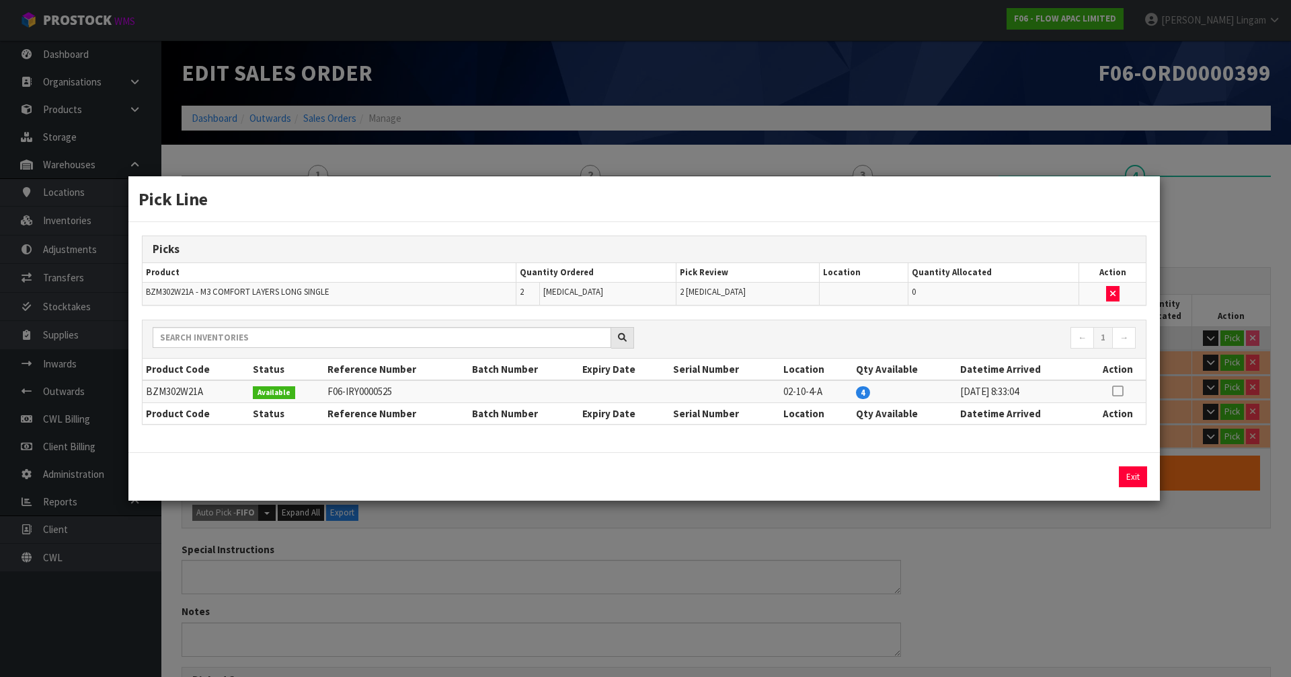
click at [678, 391] on icon at bounding box center [1117, 391] width 11 height 1
click at [678, 466] on button "Assign Pick" at bounding box center [1087, 476] width 55 height 21
type input "Piece x 2"
type input "4"
type input "0.711426"
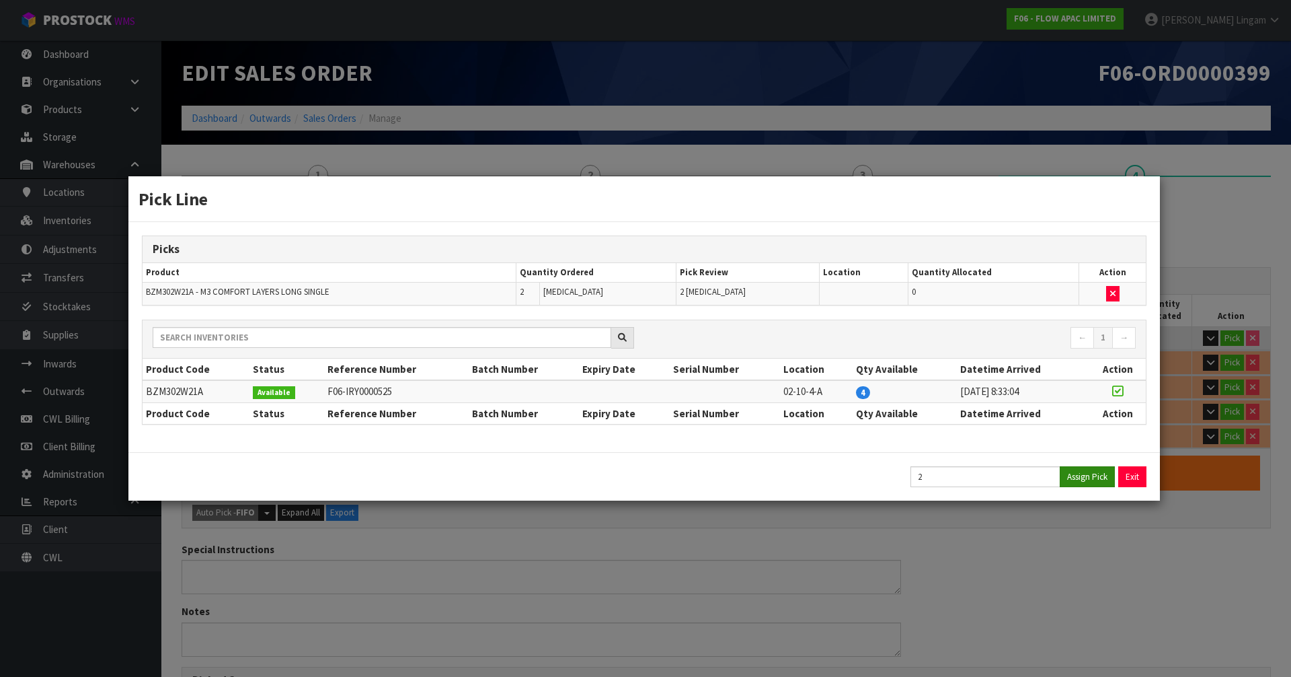
type input "51.6"
click at [678, 466] on button "Exit" at bounding box center [1133, 476] width 28 height 21
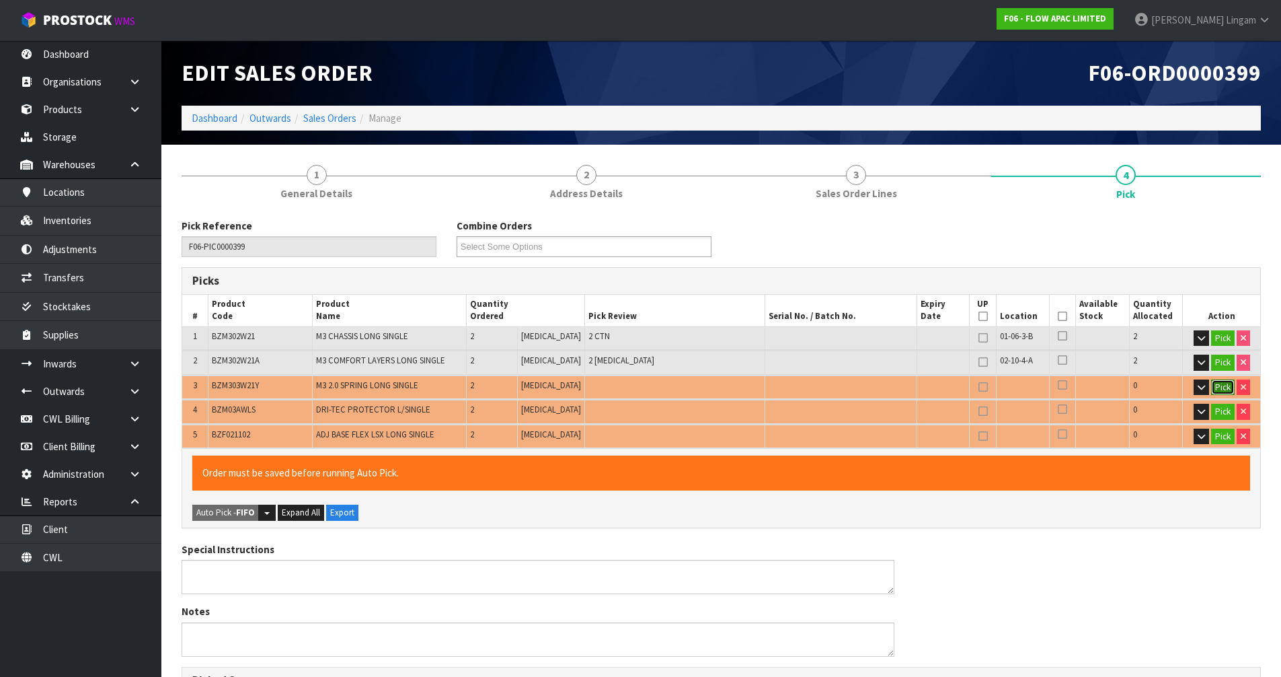
click at [678, 391] on button "Pick" at bounding box center [1223, 387] width 24 height 16
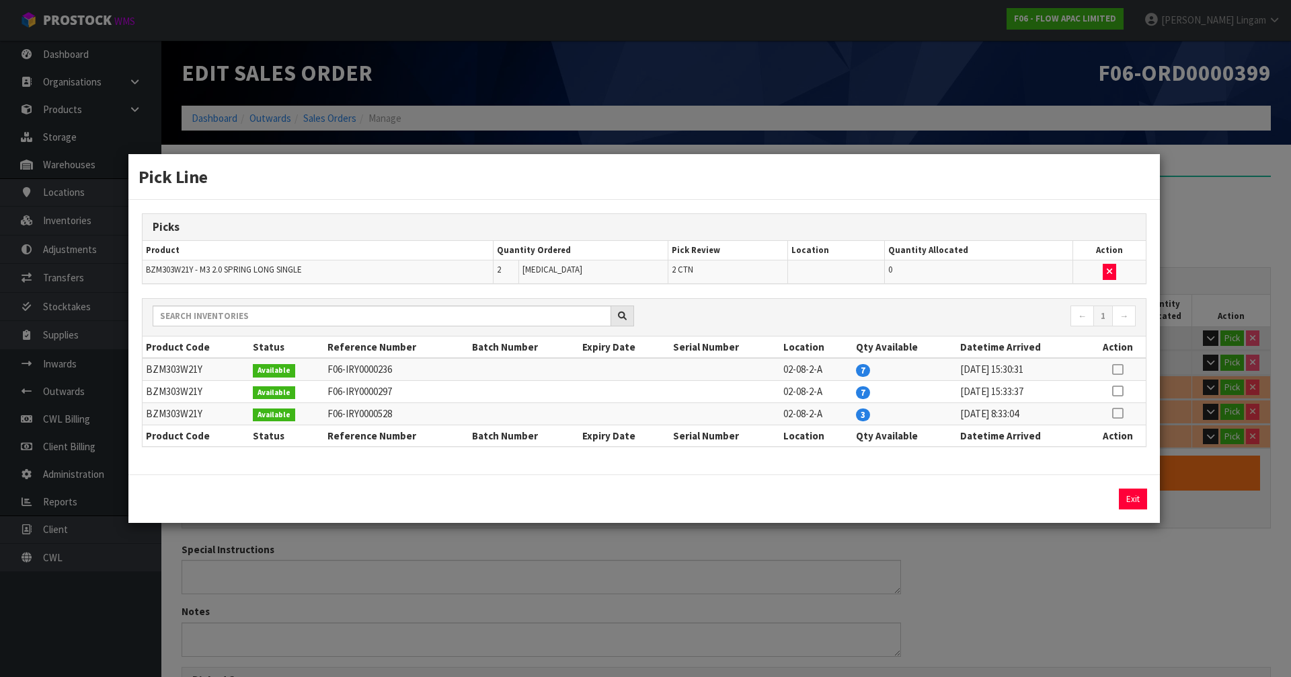
click at [678, 413] on icon at bounding box center [1117, 413] width 11 height 1
click at [678, 466] on button "Assign Pick" at bounding box center [1087, 498] width 55 height 21
type input "4"
type input "6"
type input "0.838534"
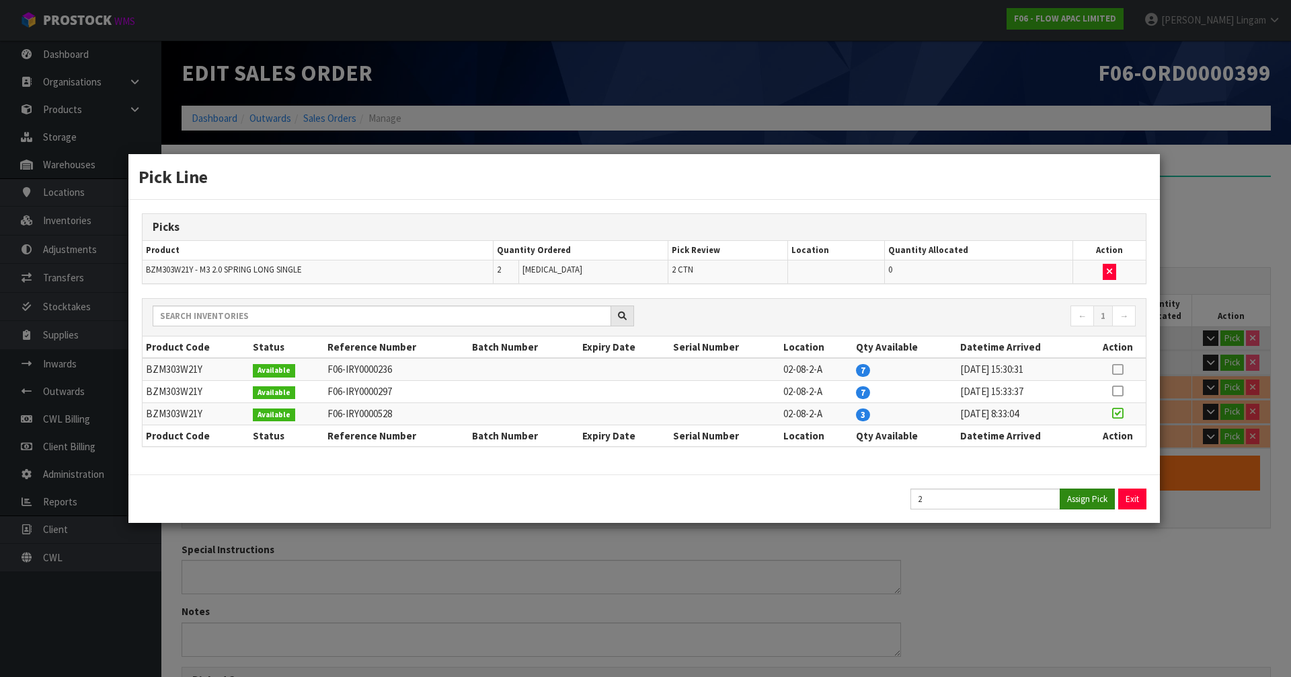
type input "76.8"
click at [678, 466] on button "Exit" at bounding box center [1133, 498] width 28 height 21
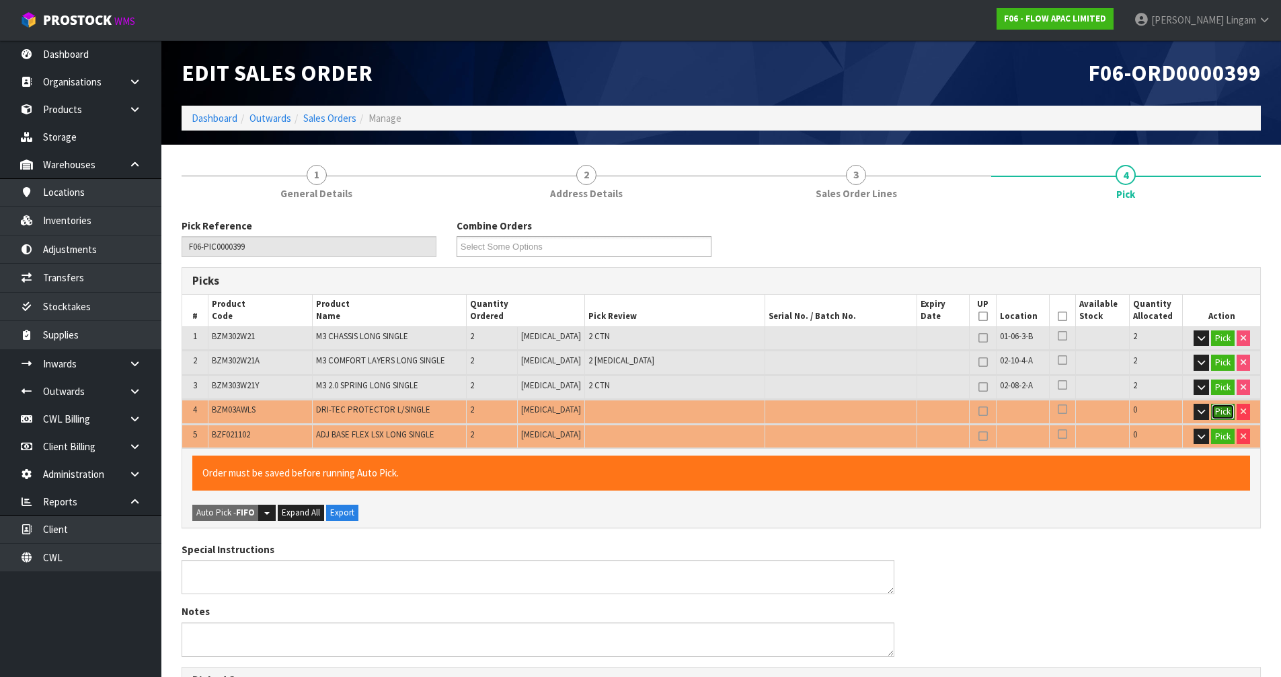
click at [678, 411] on button "Pick" at bounding box center [1223, 412] width 24 height 16
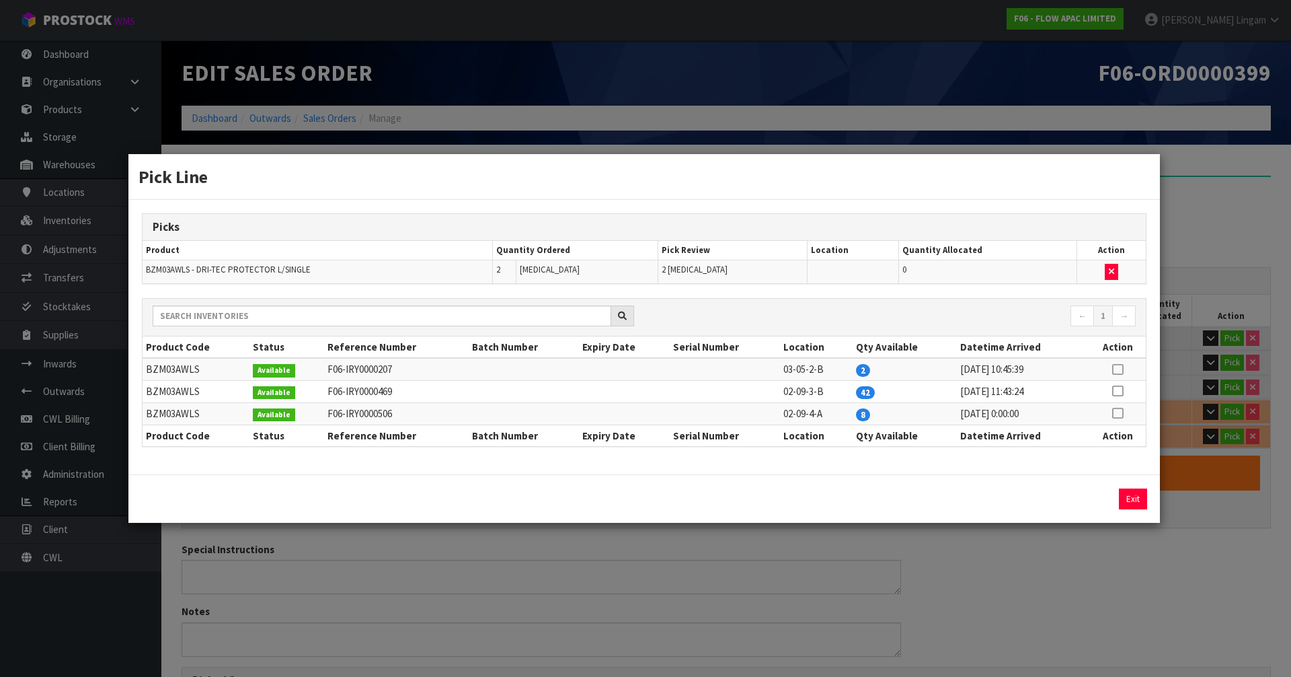
click at [678, 369] on icon at bounding box center [1117, 369] width 11 height 1
click at [678, 466] on button "Assign Pick" at bounding box center [1087, 498] width 55 height 21
type input "Piece x 4"
type input "8"
type input "0.840016"
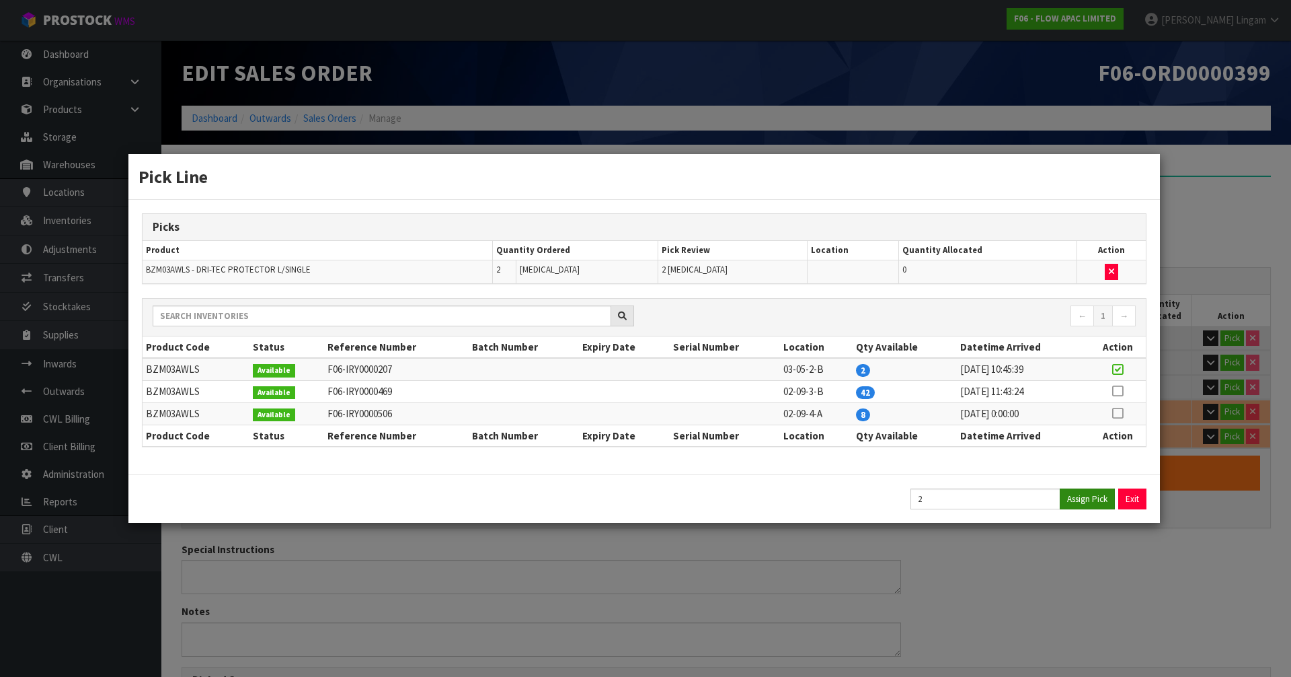
type input "78.92"
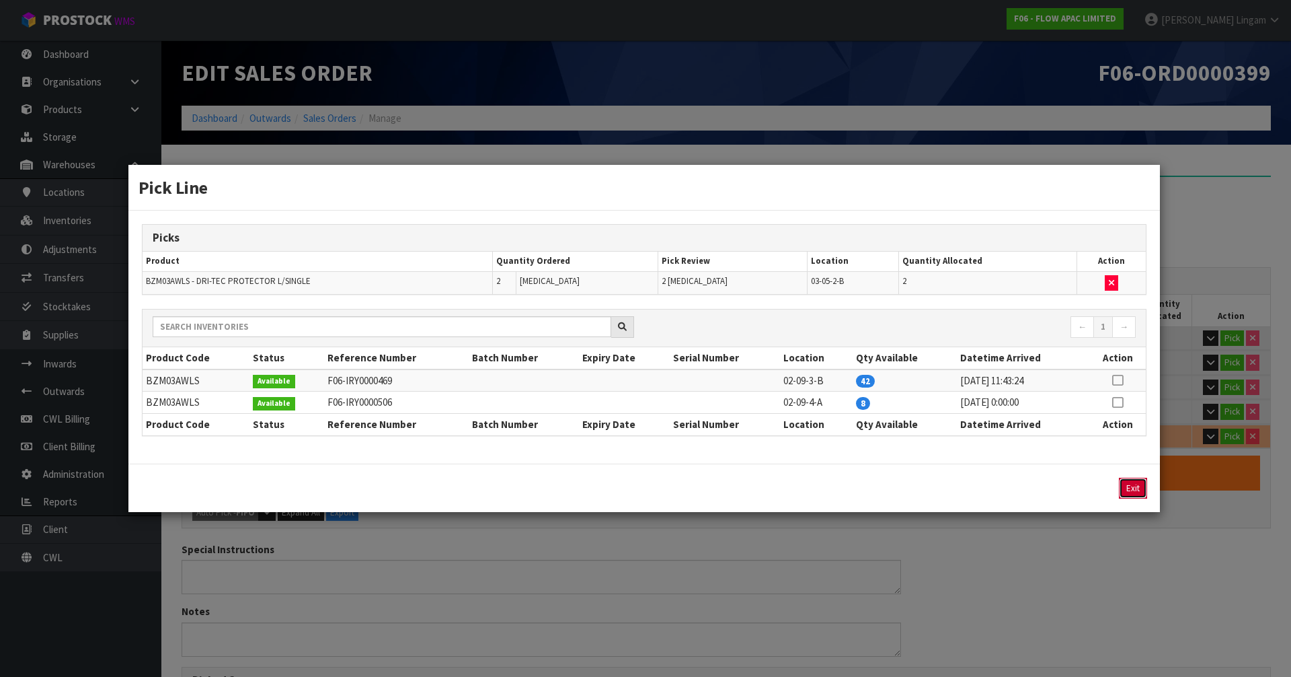
drag, startPoint x: 1139, startPoint y: 490, endPoint x: 1199, endPoint y: 473, distance: 63.0
click at [678, 466] on button "Exit" at bounding box center [1133, 488] width 28 height 21
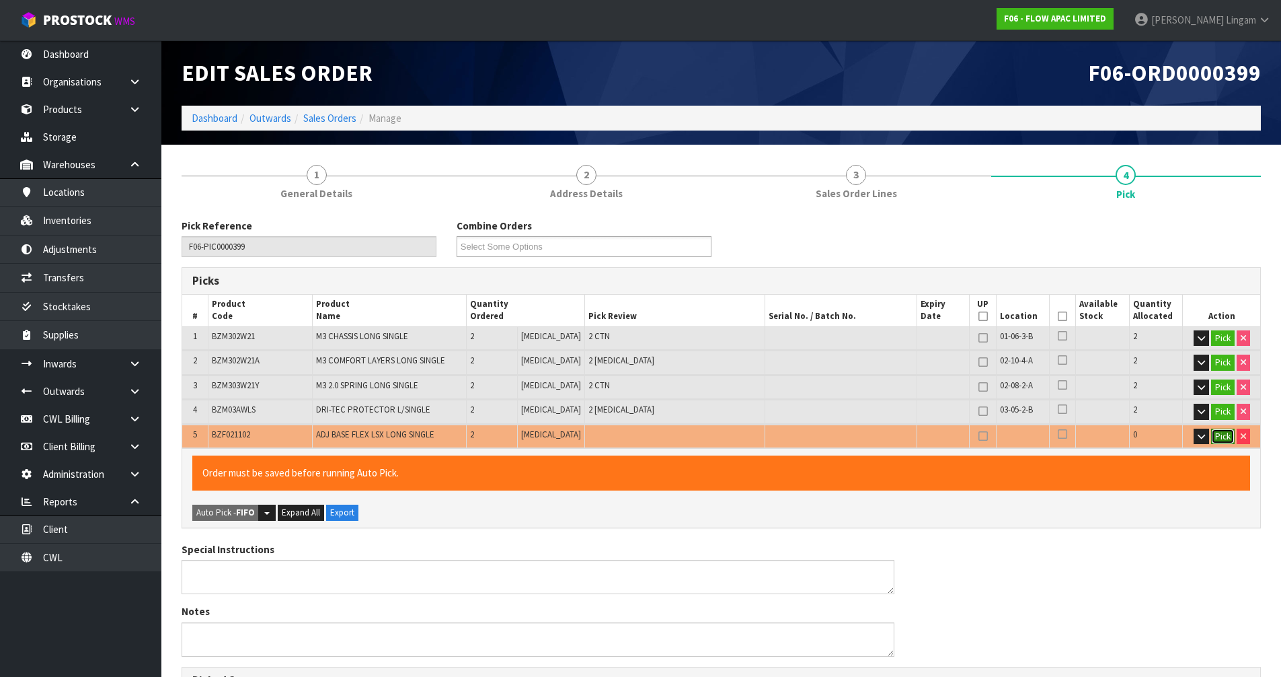
click at [678, 441] on button "Pick" at bounding box center [1223, 436] width 24 height 16
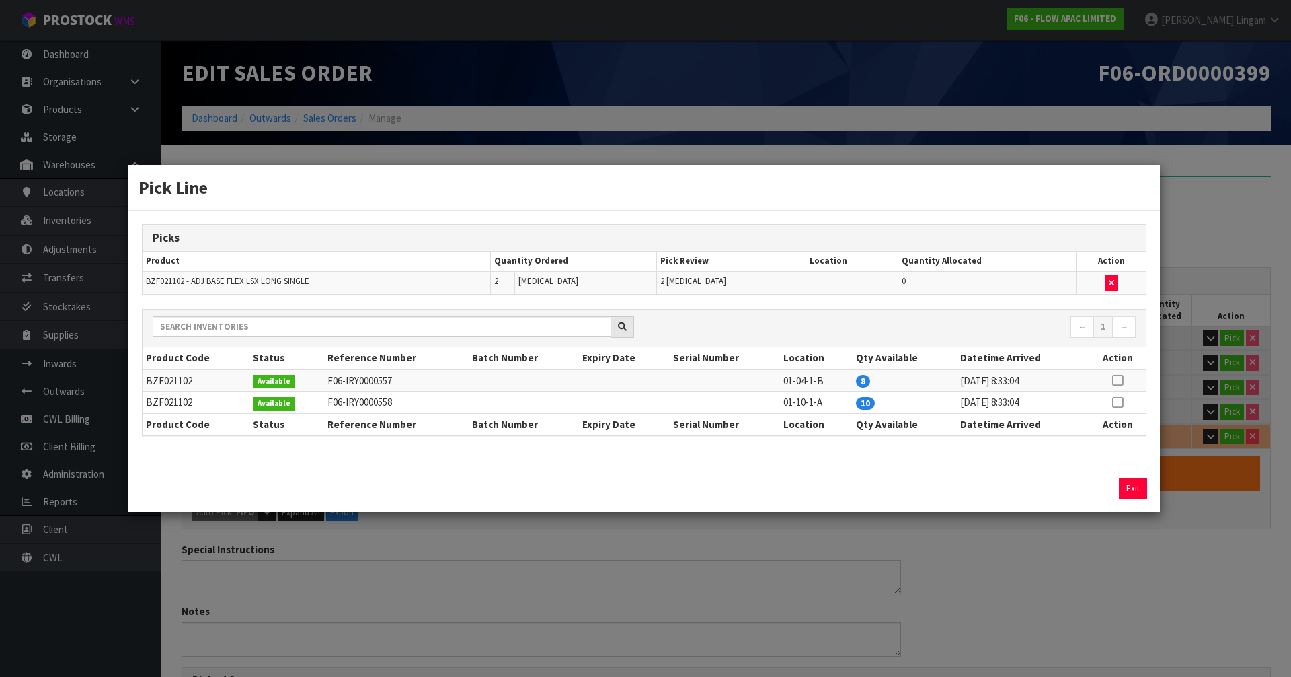
click at [678, 380] on icon at bounding box center [1117, 380] width 11 height 1
click at [678, 466] on button "Assign Pick" at bounding box center [1087, 488] width 55 height 21
type input "Piece x 6"
type input "10"
type input "1.215456"
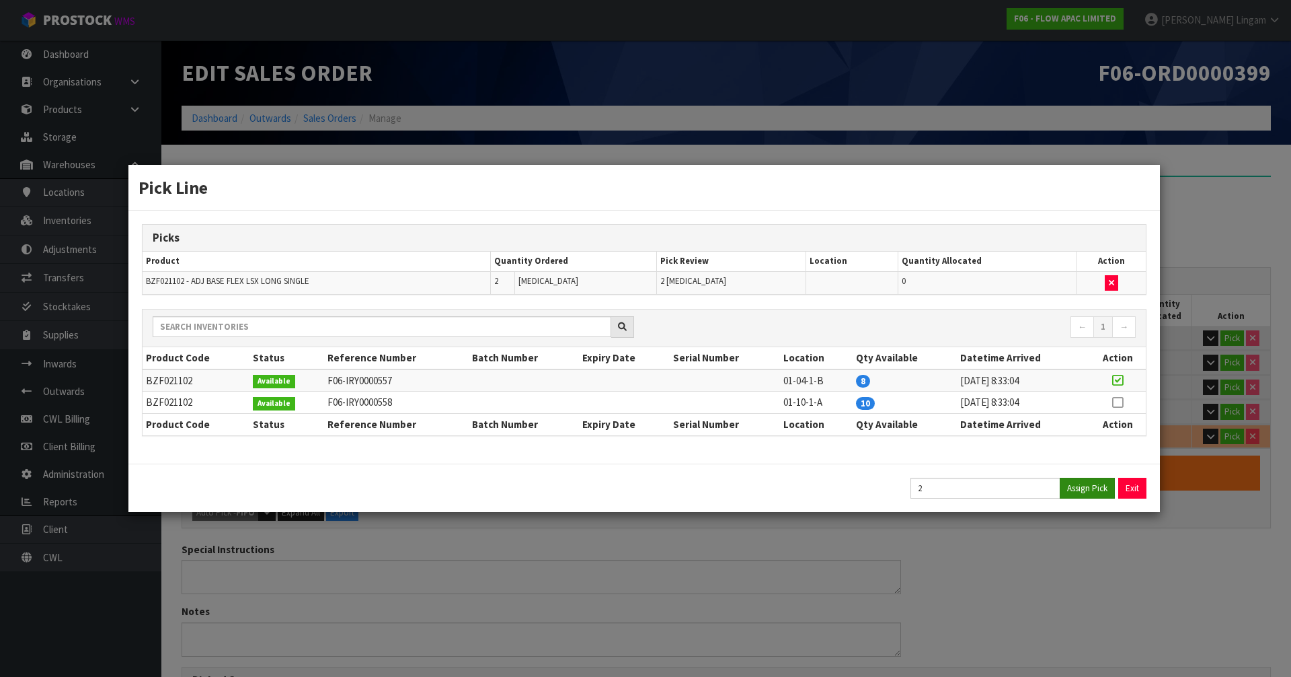
type input "210.92"
click at [678, 466] on button "Exit" at bounding box center [1133, 488] width 28 height 21
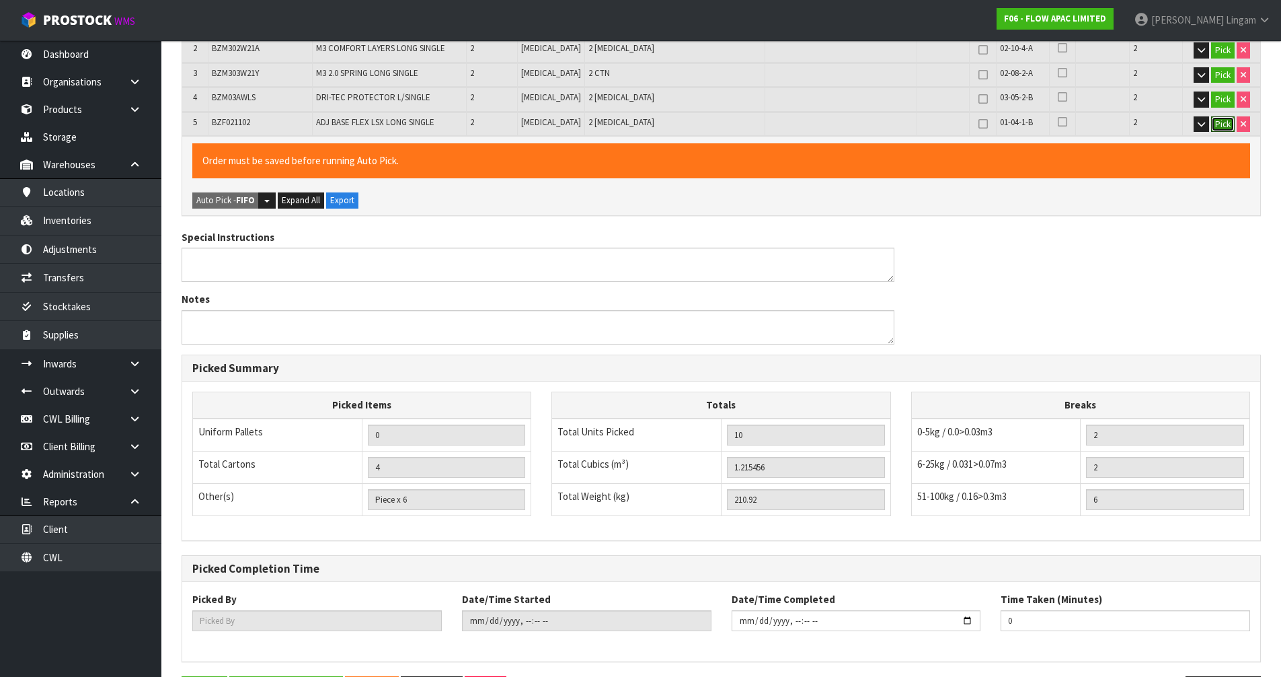
scroll to position [361, 0]
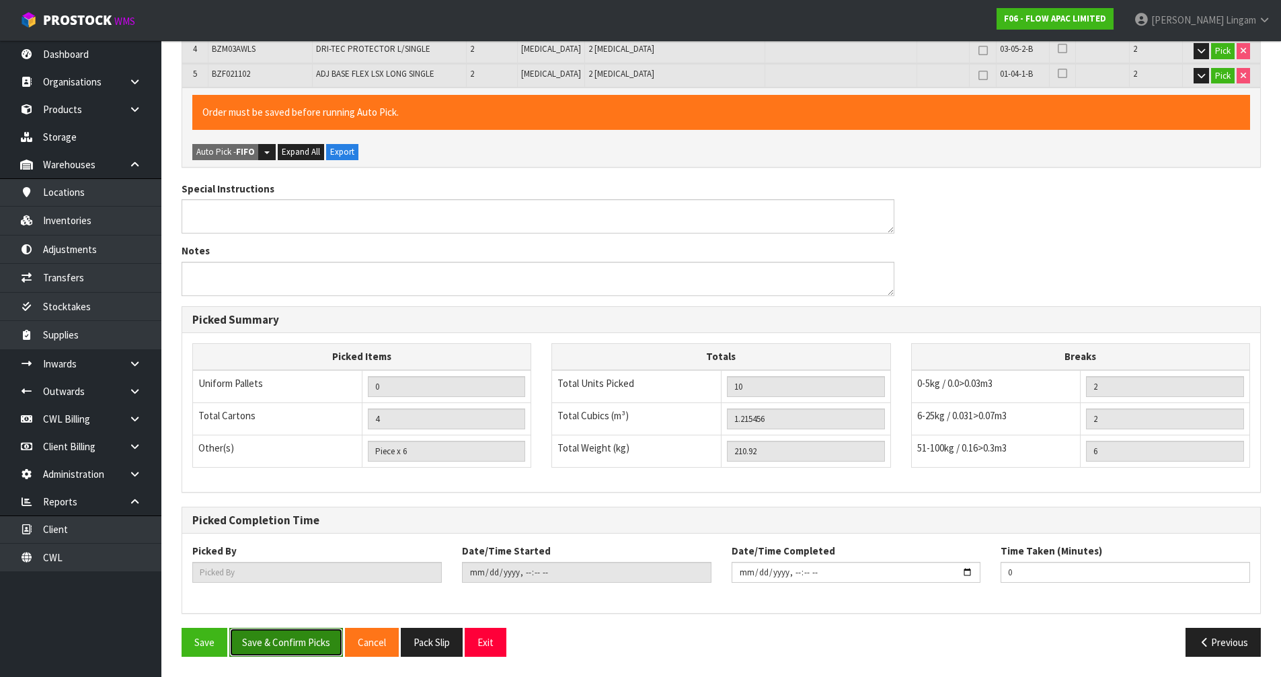
click at [322, 466] on button "Save & Confirm Picks" at bounding box center [286, 642] width 114 height 29
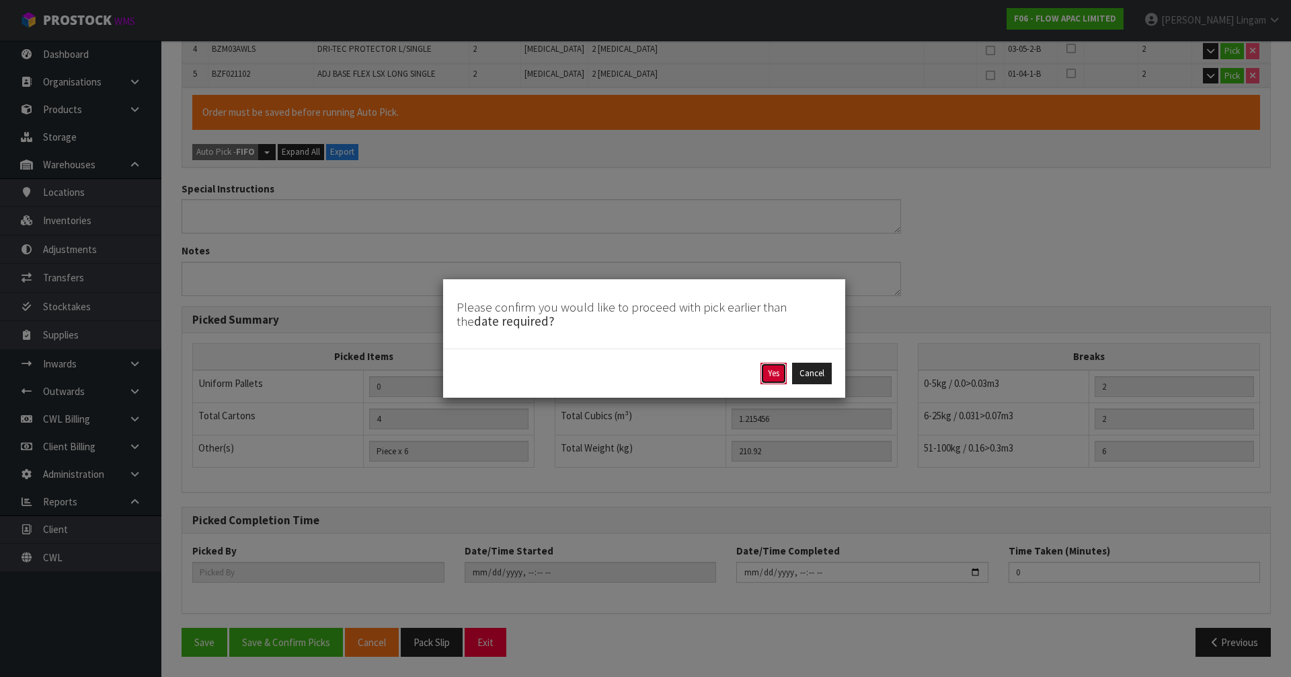
click at [678, 376] on button "Yes" at bounding box center [774, 374] width 26 height 22
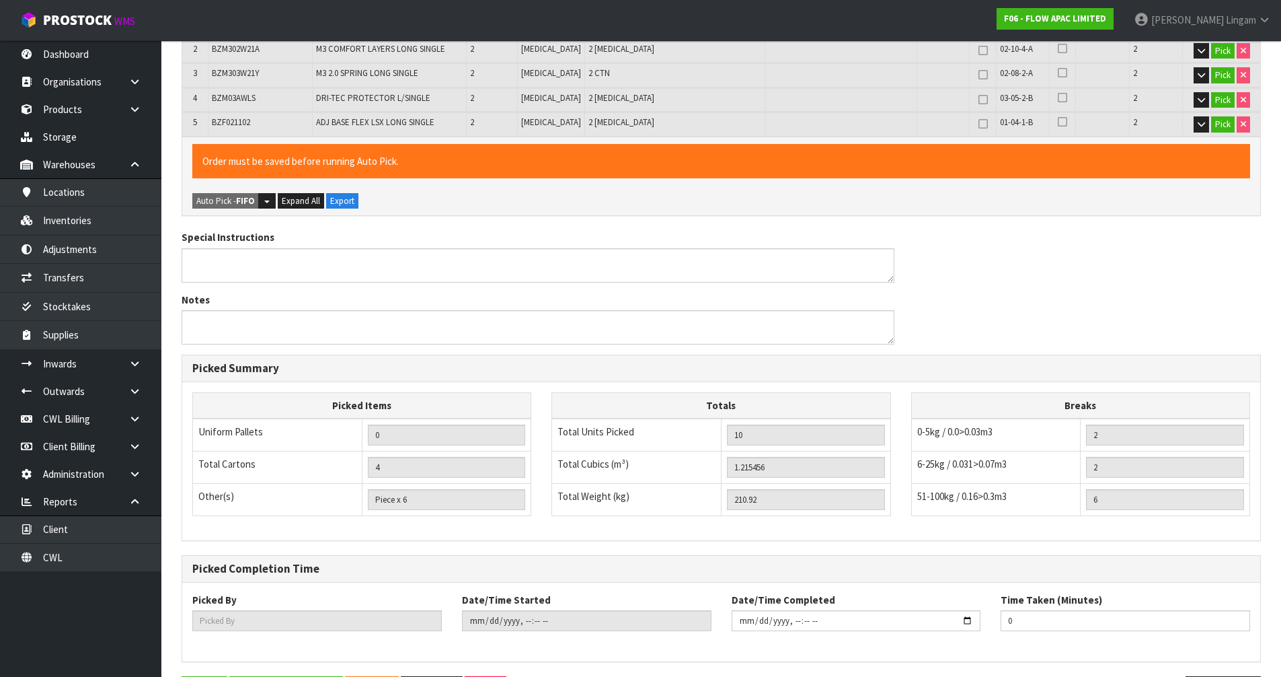
type input "[PERSON_NAME]"
type input "2025-08-31T18:55:45"
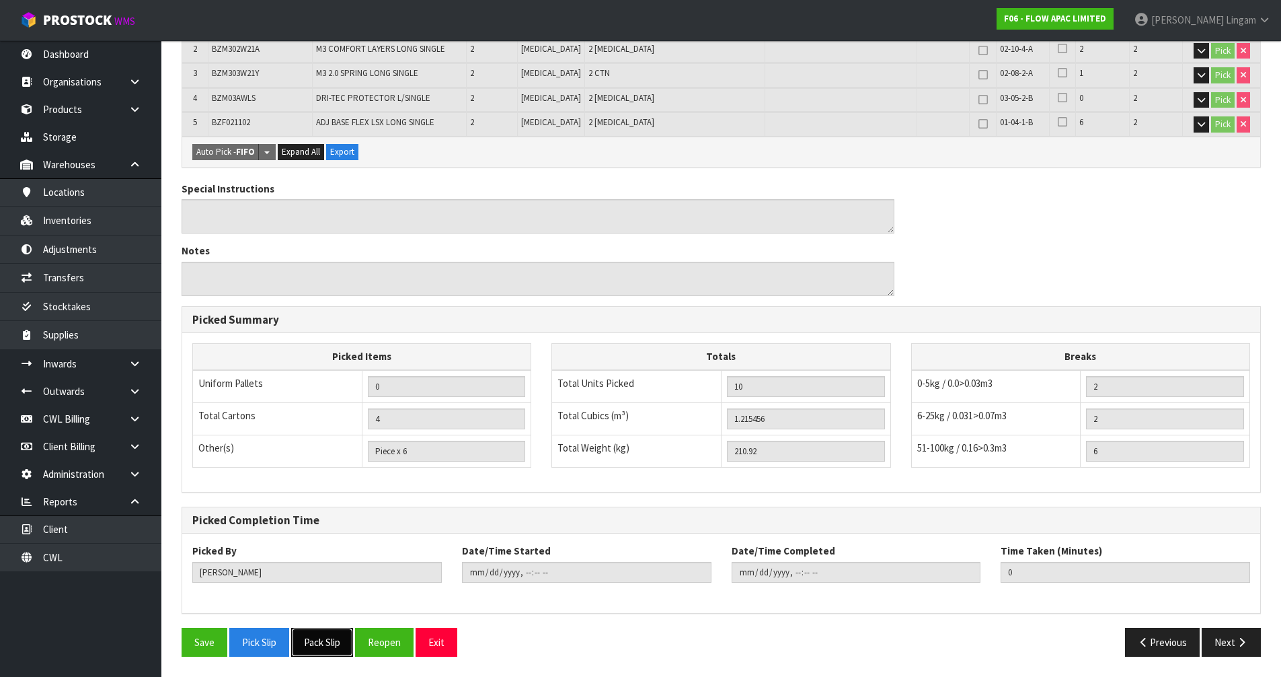
click at [343, 466] on button "Pack Slip" at bounding box center [322, 642] width 62 height 29
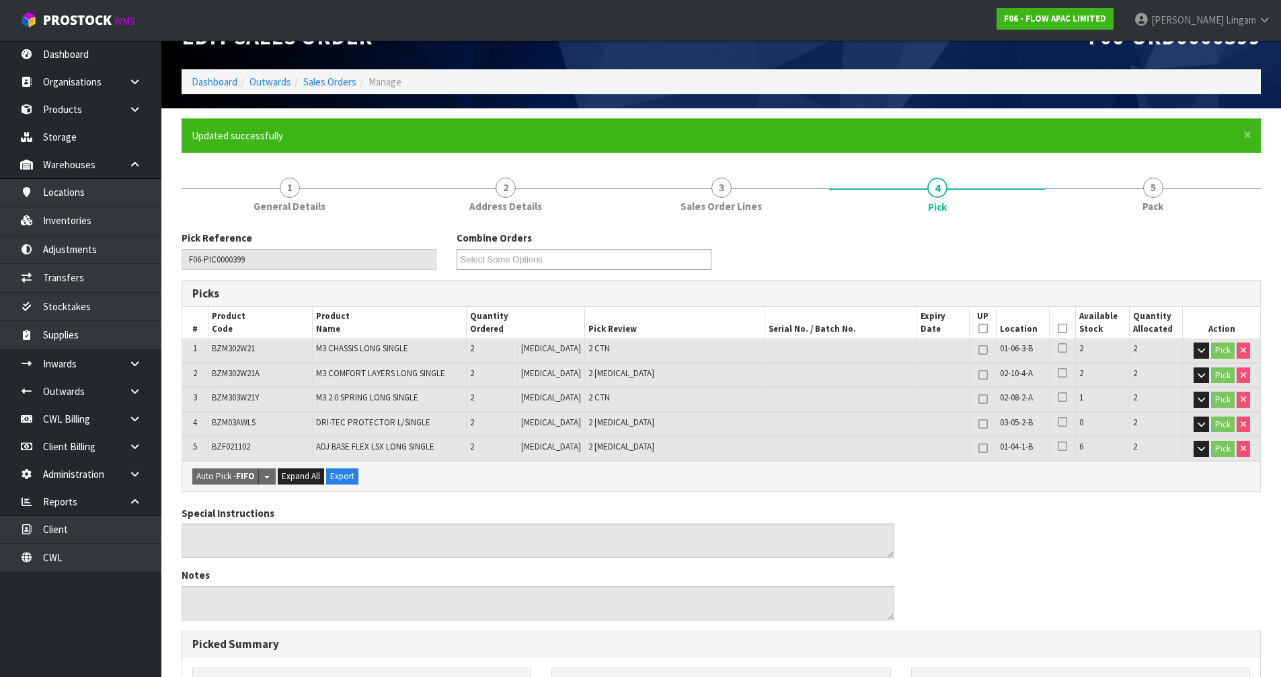
scroll to position [0, 0]
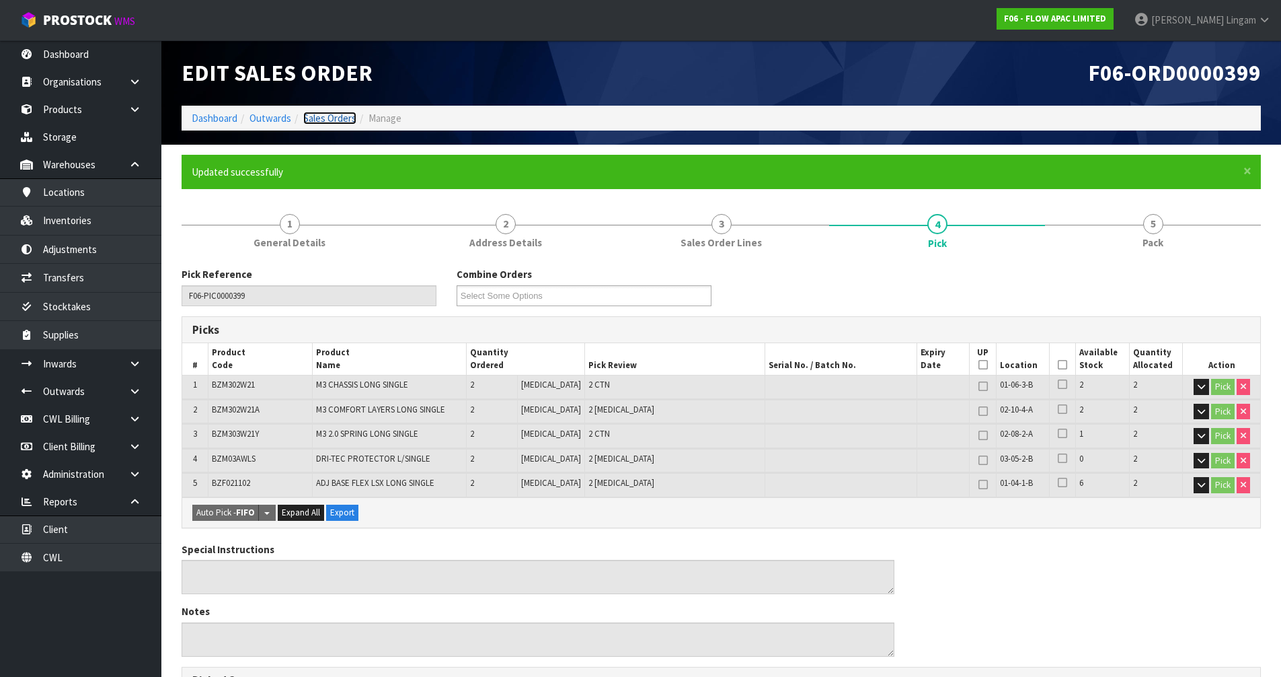
click at [344, 115] on link "Sales Orders" at bounding box center [329, 118] width 53 height 13
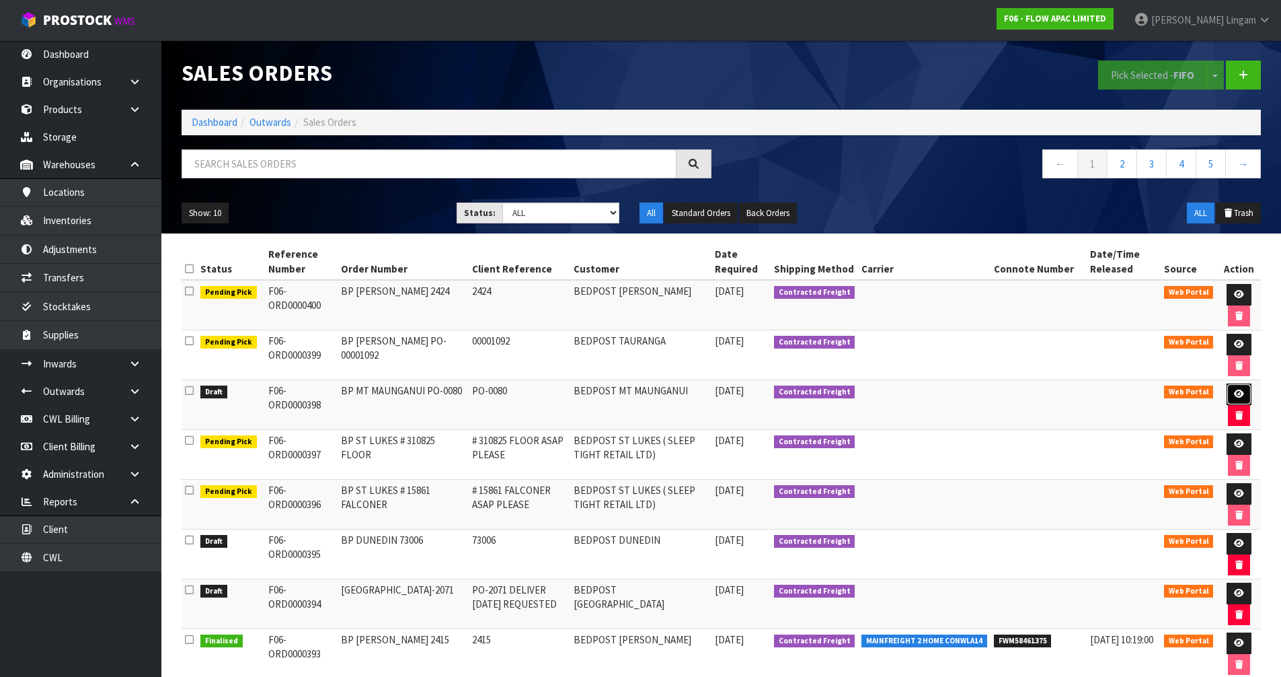
click at [678, 389] on icon at bounding box center [1239, 393] width 10 height 9
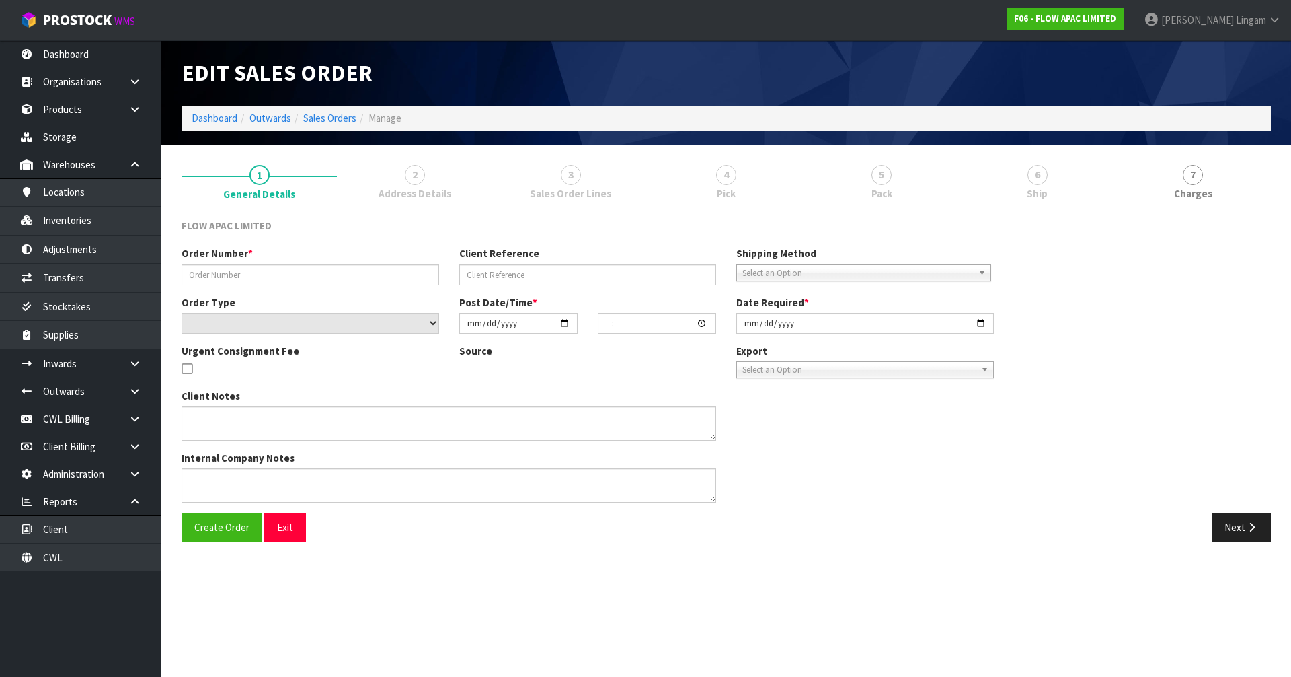
type input "BP MT MAUNGANUI PO-0080"
type input "PO-0080"
select select "number:0"
type input "[DATE]"
type input "17:20:00.000"
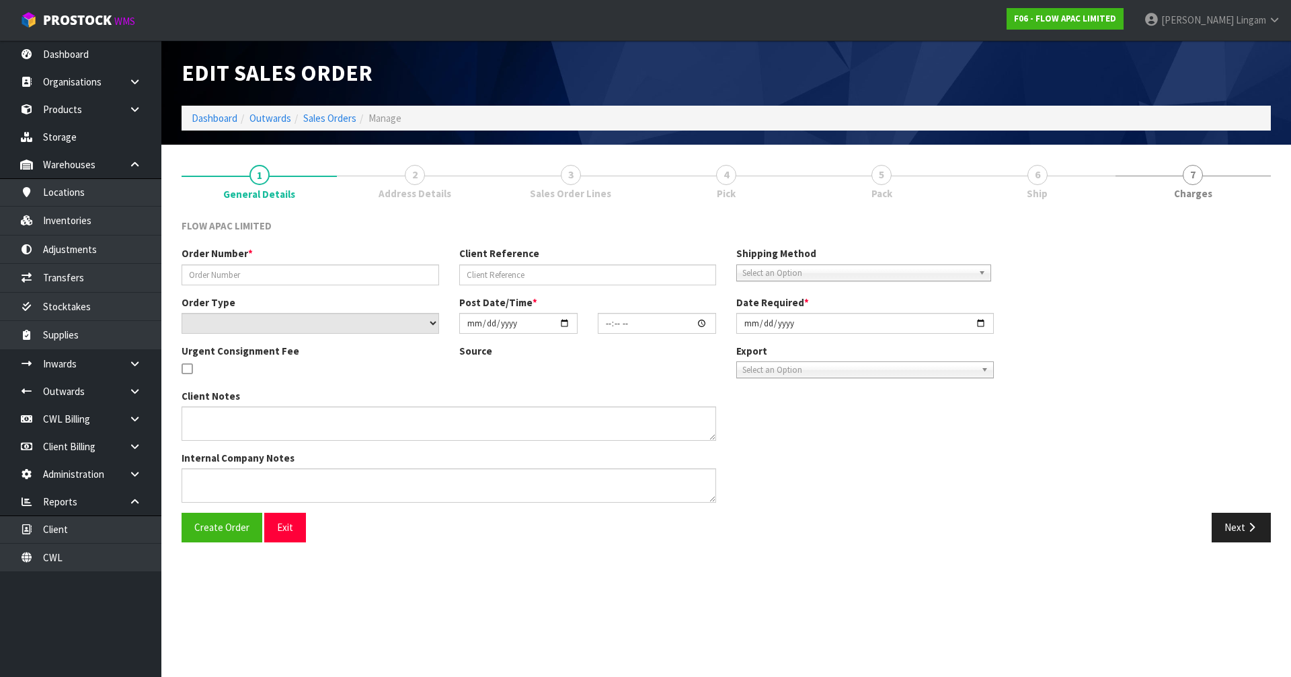
type input "2025-09-01"
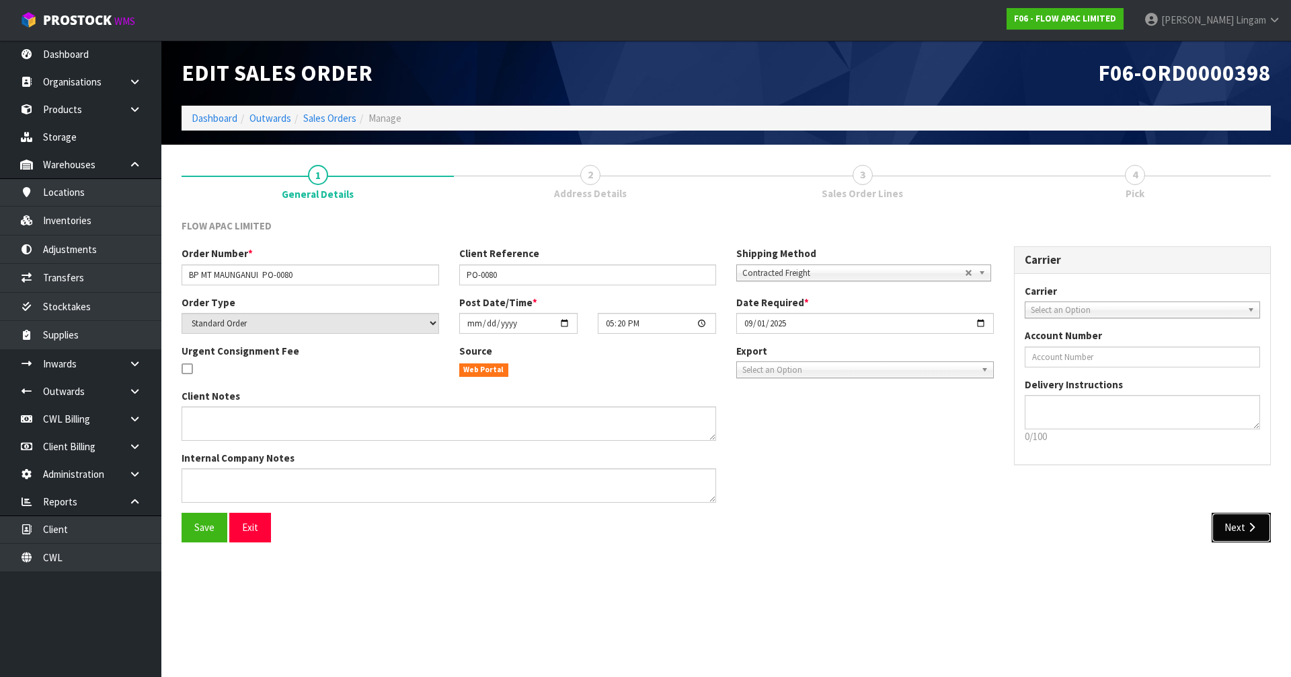
click at [678, 466] on button "Next" at bounding box center [1241, 527] width 59 height 29
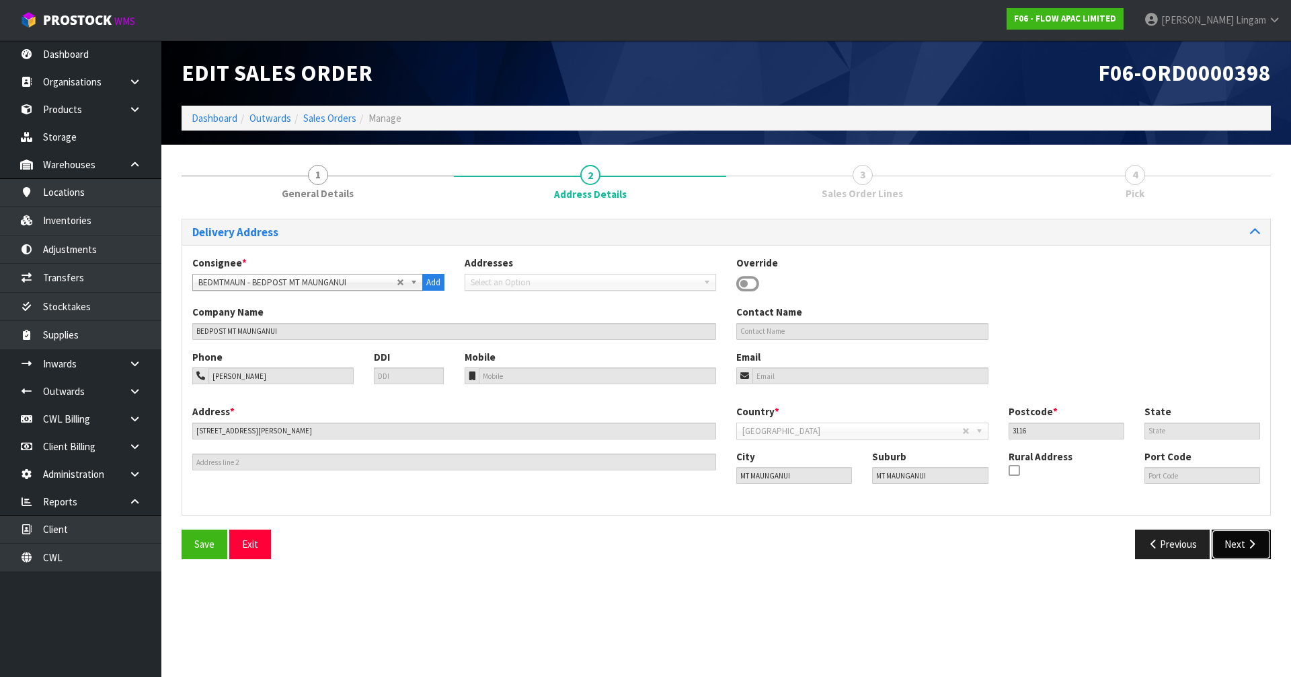
click at [678, 466] on button "Next" at bounding box center [1241, 543] width 59 height 29
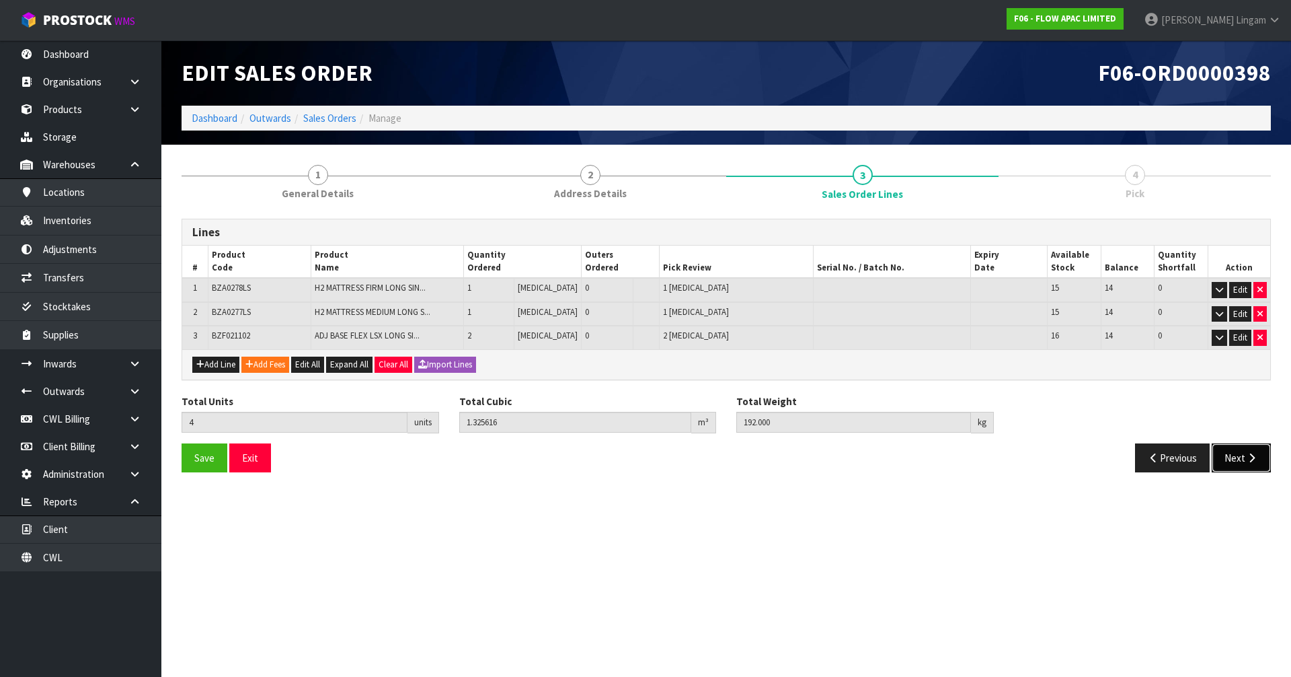
click at [678, 458] on icon "button" at bounding box center [1252, 458] width 13 height 10
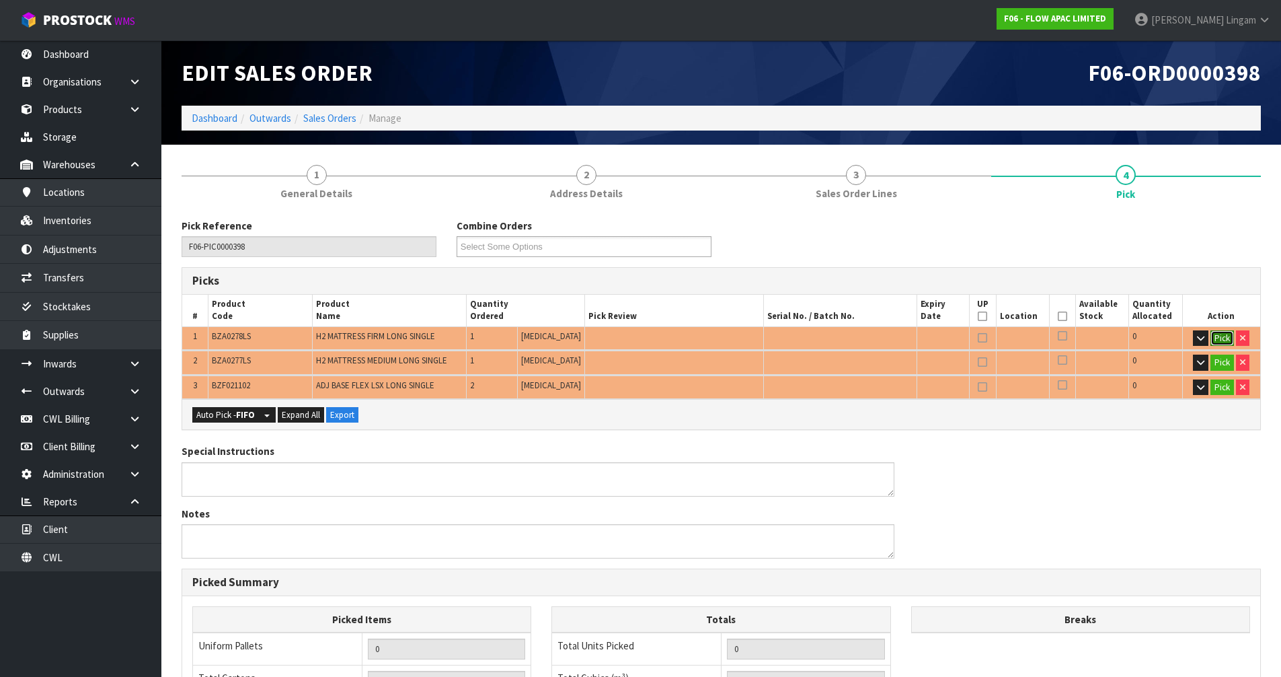
click at [678, 339] on button "Pick" at bounding box center [1223, 338] width 24 height 16
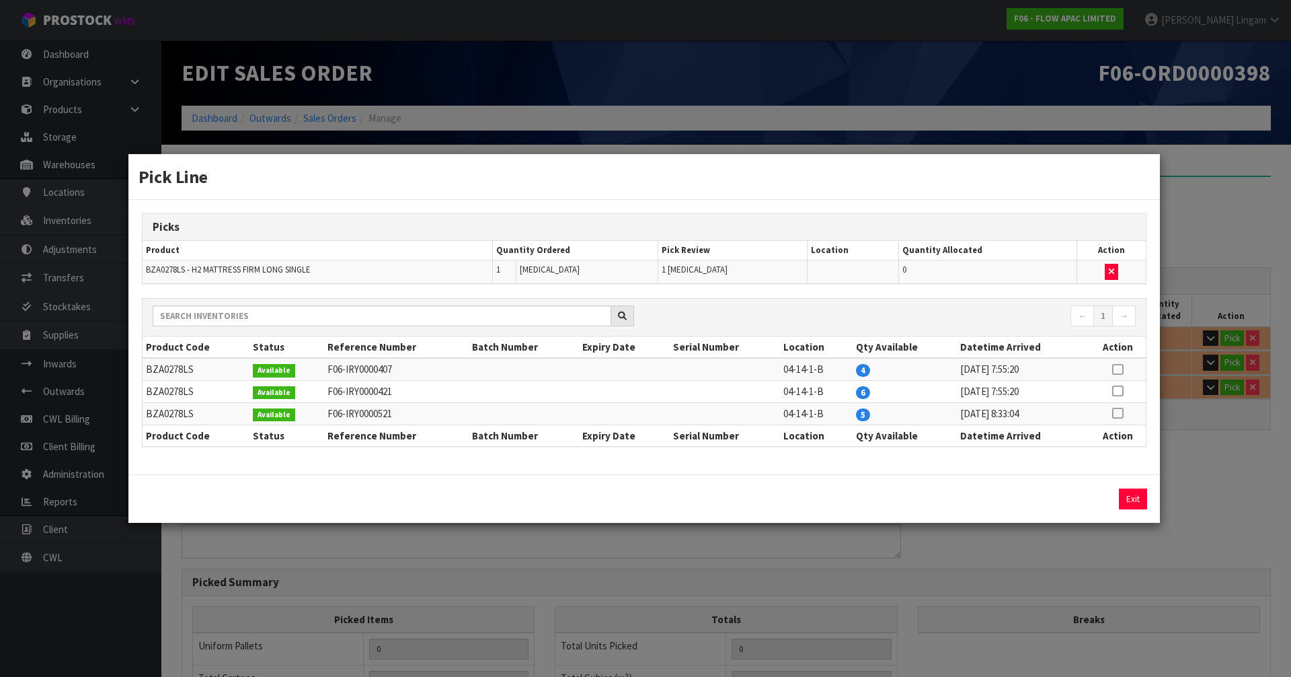
click at [678, 369] on icon at bounding box center [1117, 369] width 11 height 1
click at [678, 466] on button "Assign Pick" at bounding box center [1087, 498] width 55 height 21
type input "Piece x 1"
type input "1"
type input "0.4646"
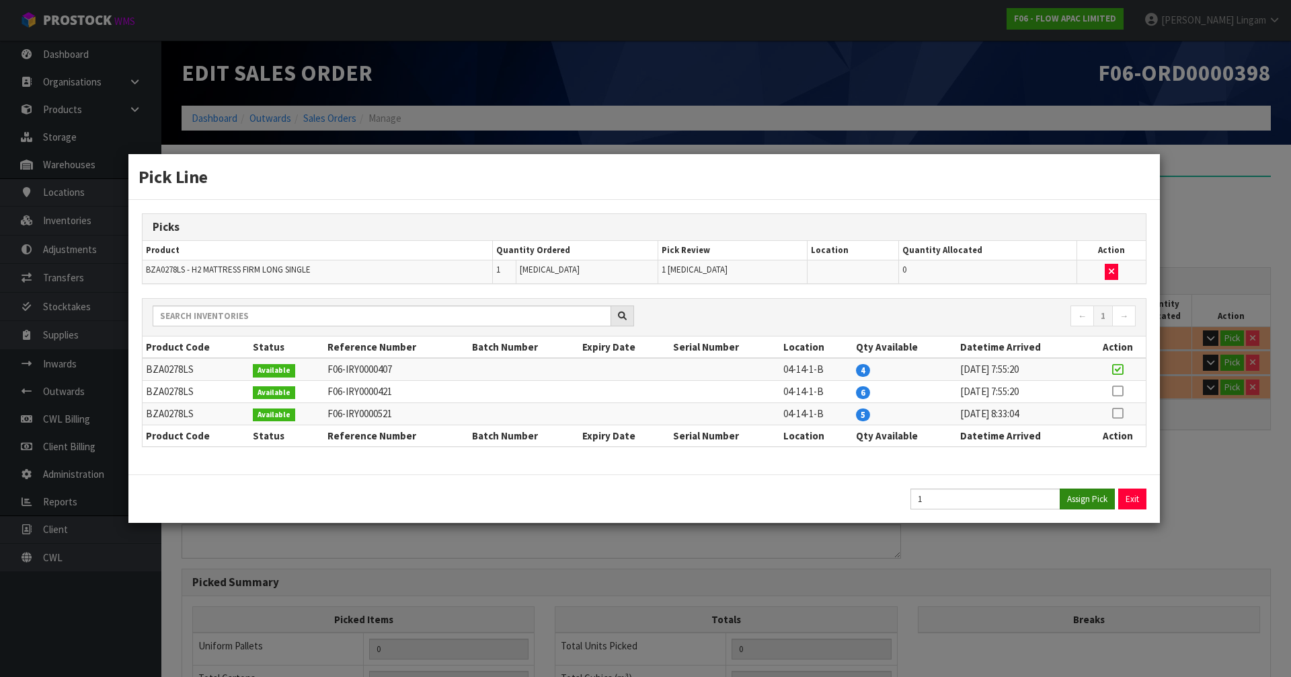
type input "30"
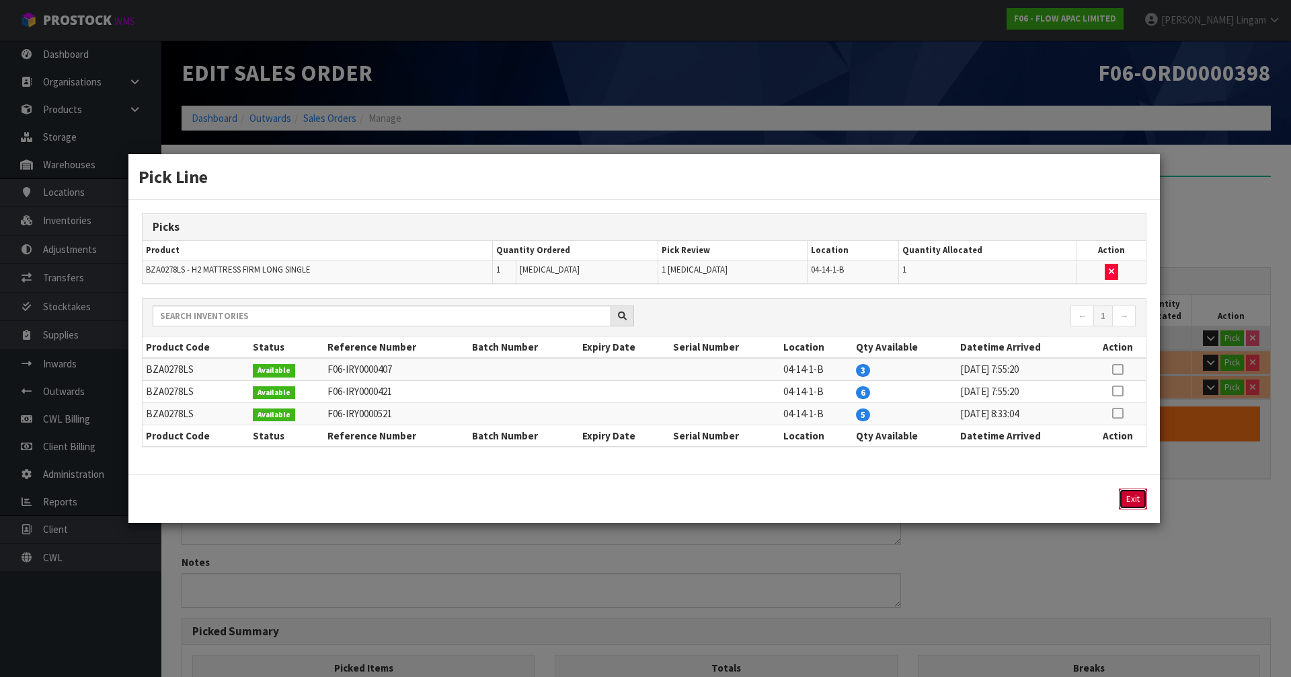
click at [678, 466] on button "Exit" at bounding box center [1133, 498] width 28 height 21
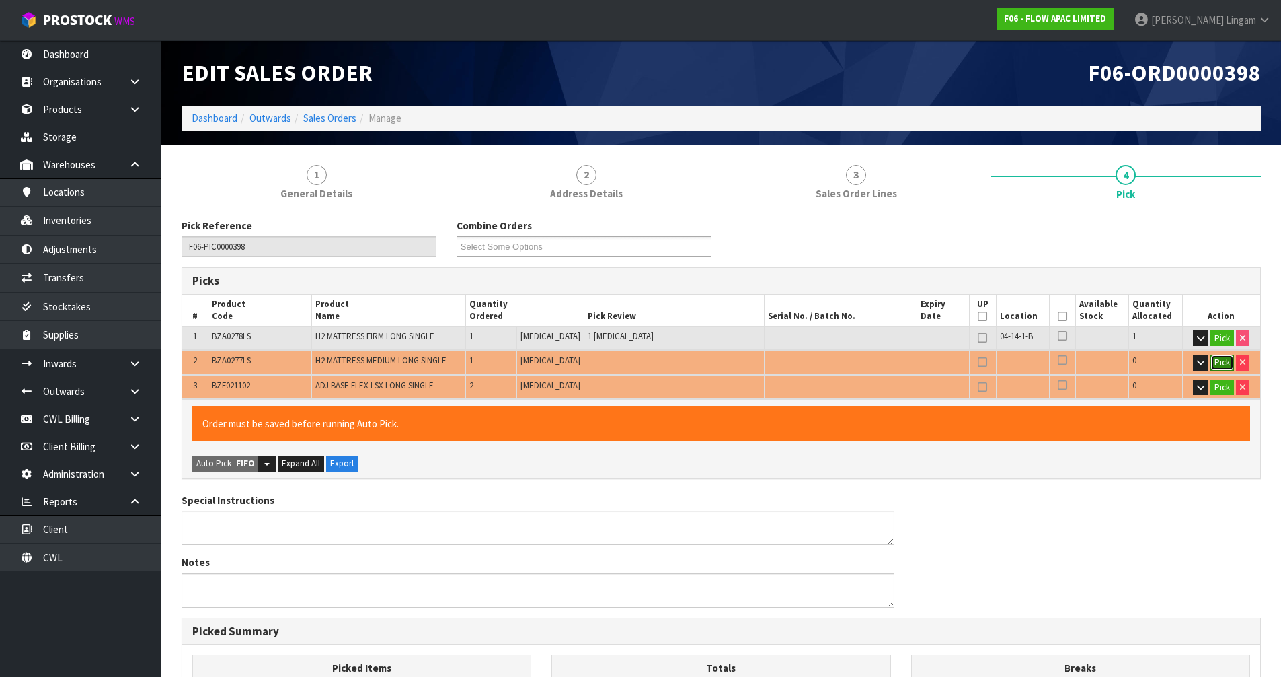
click at [678, 360] on button "Pick" at bounding box center [1223, 362] width 24 height 16
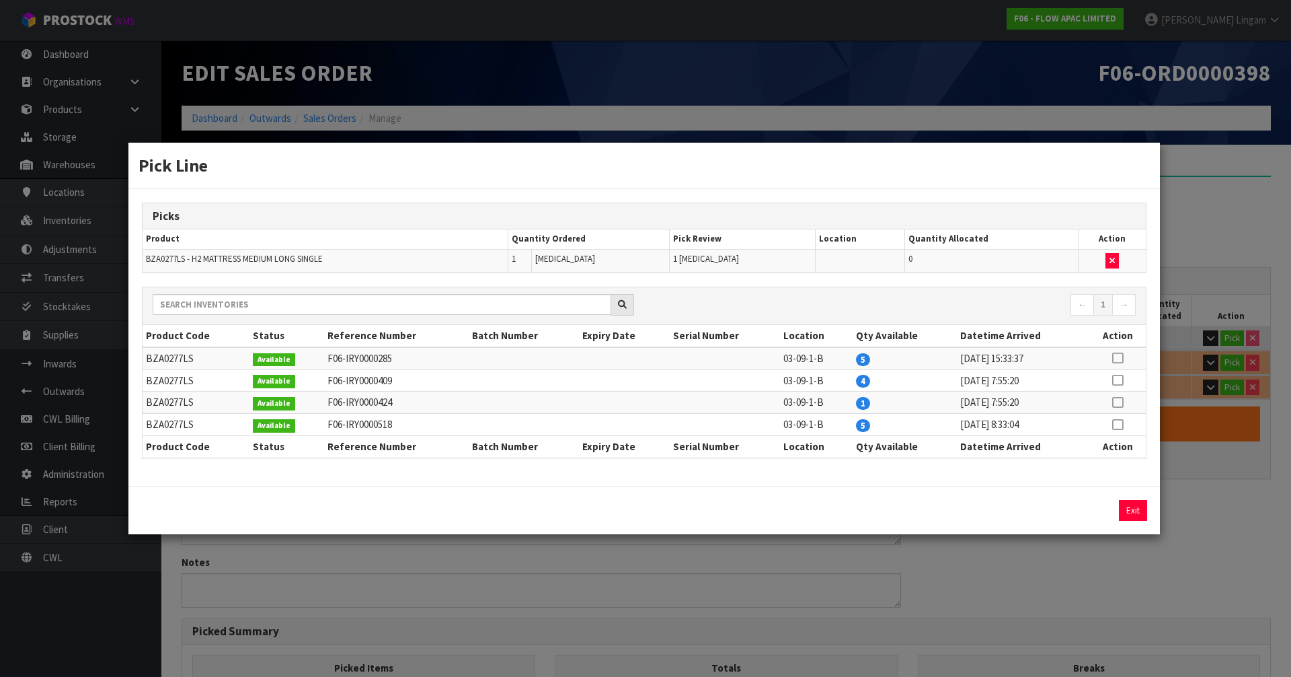
click at [678, 402] on icon at bounding box center [1117, 402] width 11 height 1
click at [678, 466] on button "Assign Pick" at bounding box center [1087, 510] width 55 height 21
type input "Piece x 2"
type input "2"
type input "0.950176"
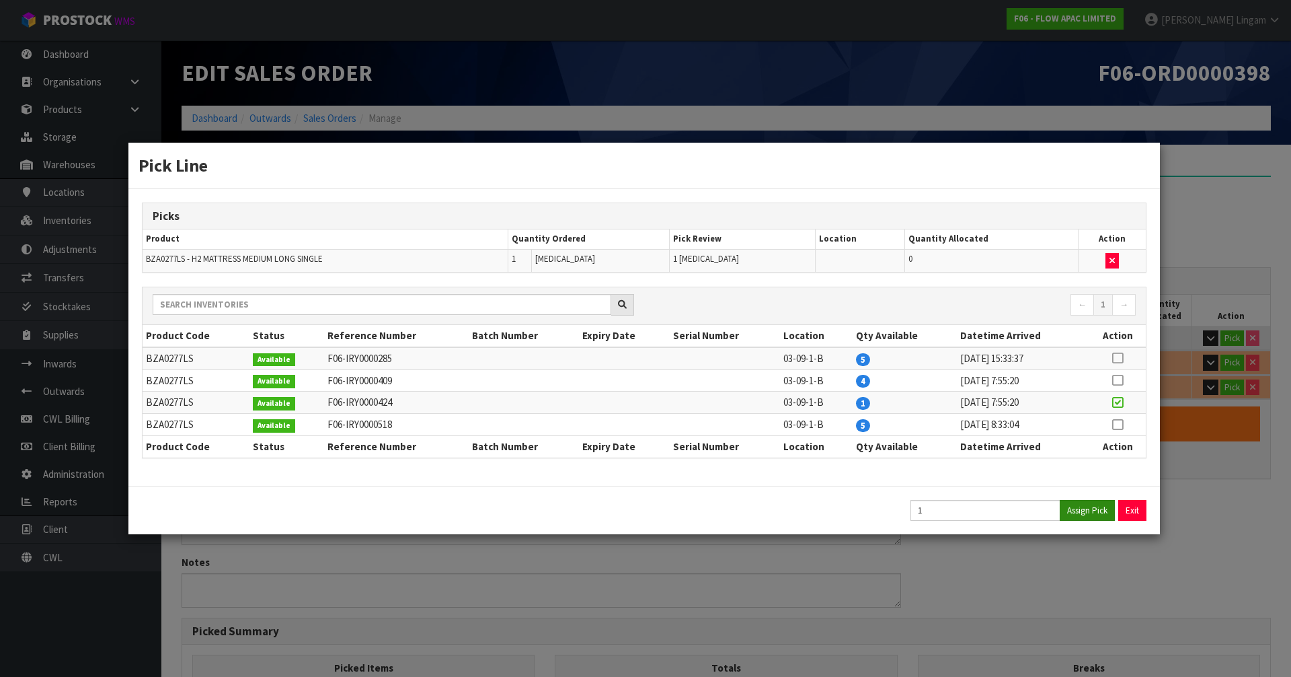
type input "60"
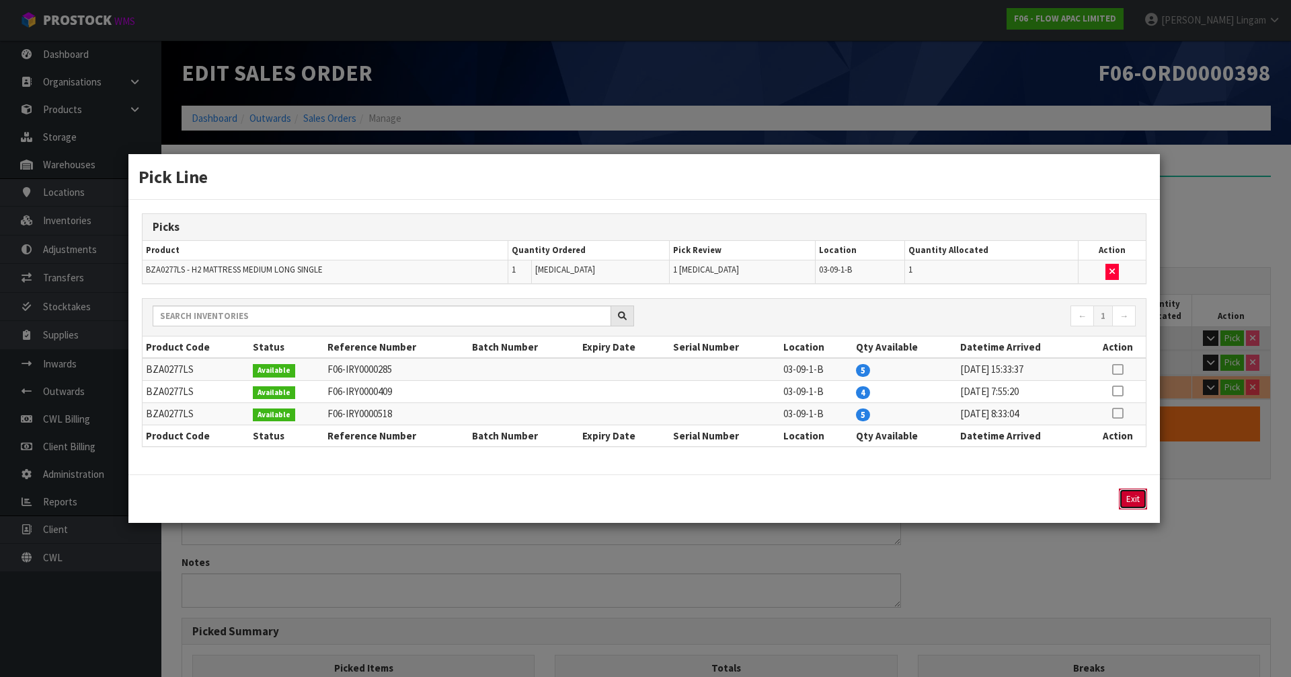
click at [678, 466] on button "Exit" at bounding box center [1133, 498] width 28 height 21
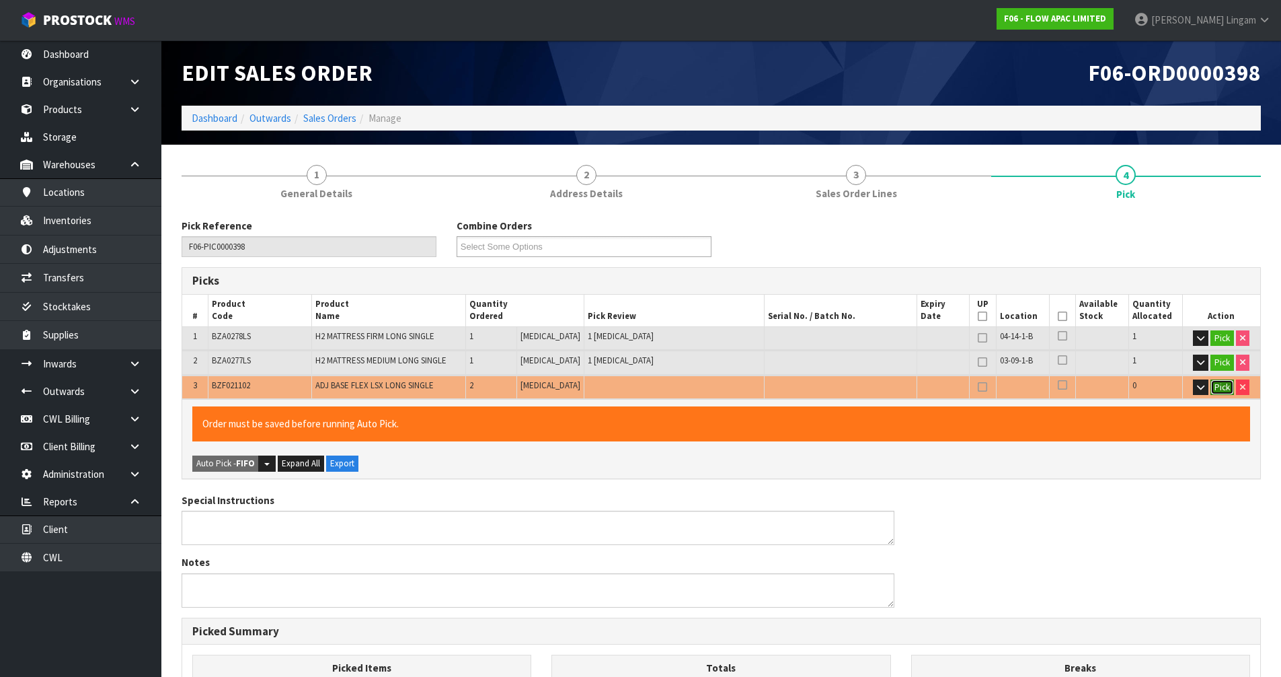
click at [678, 386] on button "Pick" at bounding box center [1223, 387] width 24 height 16
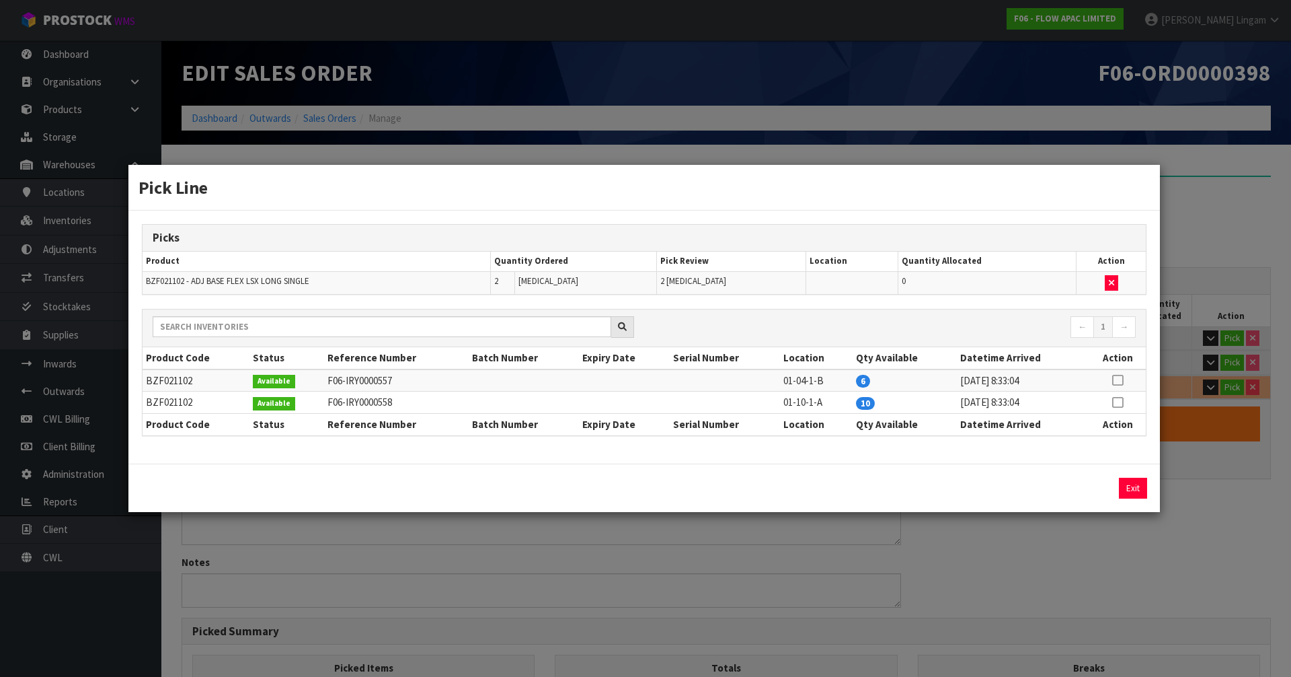
click at [678, 381] on icon at bounding box center [1117, 380] width 11 height 1
click at [678, 466] on button "Assign Pick" at bounding box center [1087, 488] width 55 height 21
type input "Piece x 4"
type input "4"
type input "1.325616"
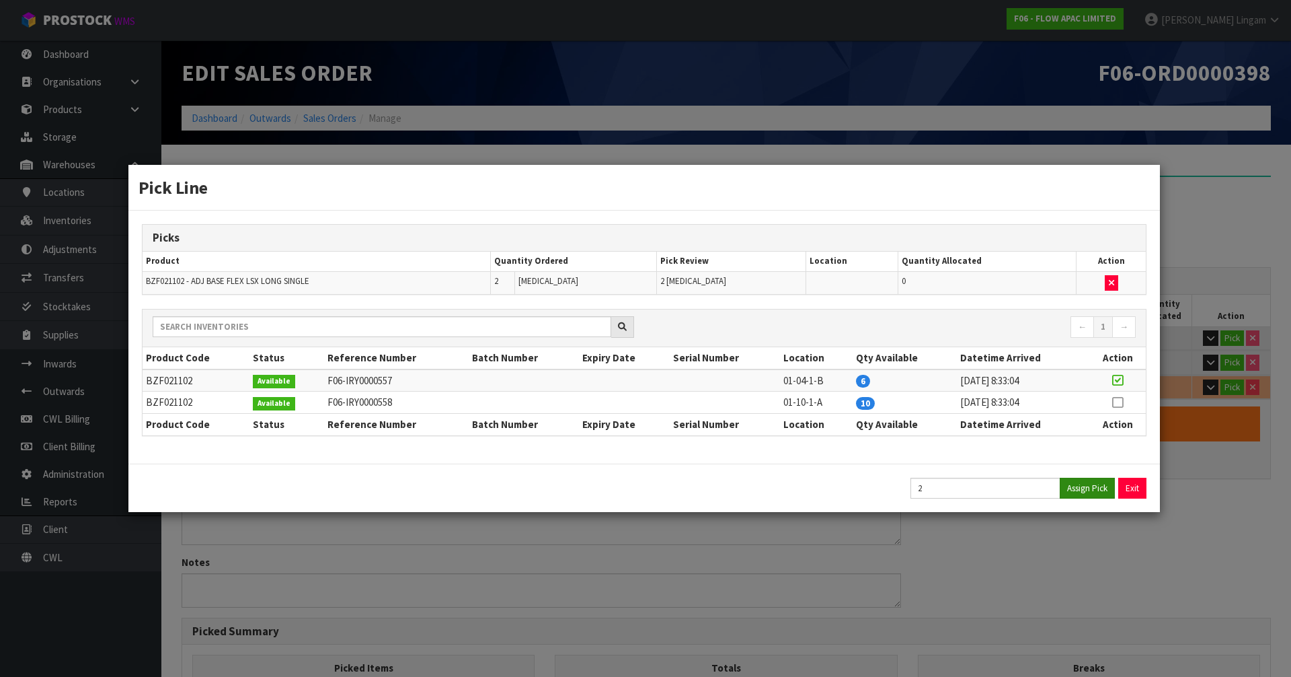
type input "192"
click at [678, 466] on button "Exit" at bounding box center [1133, 488] width 28 height 21
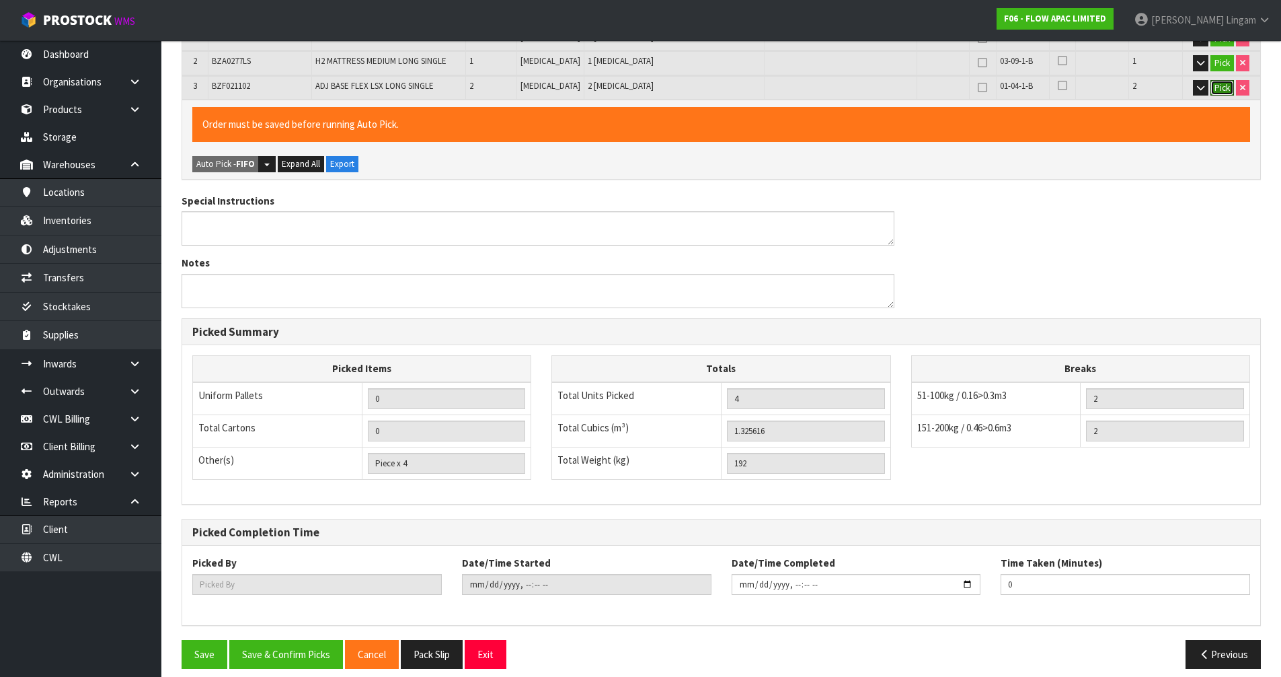
scroll to position [311, 0]
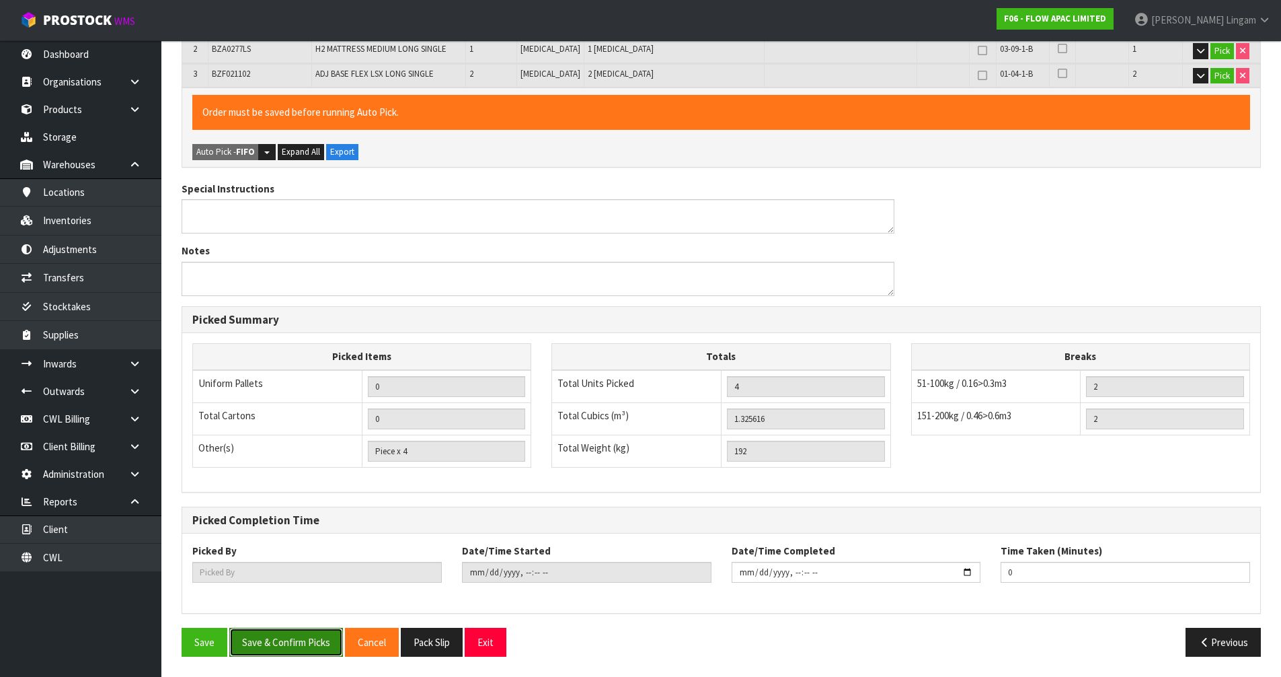
click at [300, 466] on button "Save & Confirm Picks" at bounding box center [286, 642] width 114 height 29
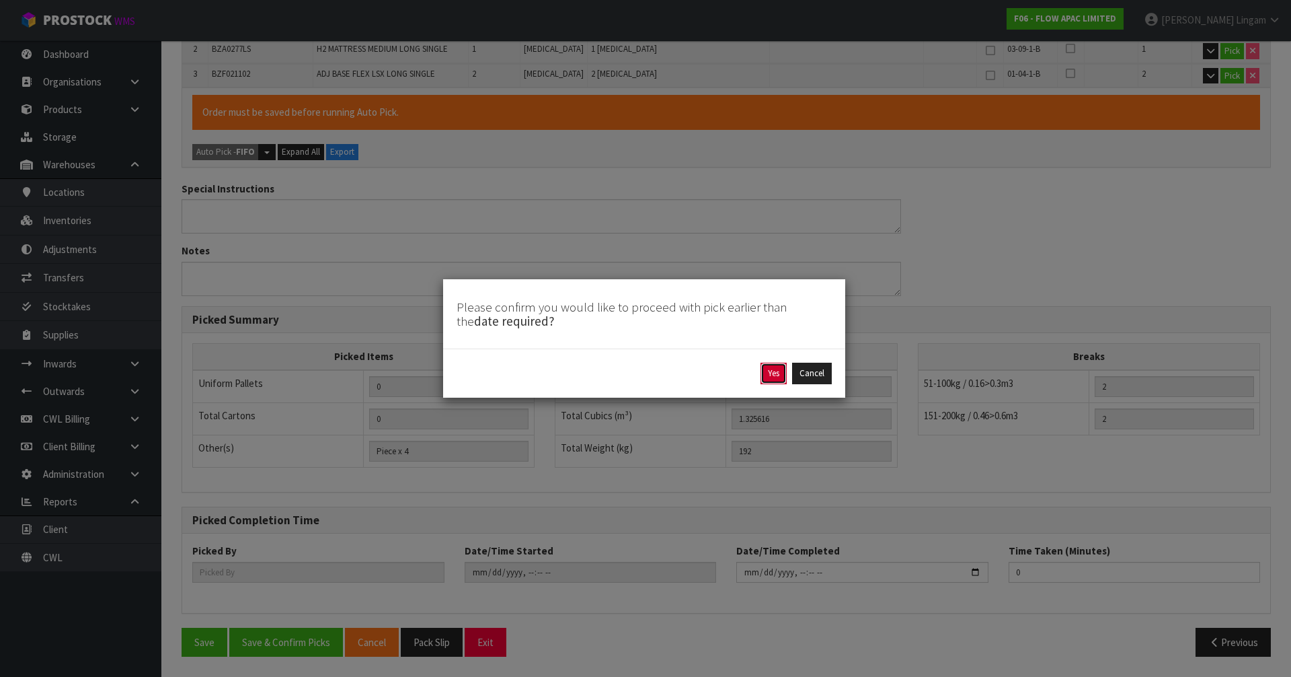
click at [678, 371] on button "Yes" at bounding box center [774, 374] width 26 height 22
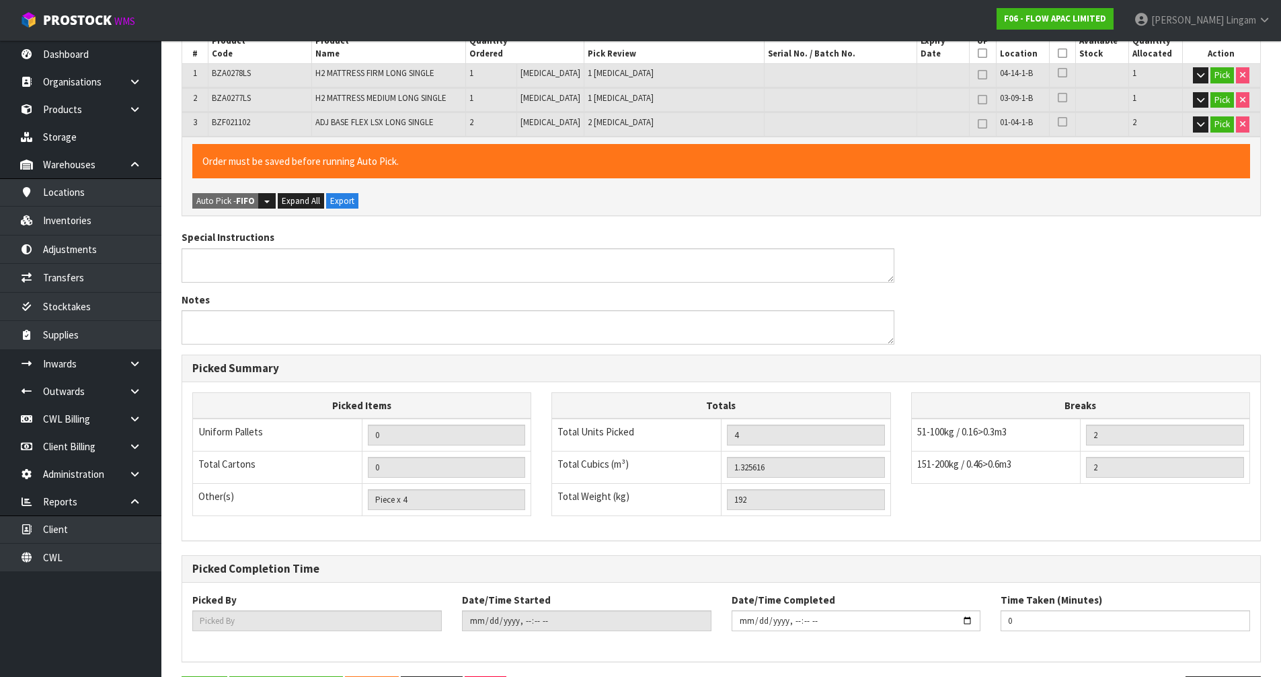
scroll to position [0, 0]
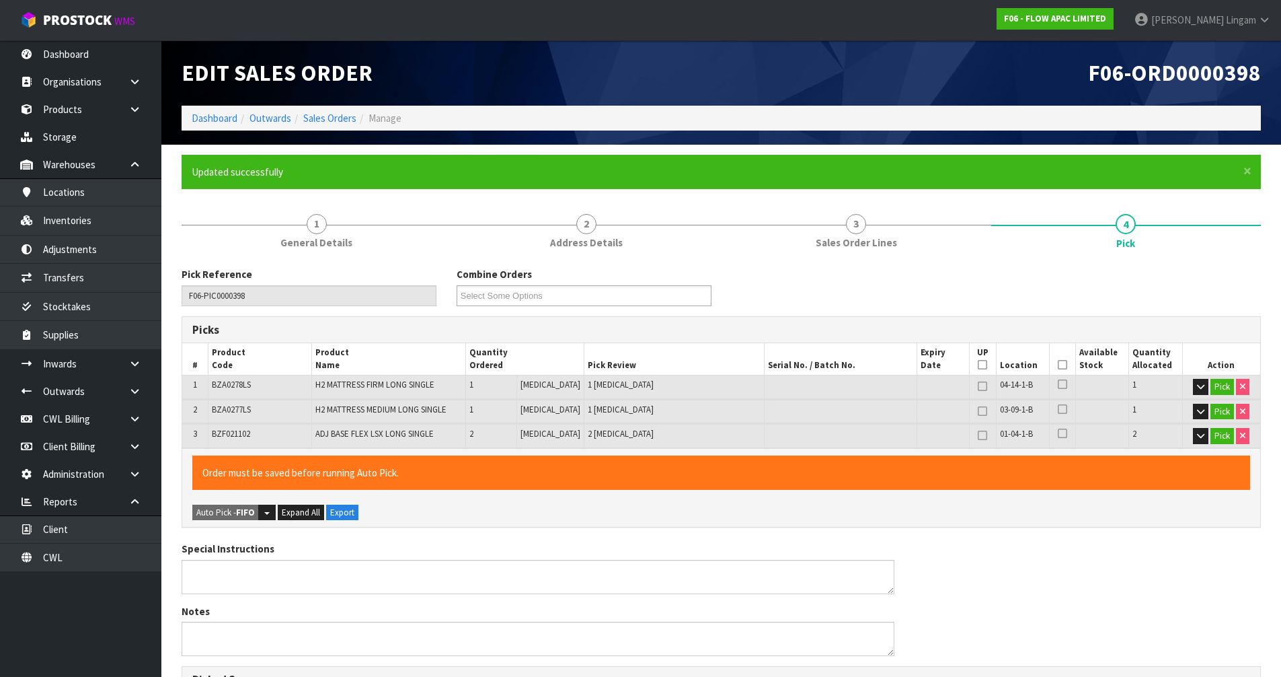
type input "[PERSON_NAME]"
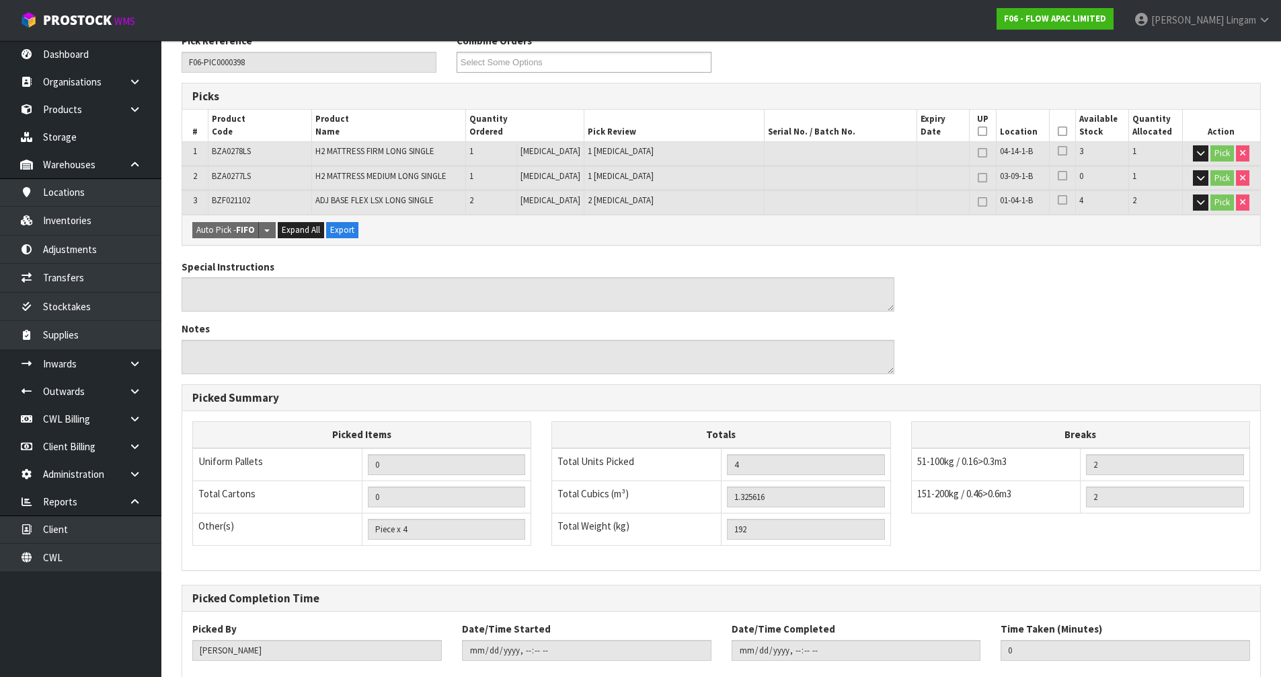
scroll to position [311, 0]
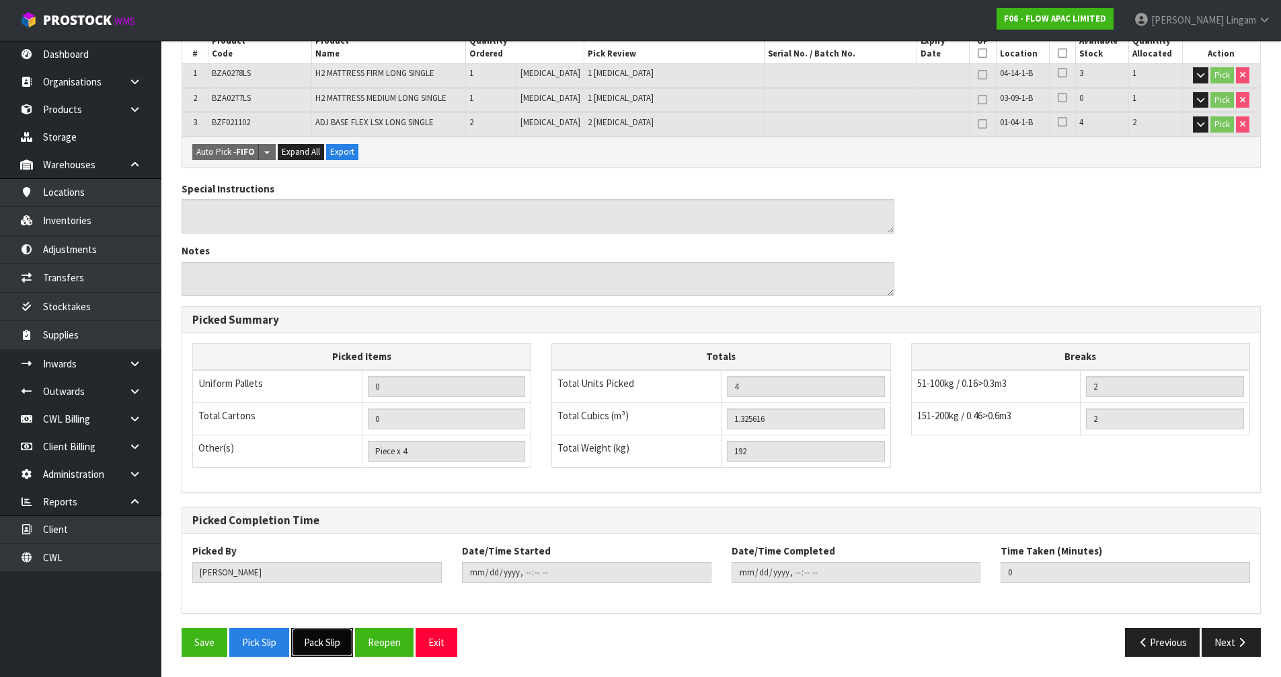
click at [323, 466] on button "Pack Slip" at bounding box center [322, 642] width 62 height 29
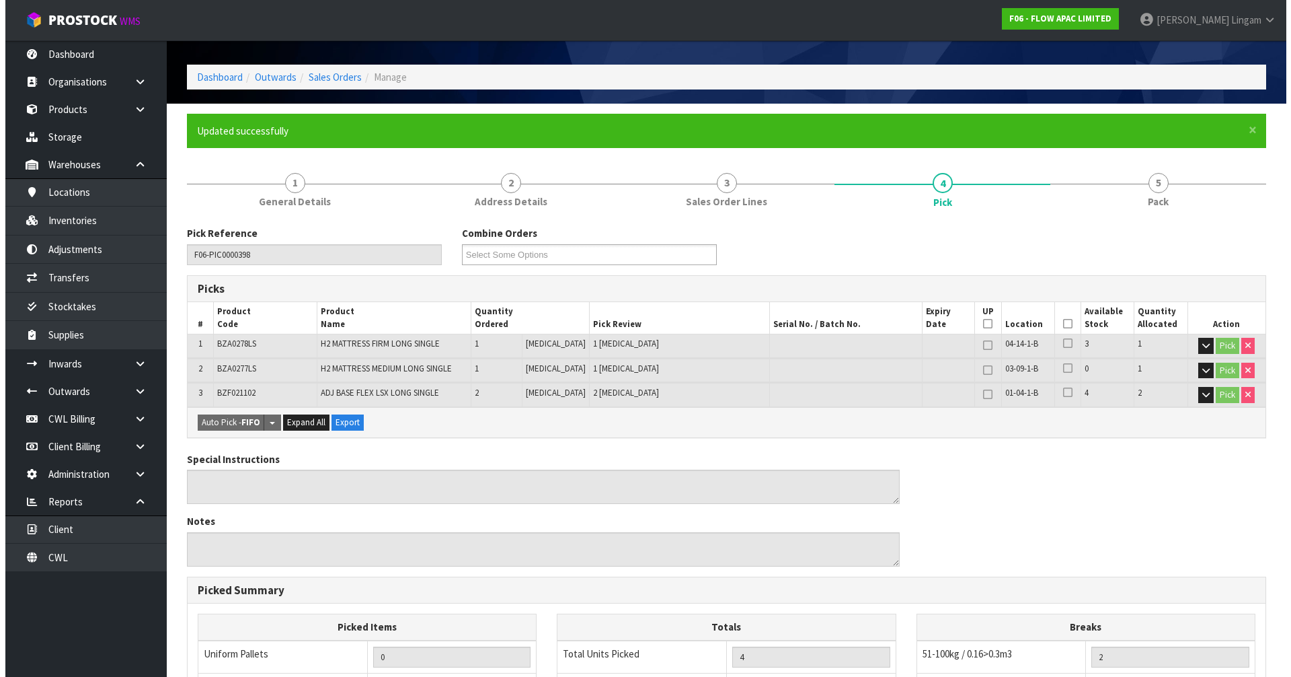
scroll to position [0, 0]
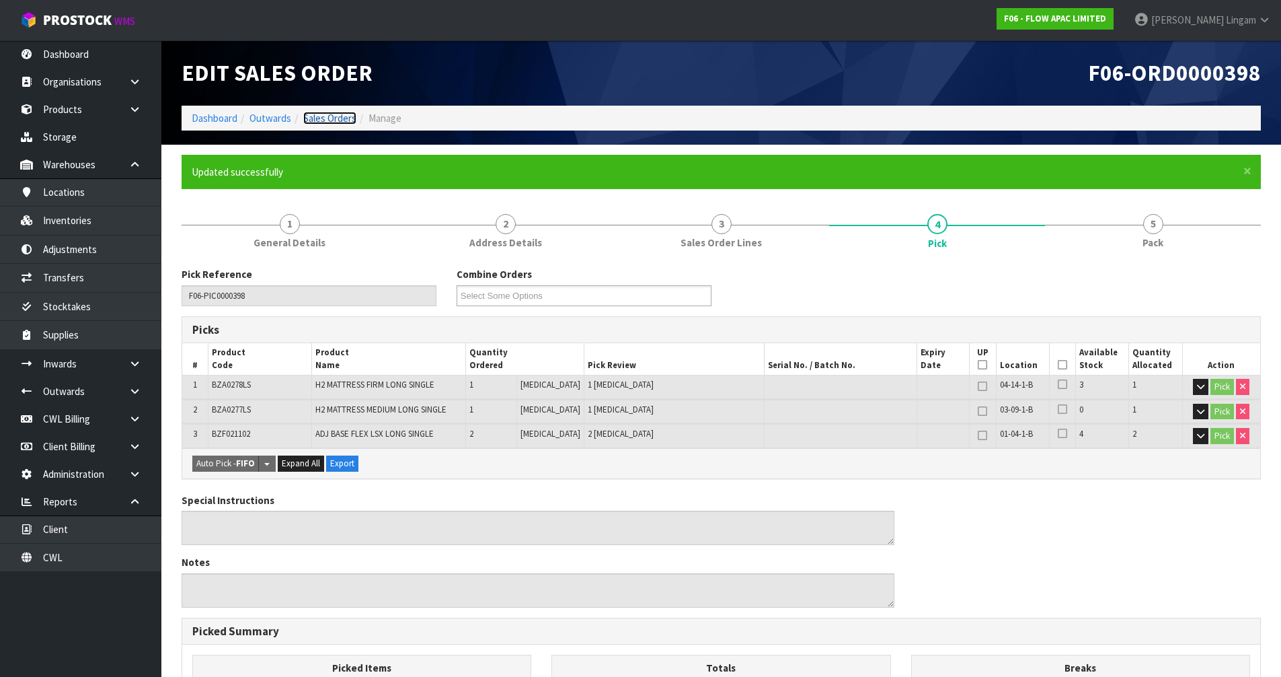
click at [343, 117] on link "Sales Orders" at bounding box center [329, 118] width 53 height 13
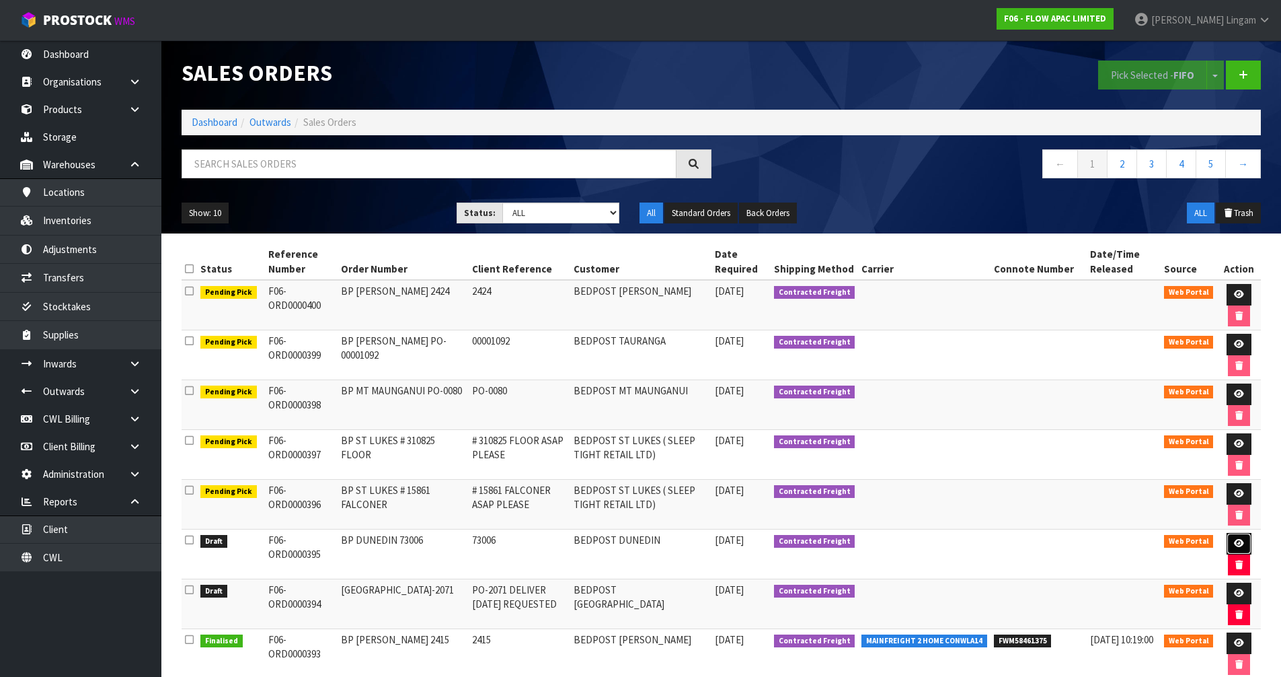
click at [678, 466] on icon at bounding box center [1239, 543] width 10 height 9
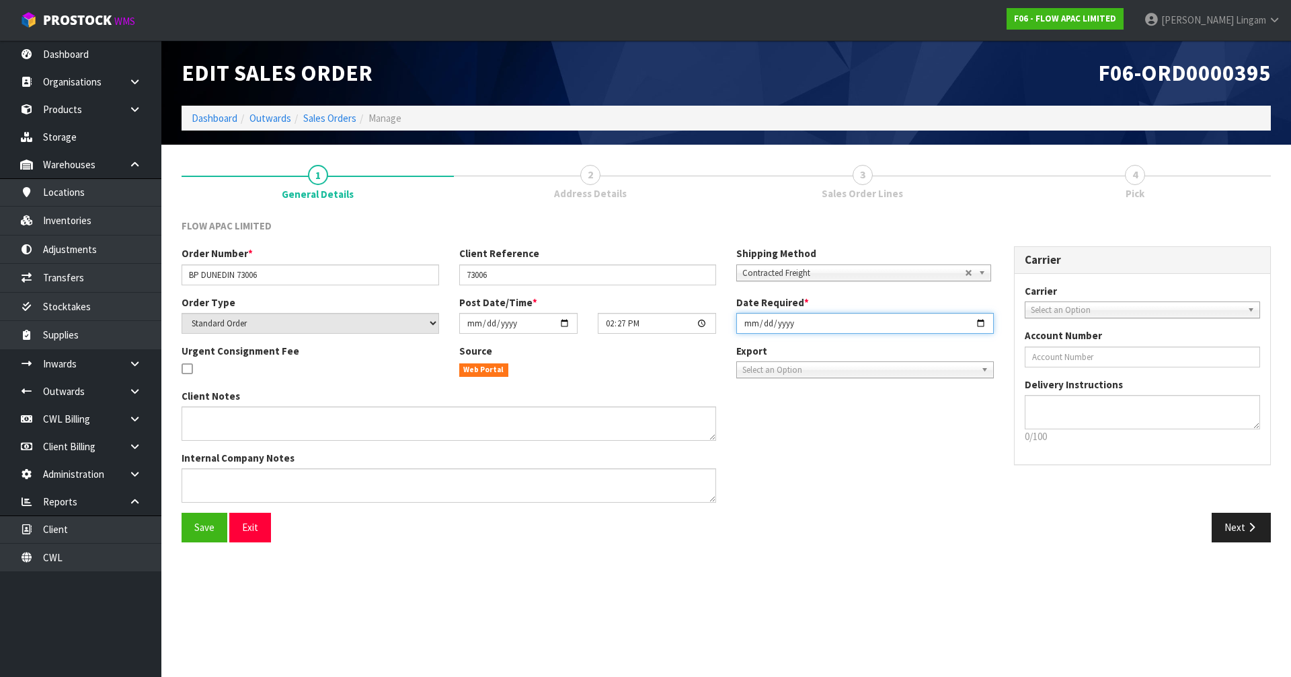
click at [678, 319] on input "[DATE]" at bounding box center [866, 323] width 258 height 21
click at [199, 466] on span "Save" at bounding box center [204, 527] width 20 height 13
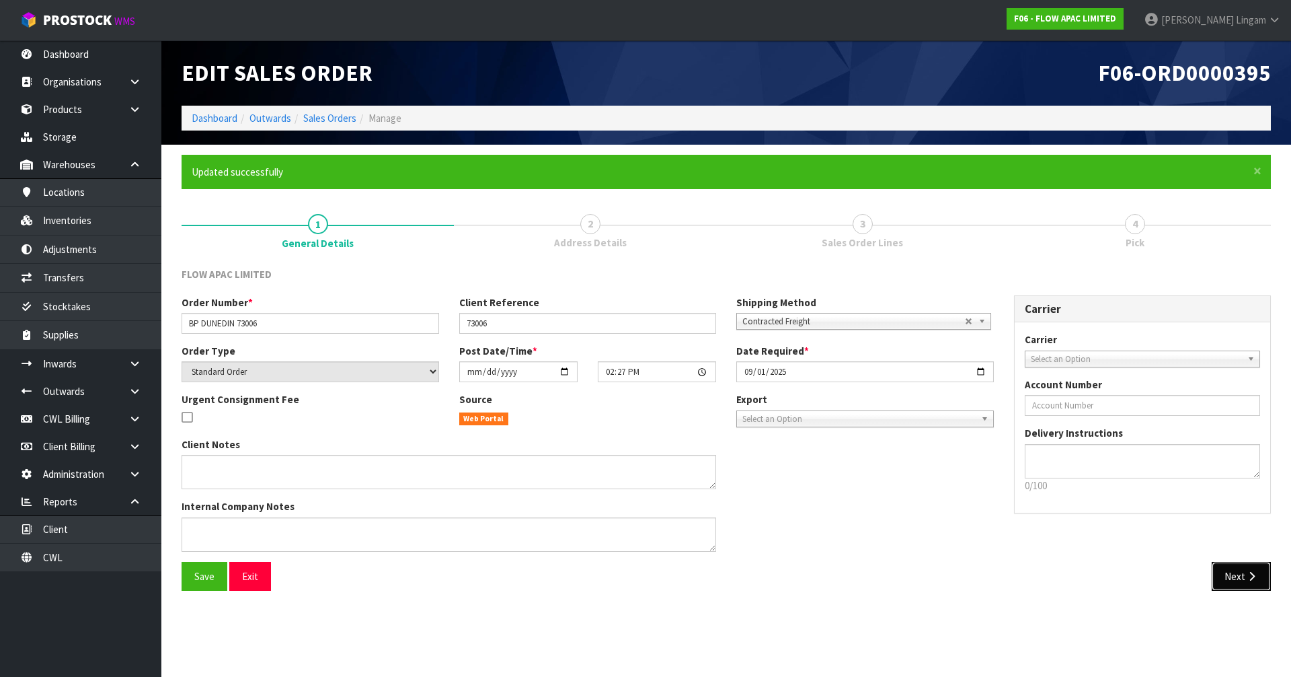
click at [678, 466] on button "Next" at bounding box center [1241, 576] width 59 height 29
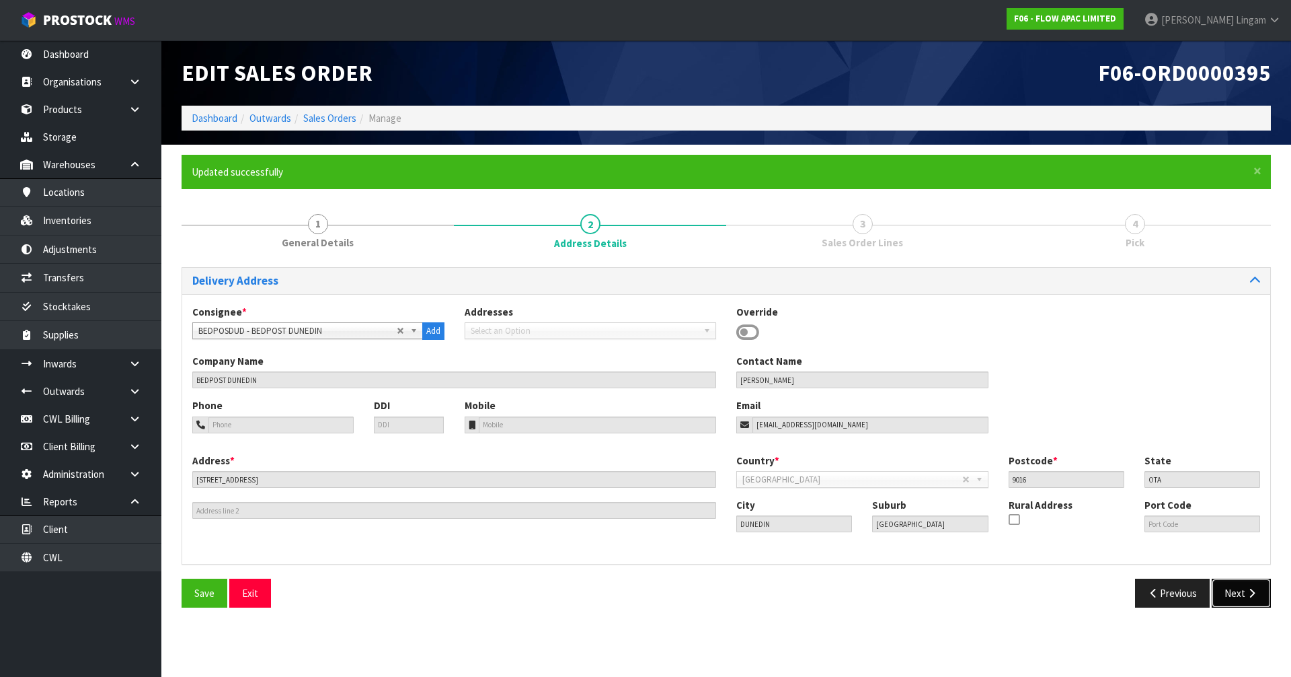
click at [678, 466] on button "Next" at bounding box center [1241, 592] width 59 height 29
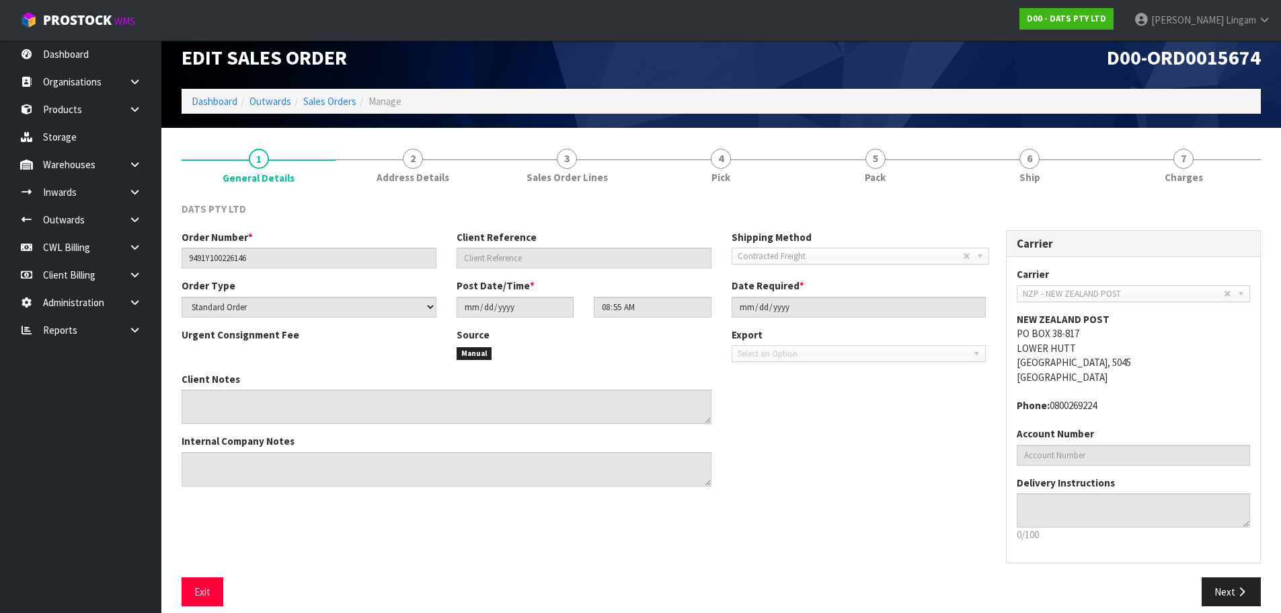
scroll to position [28, 0]
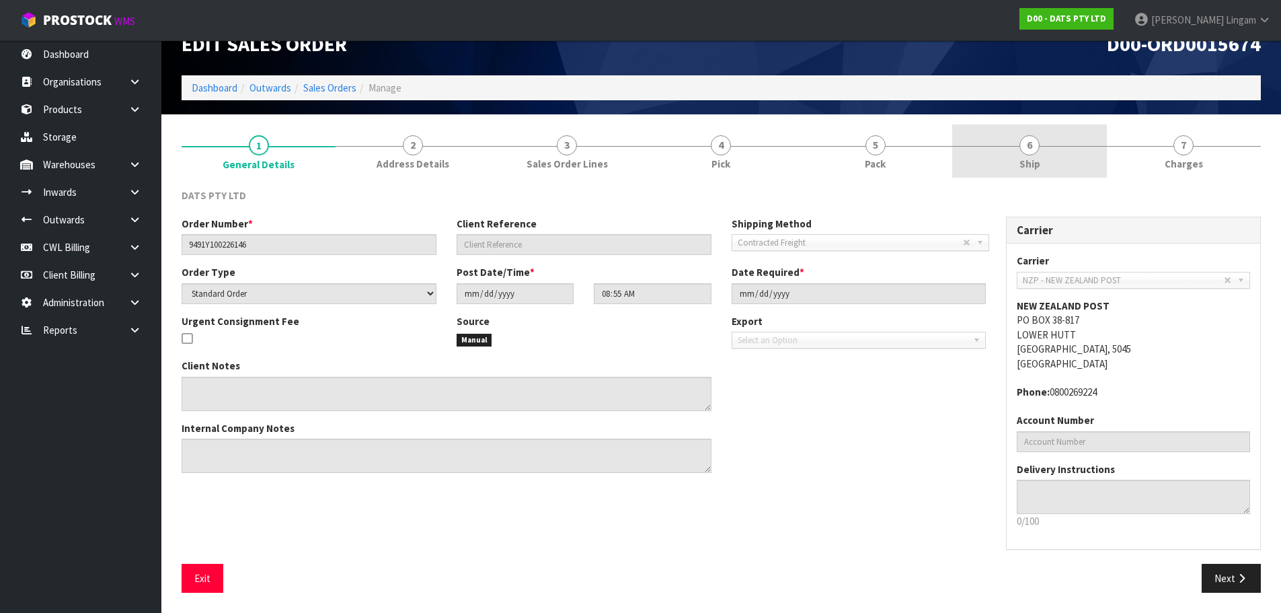
click at [1089, 172] on link "6 Ship" at bounding box center [1029, 150] width 154 height 53
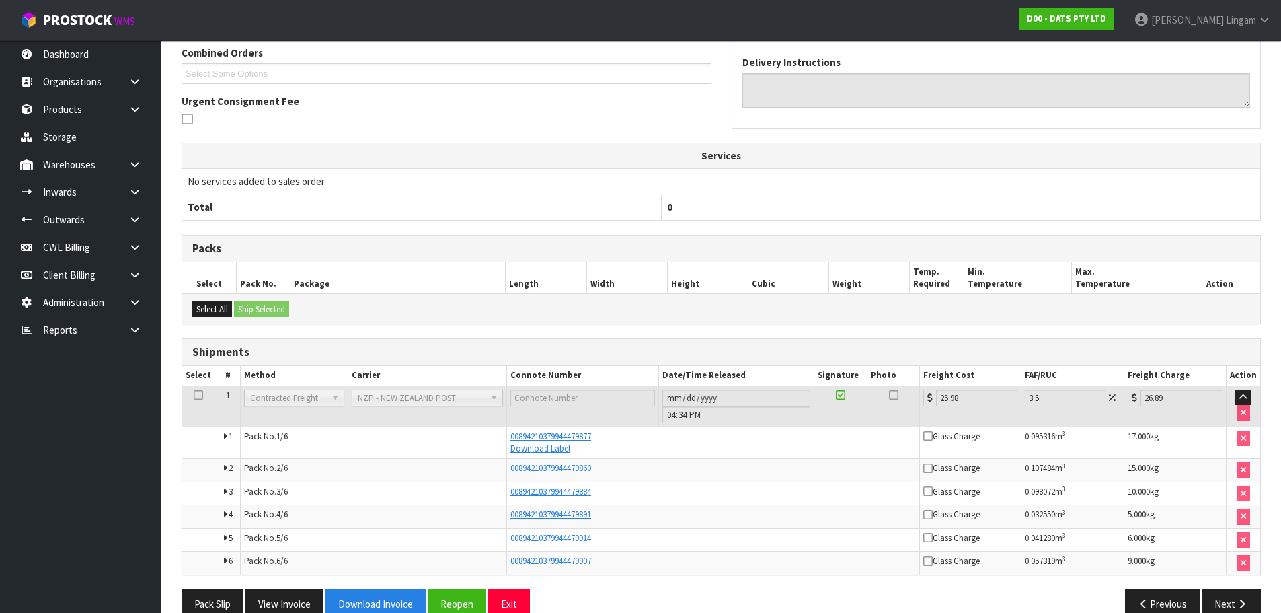
scroll to position [330, 0]
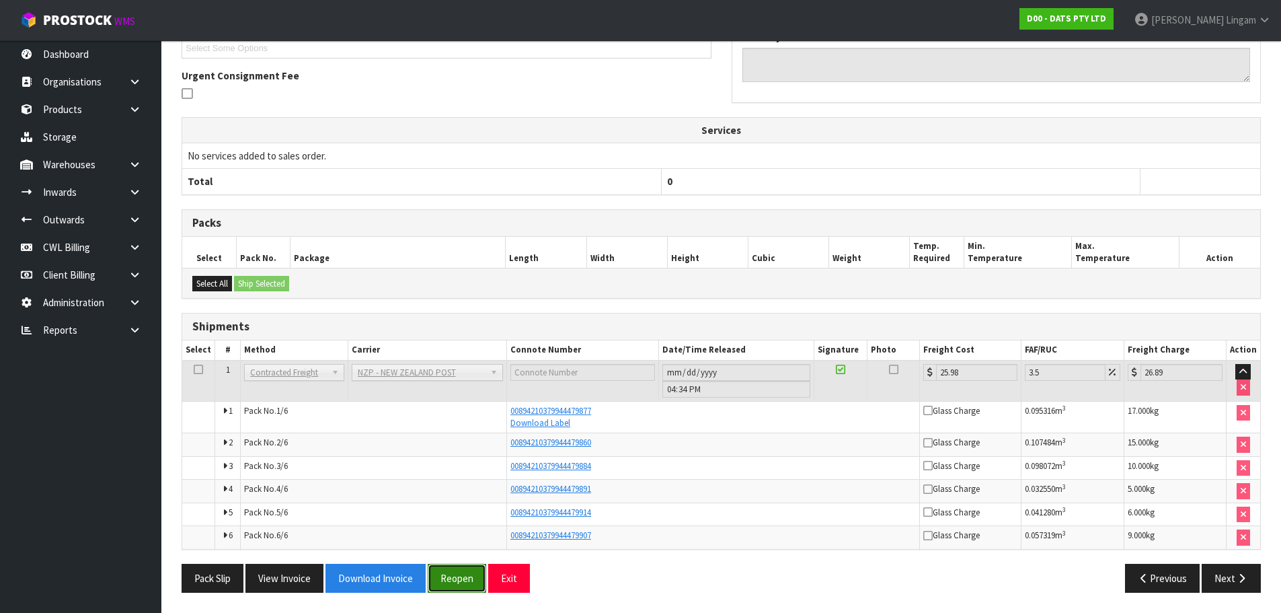
click at [467, 573] on button "Reopen" at bounding box center [457, 578] width 59 height 29
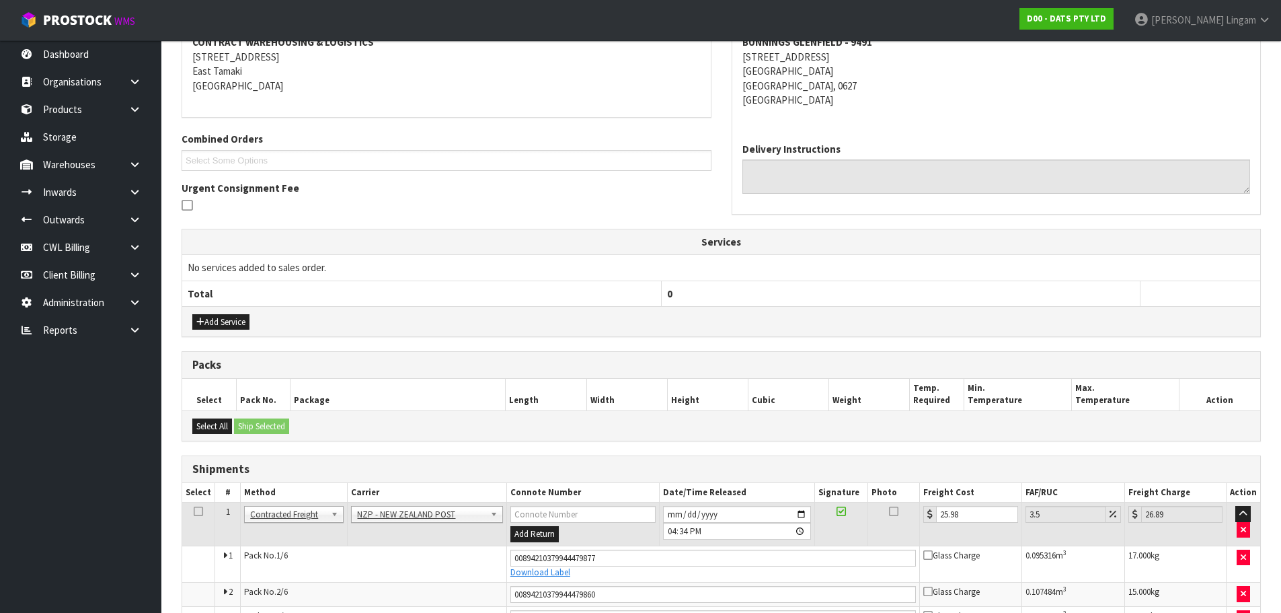
scroll to position [422, 0]
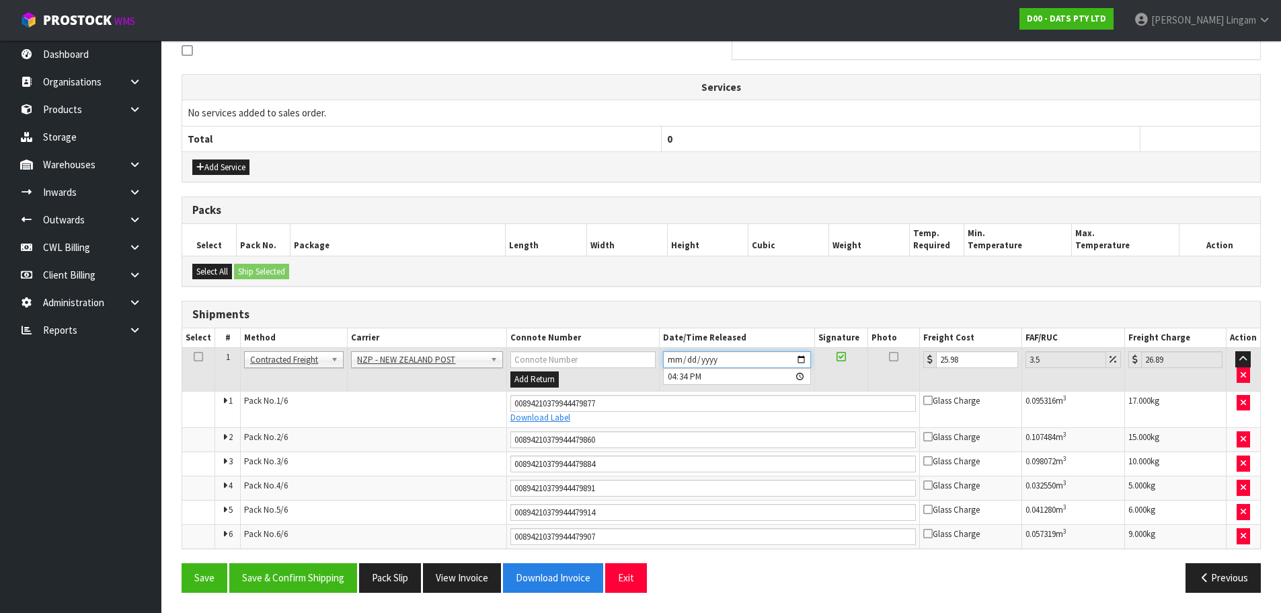
click at [665, 356] on input "2025-08-29" at bounding box center [737, 359] width 148 height 17
type input "[DATE]"
click at [335, 570] on button "Save & Confirm Shipping" at bounding box center [293, 577] width 128 height 29
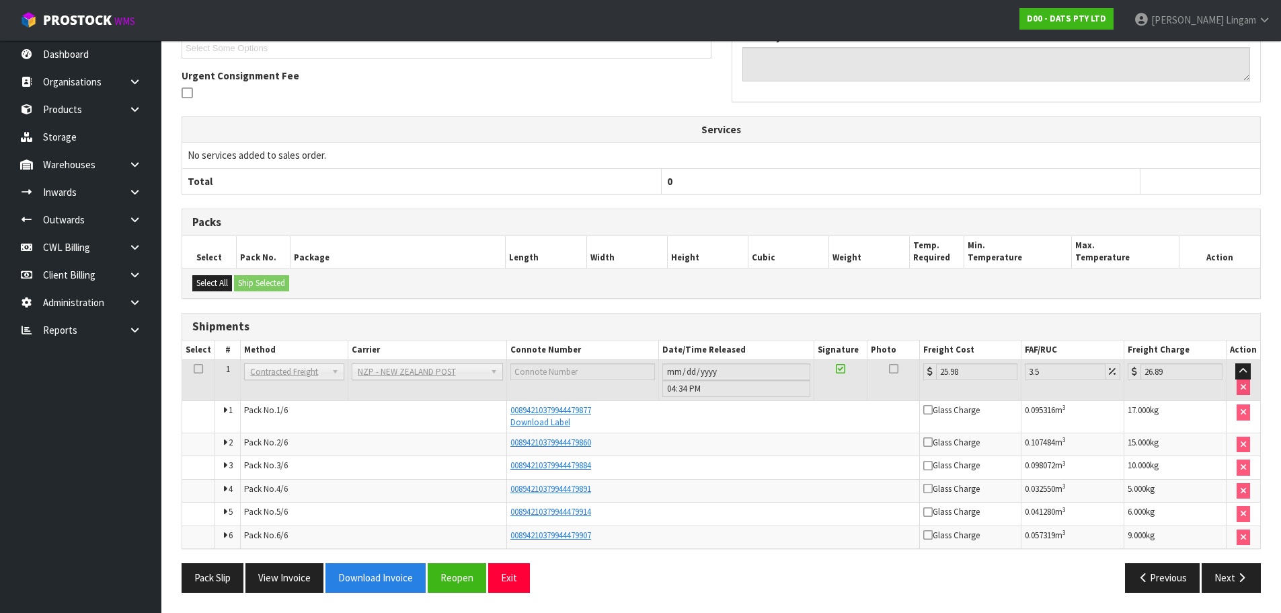
scroll to position [43, 0]
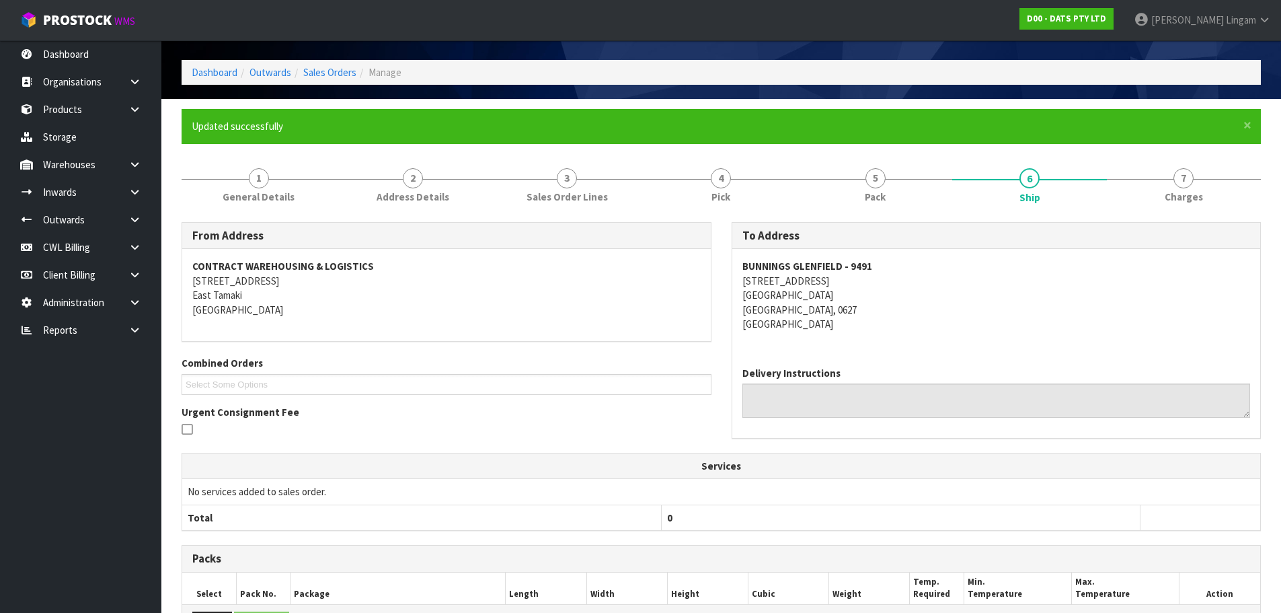
click at [1170, 194] on span "Charges" at bounding box center [1184, 197] width 38 height 14
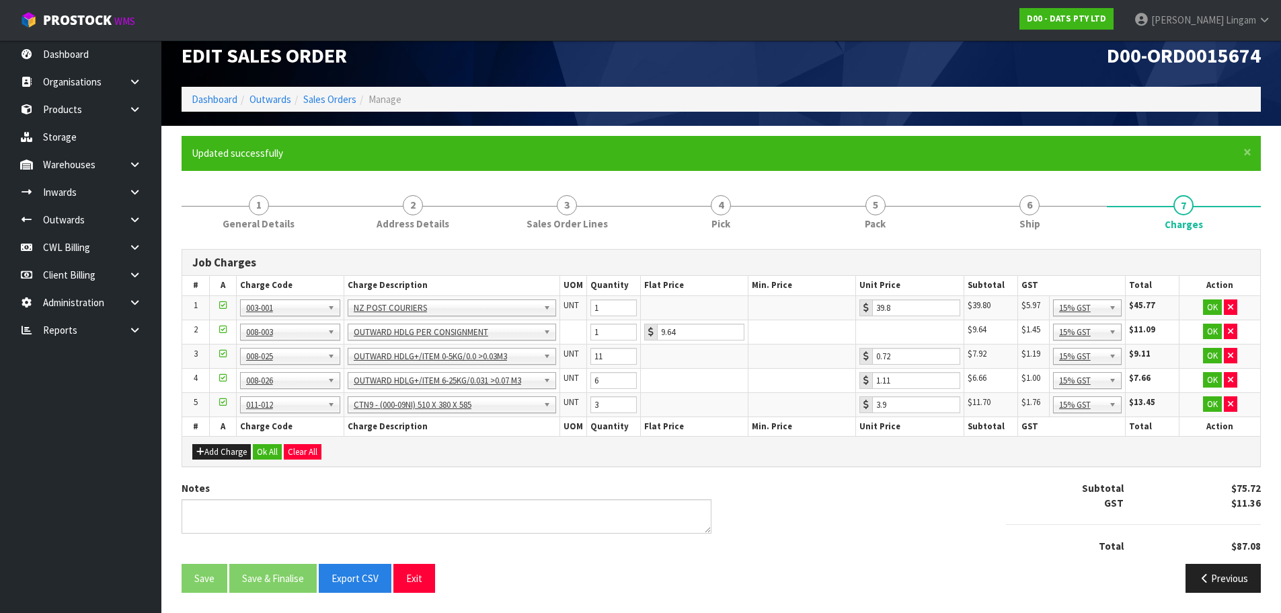
scroll to position [0, 0]
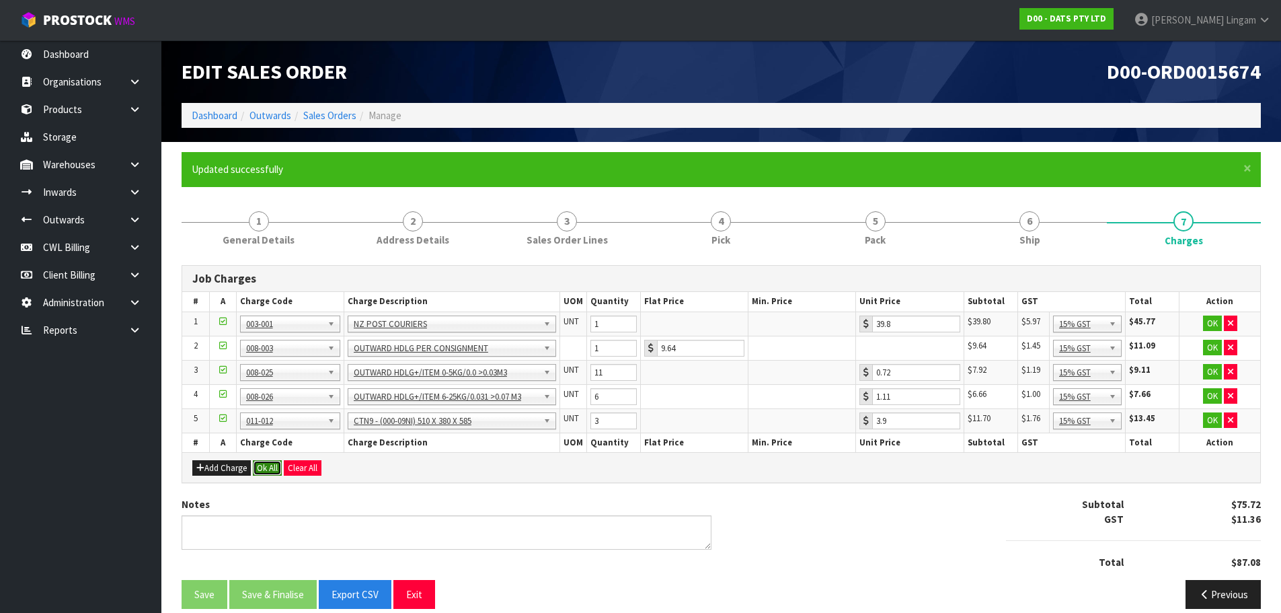
click at [270, 466] on button "Ok All" at bounding box center [267, 468] width 29 height 16
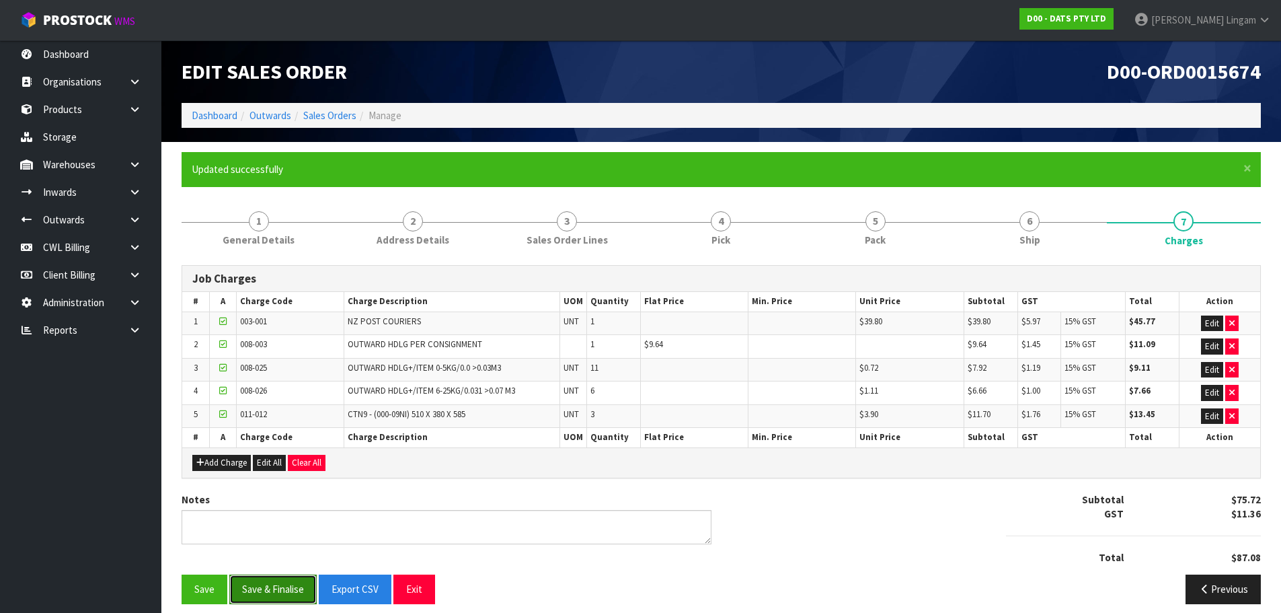
click at [290, 582] on button "Save & Finalise" at bounding box center [272, 588] width 87 height 29
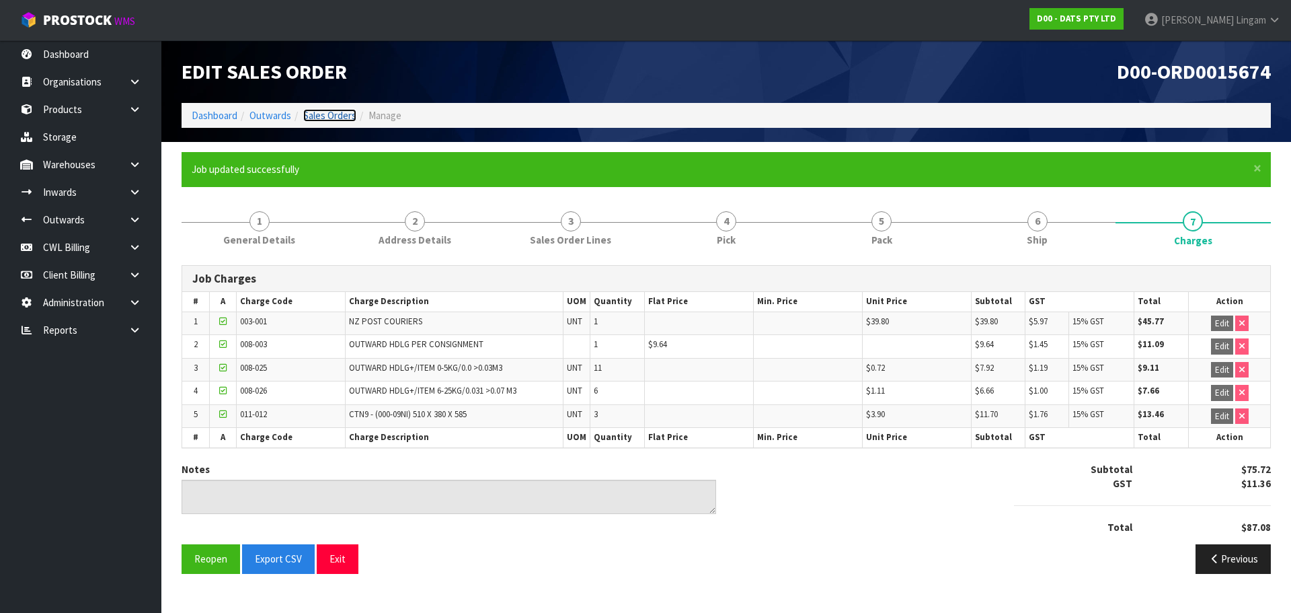
click at [333, 114] on link "Sales Orders" at bounding box center [329, 115] width 53 height 13
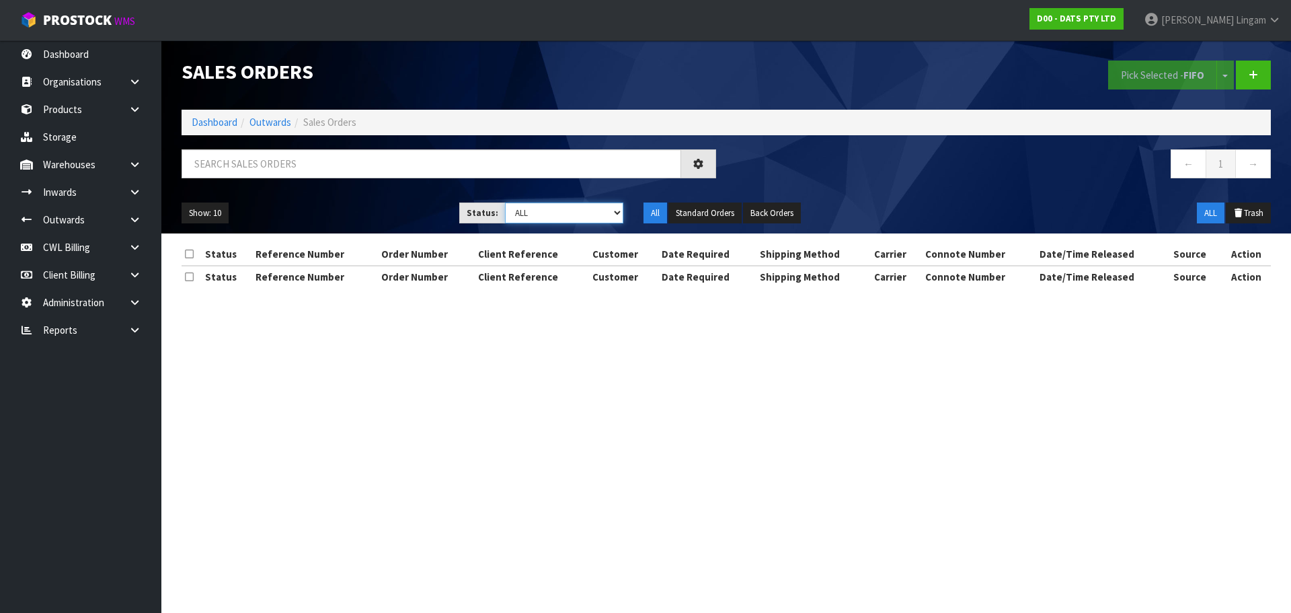
click at [608, 221] on select "Draft Pending Allocated Pending Pick Goods Picked Goods Packed Pending Charges …" at bounding box center [564, 212] width 119 height 21
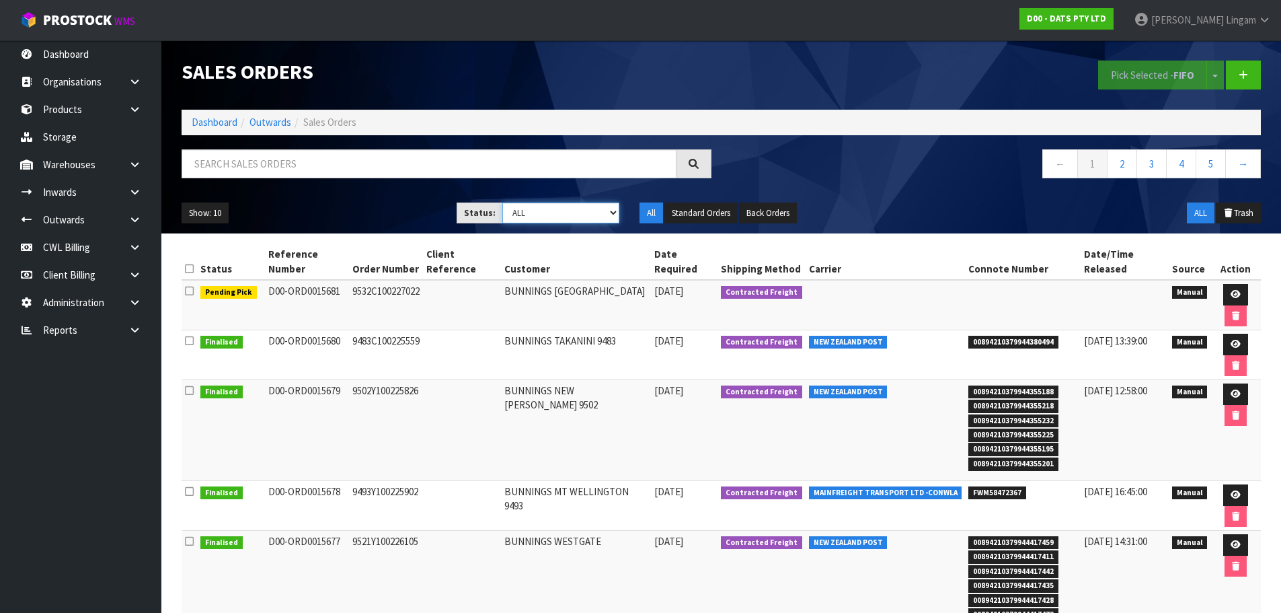
select select "string:6"
click at [502, 202] on select "Draft Pending Allocated Pending Pick Goods Picked Goods Packed Pending Charges …" at bounding box center [560, 212] width 117 height 21
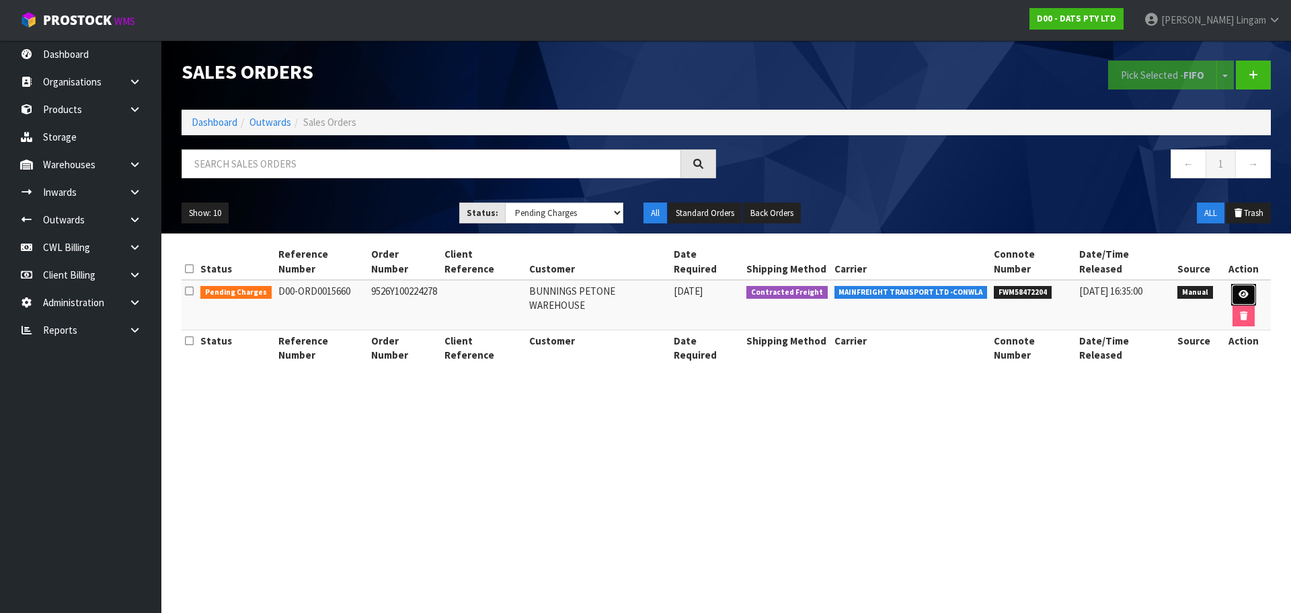
click at [1239, 290] on icon at bounding box center [1244, 294] width 10 height 9
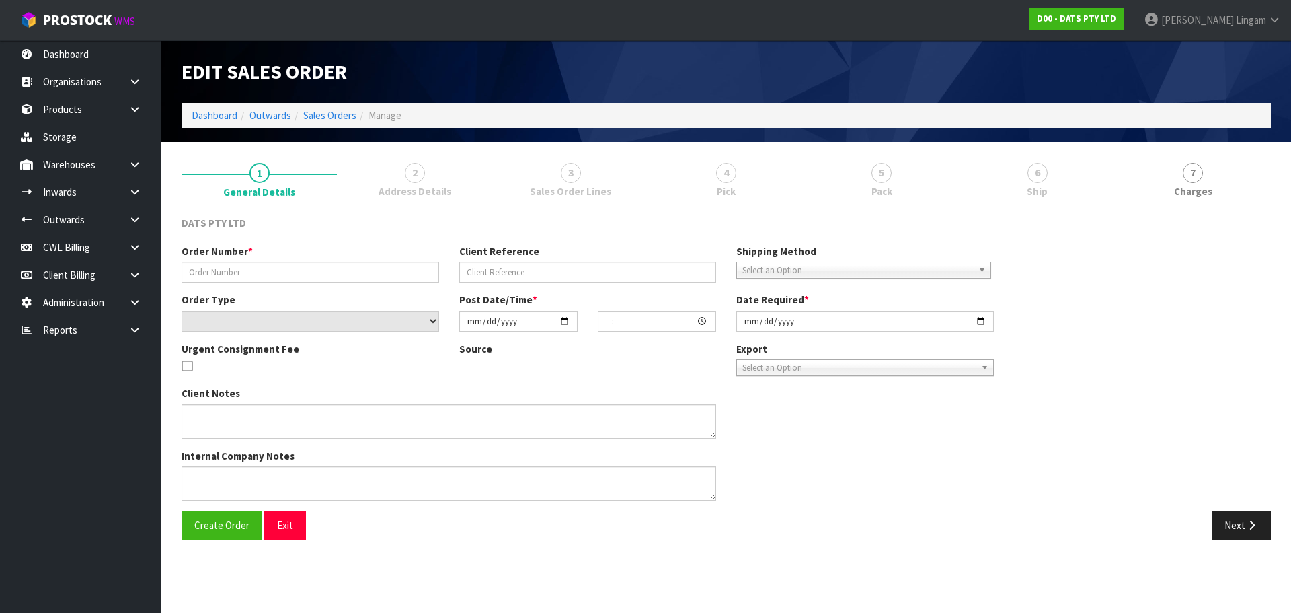
type input "9526Y100224278"
select select "number:0"
type input "2025-08-28"
type input "08:54:00.000"
type input "2025-08-28"
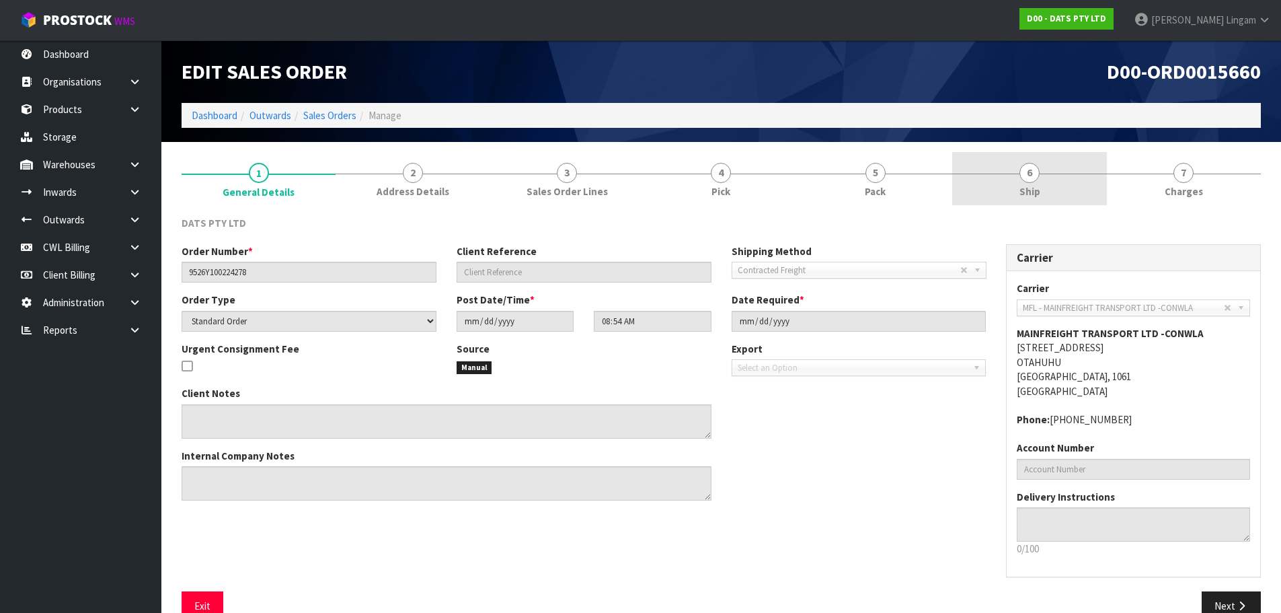
click at [1033, 190] on span "Ship" at bounding box center [1030, 191] width 21 height 14
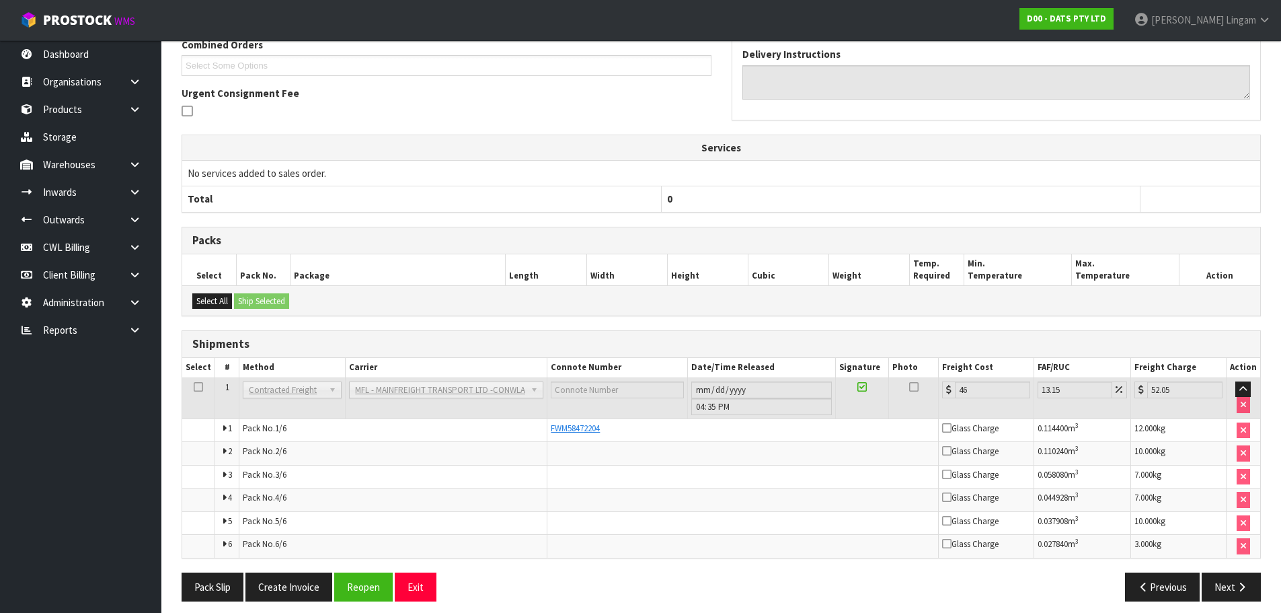
scroll to position [322, 0]
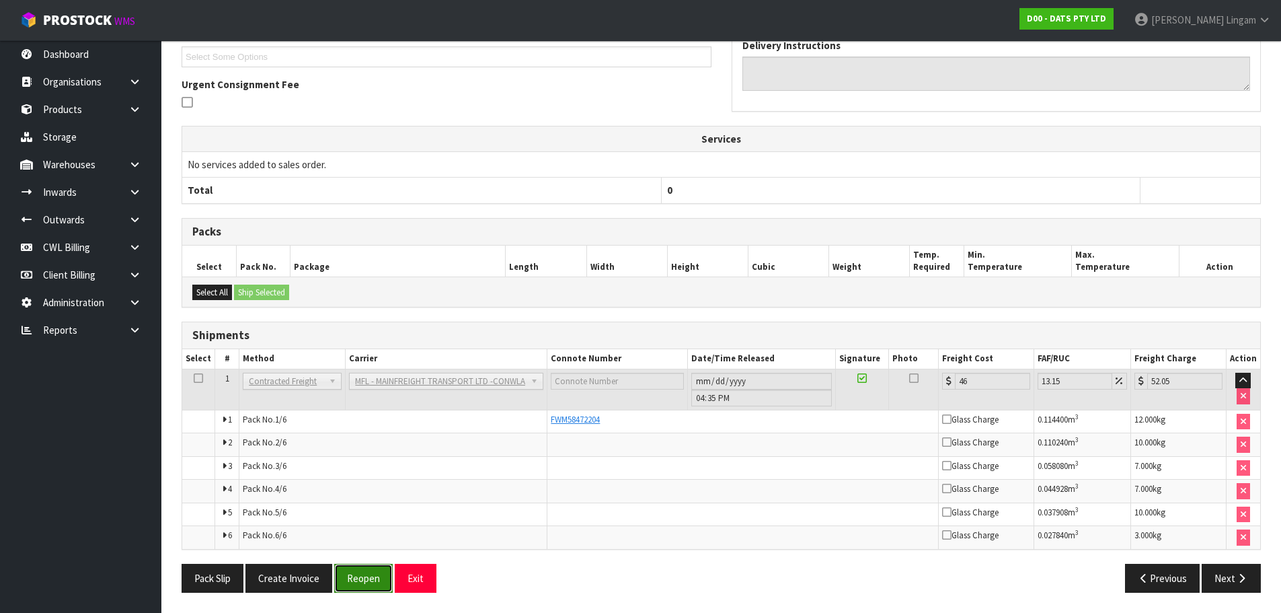
click at [363, 579] on button "Reopen" at bounding box center [363, 578] width 59 height 29
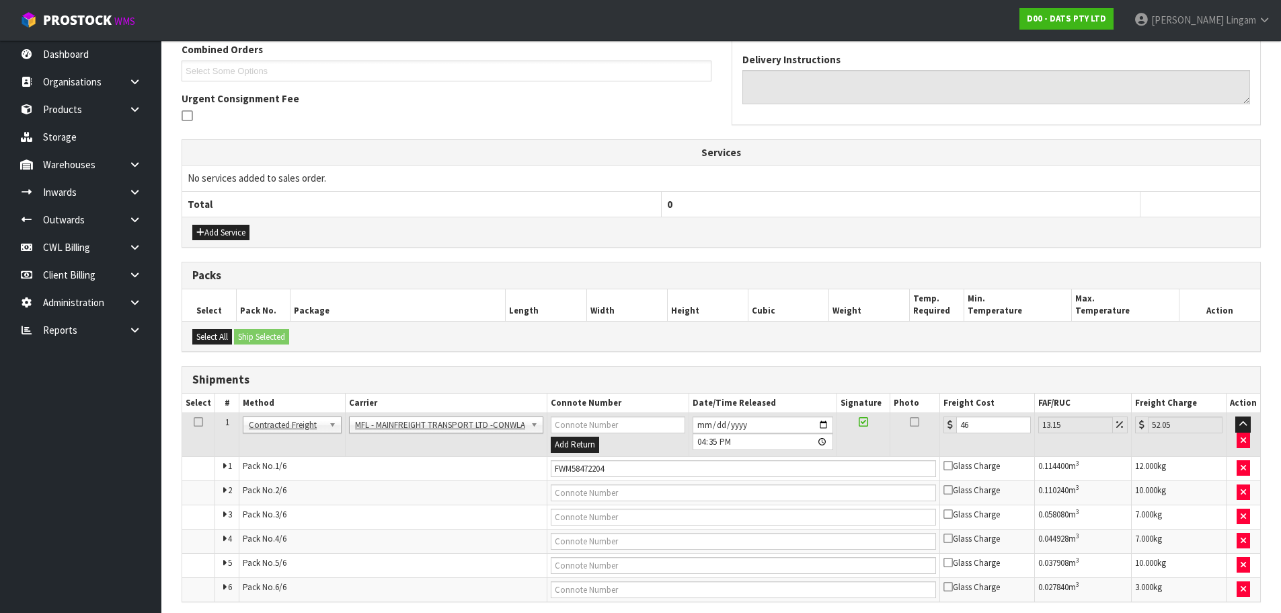
scroll to position [409, 0]
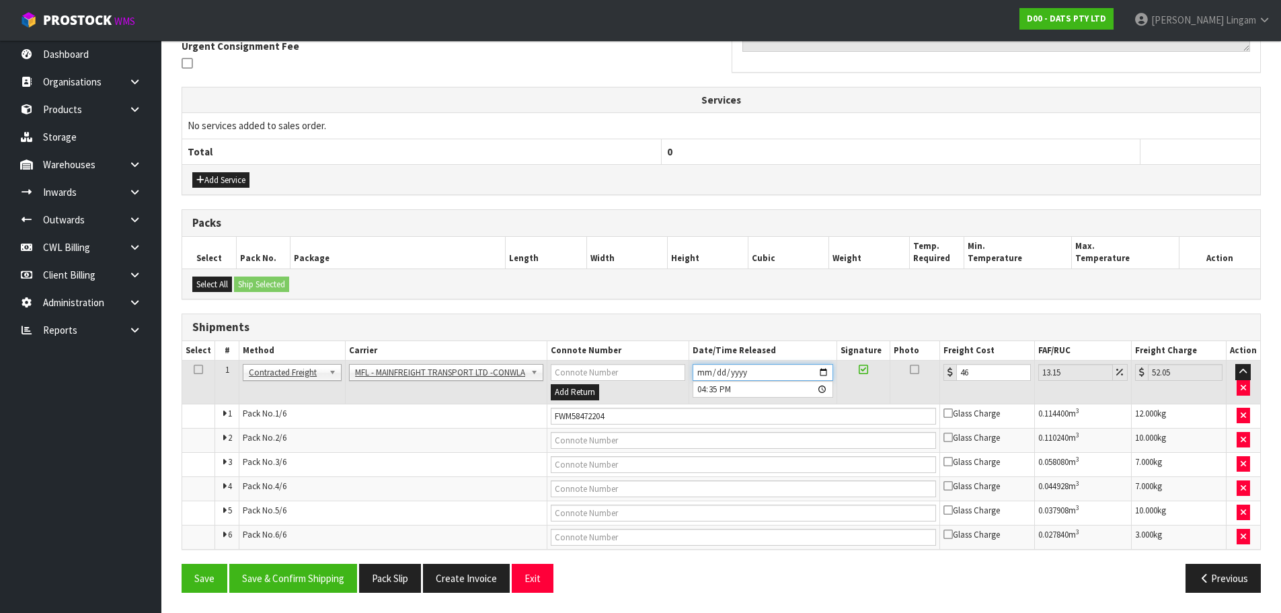
click at [706, 371] on input "[DATE]" at bounding box center [763, 372] width 141 height 17
type input "[DATE]"
click at [328, 568] on button "Save & Confirm Shipping" at bounding box center [293, 578] width 128 height 29
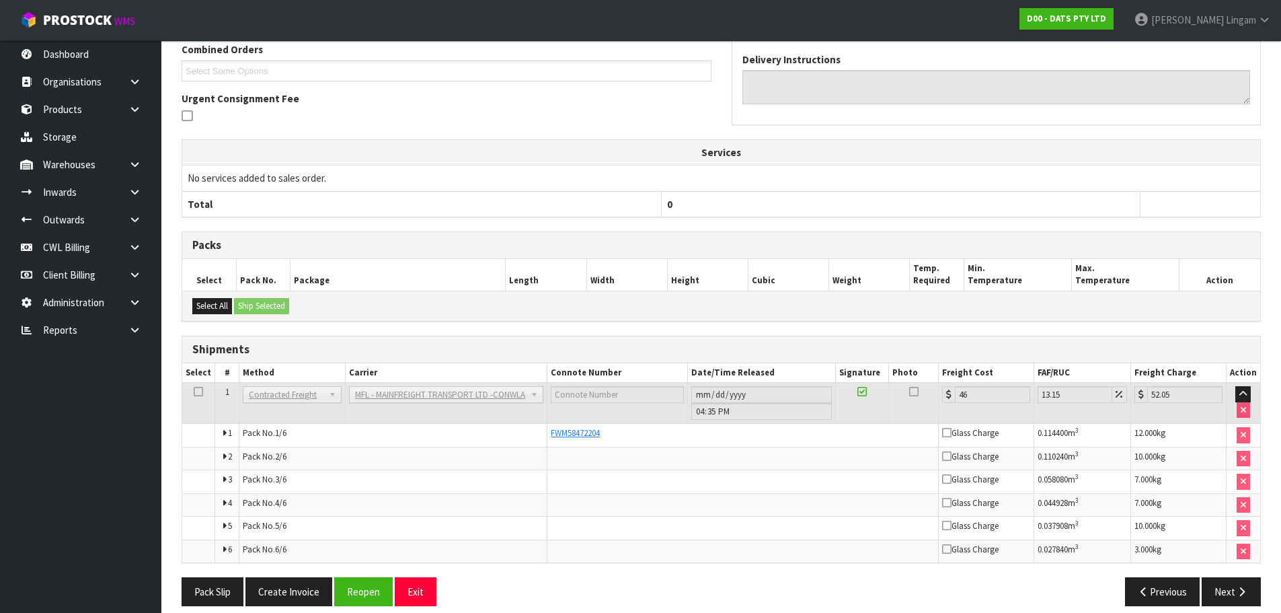
scroll to position [370, 0]
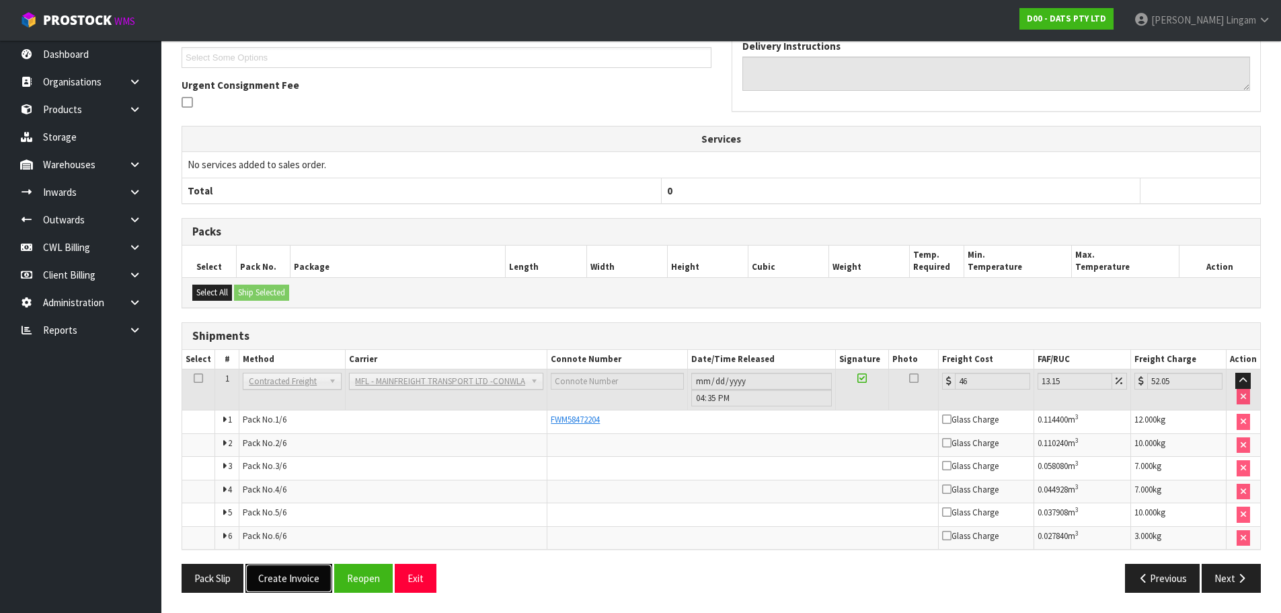
click at [296, 582] on button "Create Invoice" at bounding box center [289, 578] width 87 height 29
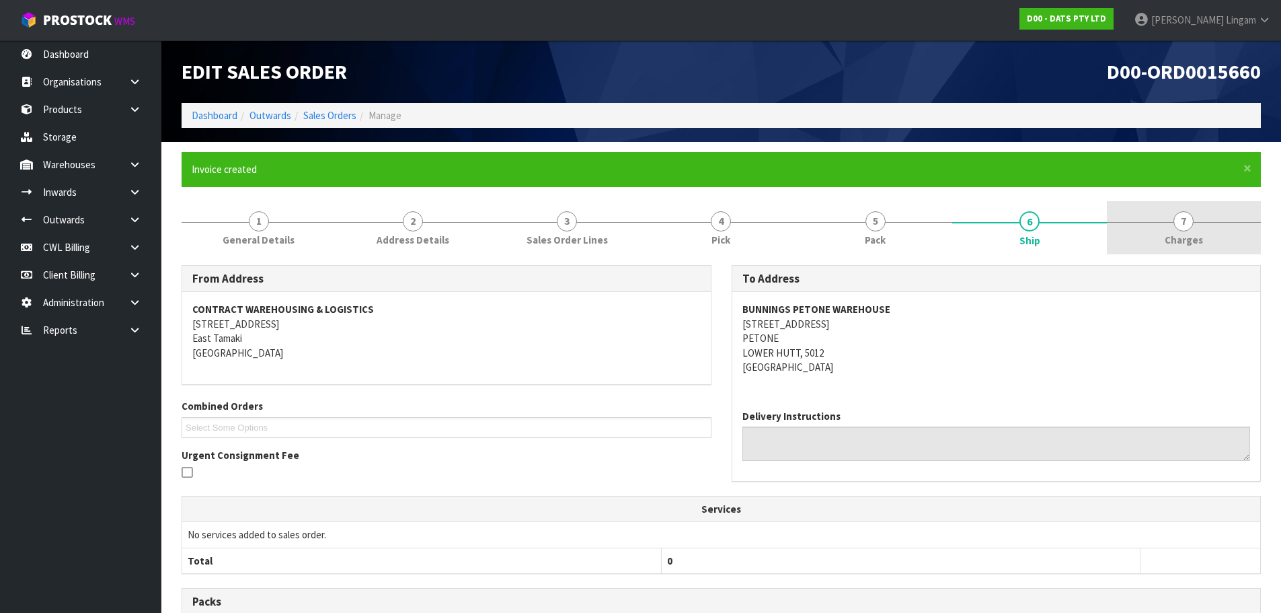
click at [1201, 235] on span "Charges" at bounding box center [1184, 240] width 38 height 14
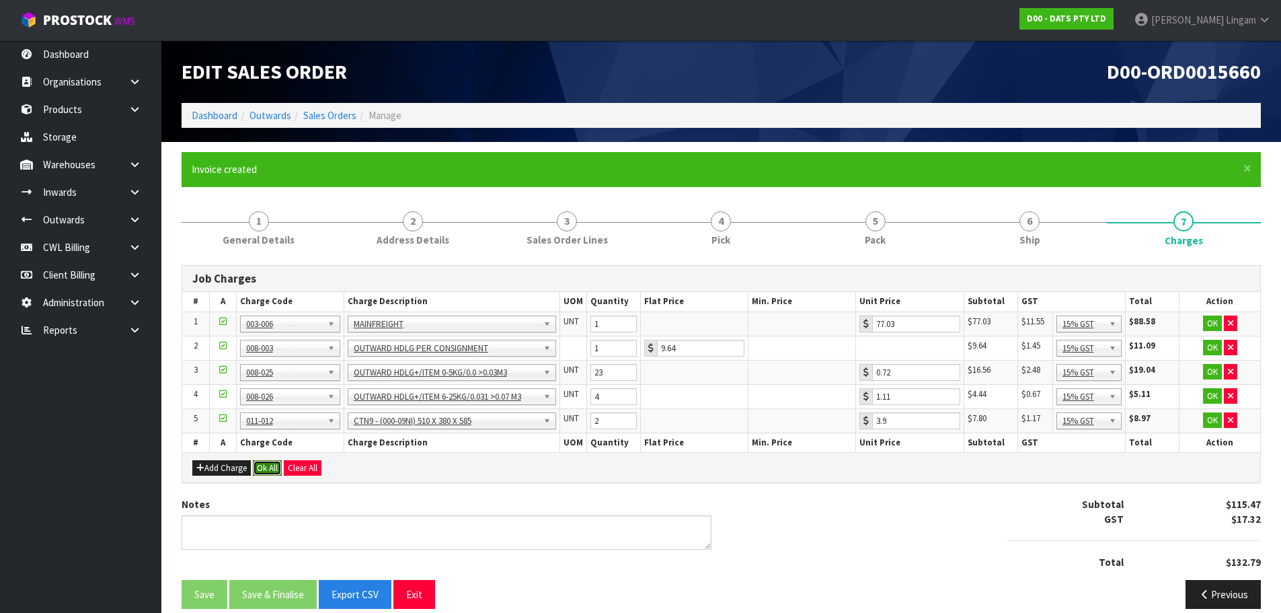
click at [277, 463] on button "Ok All" at bounding box center [267, 468] width 29 height 16
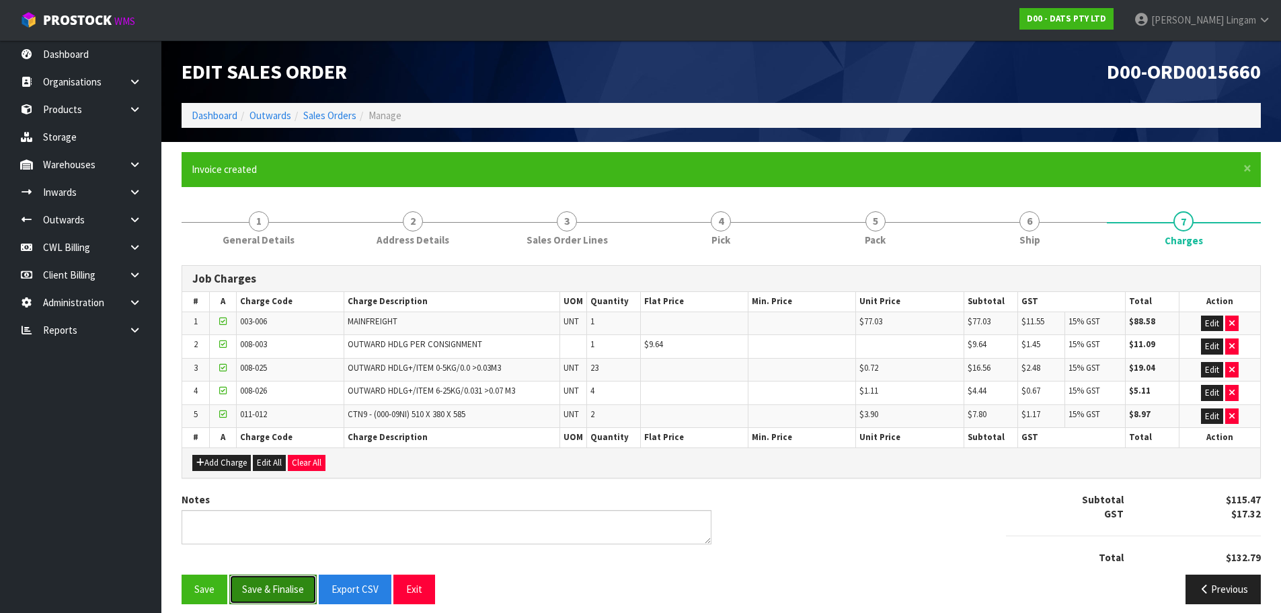
click at [281, 592] on button "Save & Finalise" at bounding box center [272, 588] width 87 height 29
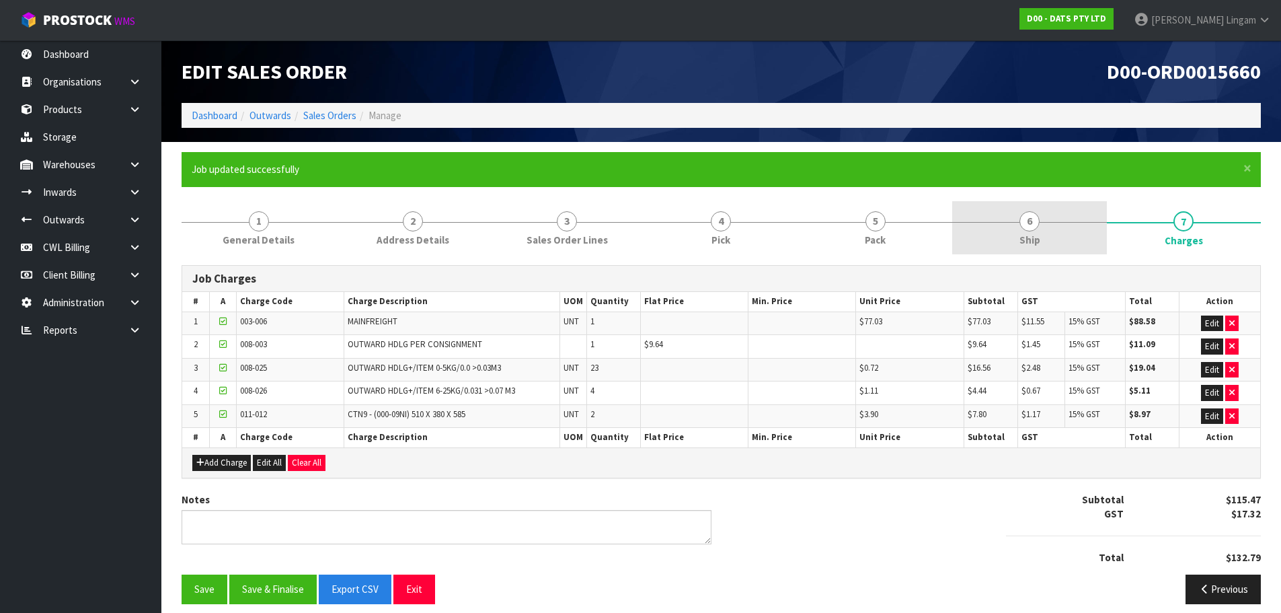
click at [1018, 222] on div at bounding box center [1029, 222] width 154 height 1
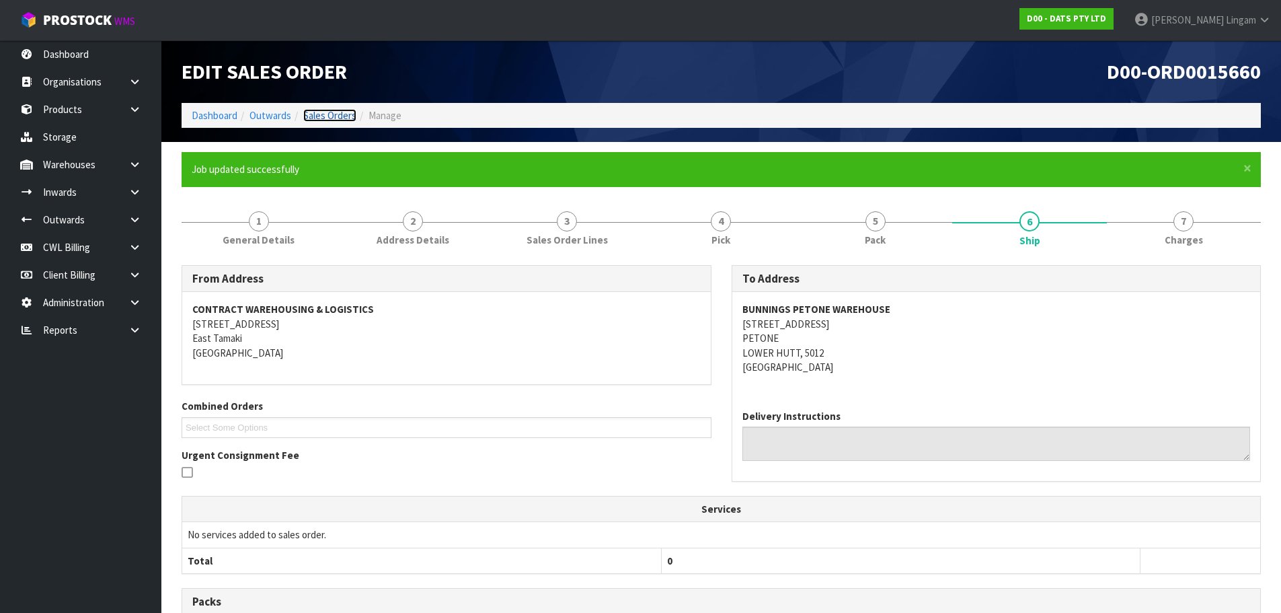
click at [328, 116] on link "Sales Orders" at bounding box center [329, 115] width 53 height 13
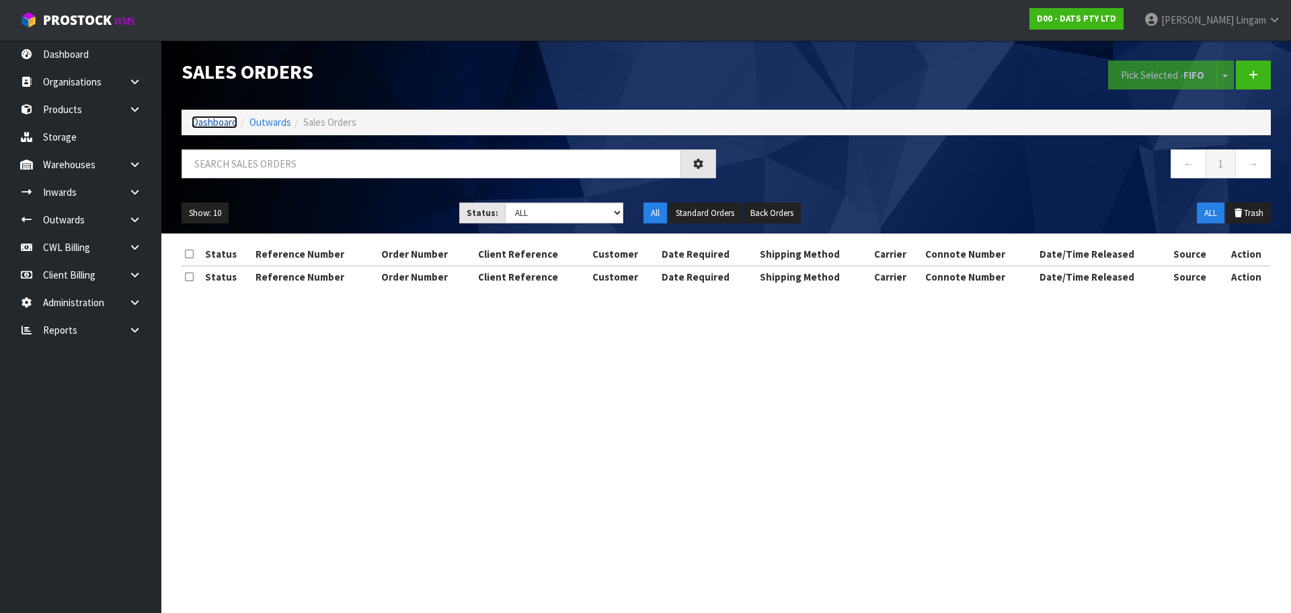
click at [215, 120] on link "Dashboard" at bounding box center [215, 122] width 46 height 13
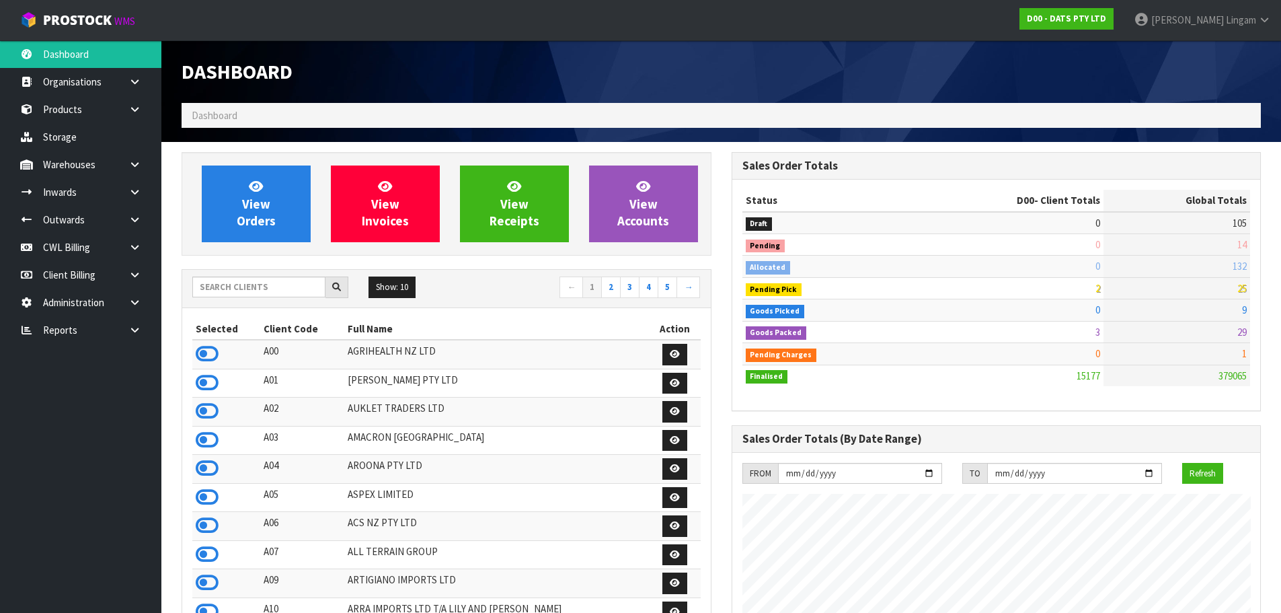
scroll to position [1019, 550]
click at [266, 206] on span "View Orders" at bounding box center [256, 203] width 39 height 50
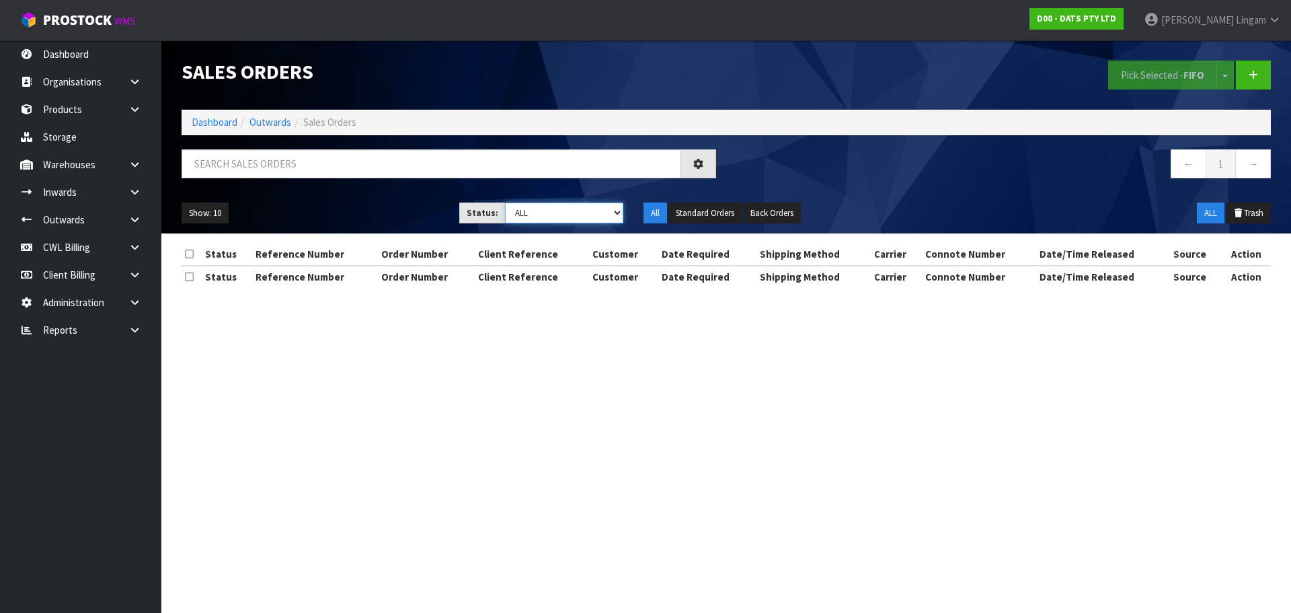
click at [587, 211] on select "Draft Pending Allocated Pending Pick Goods Picked Goods Packed Pending Charges …" at bounding box center [564, 212] width 119 height 21
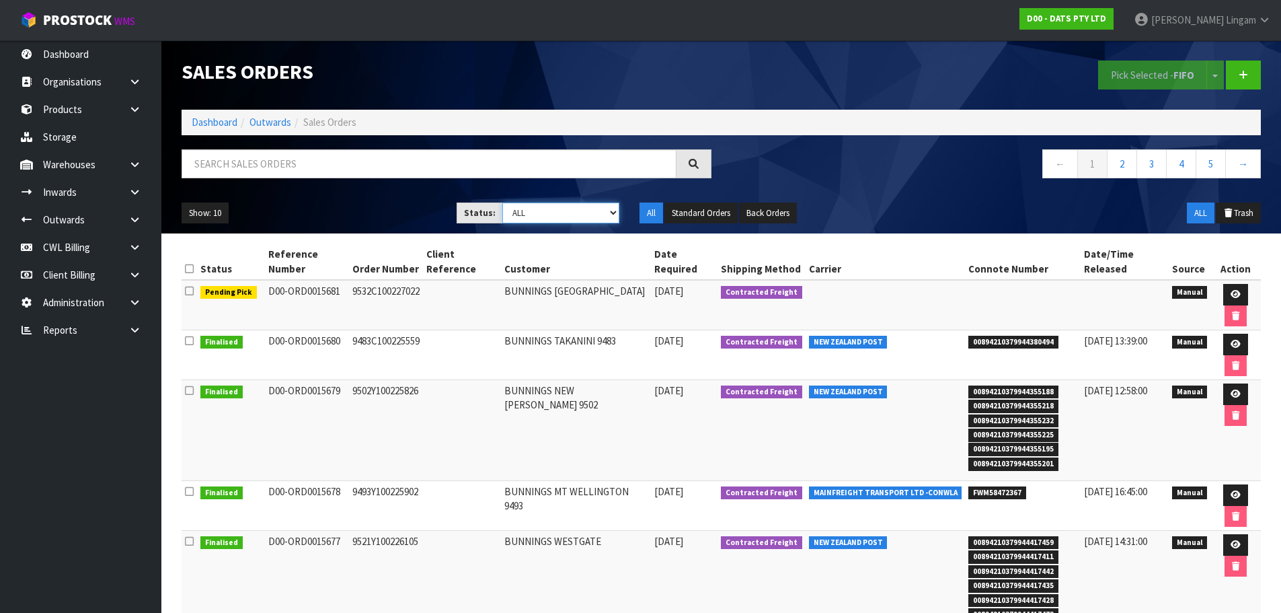
select select "string:5"
click at [502, 202] on select "Draft Pending Allocated Pending Pick Goods Picked Goods Packed Pending Charges …" at bounding box center [560, 212] width 117 height 21
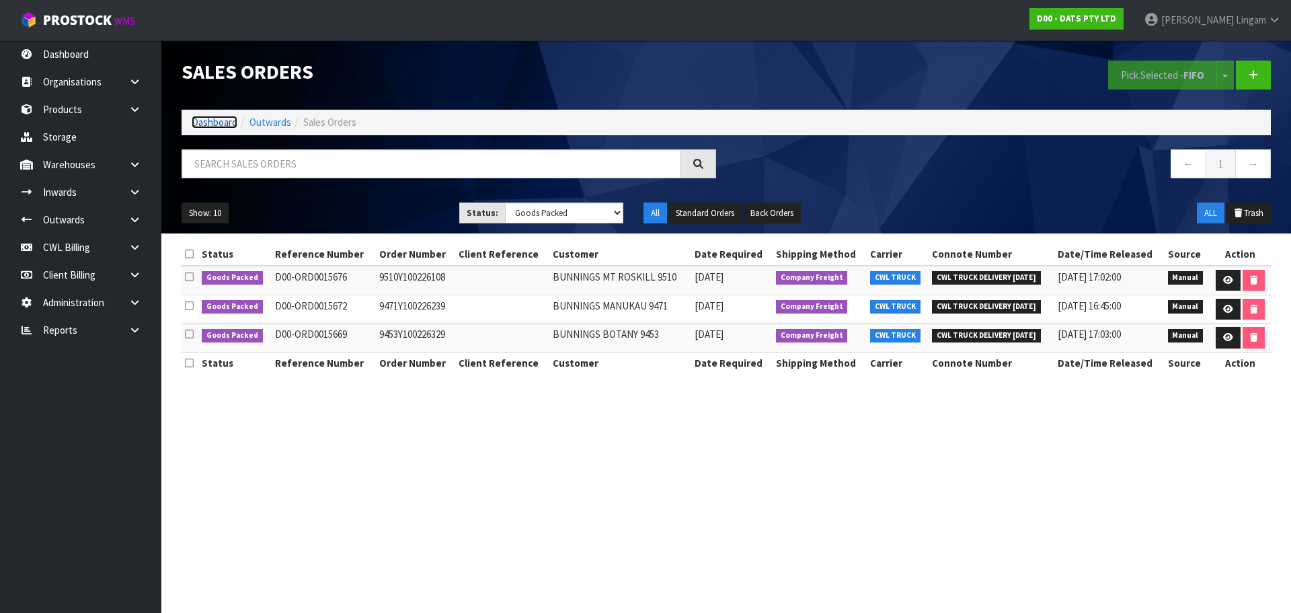
click at [222, 123] on link "Dashboard" at bounding box center [215, 122] width 46 height 13
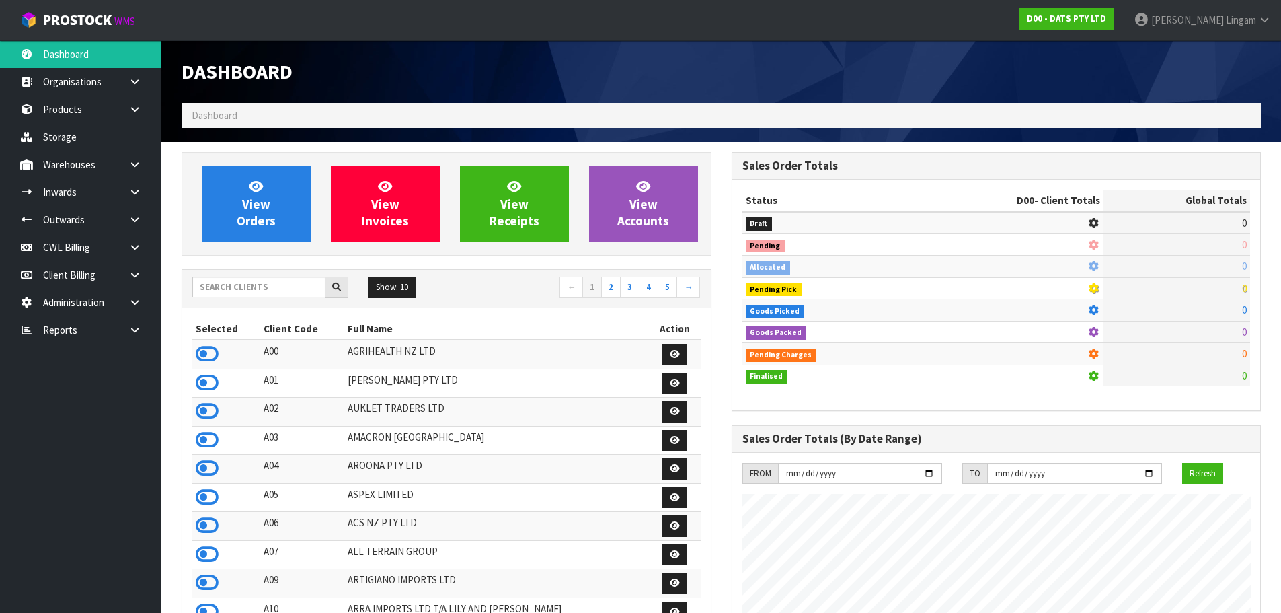
scroll to position [1019, 550]
click at [261, 285] on input "text" at bounding box center [258, 286] width 133 height 21
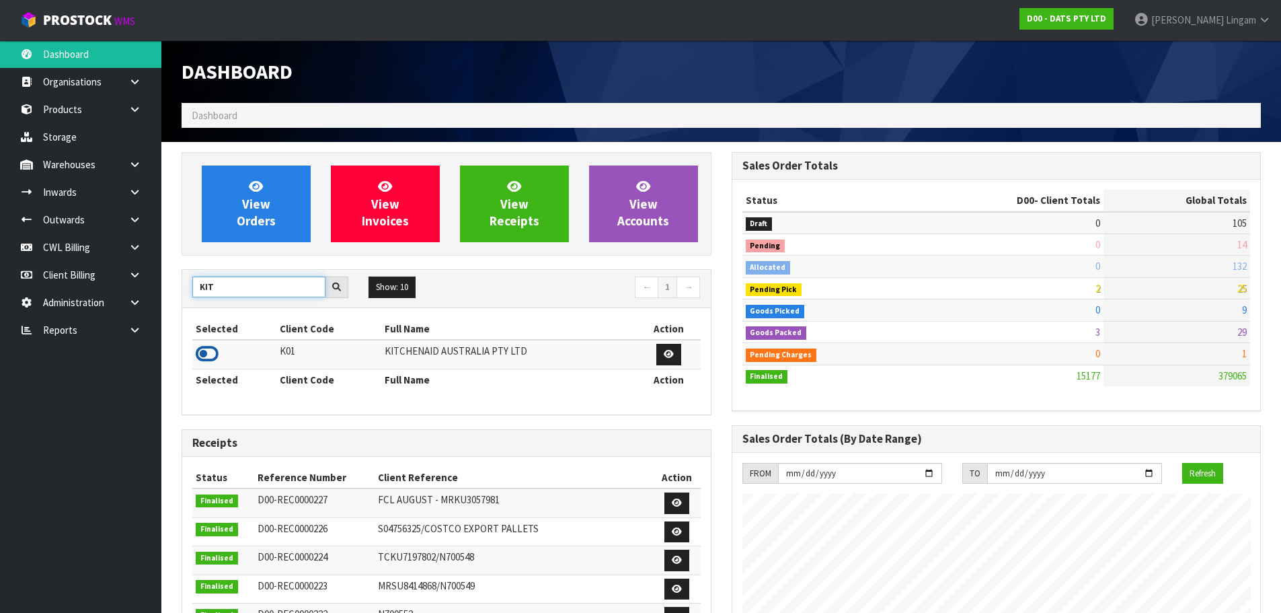
type input "KIT"
click at [198, 350] on icon at bounding box center [207, 354] width 23 height 20
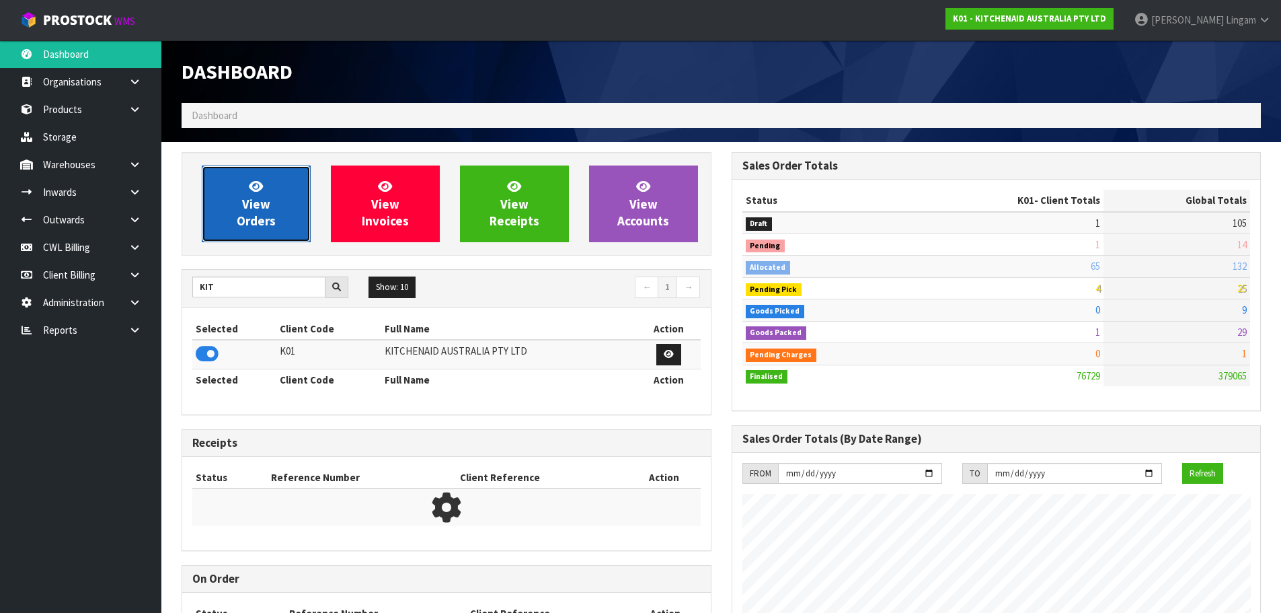
click at [268, 217] on span "View Orders" at bounding box center [256, 203] width 39 height 50
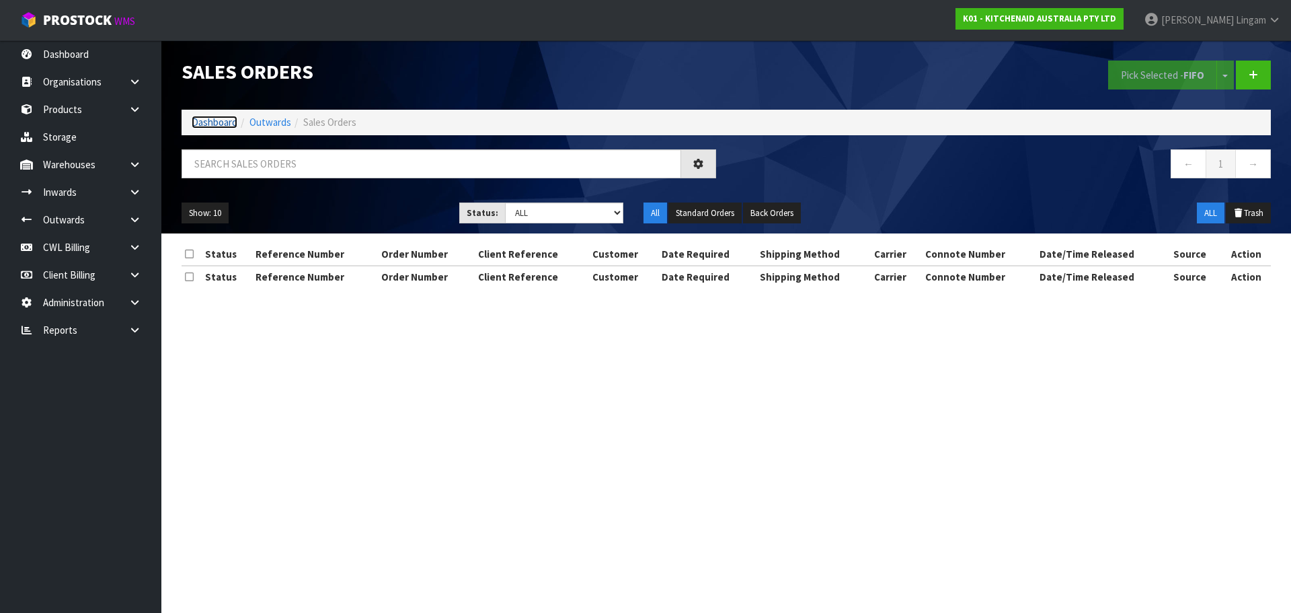
click at [221, 122] on link "Dashboard" at bounding box center [215, 122] width 46 height 13
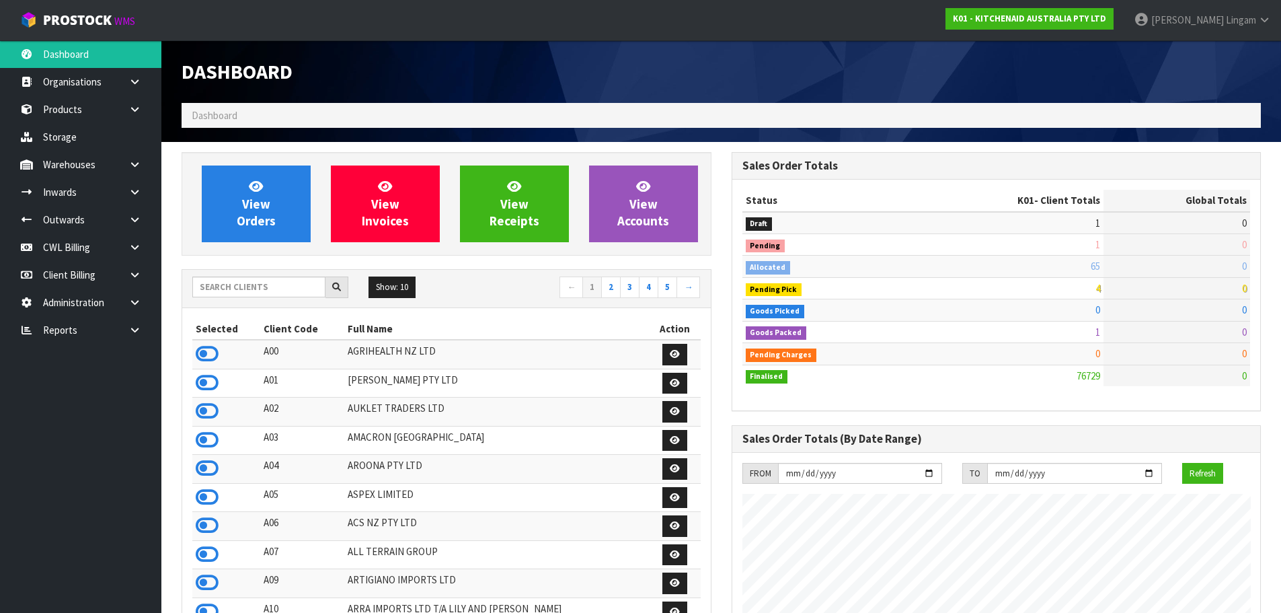
scroll to position [1019, 550]
click at [263, 218] on span "View Orders" at bounding box center [256, 203] width 39 height 50
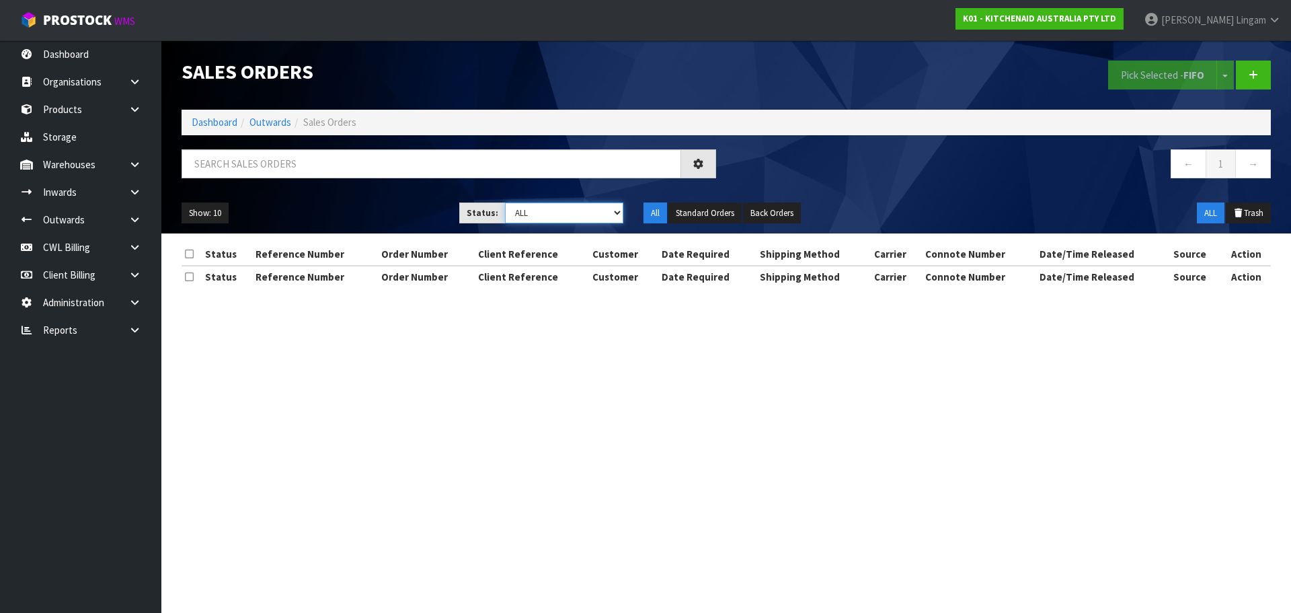
click at [575, 212] on select "Draft Pending Allocated Pending Pick Goods Picked Goods Packed Pending Charges …" at bounding box center [564, 212] width 119 height 21
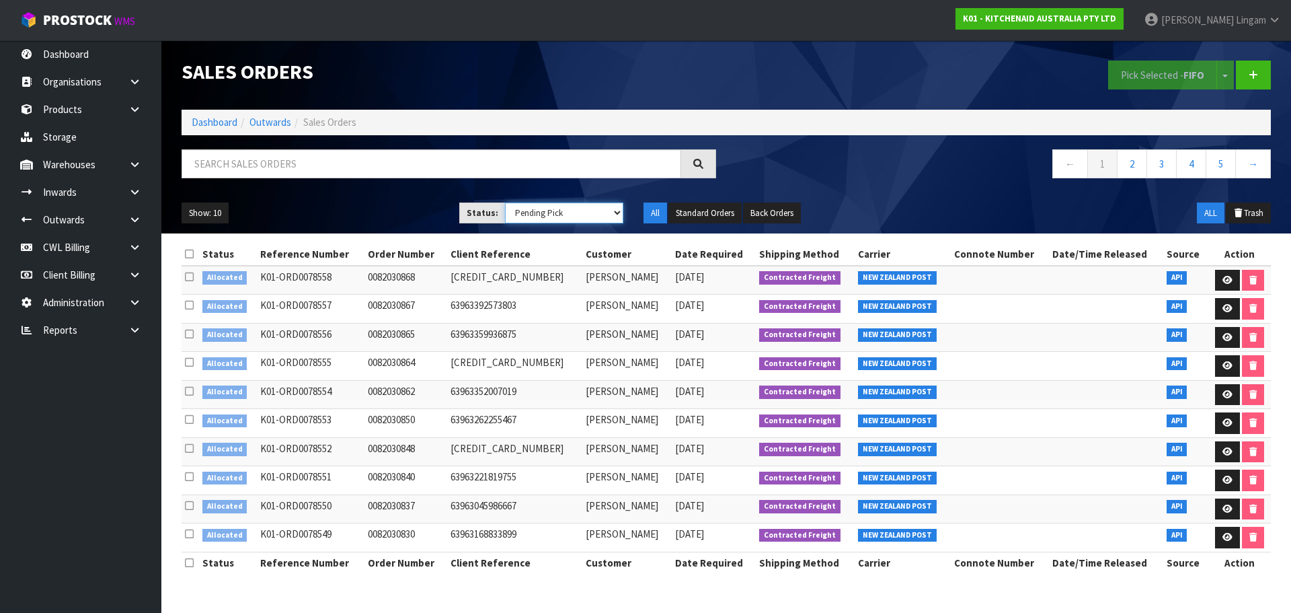
click at [505, 202] on select "Draft Pending Allocated Pending Pick Goods Picked Goods Packed Pending Charges …" at bounding box center [564, 212] width 119 height 21
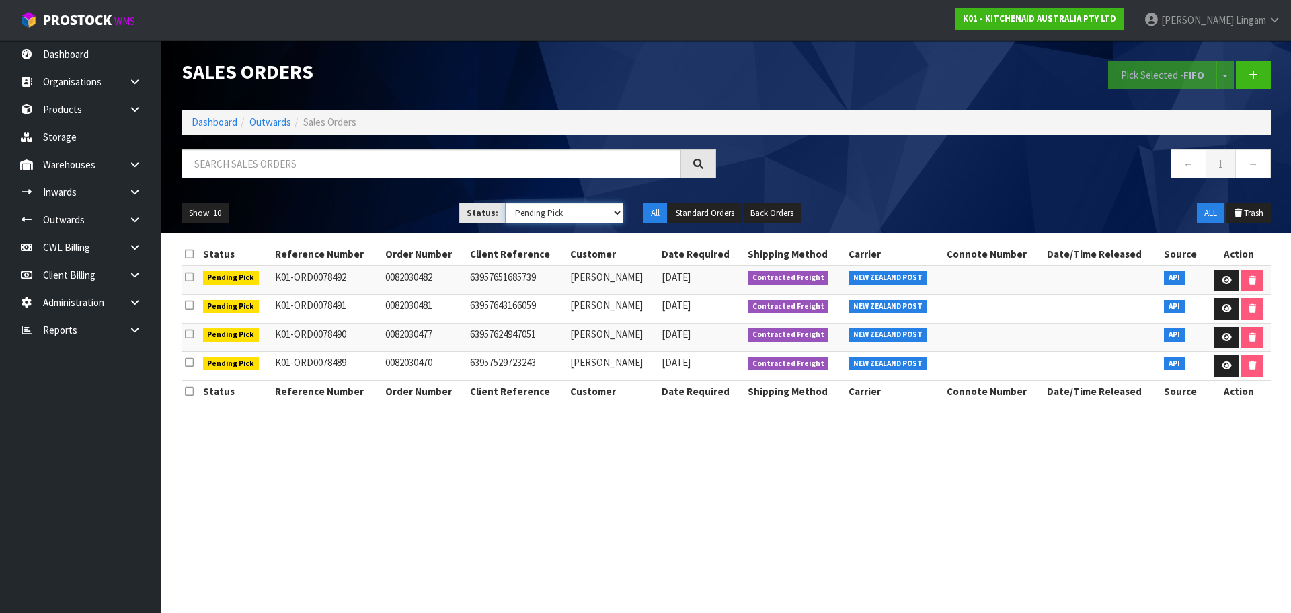
click at [605, 217] on select "Draft Pending Allocated Pending Pick Goods Picked Goods Packed Pending Charges …" at bounding box center [564, 212] width 119 height 21
select select "string:5"
click at [505, 202] on select "Draft Pending Allocated Pending Pick Goods Picked Goods Packed Pending Charges …" at bounding box center [564, 212] width 119 height 21
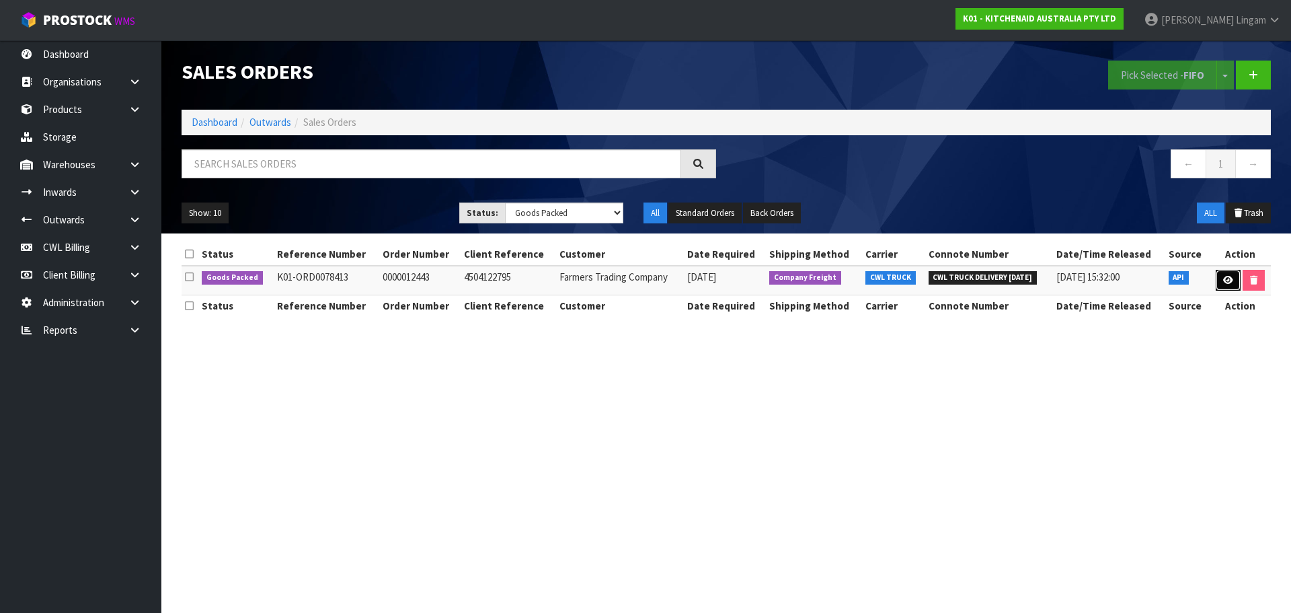
click at [1223, 285] on link at bounding box center [1228, 281] width 25 height 22
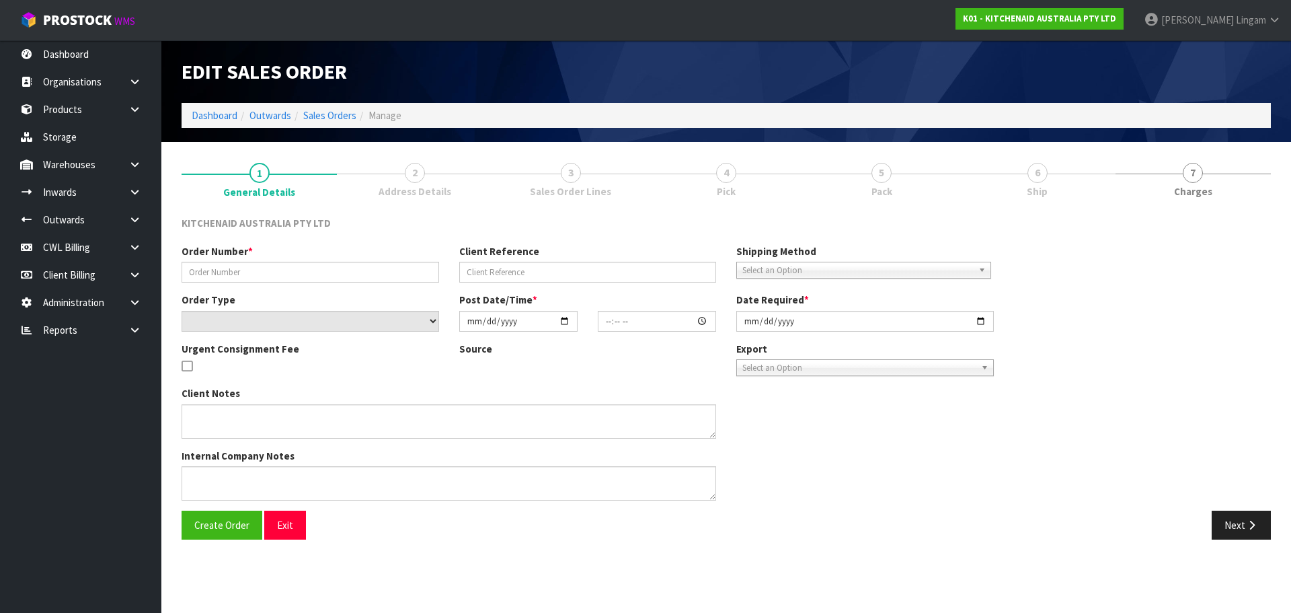
type input "0000012443"
type input "4504122795"
select select "number:0"
type input "2025-08-27"
type input "19:32:30.000"
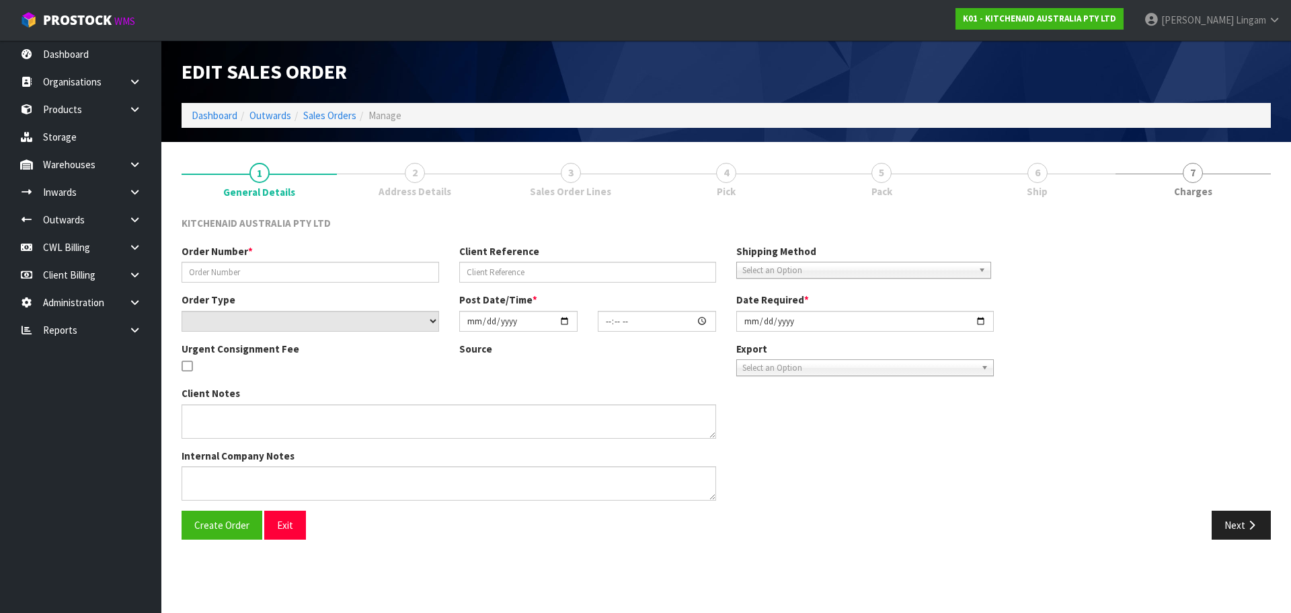
type input "2025-08-27"
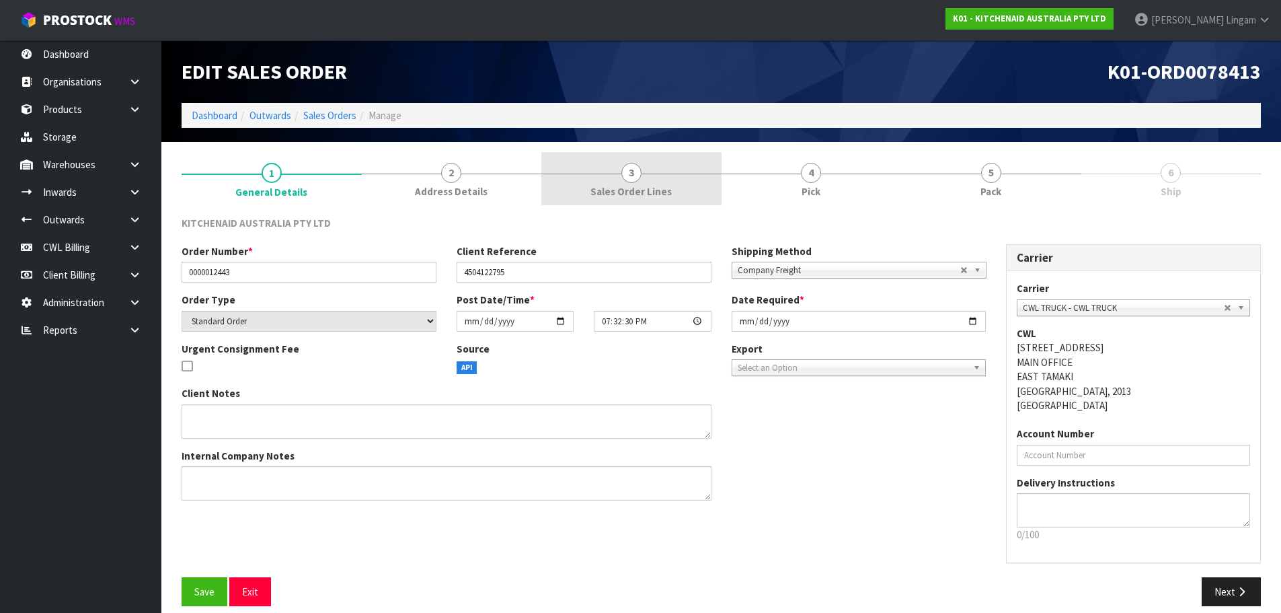
click at [681, 203] on link "3 Sales Order Lines" at bounding box center [631, 178] width 180 height 53
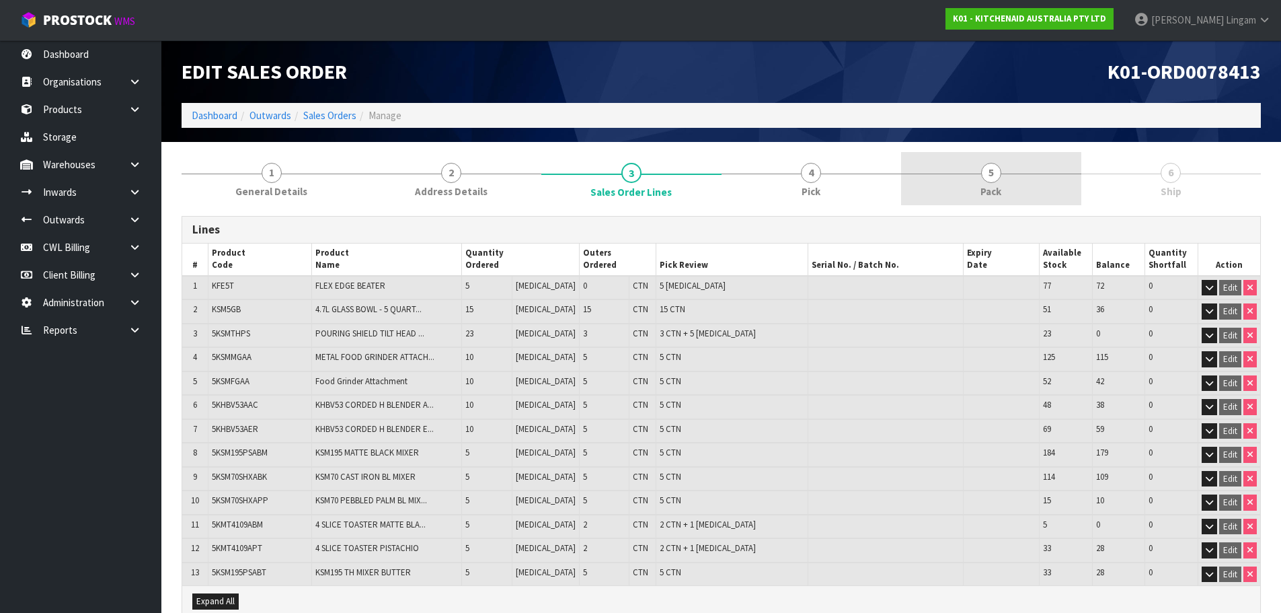
click at [997, 184] on span "Pack" at bounding box center [991, 191] width 21 height 14
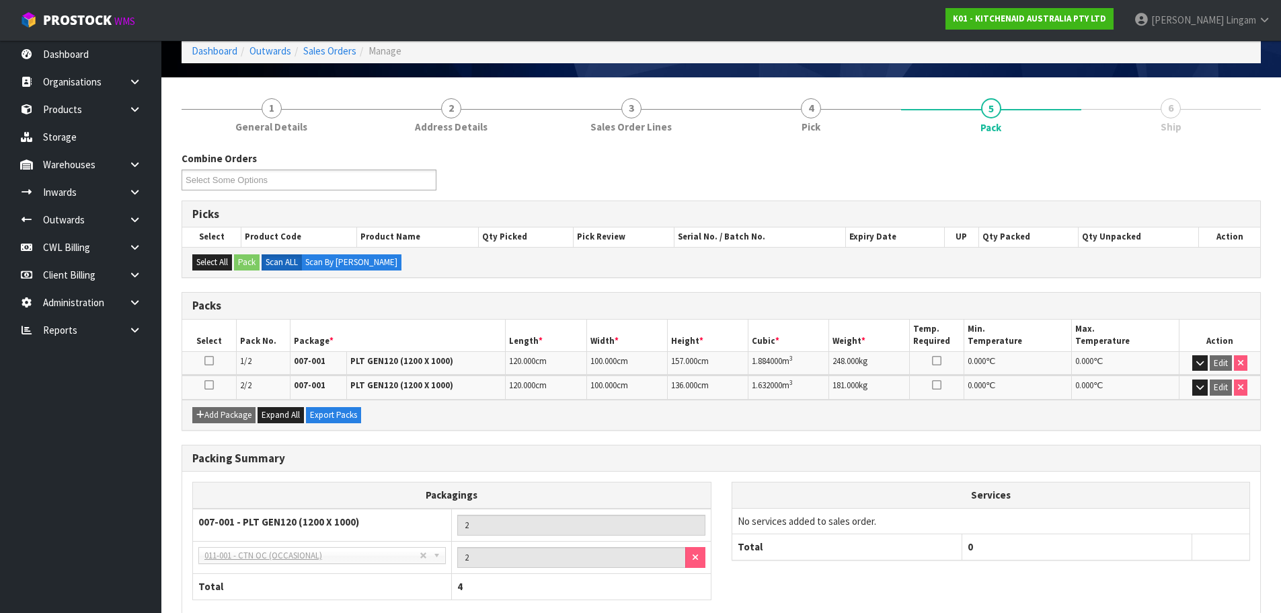
scroll to position [140, 0]
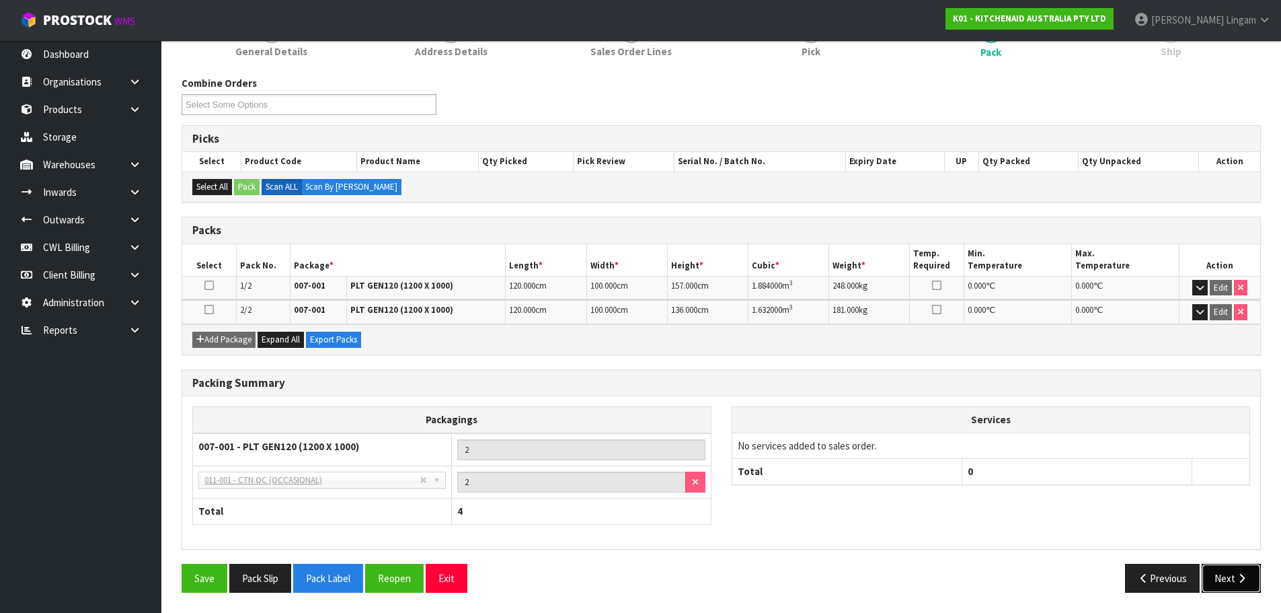
click at [1223, 570] on button "Next" at bounding box center [1231, 578] width 59 height 29
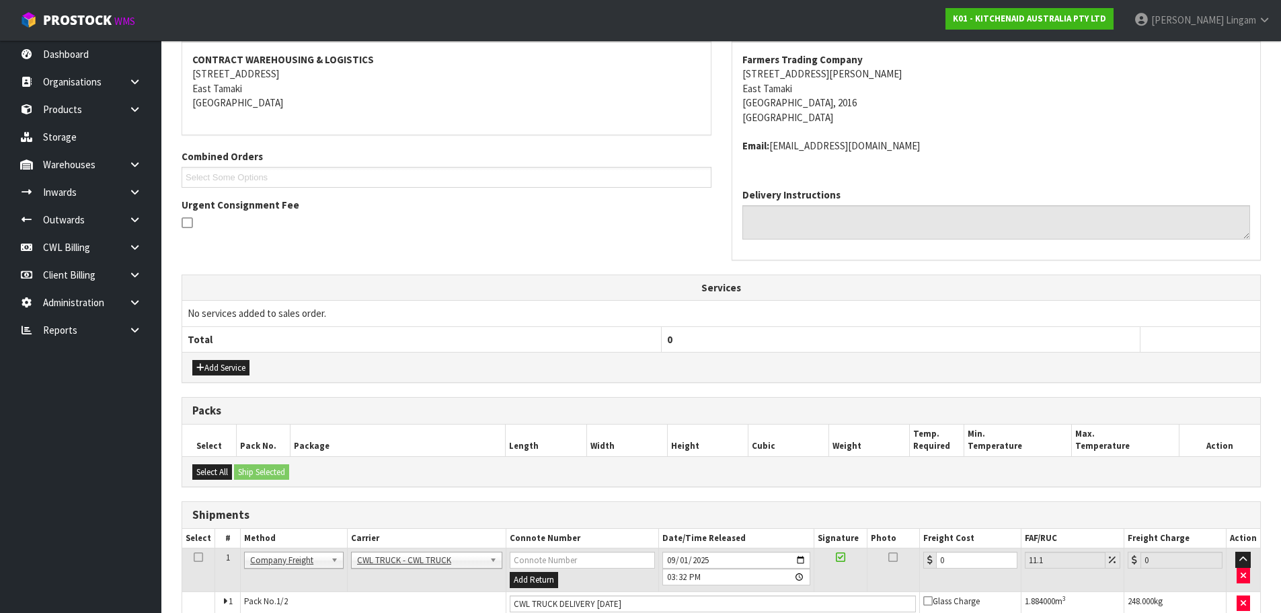
scroll to position [292, 0]
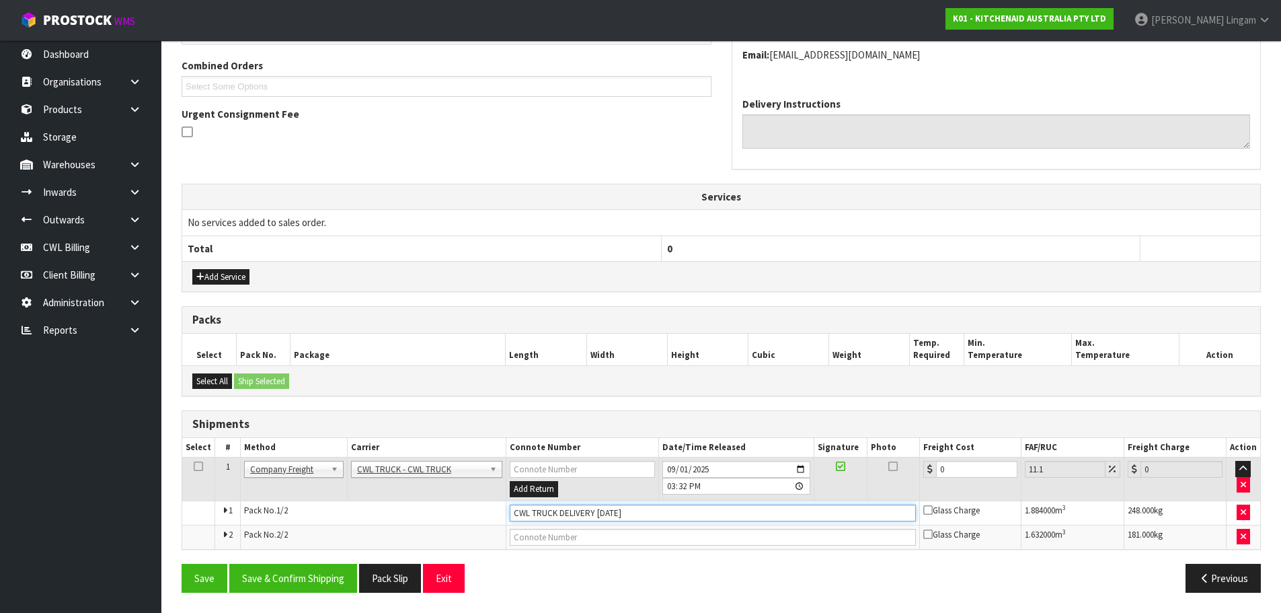
click at [628, 516] on input "CWL TRUCK DELIVERY 01/09/25" at bounding box center [713, 512] width 406 height 17
type input "CWL TRUCK DELIVERED"
click at [669, 467] on input "2025-09-01" at bounding box center [737, 469] width 148 height 17
type input "2025-09-03"
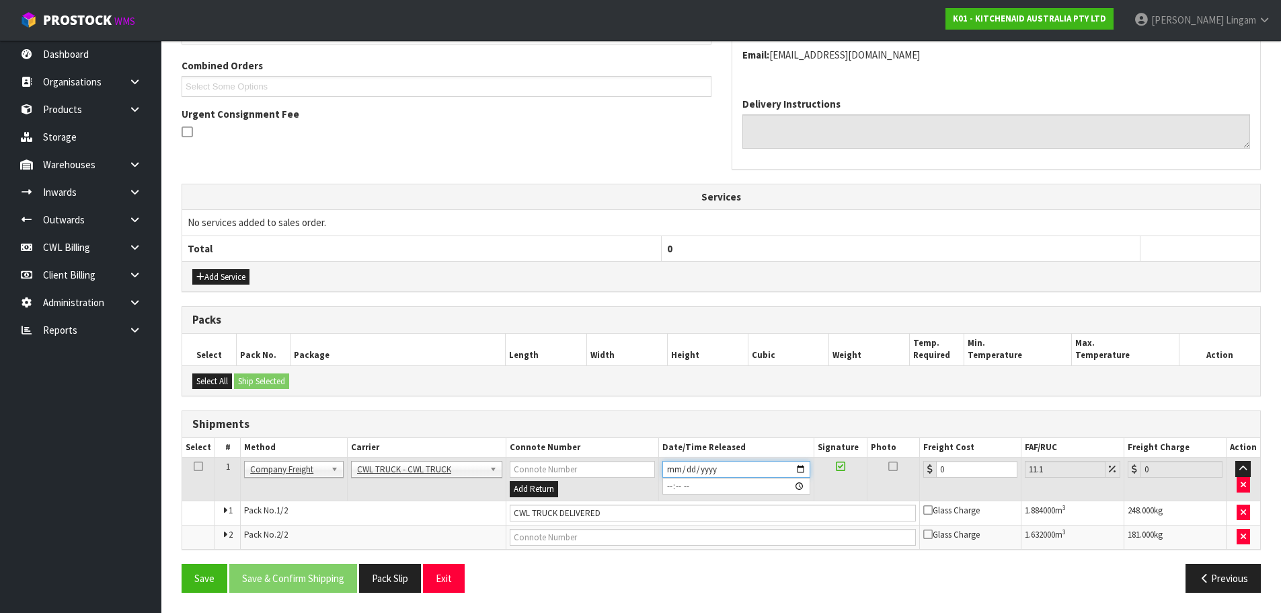
type input "[DATE]"
type input "15:32:00.000"
drag, startPoint x: 956, startPoint y: 472, endPoint x: 921, endPoint y: 476, distance: 35.2
click at [921, 476] on td "0" at bounding box center [970, 479] width 102 height 44
type input "8"
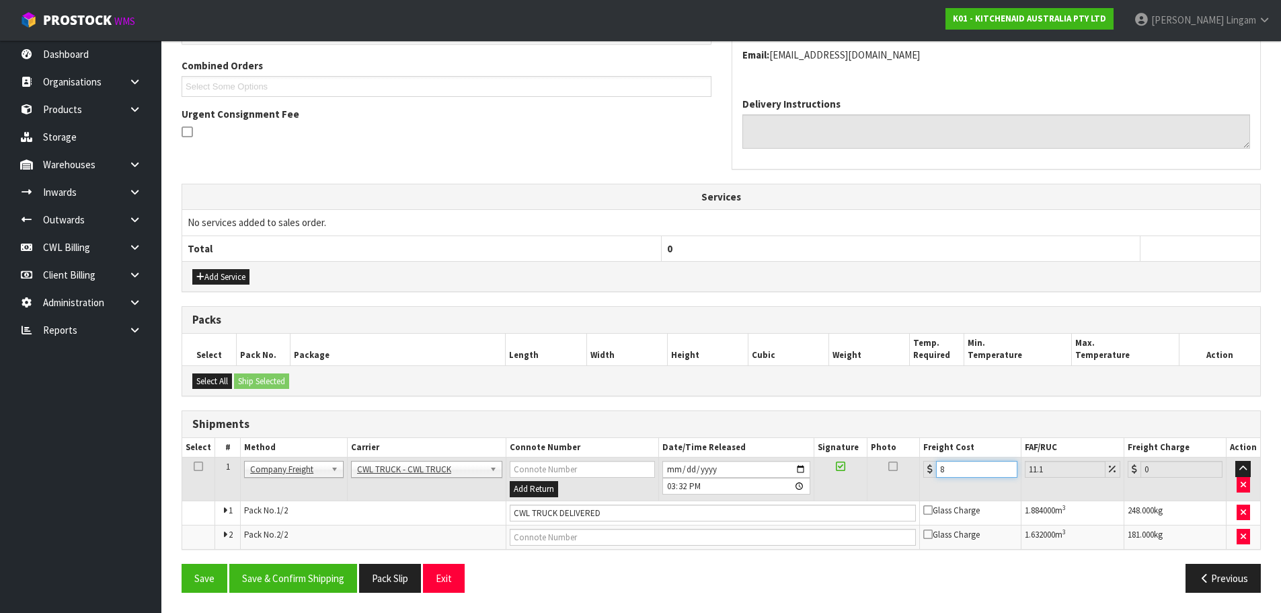
type input "8.89"
type input "89"
type input "98.88"
type input "89.8"
type input "99.77"
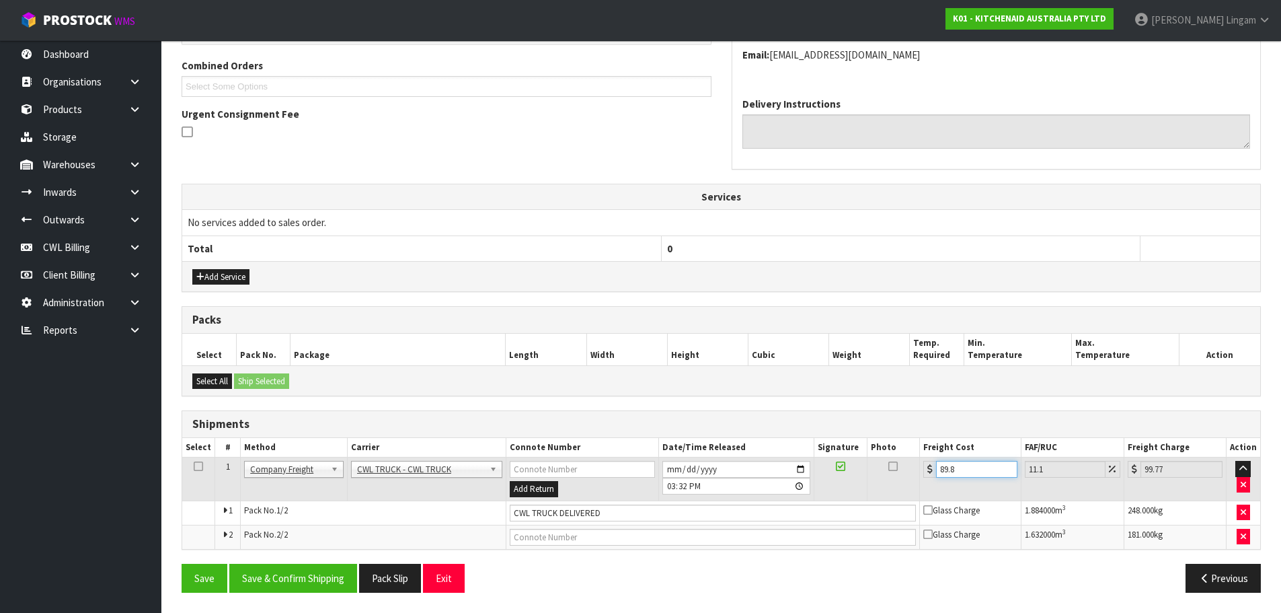
type input "89.86"
type input "99.83"
type input "89.86"
click at [320, 579] on button "Save & Confirm Shipping" at bounding box center [293, 578] width 128 height 29
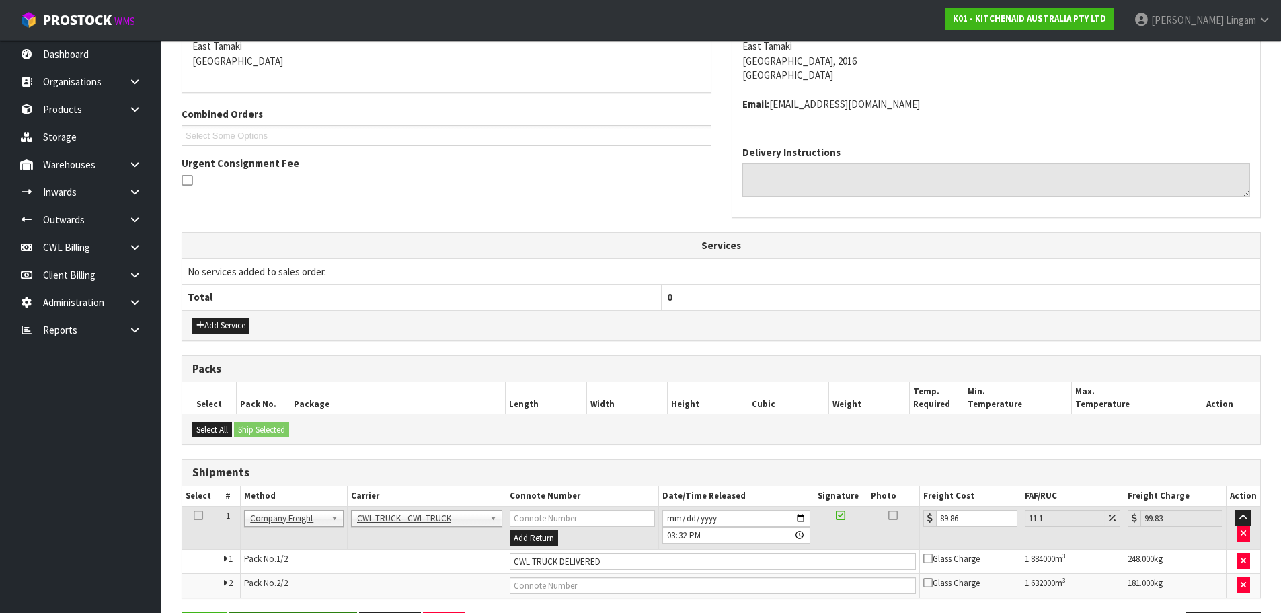
scroll to position [0, 0]
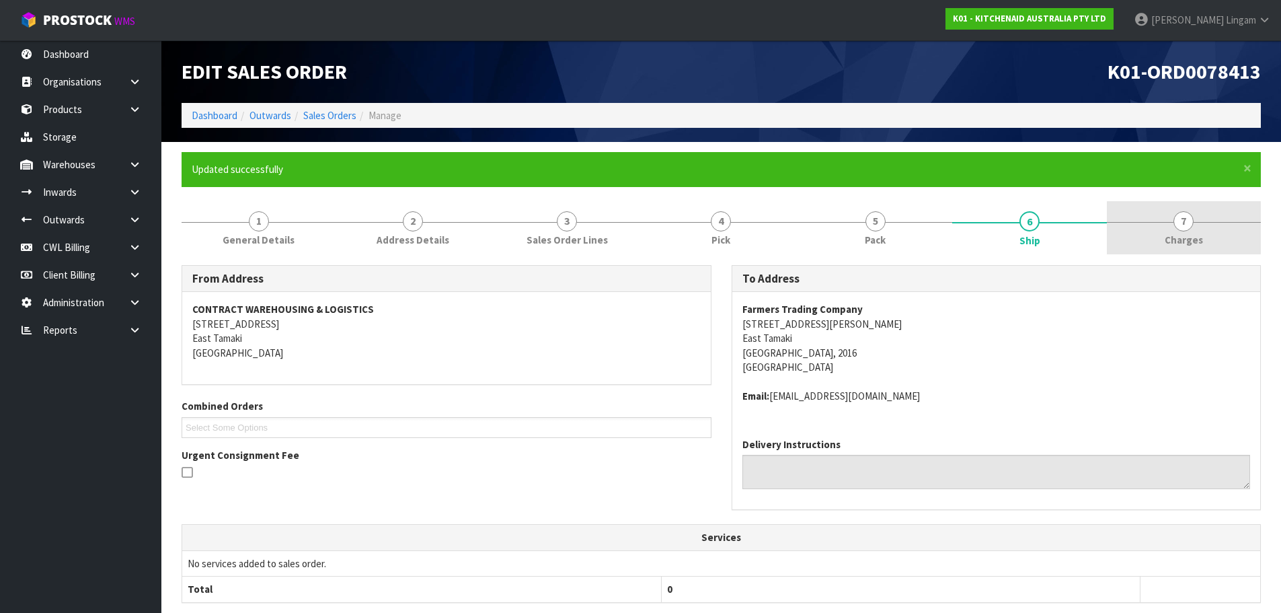
click at [1199, 223] on link "7 Charges" at bounding box center [1184, 227] width 154 height 53
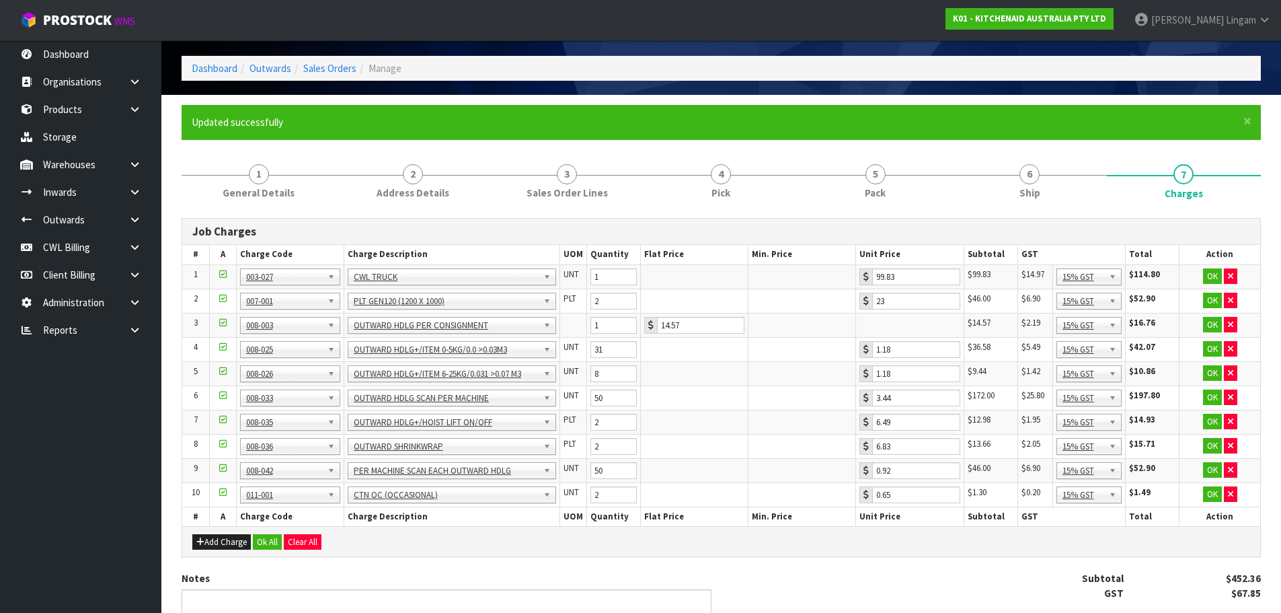
scroll to position [137, 0]
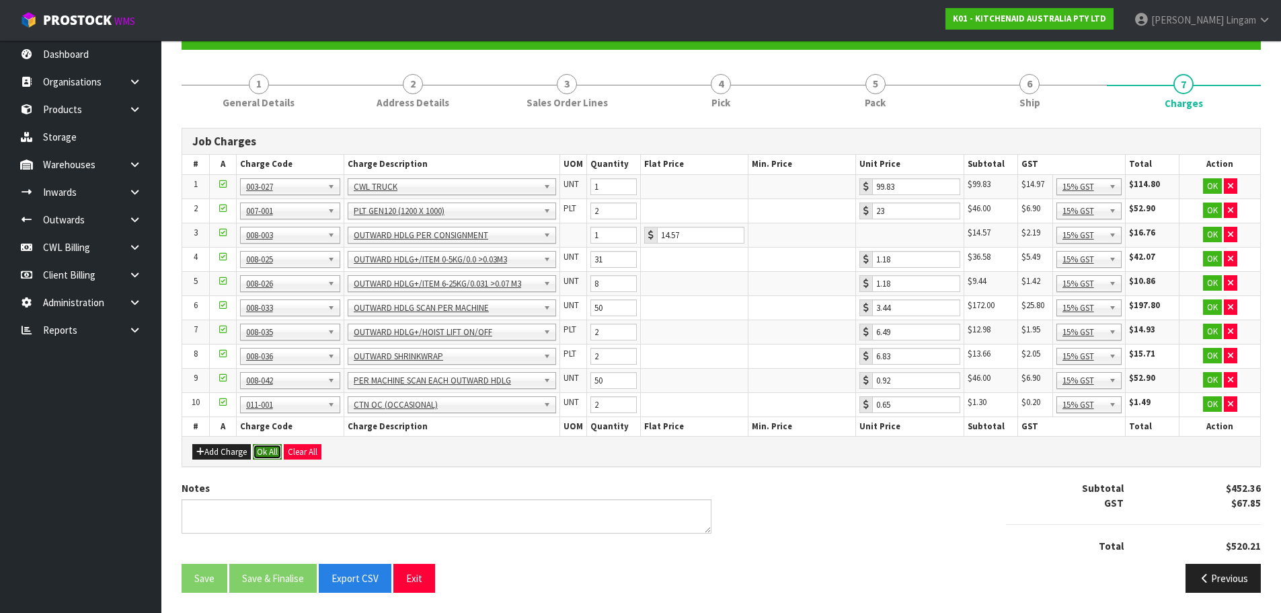
click at [264, 451] on button "Ok All" at bounding box center [267, 452] width 29 height 16
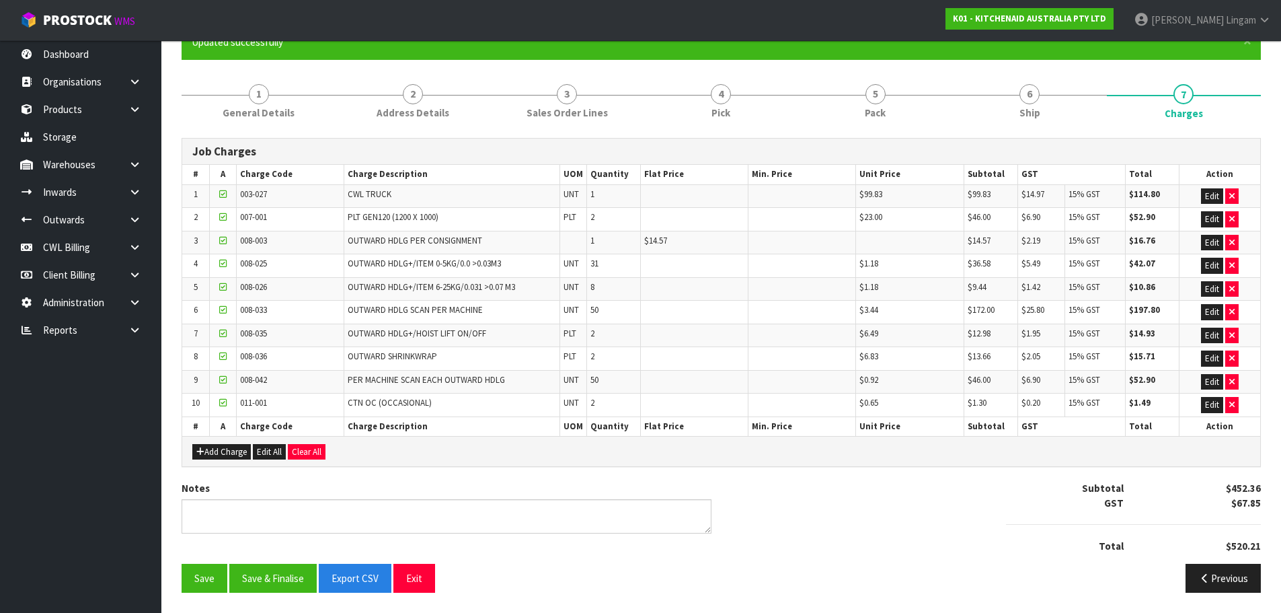
scroll to position [127, 0]
click at [290, 582] on button "Save & Finalise" at bounding box center [272, 578] width 87 height 29
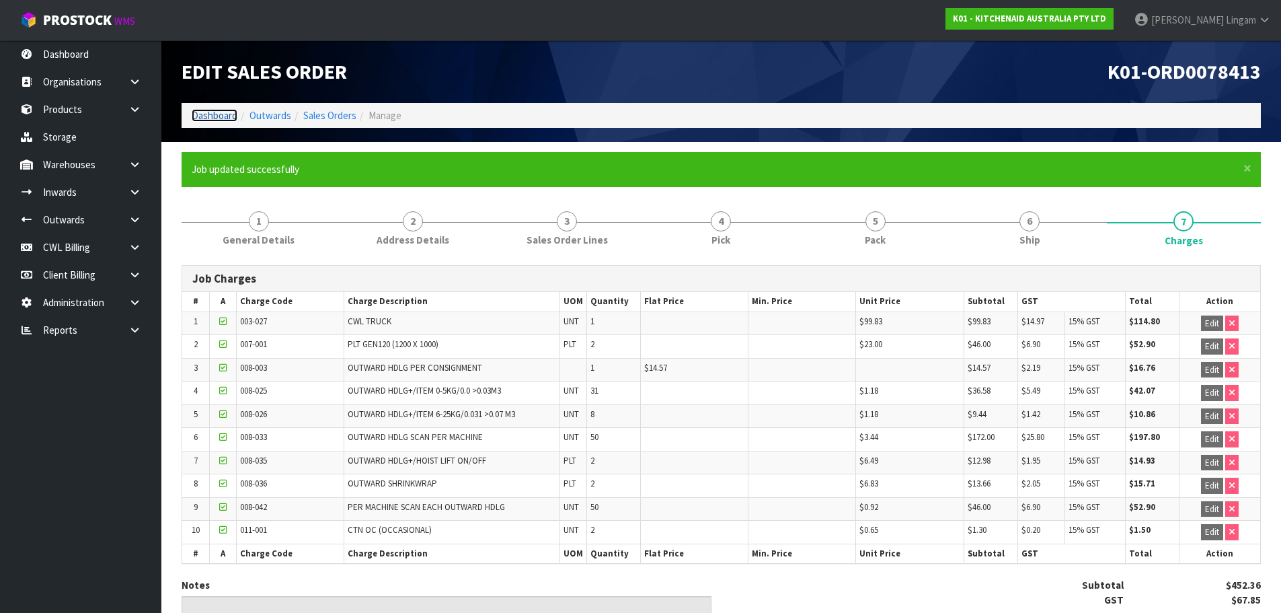
click at [208, 114] on link "Dashboard" at bounding box center [215, 115] width 46 height 13
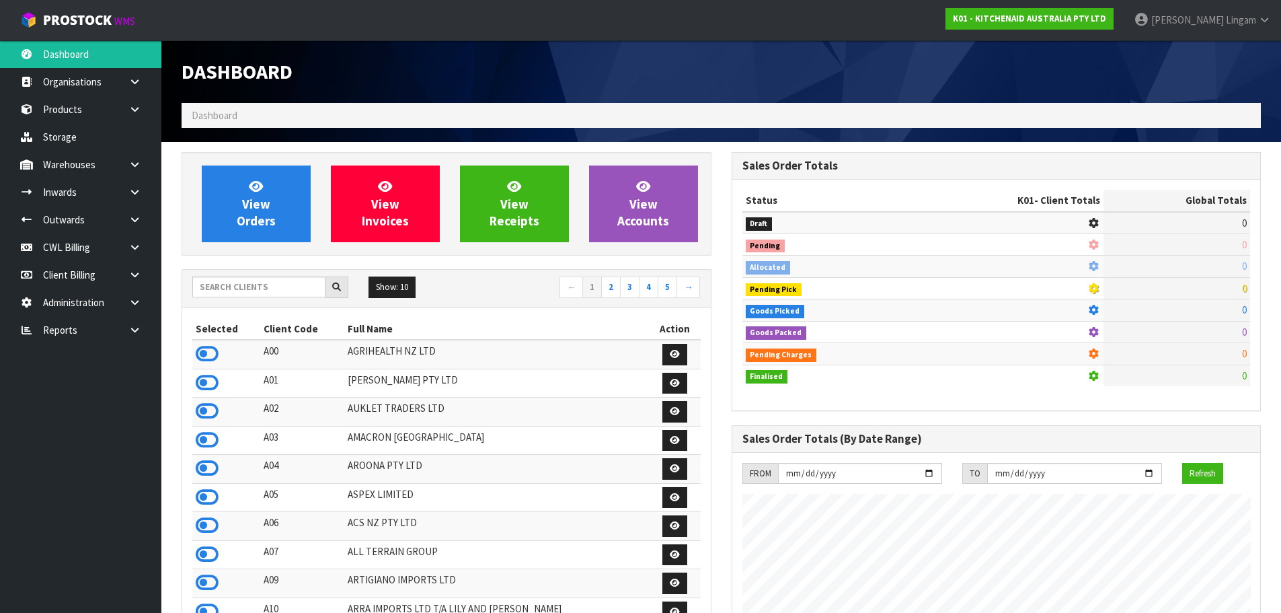
scroll to position [1019, 550]
click at [286, 290] on input "text" at bounding box center [258, 286] width 133 height 21
click at [806, 64] on div "Dashboard" at bounding box center [722, 71] width 1100 height 63
click at [140, 334] on icon at bounding box center [134, 330] width 13 height 10
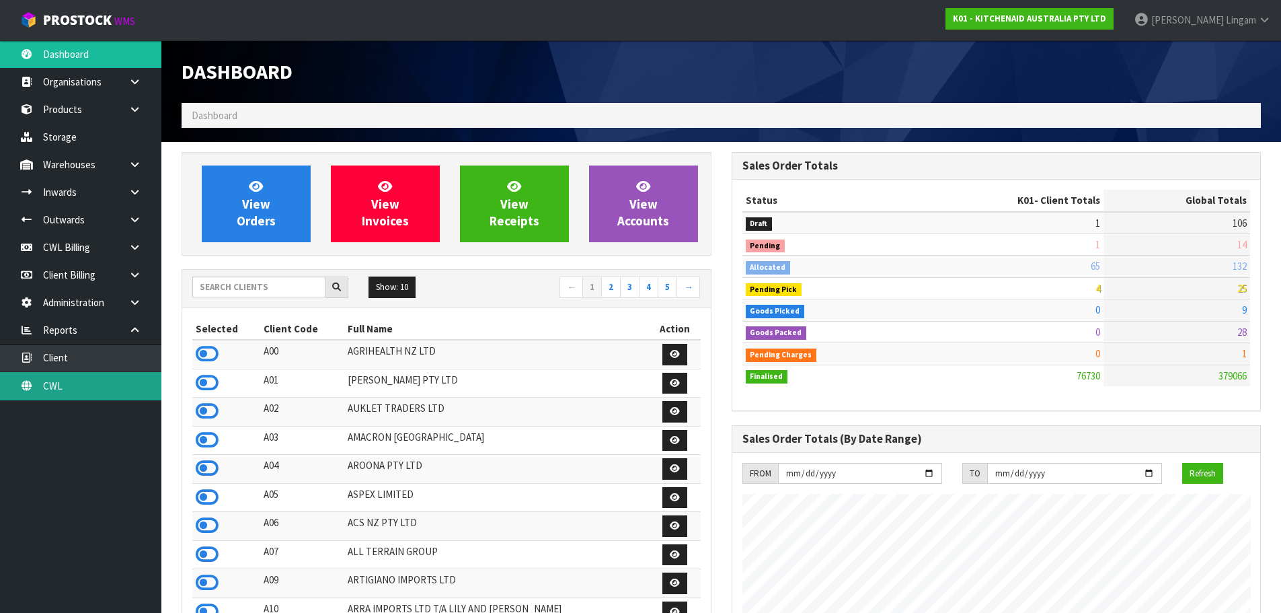
click at [125, 388] on link "CWL" at bounding box center [80, 386] width 161 height 28
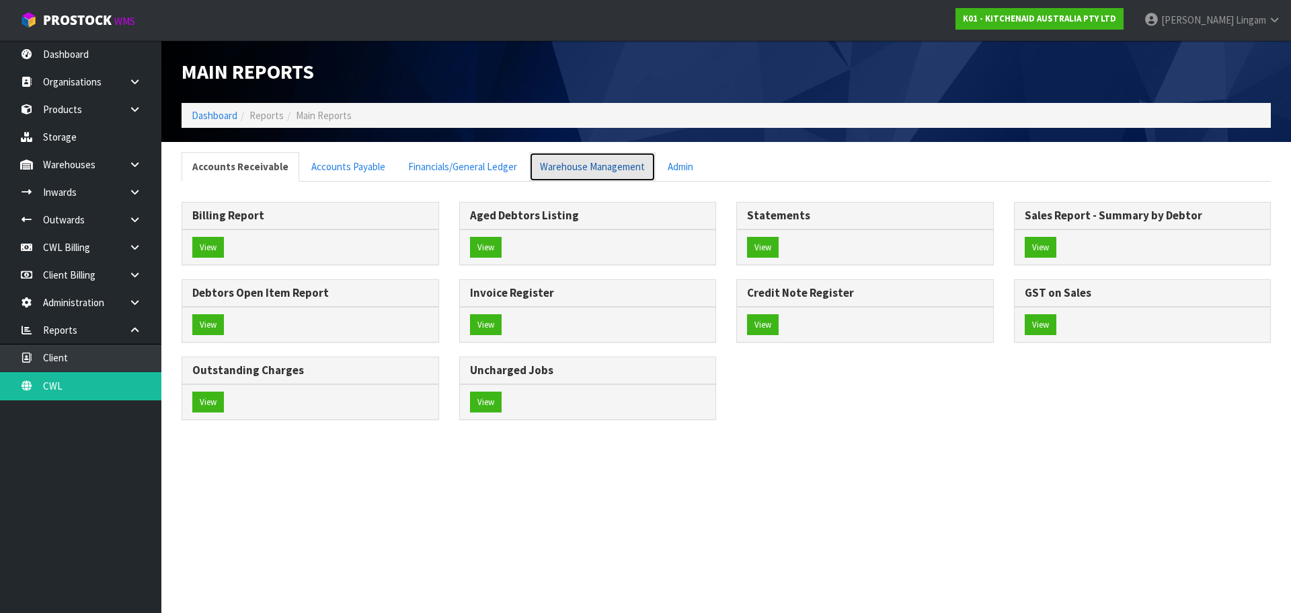
click at [562, 163] on link "Warehouse Management" at bounding box center [592, 166] width 126 height 29
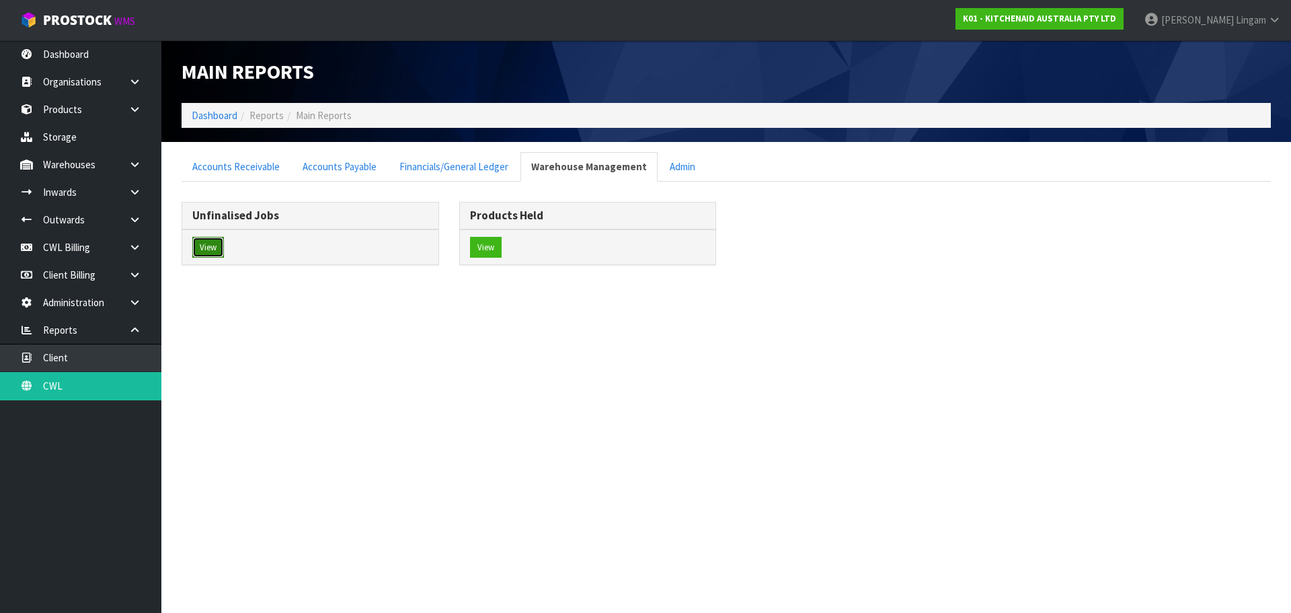
click at [211, 248] on button "View" at bounding box center [208, 248] width 32 height 22
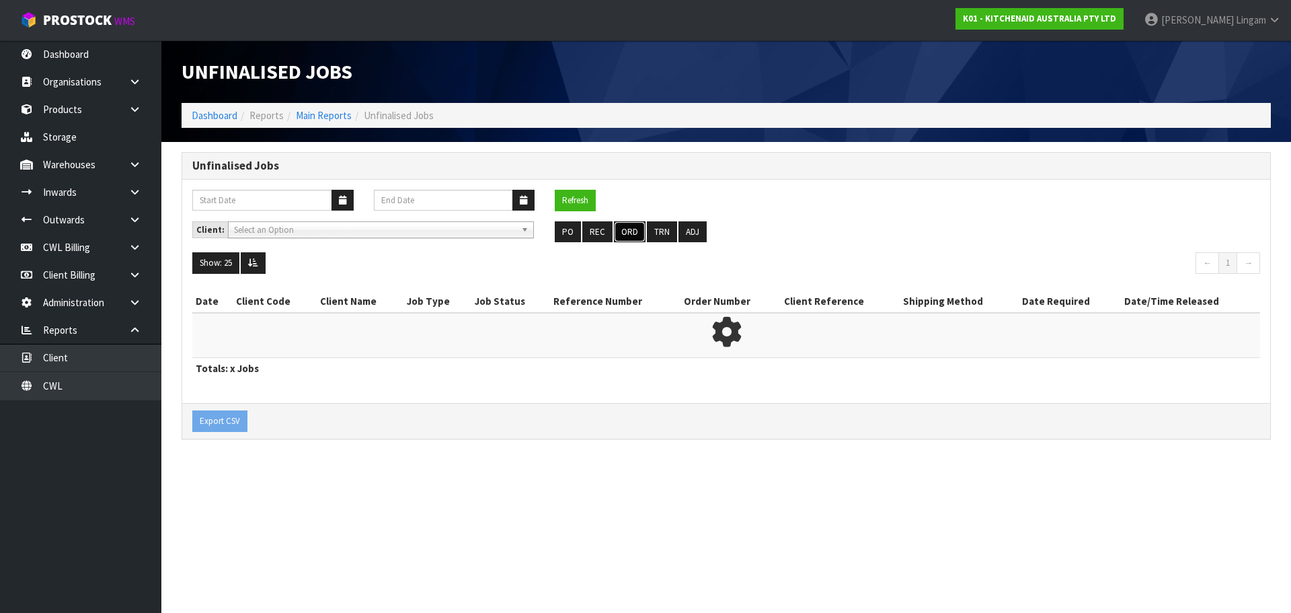
click at [626, 229] on button "ORD" at bounding box center [630, 232] width 32 height 22
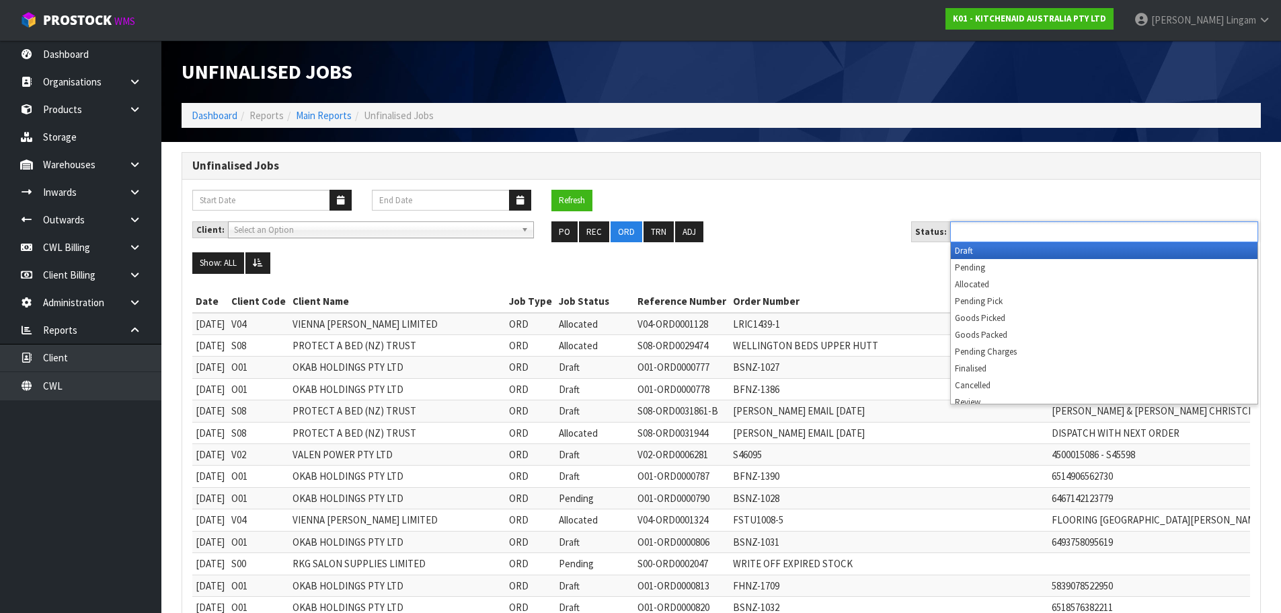
click at [992, 228] on input "text" at bounding box center [1003, 231] width 99 height 17
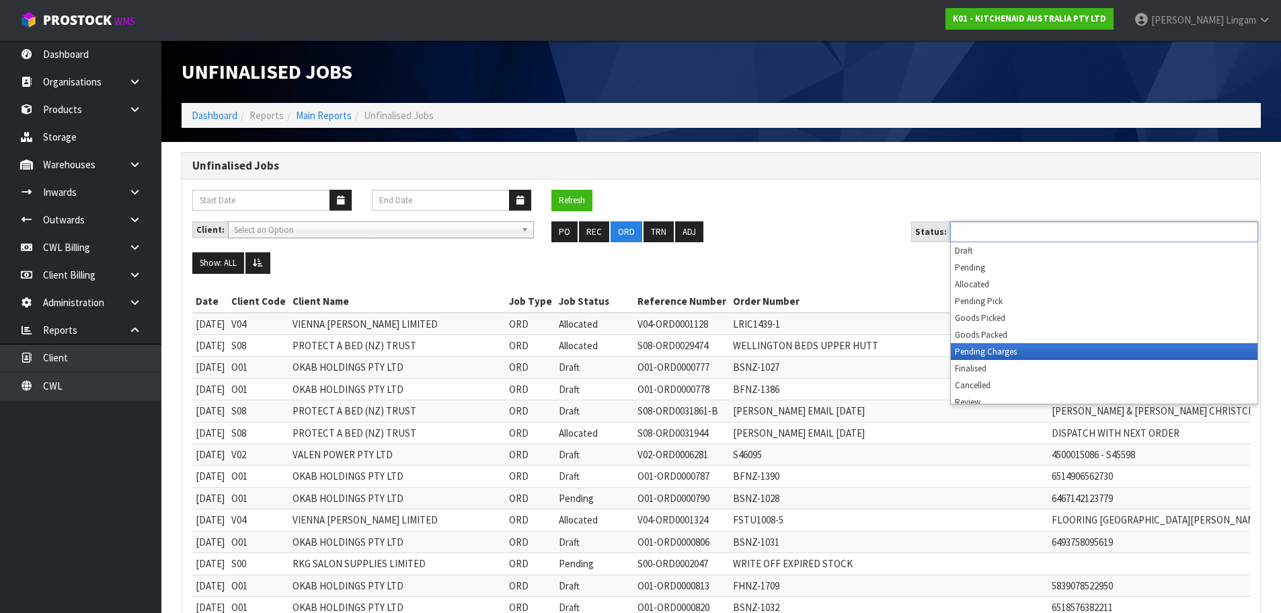
drag, startPoint x: 1022, startPoint y: 361, endPoint x: 1019, endPoint y: 352, distance: 9.4
click at [1019, 352] on ul "Draft Pending Allocated Pending Pick Goods Picked Goods Packed Pending Charges …" at bounding box center [1104, 322] width 307 height 161
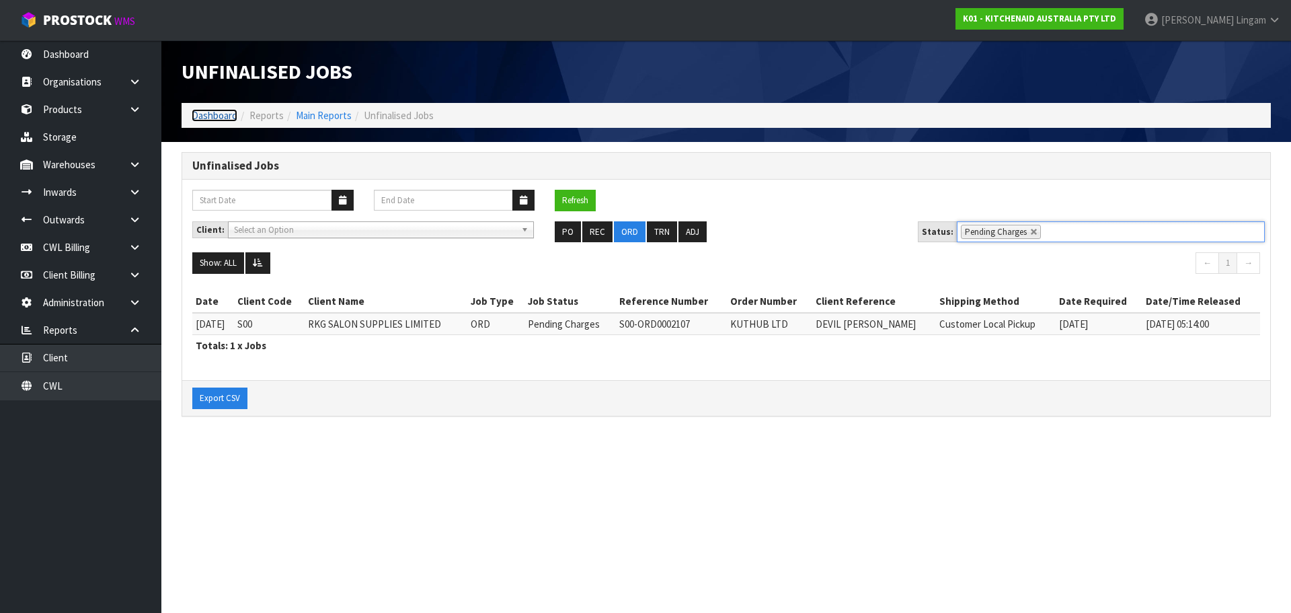
click at [205, 113] on link "Dashboard" at bounding box center [215, 115] width 46 height 13
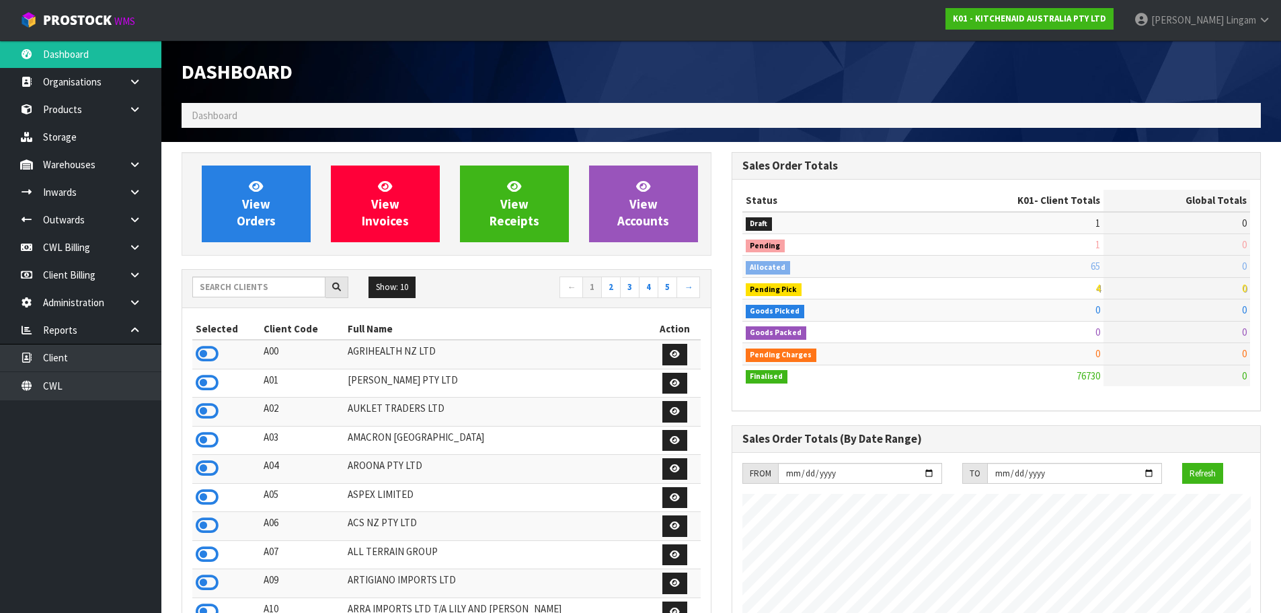
scroll to position [1019, 550]
click at [235, 280] on input "text" at bounding box center [258, 286] width 133 height 21
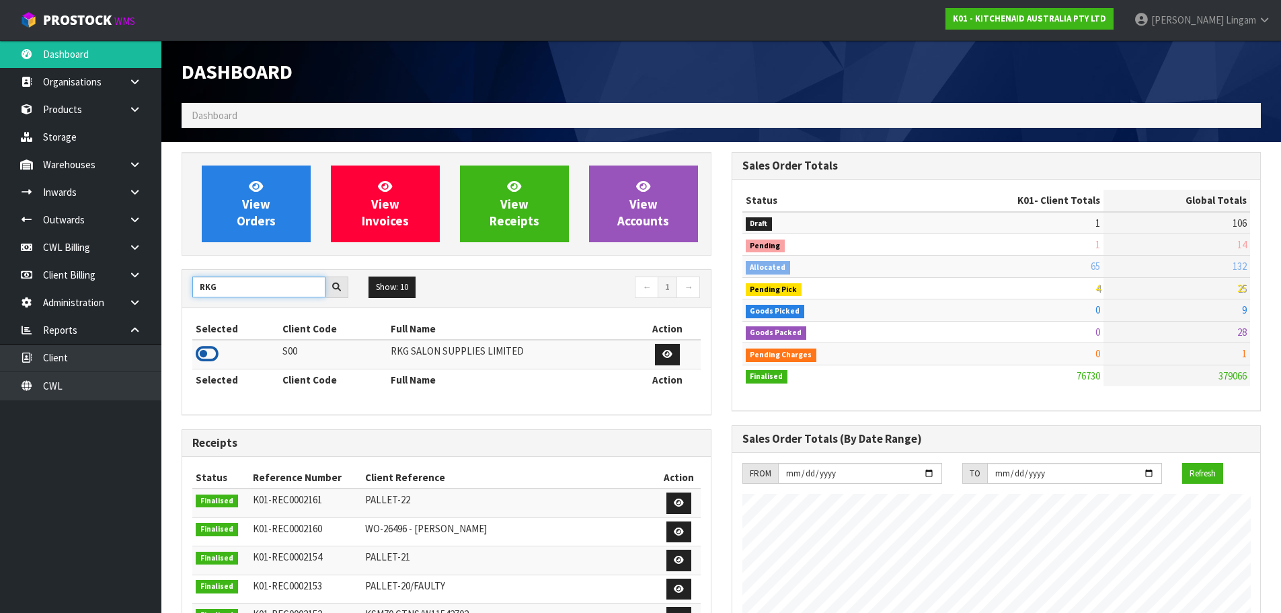
type input "RKG"
click at [202, 356] on icon at bounding box center [207, 354] width 23 height 20
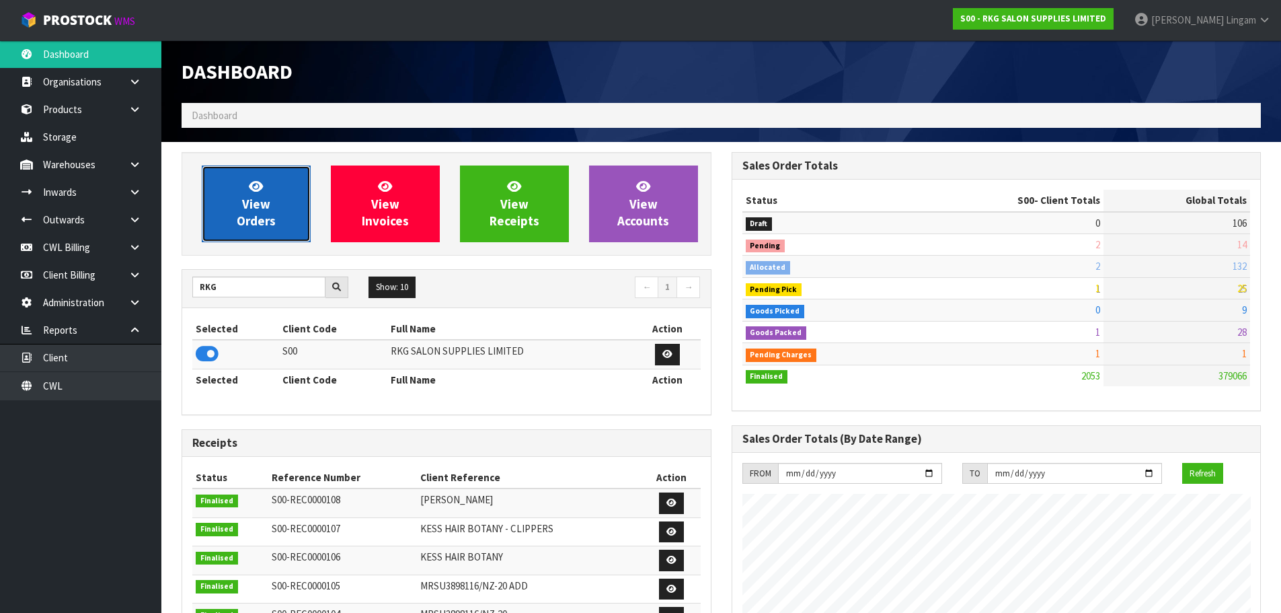
click at [267, 239] on link "View Orders" at bounding box center [256, 203] width 109 height 77
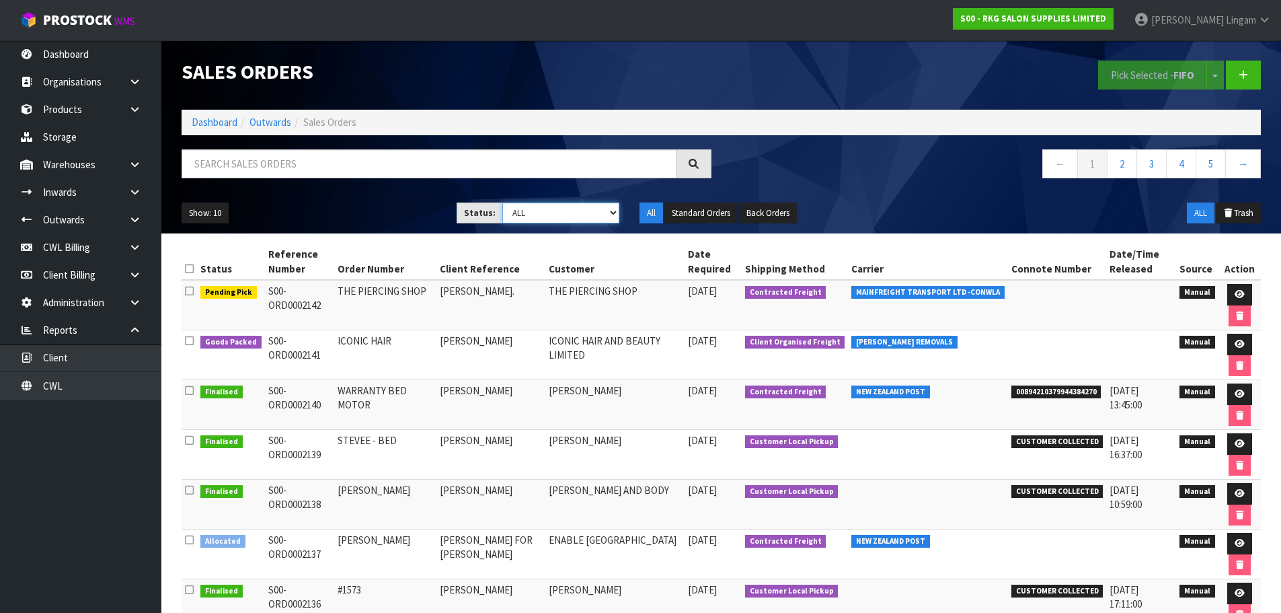
click at [582, 219] on select "Draft Pending Allocated Pending Pick Goods Picked Goods Packed Pending Charges …" at bounding box center [560, 212] width 117 height 21
select select "string:6"
click at [502, 202] on select "Draft Pending Allocated Pending Pick Goods Picked Goods Packed Pending Charges …" at bounding box center [560, 212] width 117 height 21
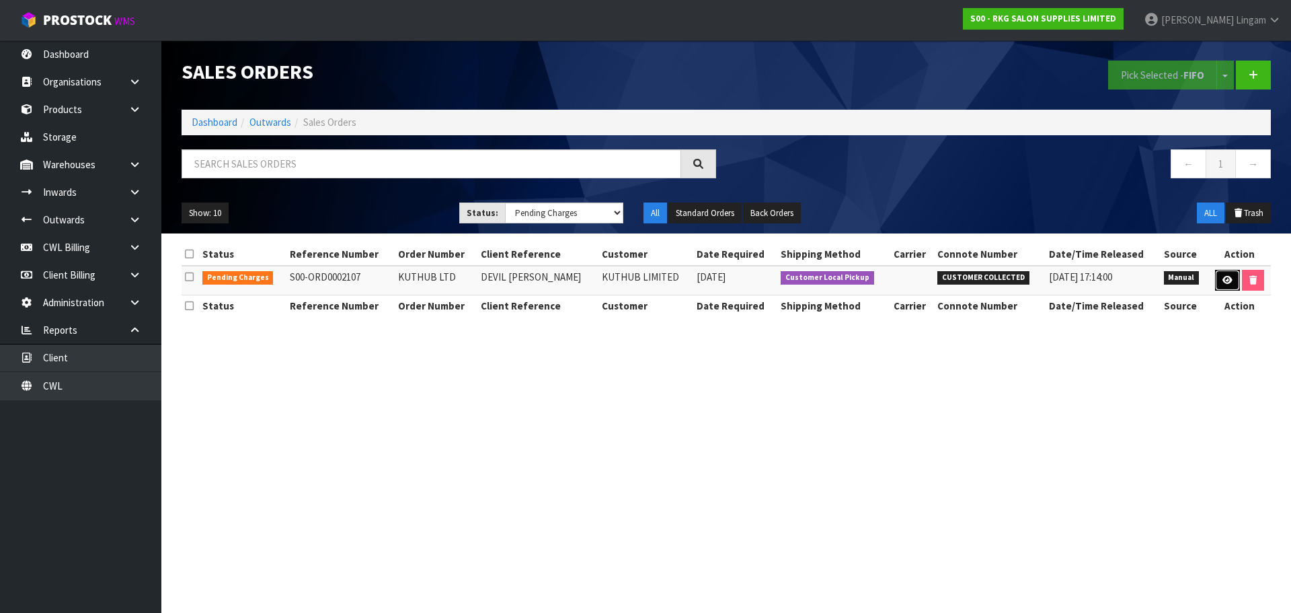
click at [1215, 278] on link at bounding box center [1227, 281] width 25 height 22
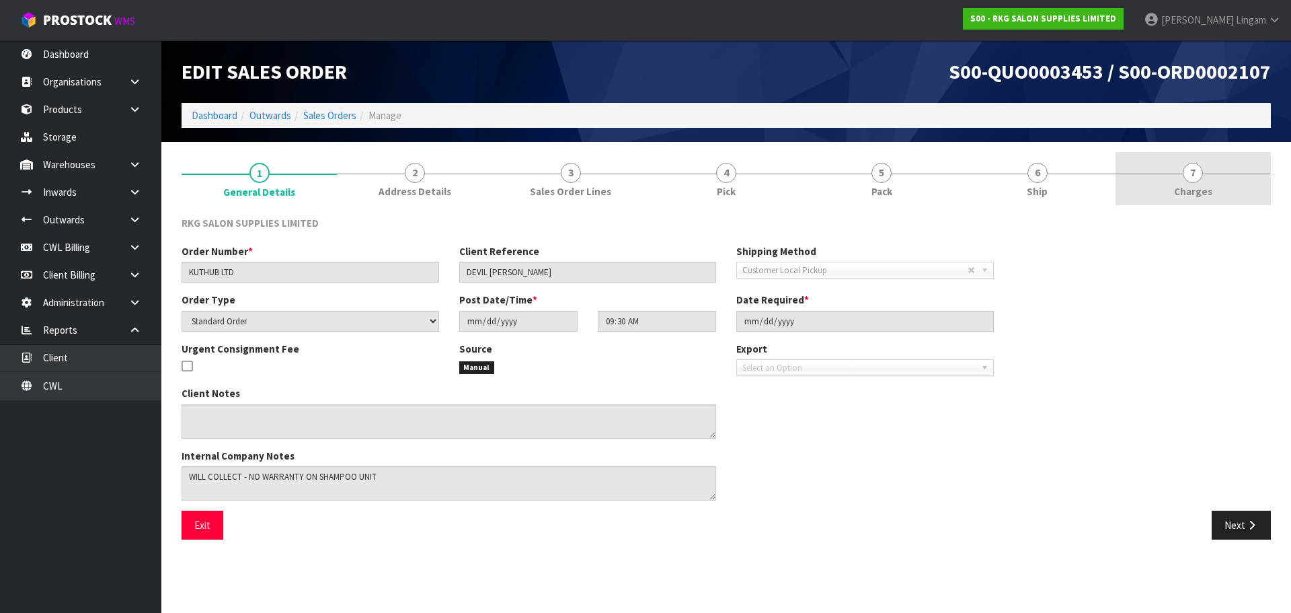
click at [1210, 197] on span "Charges" at bounding box center [1193, 191] width 38 height 14
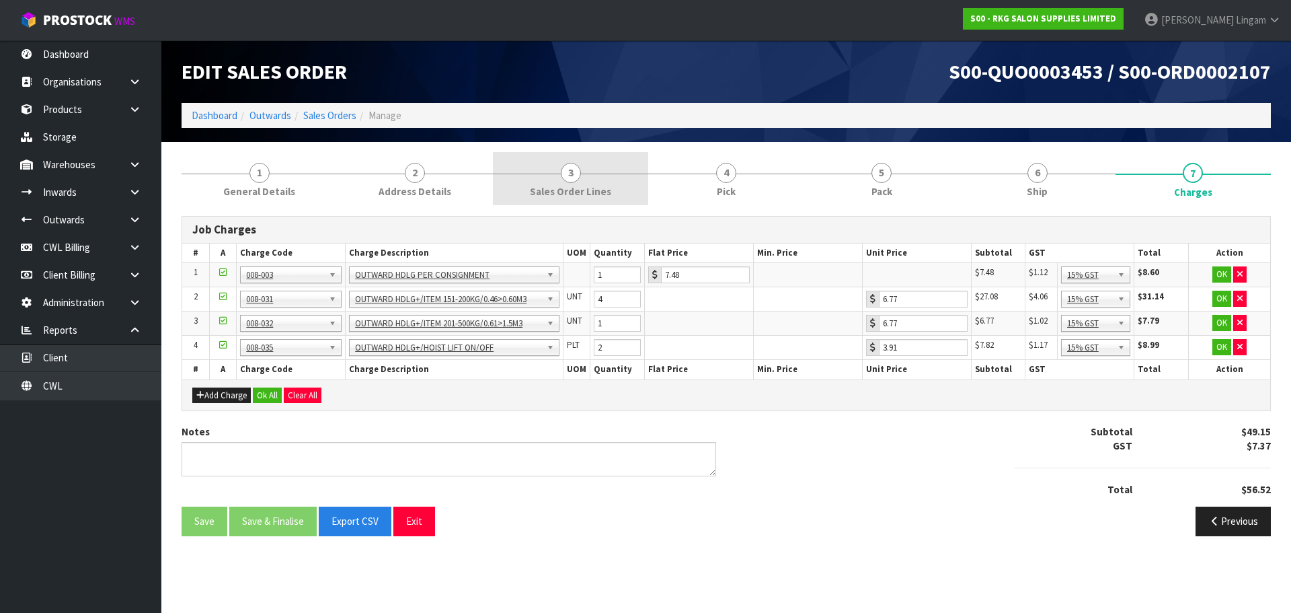
click at [603, 169] on link "3 Sales Order Lines" at bounding box center [570, 178] width 155 height 53
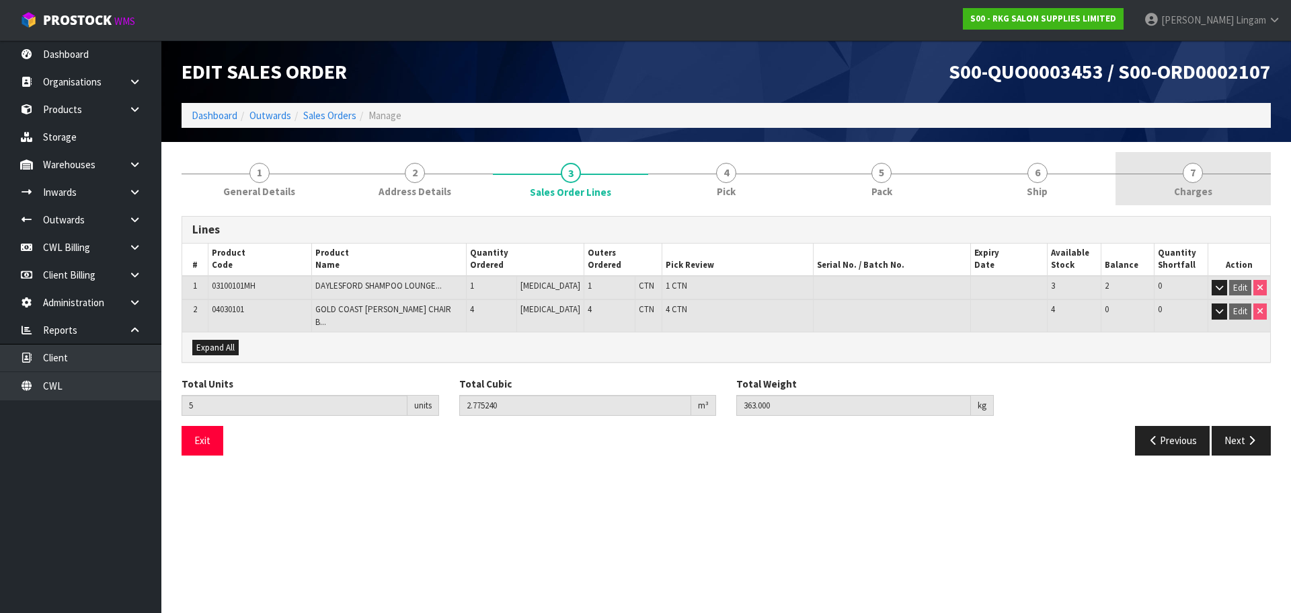
click at [1195, 183] on link "7 Charges" at bounding box center [1193, 178] width 155 height 53
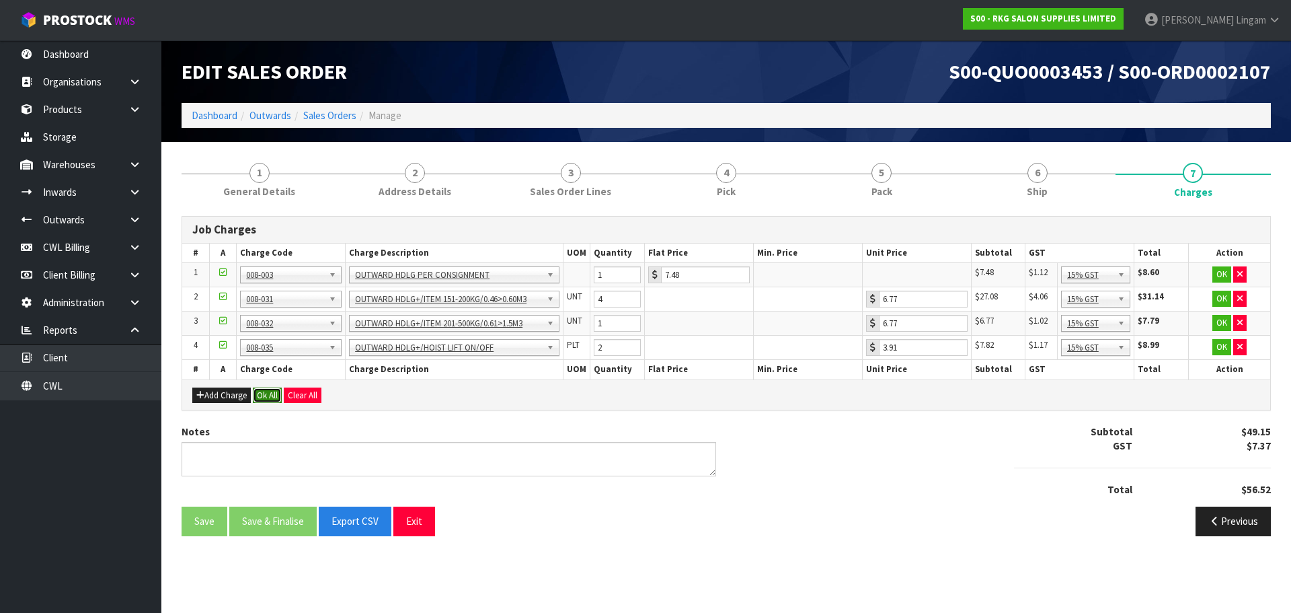
click at [273, 393] on button "Ok All" at bounding box center [267, 395] width 29 height 16
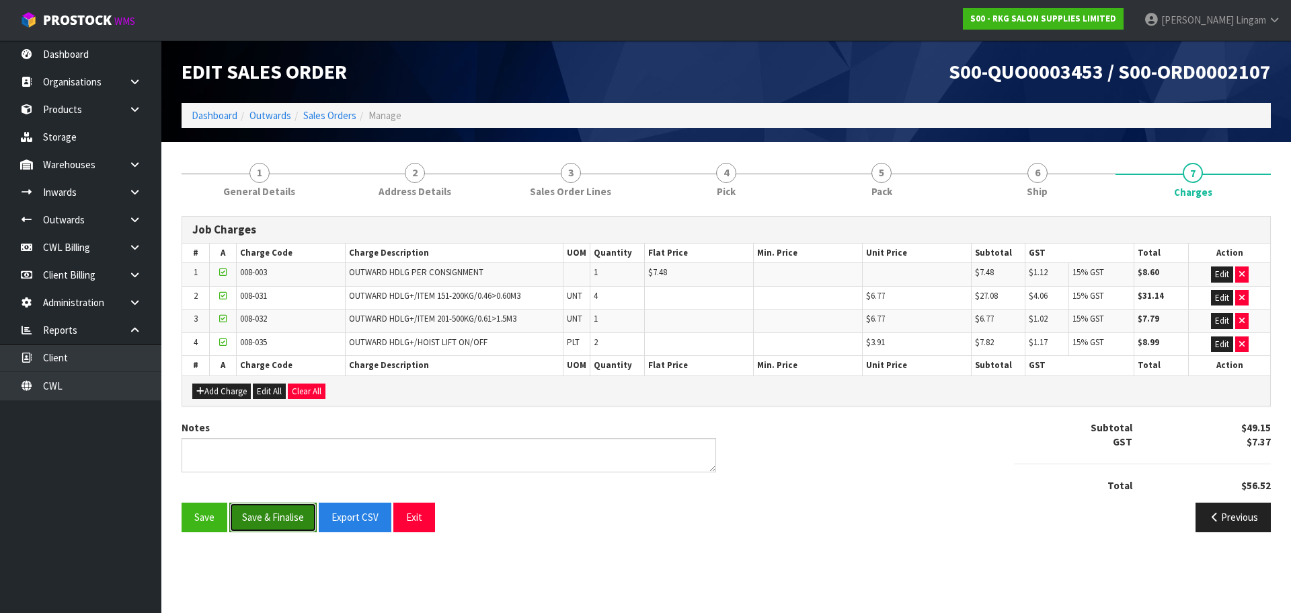
click at [287, 525] on button "Save & Finalise" at bounding box center [272, 516] width 87 height 29
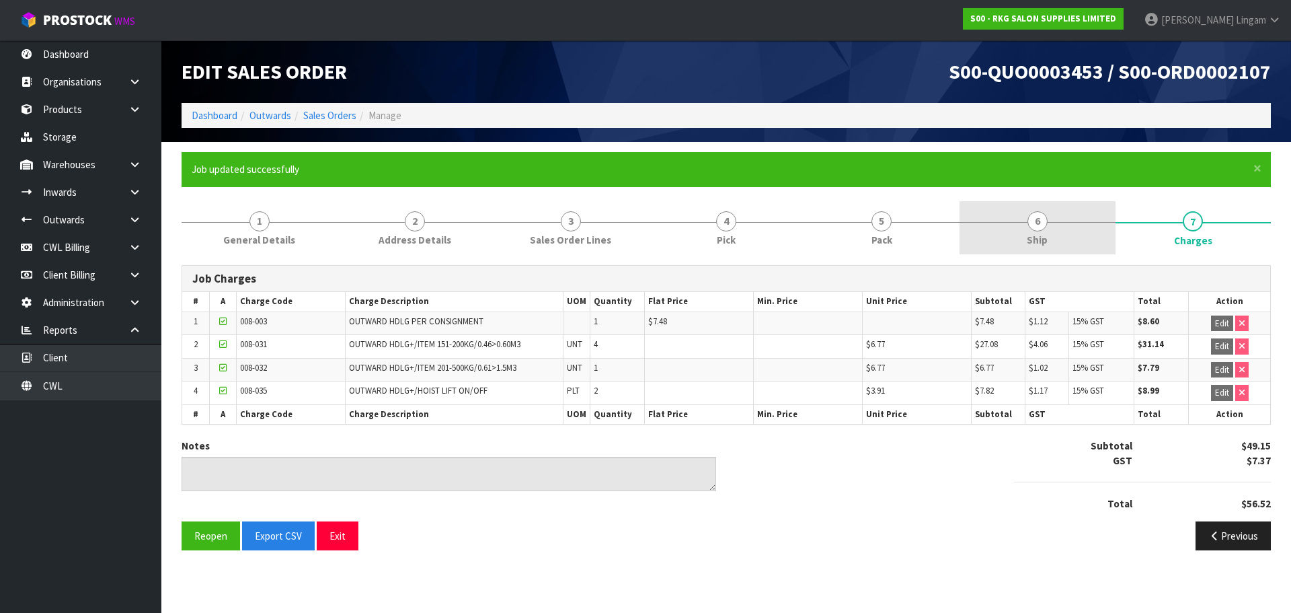
click at [1044, 243] on span "Ship" at bounding box center [1037, 240] width 21 height 14
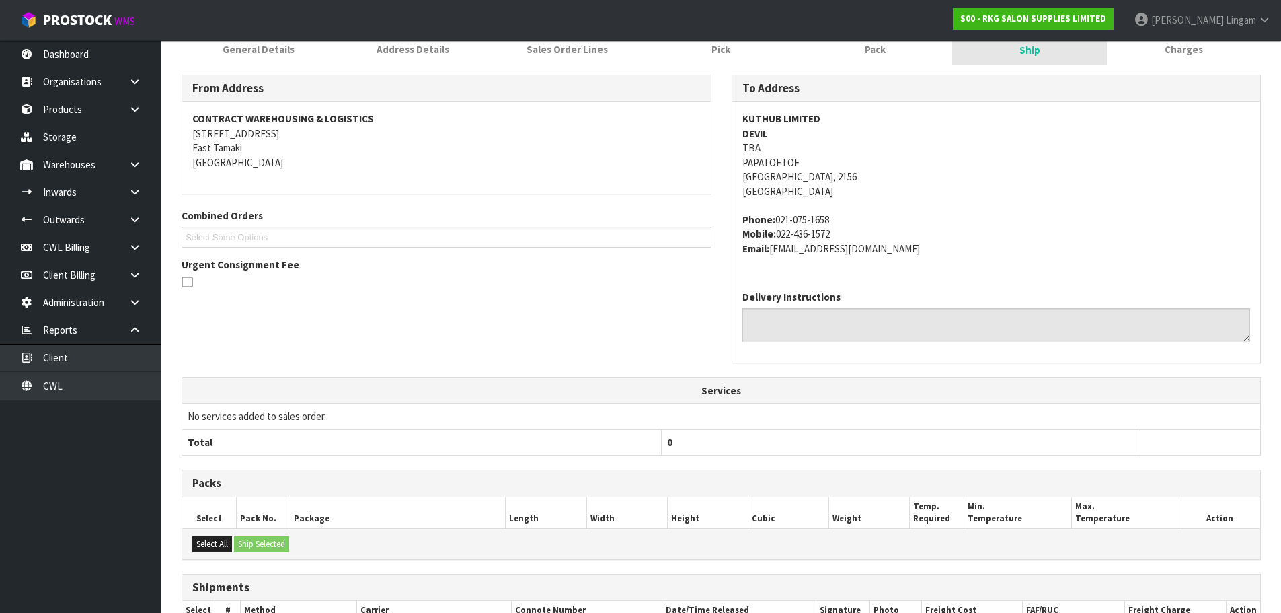
scroll to position [13, 0]
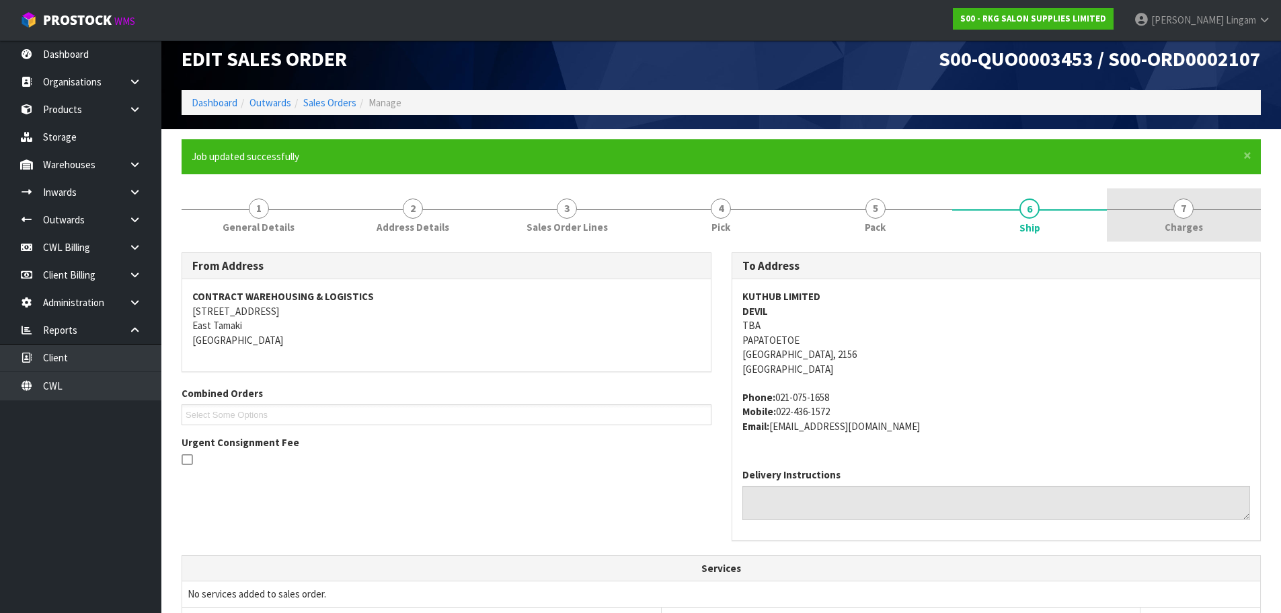
click at [1235, 222] on link "7 Charges" at bounding box center [1184, 214] width 154 height 53
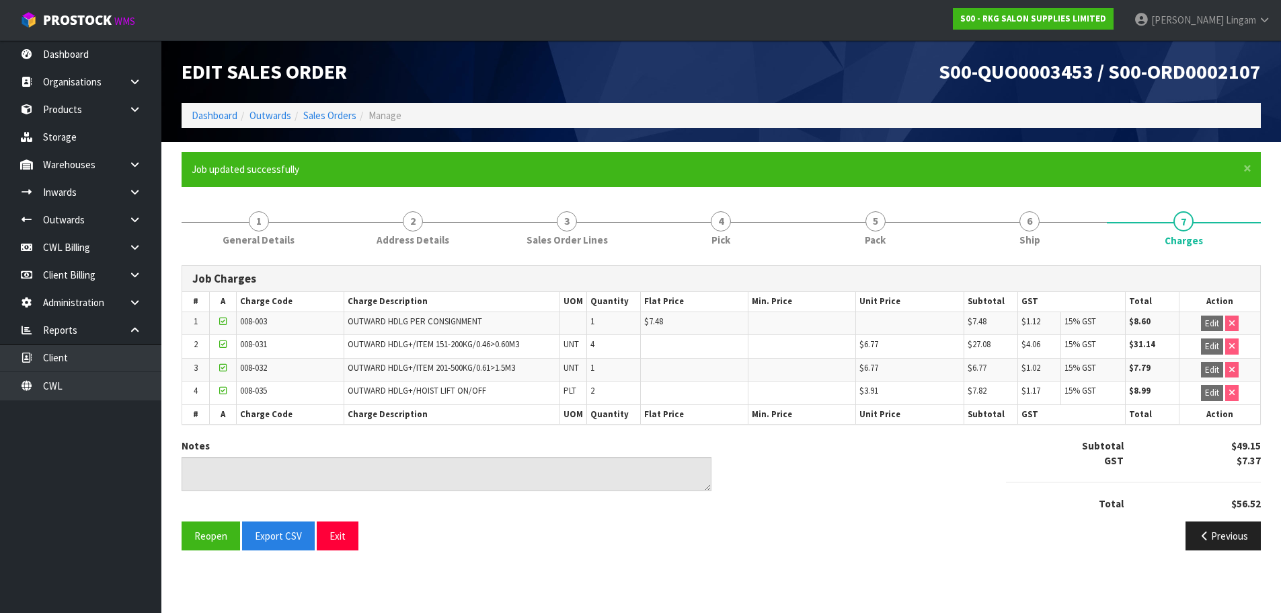
scroll to position [0, 0]
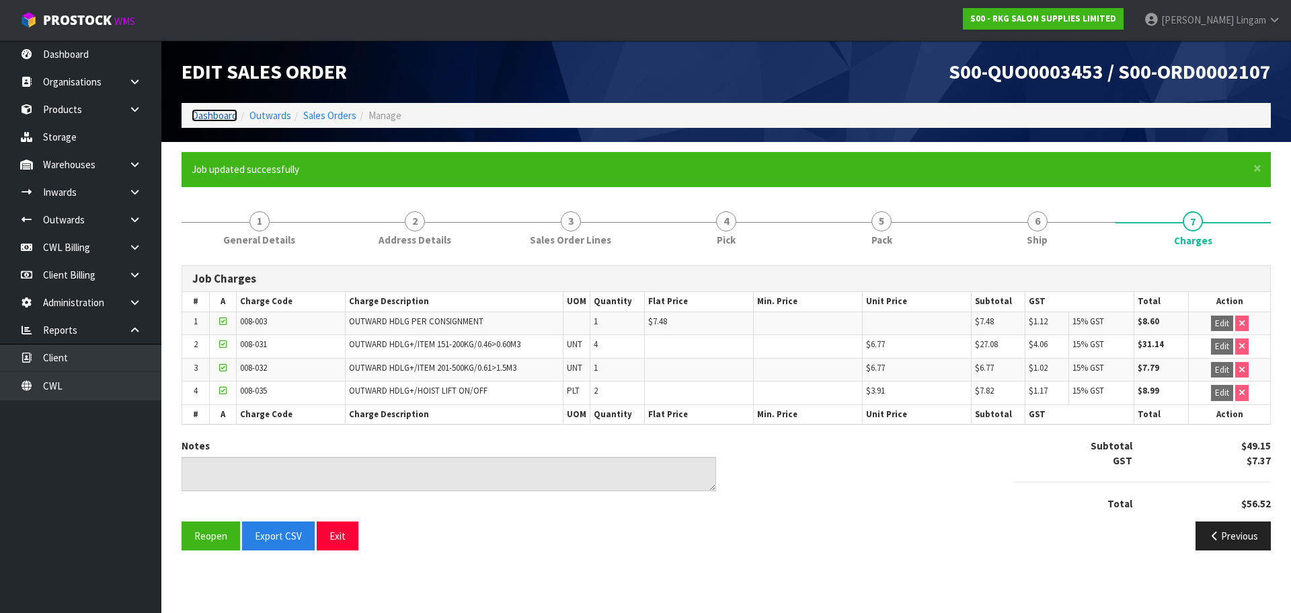
click at [208, 112] on link "Dashboard" at bounding box center [215, 115] width 46 height 13
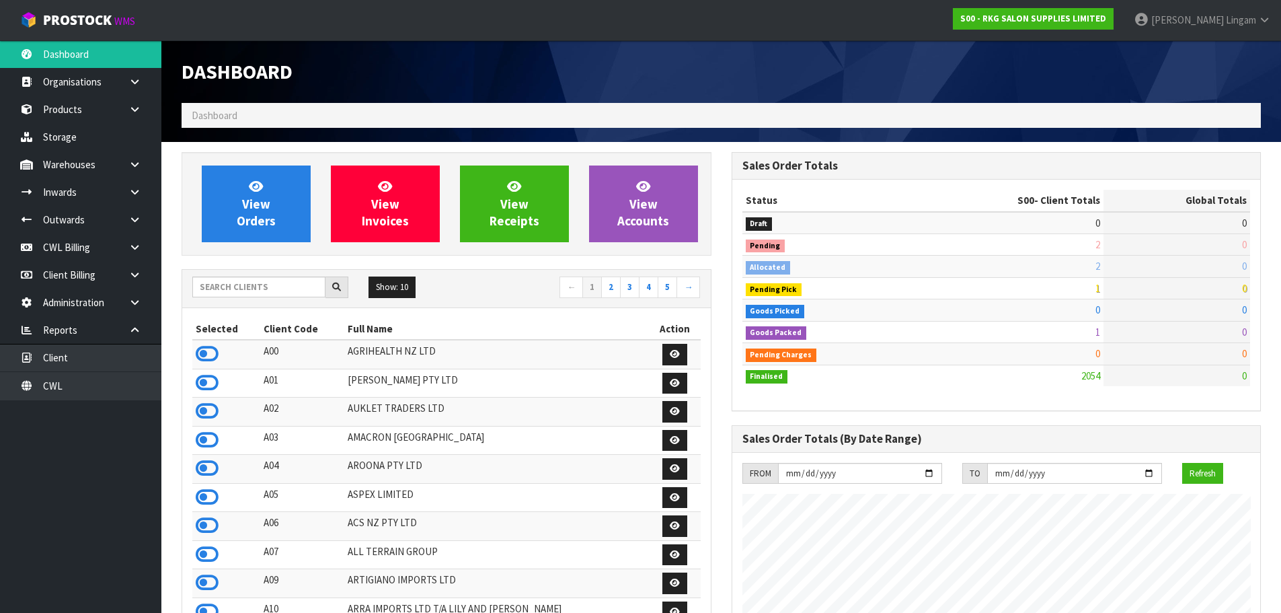
scroll to position [1019, 550]
click at [228, 291] on input "text" at bounding box center [258, 286] width 133 height 21
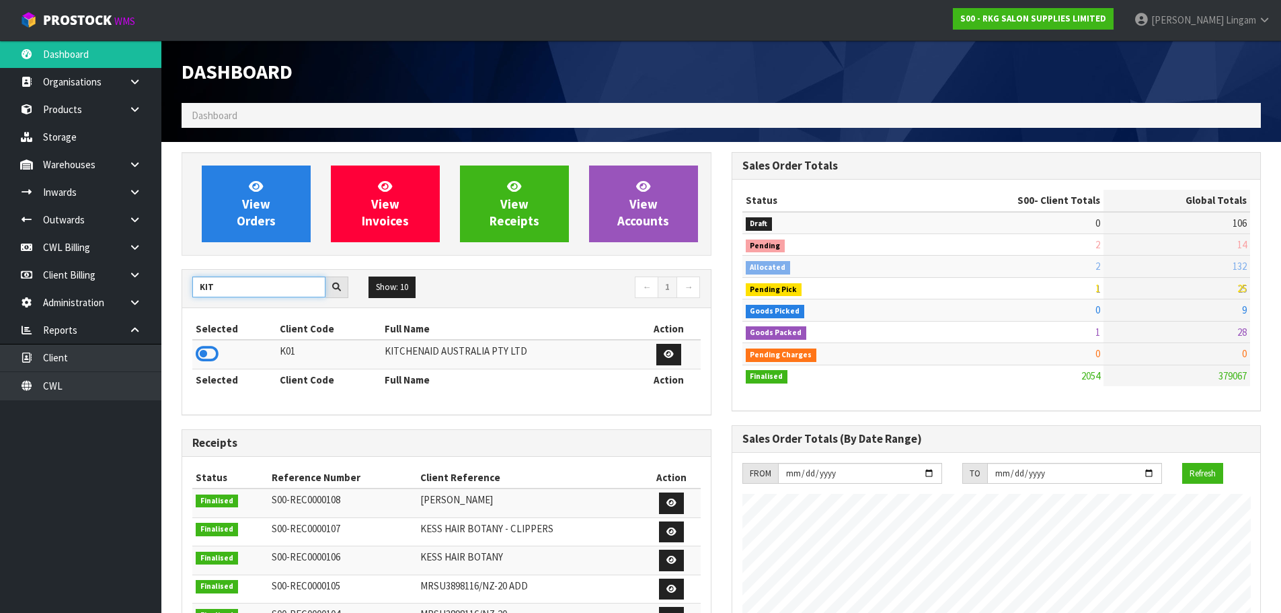
type input "KIT"
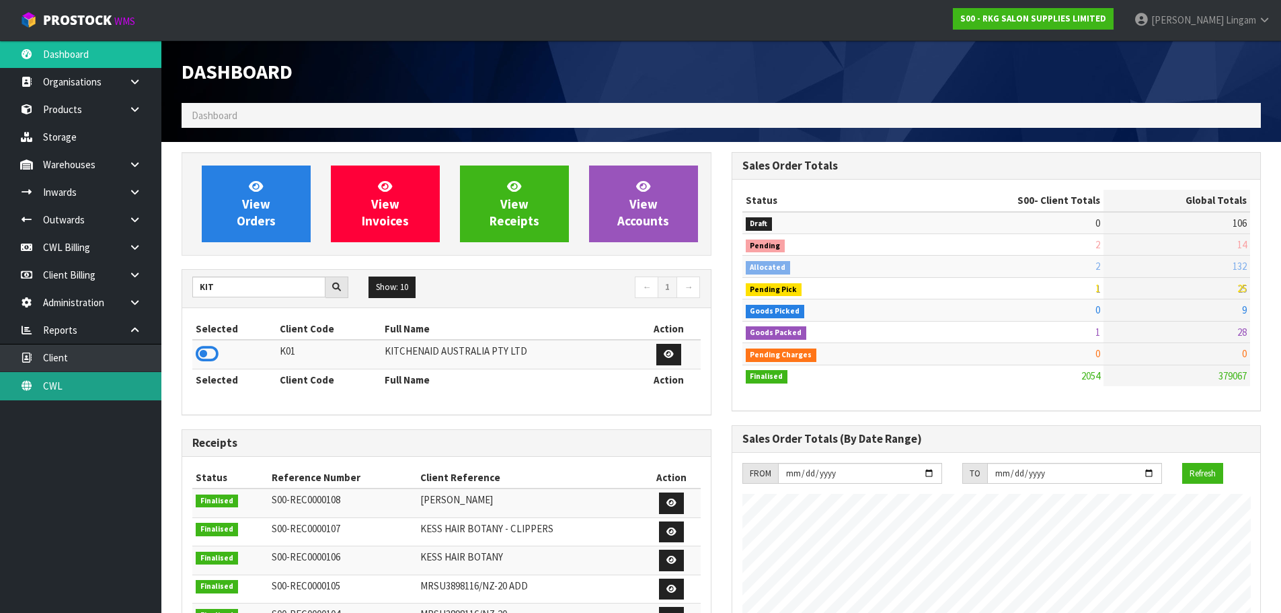
click at [118, 391] on link "CWL" at bounding box center [80, 386] width 161 height 28
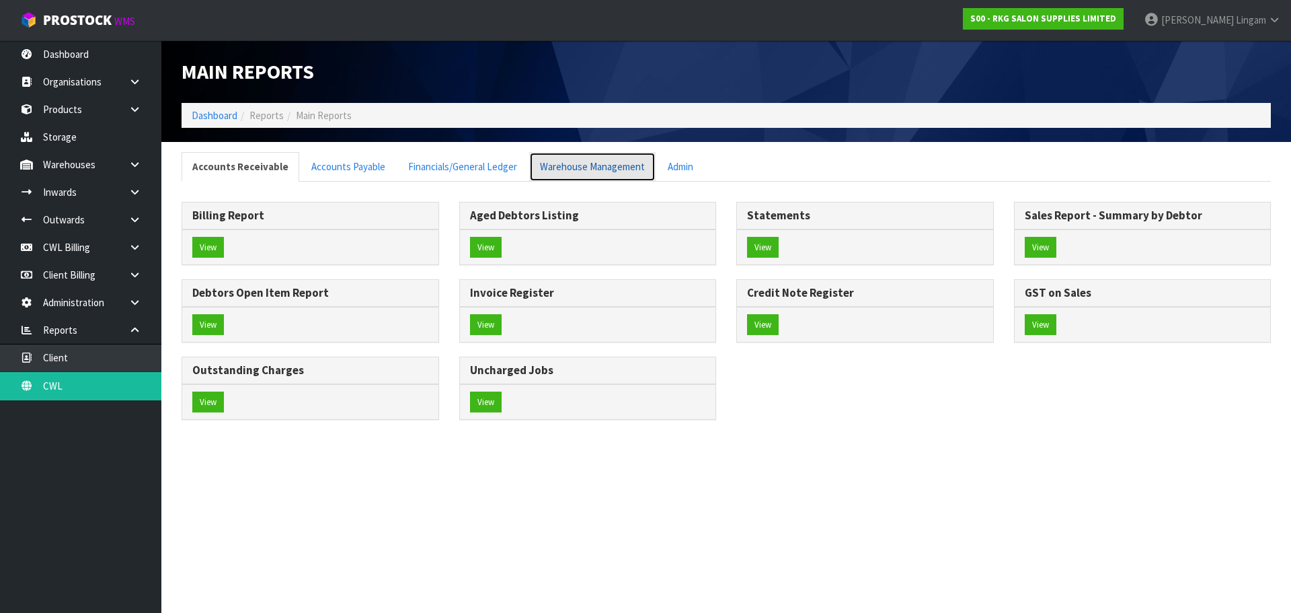
click at [605, 172] on link "Warehouse Management" at bounding box center [592, 166] width 126 height 29
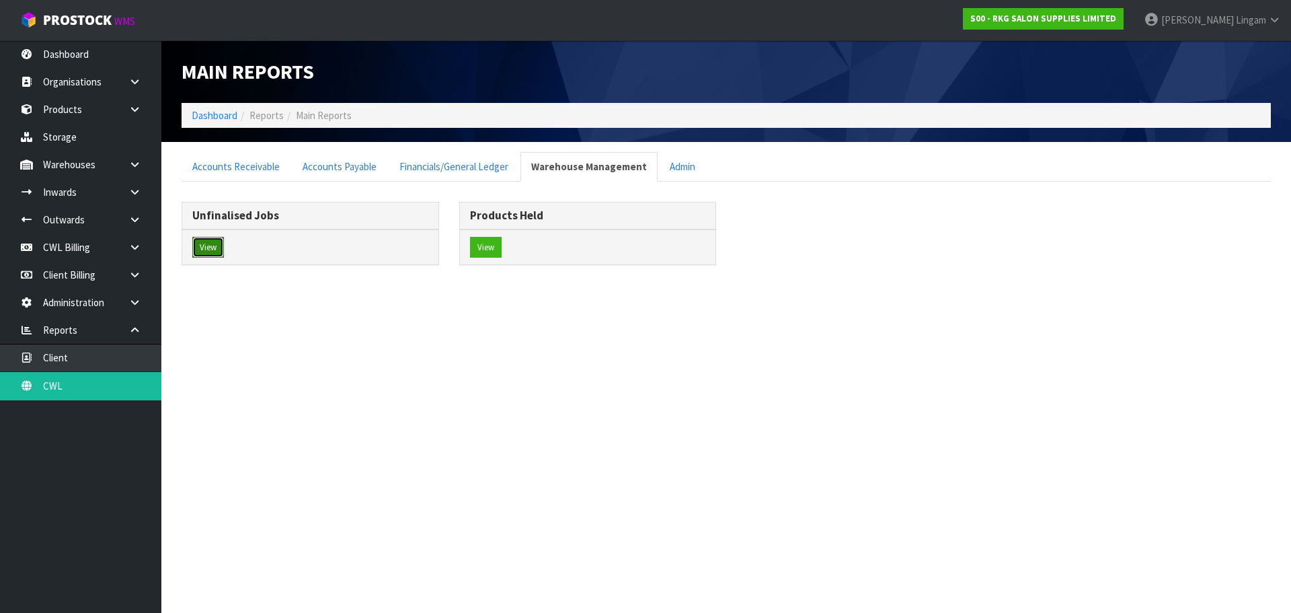
click at [198, 248] on button "View" at bounding box center [208, 248] width 32 height 22
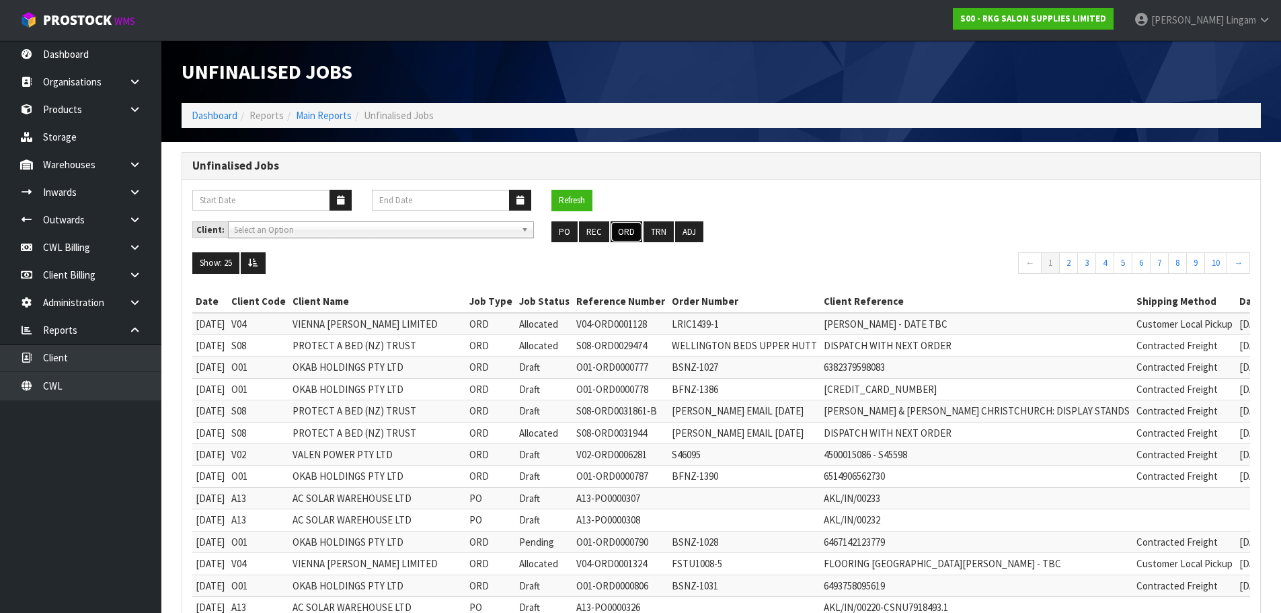
click at [623, 229] on button "ORD" at bounding box center [627, 232] width 32 height 22
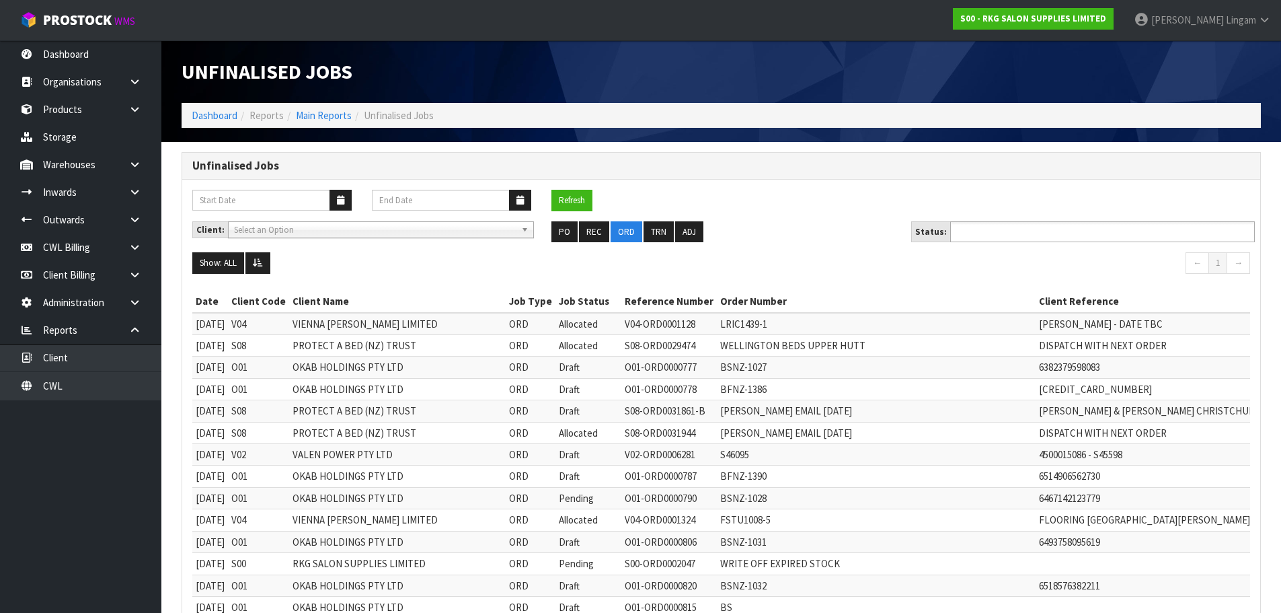
click at [1028, 231] on input "text" at bounding box center [1003, 231] width 99 height 17
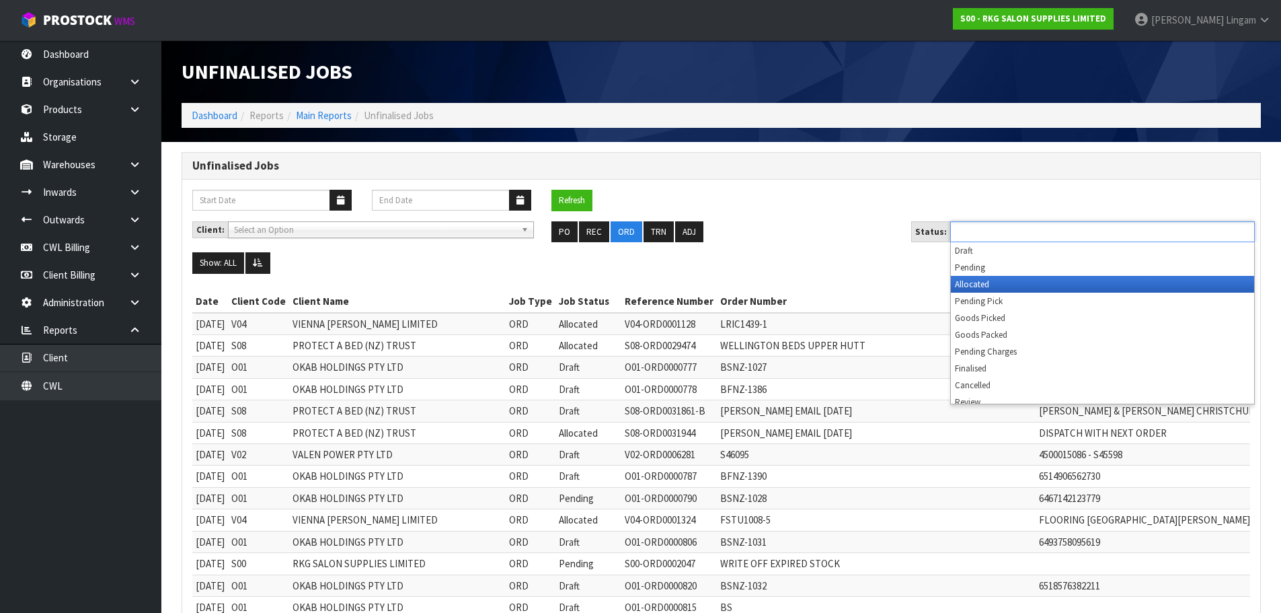
click at [960, 280] on li "Allocated" at bounding box center [1102, 284] width 303 height 17
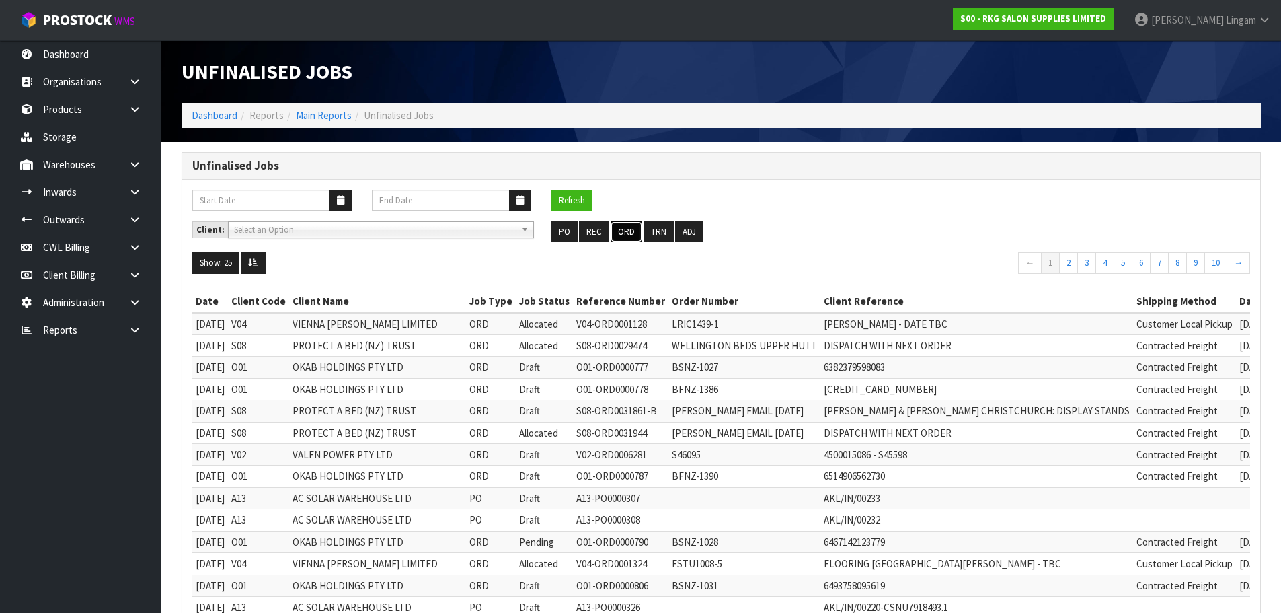
click at [623, 233] on button "ORD" at bounding box center [627, 232] width 32 height 22
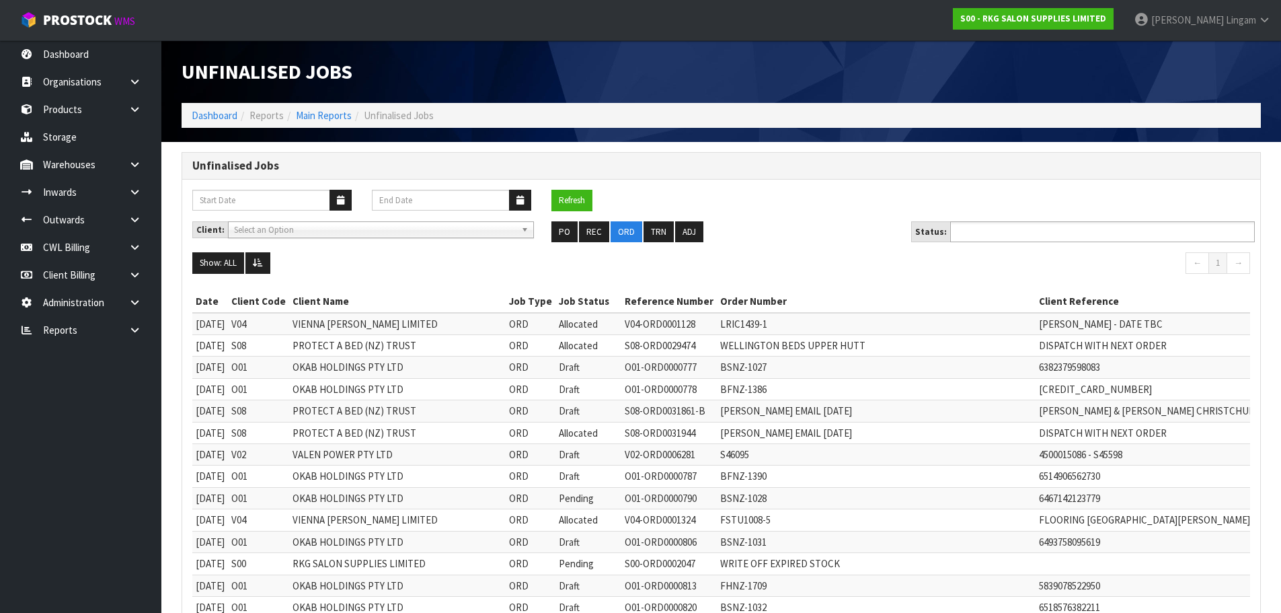
click at [997, 237] on input "text" at bounding box center [1003, 231] width 99 height 17
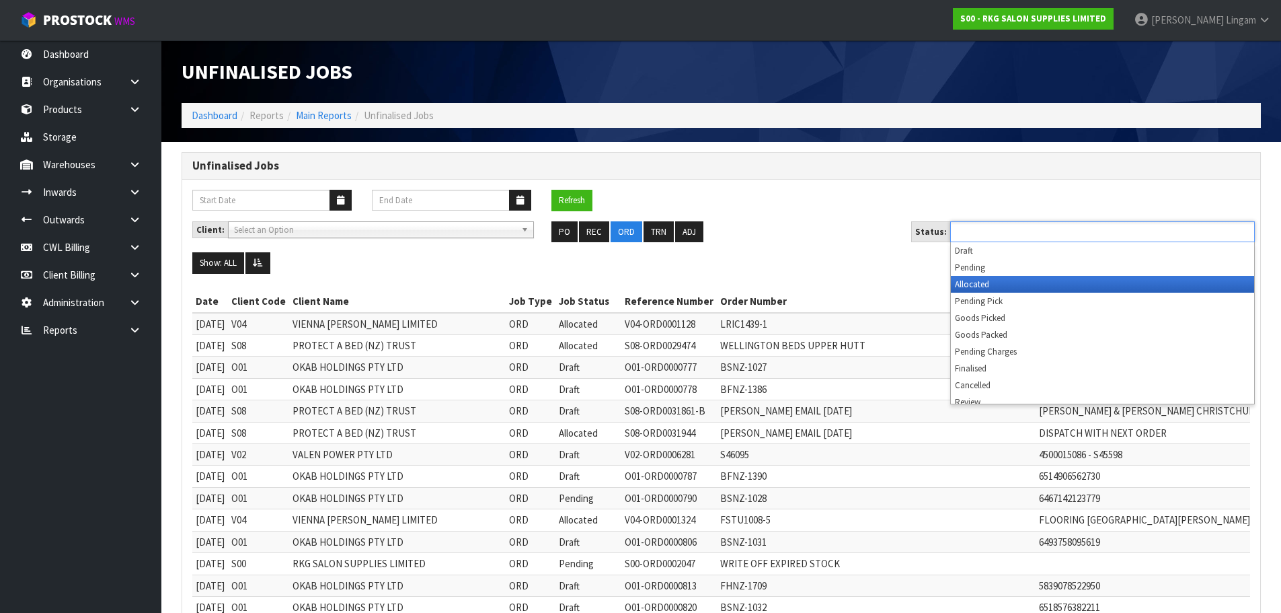
click at [963, 286] on li "Allocated" at bounding box center [1102, 284] width 303 height 17
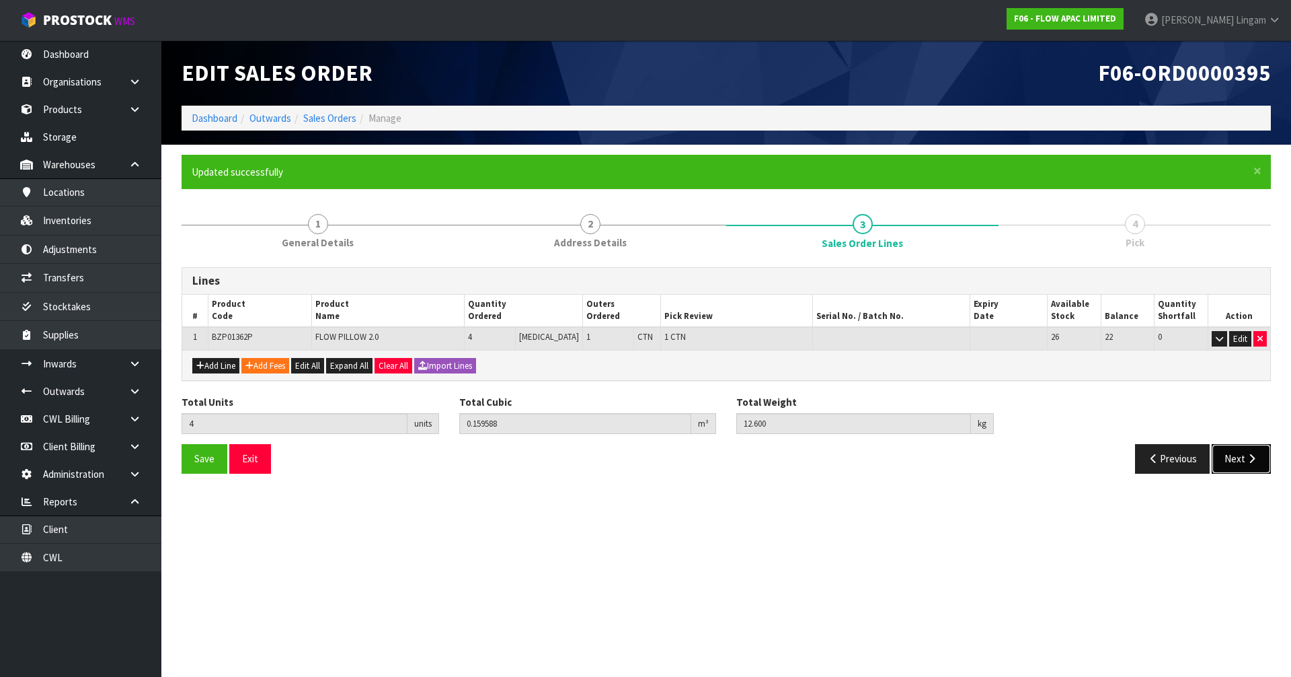
click at [1238, 454] on button "Next" at bounding box center [1241, 458] width 59 height 29
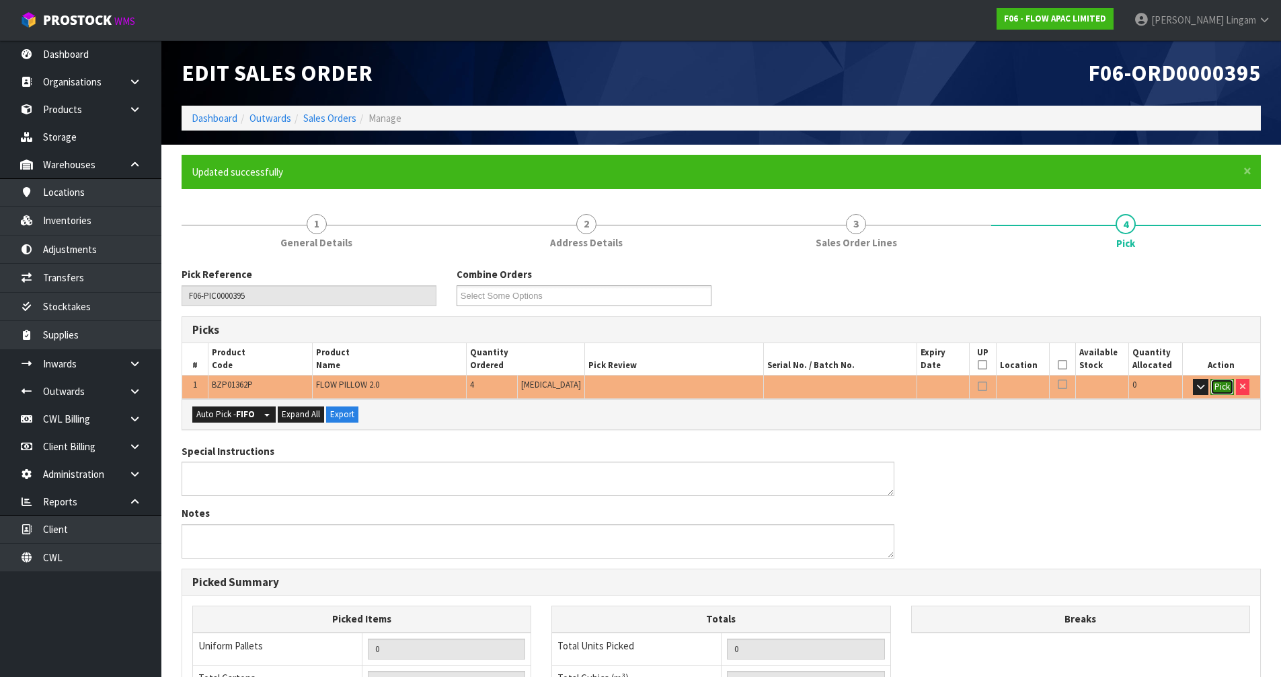
click at [1221, 387] on button "Pick" at bounding box center [1223, 387] width 24 height 16
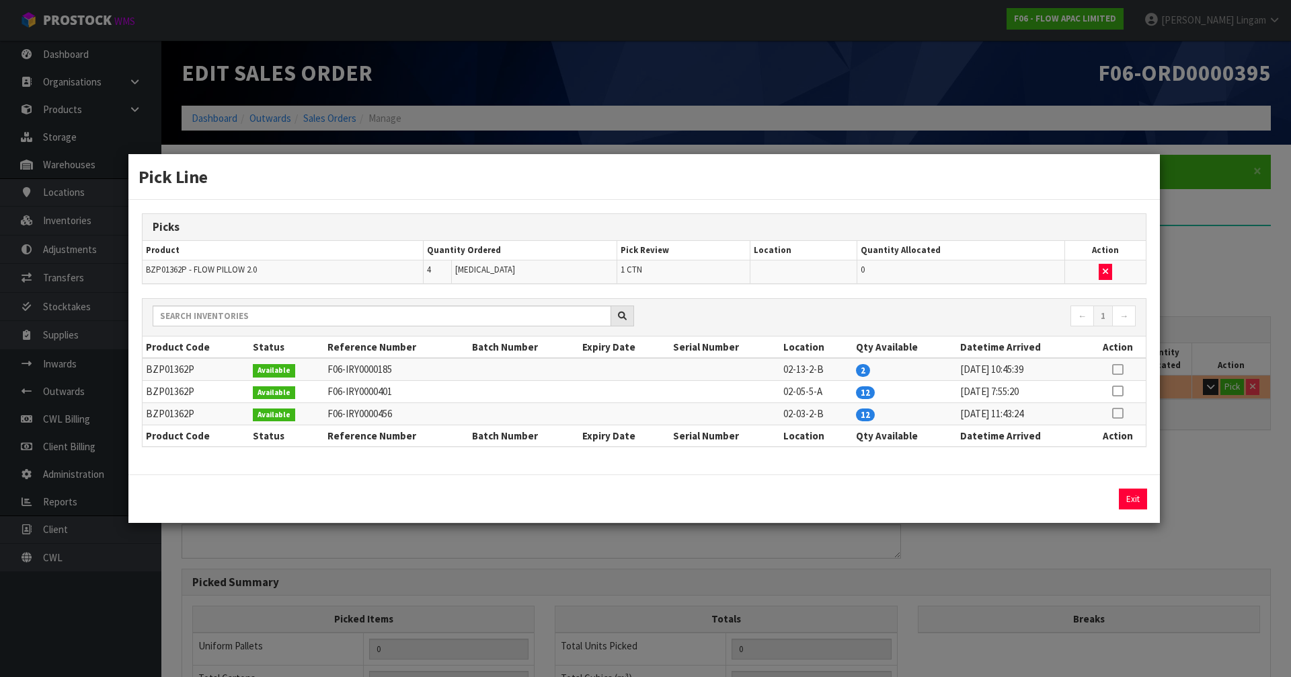
click at [1120, 370] on icon at bounding box center [1117, 369] width 11 height 1
click at [1123, 370] on icon at bounding box center [1117, 369] width 11 height 1
click at [1119, 413] on icon at bounding box center [1117, 413] width 11 height 1
type input "4"
click at [1084, 498] on button "Assign Pick" at bounding box center [1087, 498] width 55 height 21
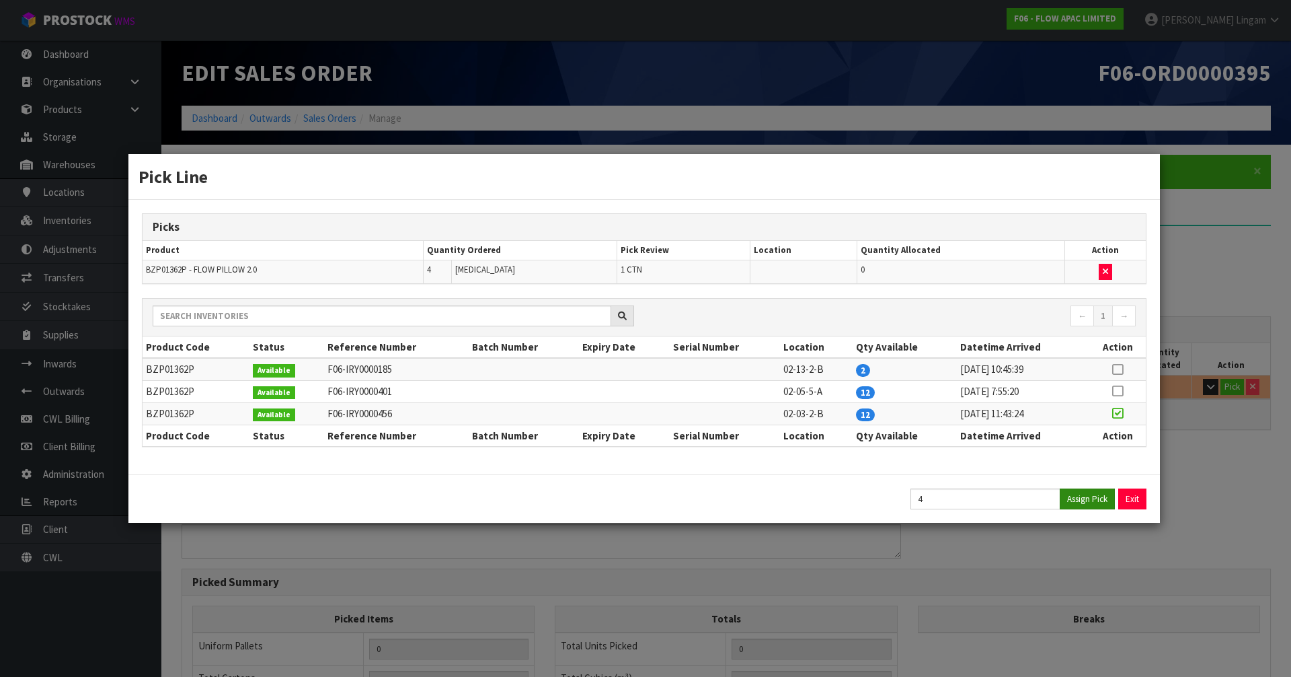
type input "1"
type input "4"
type input "0.159588"
type input "12.6"
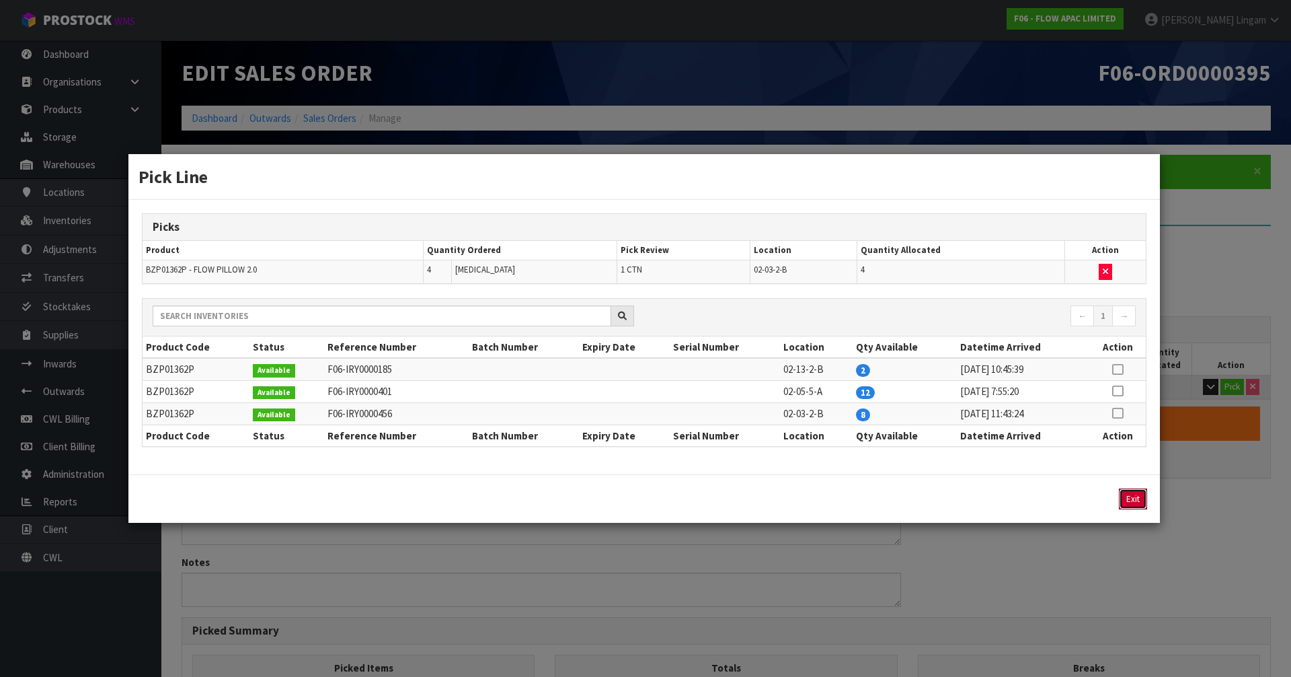
click at [1130, 500] on button "Exit" at bounding box center [1133, 498] width 28 height 21
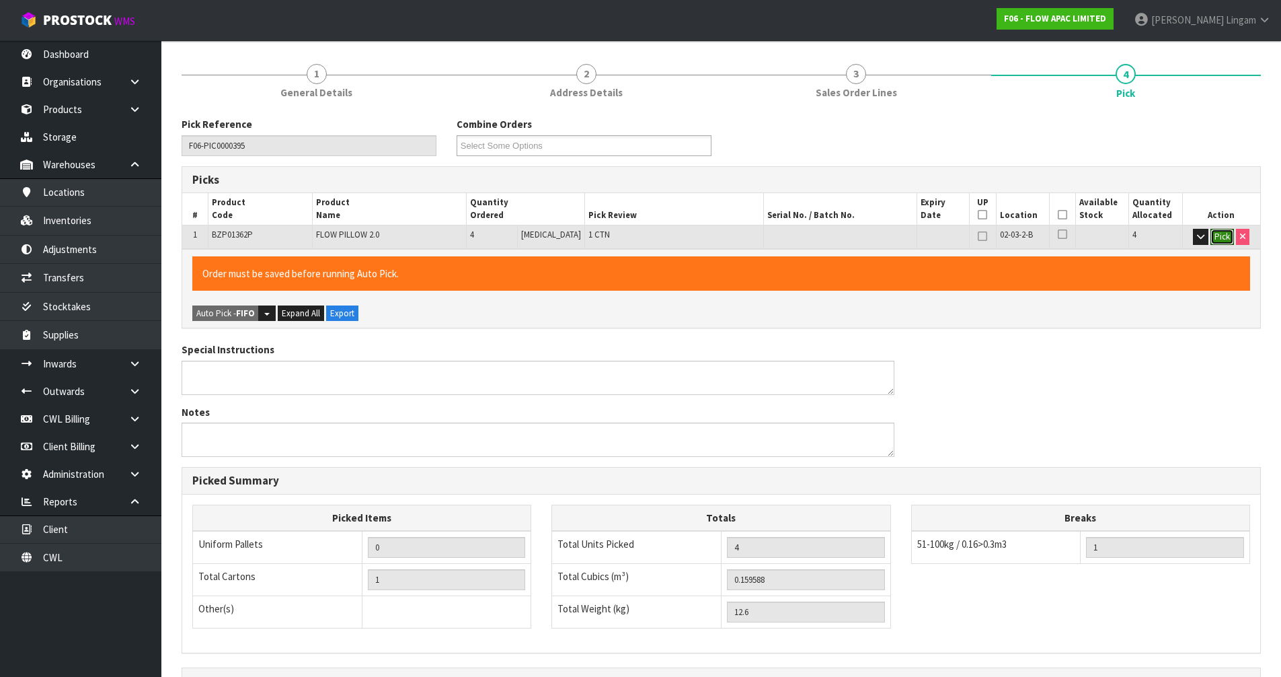
scroll to position [311, 0]
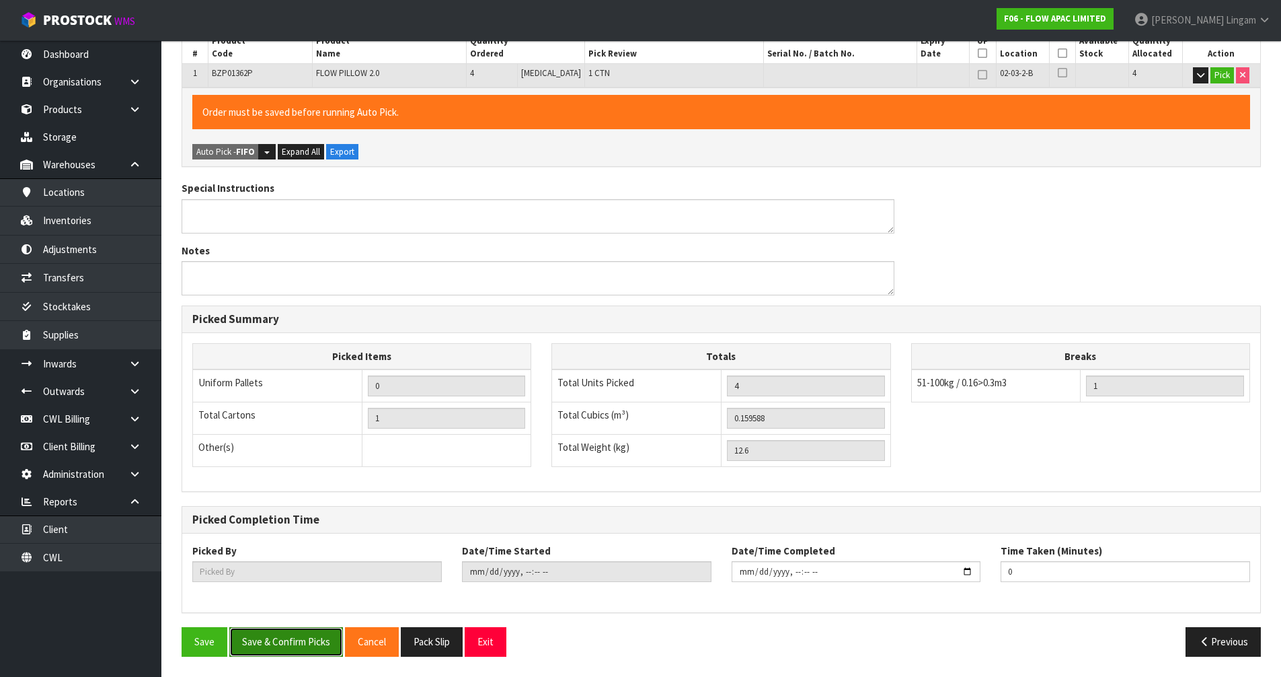
click at [311, 637] on button "Save & Confirm Picks" at bounding box center [286, 641] width 114 height 29
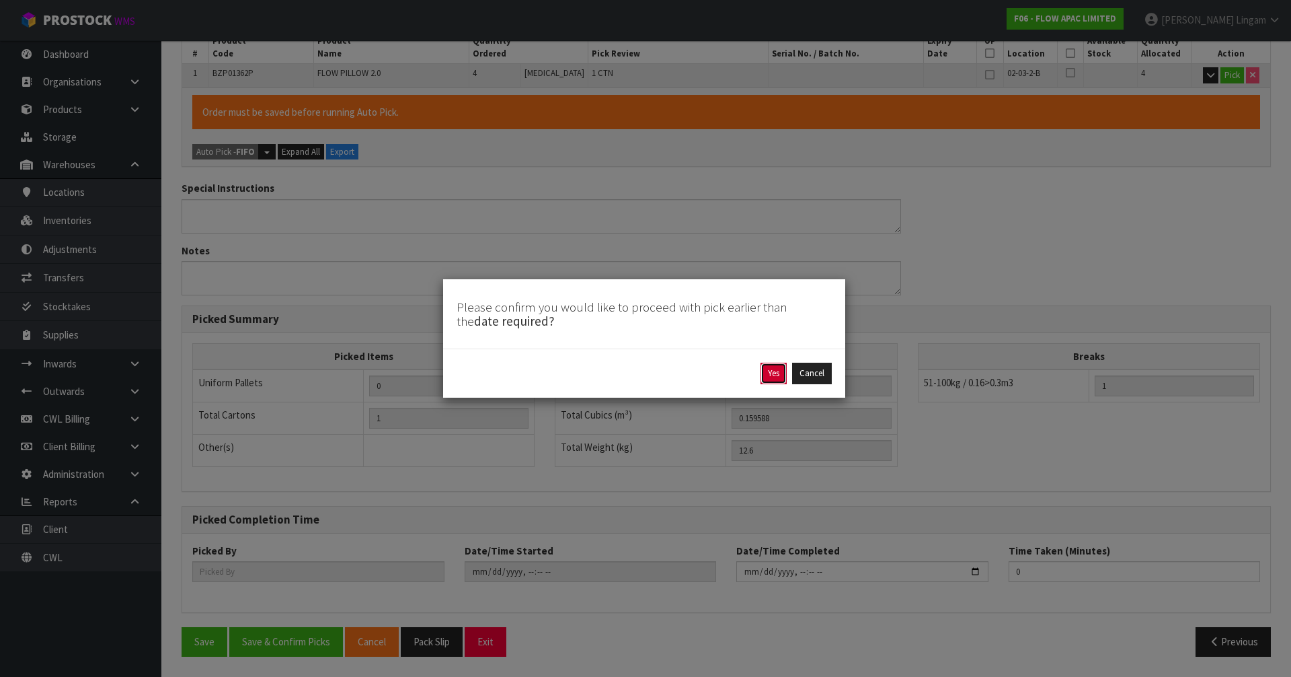
click at [771, 376] on button "Yes" at bounding box center [774, 374] width 26 height 22
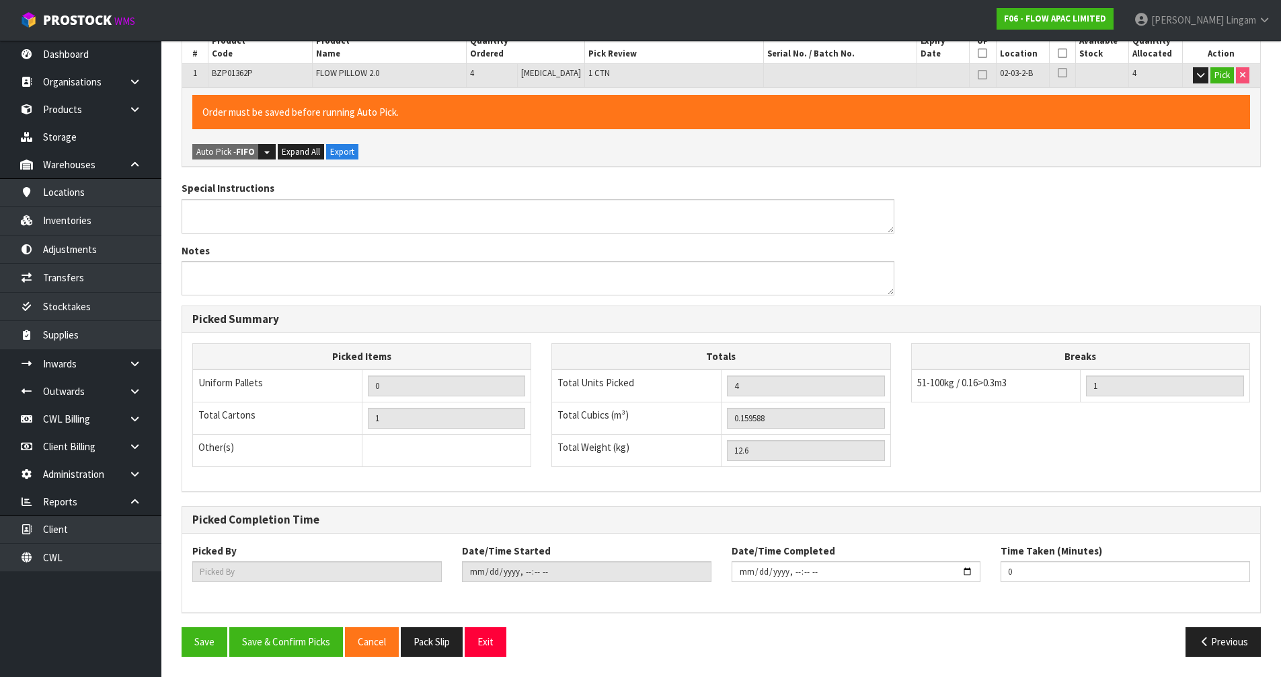
scroll to position [0, 0]
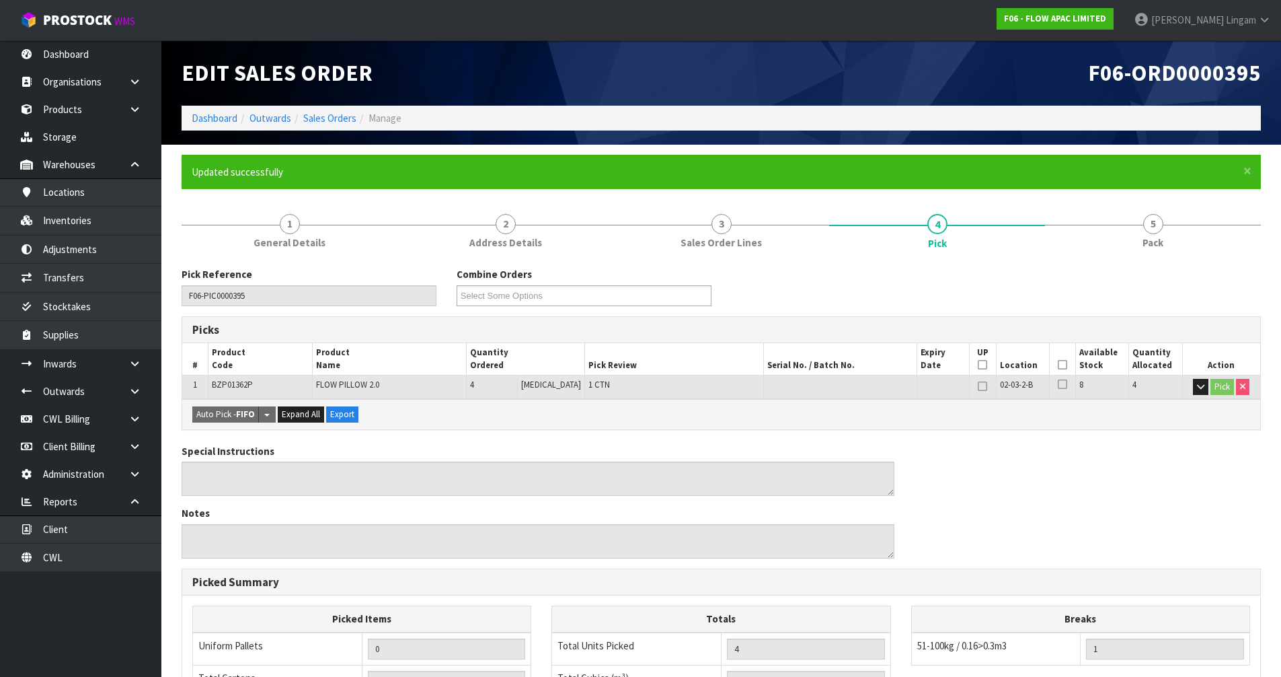
type input "[PERSON_NAME]"
type input "[DATE]T18:58:21"
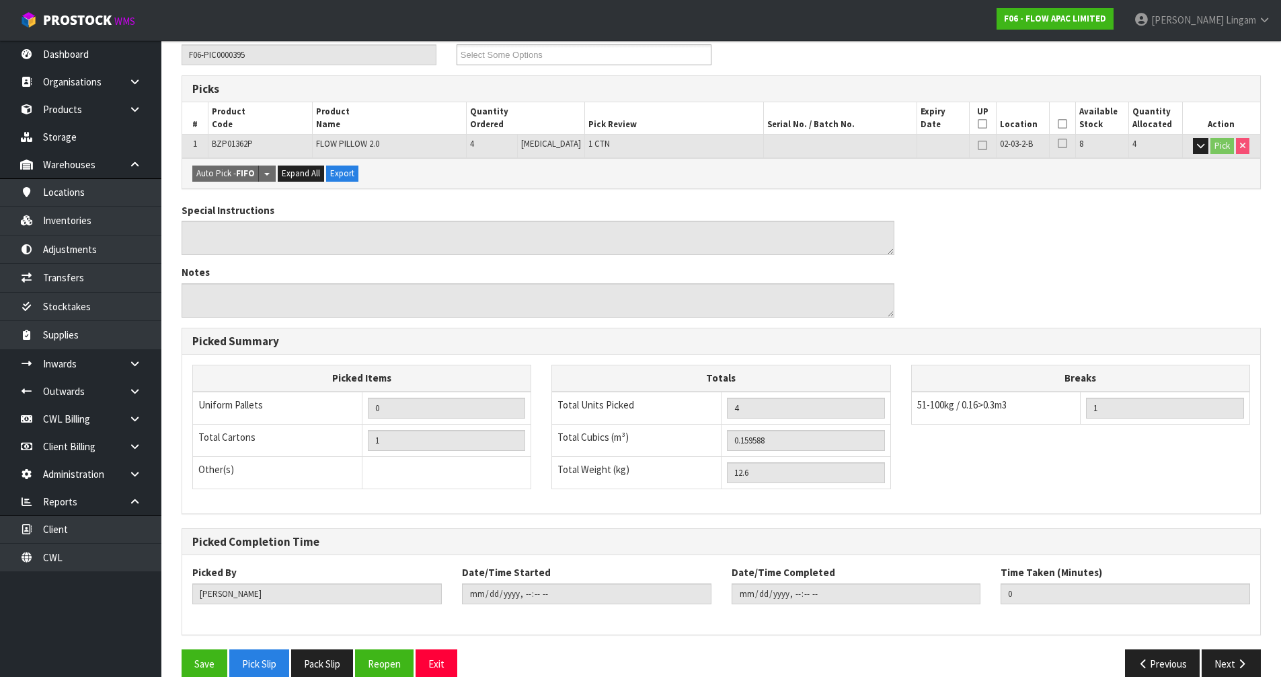
scroll to position [262, 0]
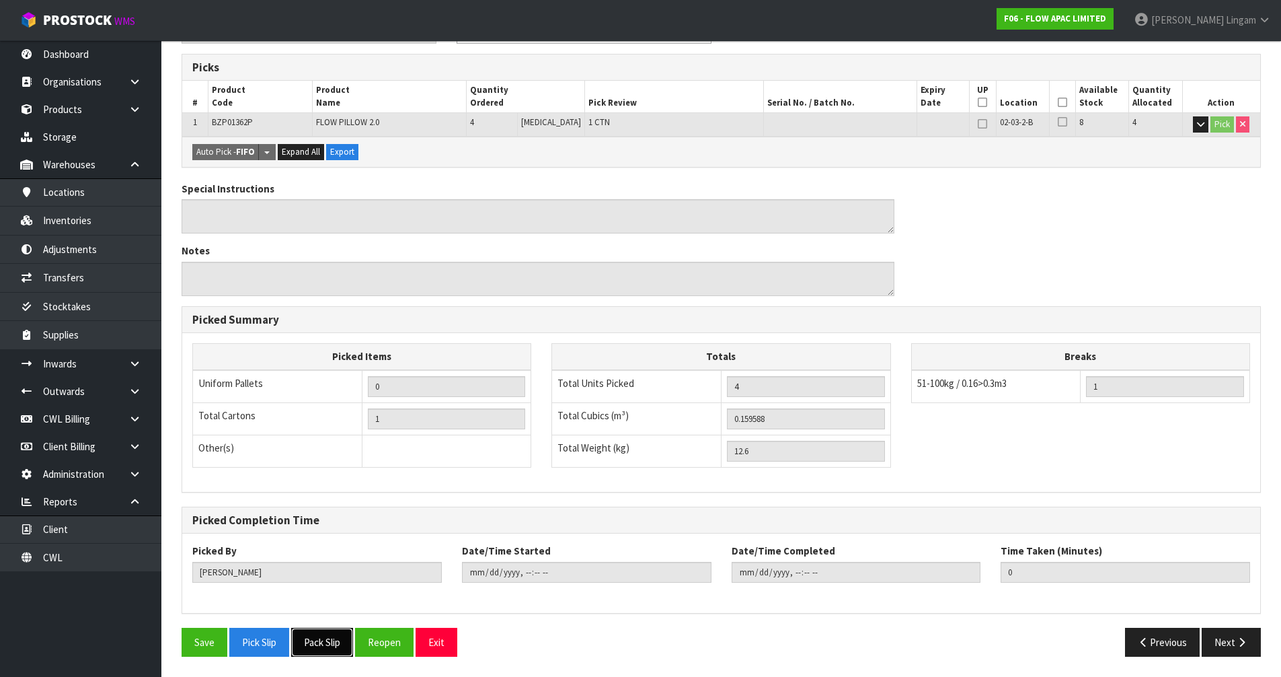
click at [330, 640] on button "Pack Slip" at bounding box center [322, 642] width 62 height 29
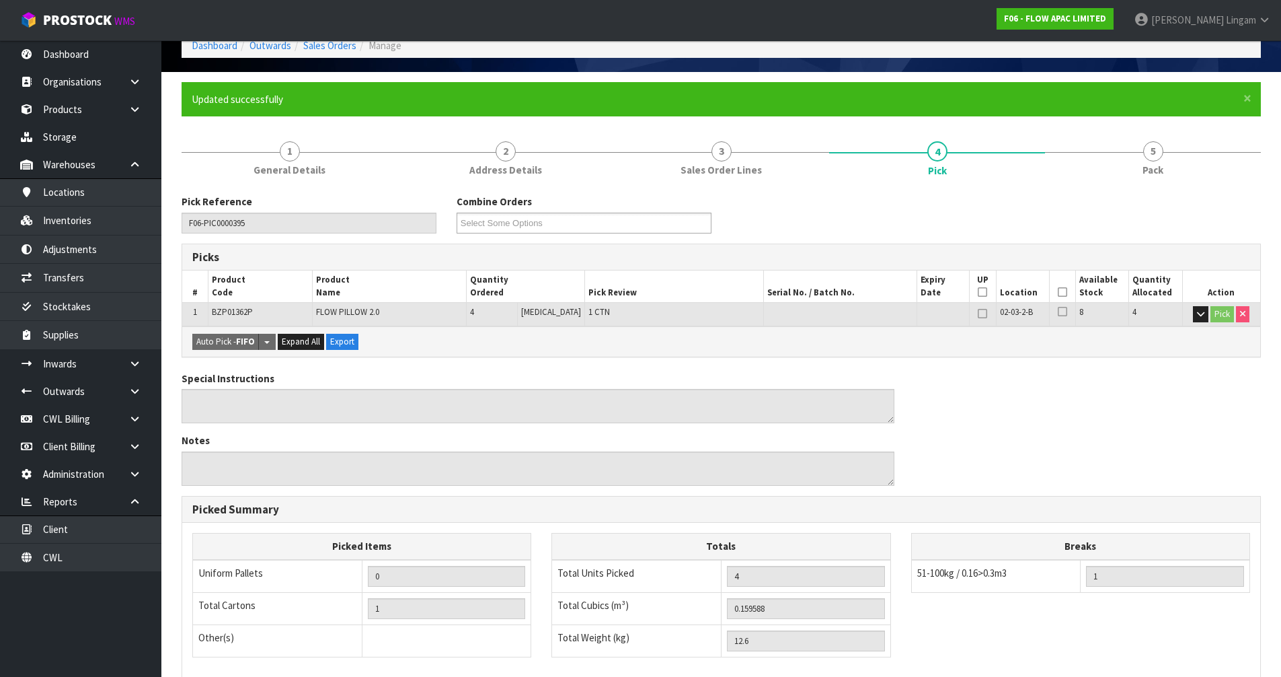
scroll to position [0, 0]
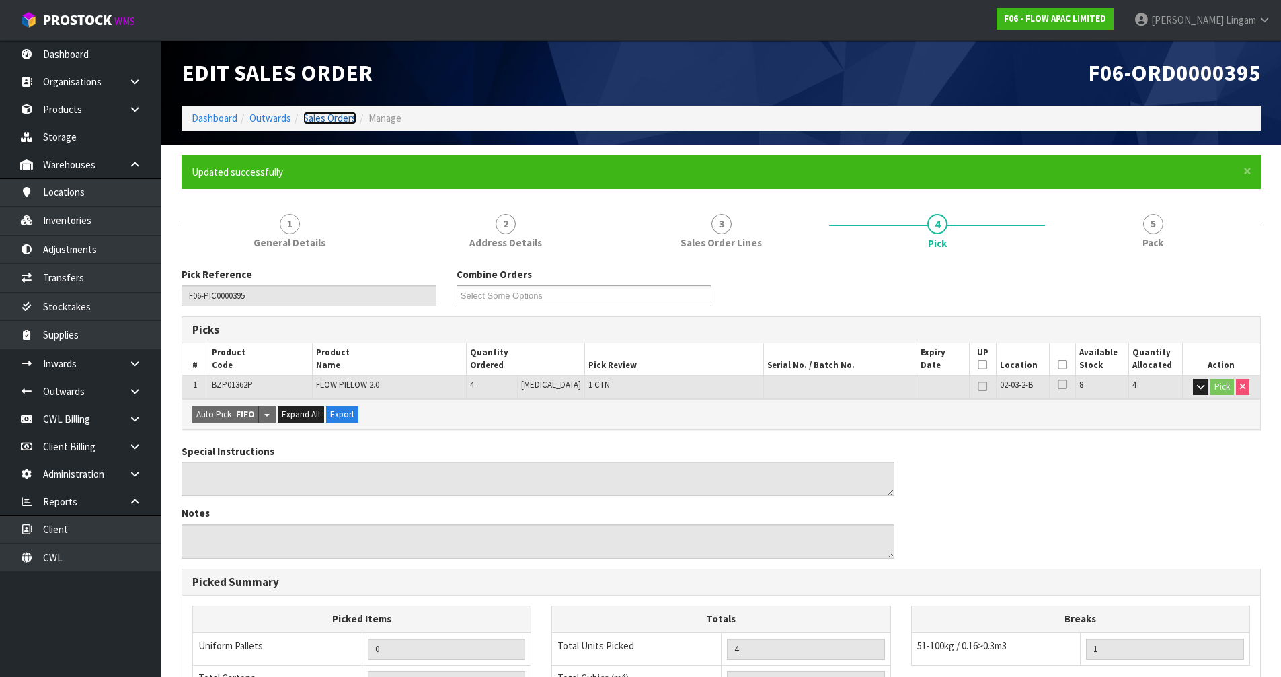
click at [333, 119] on link "Sales Orders" at bounding box center [329, 118] width 53 height 13
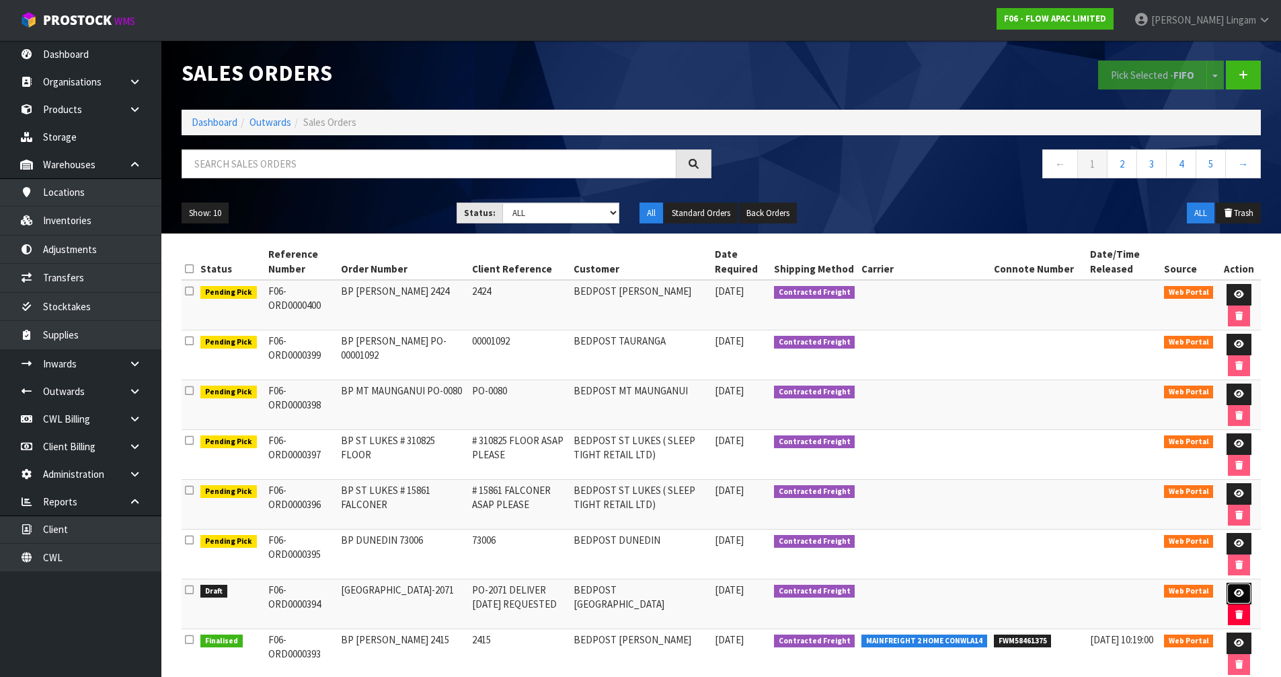
click at [1234, 591] on icon at bounding box center [1239, 593] width 10 height 9
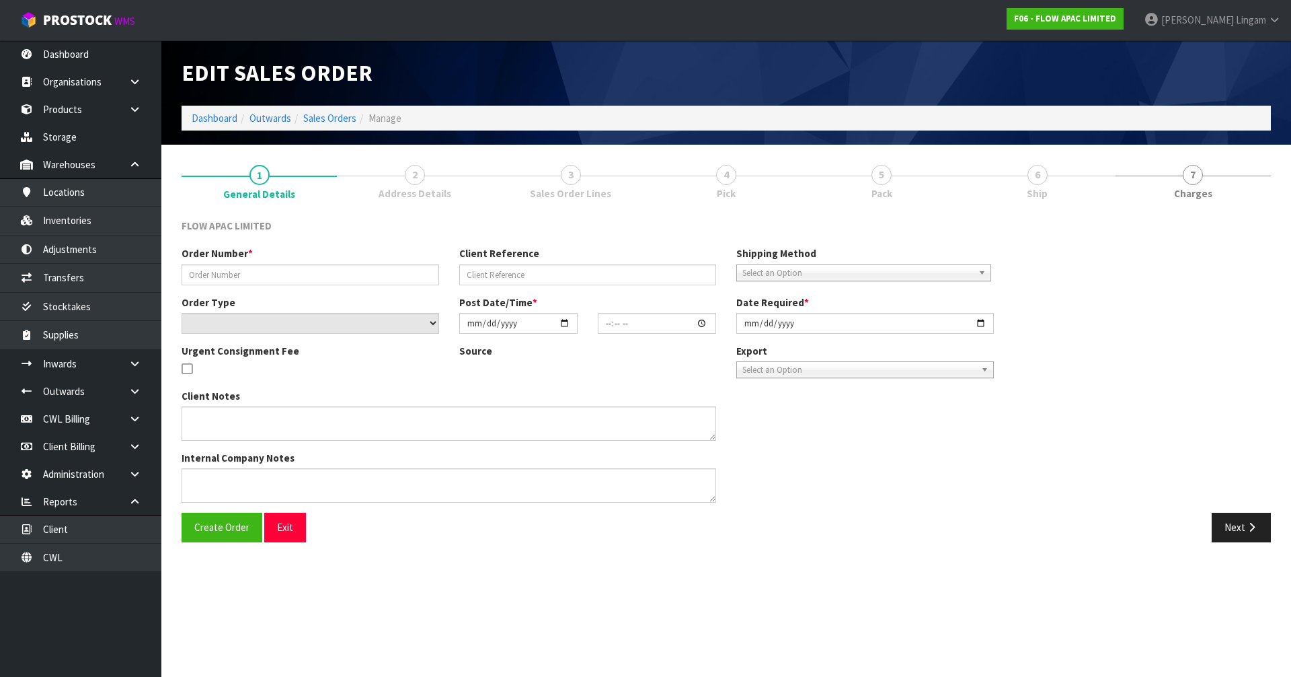
type input "[GEOGRAPHIC_DATA]-2071"
type input "PO-2071 DELIVER [DATE] REQUESTED"
select select "number:0"
type input "[DATE]"
type input "18:23:00.000"
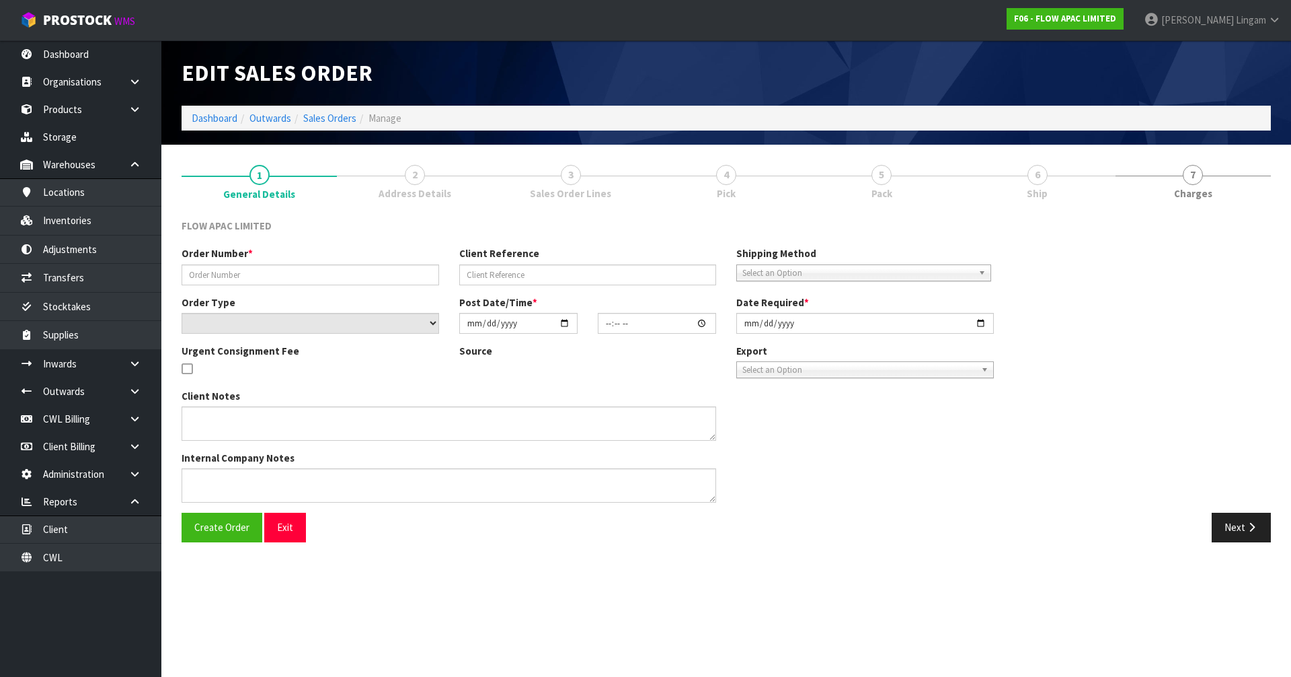
type input "[DATE]"
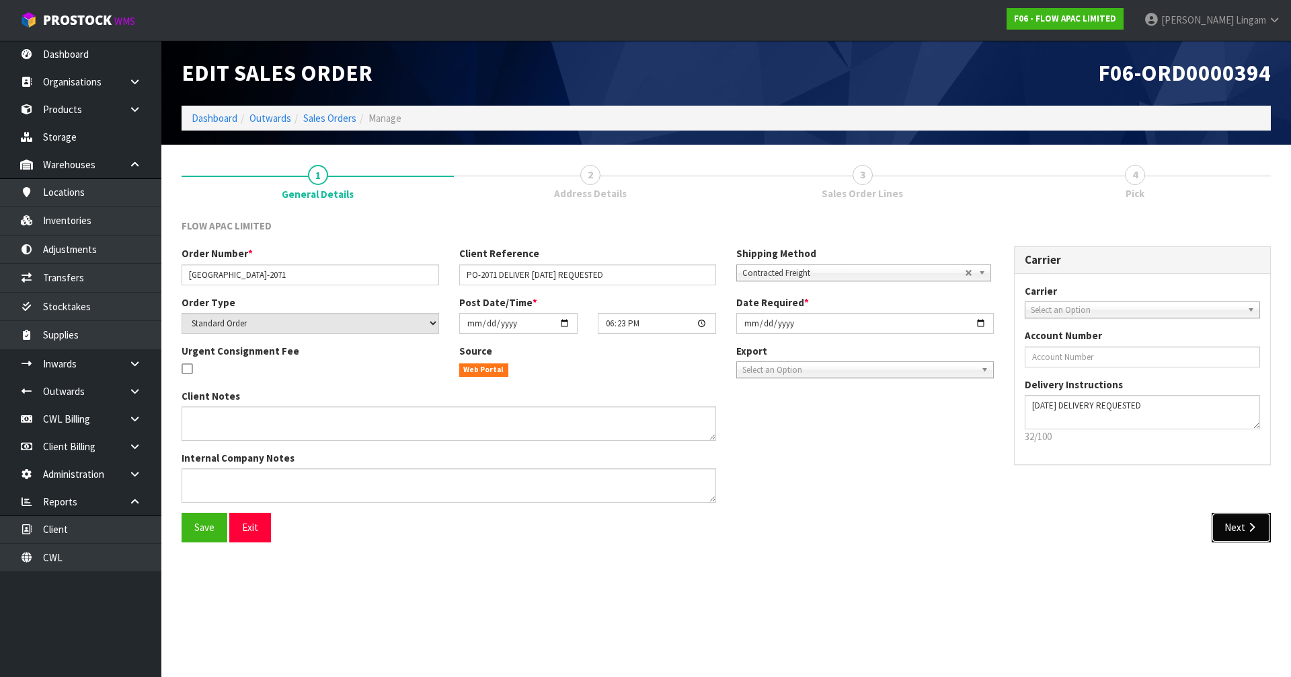
click at [1225, 524] on button "Next" at bounding box center [1241, 527] width 59 height 29
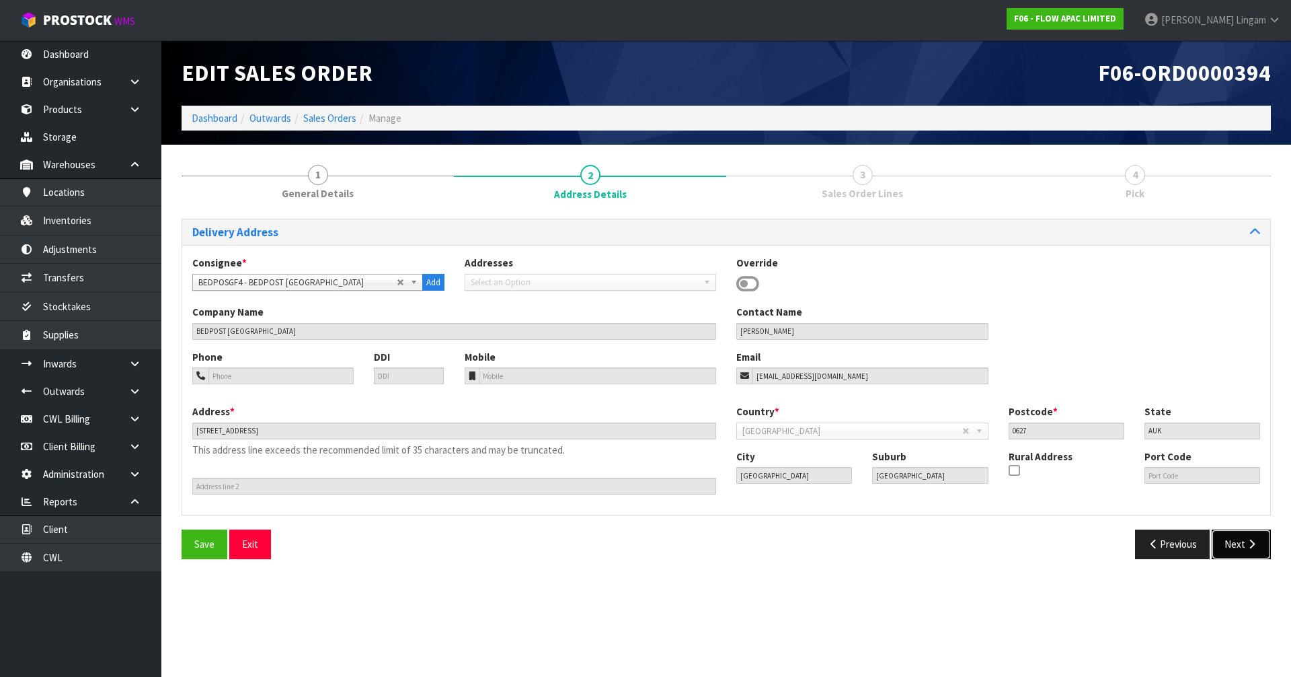
drag, startPoint x: 1232, startPoint y: 554, endPoint x: 1008, endPoint y: 637, distance: 238.4
click at [1157, 618] on section "Edit Sales Order F06-ORD0000394 Dashboard Outwards Sales Orders Manage 1 Genera…" at bounding box center [645, 338] width 1291 height 677
click at [1244, 546] on button "Next" at bounding box center [1241, 543] width 59 height 29
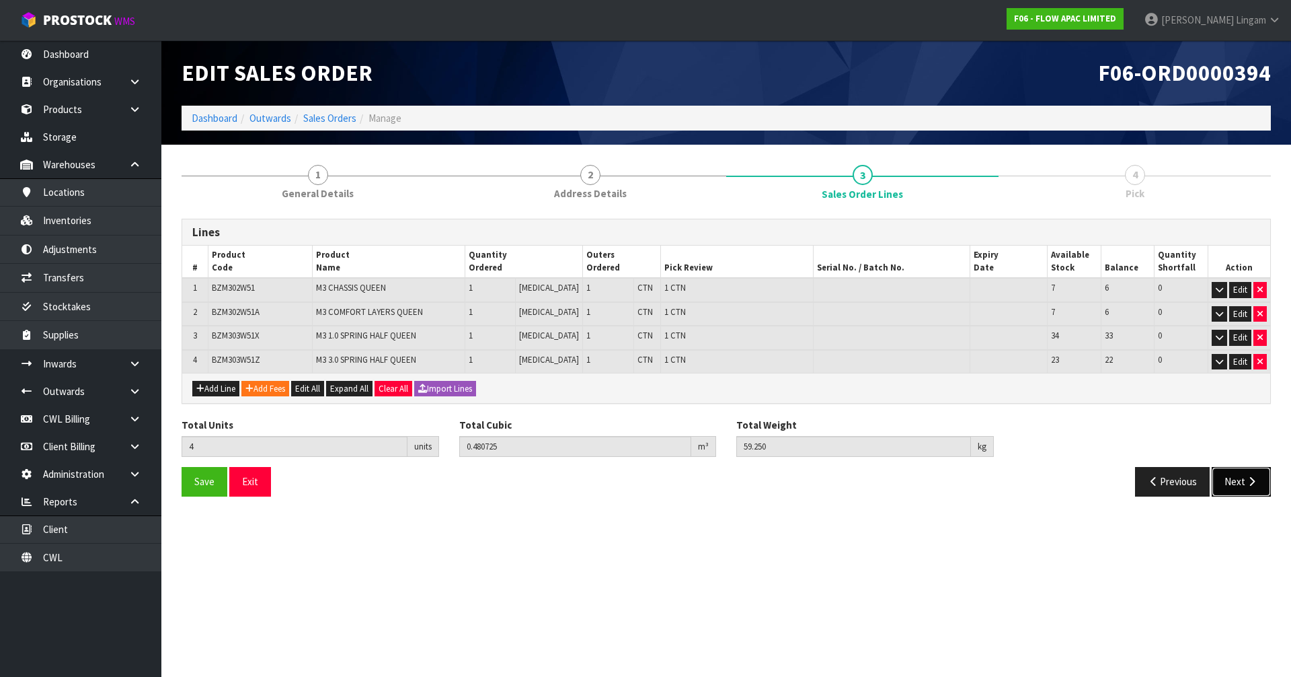
click at [1231, 480] on button "Next" at bounding box center [1241, 481] width 59 height 29
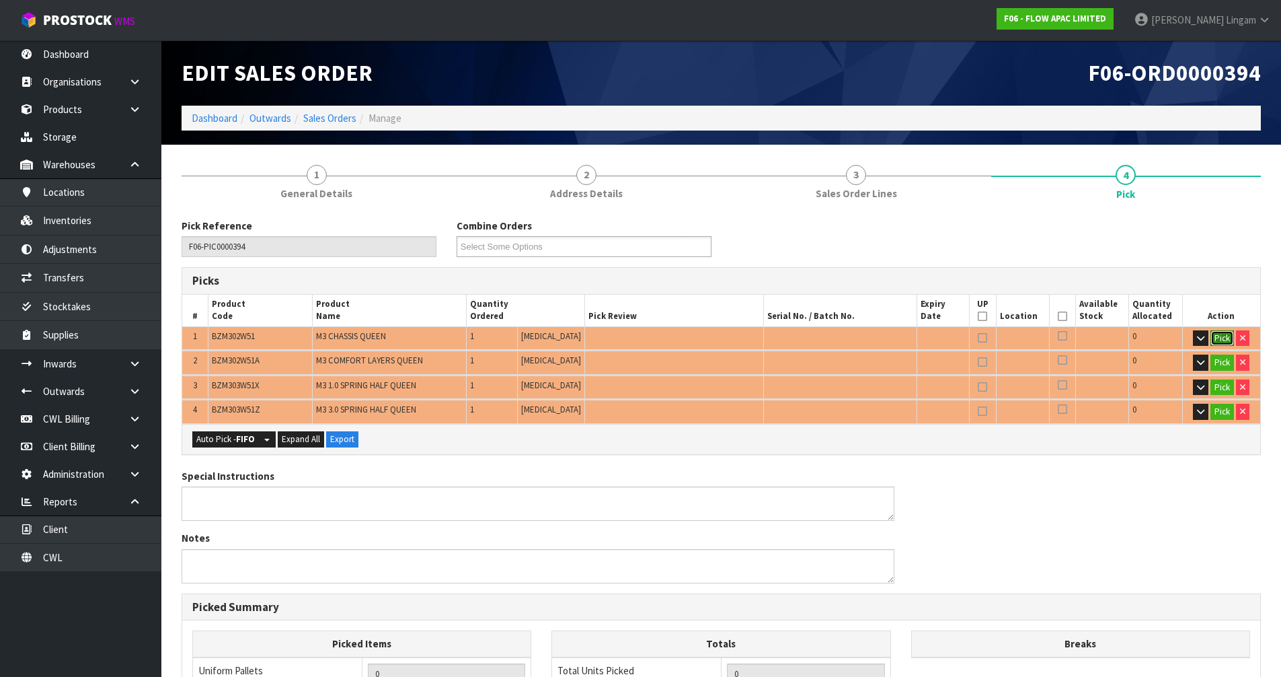
click at [1228, 338] on button "Pick" at bounding box center [1223, 338] width 24 height 16
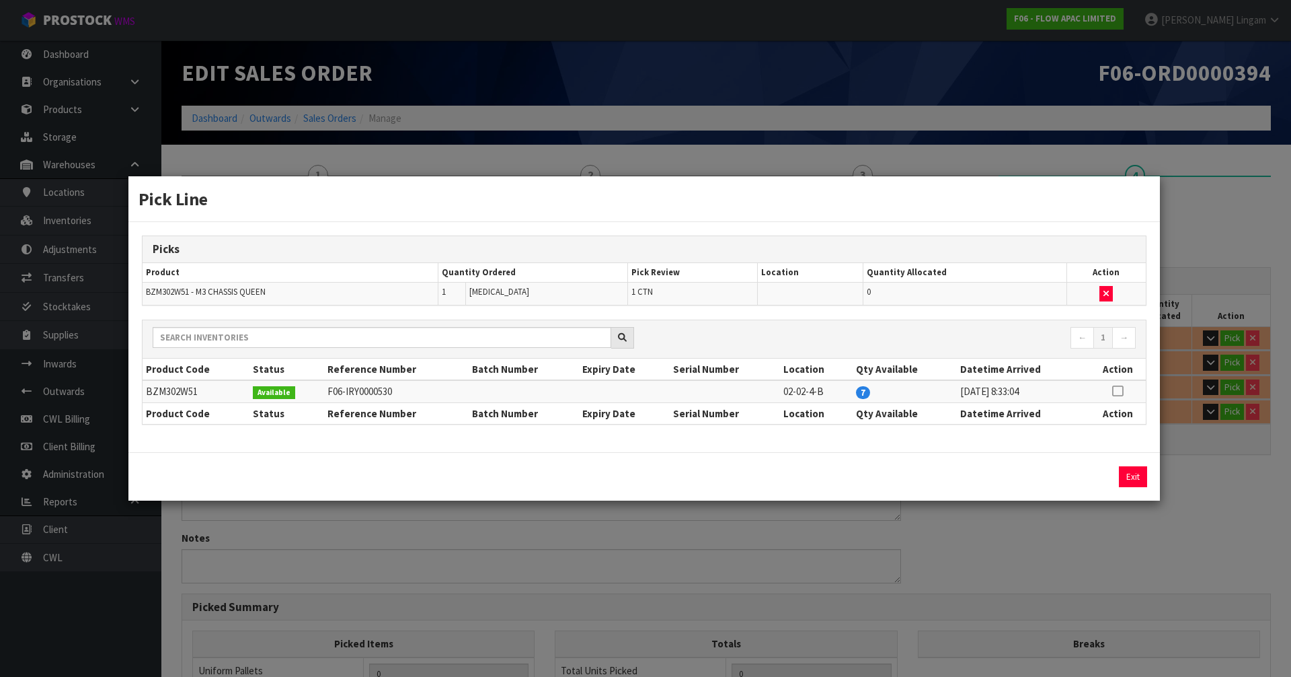
click at [1114, 391] on icon at bounding box center [1117, 391] width 11 height 1
click at [1095, 474] on button "Assign Pick" at bounding box center [1087, 476] width 55 height 21
type input "1"
type input "0.192052"
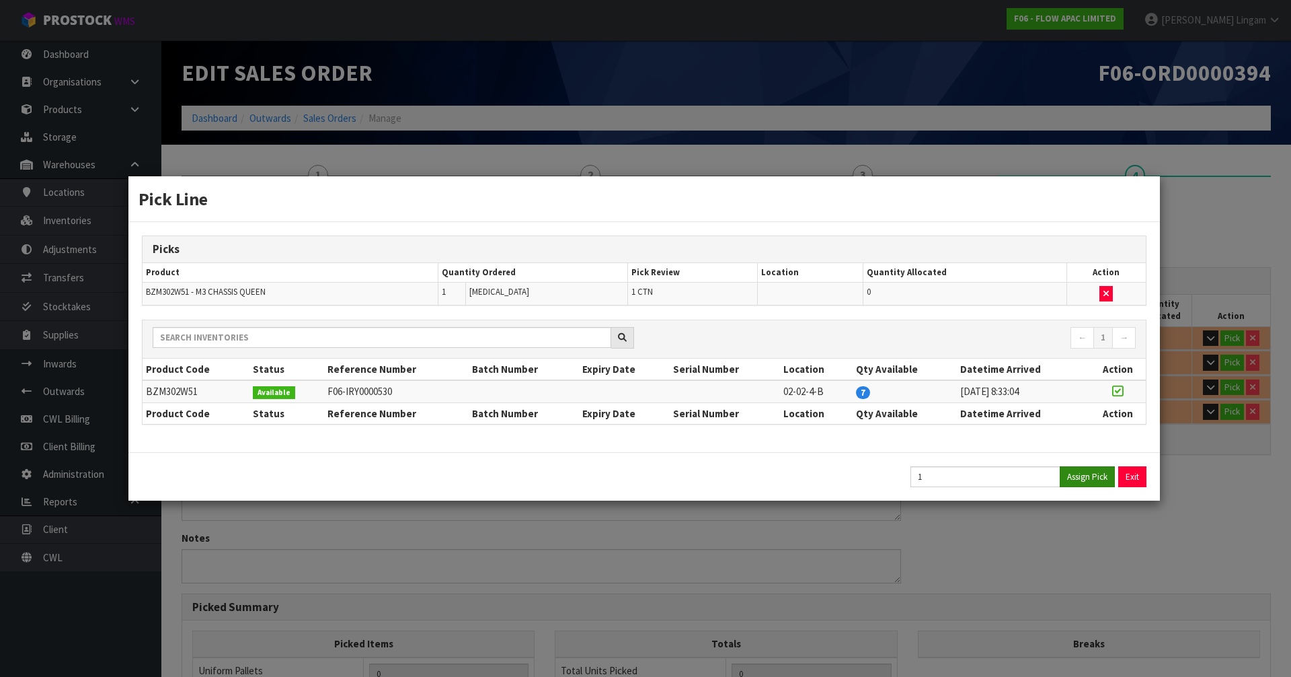
type input "17.5"
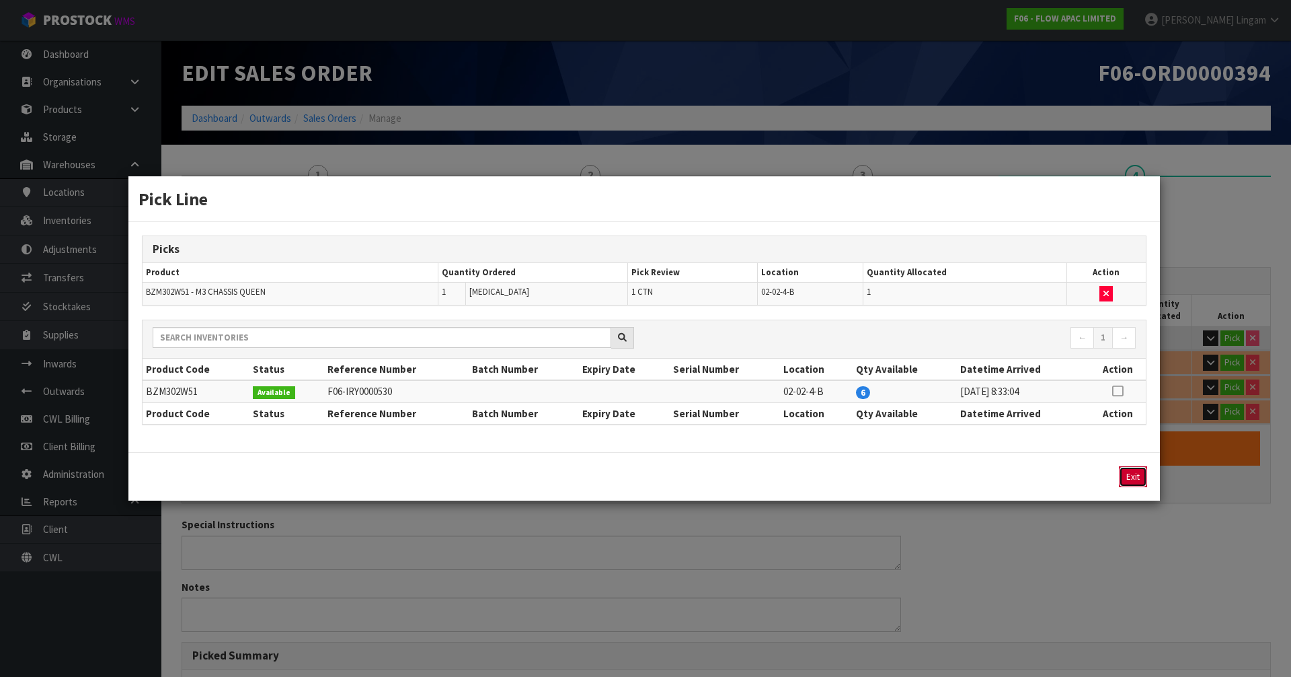
click at [1128, 483] on button "Exit" at bounding box center [1133, 476] width 28 height 21
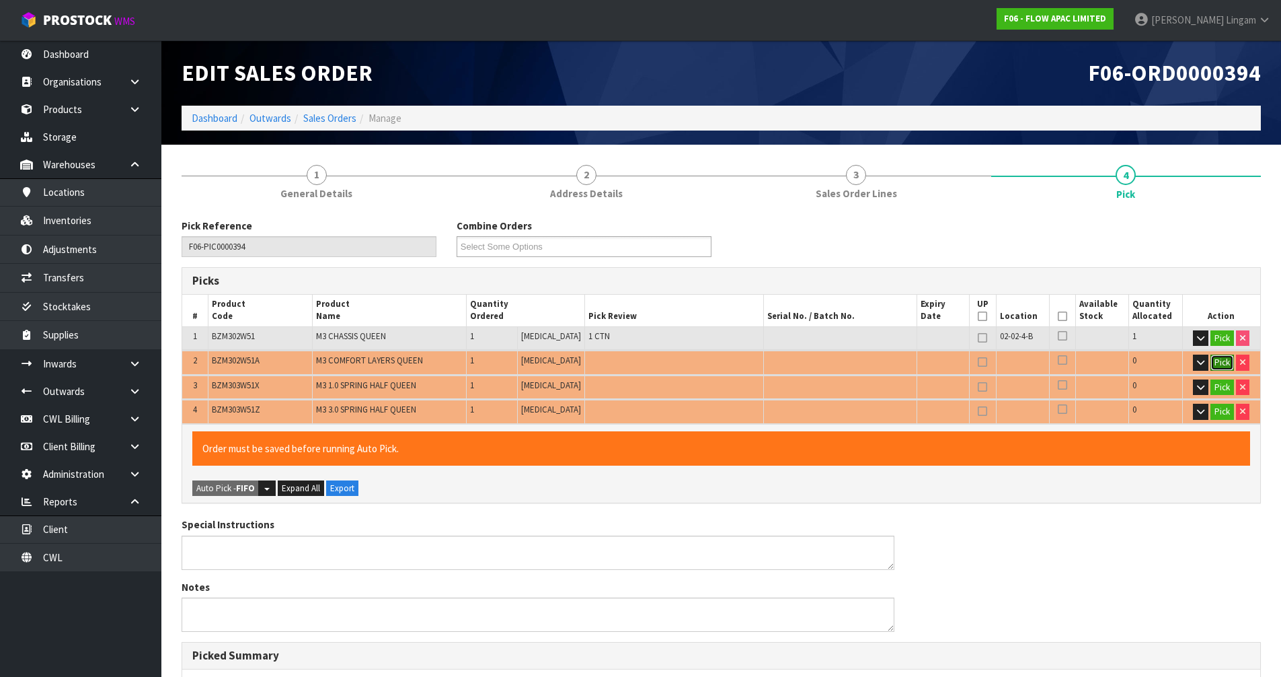
click at [1221, 361] on button "Pick" at bounding box center [1223, 362] width 24 height 16
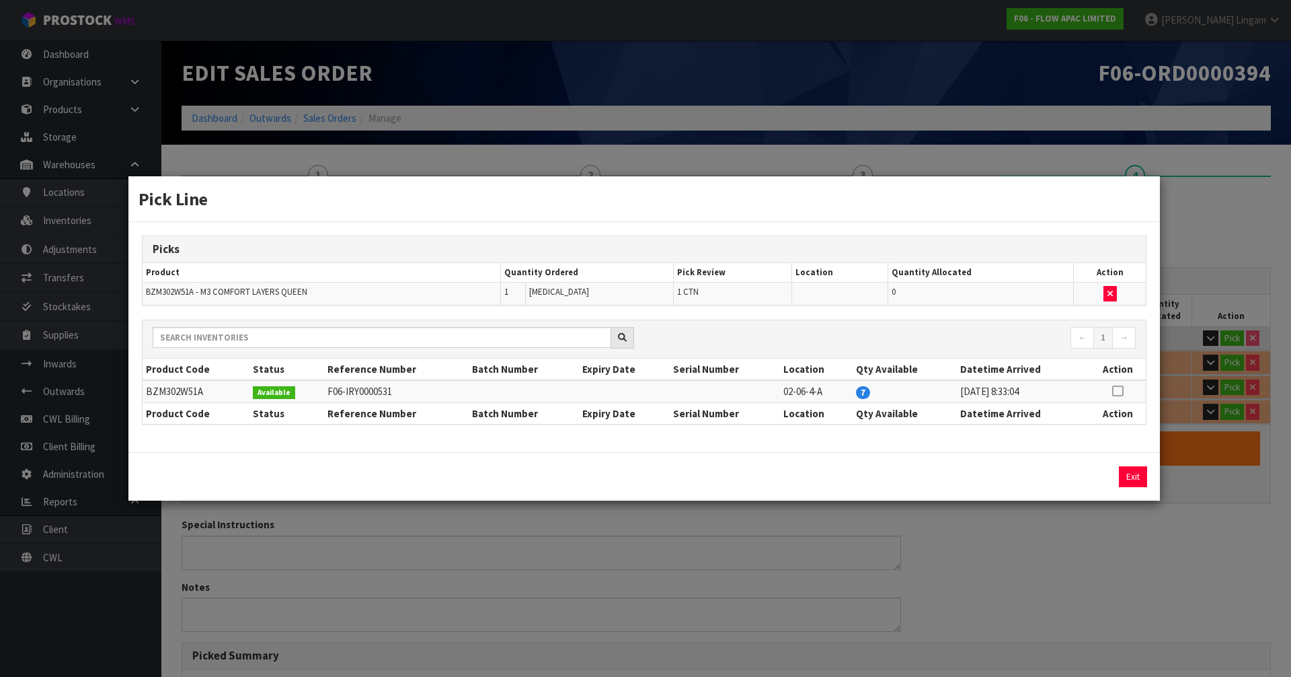
click at [1119, 391] on icon at bounding box center [1117, 391] width 11 height 1
click at [1114, 468] on button "Assign Pick" at bounding box center [1087, 476] width 55 height 21
type input "2"
type input "0.353617"
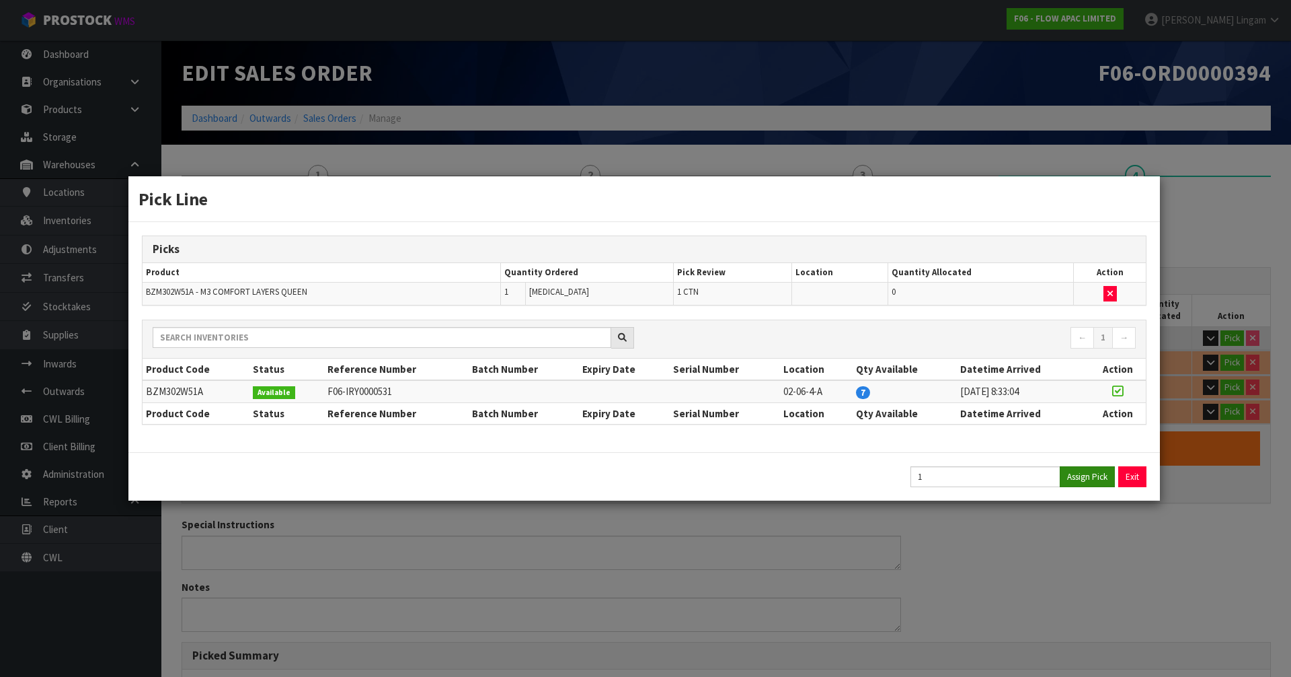
type input "36.2"
click at [1127, 469] on button "Exit" at bounding box center [1133, 476] width 28 height 21
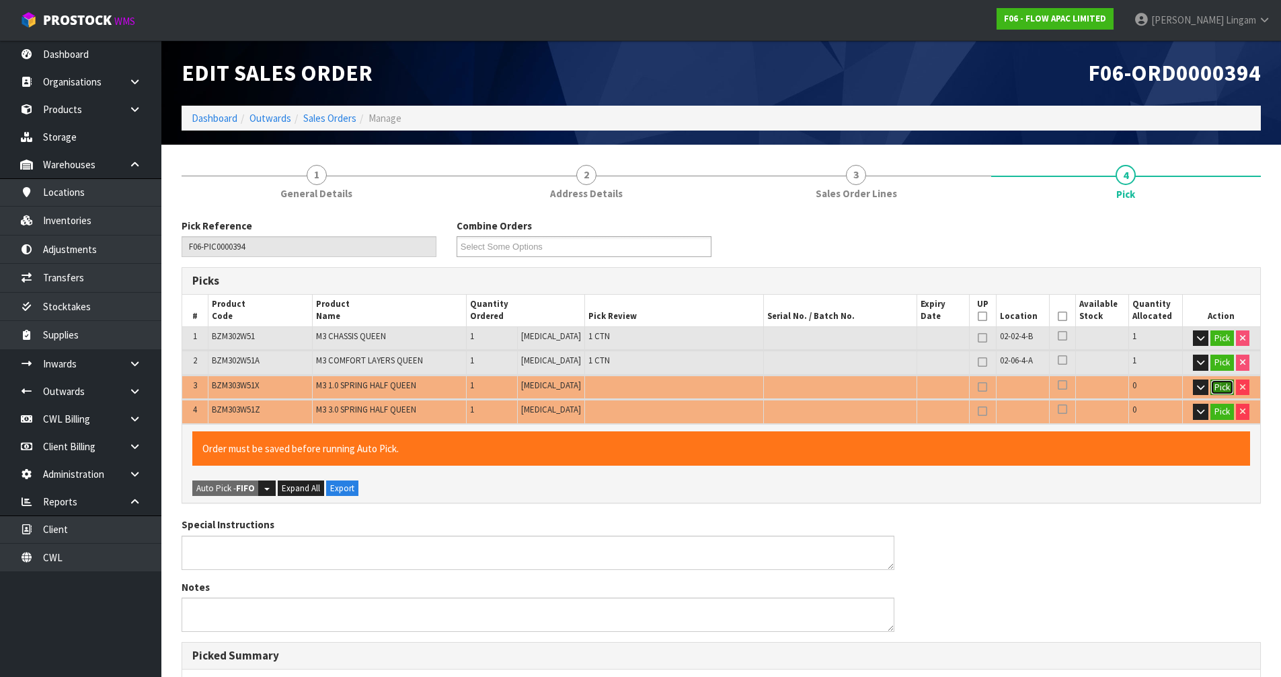
click at [1219, 388] on button "Pick" at bounding box center [1223, 387] width 24 height 16
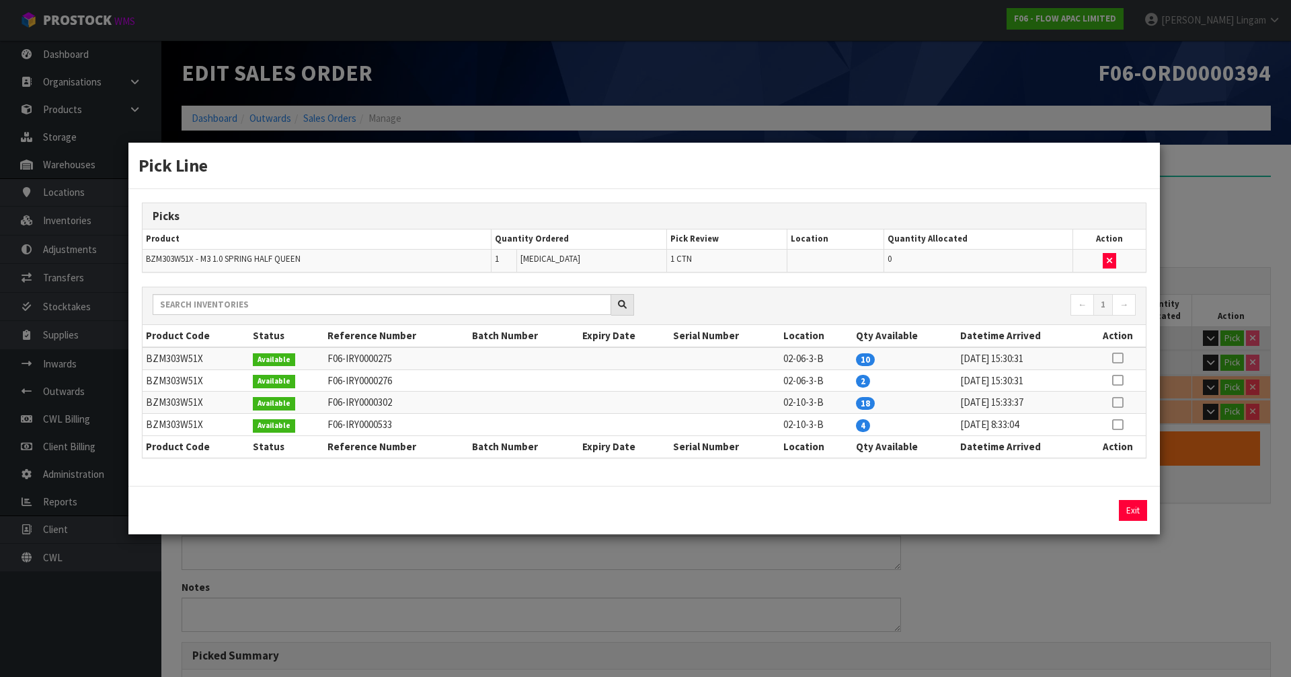
click at [1121, 381] on icon at bounding box center [1117, 380] width 11 height 1
click at [1090, 508] on button "Assign Pick" at bounding box center [1087, 510] width 55 height 21
type input "3"
type input "0.417171"
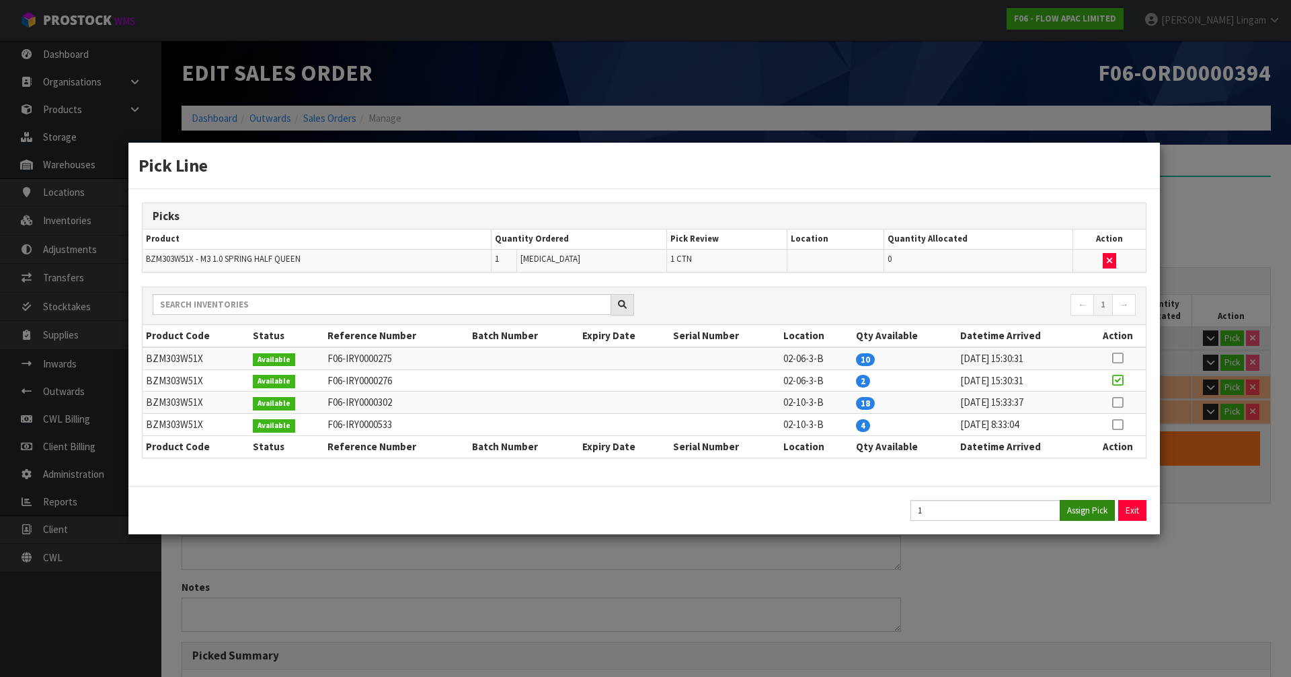
type input "49.25"
click at [1130, 509] on button "Exit" at bounding box center [1133, 510] width 28 height 21
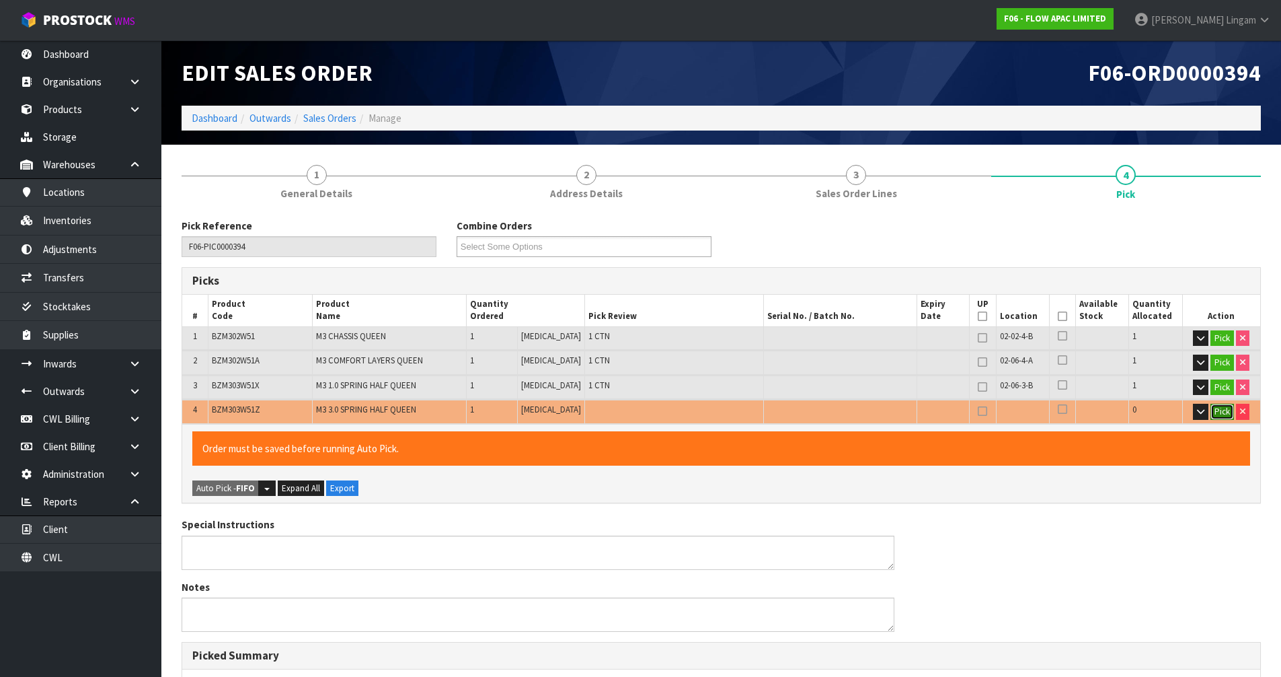
click at [1217, 408] on button "Pick" at bounding box center [1223, 412] width 24 height 16
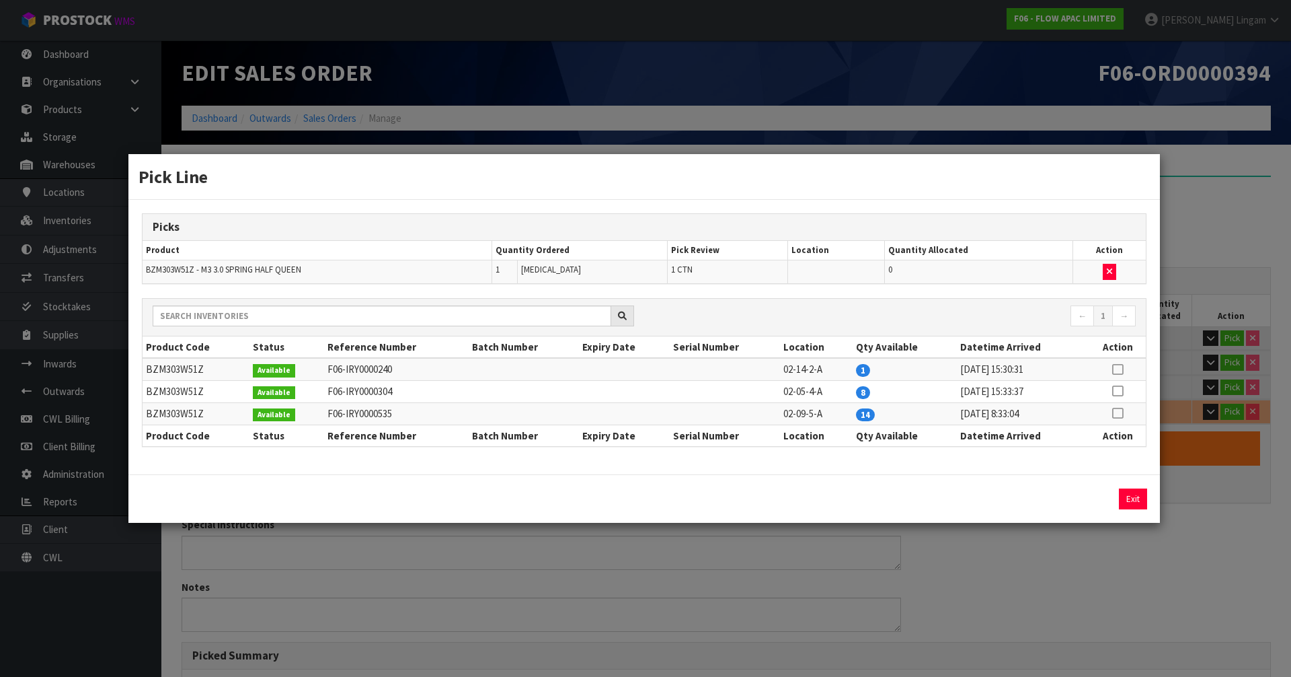
click at [1119, 370] on icon at bounding box center [1117, 369] width 11 height 1
click at [1104, 499] on button "Assign Pick" at bounding box center [1087, 498] width 55 height 21
type input "4"
type input "0.480725"
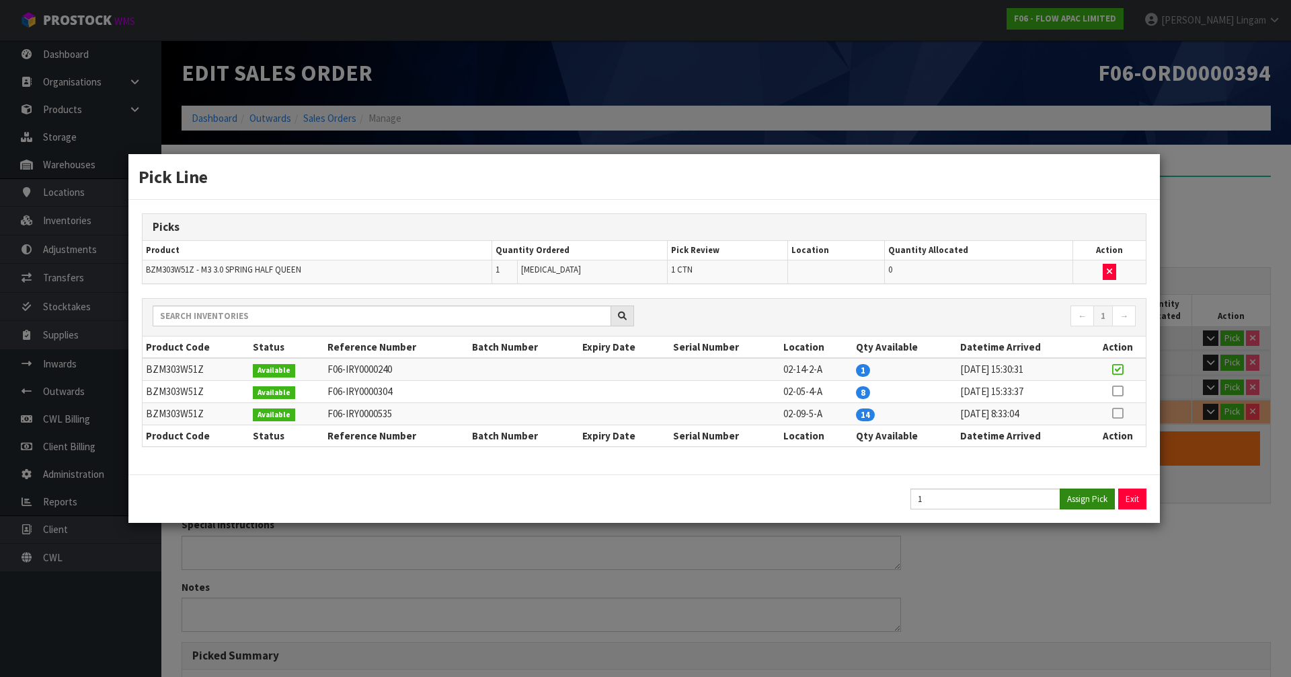
type input "59.25"
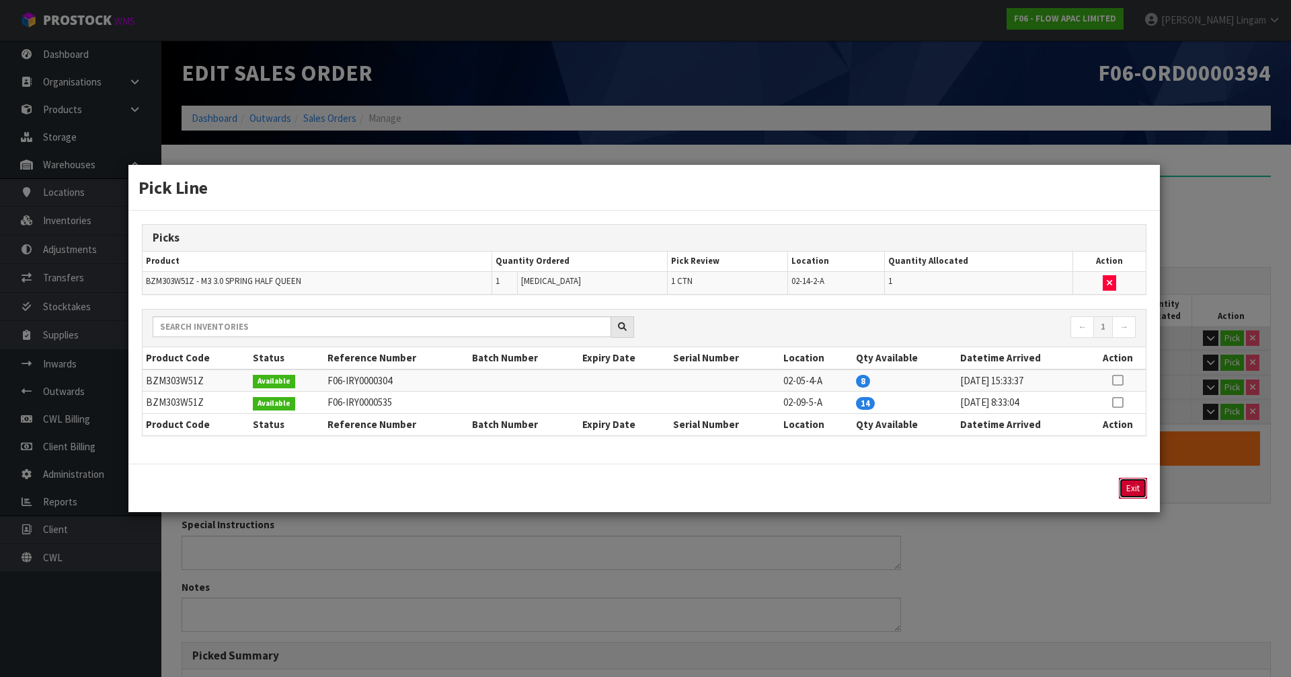
click at [1137, 493] on button "Exit" at bounding box center [1133, 488] width 28 height 21
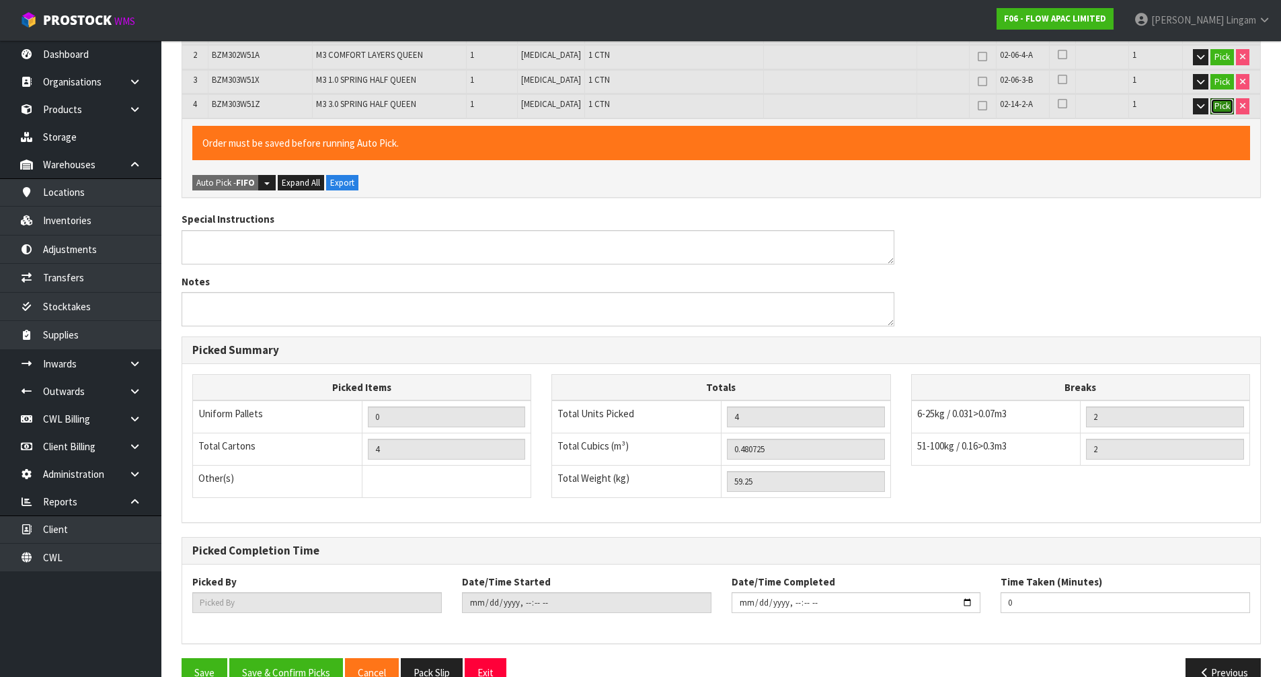
scroll to position [336, 0]
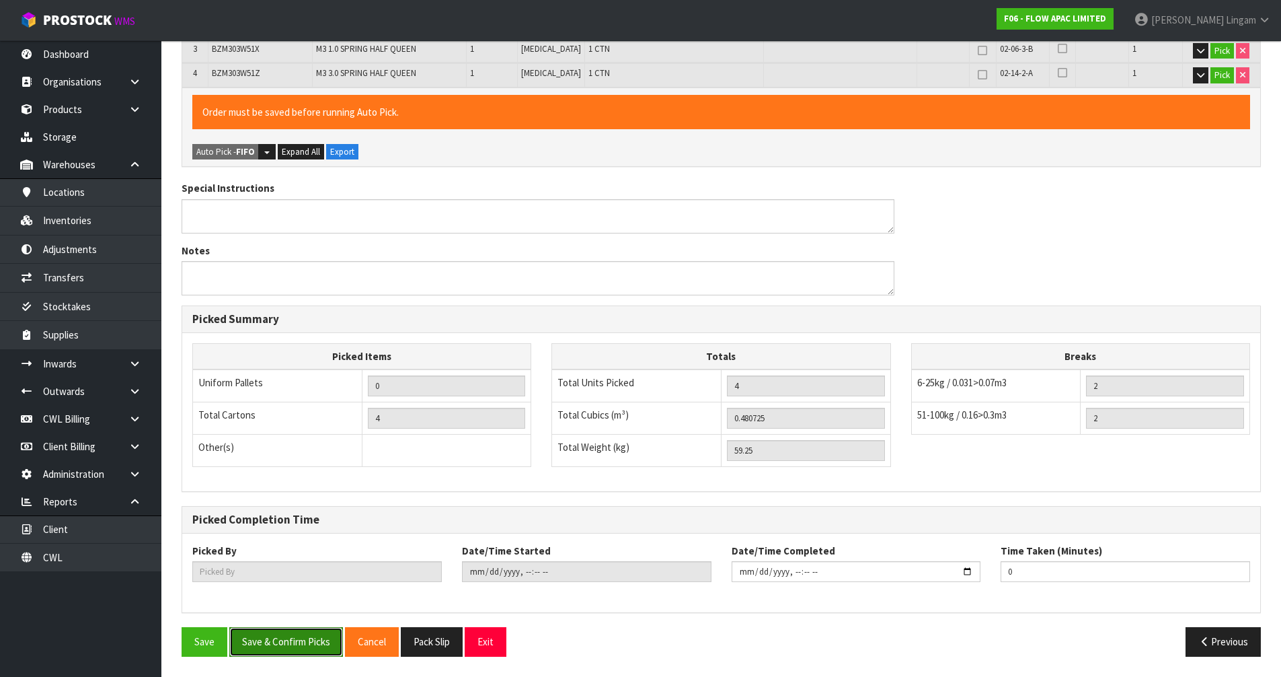
click at [291, 644] on button "Save & Confirm Picks" at bounding box center [286, 641] width 114 height 29
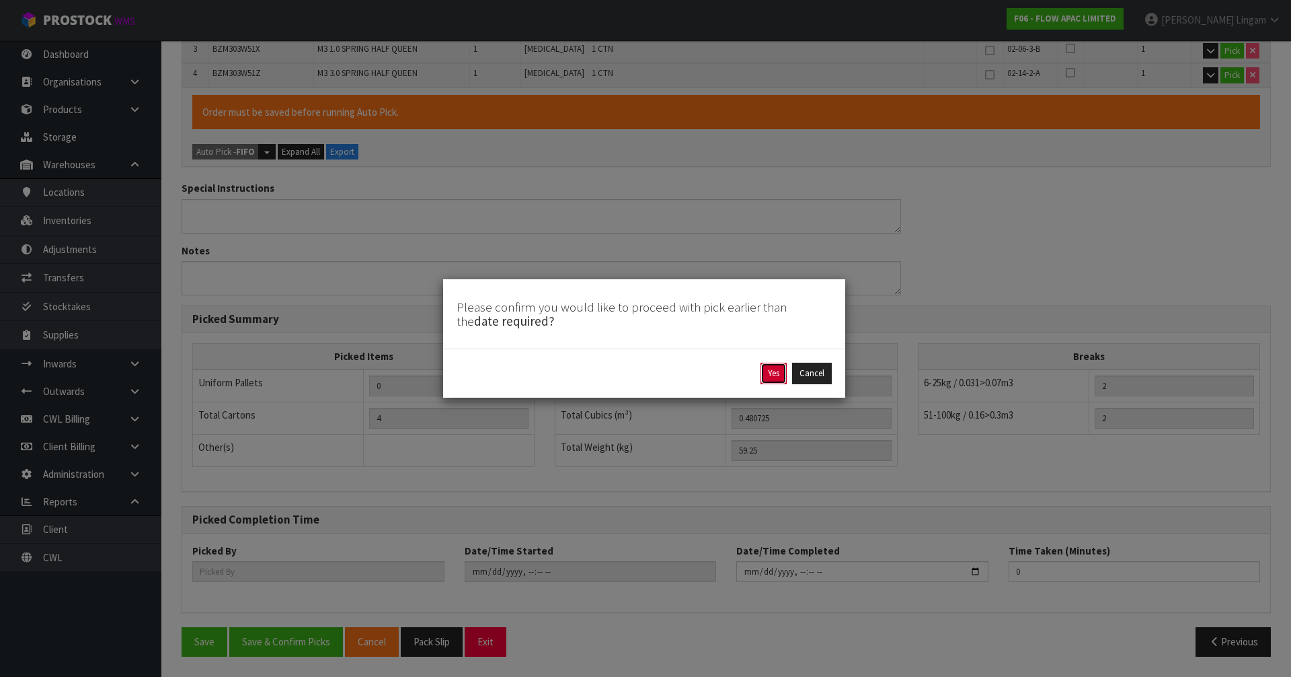
click at [770, 373] on button "Yes" at bounding box center [774, 374] width 26 height 22
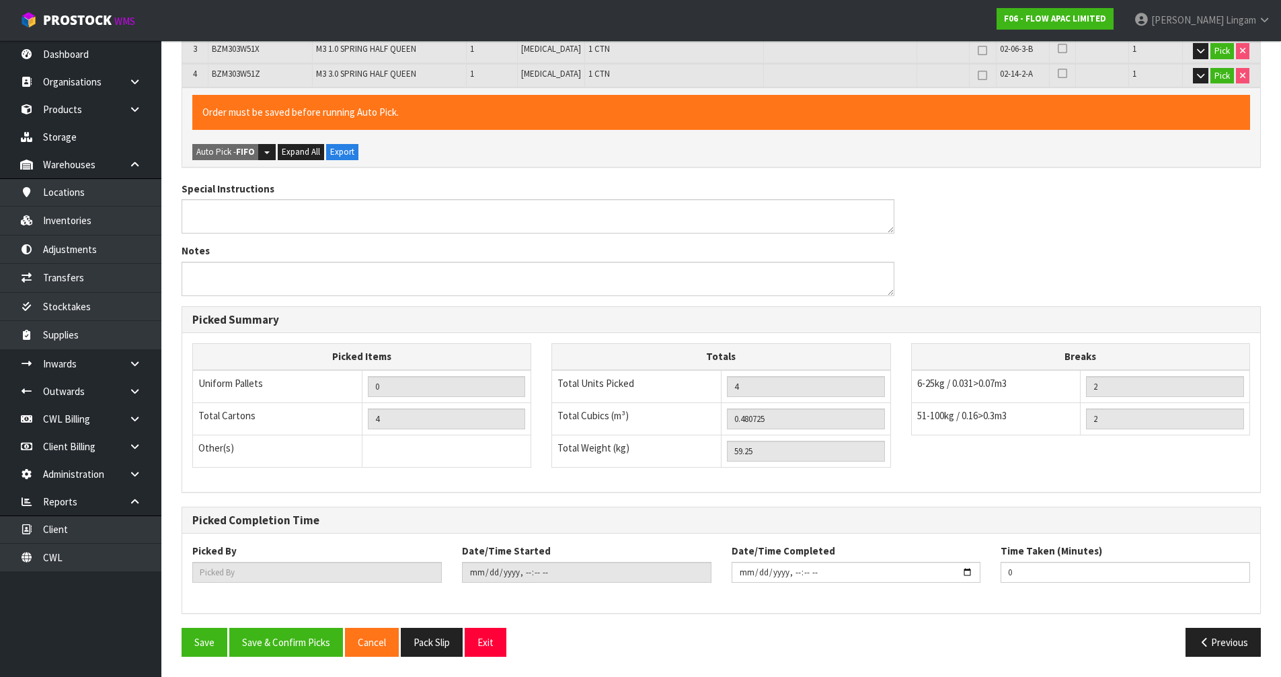
type input "[PERSON_NAME]"
type input "[DATE]T19:00:11"
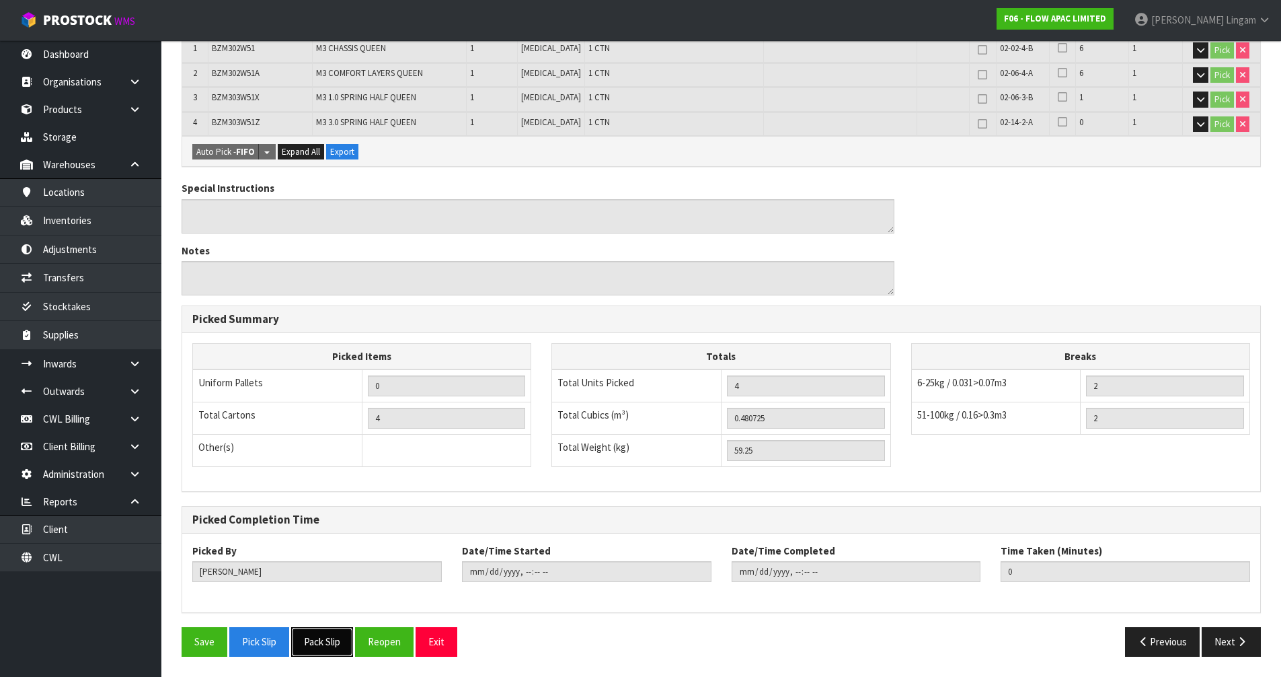
click at [332, 636] on button "Pack Slip" at bounding box center [322, 641] width 62 height 29
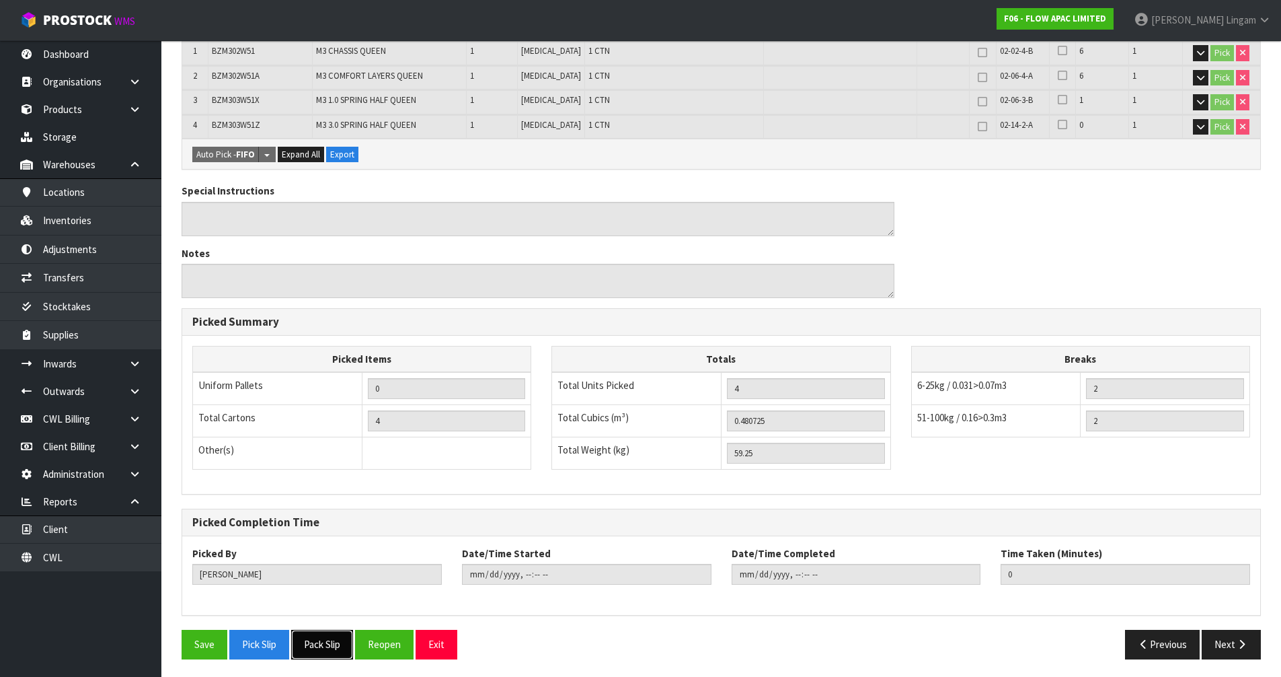
scroll to position [0, 0]
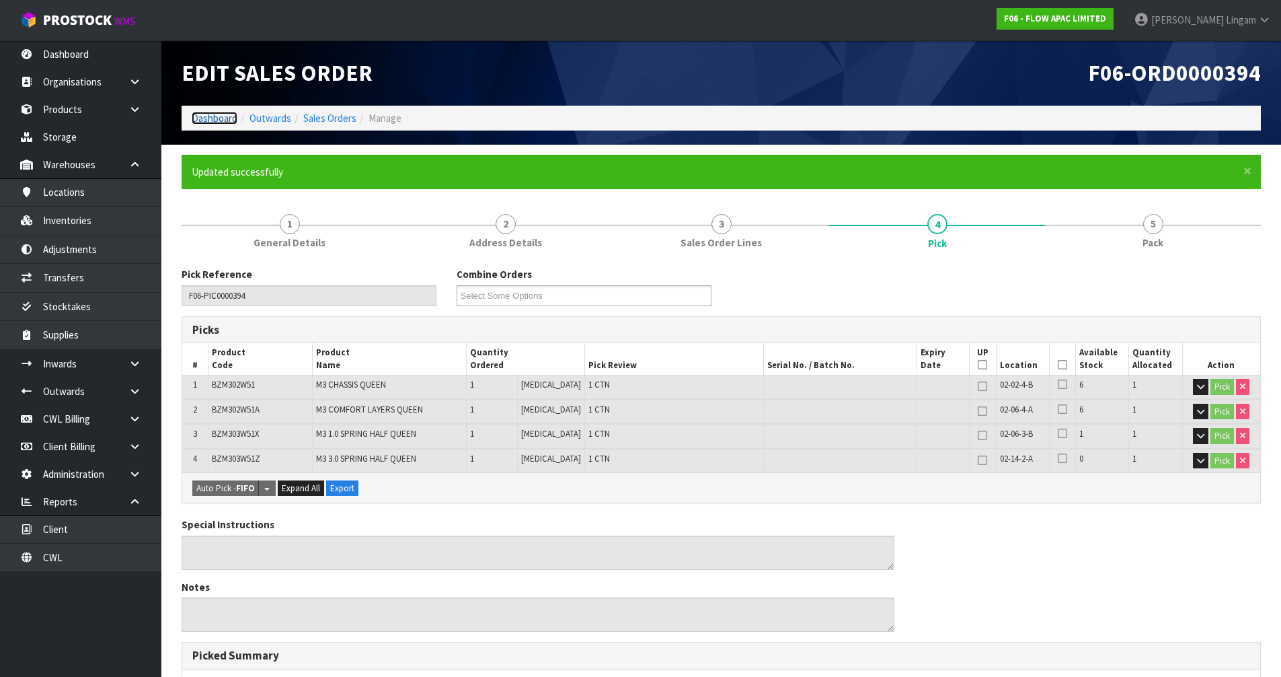
click at [215, 120] on link "Dashboard" at bounding box center [215, 118] width 46 height 13
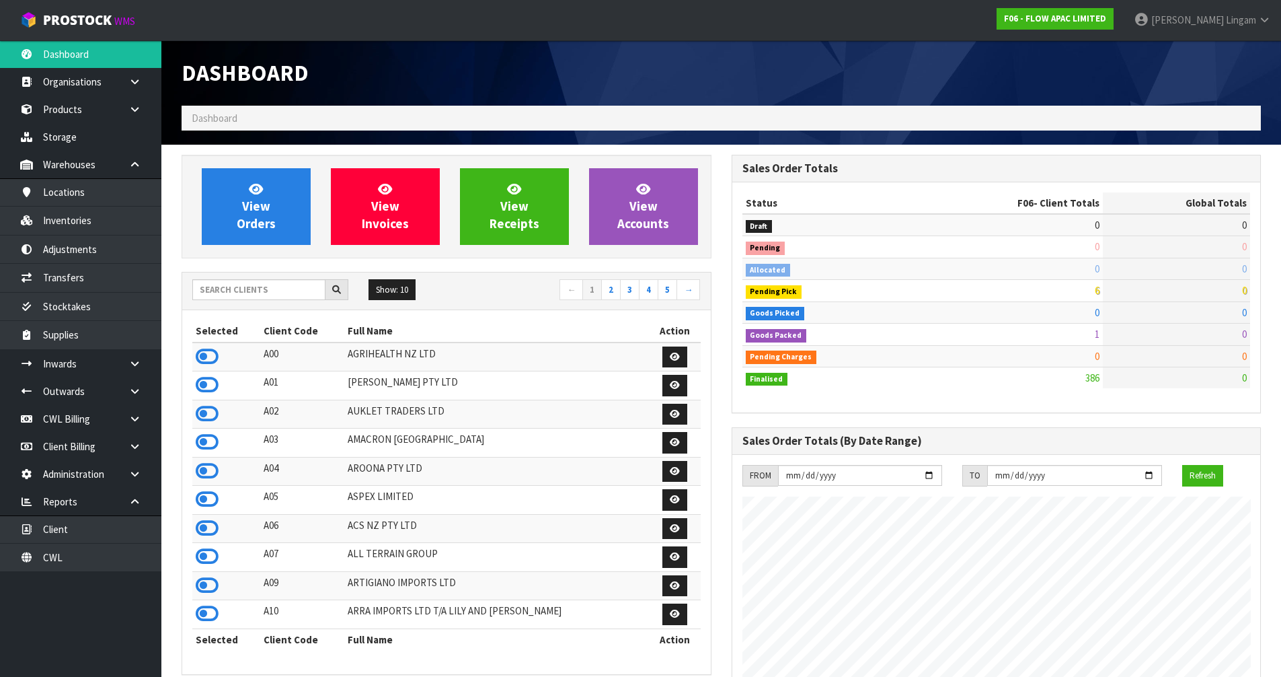
scroll to position [1019, 550]
click at [238, 291] on input "text" at bounding box center [258, 289] width 133 height 21
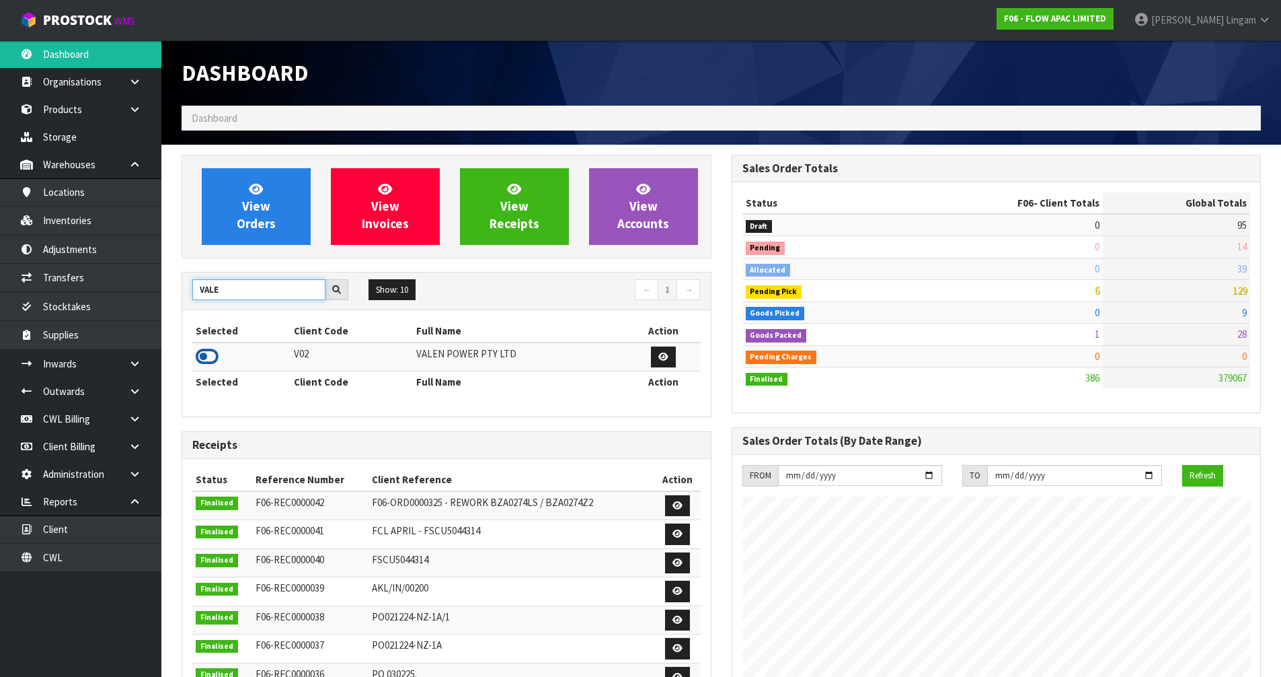
type input "VALE"
click at [206, 351] on icon at bounding box center [207, 356] width 23 height 20
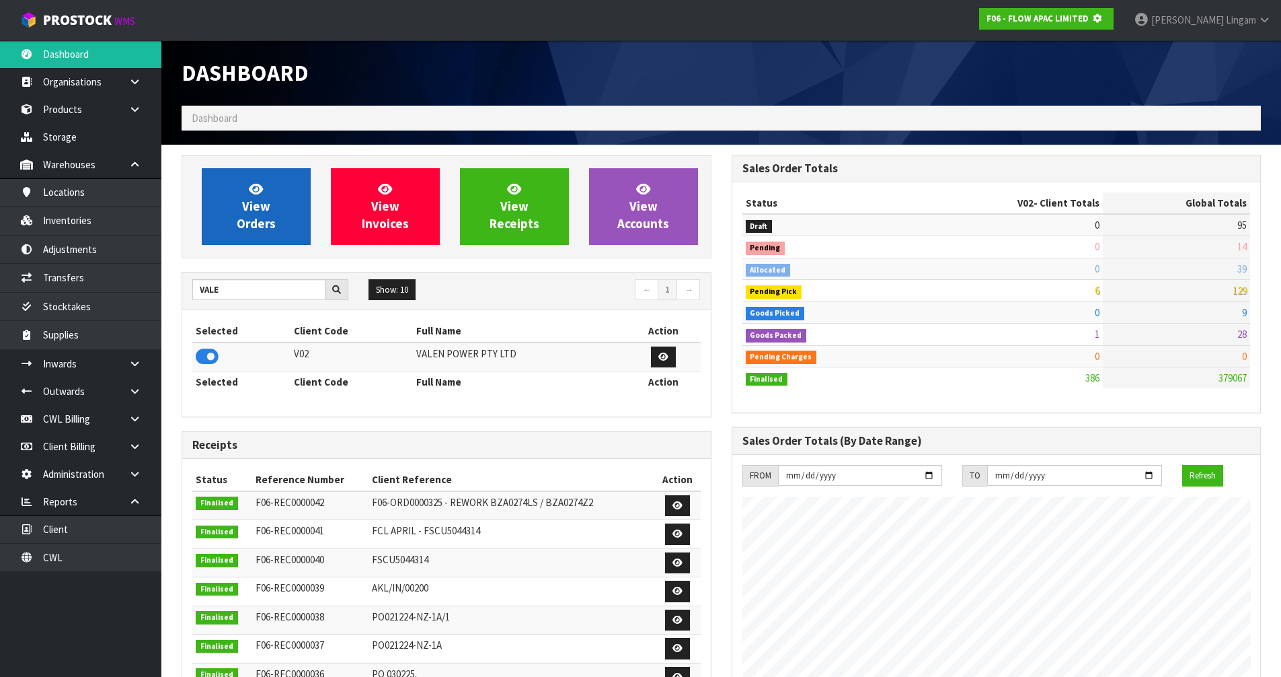
scroll to position [839, 550]
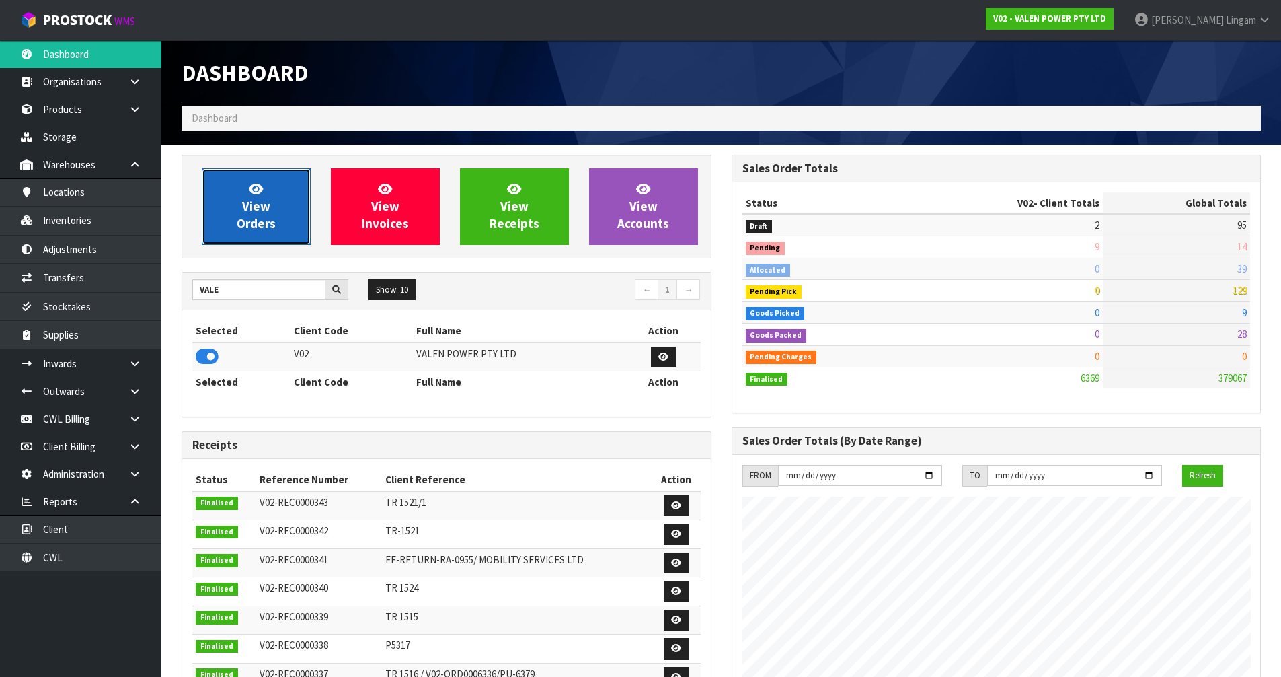
click at [235, 218] on link "View Orders" at bounding box center [256, 206] width 109 height 77
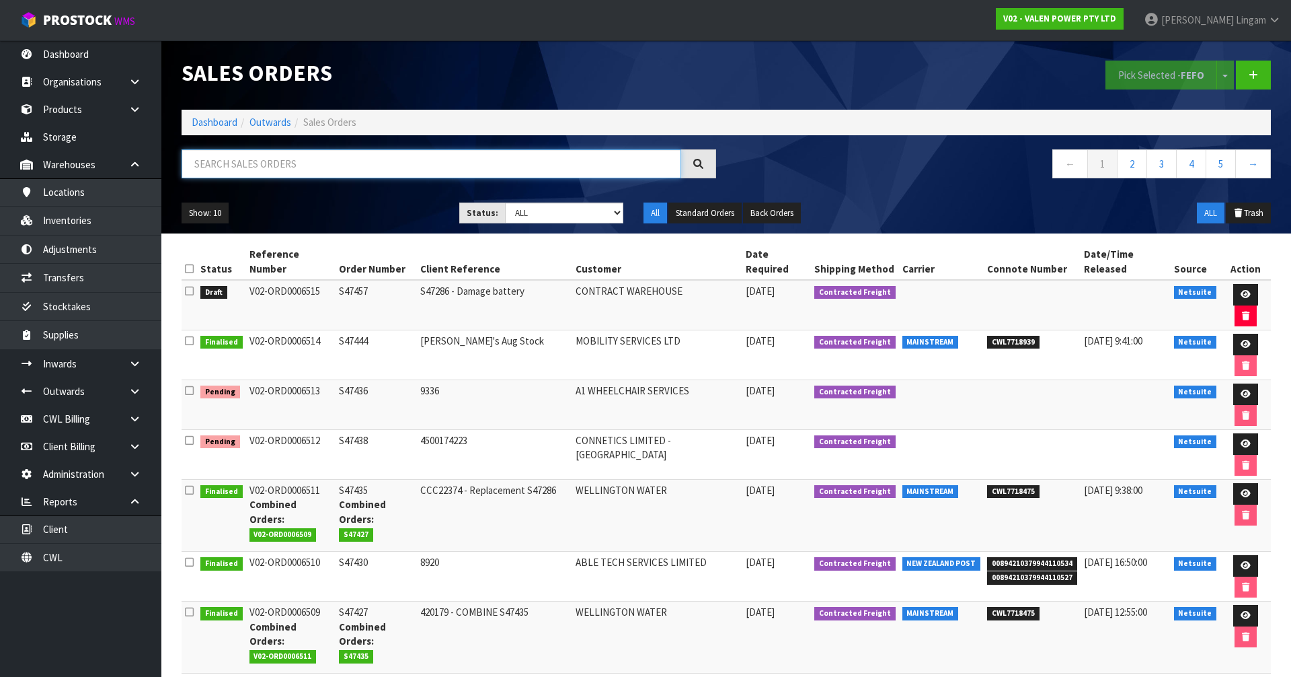
click at [537, 168] on input "text" at bounding box center [432, 163] width 500 height 29
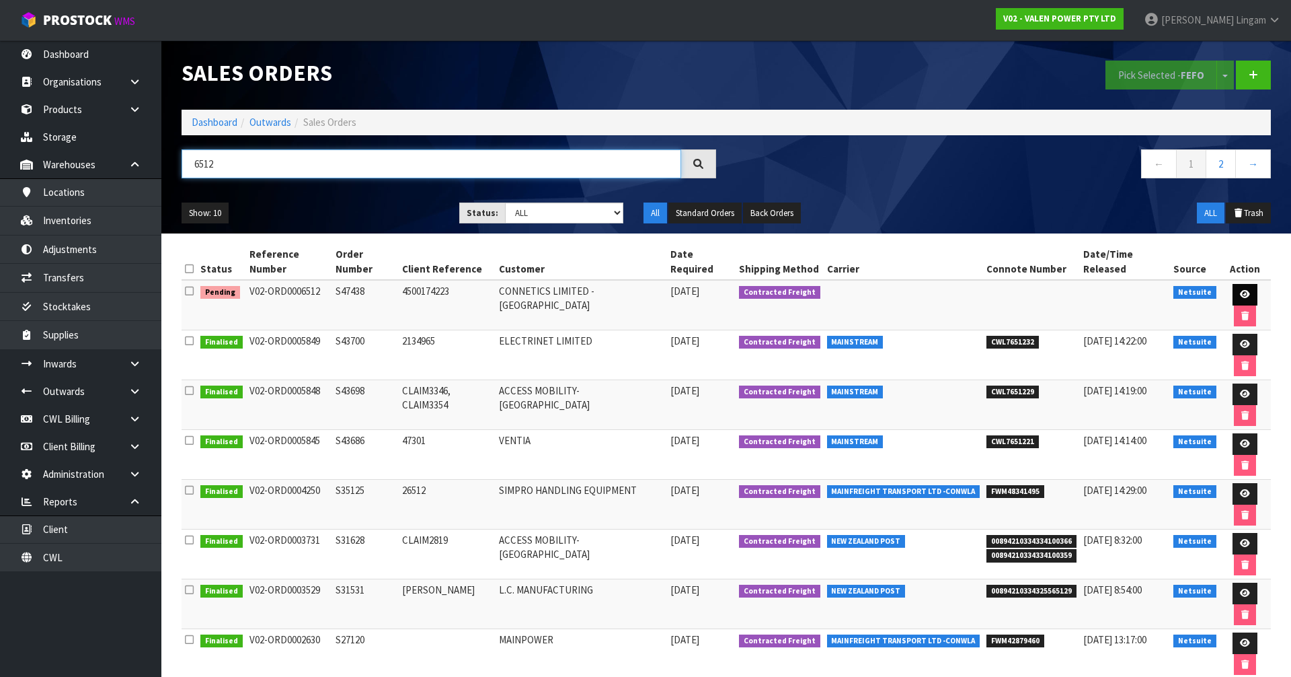
type input "6512"
click at [1240, 290] on icon at bounding box center [1245, 294] width 10 height 9
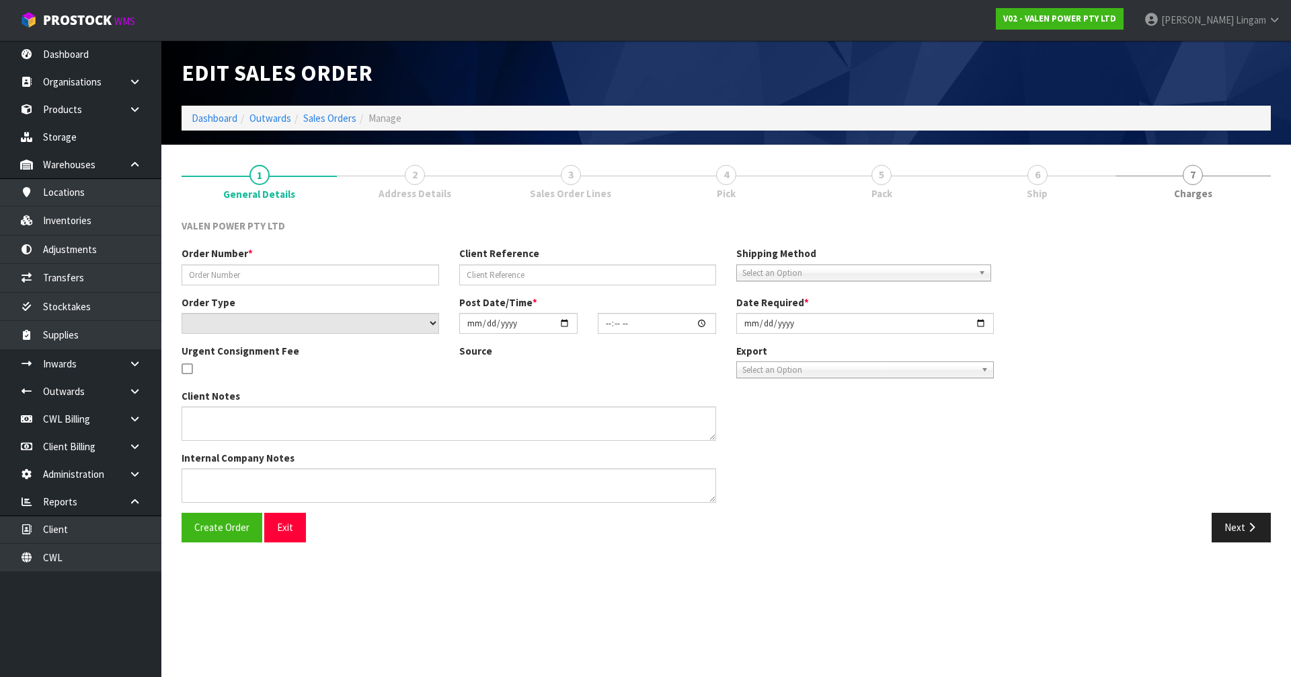
type input "S47438"
type input "4500174223"
select select "number:1"
type input "[DATE]"
type input "16:30:07.000"
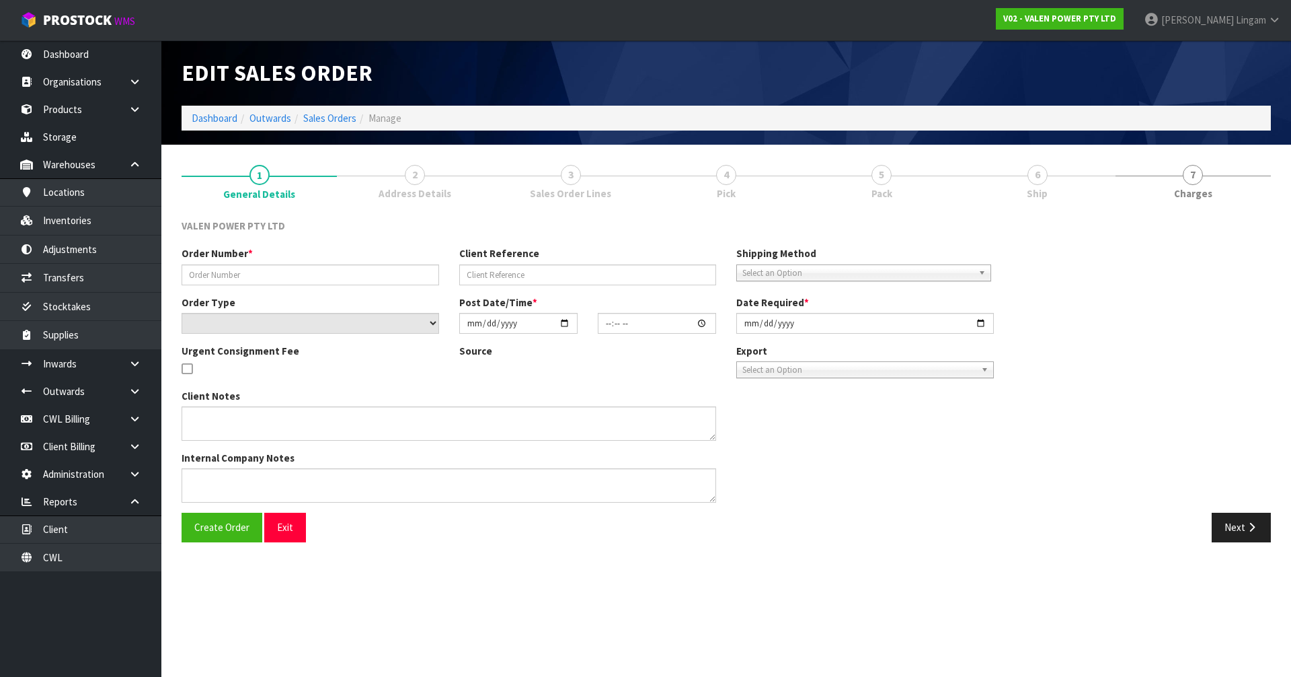
type input "[DATE]"
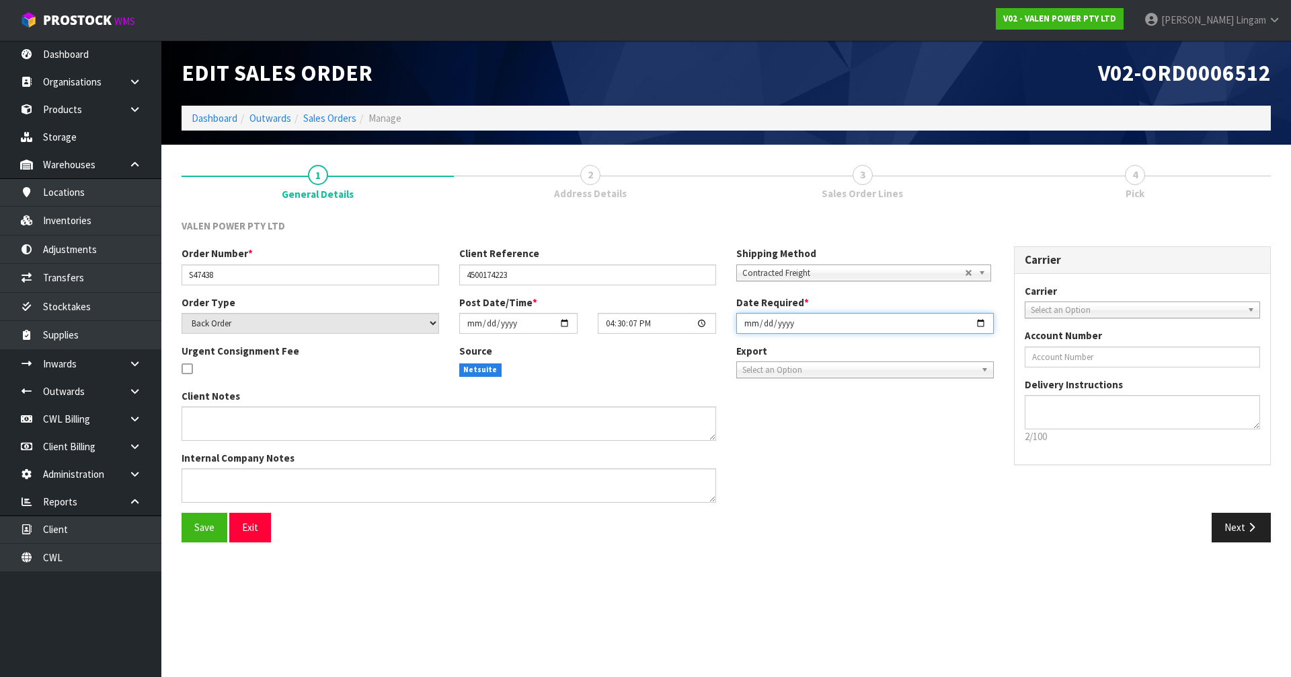
click at [749, 325] on input "[DATE]" at bounding box center [866, 323] width 258 height 21
type input "[DATE]"
type input "2025-09-01"
click at [214, 524] on span "Save" at bounding box center [204, 527] width 20 height 13
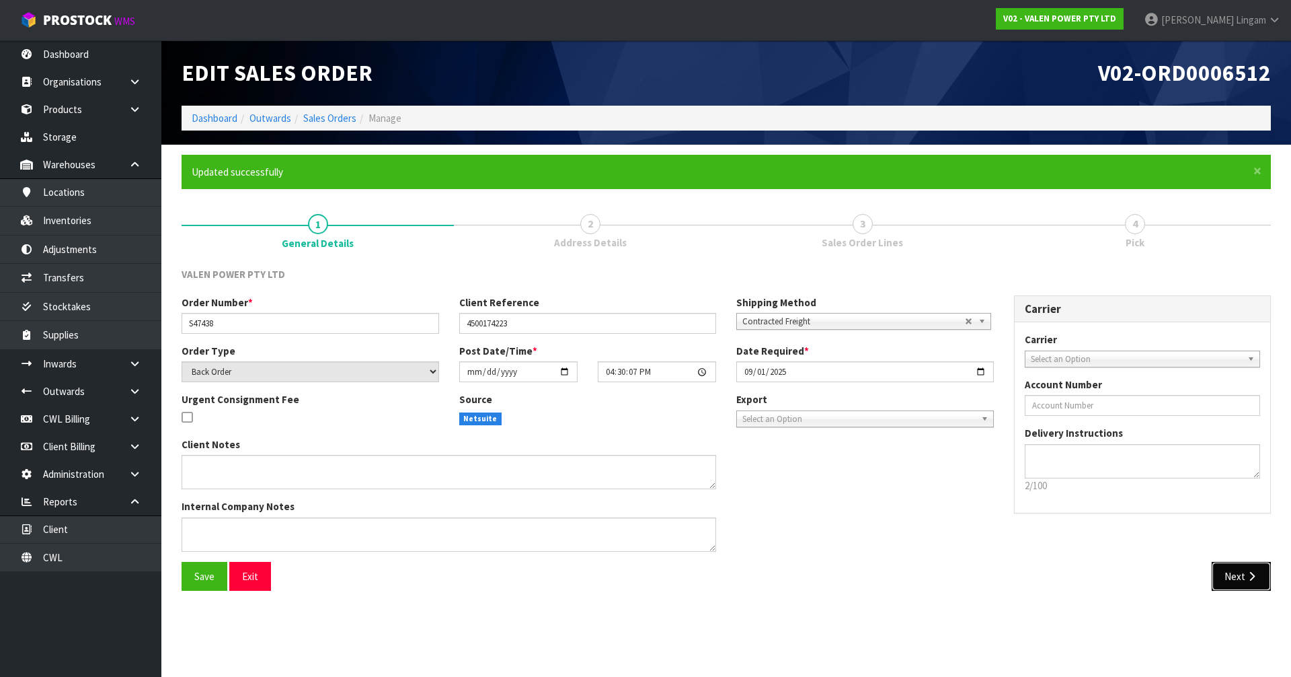
click at [1232, 578] on button "Next" at bounding box center [1241, 576] width 59 height 29
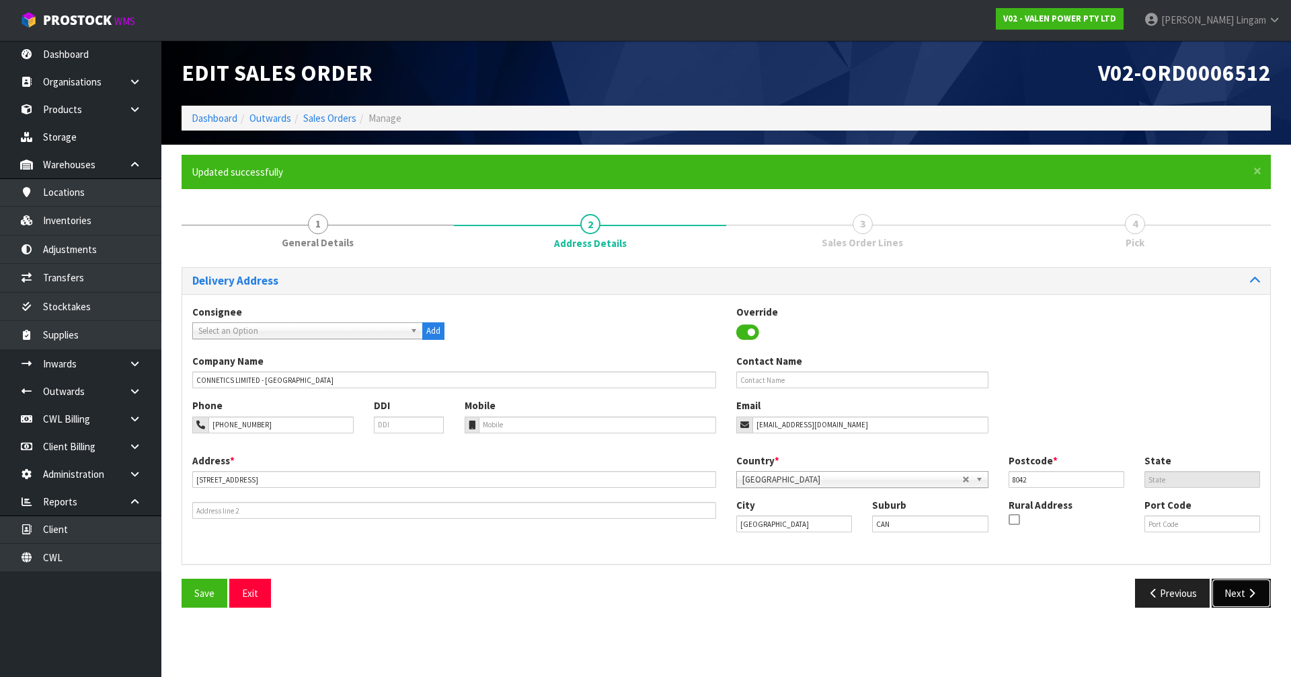
click at [1231, 593] on button "Next" at bounding box center [1241, 592] width 59 height 29
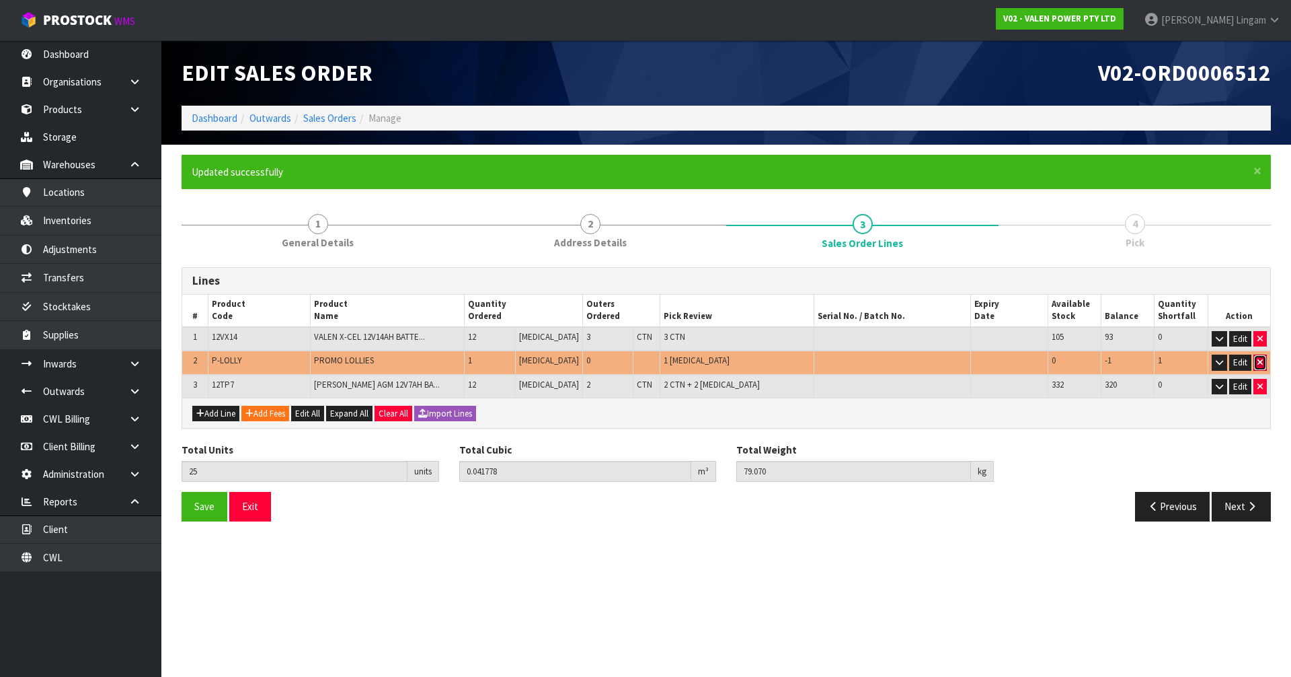
click at [1261, 363] on icon "button" at bounding box center [1260, 362] width 5 height 9
type input "24"
type input "0.040878"
type input "78.87"
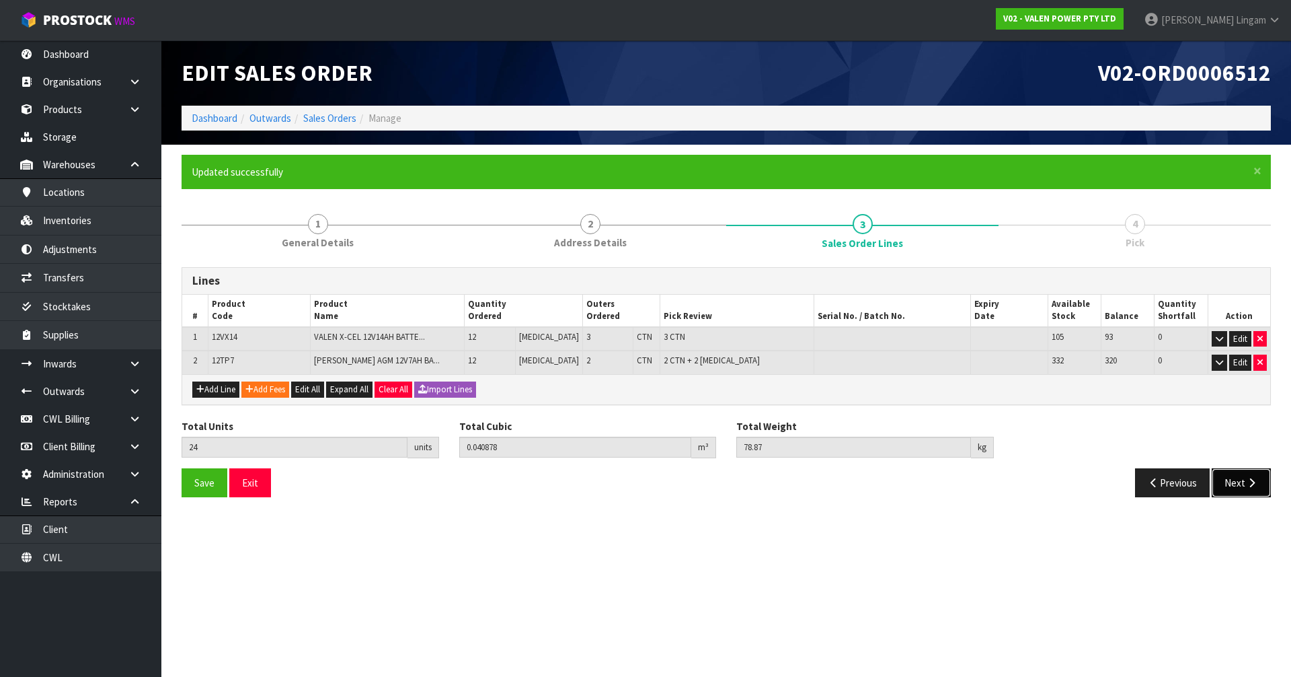
click at [1235, 479] on button "Next" at bounding box center [1241, 482] width 59 height 29
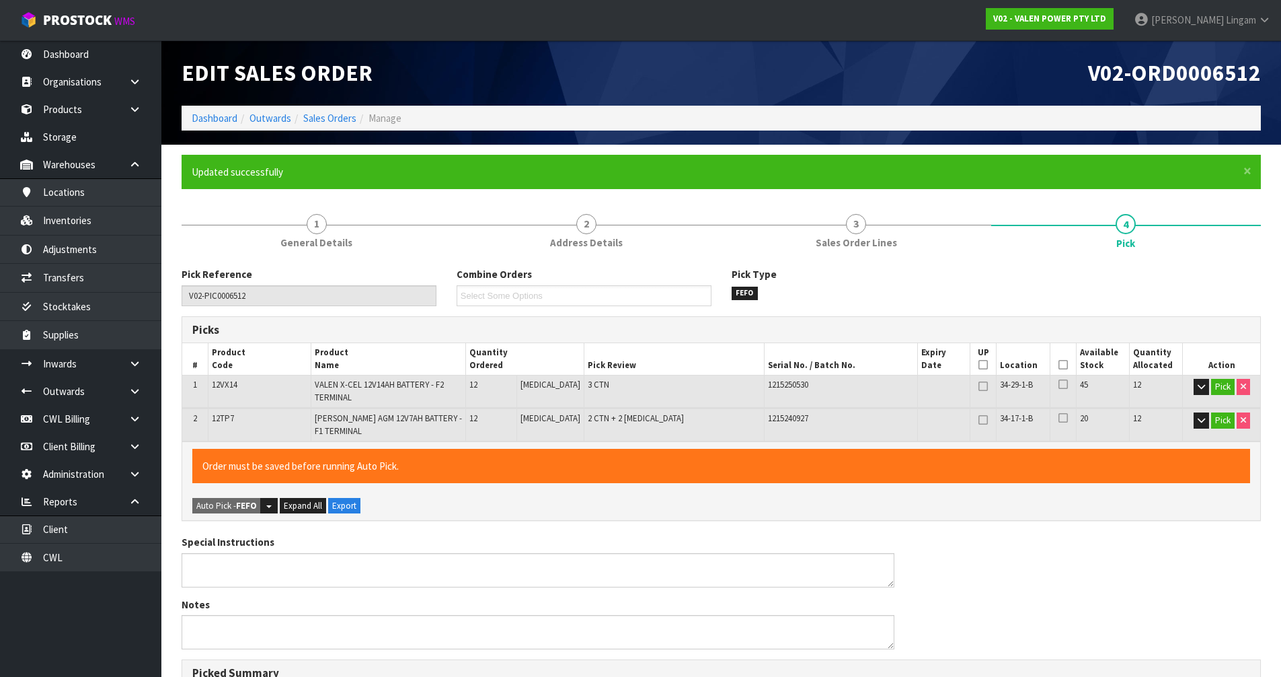
scroll to position [354, 0]
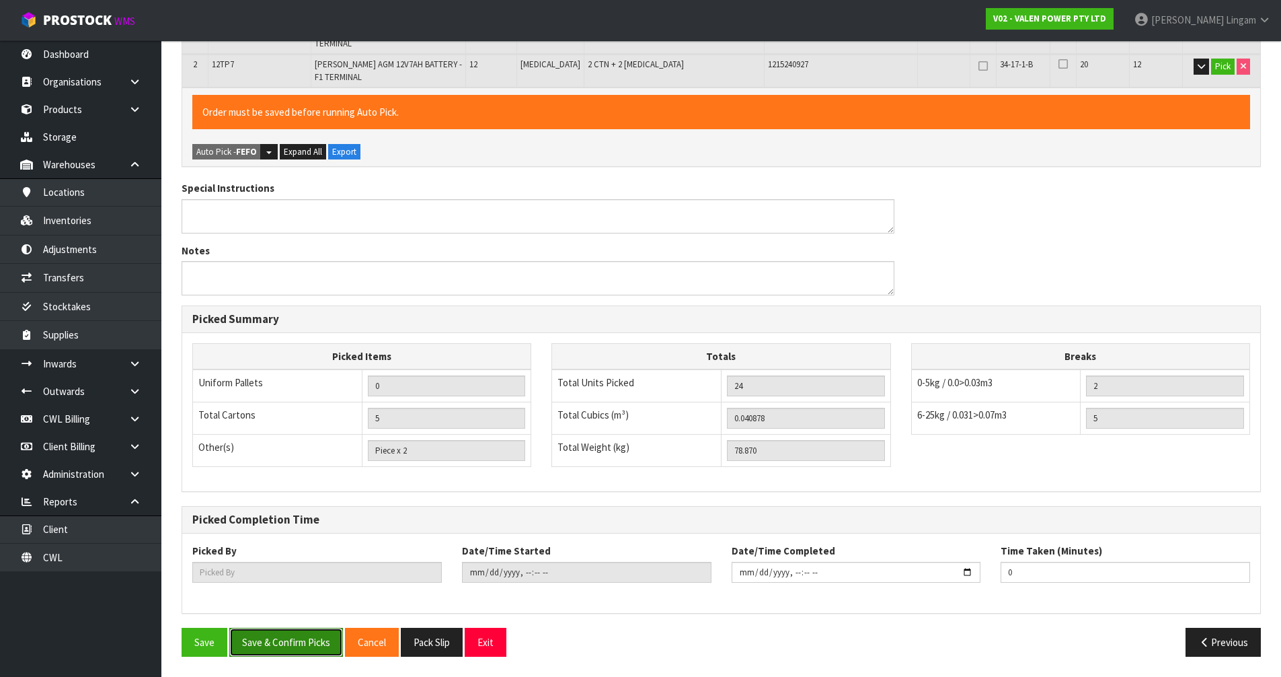
click at [306, 636] on button "Save & Confirm Picks" at bounding box center [286, 642] width 114 height 29
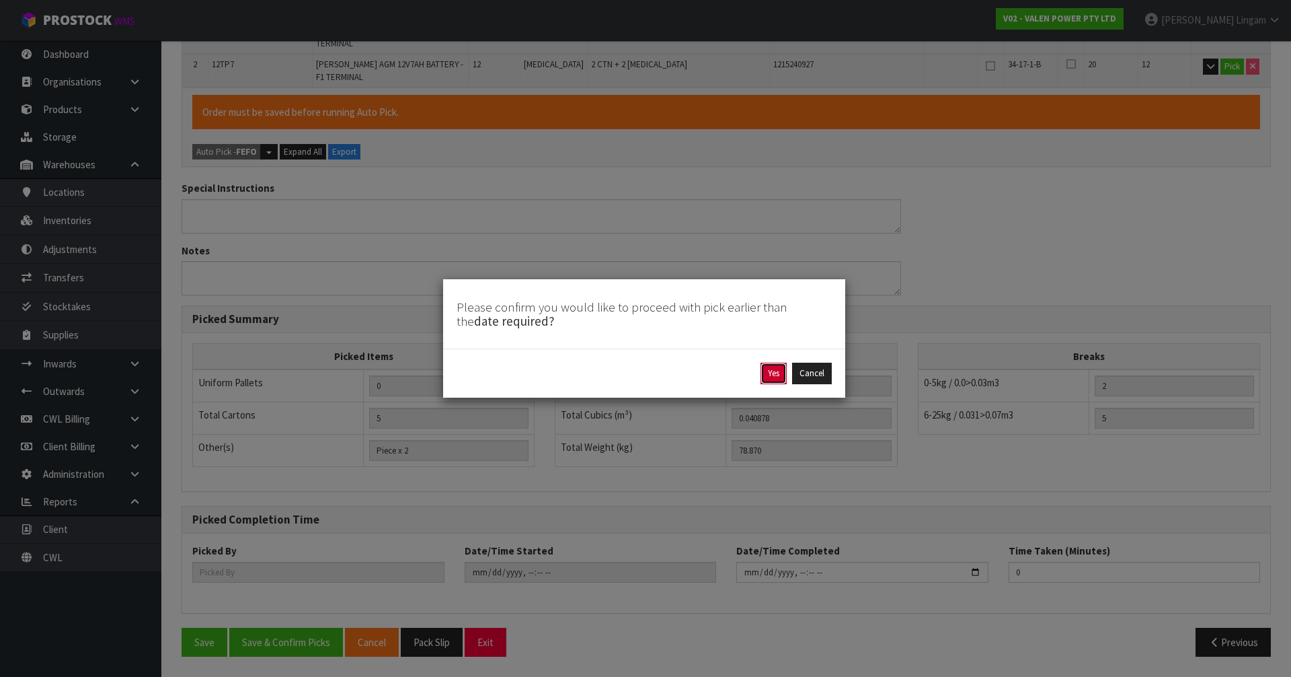
click at [773, 367] on button "Yes" at bounding box center [774, 374] width 26 height 22
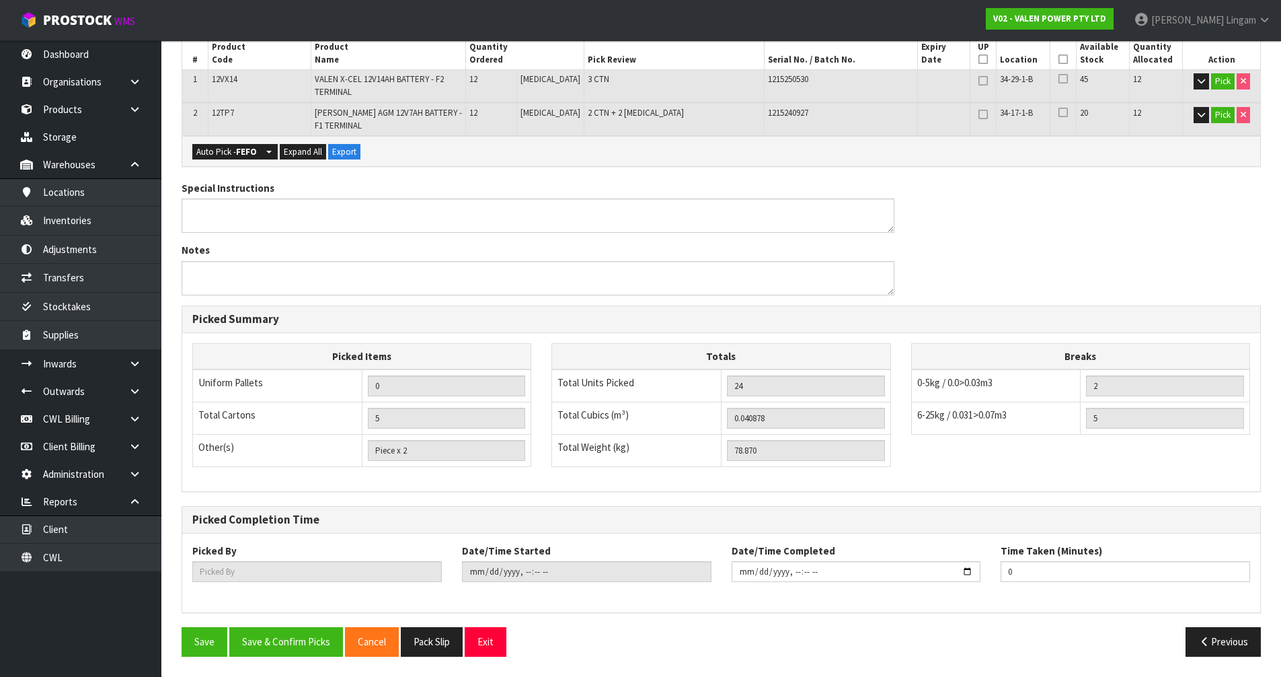
type input "[PERSON_NAME]"
type input "[DATE]T19:03:22"
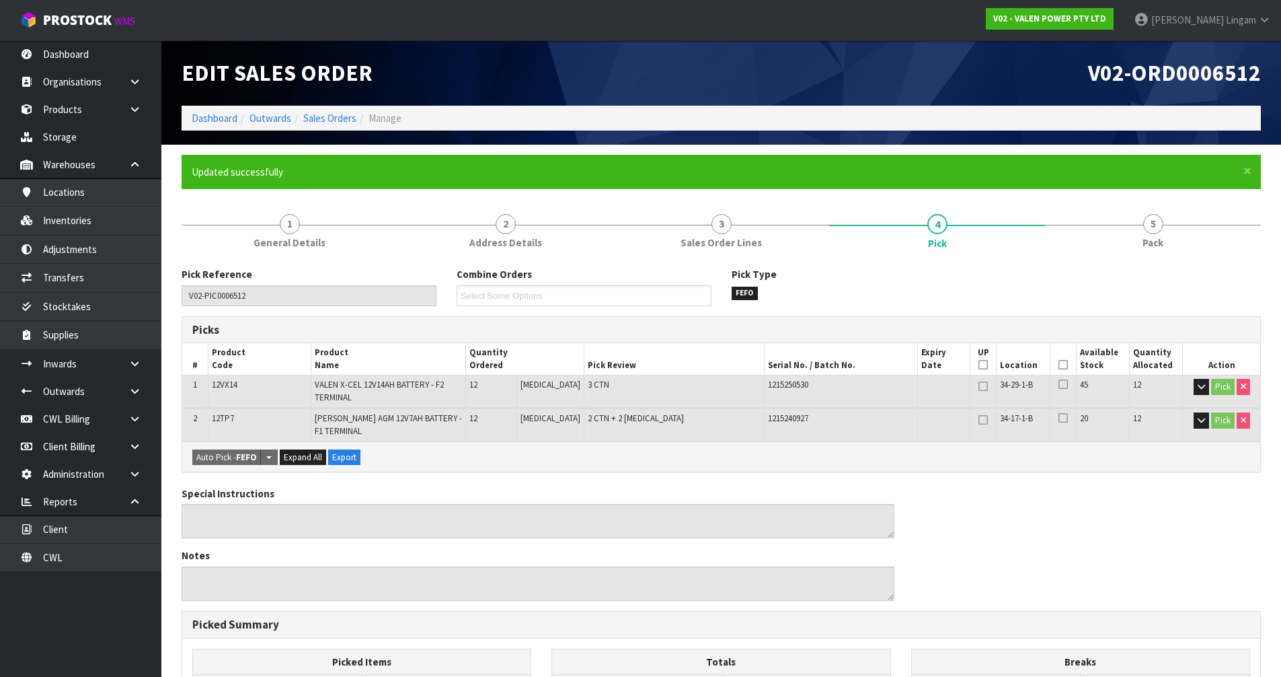
scroll to position [305, 0]
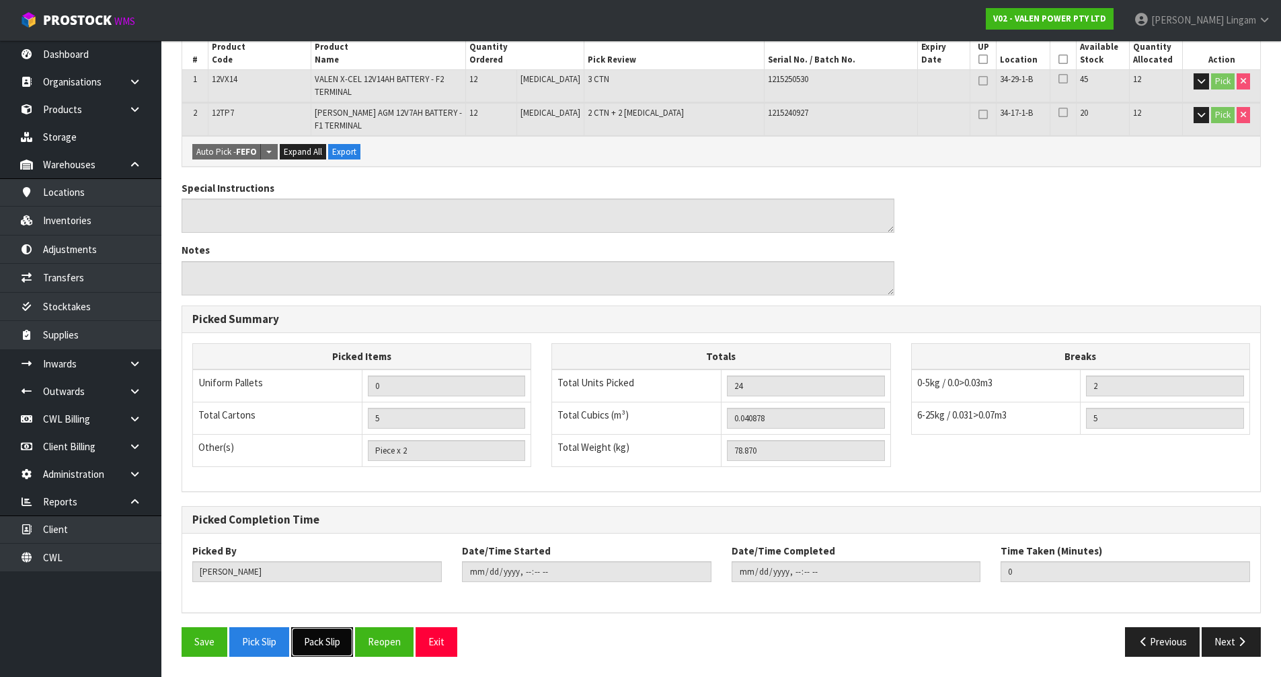
click at [340, 646] on button "Pack Slip" at bounding box center [322, 641] width 62 height 29
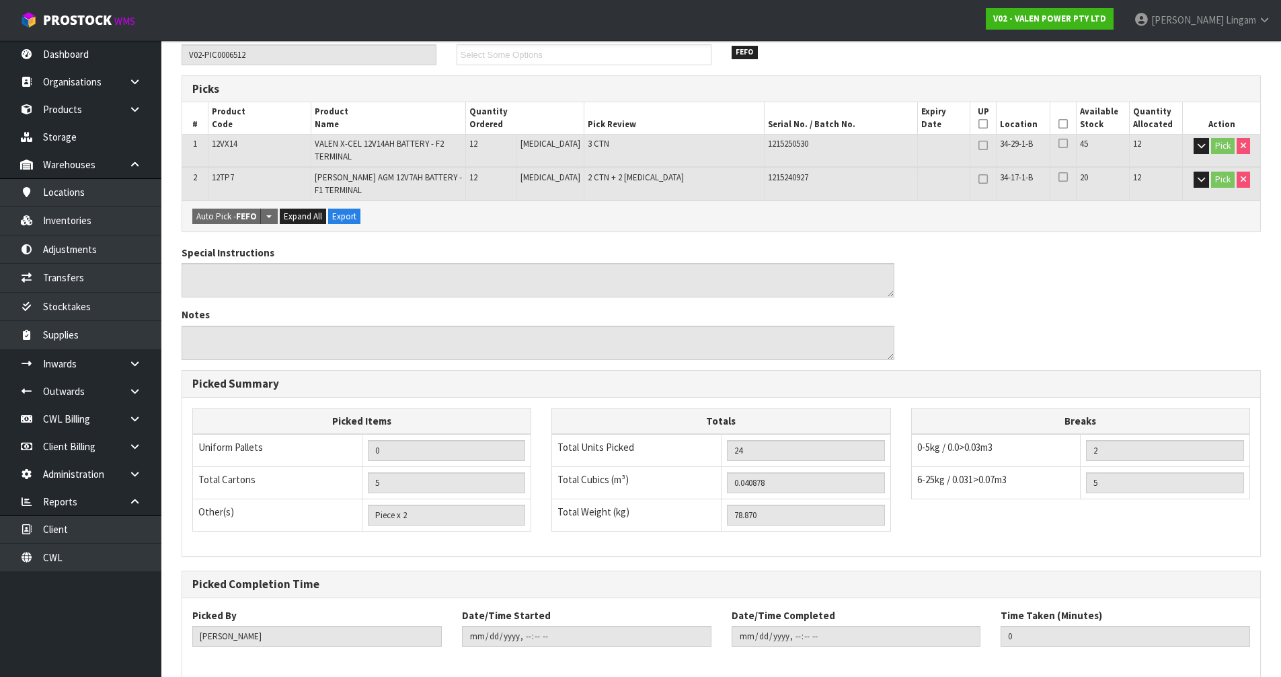
scroll to position [0, 0]
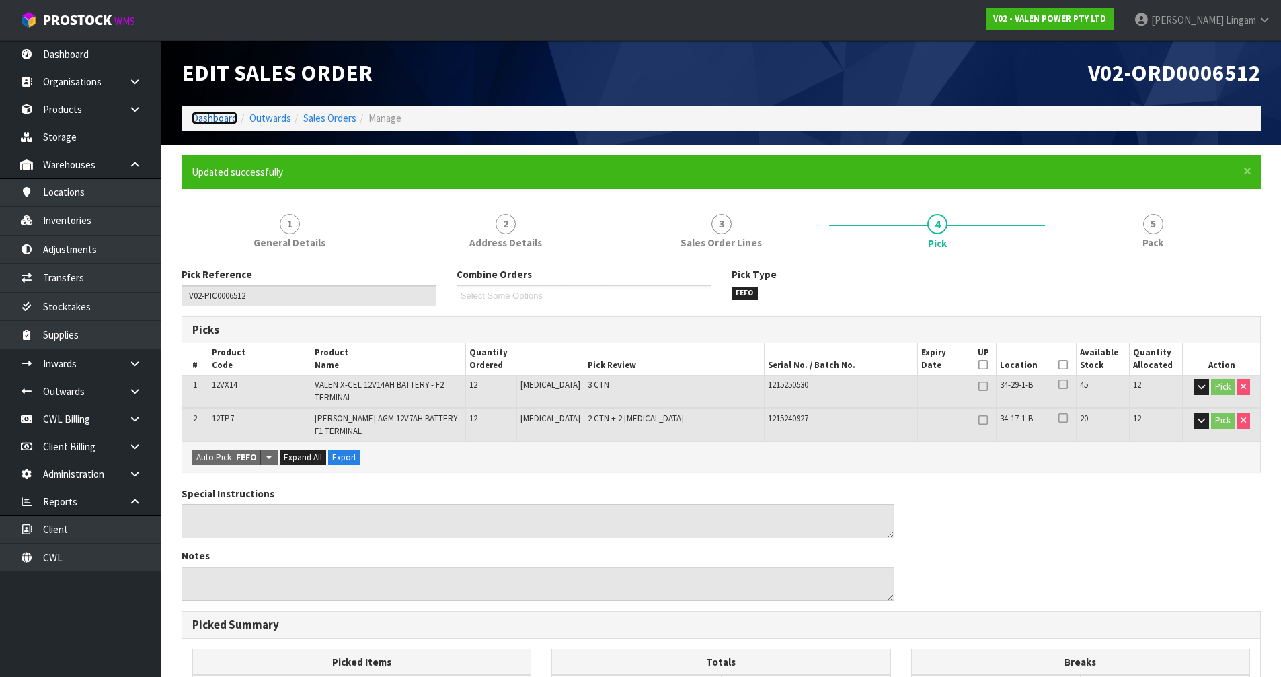
click at [218, 119] on link "Dashboard" at bounding box center [215, 118] width 46 height 13
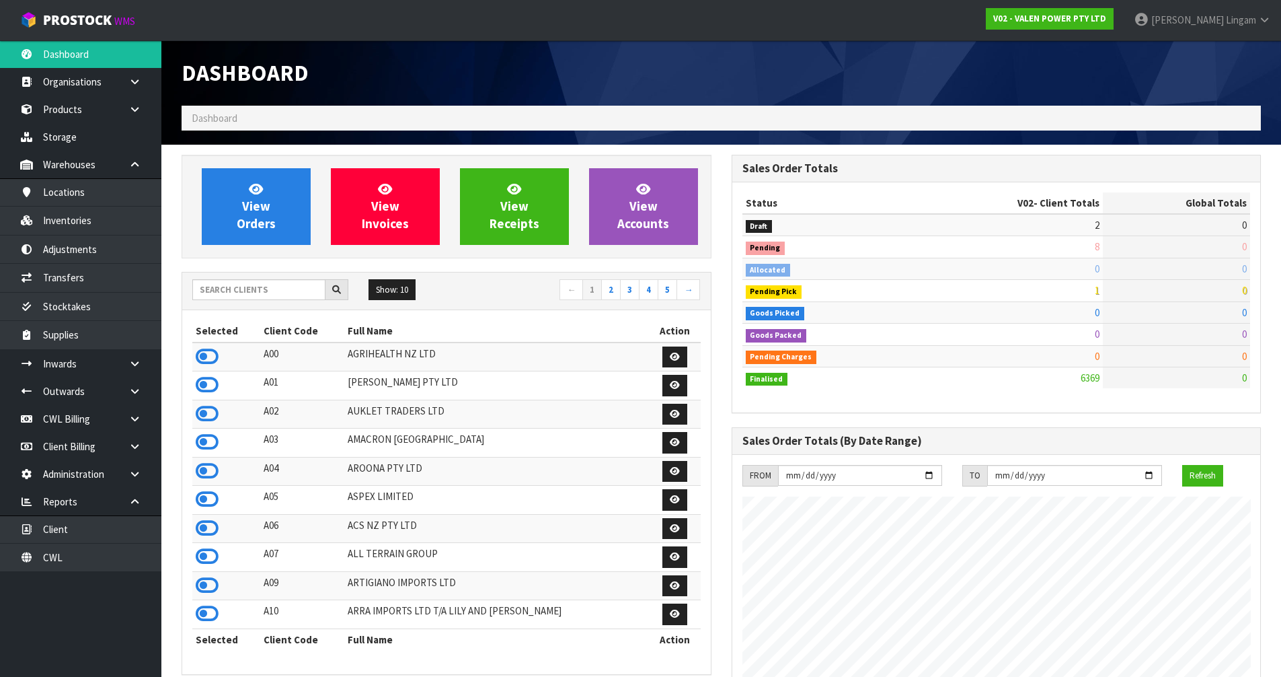
scroll to position [1019, 550]
click at [264, 219] on span "View Orders" at bounding box center [256, 206] width 39 height 50
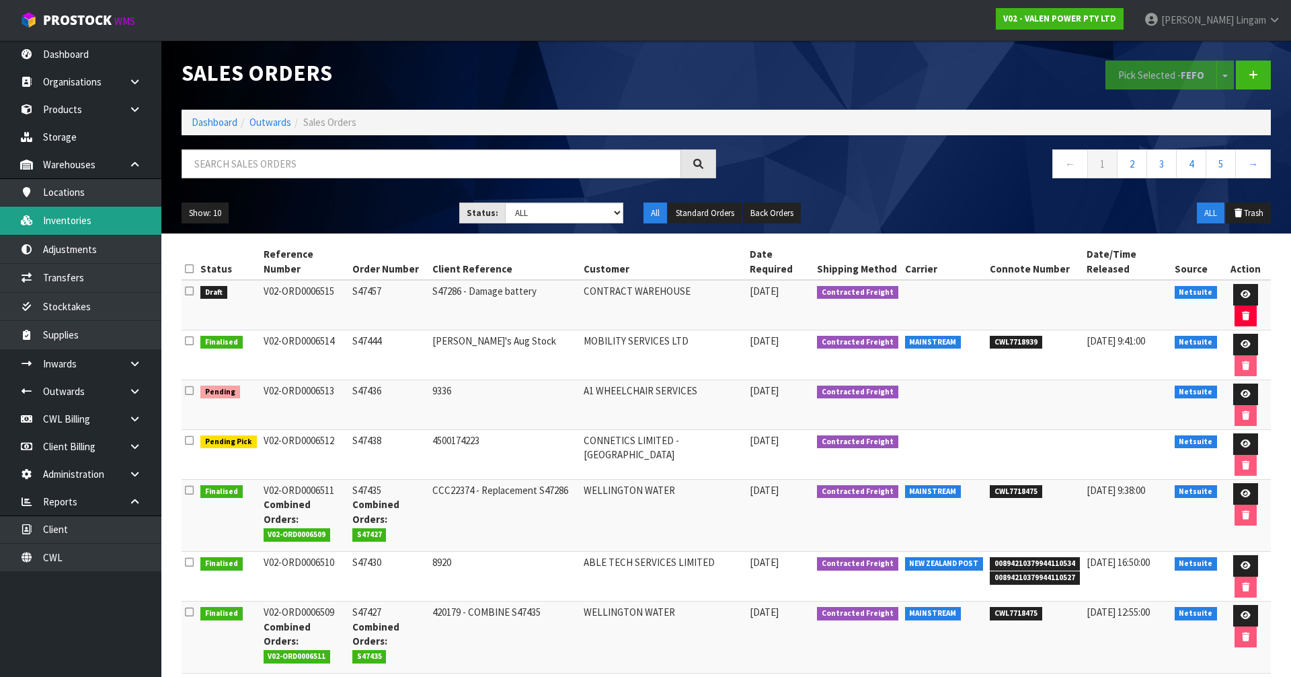
click at [91, 217] on link "Inventories" at bounding box center [80, 220] width 161 height 28
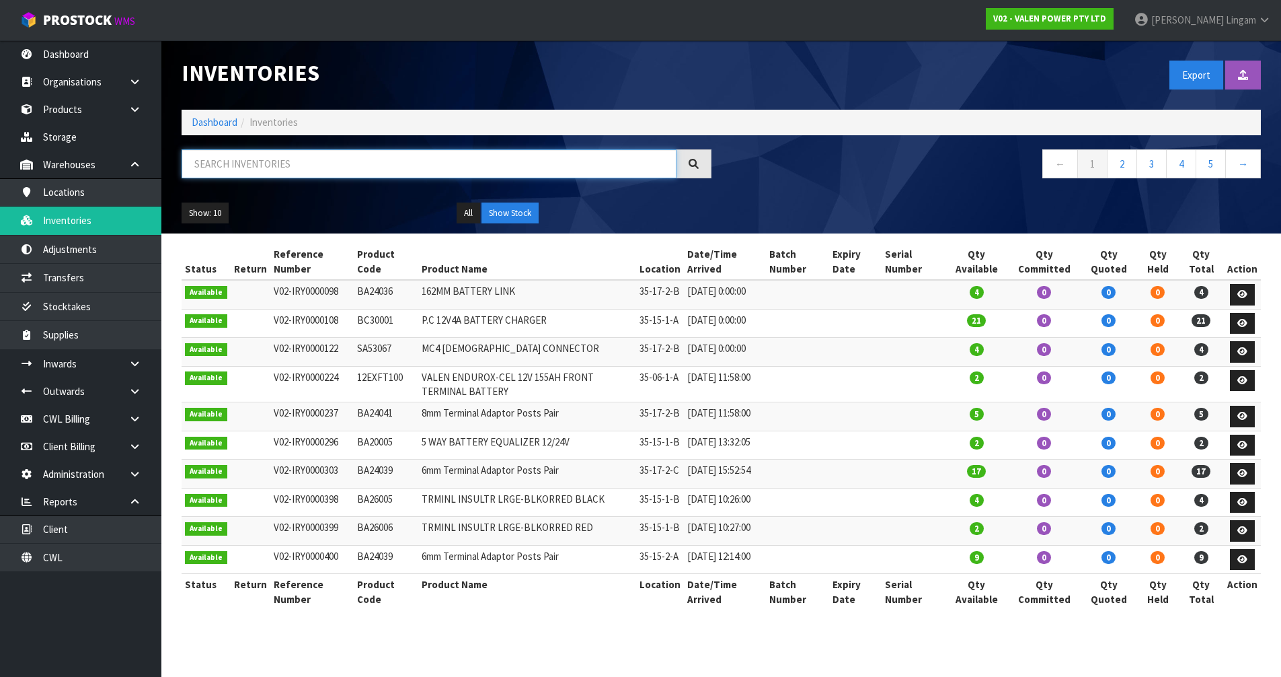
click at [228, 161] on input "text" at bounding box center [429, 163] width 495 height 29
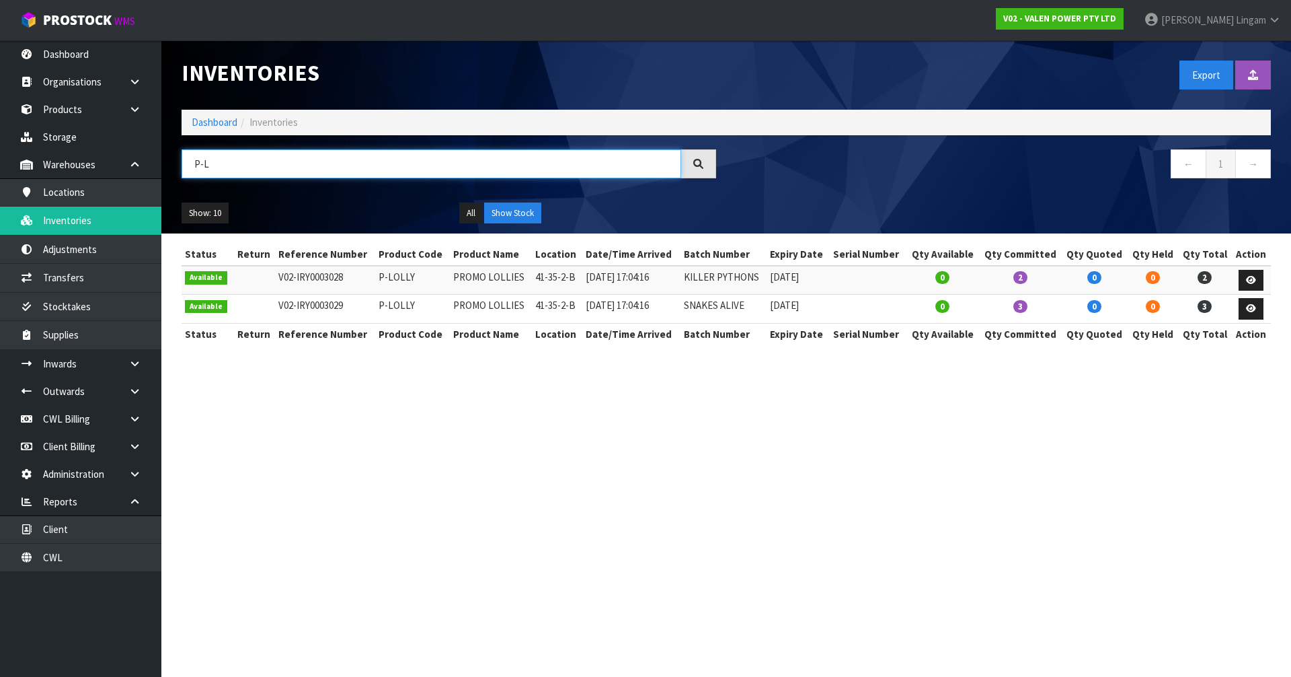
type input "P-L"
drag, startPoint x: 375, startPoint y: 278, endPoint x: 408, endPoint y: 284, distance: 33.4
click at [408, 284] on td "P-LOLLY" at bounding box center [412, 280] width 75 height 29
copy td "P-LOLLY"
click at [211, 123] on link "Dashboard" at bounding box center [215, 122] width 46 height 13
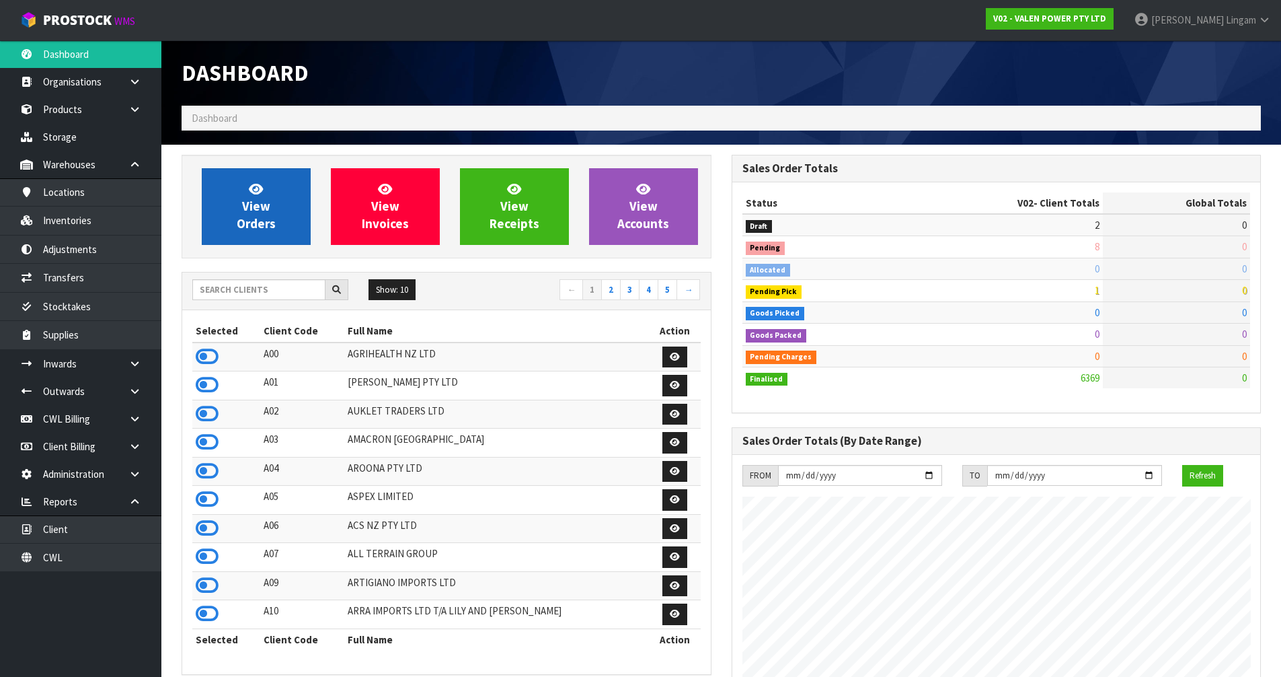
scroll to position [1019, 550]
click at [254, 196] on span "View Orders" at bounding box center [256, 206] width 39 height 50
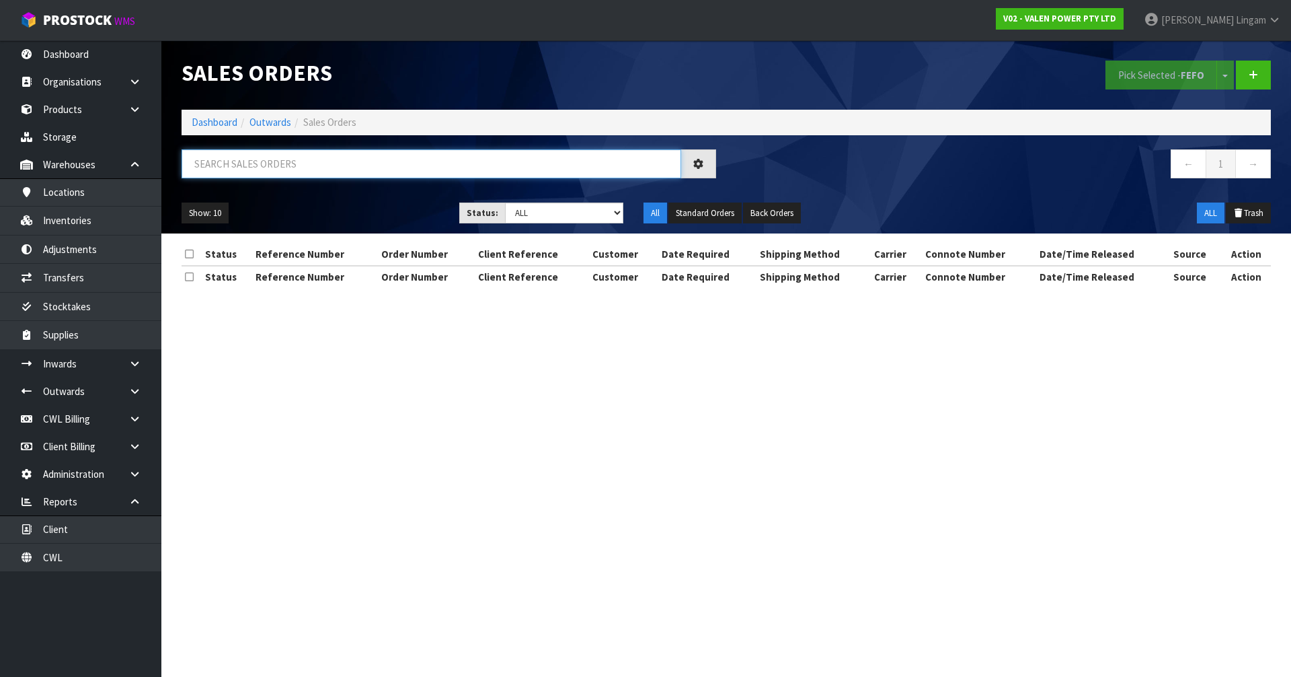
click at [428, 149] on input "text" at bounding box center [432, 163] width 500 height 29
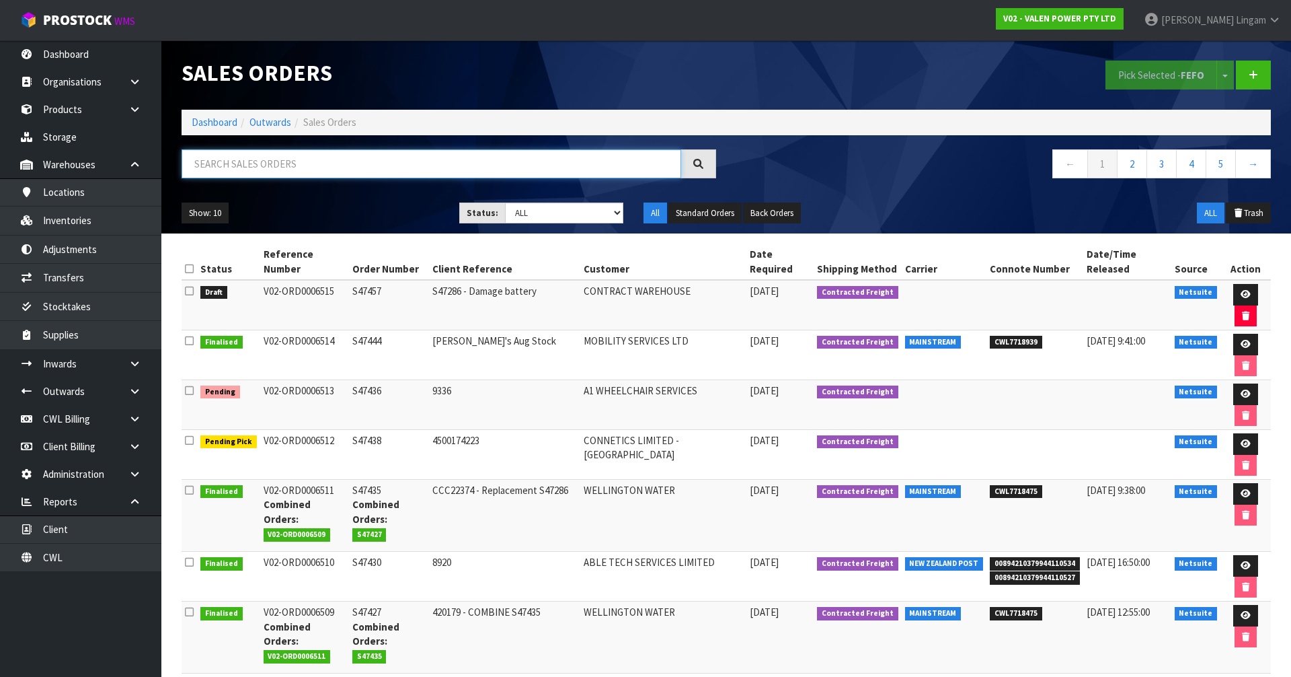
click at [418, 163] on input "text" at bounding box center [432, 163] width 500 height 29
paste input "P-LOLLY"
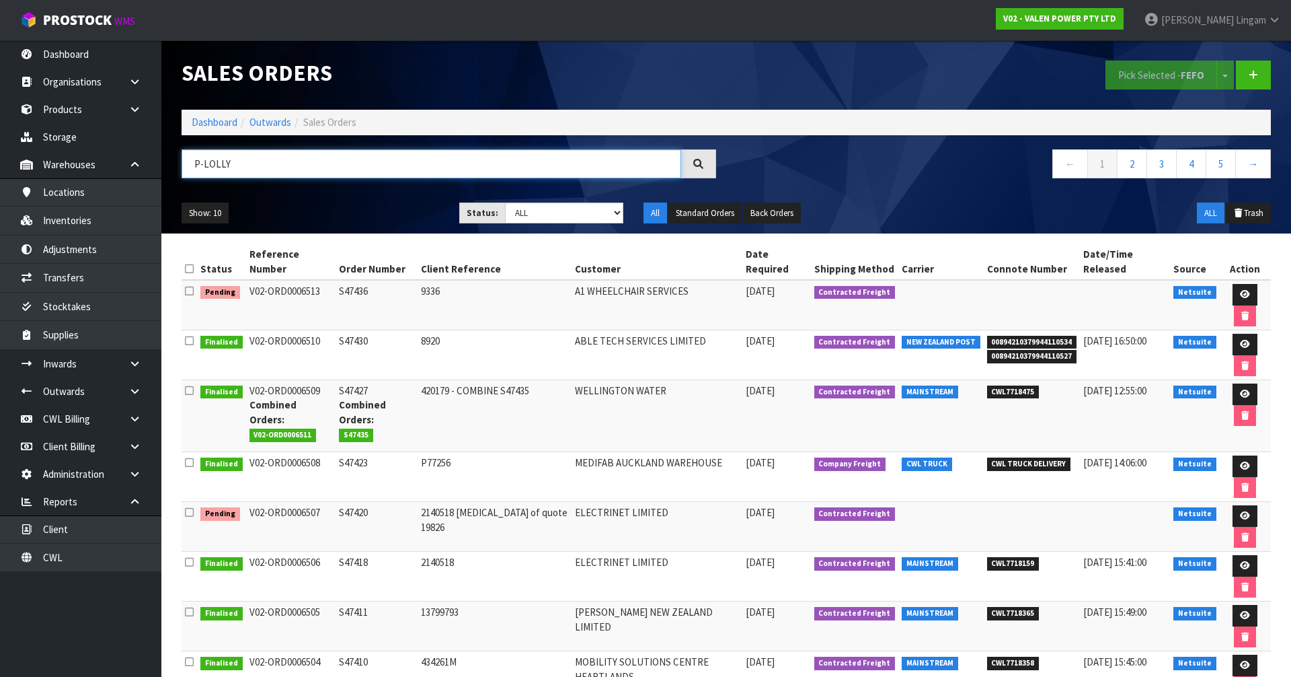
type input "P-LOLLY"
click at [590, 217] on select "Draft Pending Allocated Pending Pick Goods Picked Goods Packed Pending Charges …" at bounding box center [564, 212] width 119 height 21
select select "string:1"
click at [505, 202] on select "Draft Pending Allocated Pending Pick Goods Picked Goods Packed Pending Charges …" at bounding box center [564, 212] width 119 height 21
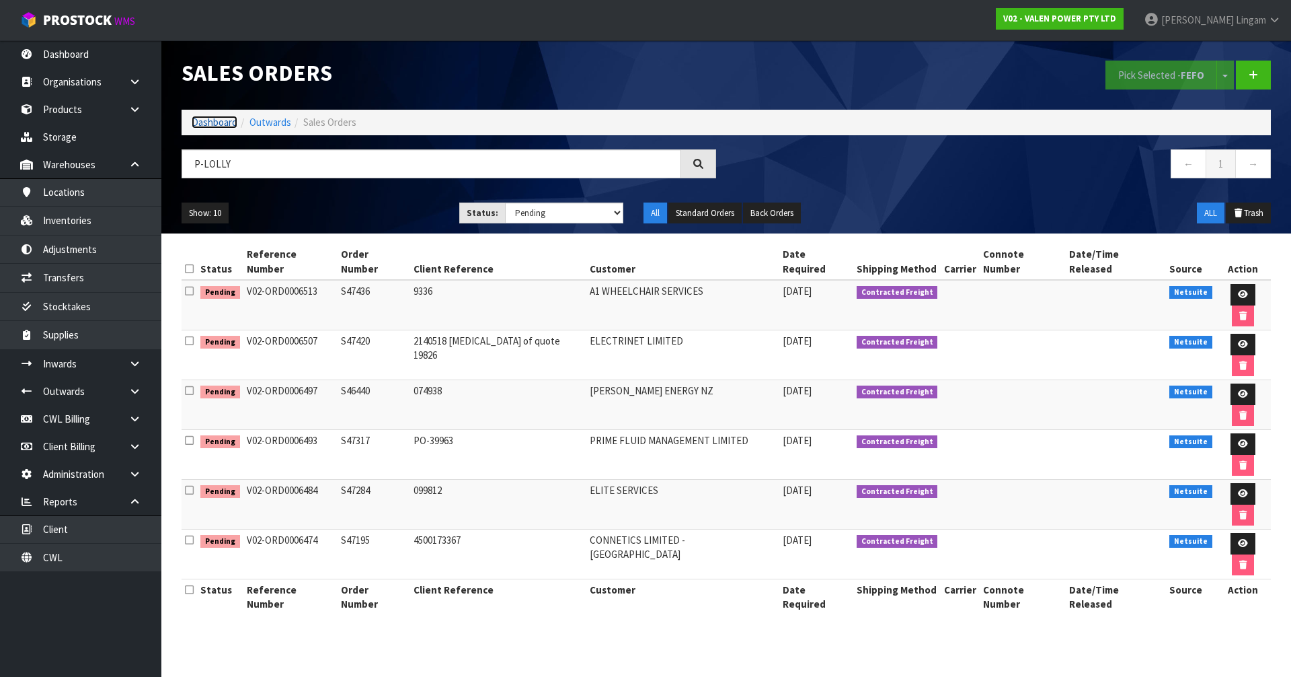
click at [215, 127] on link "Dashboard" at bounding box center [215, 122] width 46 height 13
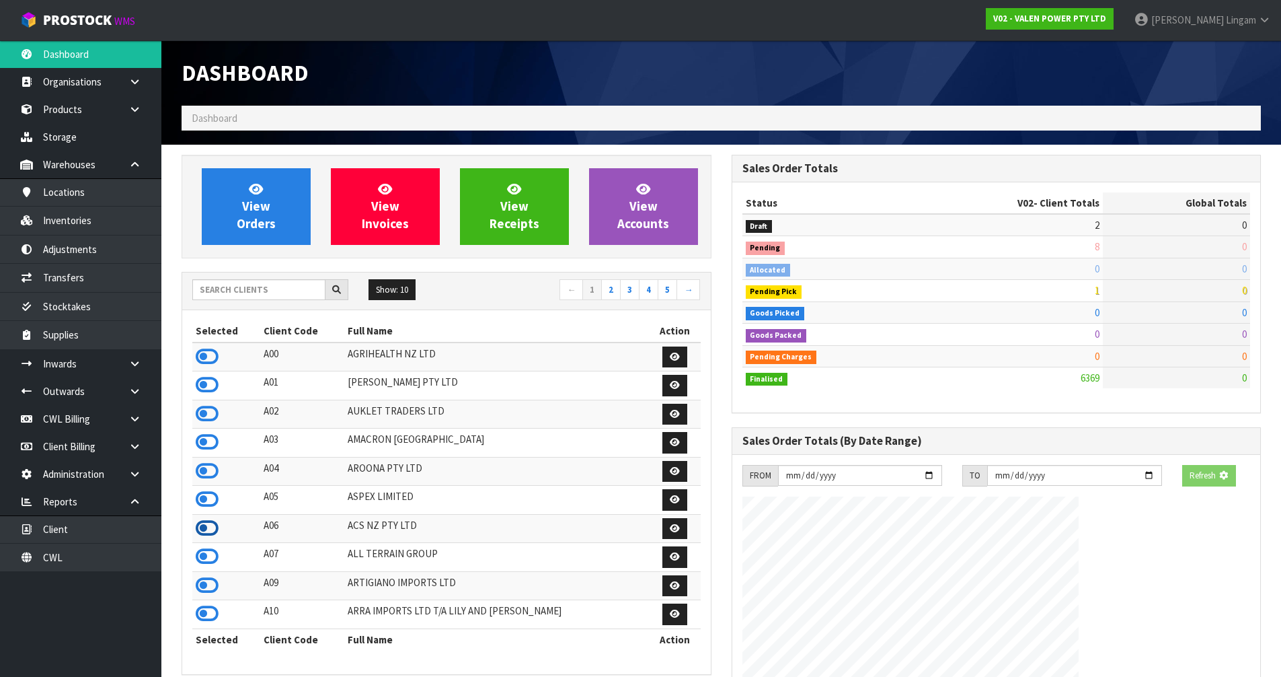
click at [211, 521] on icon at bounding box center [207, 528] width 23 height 20
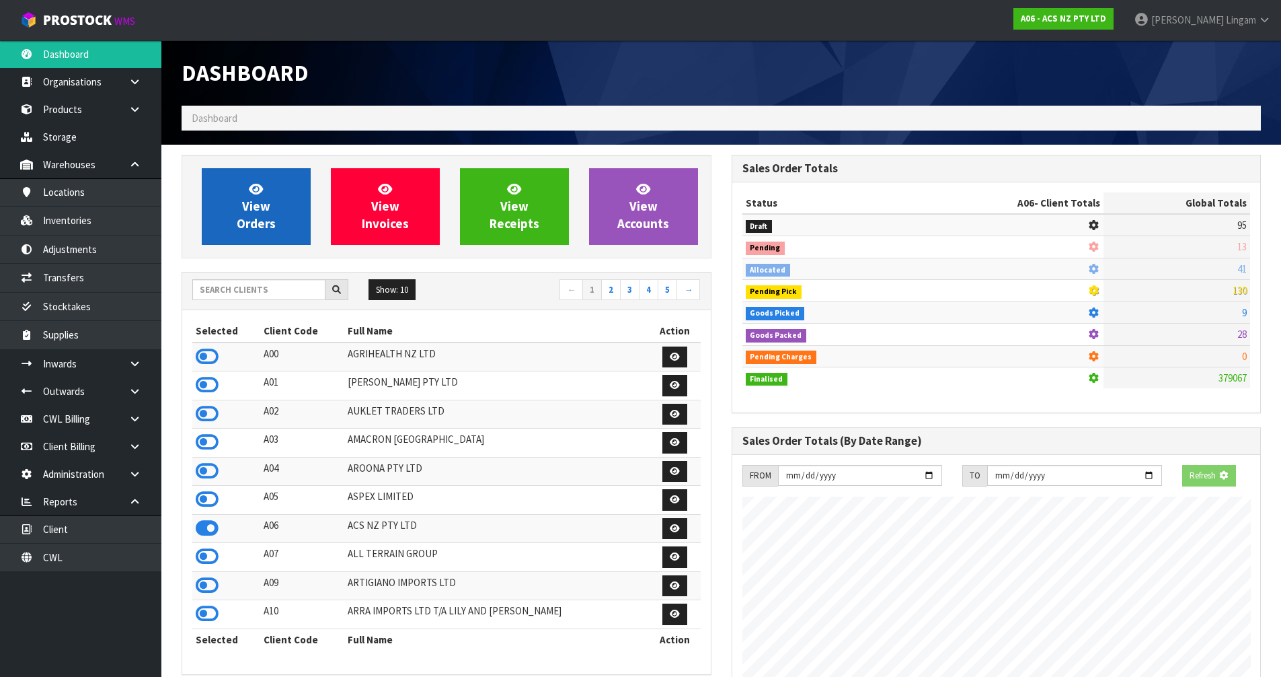
scroll to position [1019, 550]
click at [270, 233] on link "View Orders" at bounding box center [256, 206] width 109 height 77
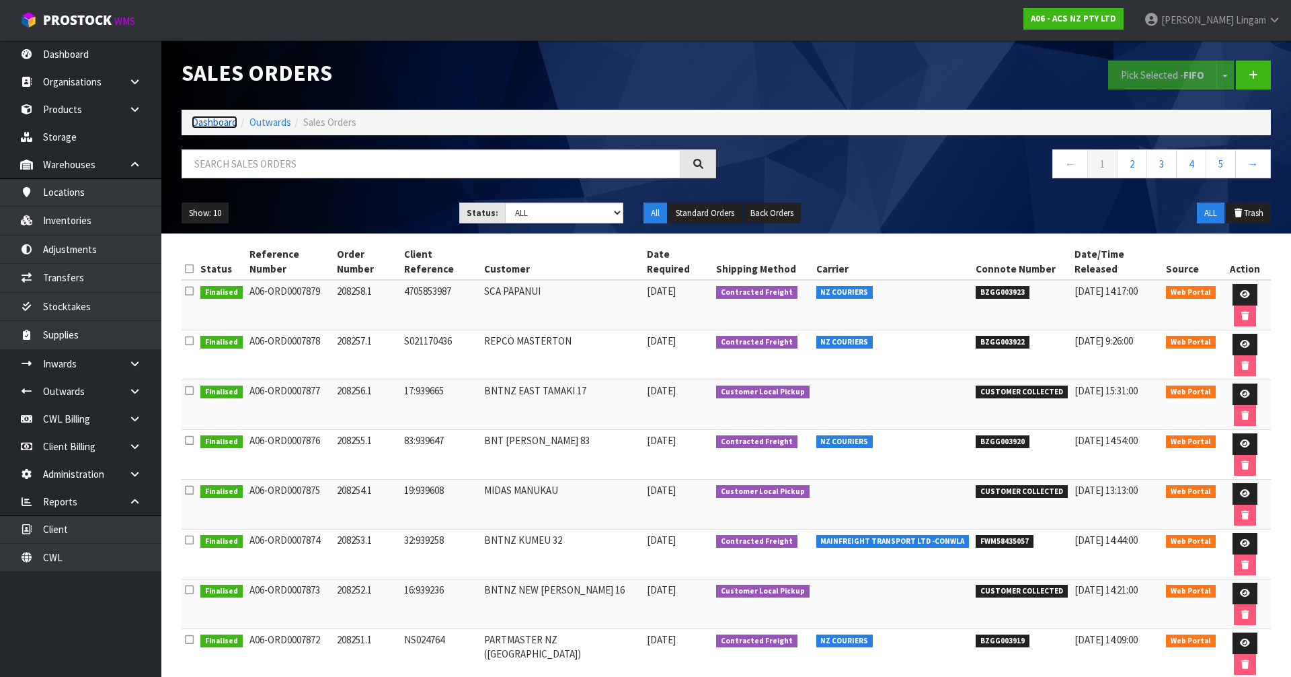
click at [208, 122] on link "Dashboard" at bounding box center [215, 122] width 46 height 13
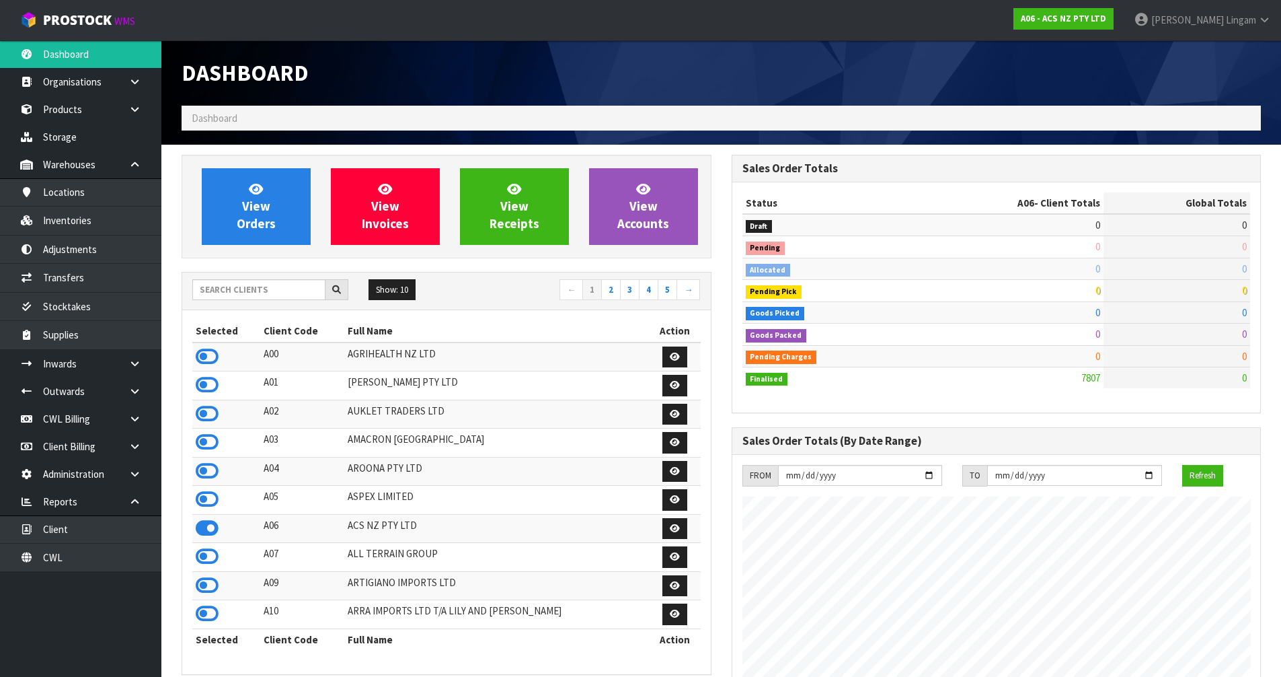
scroll to position [1019, 550]
click at [285, 293] on input "text" at bounding box center [258, 289] width 133 height 21
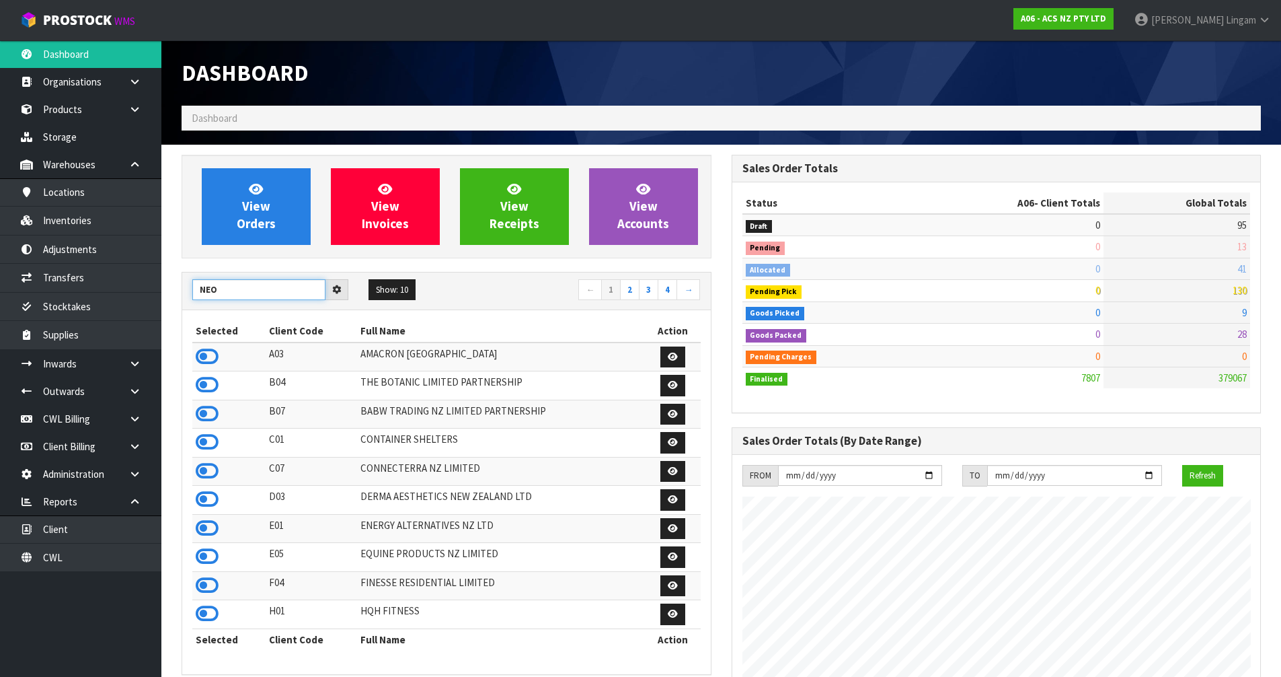
type input "NEO"
